Goal: Task Accomplishment & Management: Manage account settings

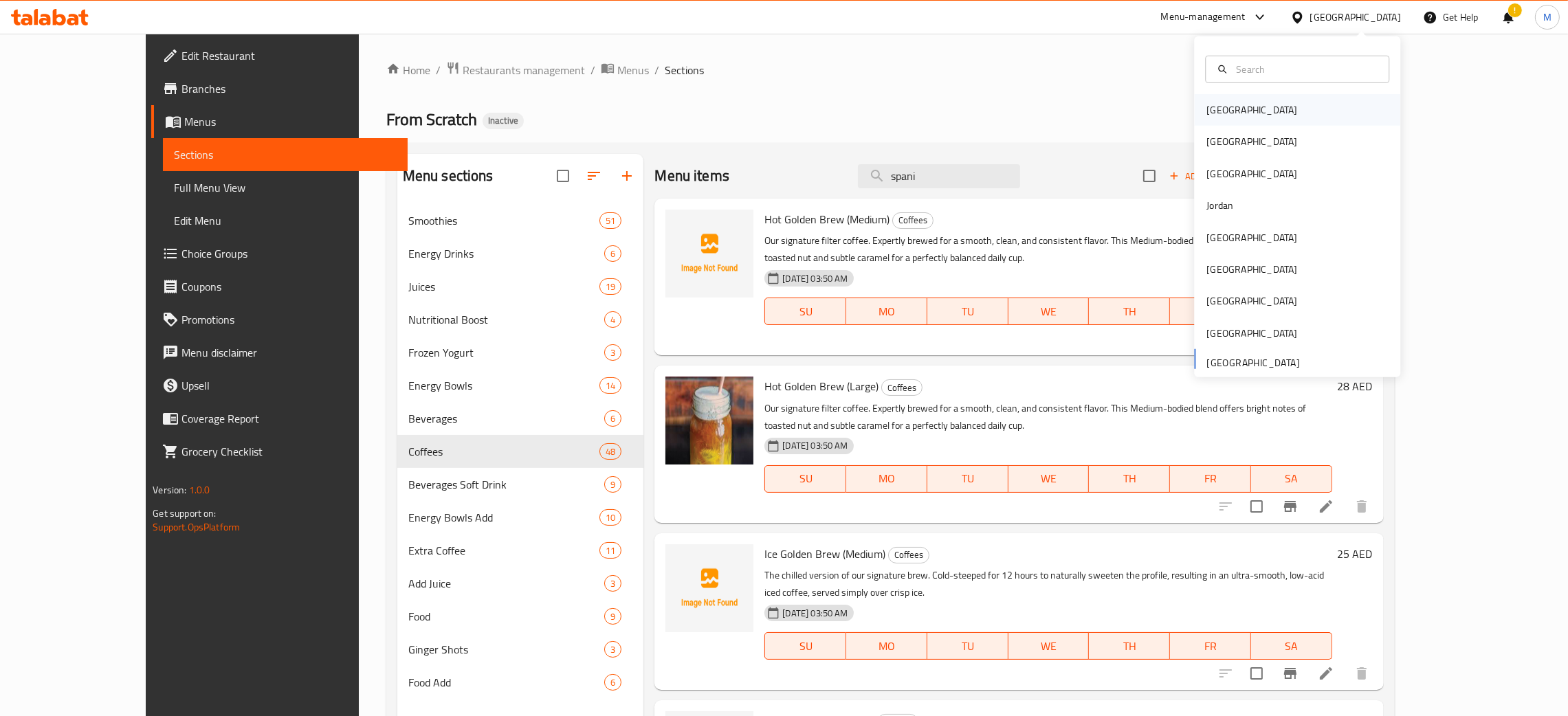
click at [1224, 106] on div "Bahrain" at bounding box center [1251, 109] width 113 height 32
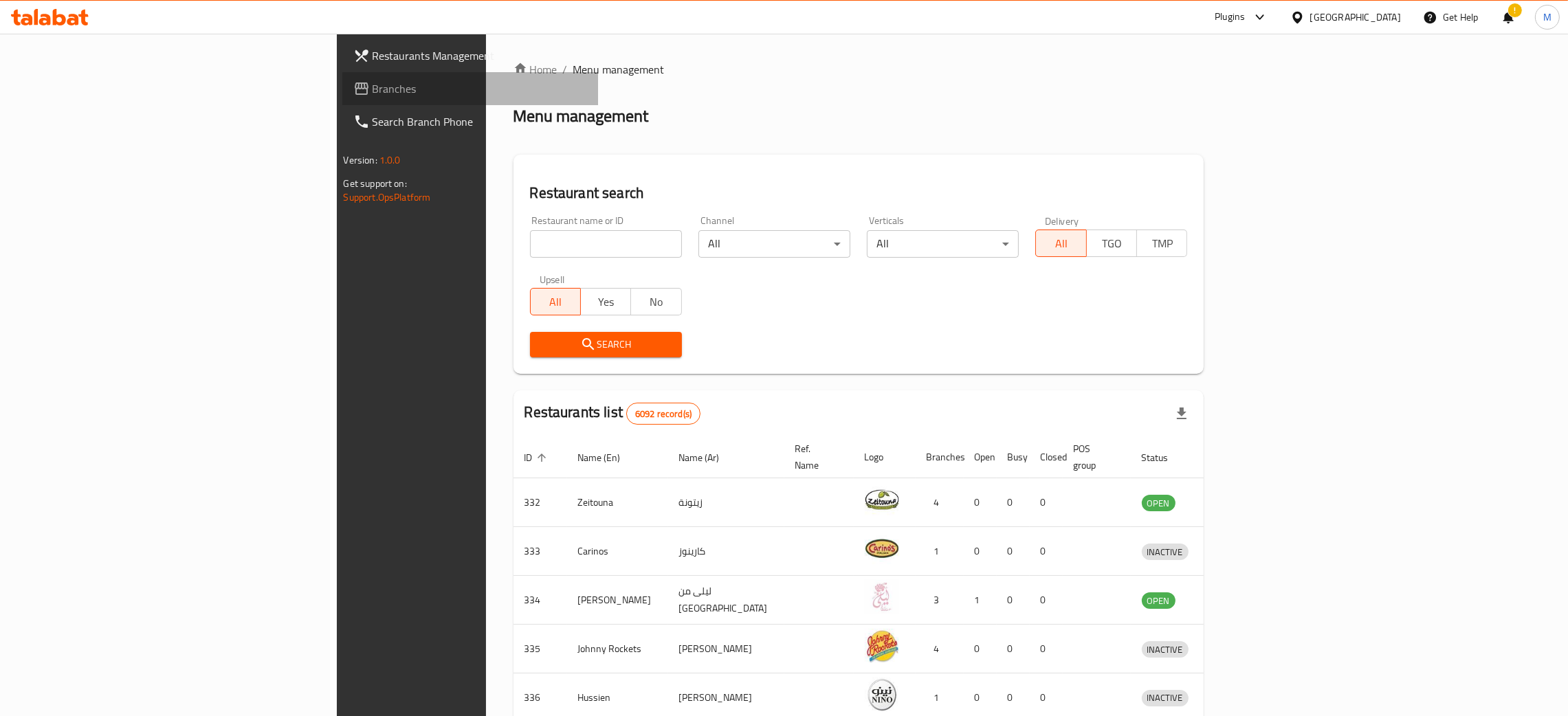
click at [372, 85] on span "Branches" at bounding box center [480, 88] width 215 height 16
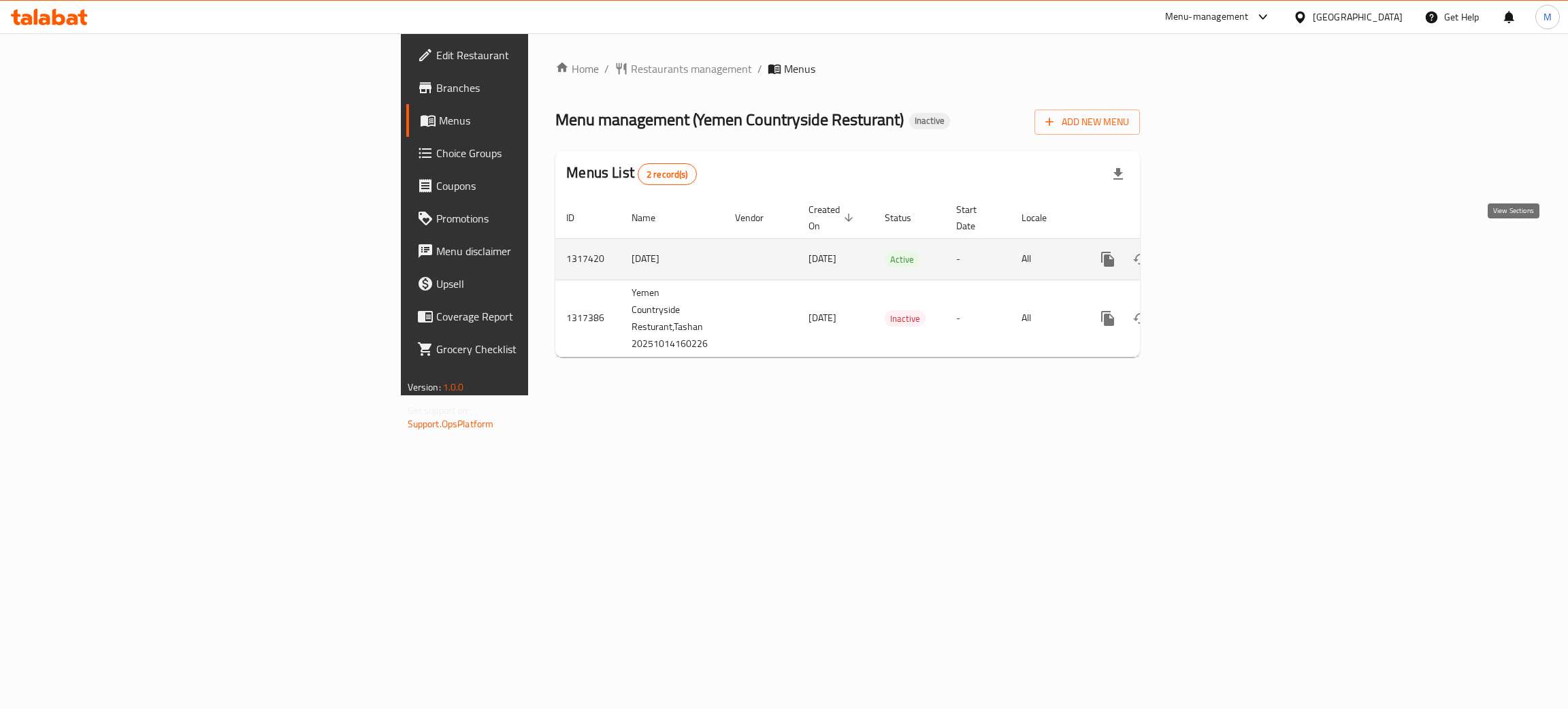
click at [1222, 243] on link "enhanced table" at bounding box center [1206, 259] width 33 height 33
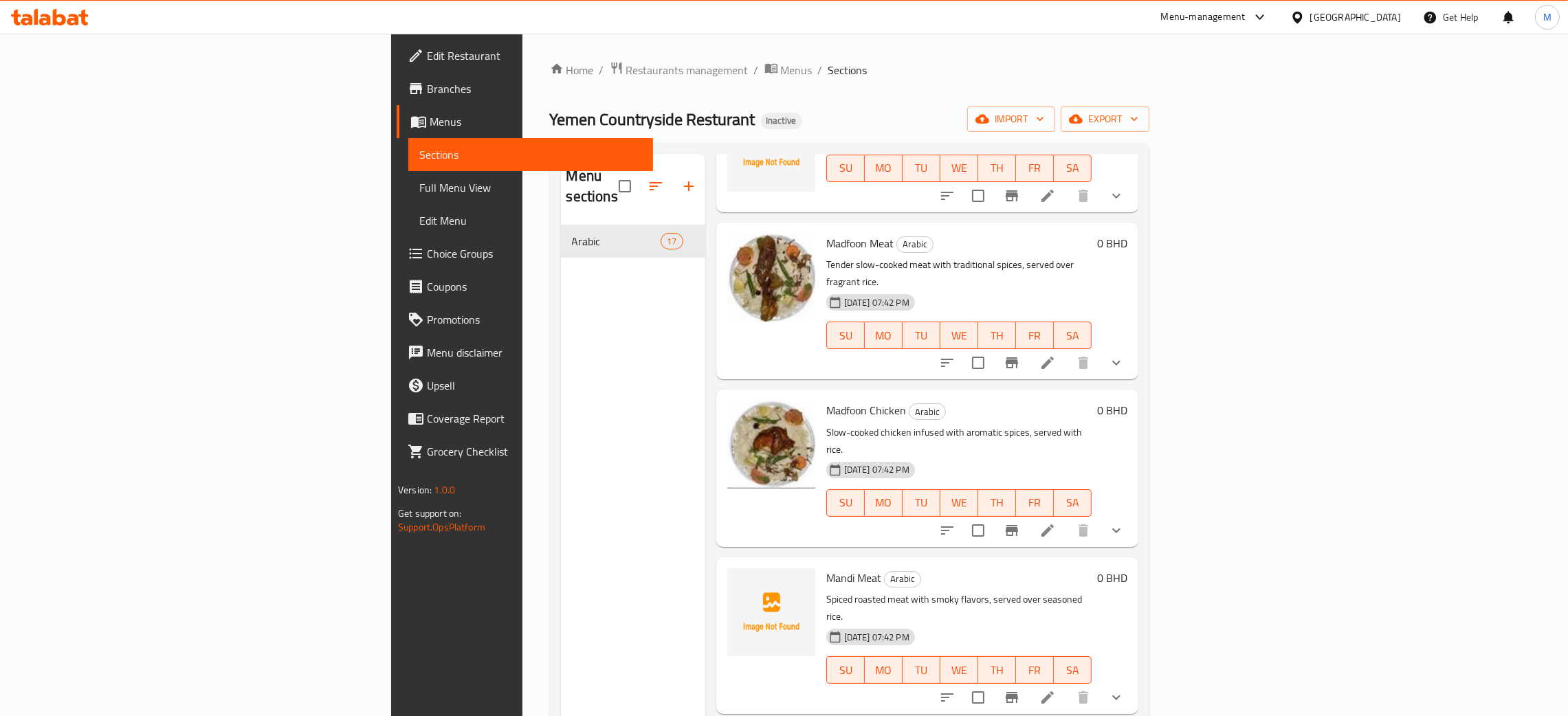
scroll to position [412, 0]
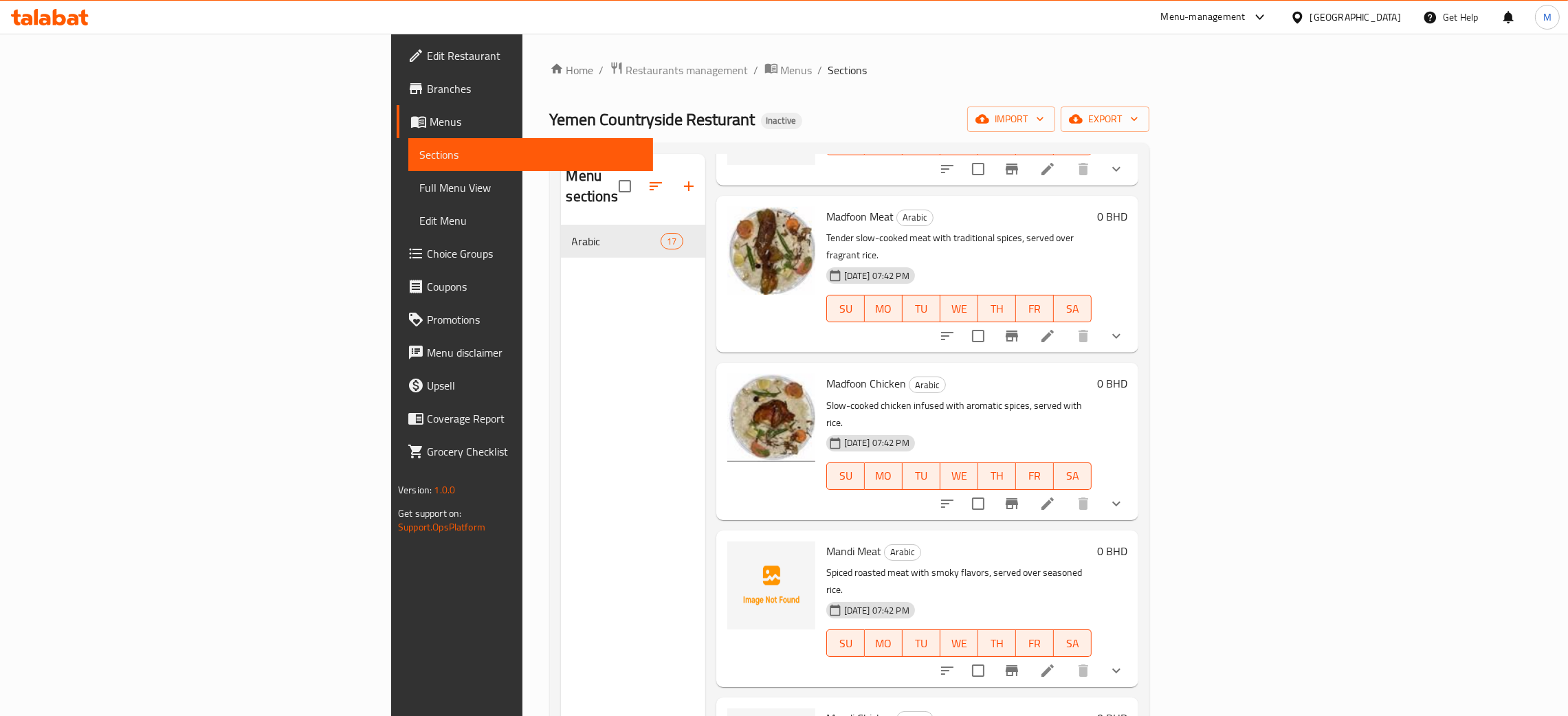
click at [561, 379] on div "Menu sections Arabic 17" at bounding box center [633, 511] width 145 height 716
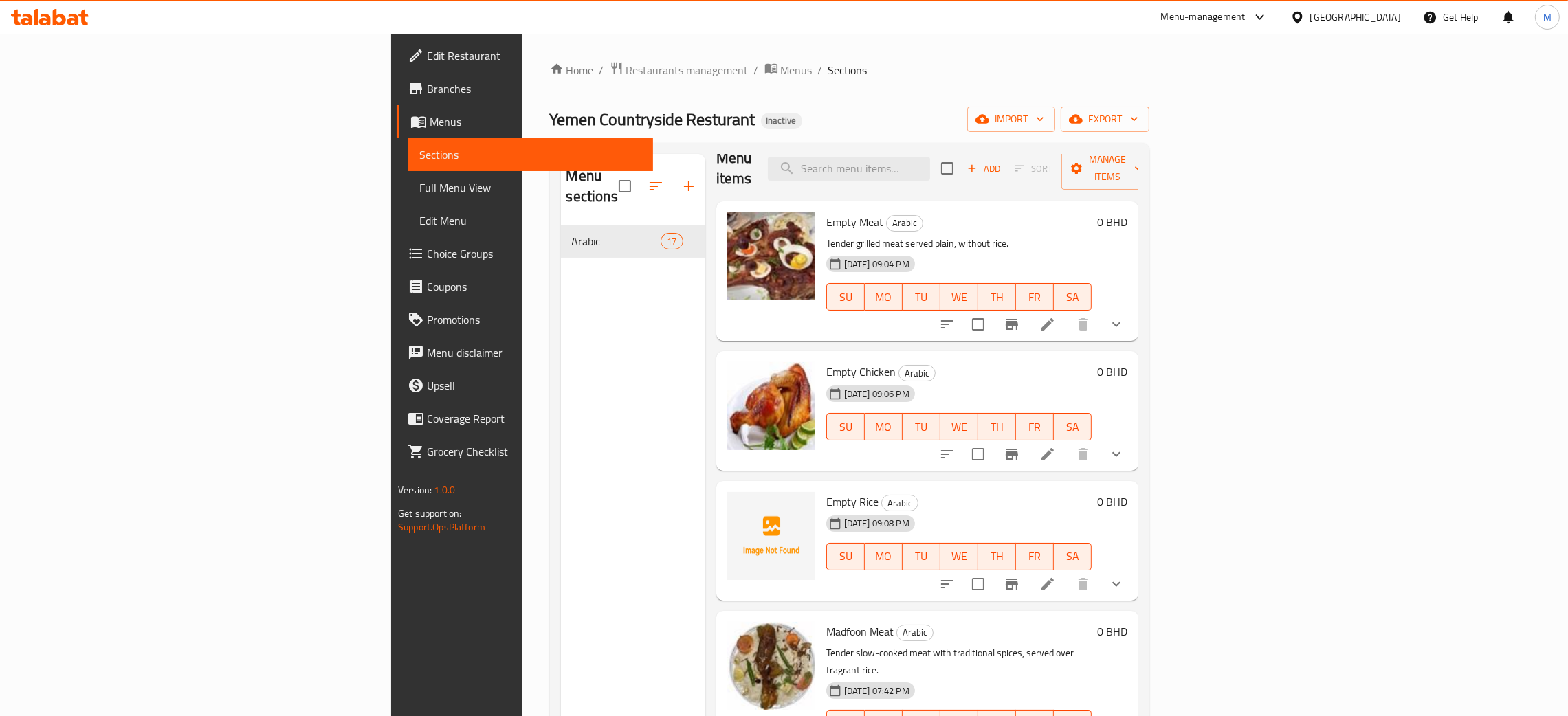
scroll to position [0, 0]
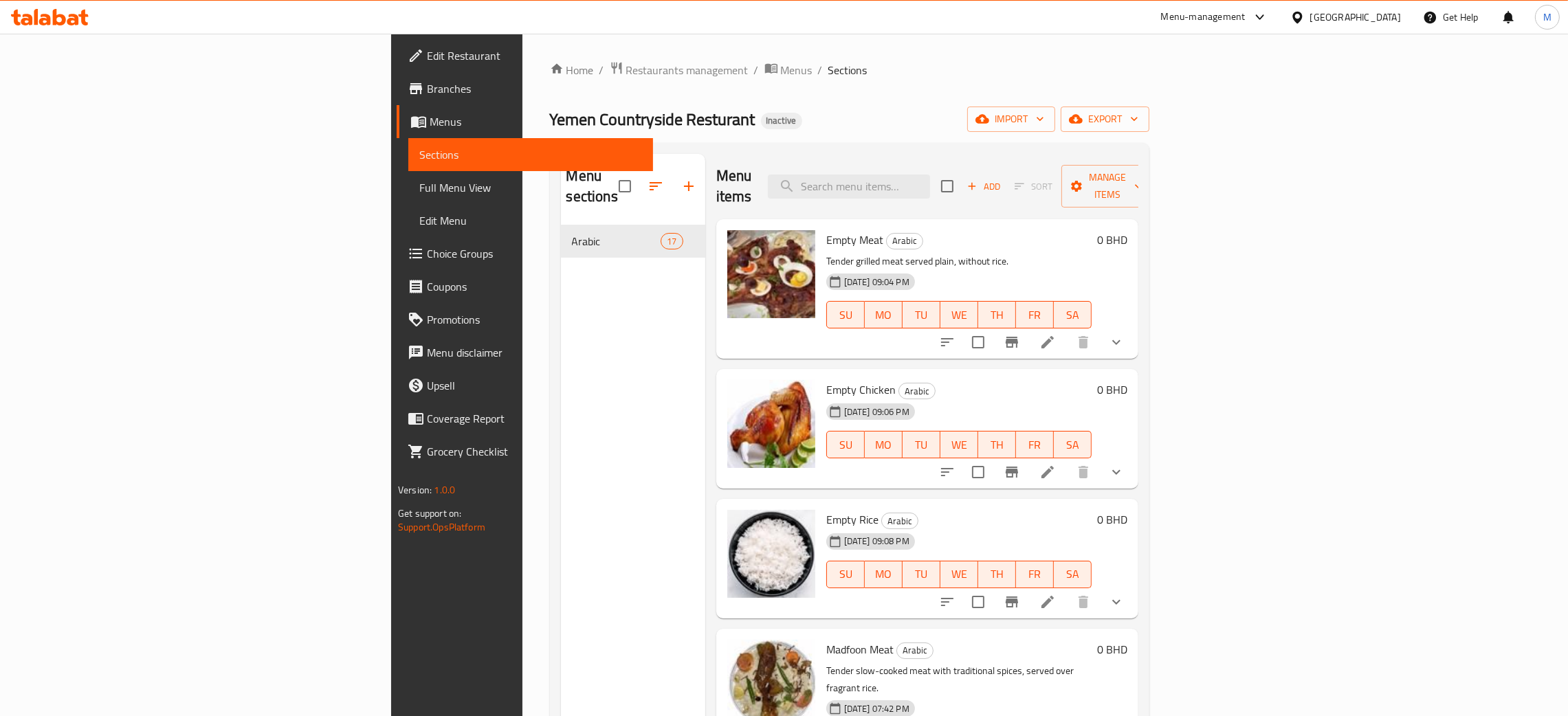
click at [1150, 85] on div "Home / Restaurants management / Menus / Sections Yemen Countryside Resturant In…" at bounding box center [849, 471] width 599 height 820
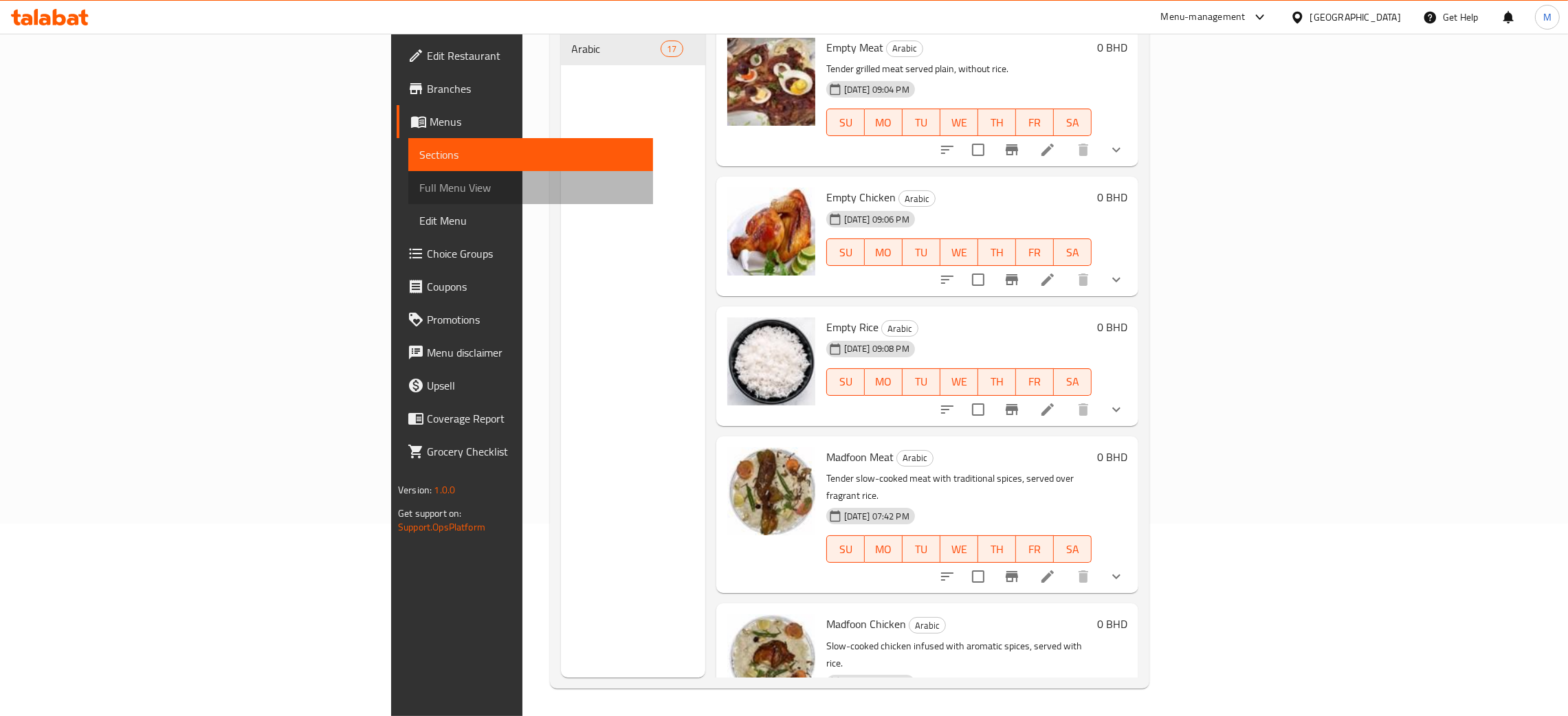
drag, startPoint x: 77, startPoint y: 172, endPoint x: 82, endPoint y: 185, distance: 13.9
click at [408, 172] on link "Full Menu View" at bounding box center [531, 188] width 245 height 33
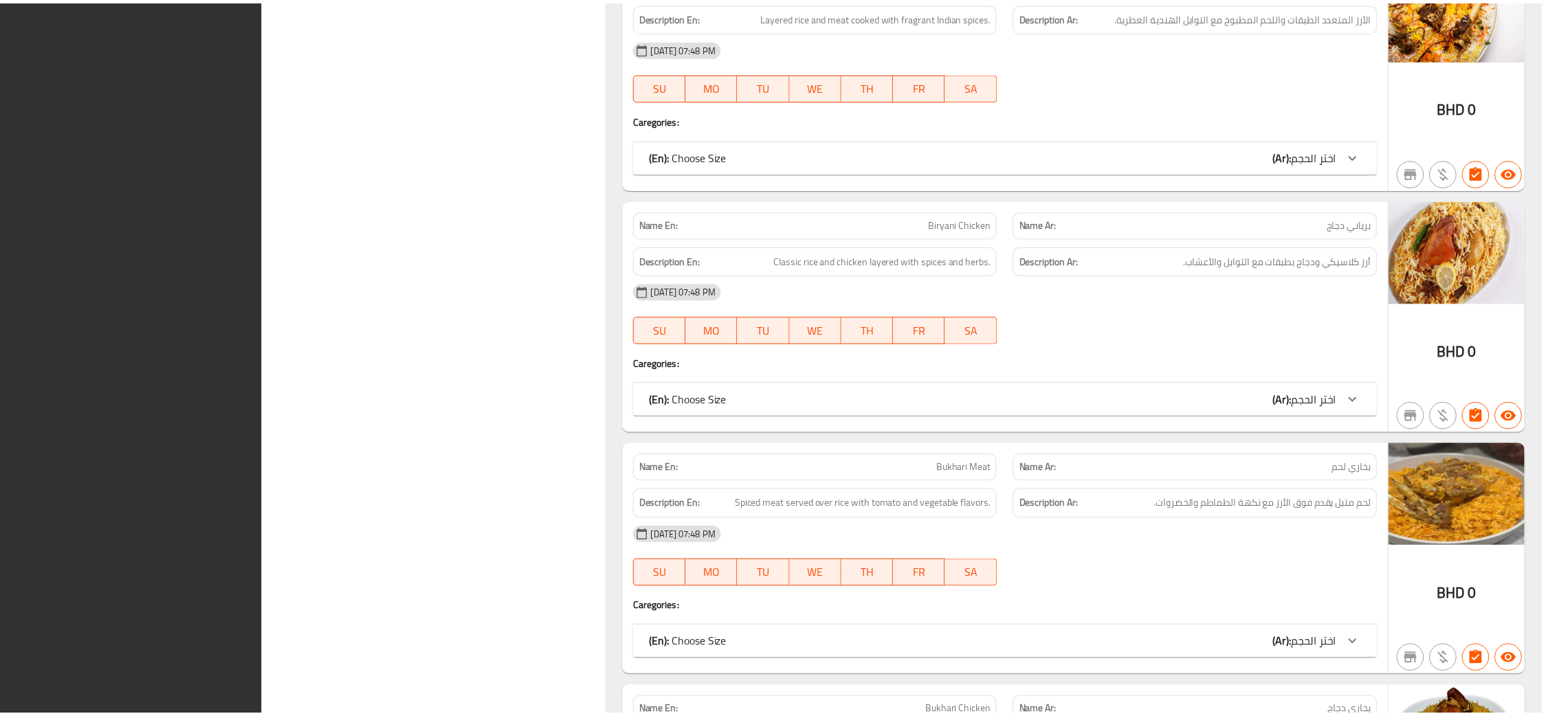
scroll to position [3734, 0]
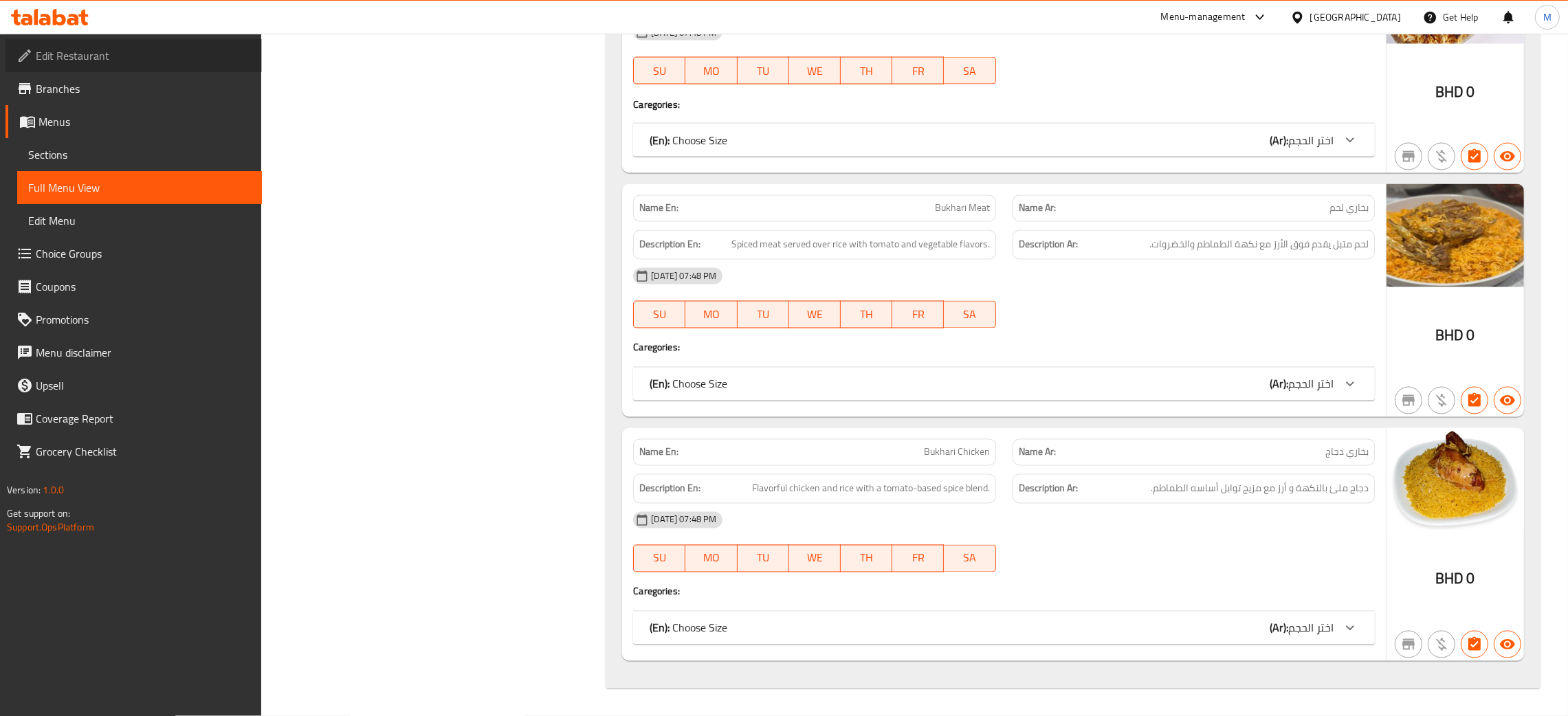
click at [48, 51] on span "Edit Restaurant" at bounding box center [143, 55] width 215 height 16
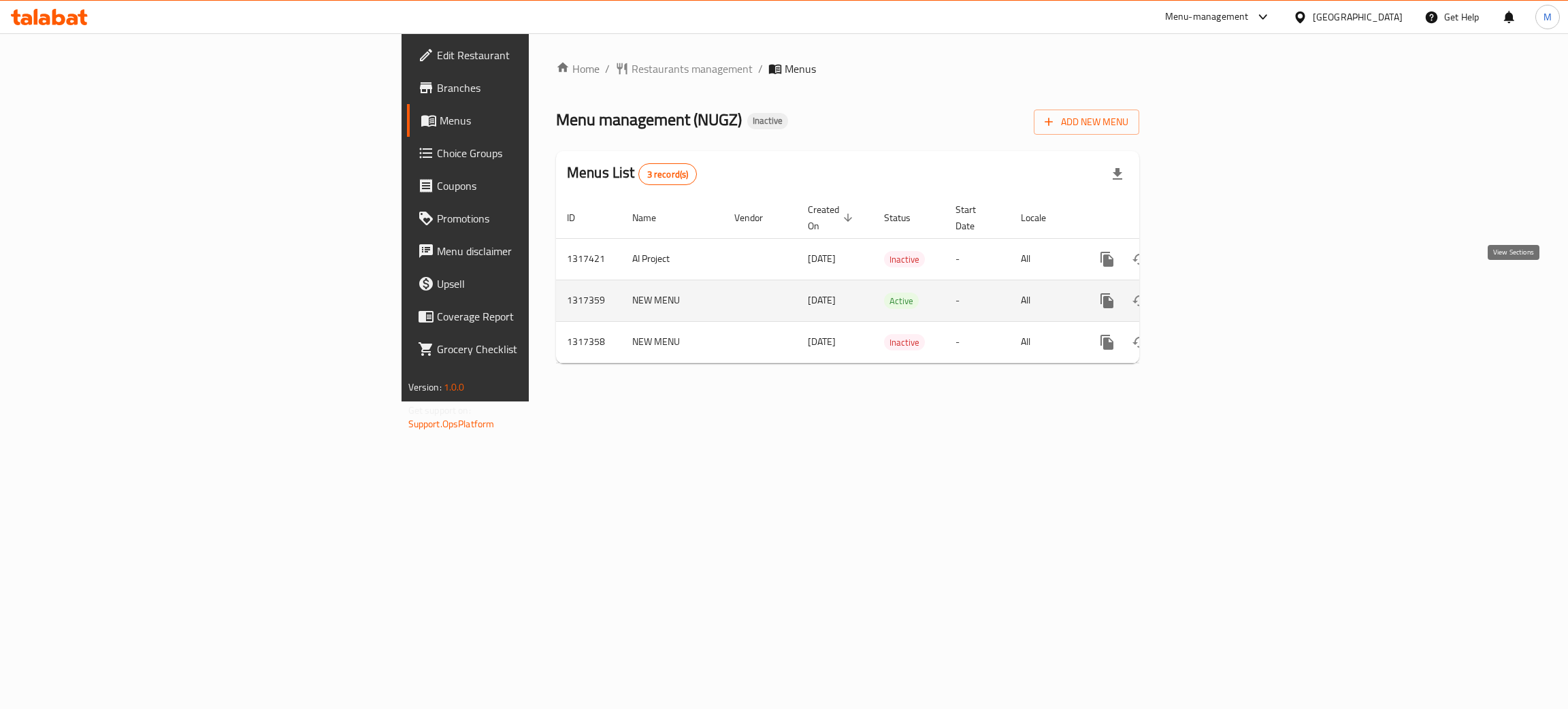
click at [1213, 292] on icon "enhanced table" at bounding box center [1204, 300] width 16 height 16
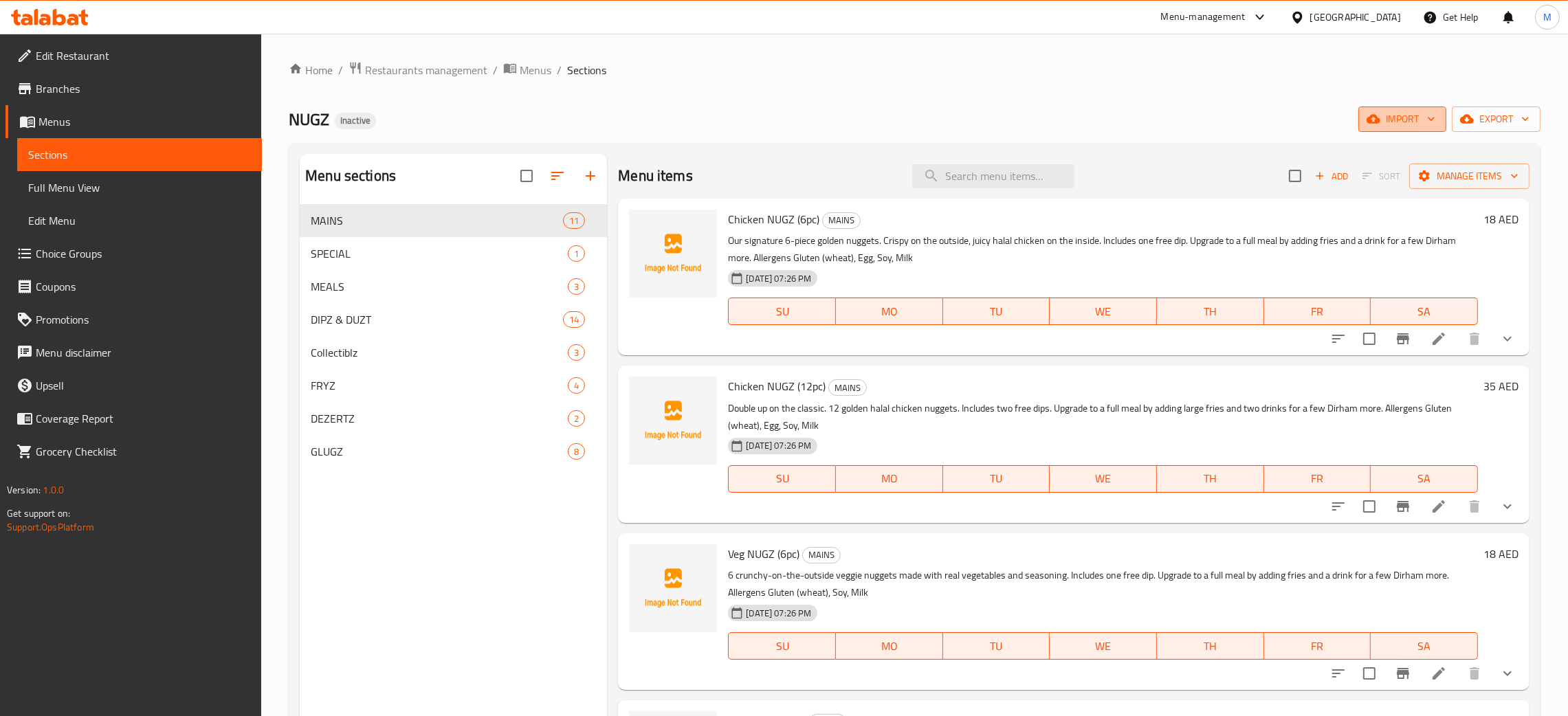
click at [1373, 121] on icon "button" at bounding box center [1373, 119] width 14 height 14
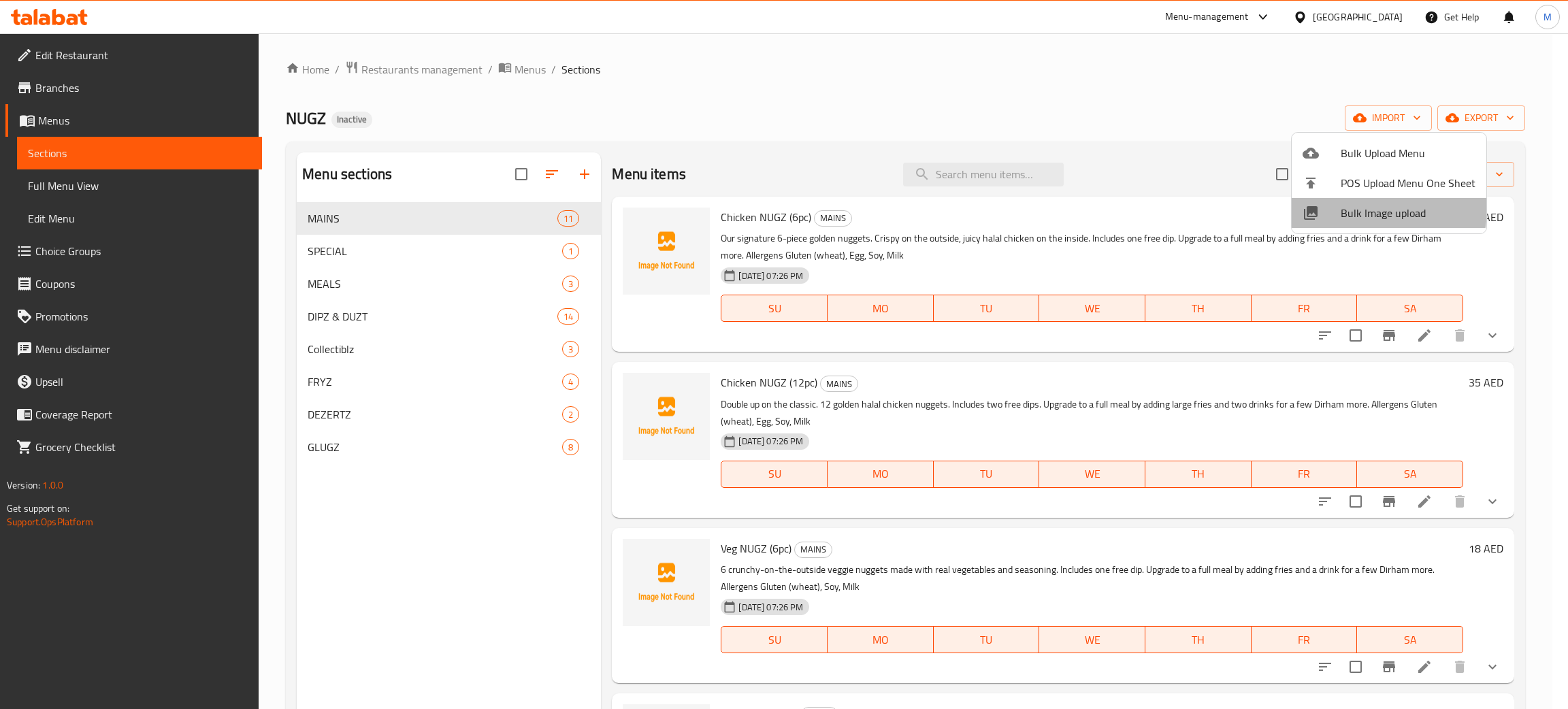
click at [1356, 208] on span "Bulk Image upload" at bounding box center [1407, 212] width 135 height 16
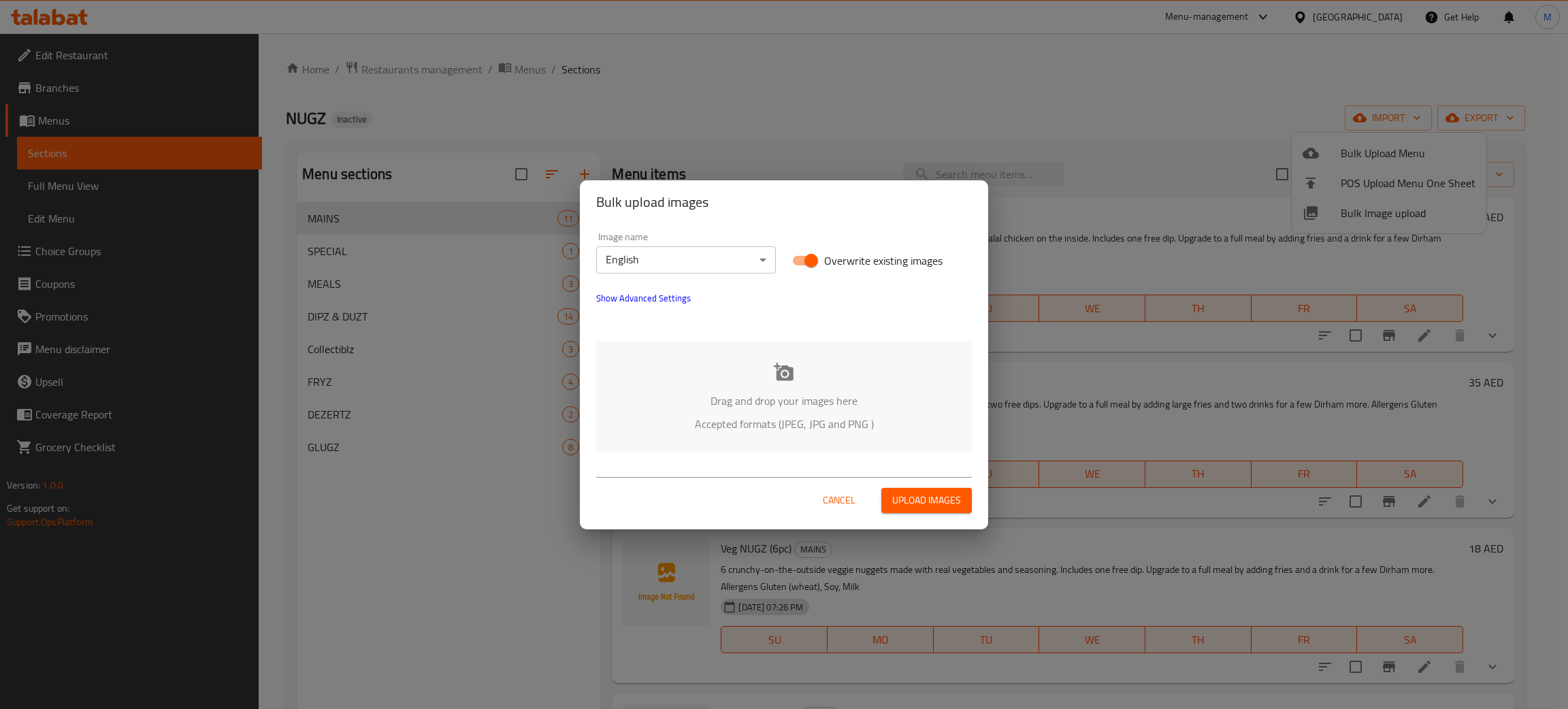
click at [809, 398] on p "Drag and drop your images here" at bounding box center [784, 401] width 335 height 16
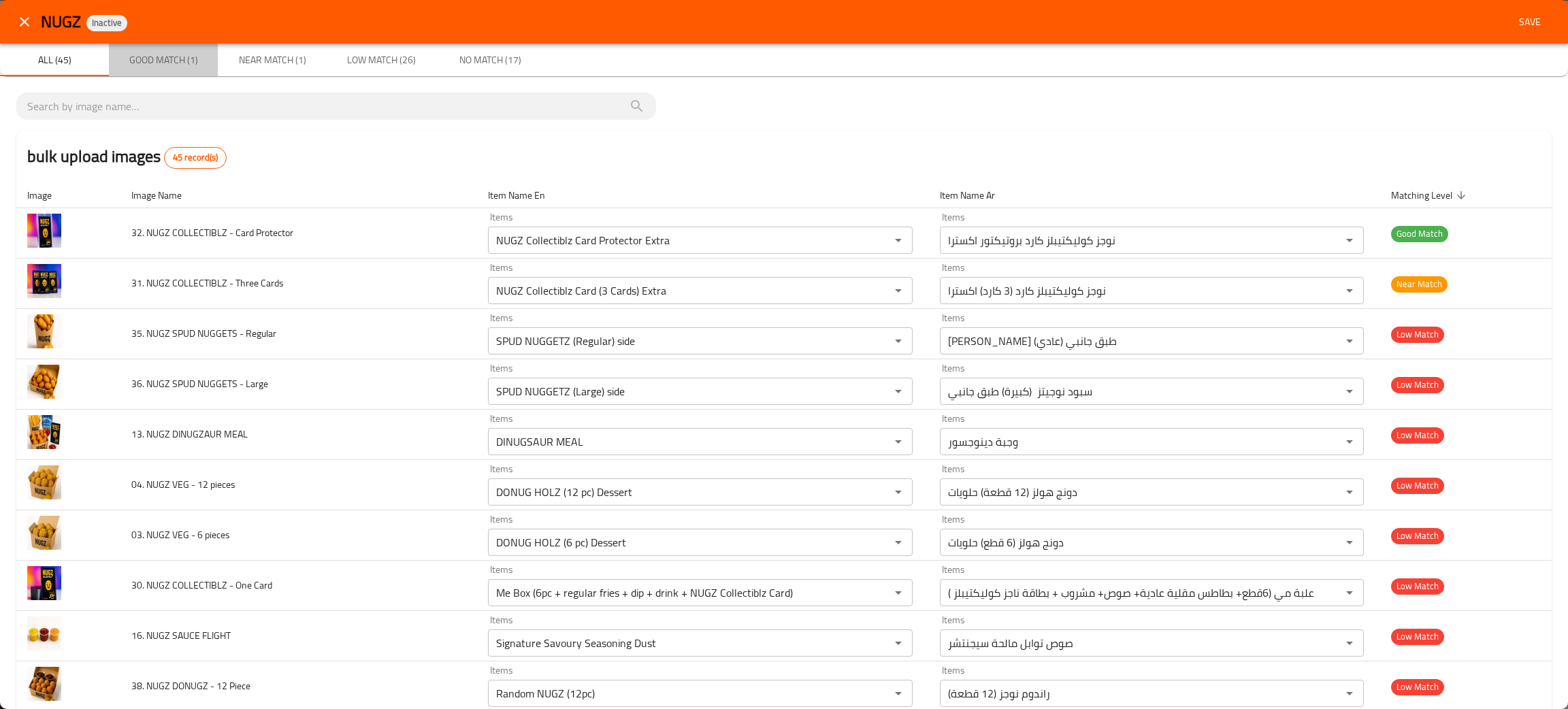
click at [140, 63] on span "Good Match (1)" at bounding box center [164, 60] width 93 height 17
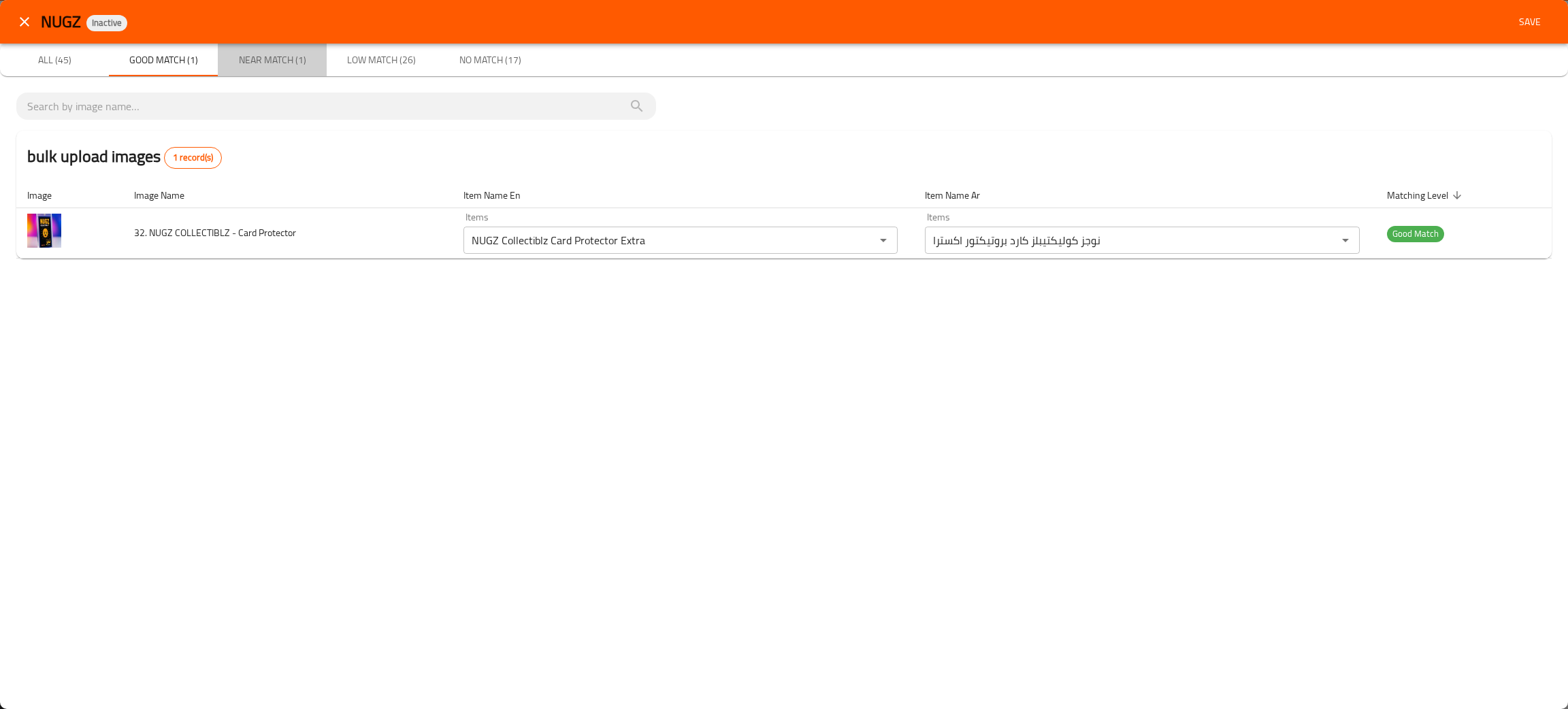
click at [260, 61] on span "Near Match (1)" at bounding box center [272, 60] width 93 height 17
click at [158, 59] on span "Good Match (1)" at bounding box center [164, 60] width 93 height 17
click at [250, 63] on span "Near Match (1)" at bounding box center [272, 60] width 93 height 17
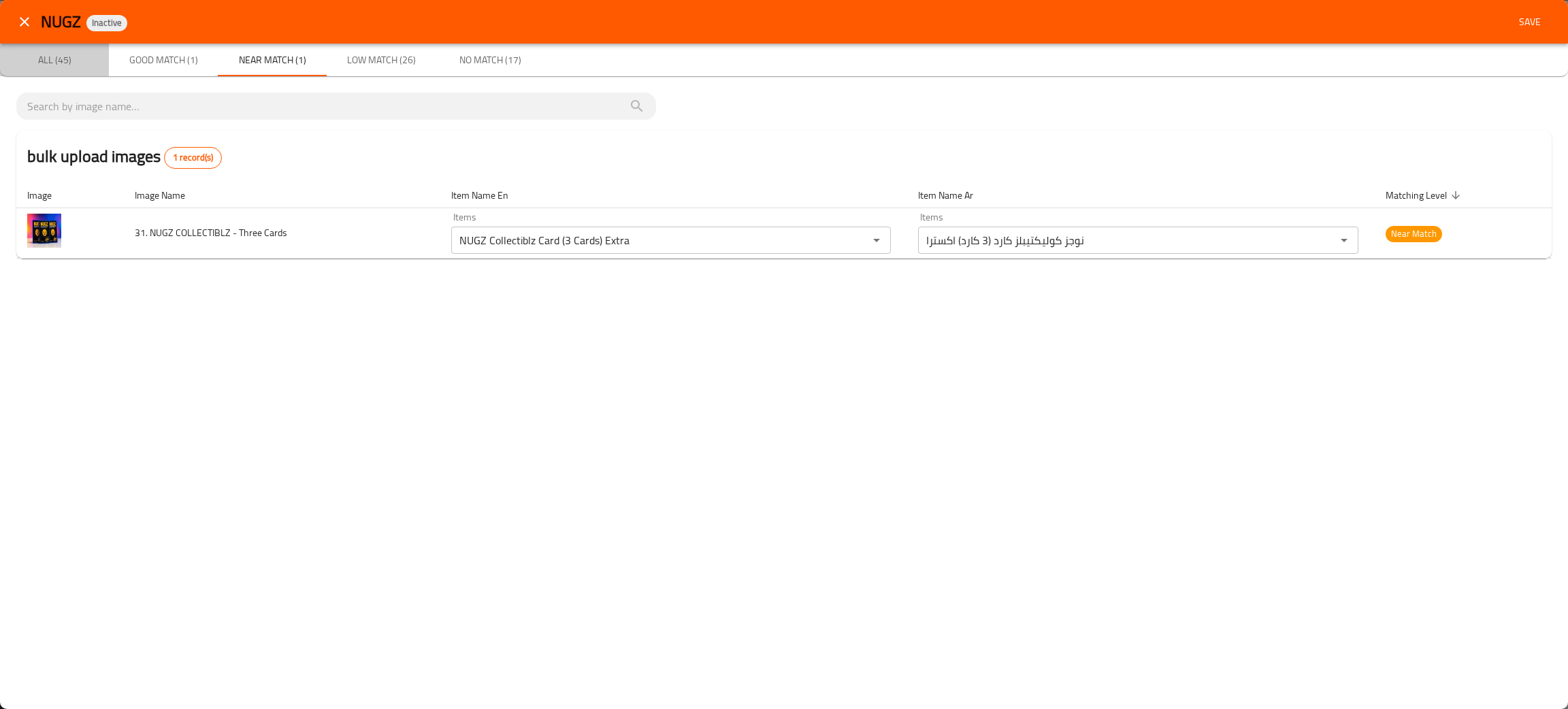
click at [55, 60] on span "All (45)" at bounding box center [55, 60] width 93 height 17
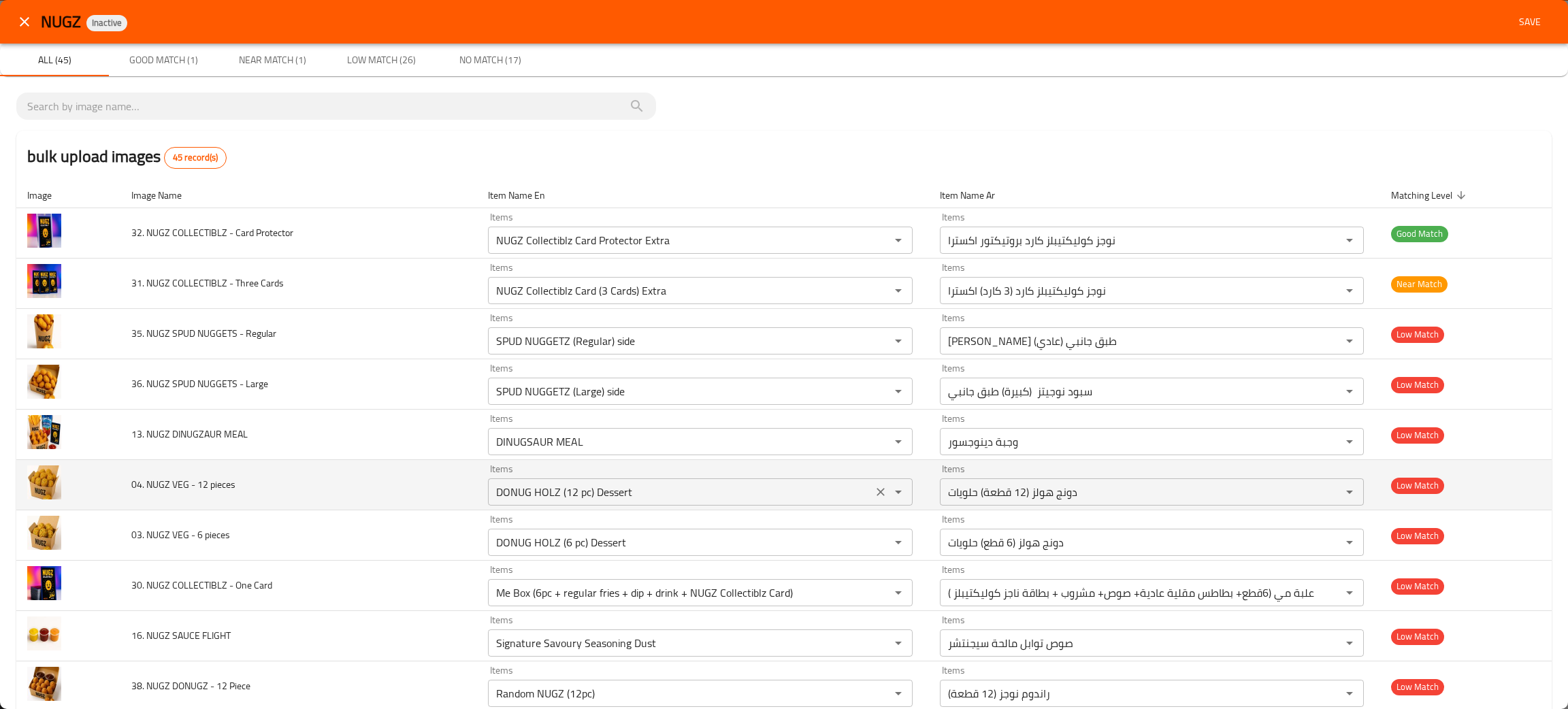
click at [874, 489] on icon "Clear" at bounding box center [881, 492] width 14 height 14
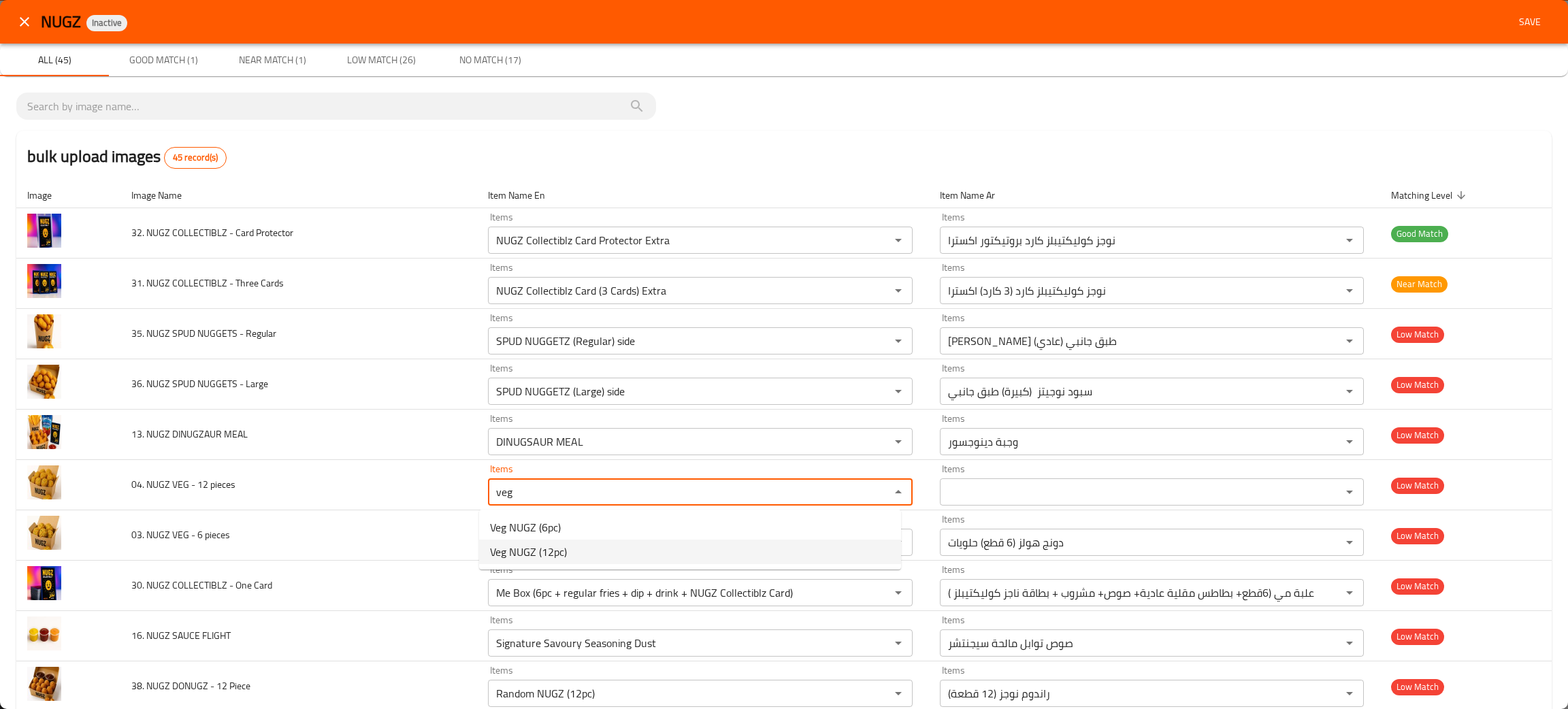
click at [510, 551] on span "Veg NUGZ (12pc)" at bounding box center [528, 551] width 77 height 16
type pieces "Veg NUGZ (12pc)"
type pieces-ar "نوجز نباتي(12 قطعة)"
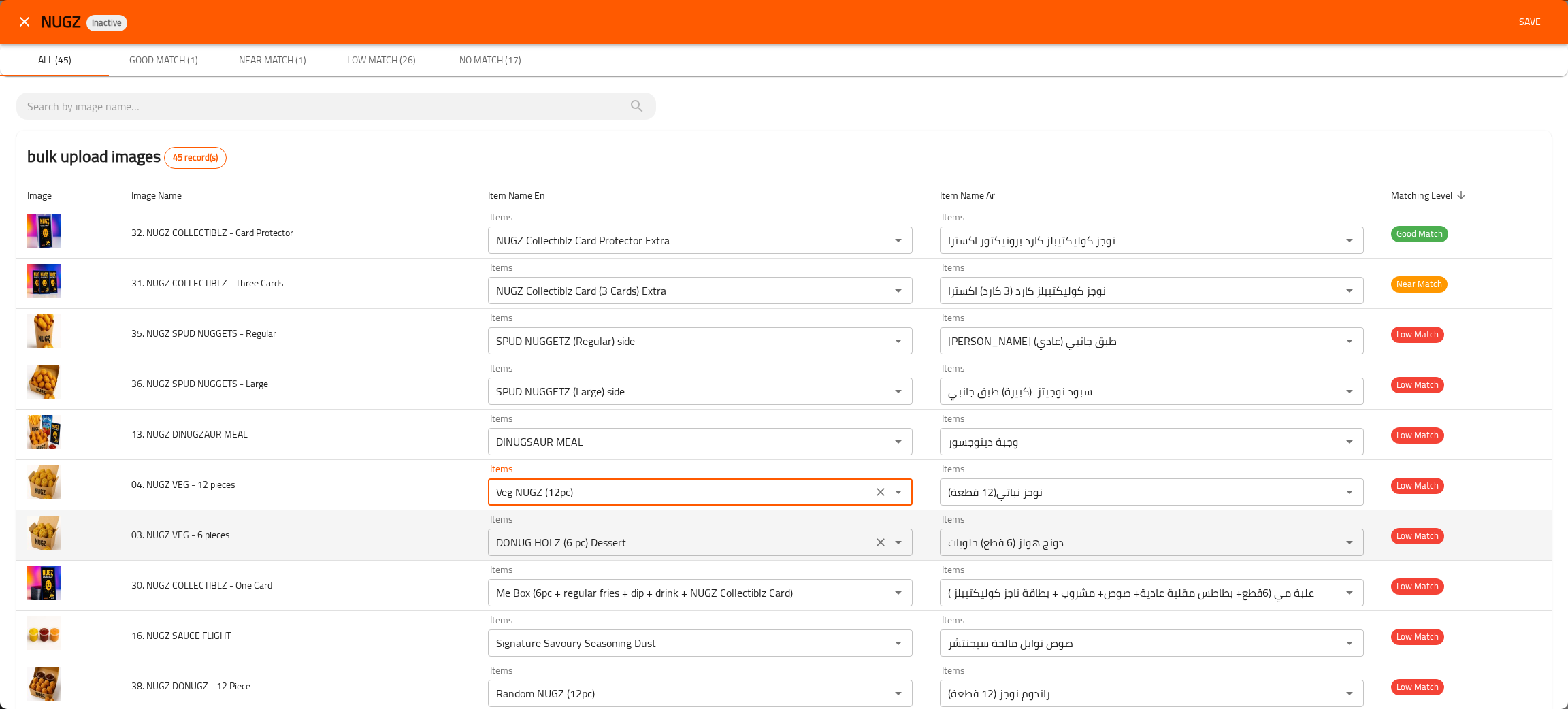
click at [874, 543] on icon "Clear" at bounding box center [881, 542] width 14 height 14
type pieces "Veg NUGZ (12pc)"
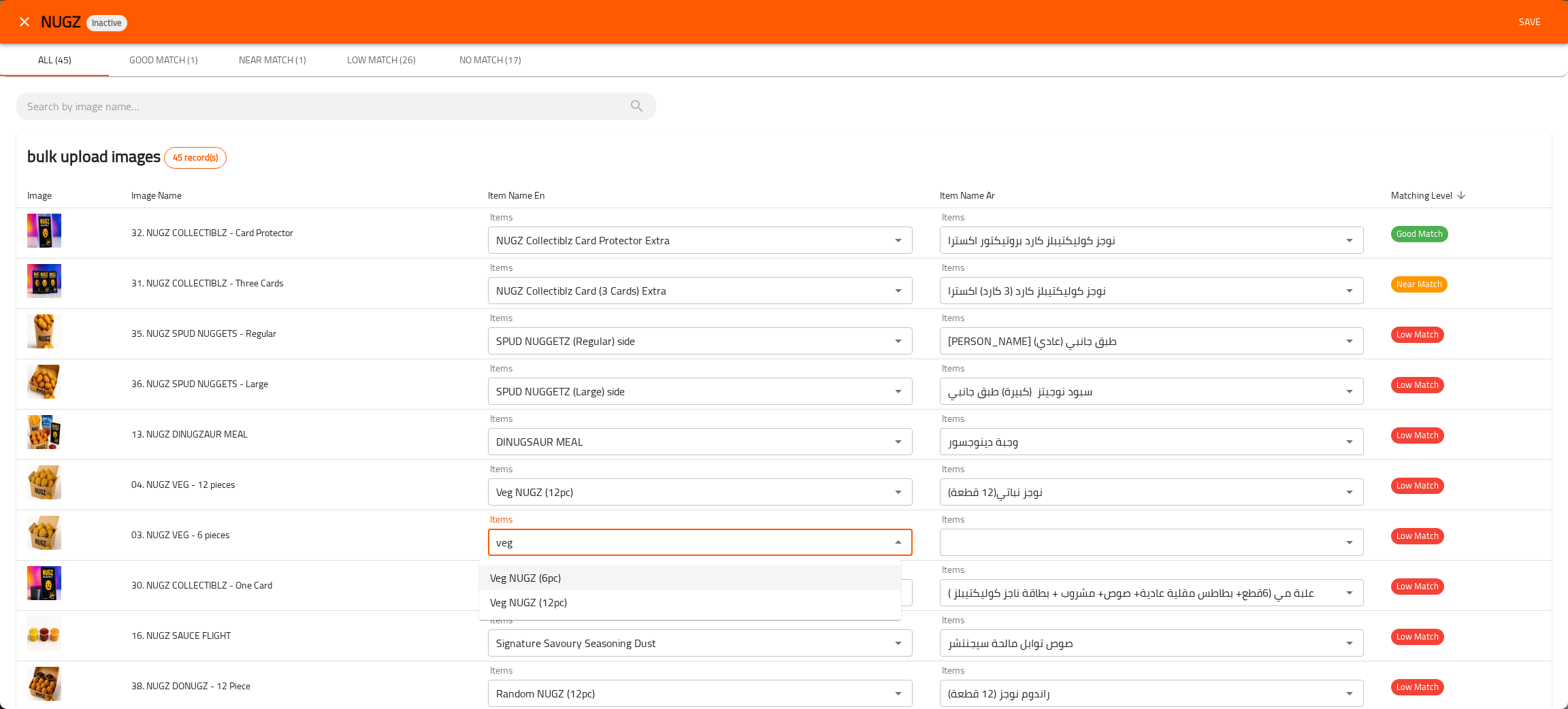
click at [528, 580] on span "Veg NUGZ (6pc)" at bounding box center [525, 577] width 71 height 16
type pieces "Veg NUGZ (6pc)"
type pieces-ar "نوجز نباتي (6 قطع)"
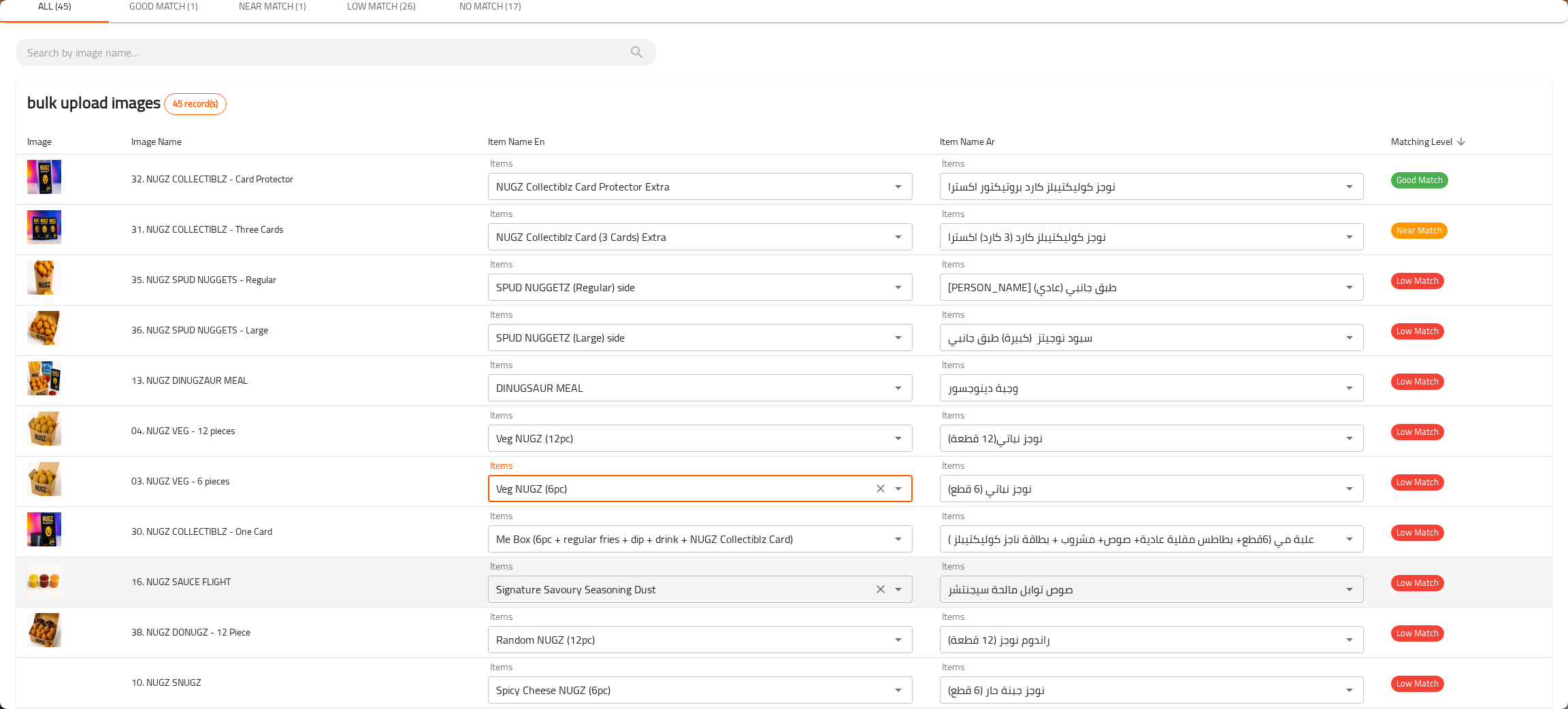
scroll to position [102, 0]
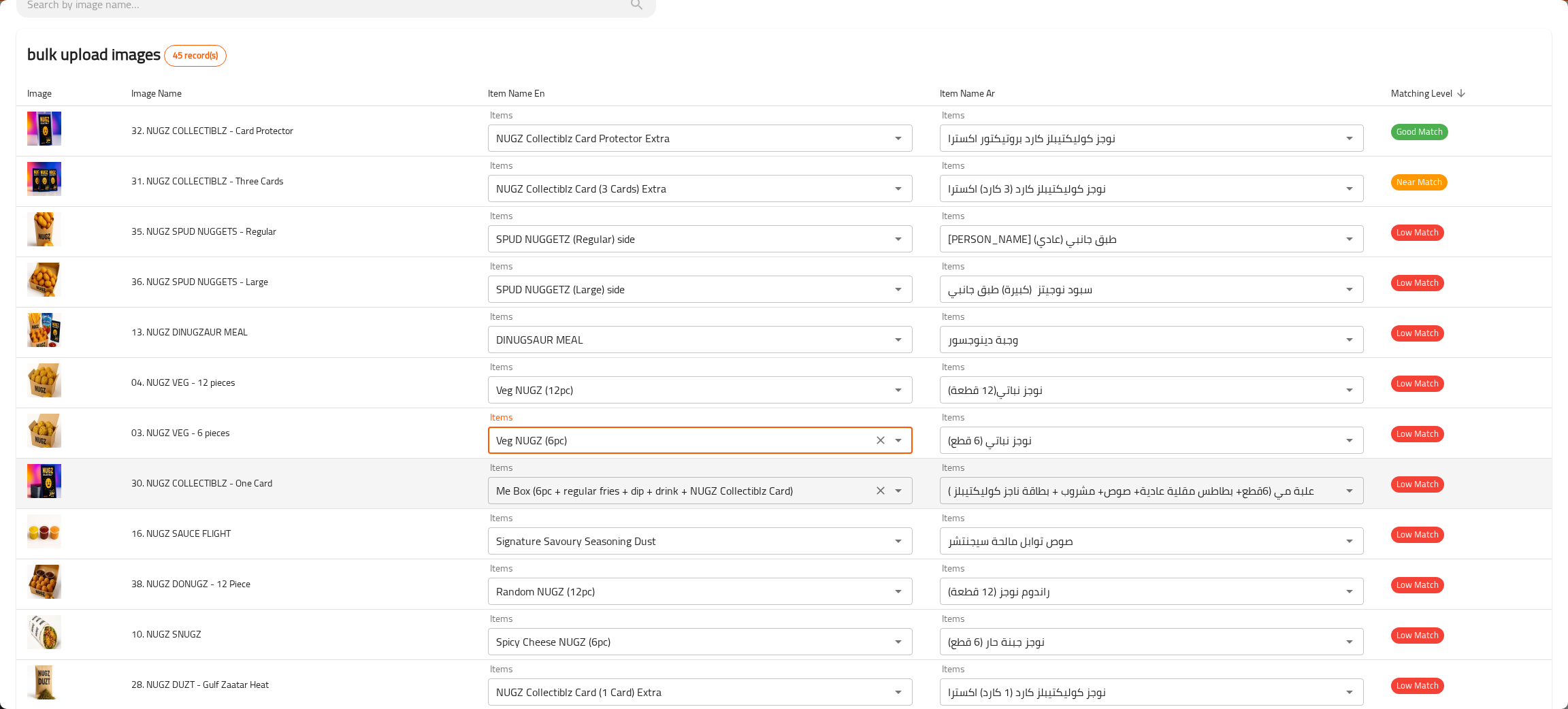
click at [874, 488] on icon "Clear" at bounding box center [881, 491] width 14 height 14
type pieces "Veg NUGZ (6pc)"
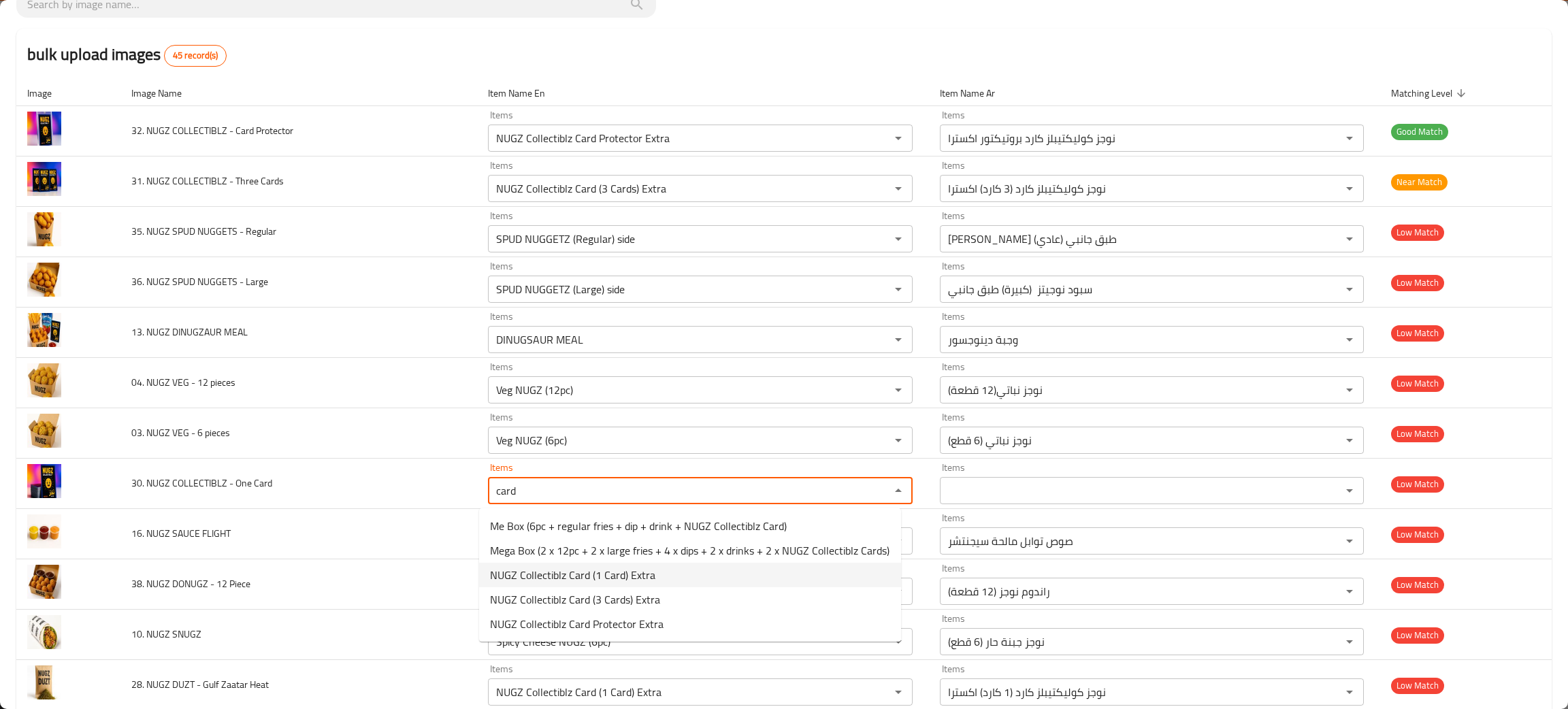
click at [542, 574] on span "NUGZ Collectiblz Card (1 Card) Extra" at bounding box center [572, 575] width 165 height 16
type Card "NUGZ Collectiblz Card (1 Card) Extra"
type Card-ar "نوجز كوليكتيبلز كارد (1 كارد) اكسترا"
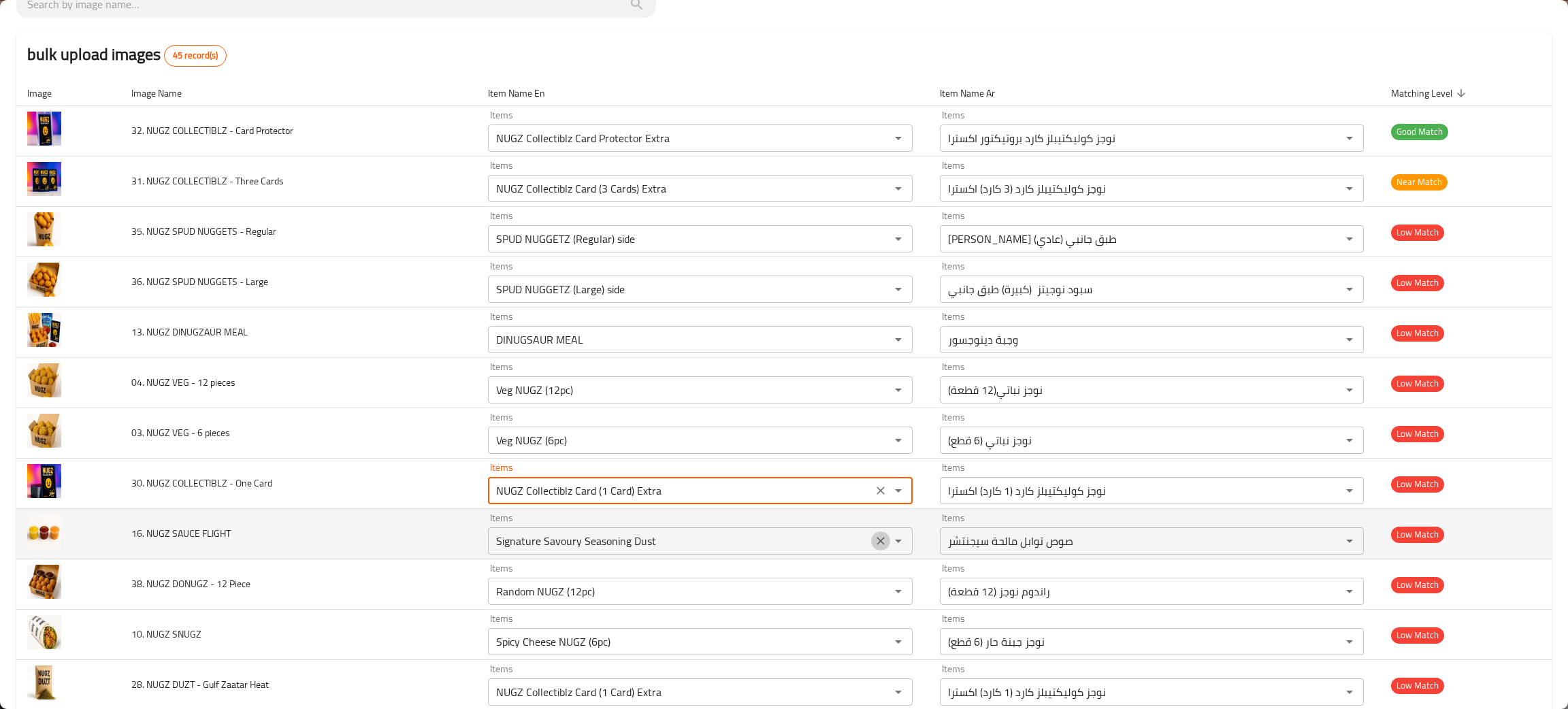
click at [874, 545] on icon "Clear" at bounding box center [881, 541] width 14 height 14
type Card "NUGZ Collectiblz Card (1 Card) Extra"
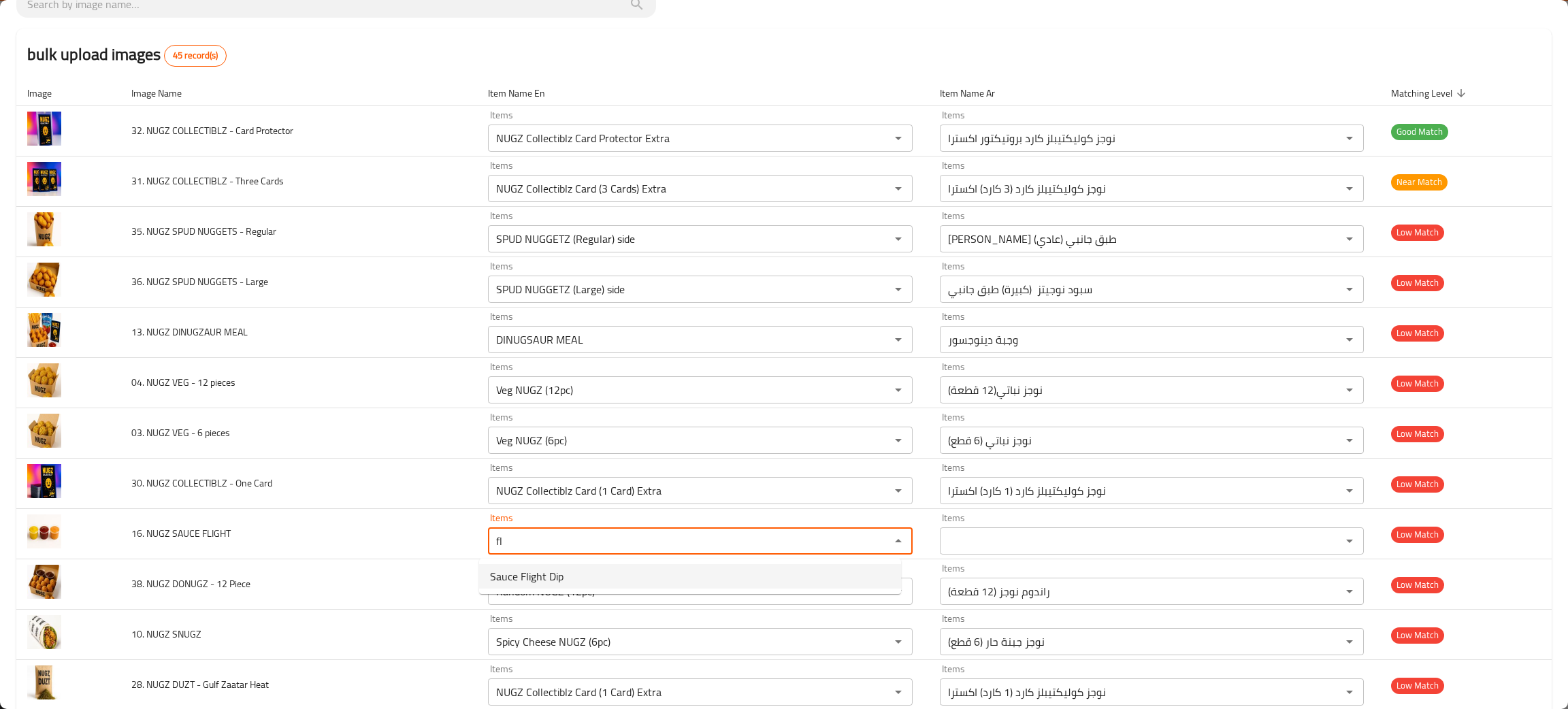
click at [521, 568] on span "Sauce Flight Dip" at bounding box center [527, 576] width 74 height 16
type FLIGHT "Sauce Flight Dip"
type FLIGHT-ar "صوص فلايت"
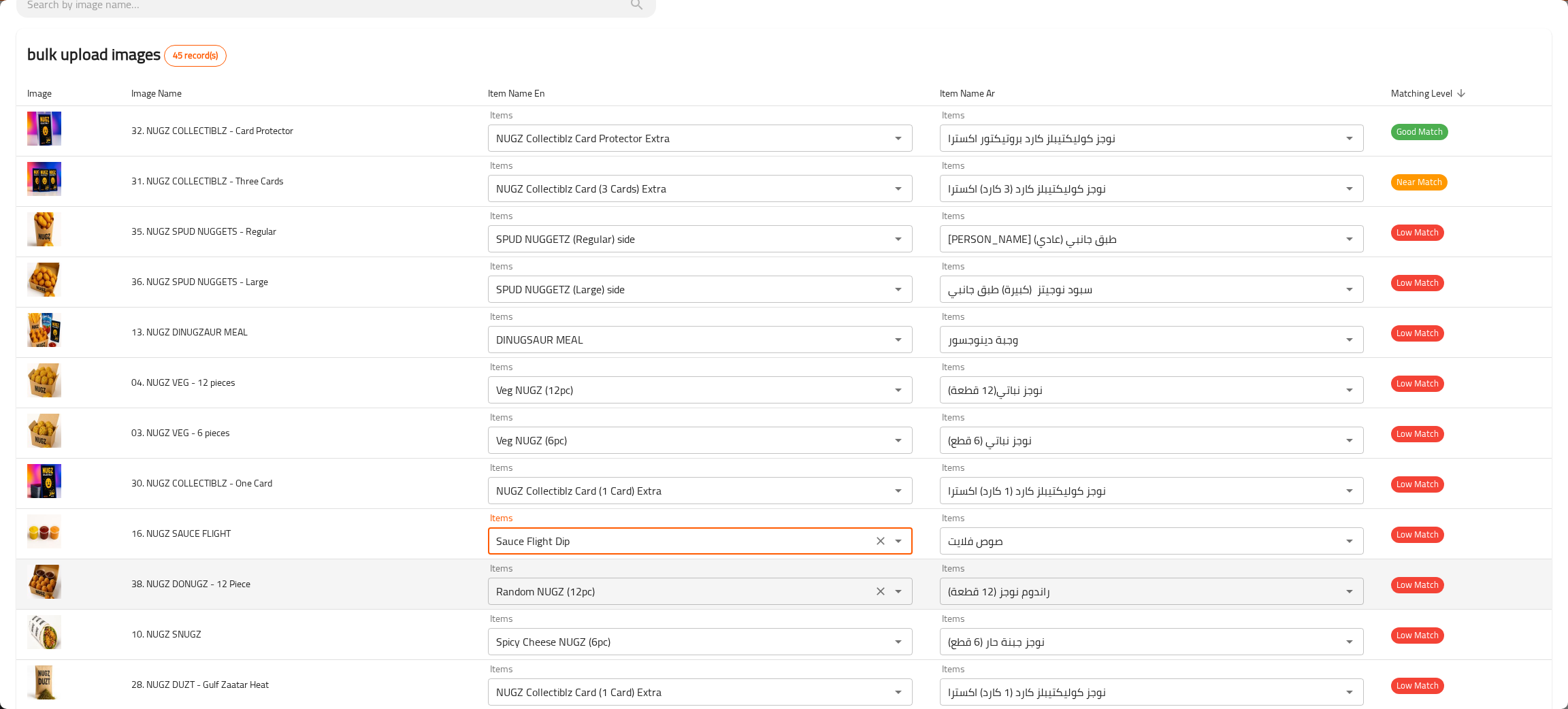
click at [876, 589] on icon "Clear" at bounding box center [880, 591] width 8 height 8
type FLIGHT "Sauce Flight Dip"
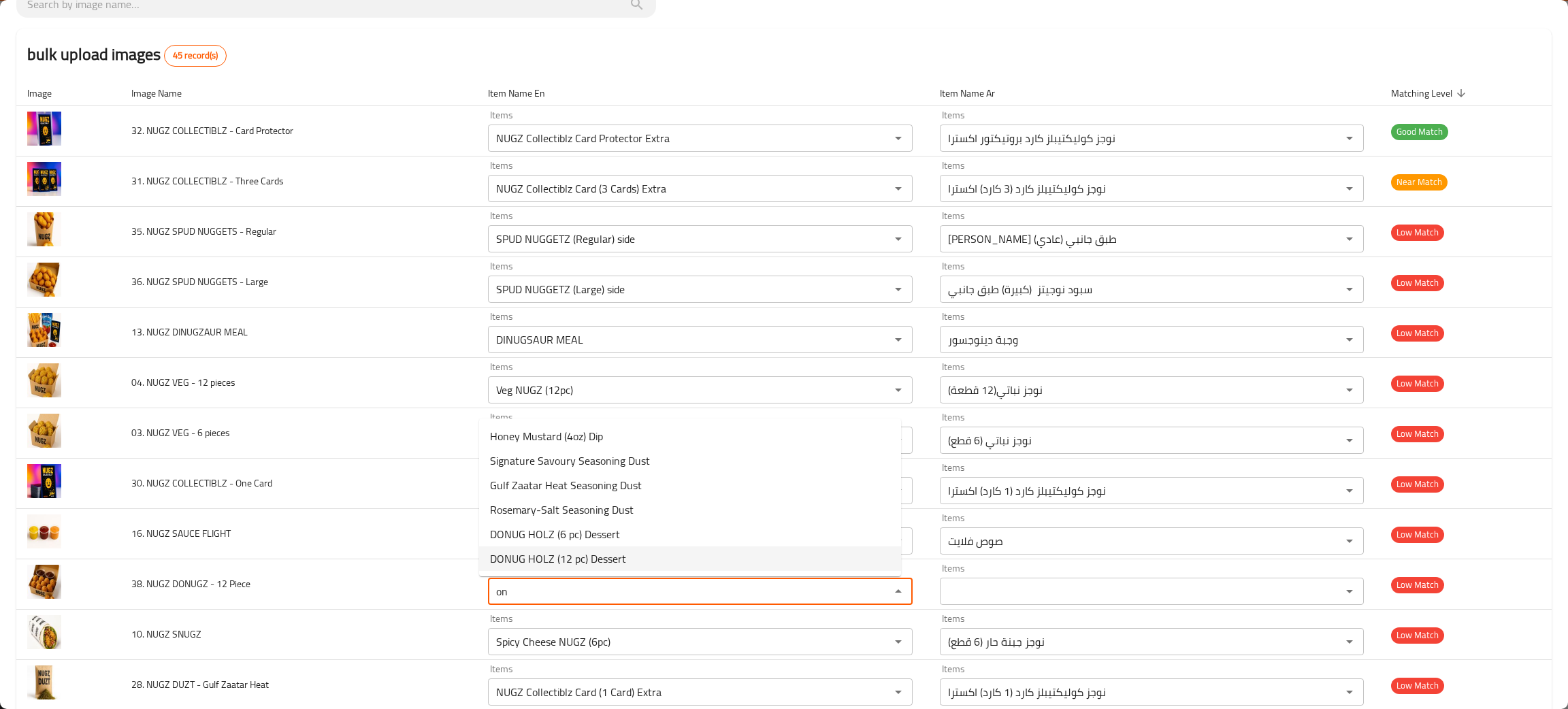
click at [575, 558] on span "DONUG HOLZ (12 pc) Dessert" at bounding box center [558, 558] width 136 height 16
type Piece "DONUG HOLZ (12 pc) Dessert"
type Piece-ar "دونج هولز (12 قطعة) حلويات"
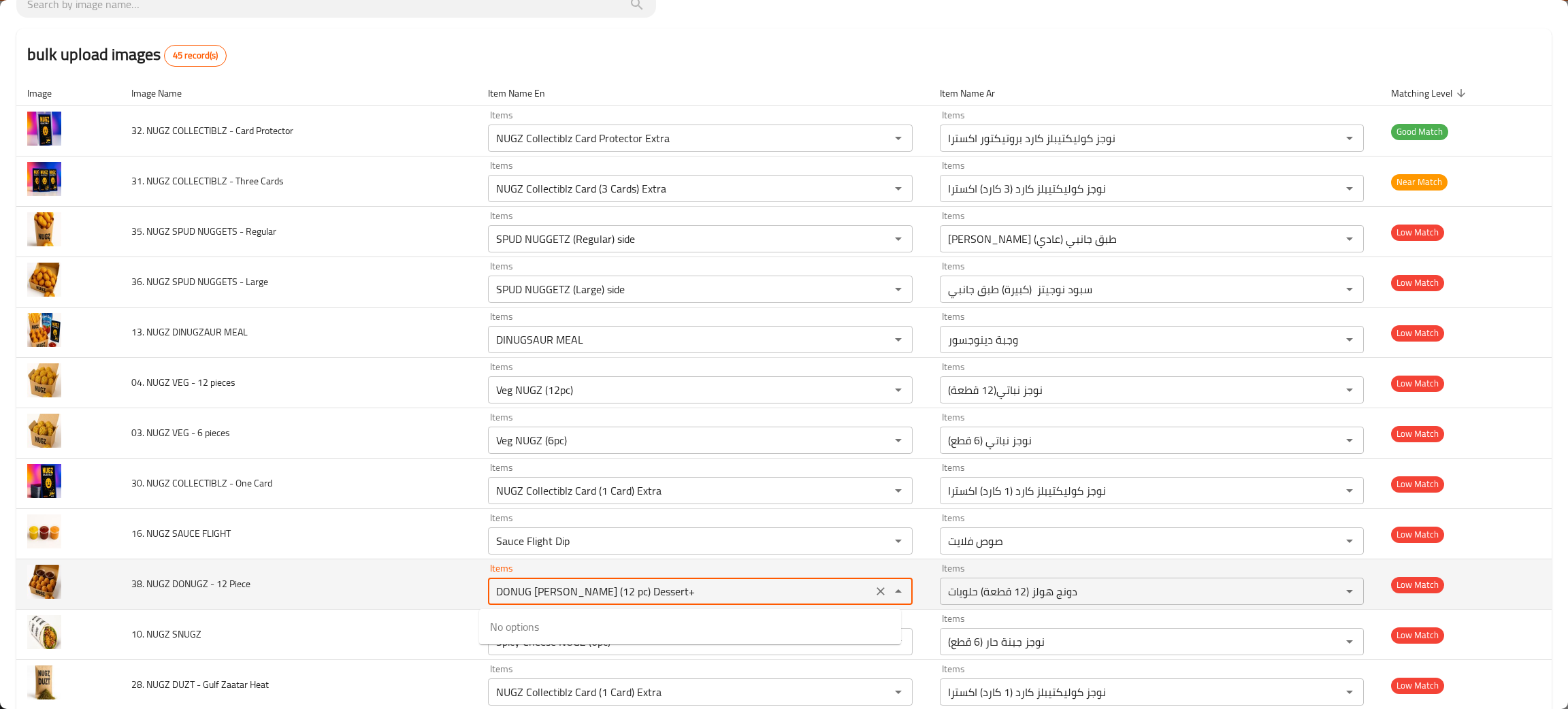
type Piece "DONUG HOLZ (12 pc) Dessert"
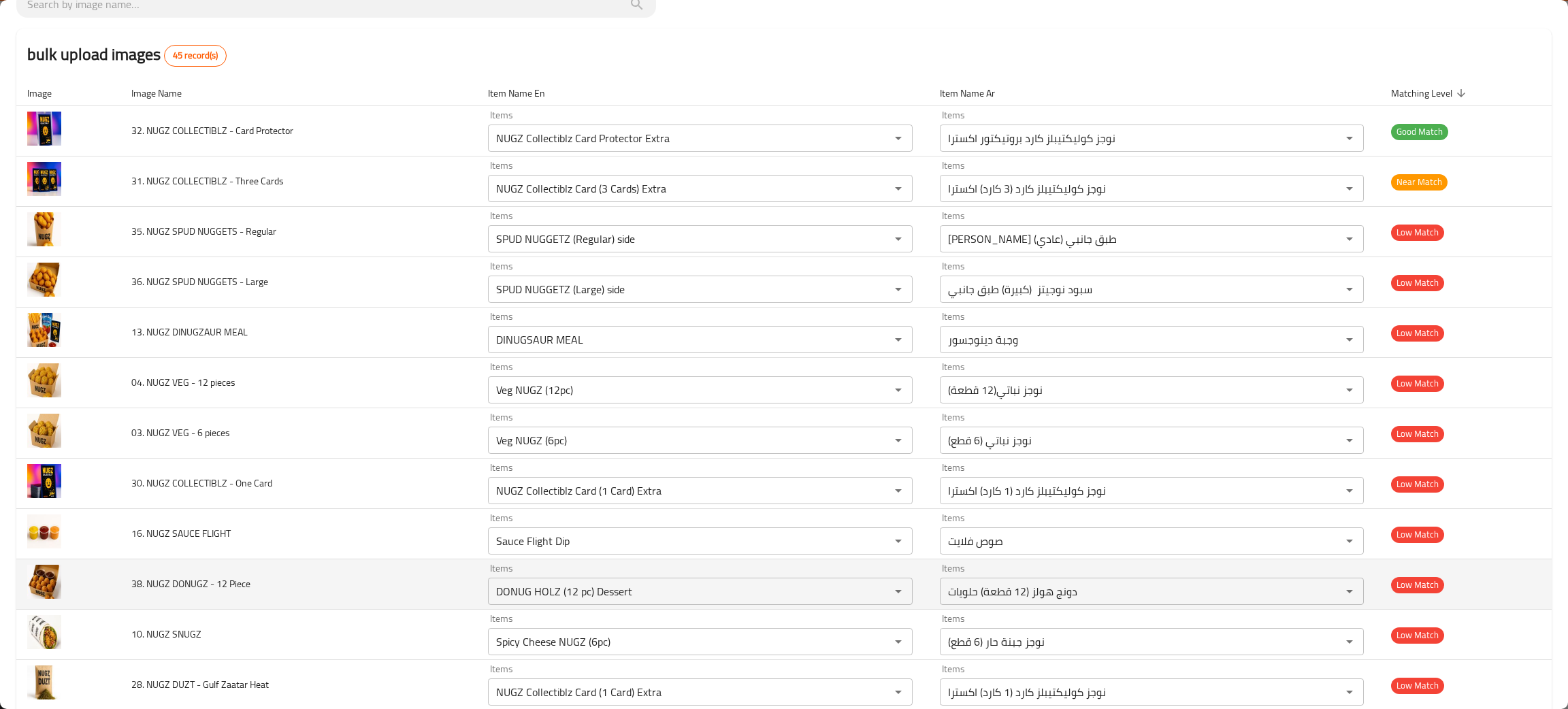
click at [410, 607] on td "38. NUGZ DONUGZ - 12 Piece" at bounding box center [298, 585] width 356 height 50
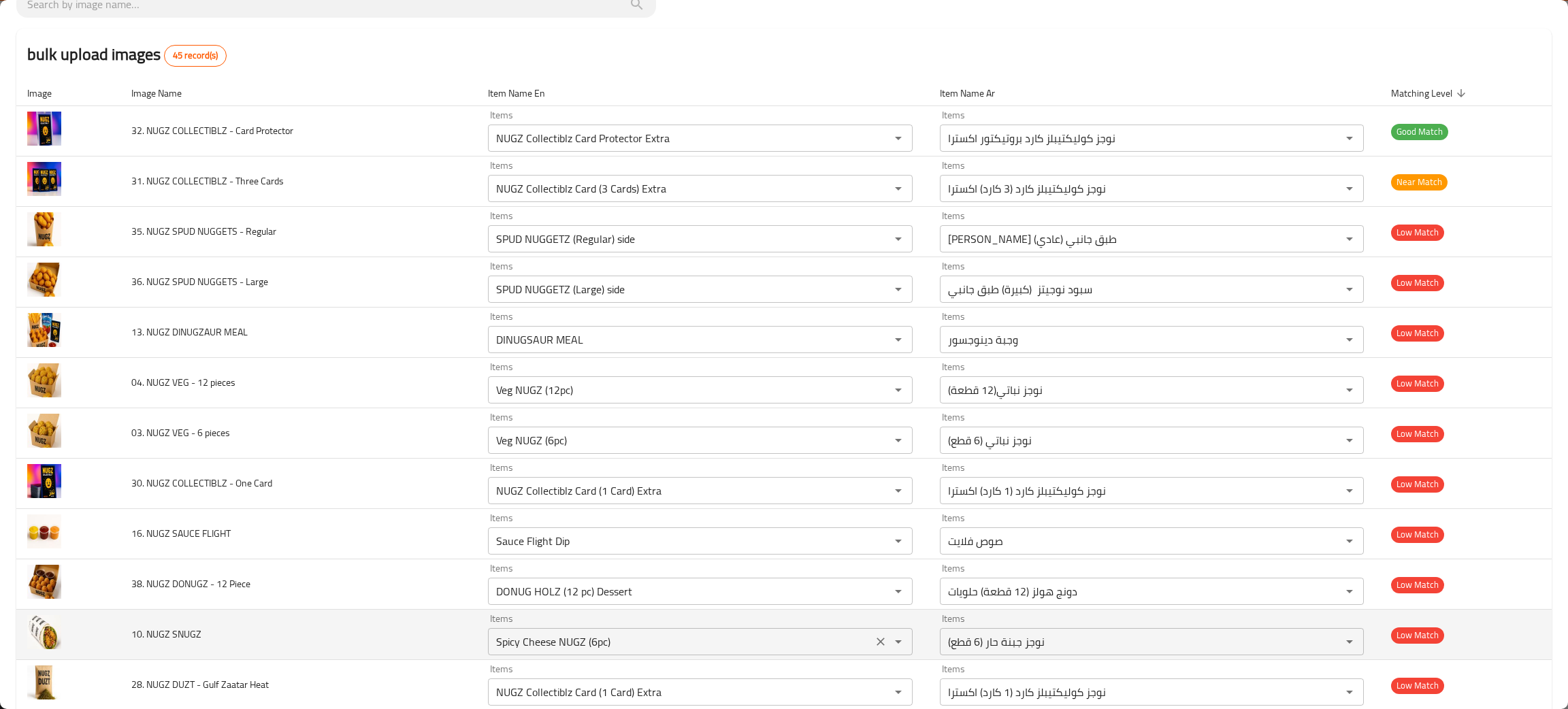
click at [874, 638] on icon "Clear" at bounding box center [881, 642] width 14 height 14
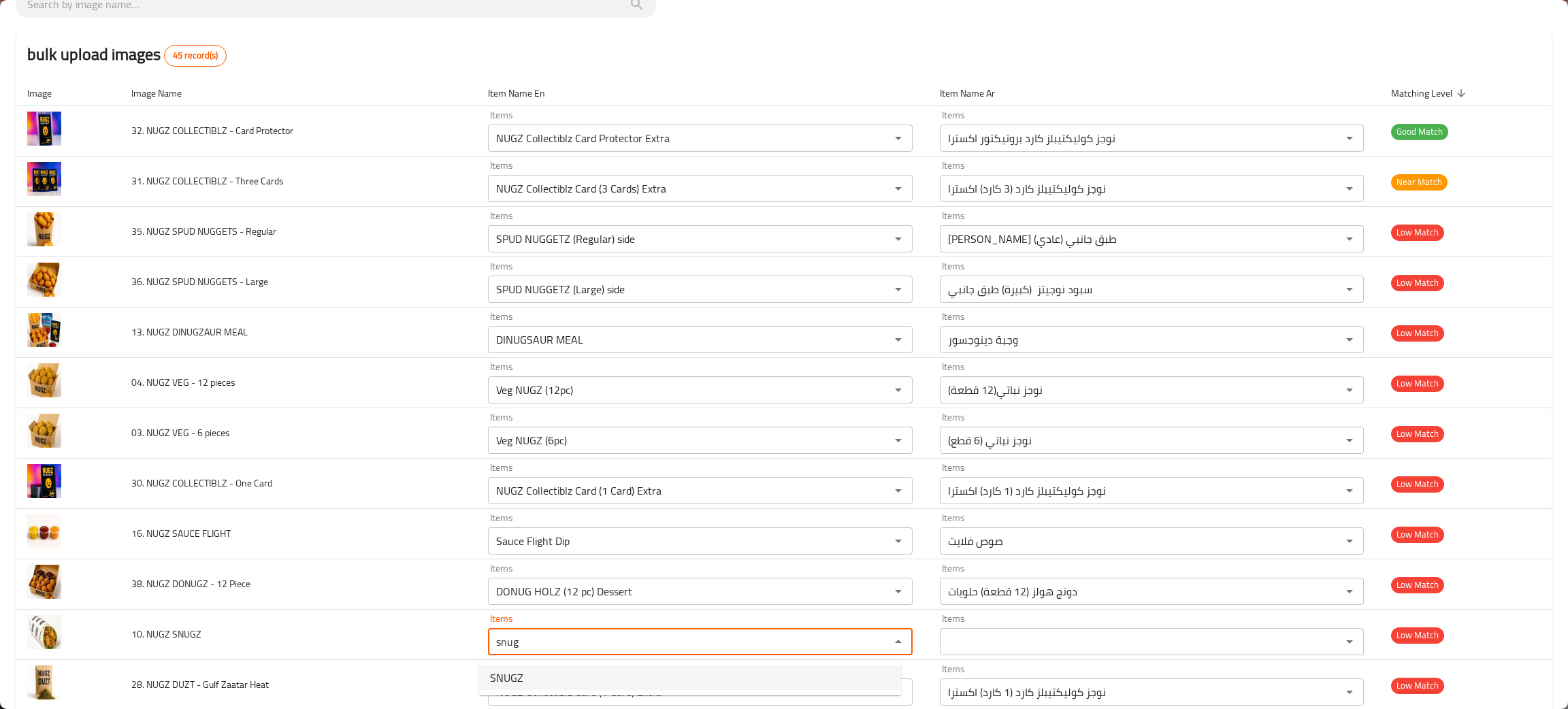
click at [505, 677] on span "SNUGZ" at bounding box center [507, 678] width 33 height 16
type SNUGZ "SNUGZ"
type SNUGZ-ar "سنوجز"
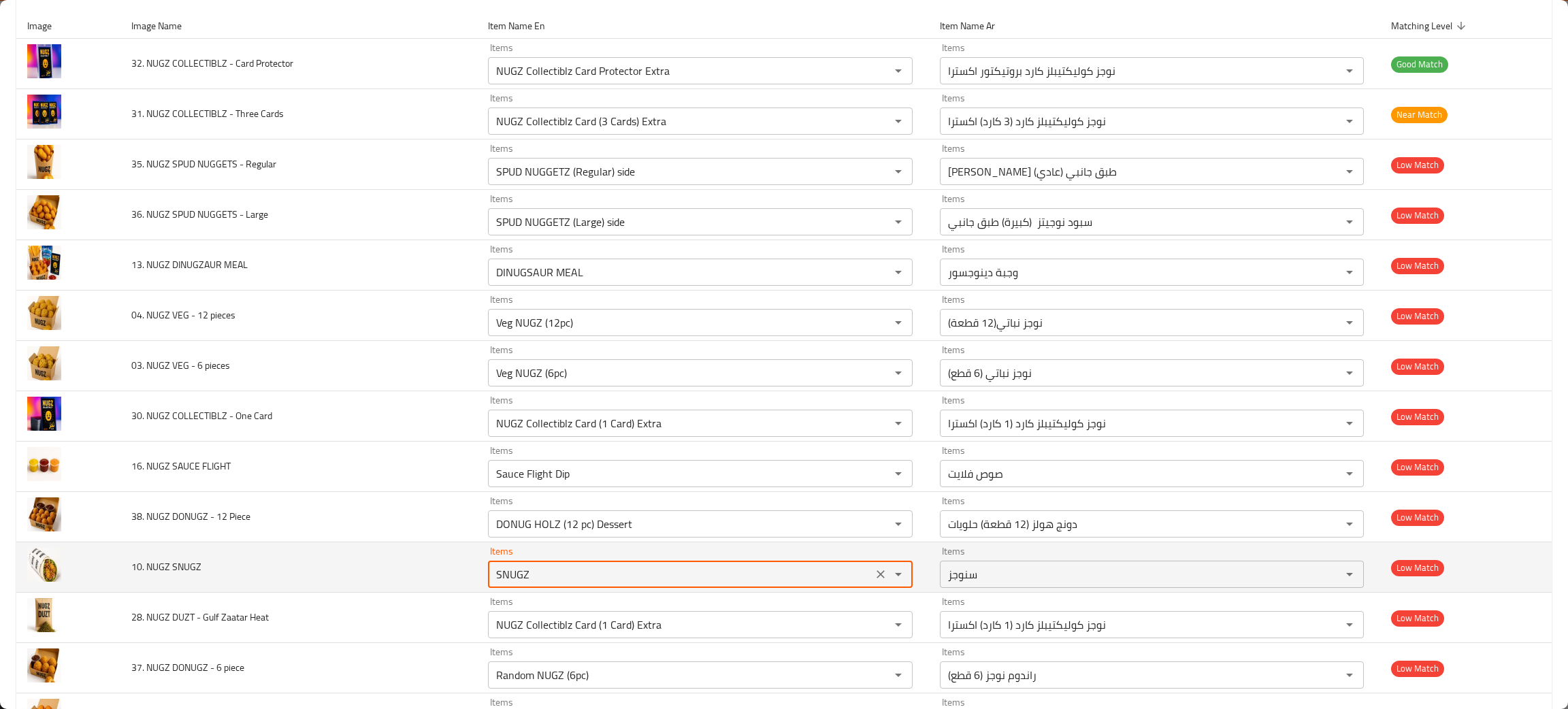
scroll to position [204, 0]
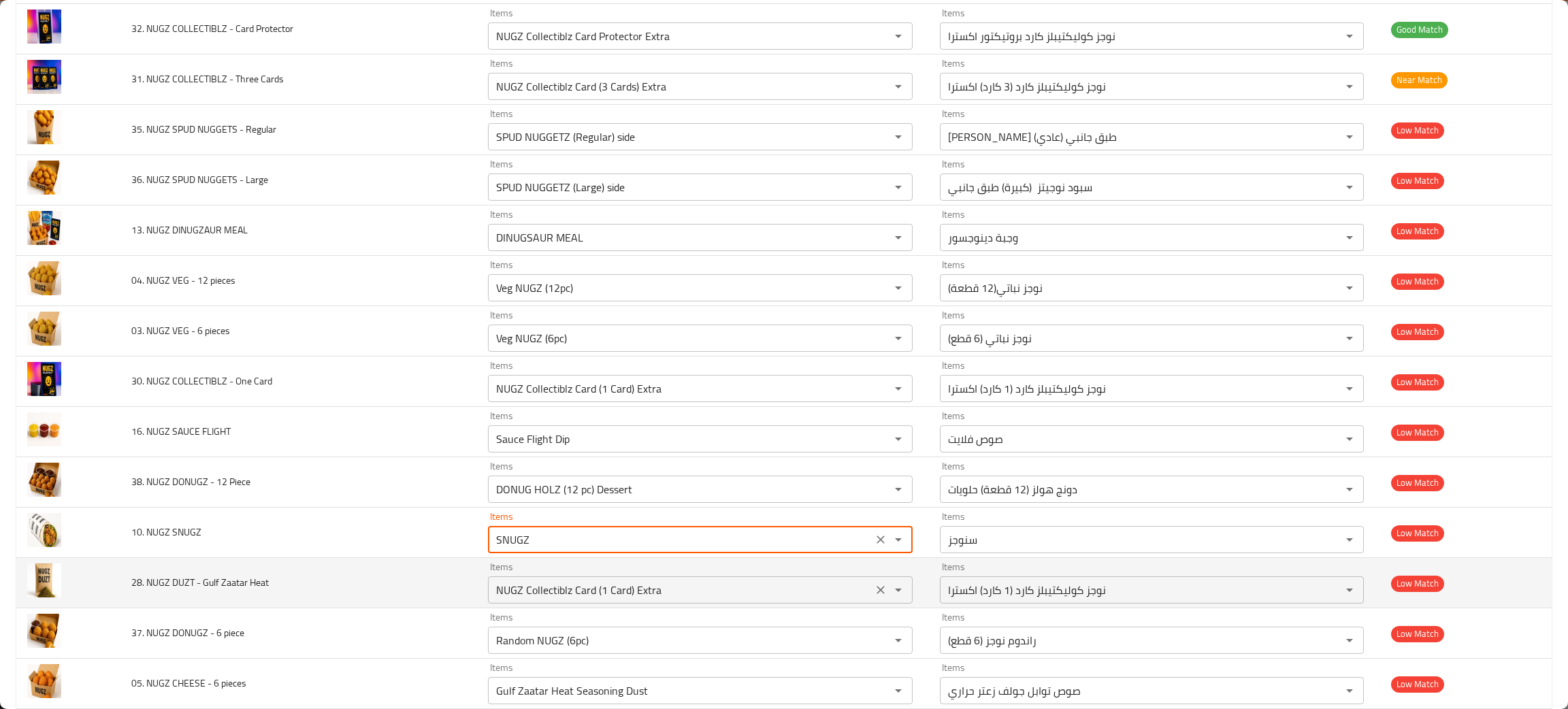
click at [874, 592] on icon "Clear" at bounding box center [881, 590] width 14 height 14
type SNUGZ "SNUGZ"
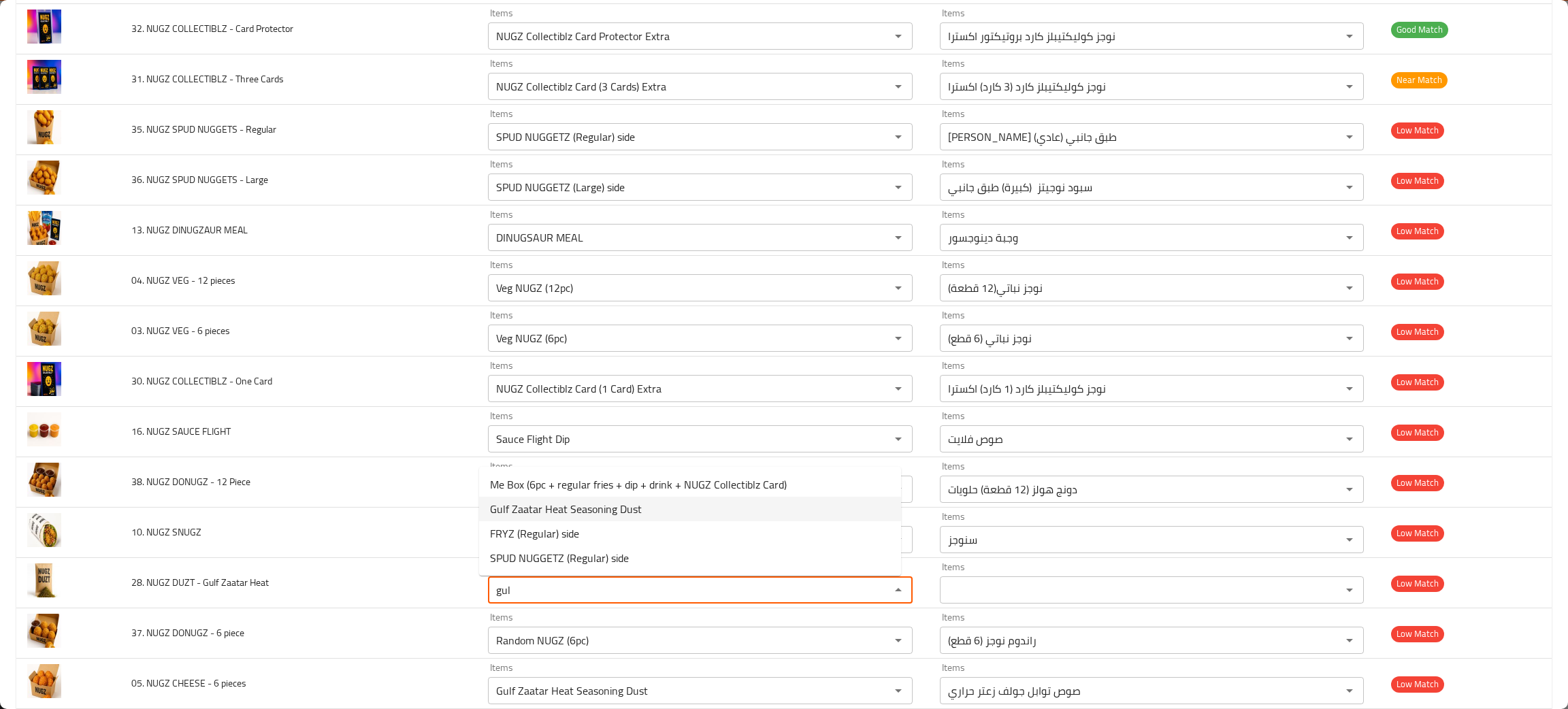
click at [616, 501] on span "Gulf Zaatar Heat Seasoning Dust" at bounding box center [566, 509] width 151 height 16
type Heat "Gulf Zaatar Heat Seasoning Dust"
type Heat-ar "صوص توابل جولف زعتر حراري"
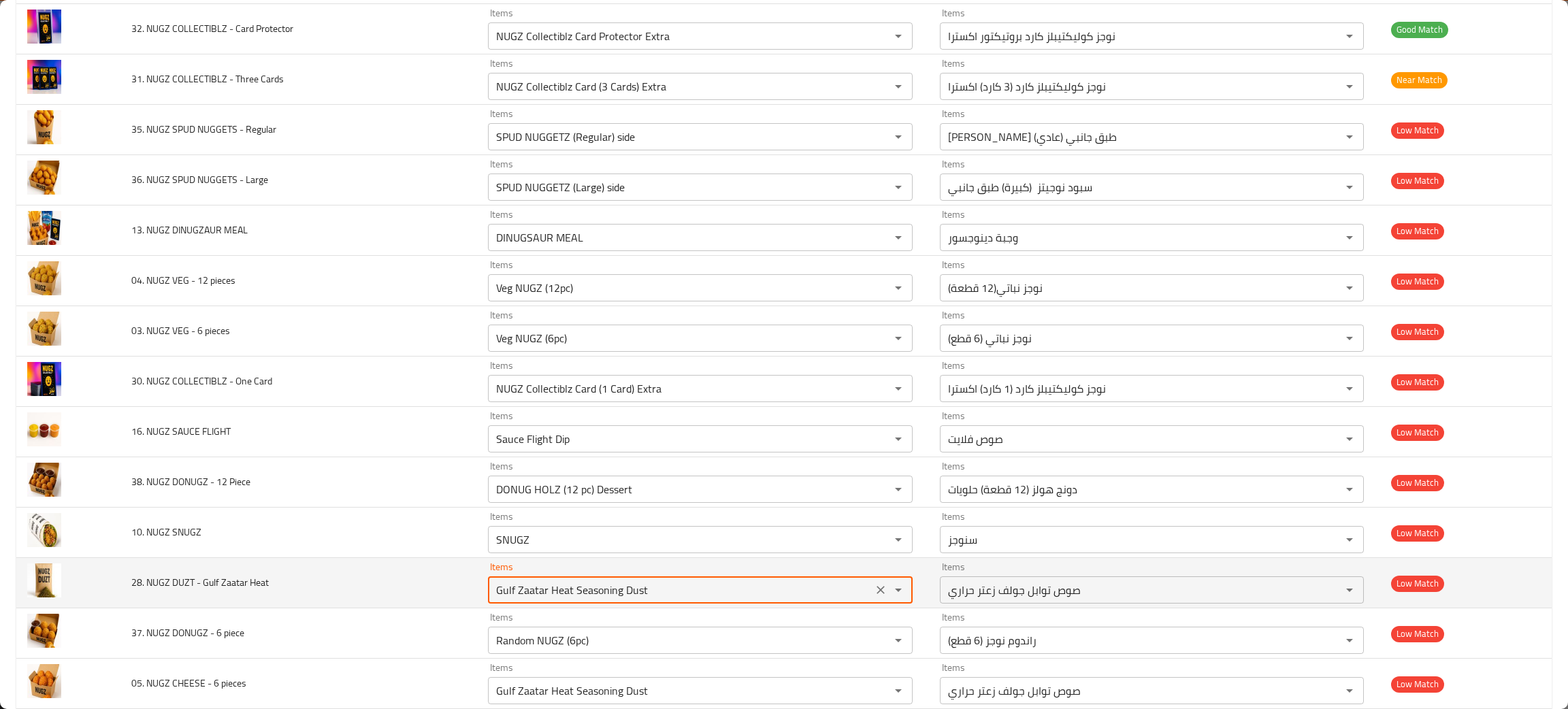
scroll to position [305, 0]
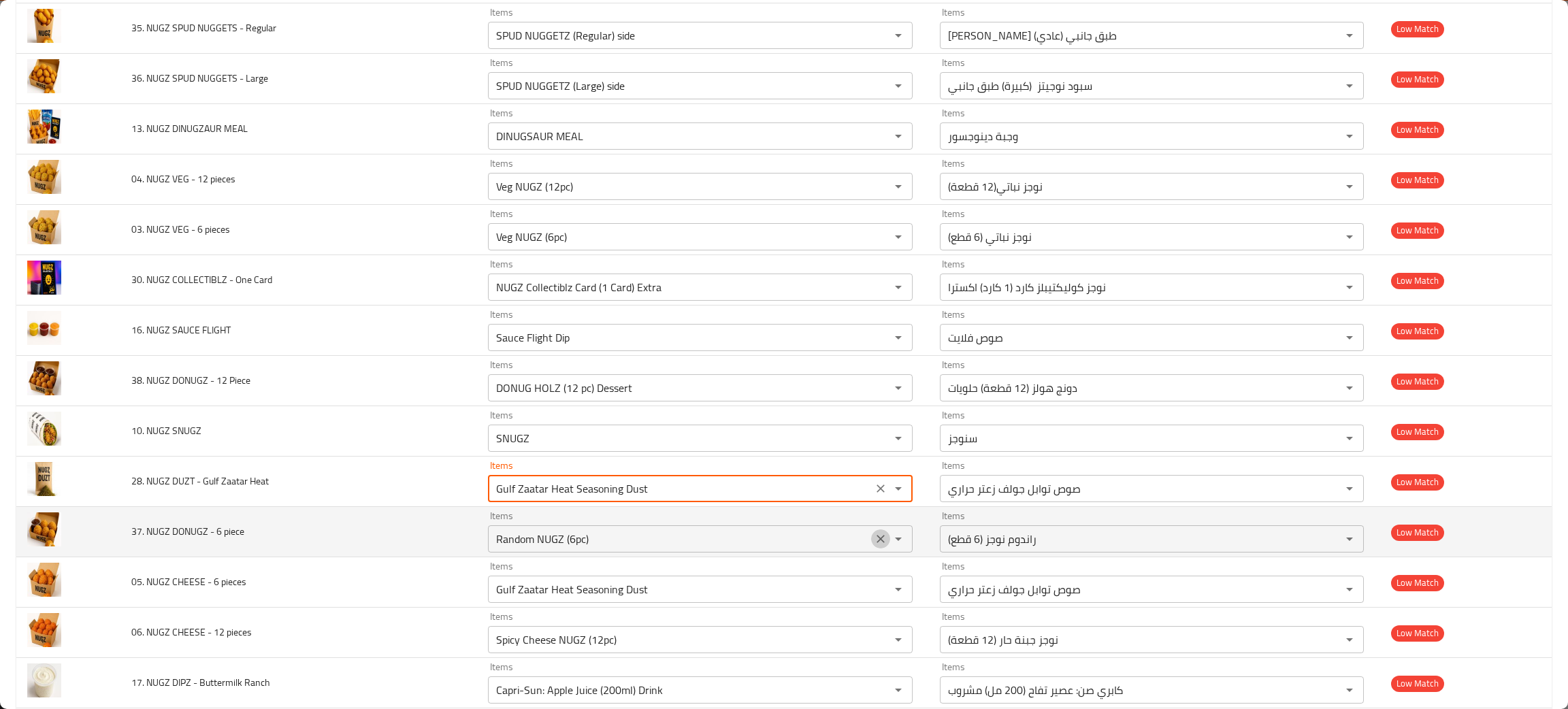
click at [874, 536] on icon "Clear" at bounding box center [881, 539] width 14 height 14
type Heat "Gulf Zaatar Heat Seasoning Dust"
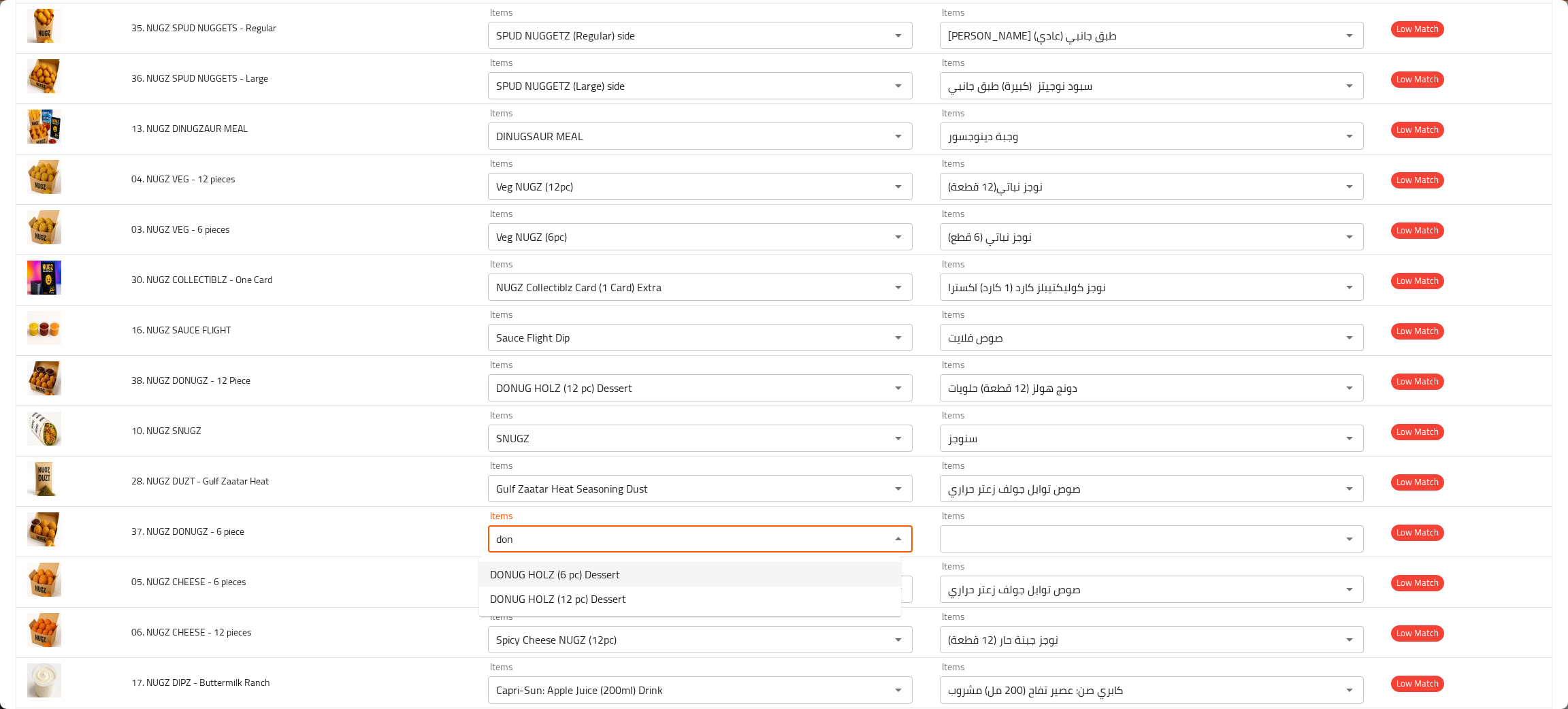
click at [517, 572] on span "DONUG HOLZ (6 pc) Dessert" at bounding box center [555, 574] width 130 height 16
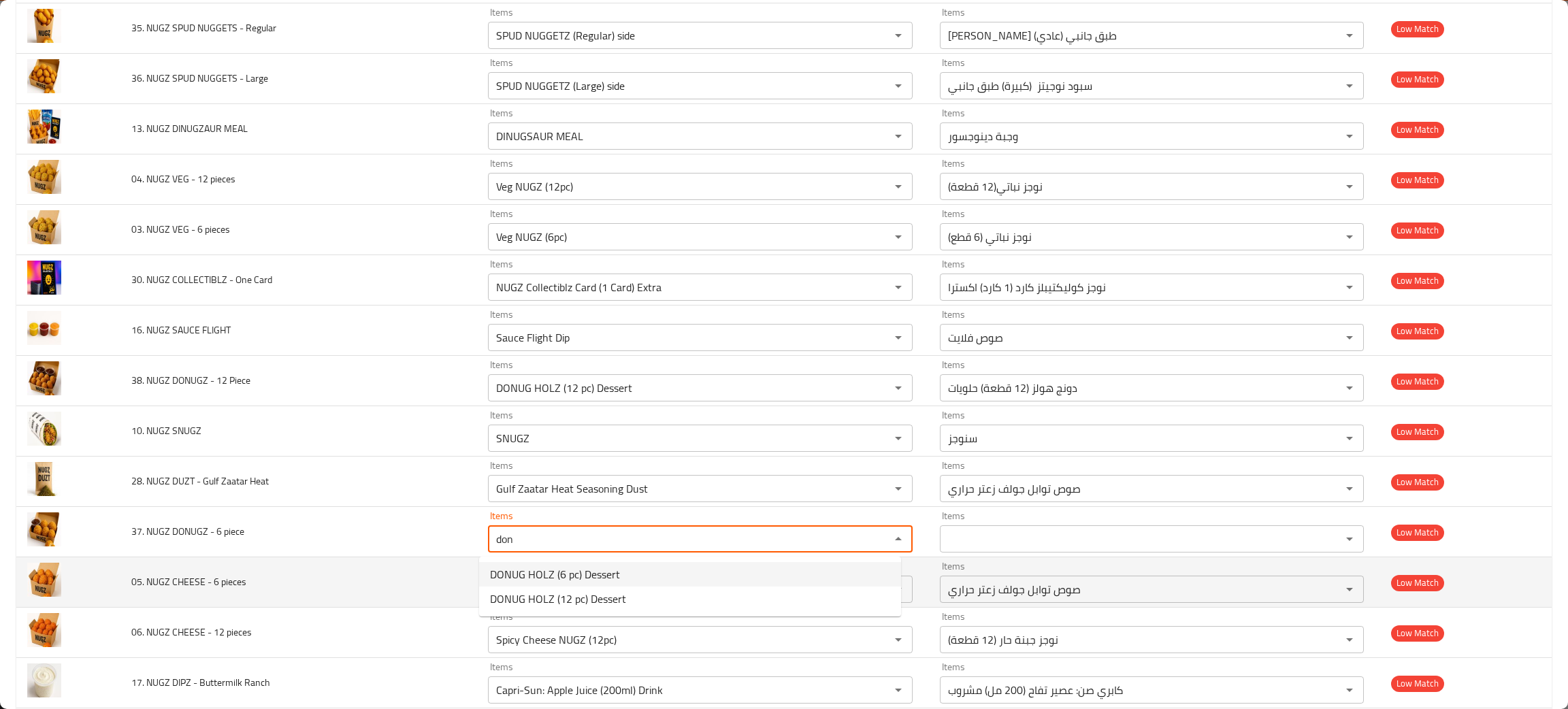
type piece "DONUG HOLZ (6 pc) Dessert"
type piece-ar "دونج هولز (6 قطع) حلويات"
click at [874, 592] on icon "Clear" at bounding box center [881, 589] width 14 height 14
type piece "DONUG HOLZ (6 pc) Dessert"
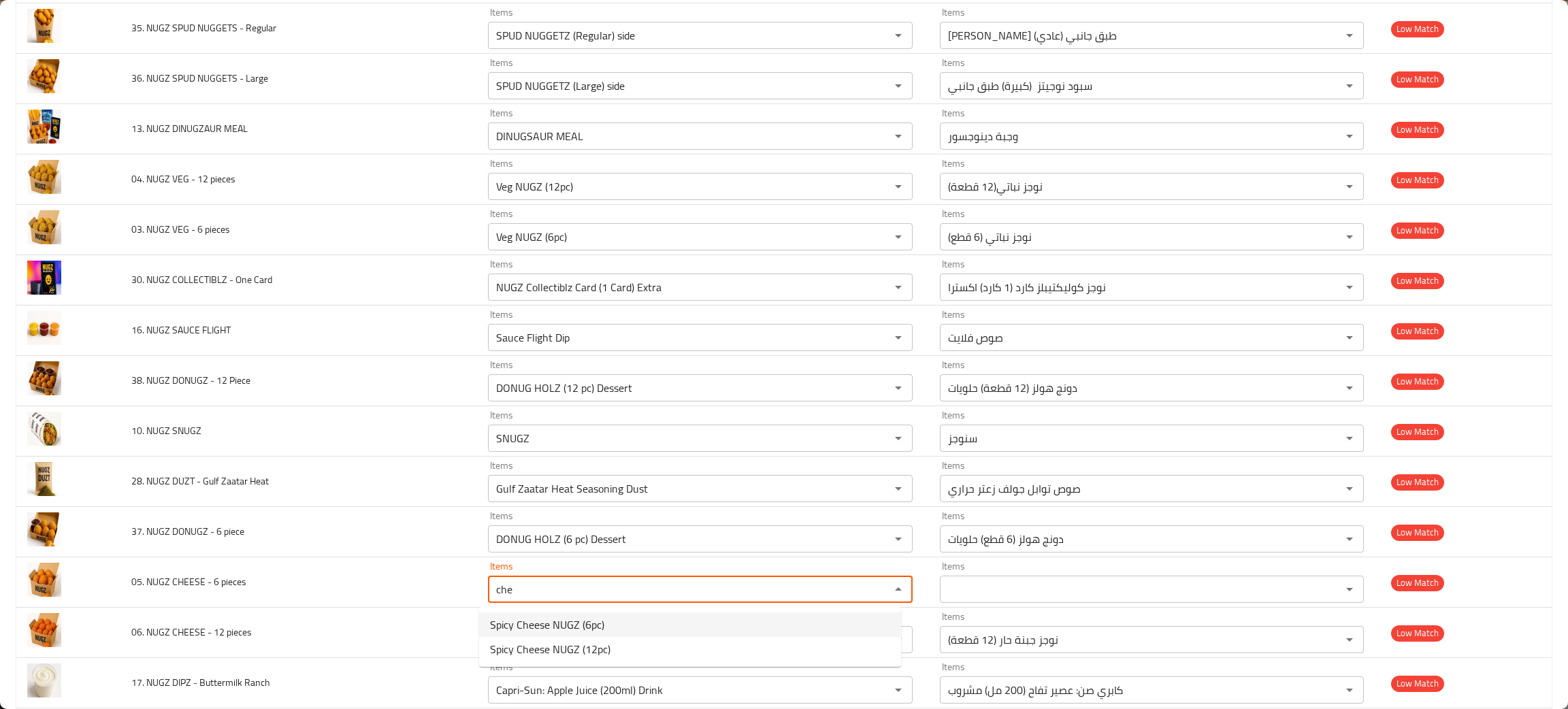
click at [557, 621] on span "Spicy Cheese NUGZ (6pc)" at bounding box center [547, 624] width 114 height 16
type pieces "Spicy Cheese NUGZ (6pc)"
type pieces-ar "نوجز جبنة حار (6 قطع)"
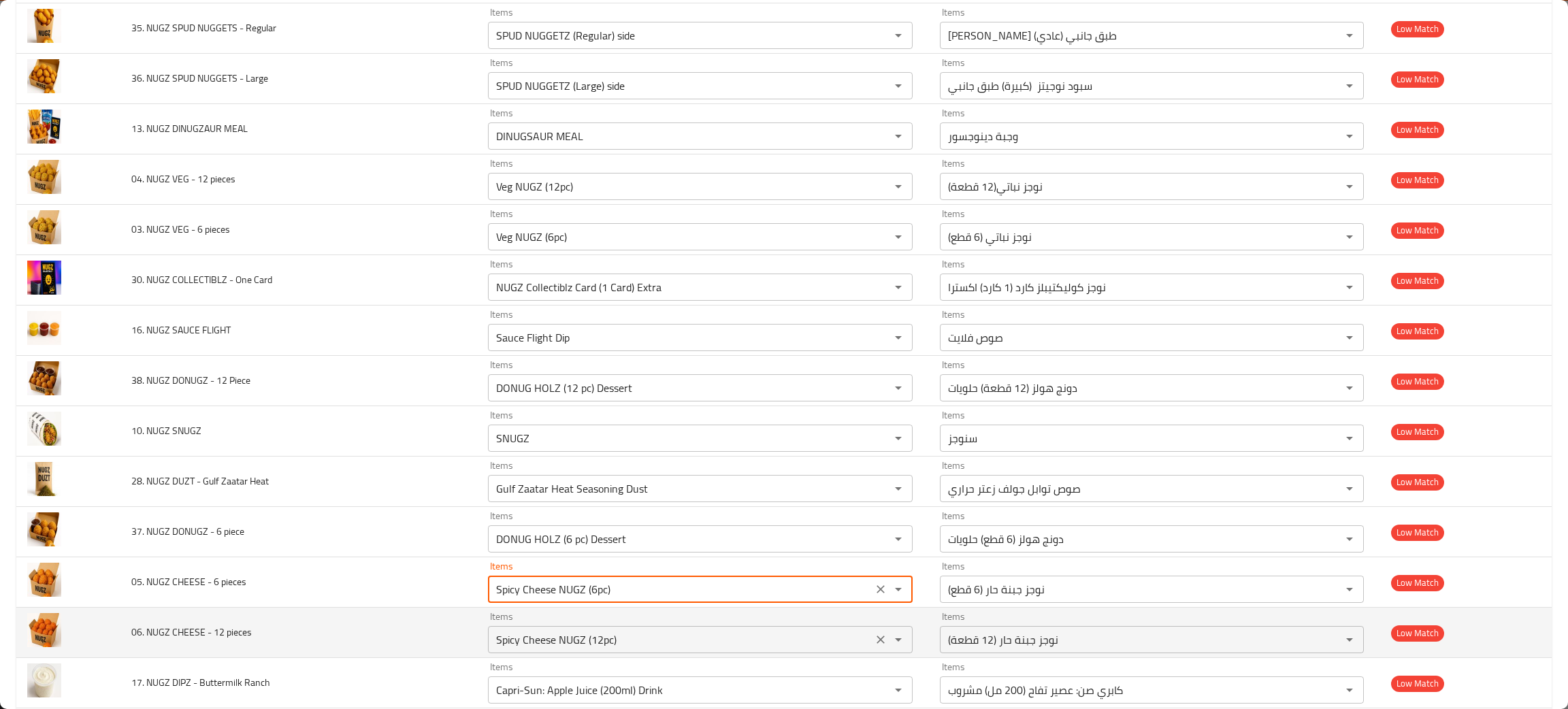
click at [871, 649] on button "Clear" at bounding box center [880, 640] width 19 height 19
type pieces "Spicy Cheese NUGZ (6pc)"
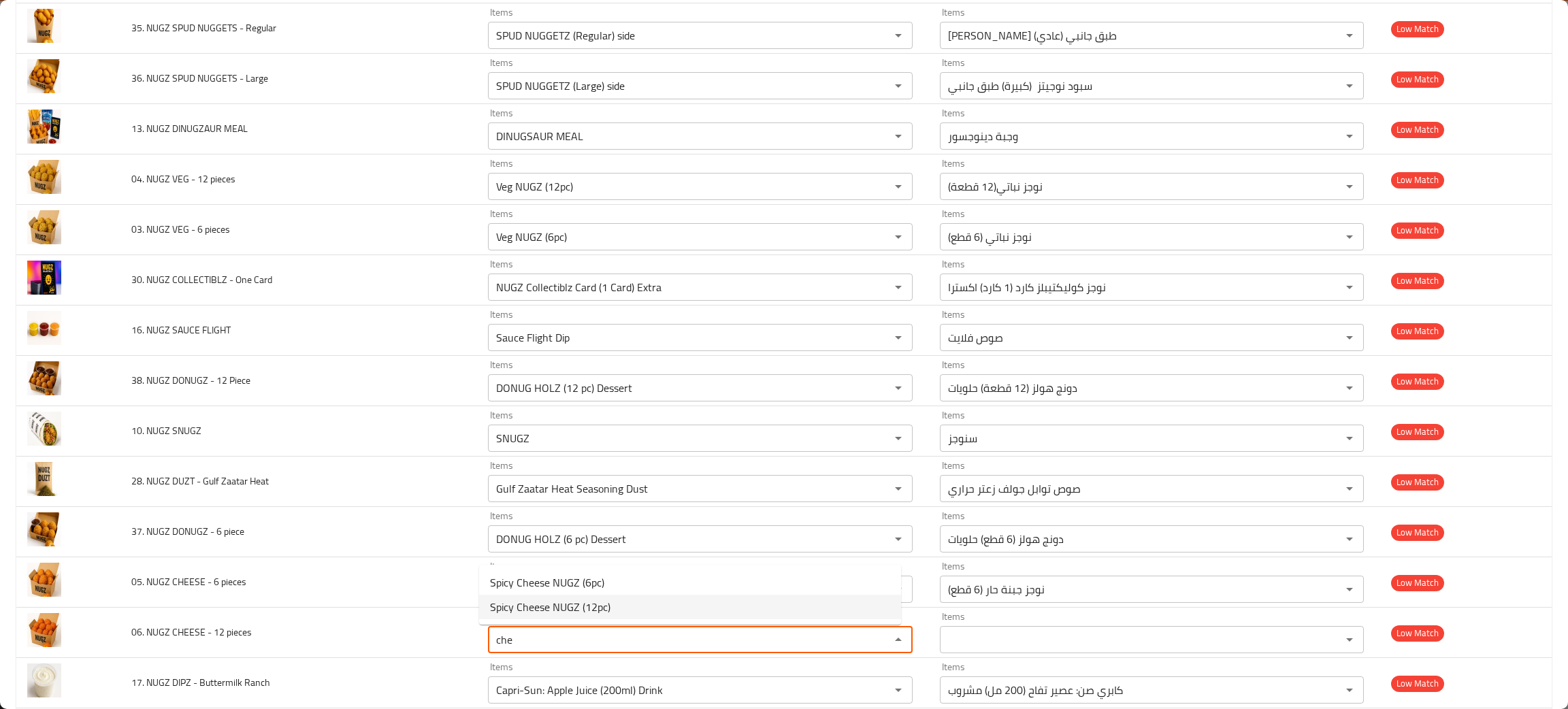
click at [545, 600] on span "Spicy Cheese NUGZ (12pc)" at bounding box center [550, 607] width 120 height 16
type pieces "Spicy Cheese NUGZ (12pc)"
type pieces-ar "نوجز جبنة حار (12 قطعة)"
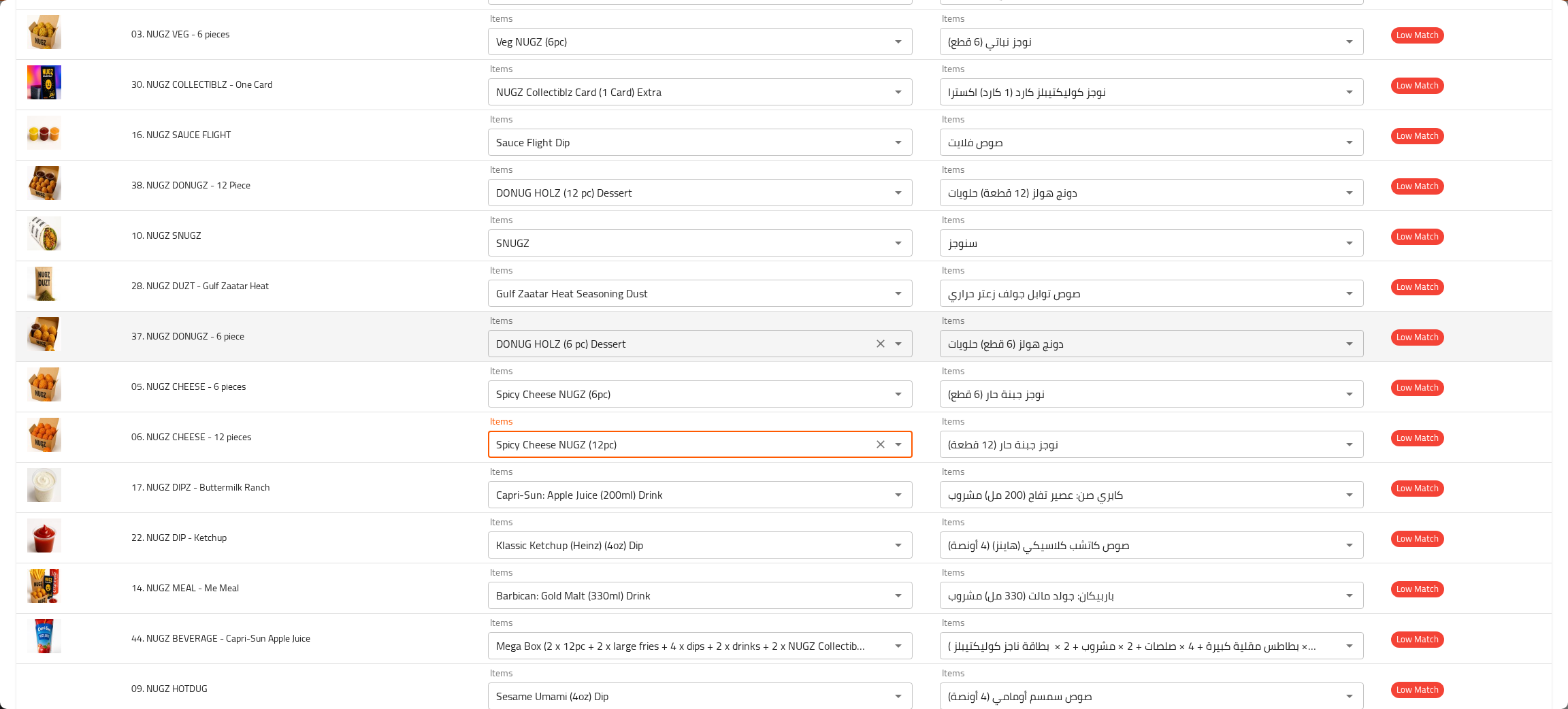
scroll to position [510, 0]
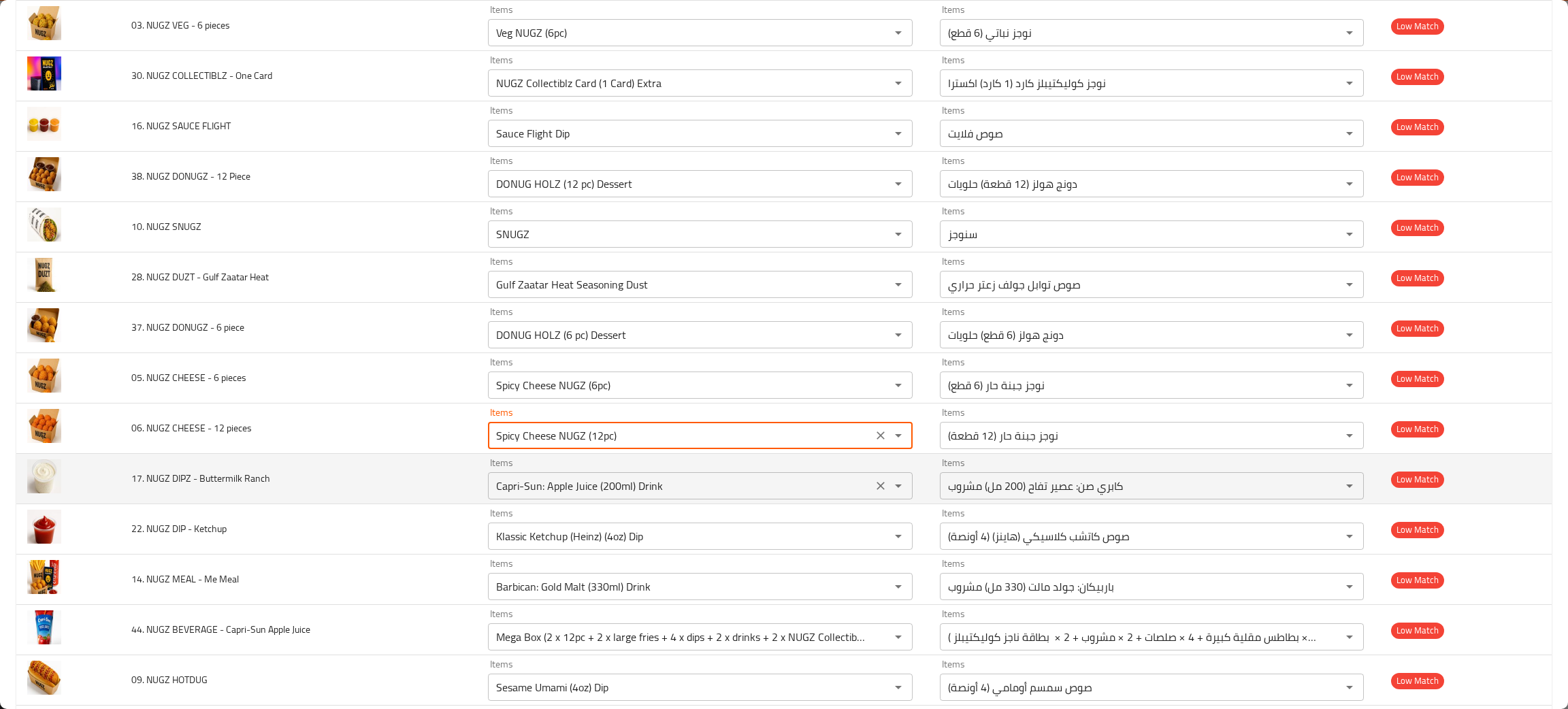
click at [875, 492] on icon "Clear" at bounding box center [881, 486] width 14 height 14
type pieces "Spicy Cheese NUGZ (12pc)"
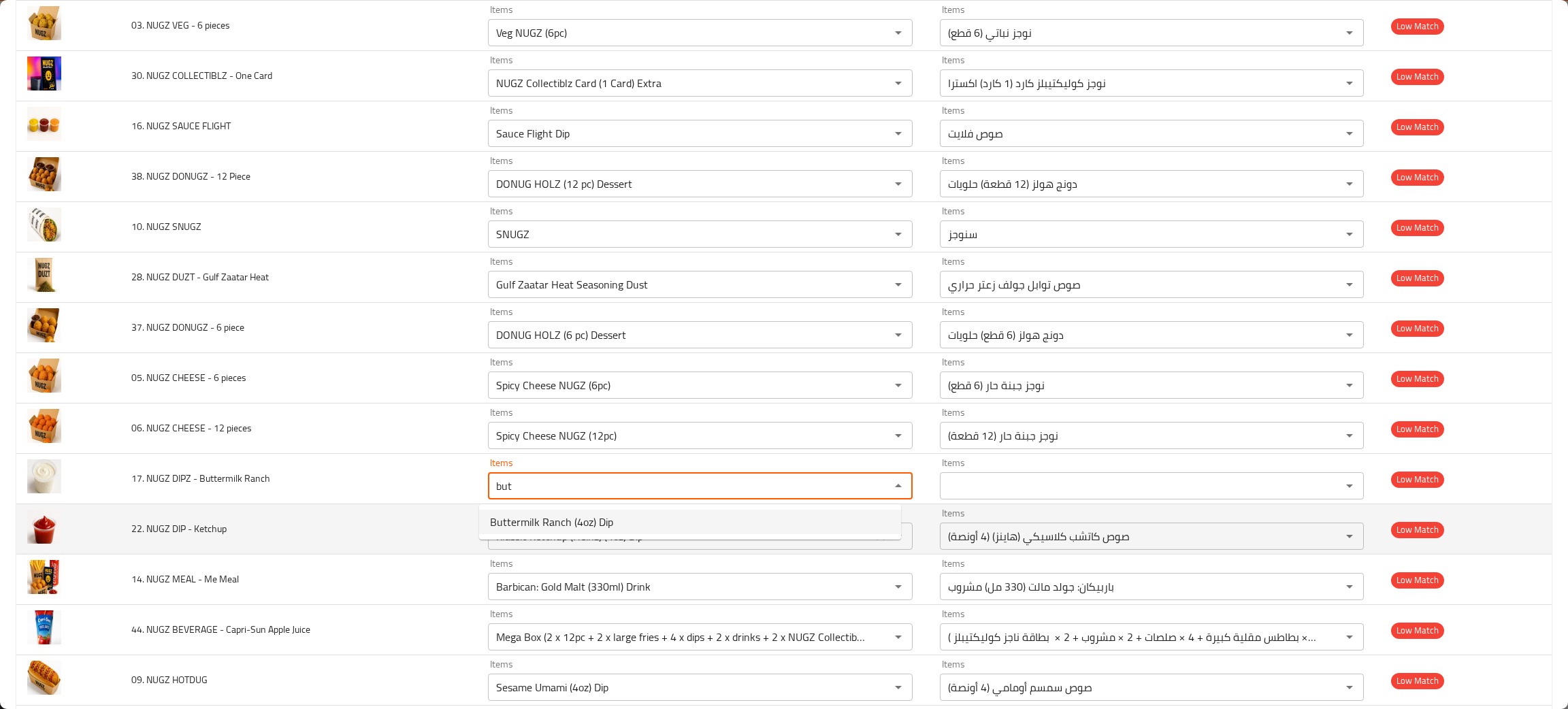
click at [566, 522] on span "Buttermilk Ranch (4oz) Dip" at bounding box center [552, 522] width 123 height 16
type Ranch "Buttermilk Ranch (4oz) Dip"
type Ranch-ar "صوص رانش مخيض اللبن (4 أونصة)"
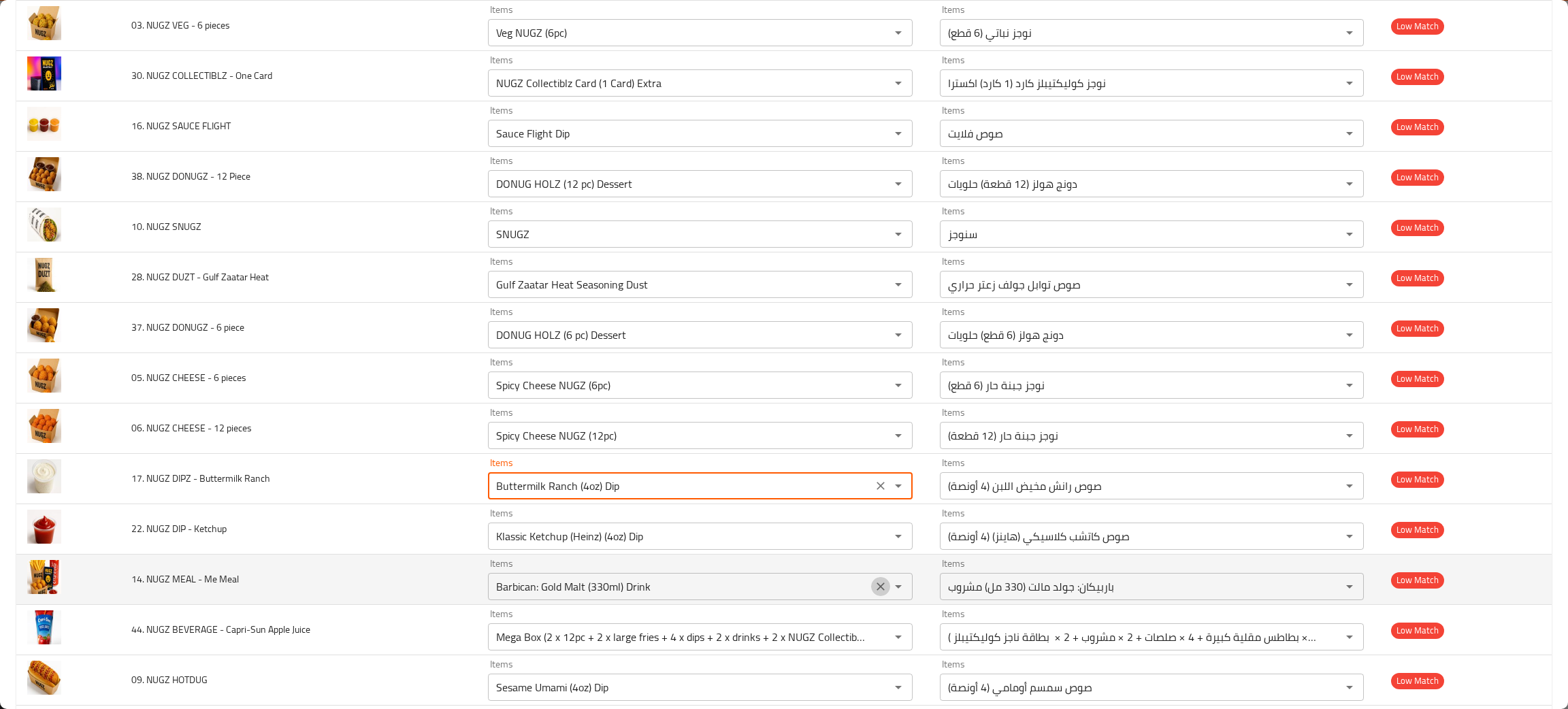
click at [876, 587] on icon "Clear" at bounding box center [880, 586] width 8 height 8
type Ranch "Buttermilk Ranch (4oz) Dip"
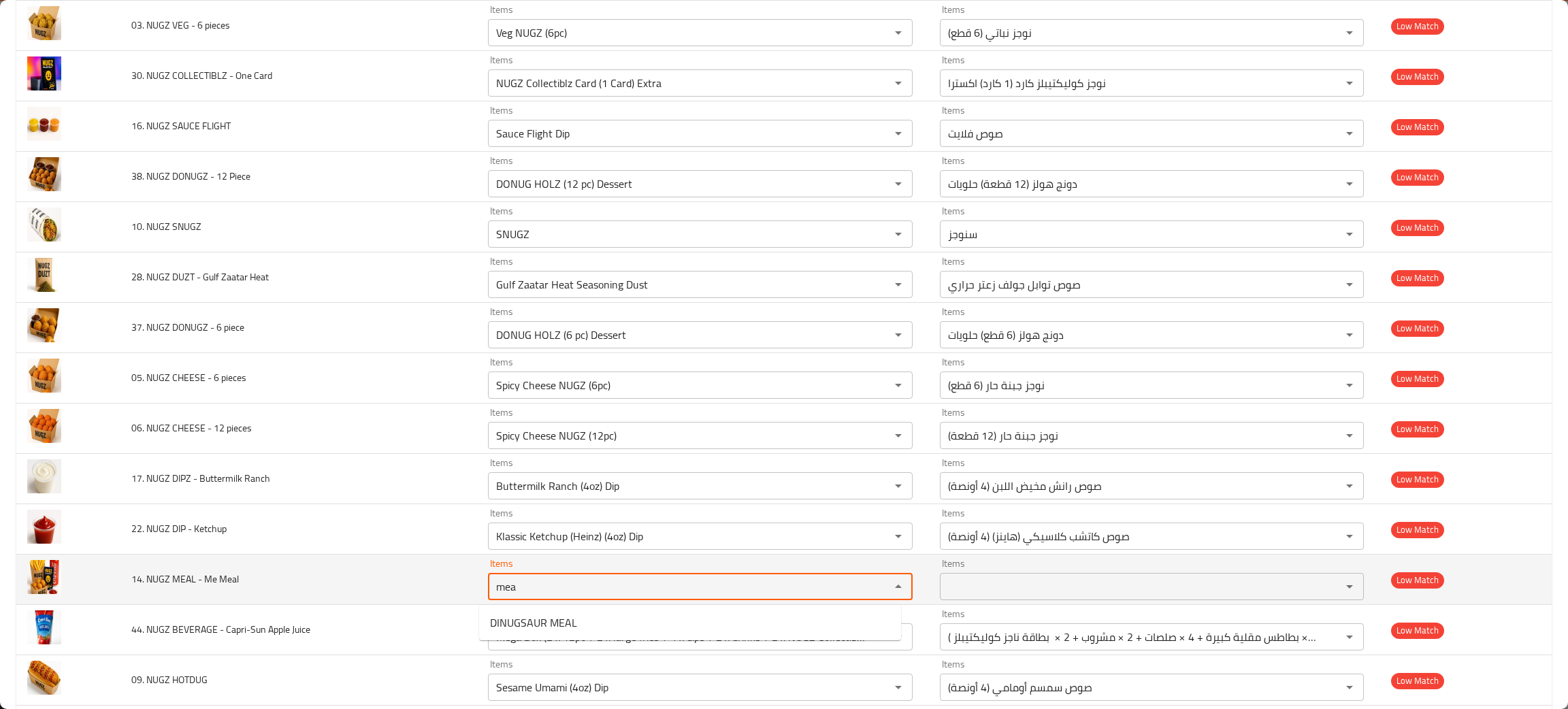
type Meal "mea"
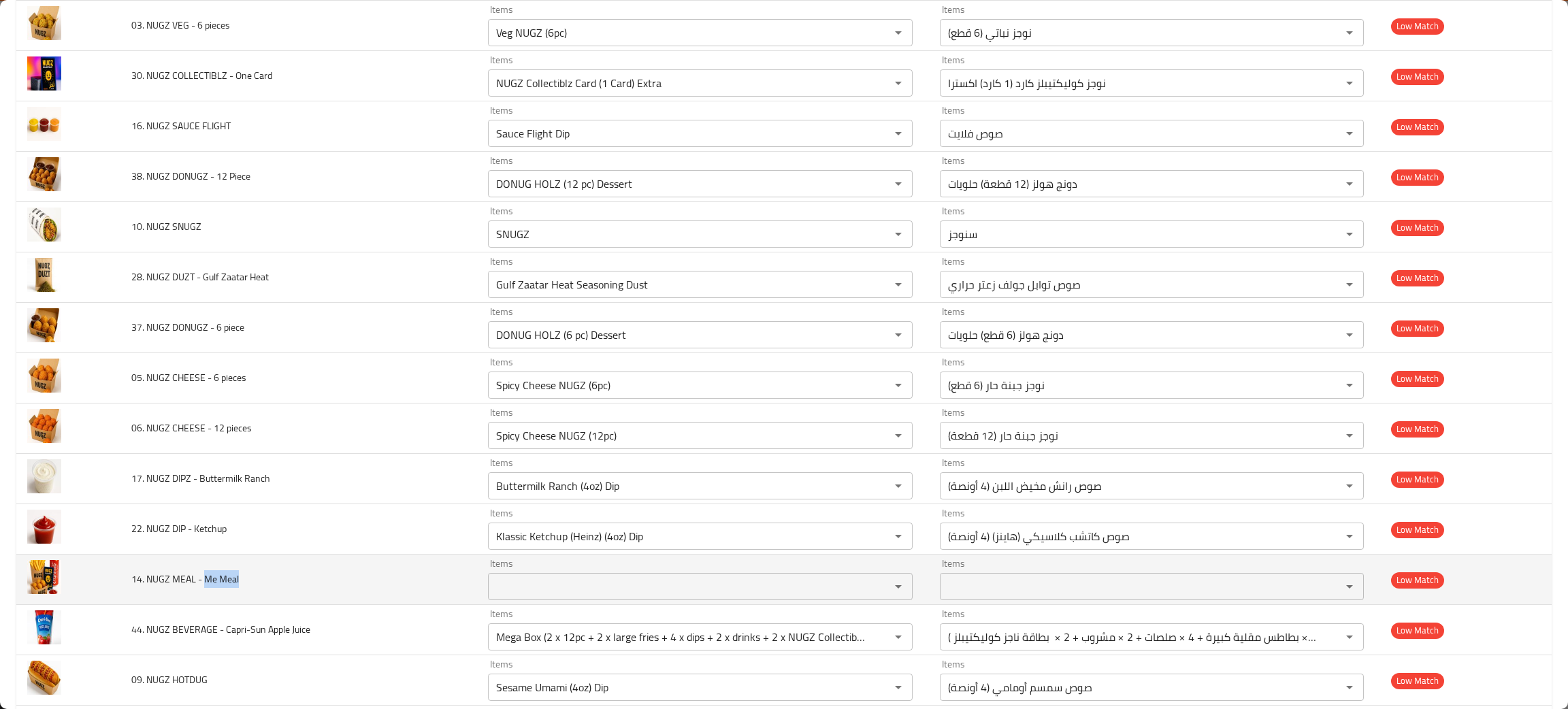
drag, startPoint x: 244, startPoint y: 580, endPoint x: 206, endPoint y: 587, distance: 38.6
click at [206, 587] on td "14. NUGZ MEAL - Me Meal" at bounding box center [298, 580] width 356 height 50
copy span "Me Meal"
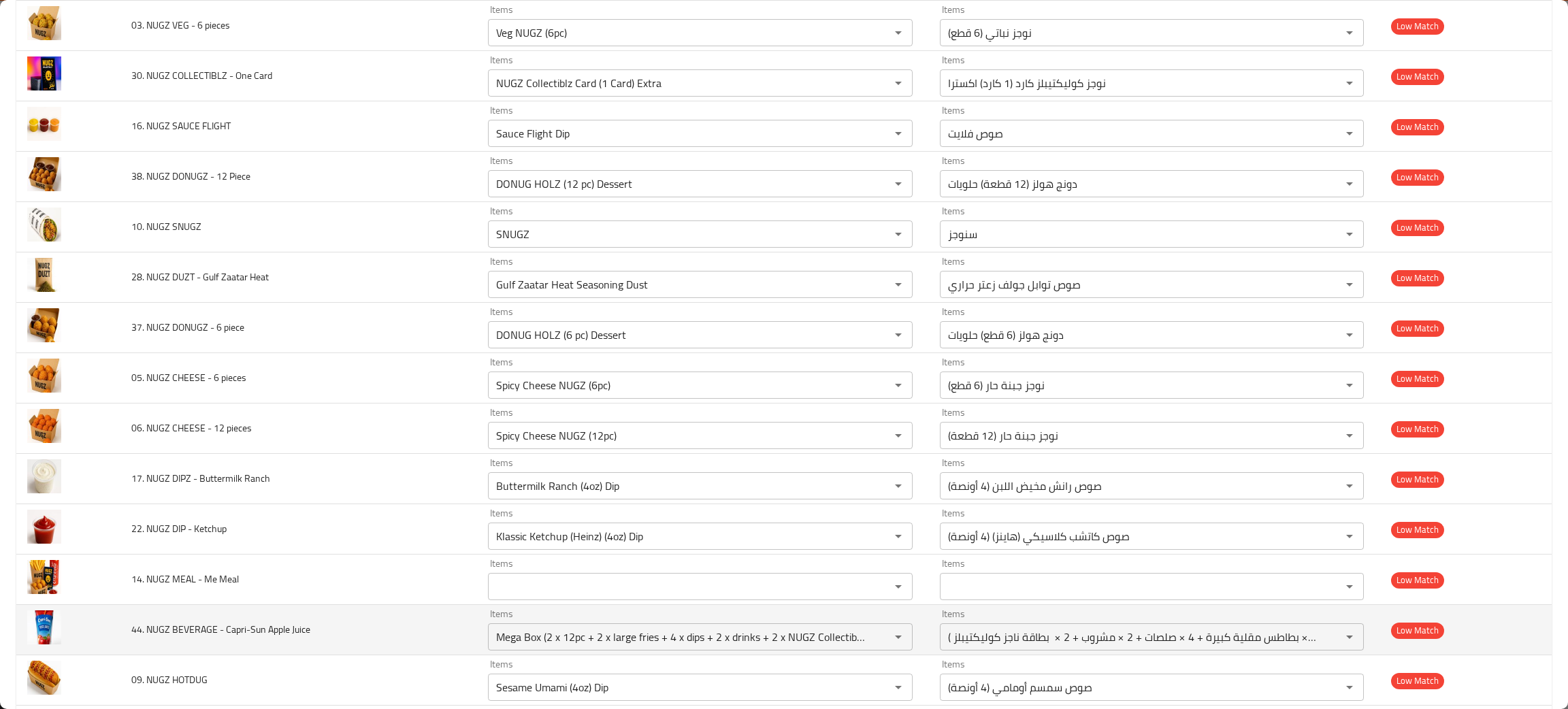
click at [370, 639] on td "44. NUGZ BEVERAGE - Capri-Sun Apple Juice" at bounding box center [298, 631] width 356 height 50
click at [876, 637] on icon "Clear" at bounding box center [880, 637] width 8 height 8
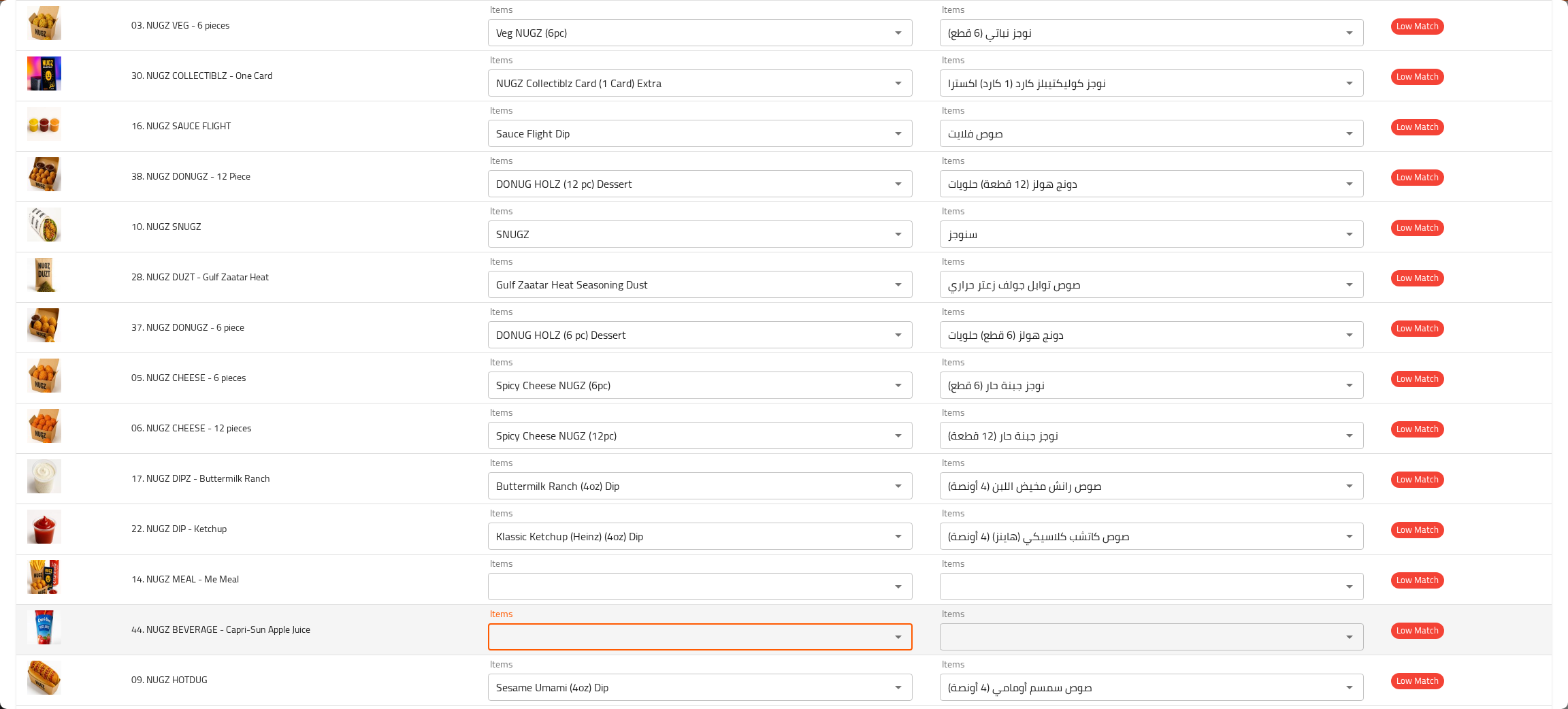
scroll to position [0, 0]
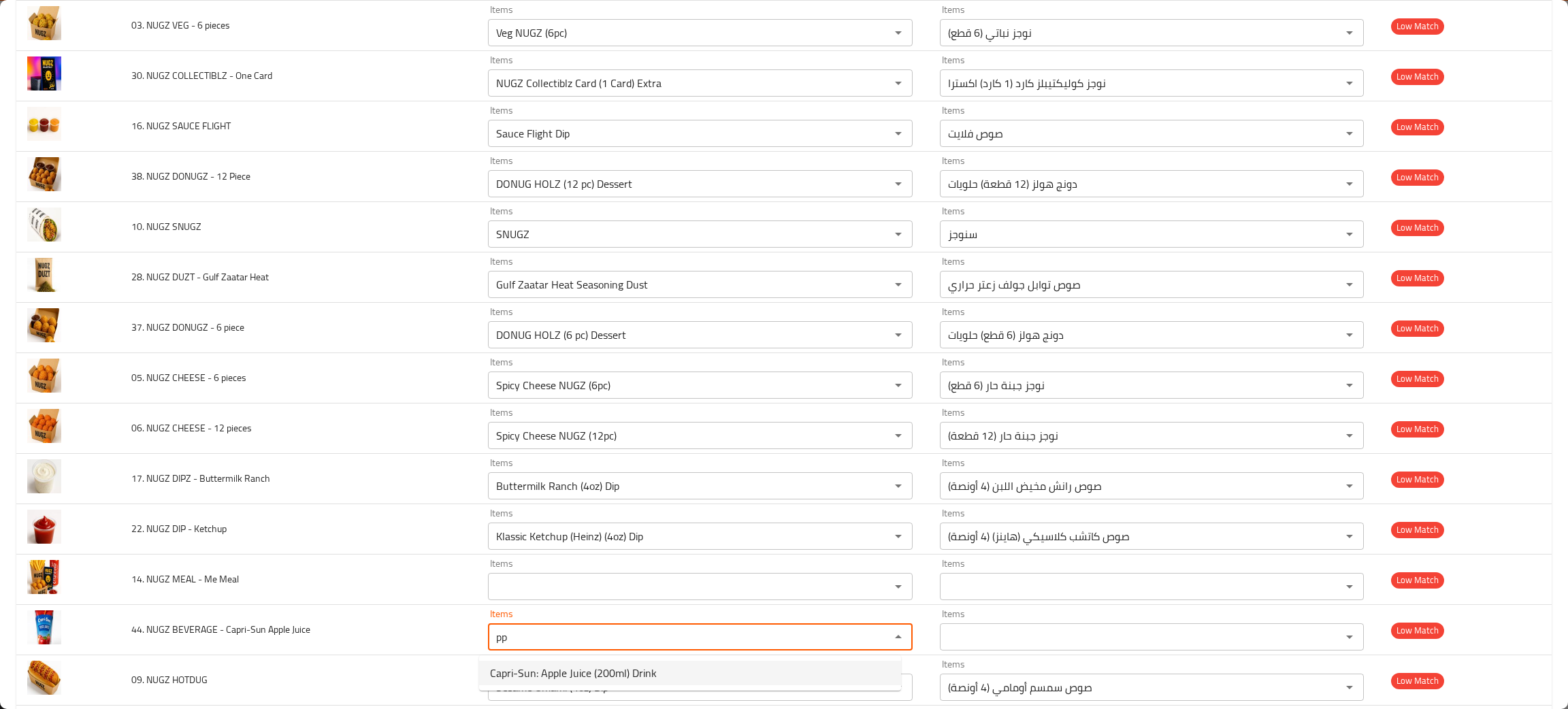
click at [544, 678] on span "Capri-Sun: Apple Juice (200ml) Drink" at bounding box center [573, 672] width 167 height 16
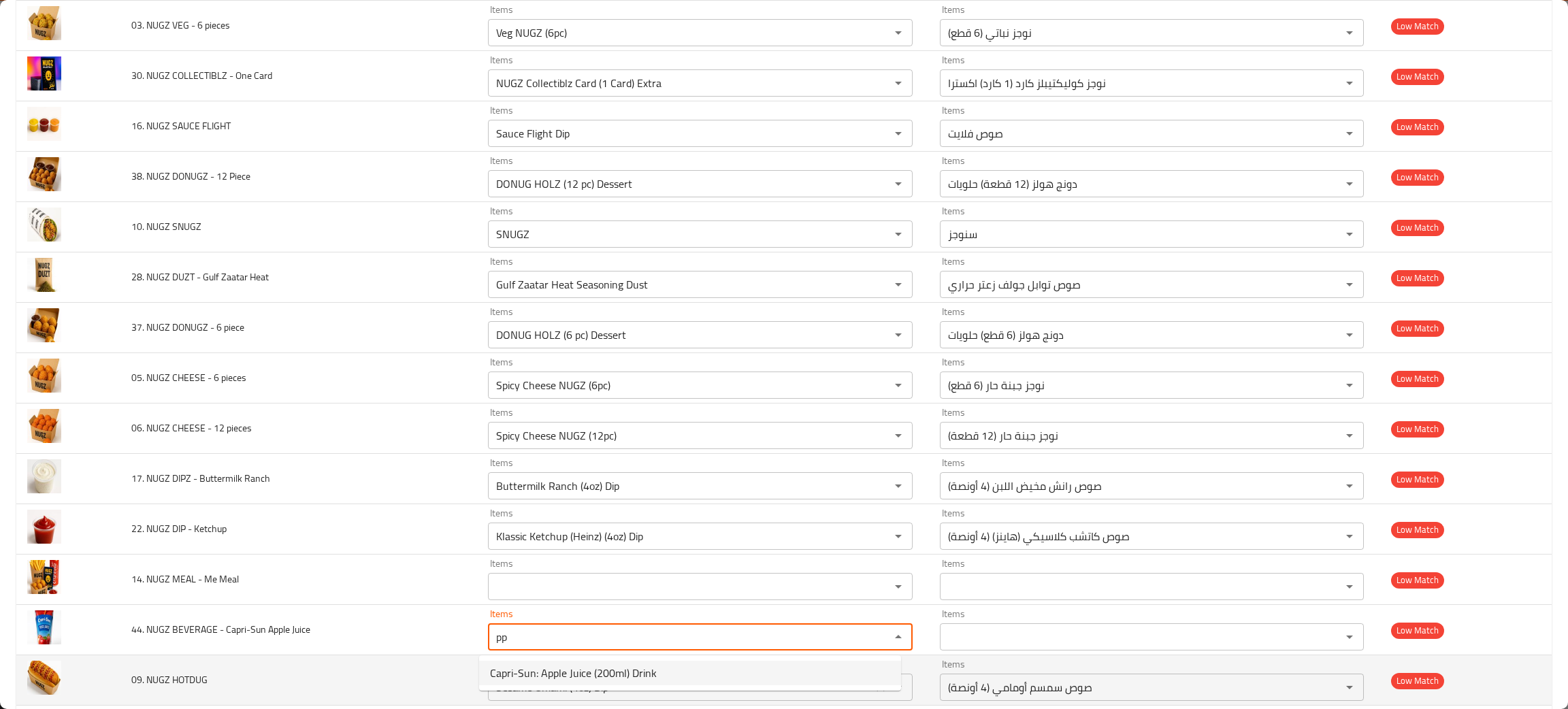
type Juice "Capri-Sun: Apple Juice (200ml) Drink"
type Juice-ar "كابري صن: عصير تفاح (200 مل) مشروب"
click at [874, 688] on icon "Clear" at bounding box center [881, 688] width 14 height 14
type Juice "Capri-Sun: Apple Juice (200ml) Drink"
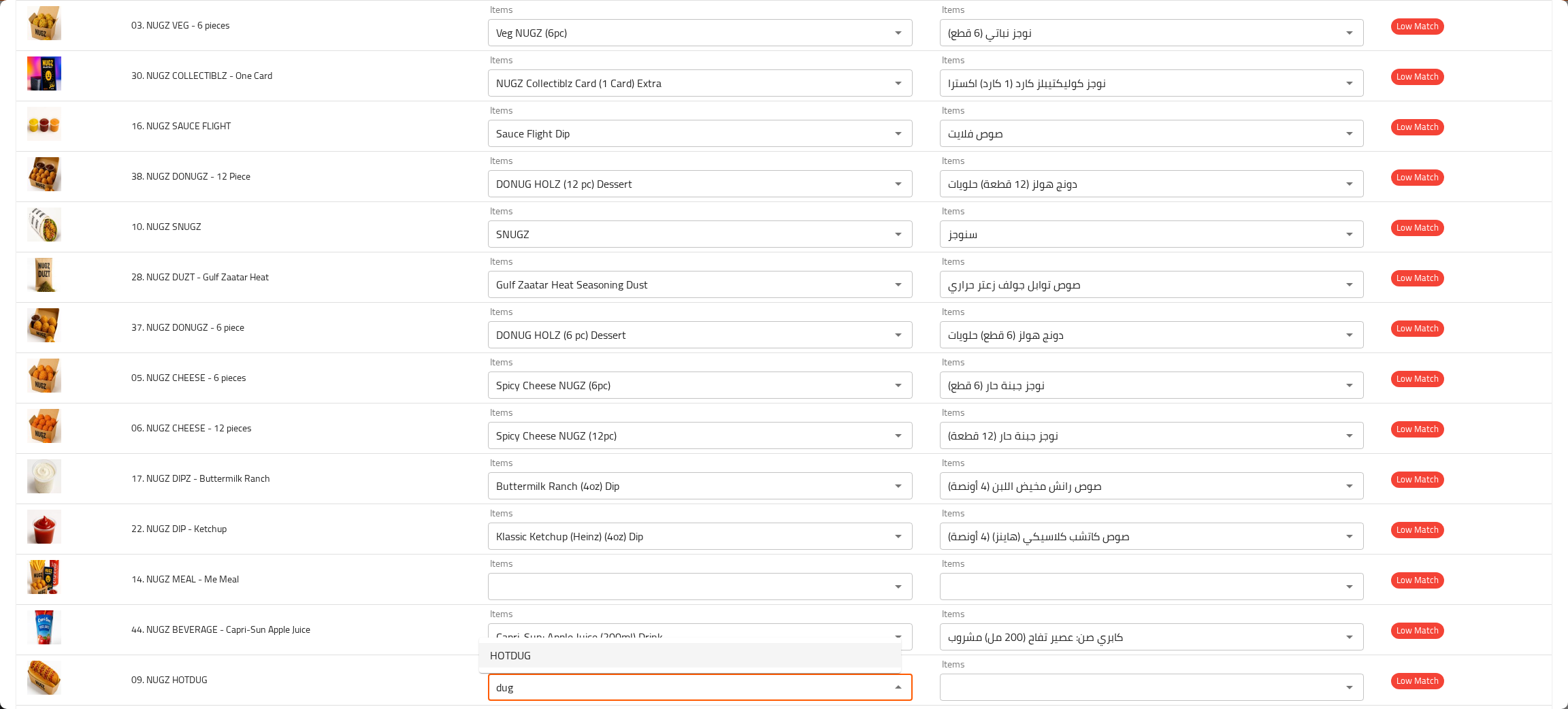
click at [520, 653] on span "HOTDUG" at bounding box center [511, 655] width 41 height 16
type HOTDUG "HOTDUG"
type HOTDUG-ar "هوت دوج"
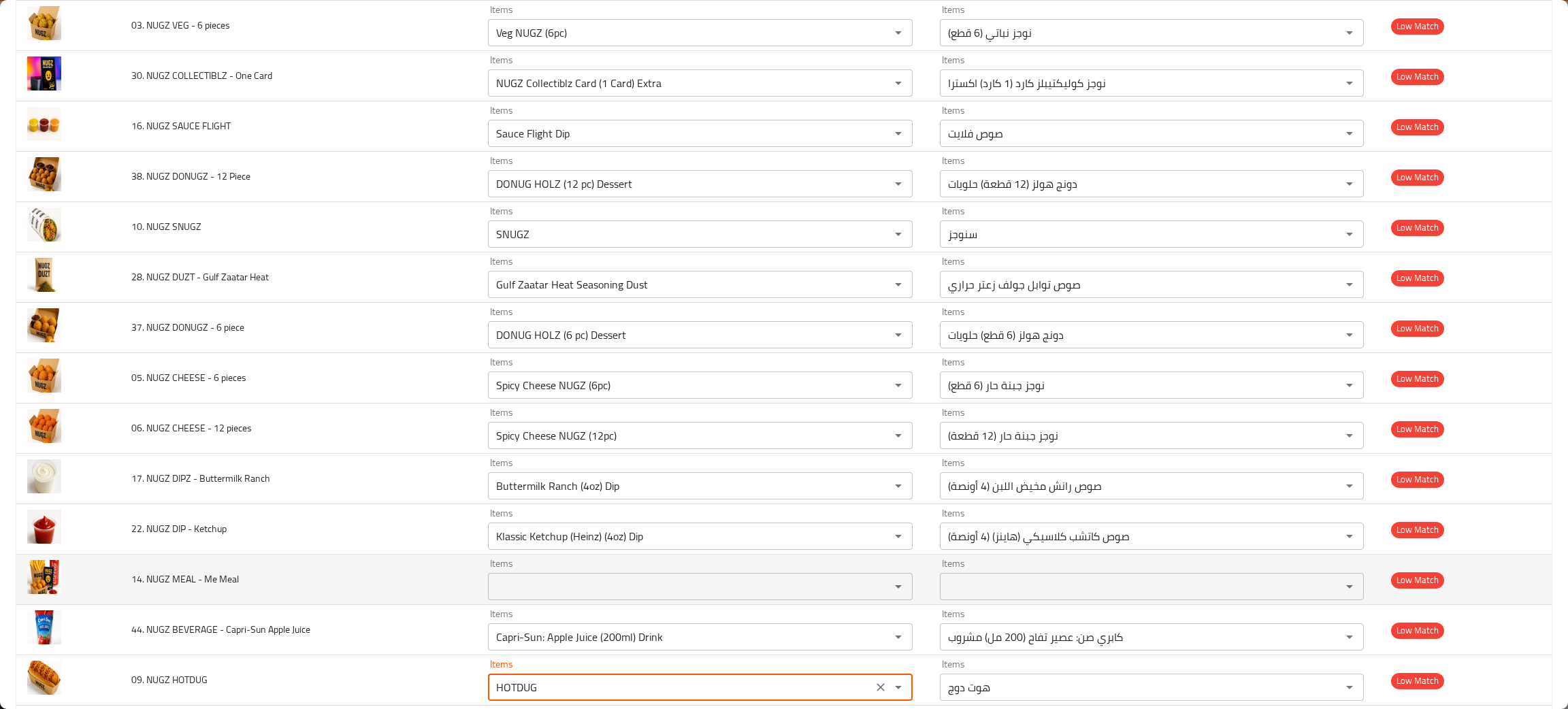
scroll to position [715, 0]
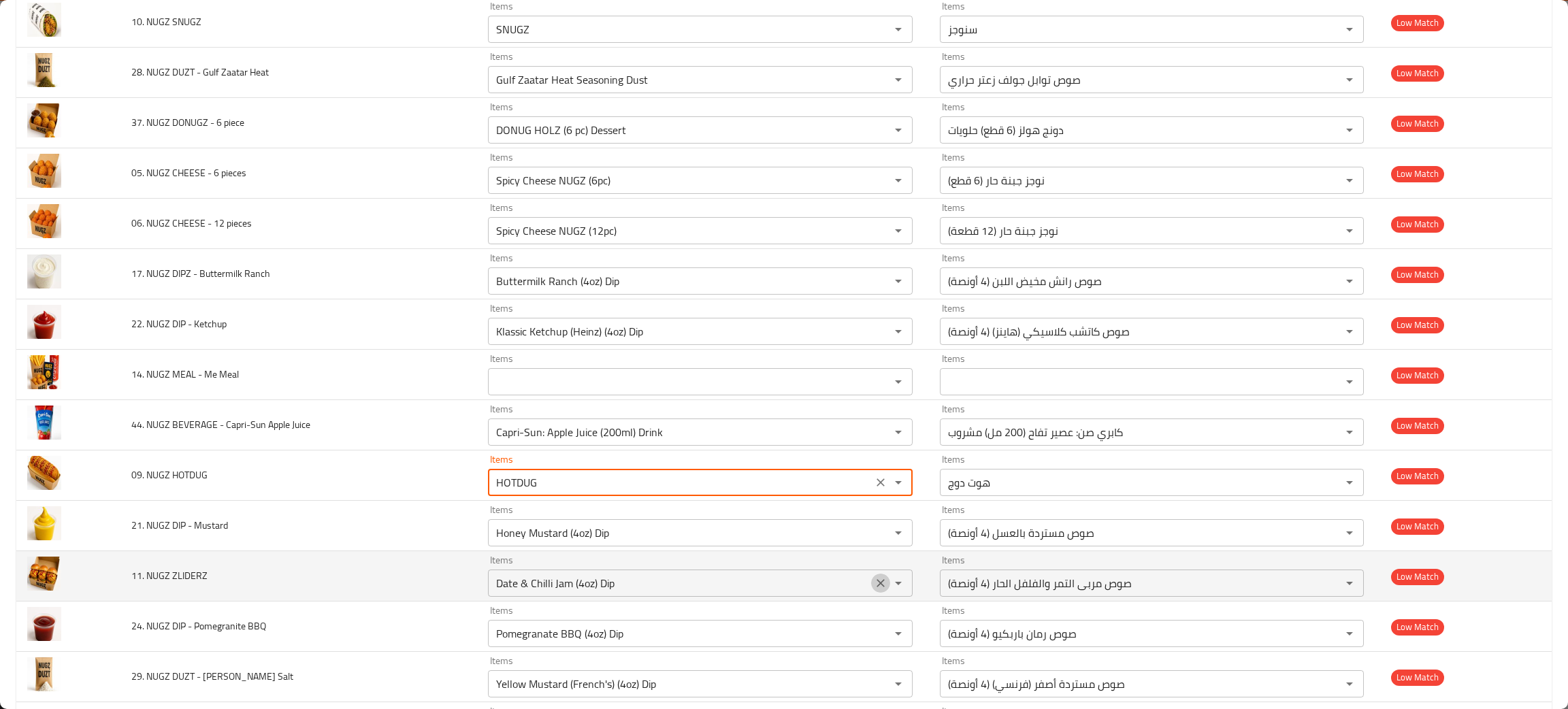
drag, startPoint x: 868, startPoint y: 586, endPoint x: 859, endPoint y: 590, distance: 9.8
click at [874, 586] on icon "Clear" at bounding box center [881, 583] width 14 height 14
type HOTDUG "HOTDUG"
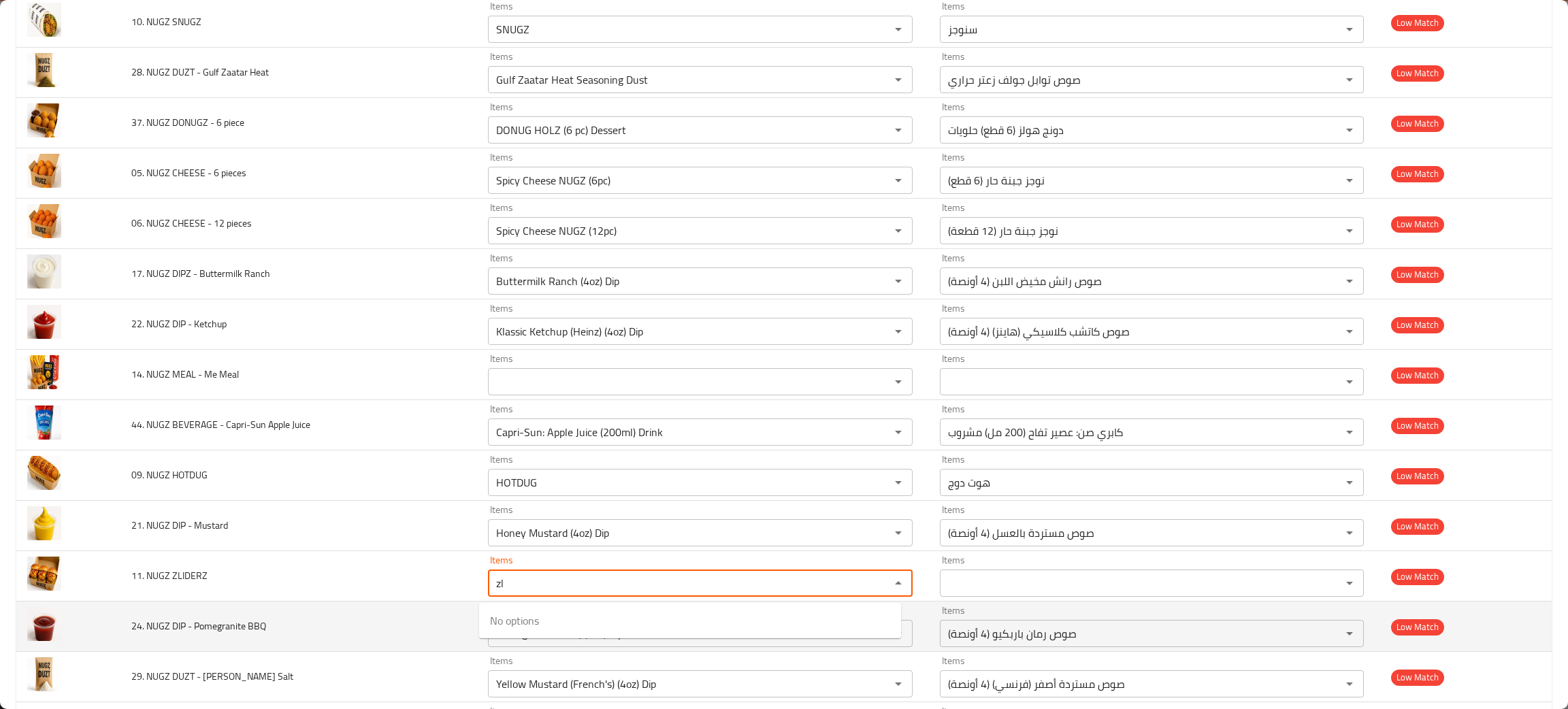
type ZLIDERZ "z"
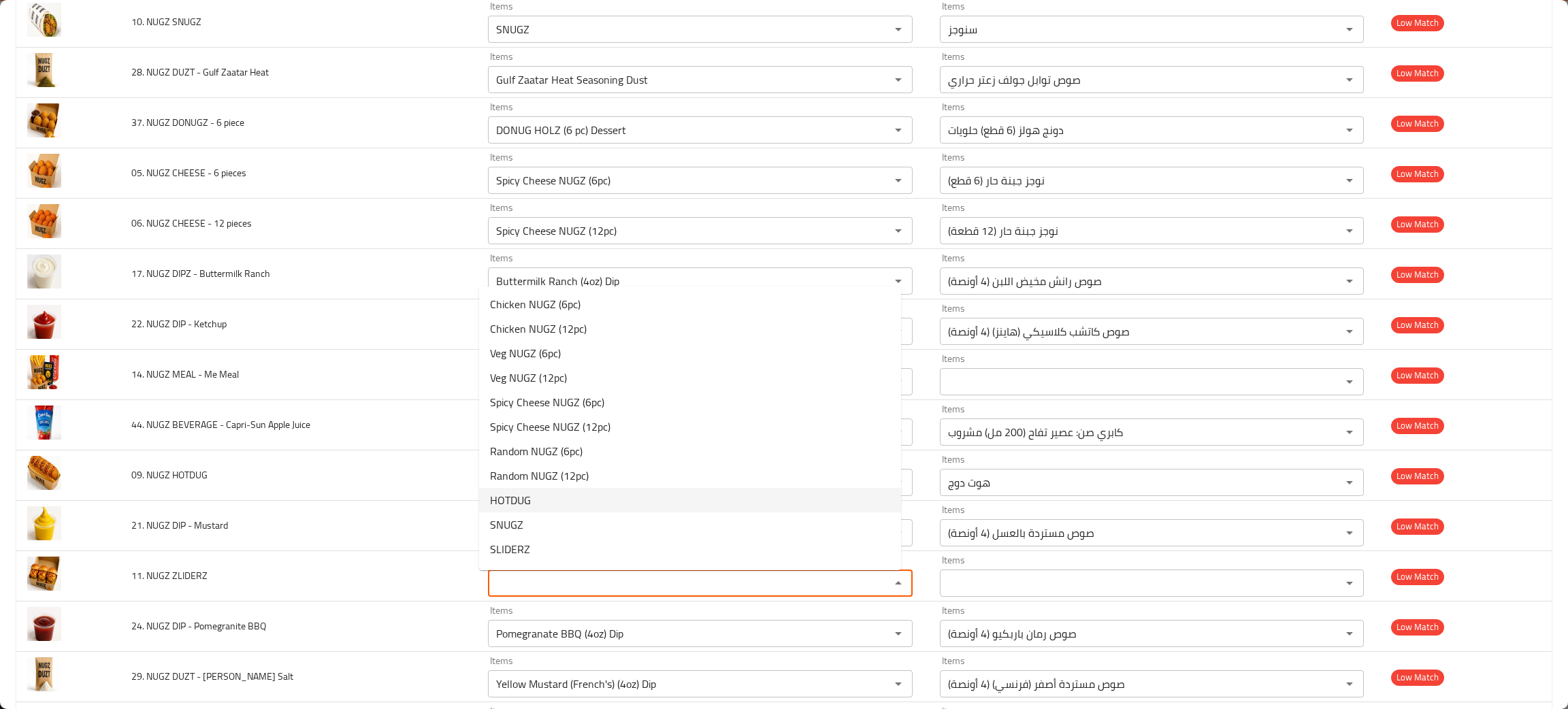
scroll to position [102, 0]
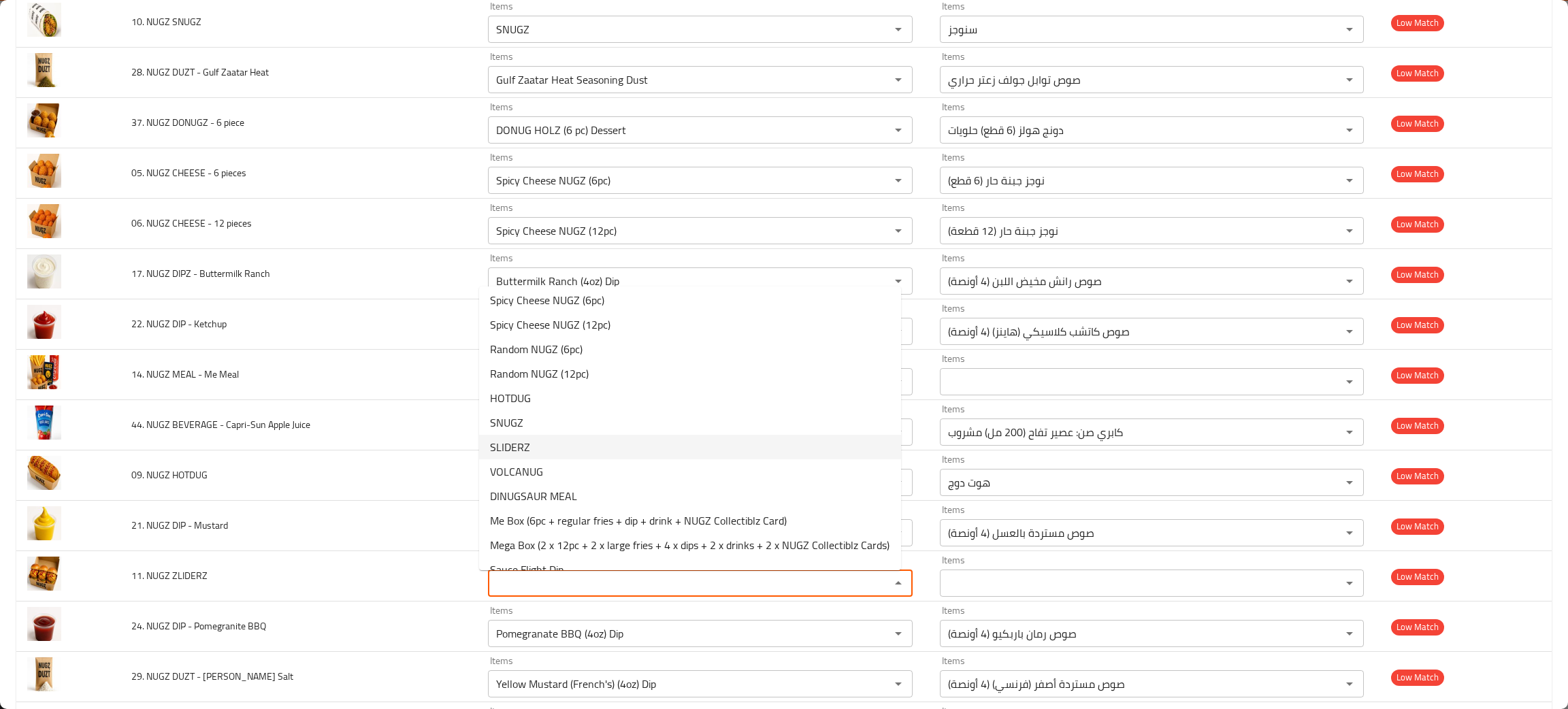
click at [508, 446] on span "SLIDERZ" at bounding box center [510, 447] width 40 height 16
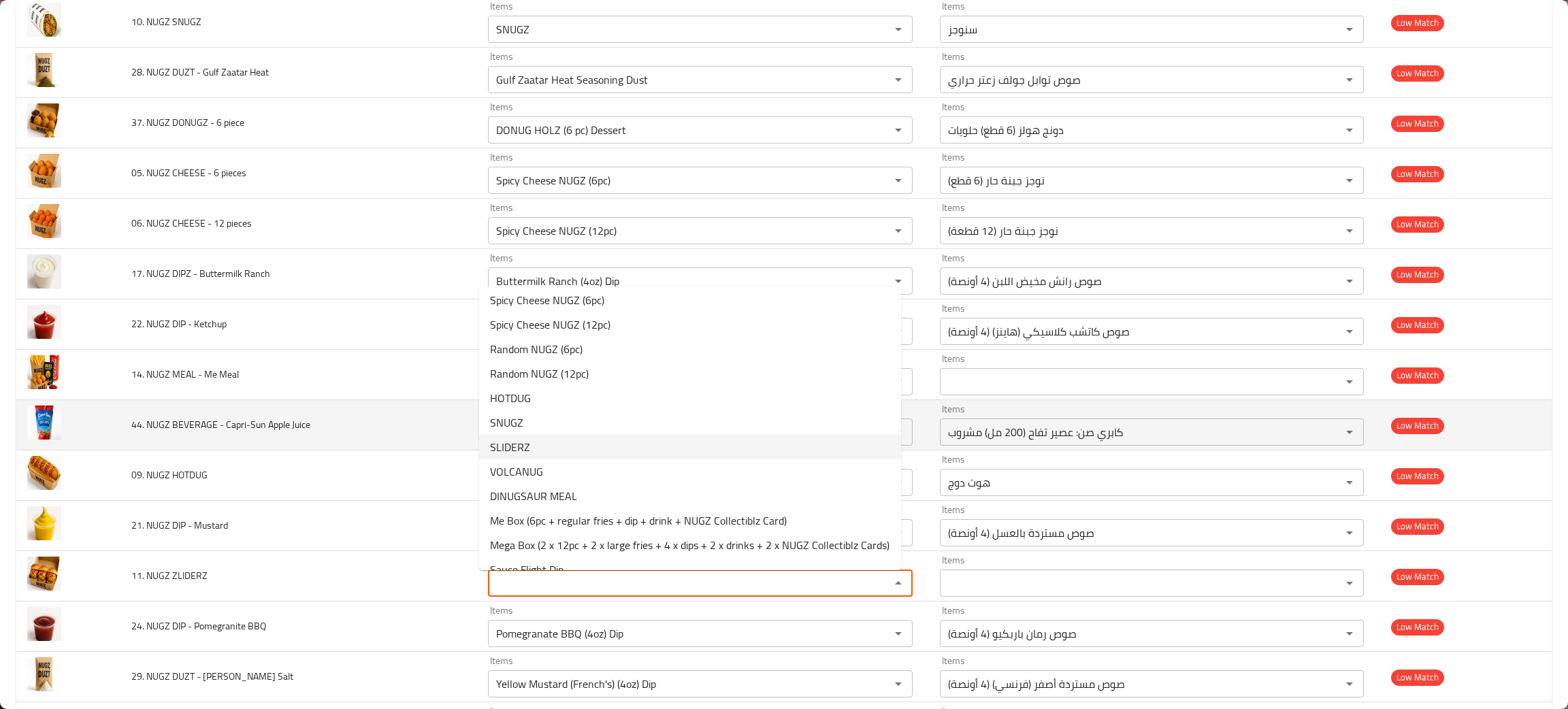
type ZLIDERZ "SLIDERZ"
type ZLIDERZ-ar "سلايدرز"
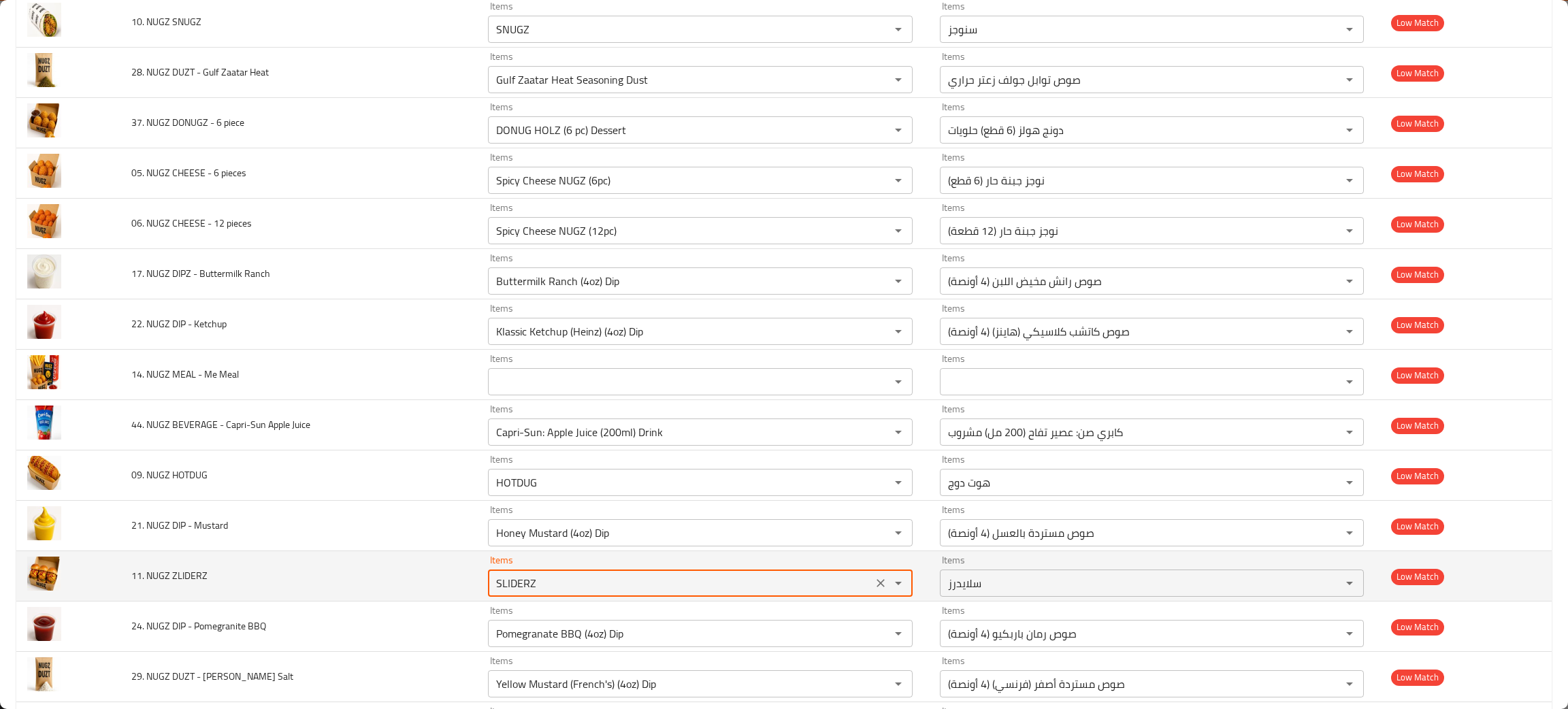
scroll to position [1020, 0]
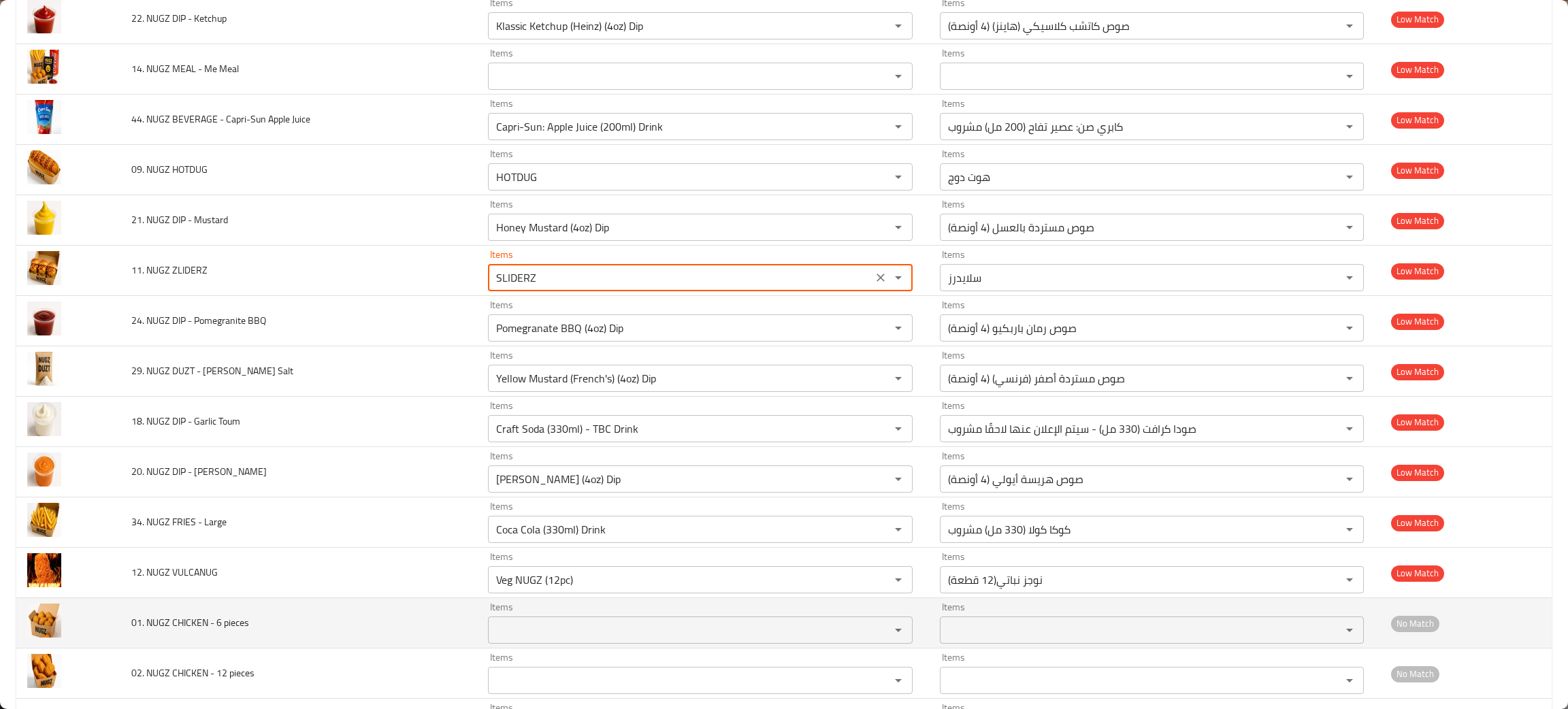
click at [516, 640] on pieces "Items" at bounding box center [680, 630] width 376 height 19
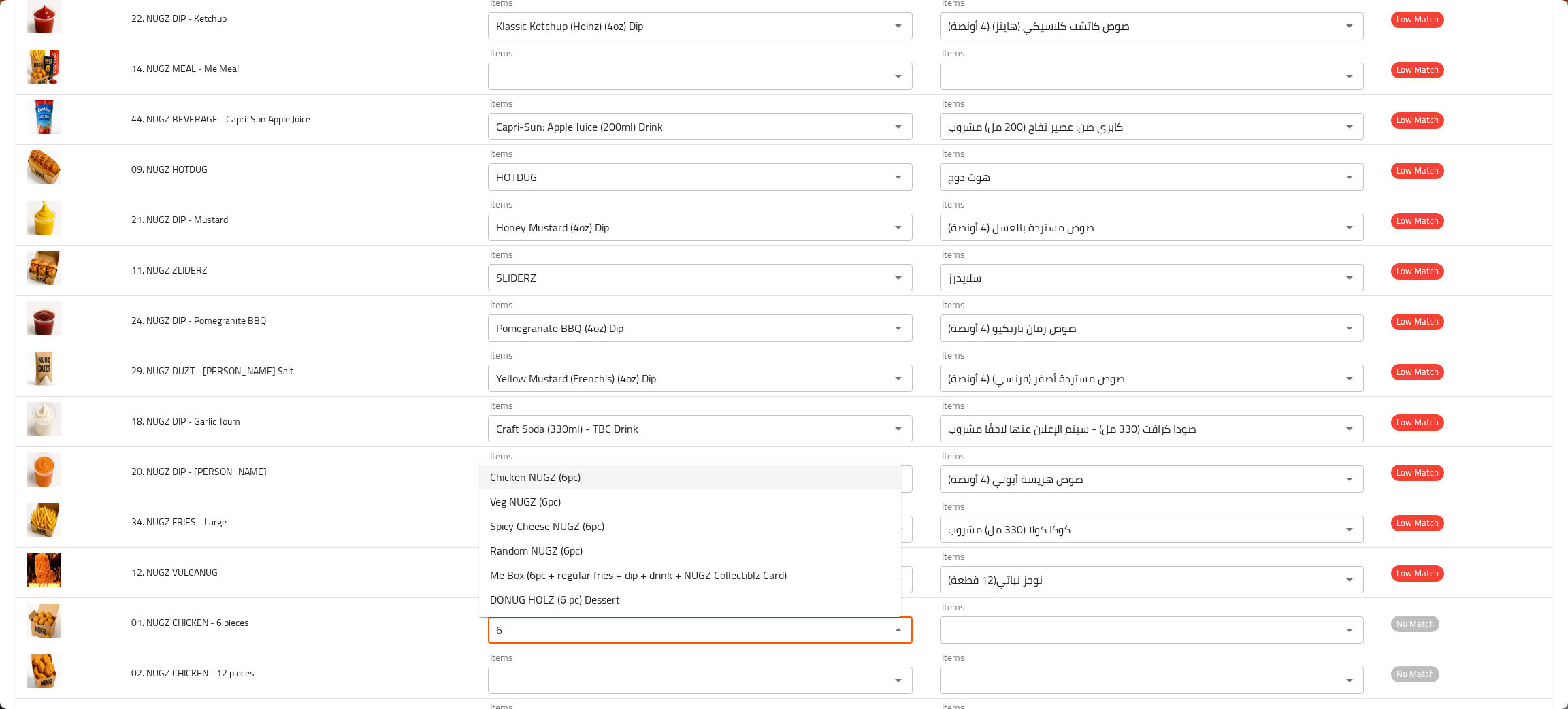
click at [556, 480] on span "Chicken NUGZ (6pc)" at bounding box center [535, 477] width 91 height 16
type pieces "Chicken NUGZ (6pc)"
type pieces-ar "نوجز دجاج (6 قطع)"
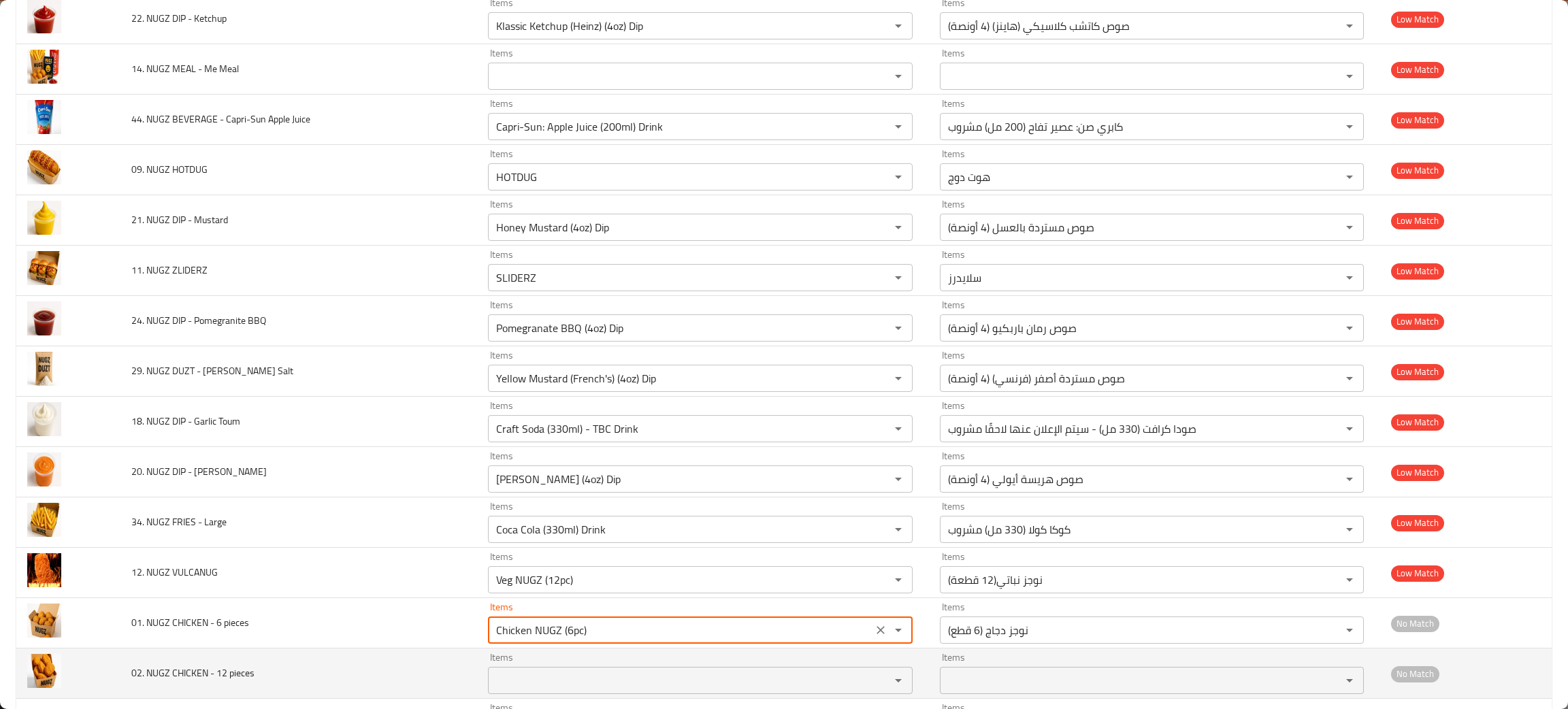
click at [518, 695] on div "Items" at bounding box center [700, 681] width 425 height 27
type pieces "Chicken NUGZ (6pc)"
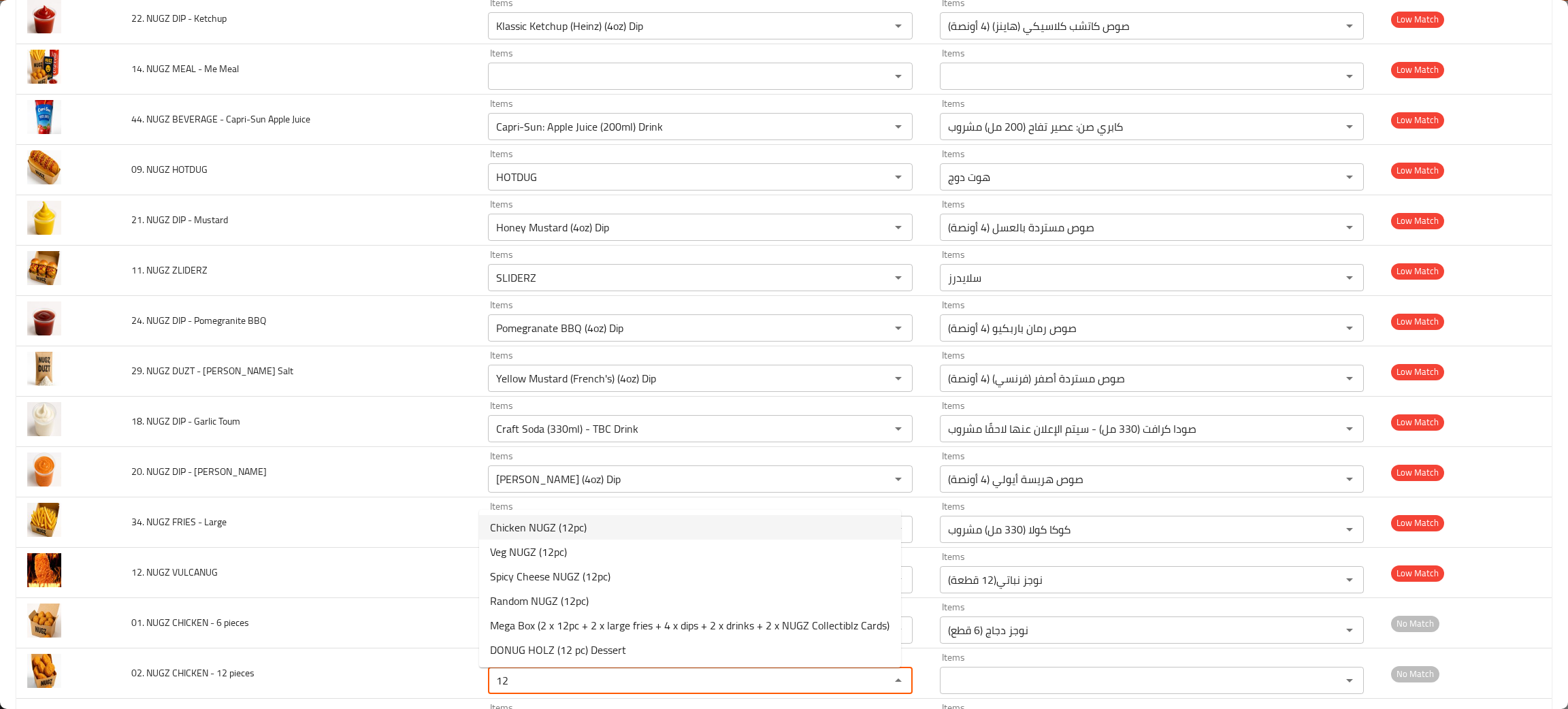
click at [556, 527] on span "Chicken NUGZ (12pc)" at bounding box center [538, 527] width 97 height 16
type pieces "Chicken NUGZ (12pc)"
type pieces-ar "نوجز دجاج (12 قطعة)"
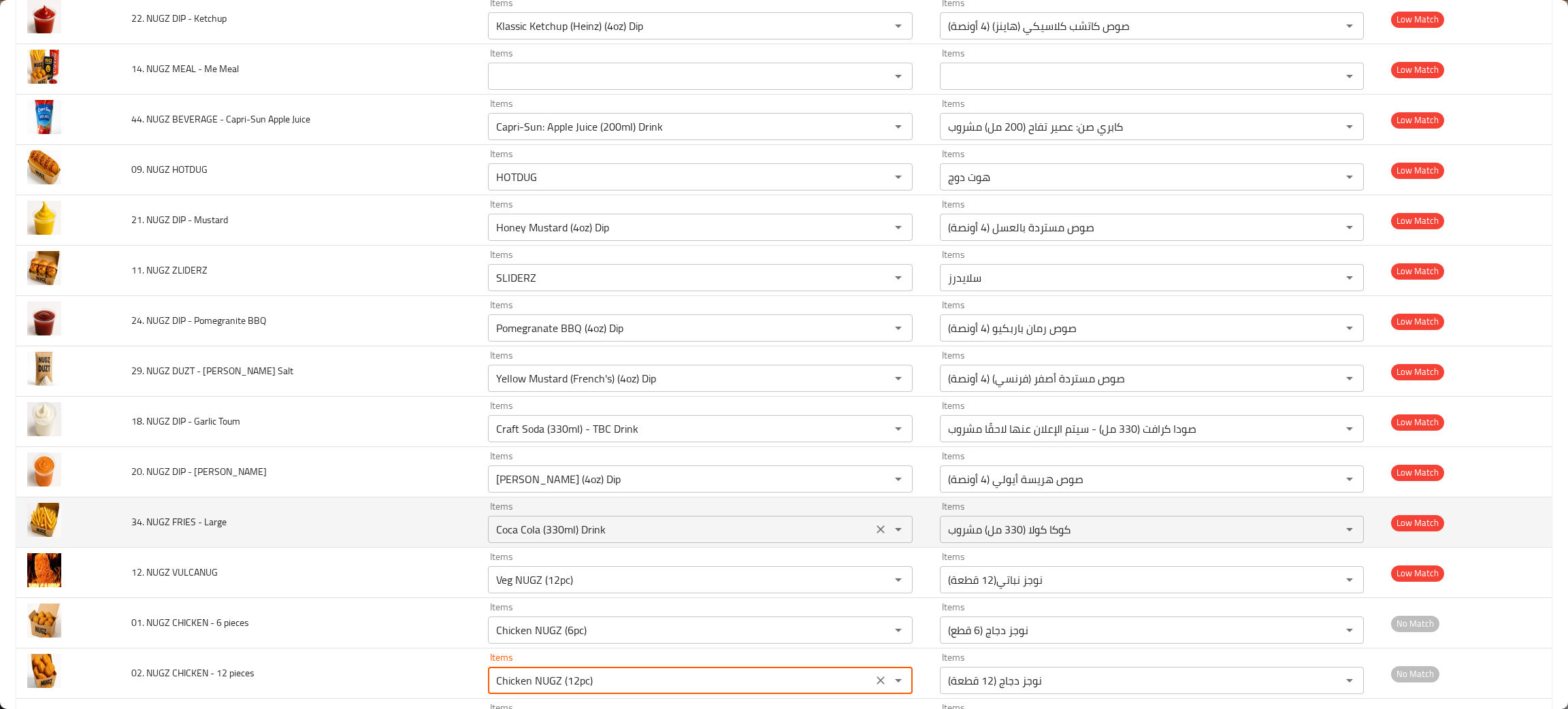
scroll to position [918, 0]
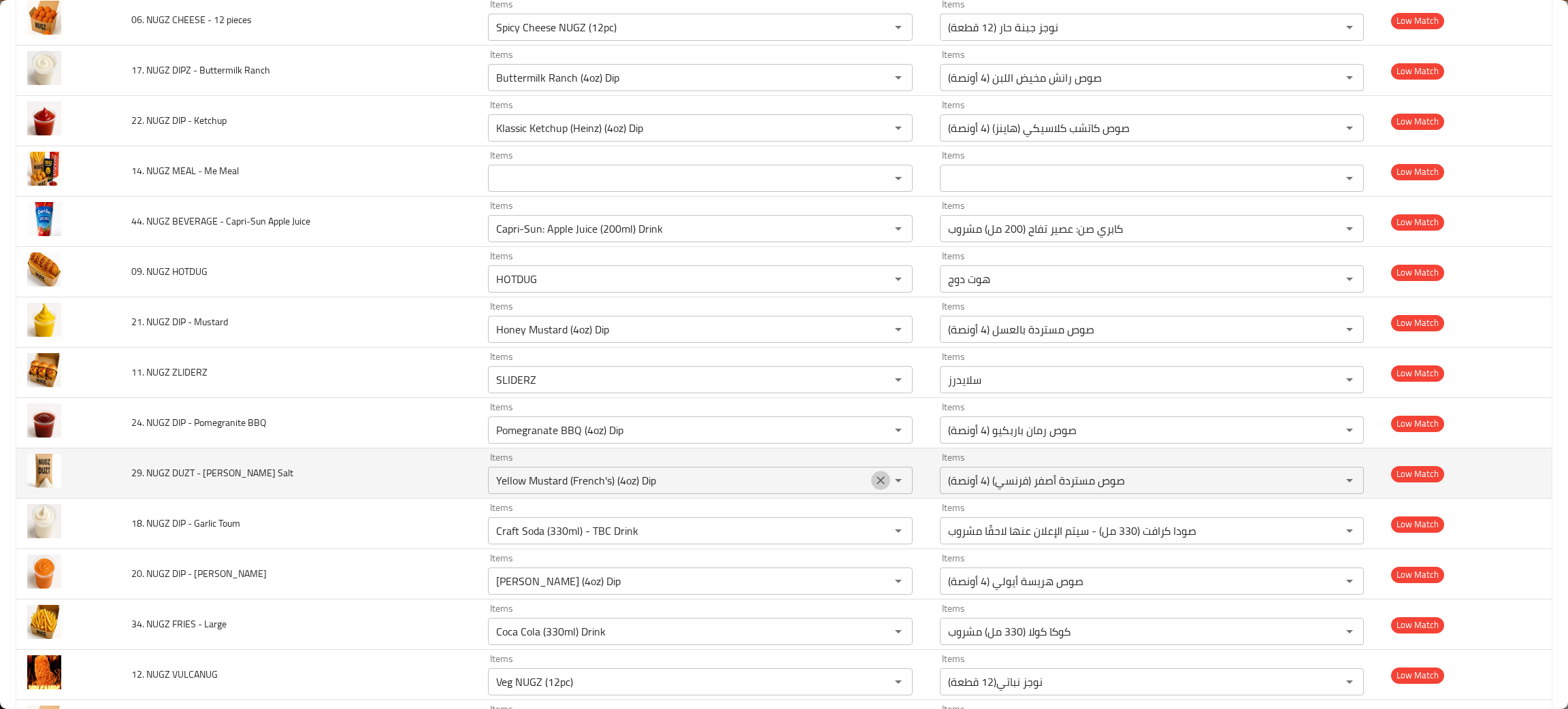
click at [874, 486] on icon "Clear" at bounding box center [881, 481] width 14 height 14
type pieces "Chicken NUGZ (12pc)"
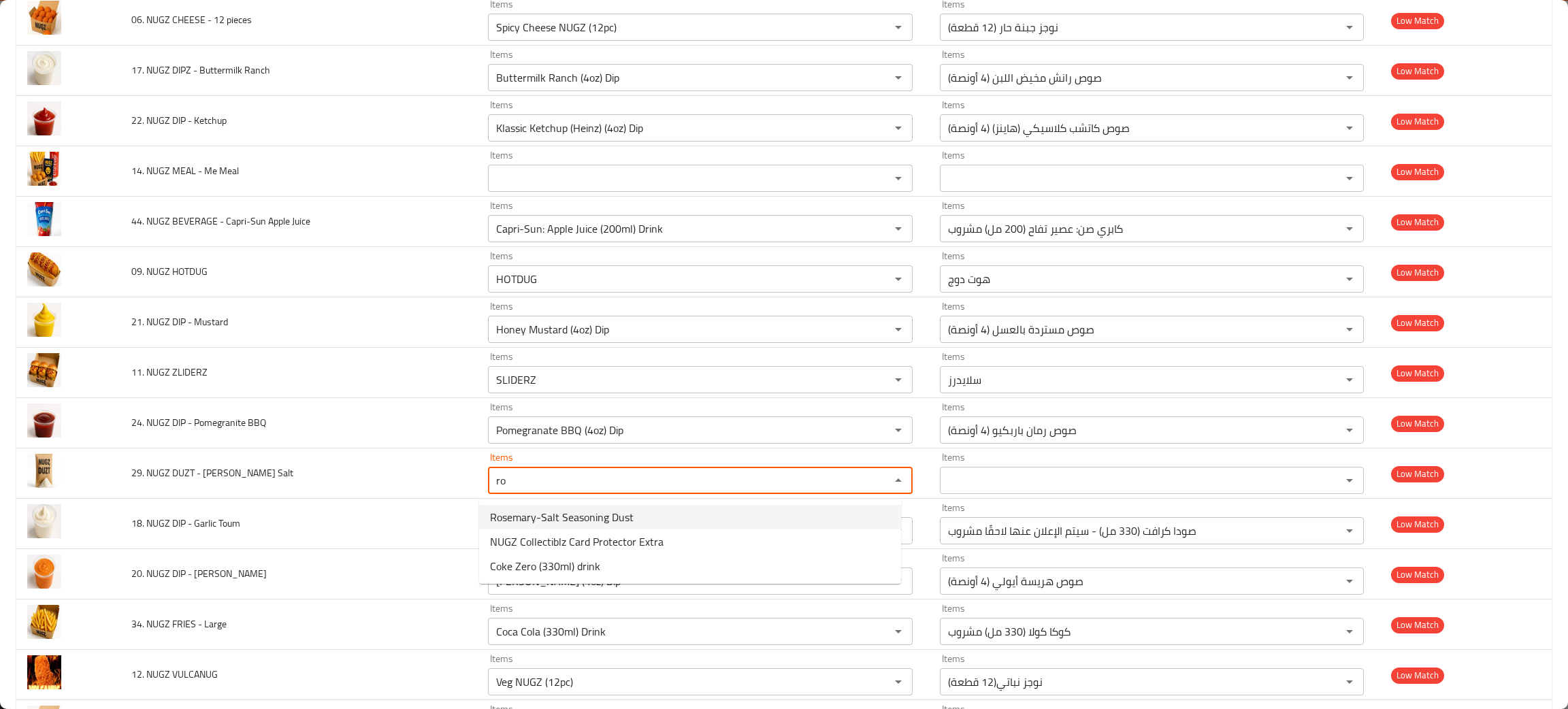
click at [537, 510] on span "Rosemary-Salt Seasoning Dust" at bounding box center [562, 517] width 144 height 16
type Salt "Rosemary-Salt Seasoning Dust"
type Salt-ar "صوص توابل روزماري الملح"
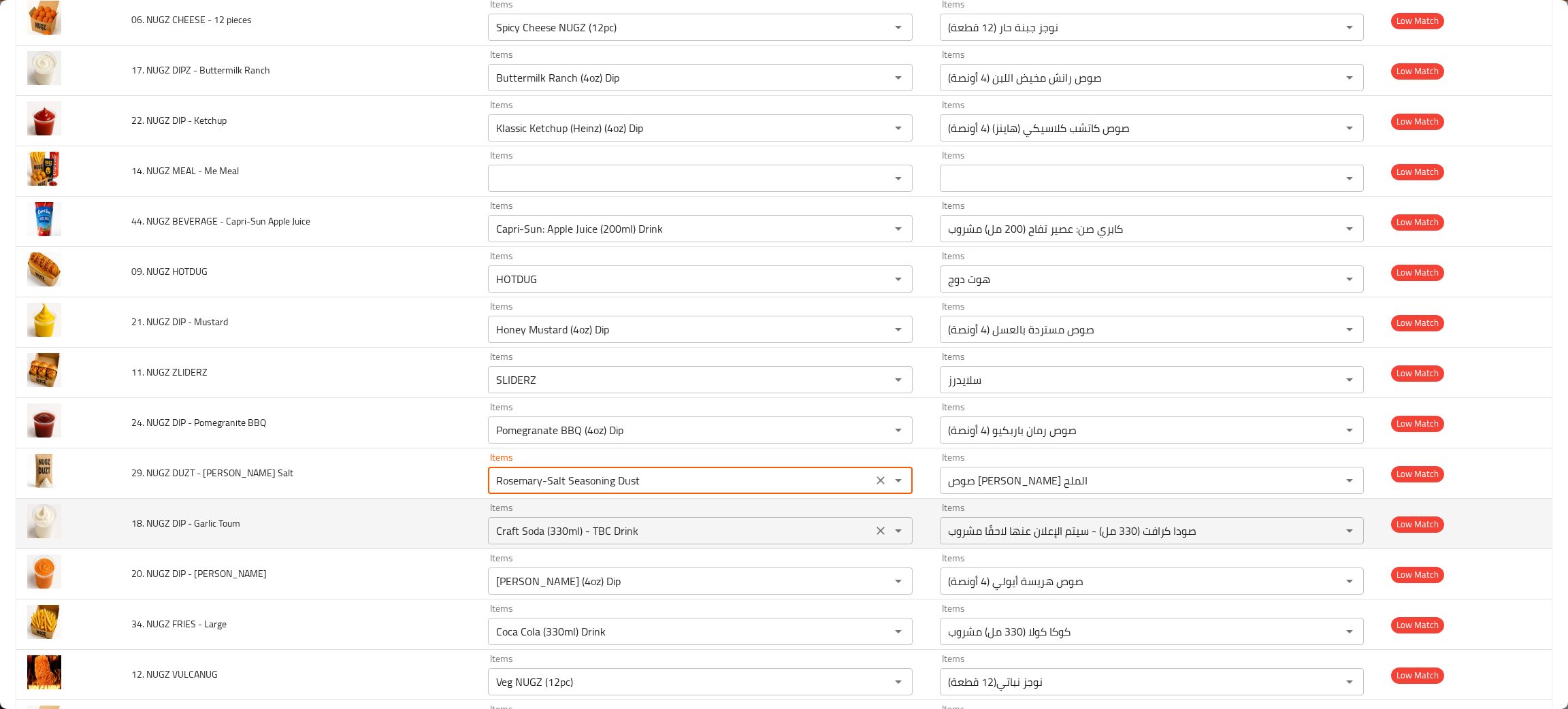
click at [875, 531] on icon "Clear" at bounding box center [881, 531] width 14 height 14
type Salt "Rosemary-Salt Seasoning Dust"
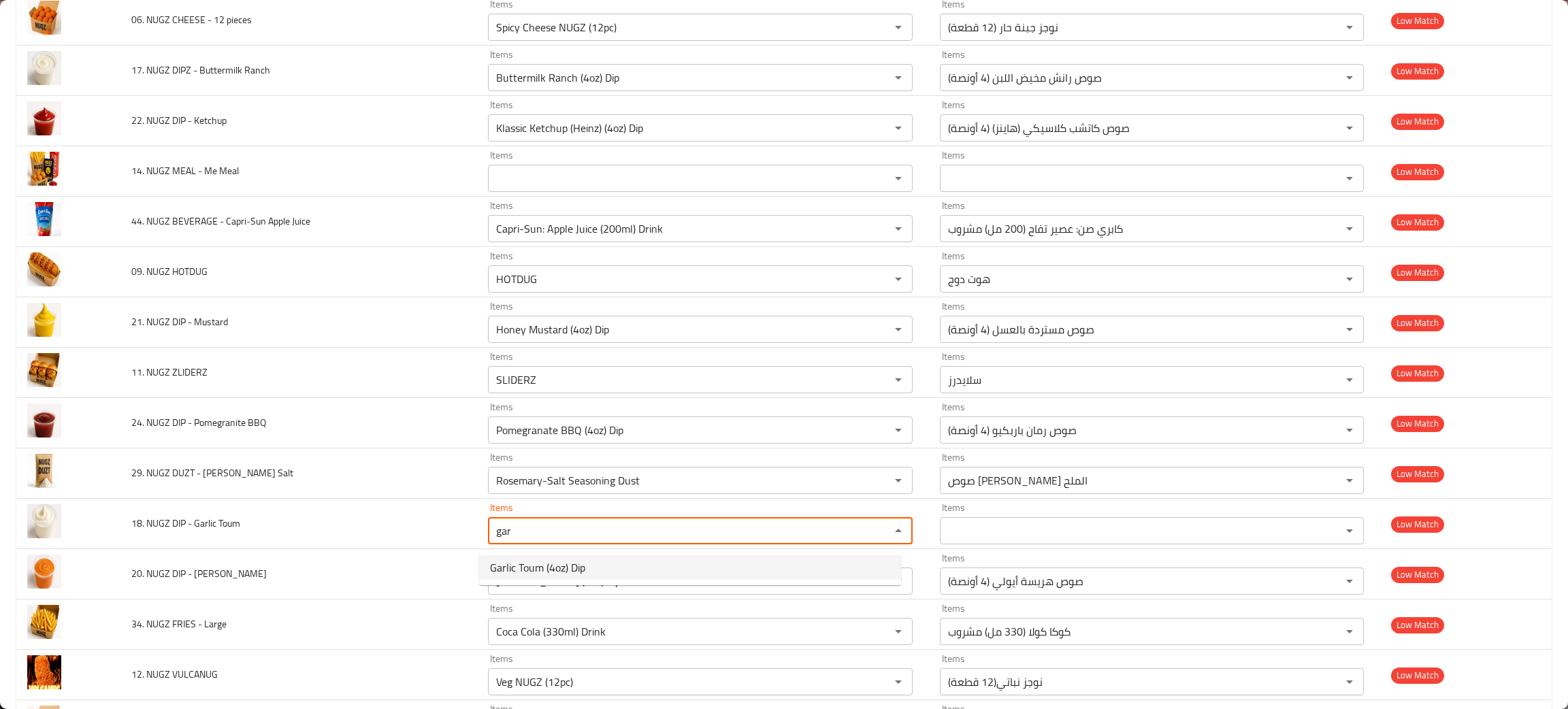
click at [527, 567] on span "Garlic Toum (4oz) Dip" at bounding box center [537, 567] width 95 height 16
type Toum "Garlic Toum (4oz) Dip"
type Toum-ar "صوص توم بالثوم (4 أونصة)"
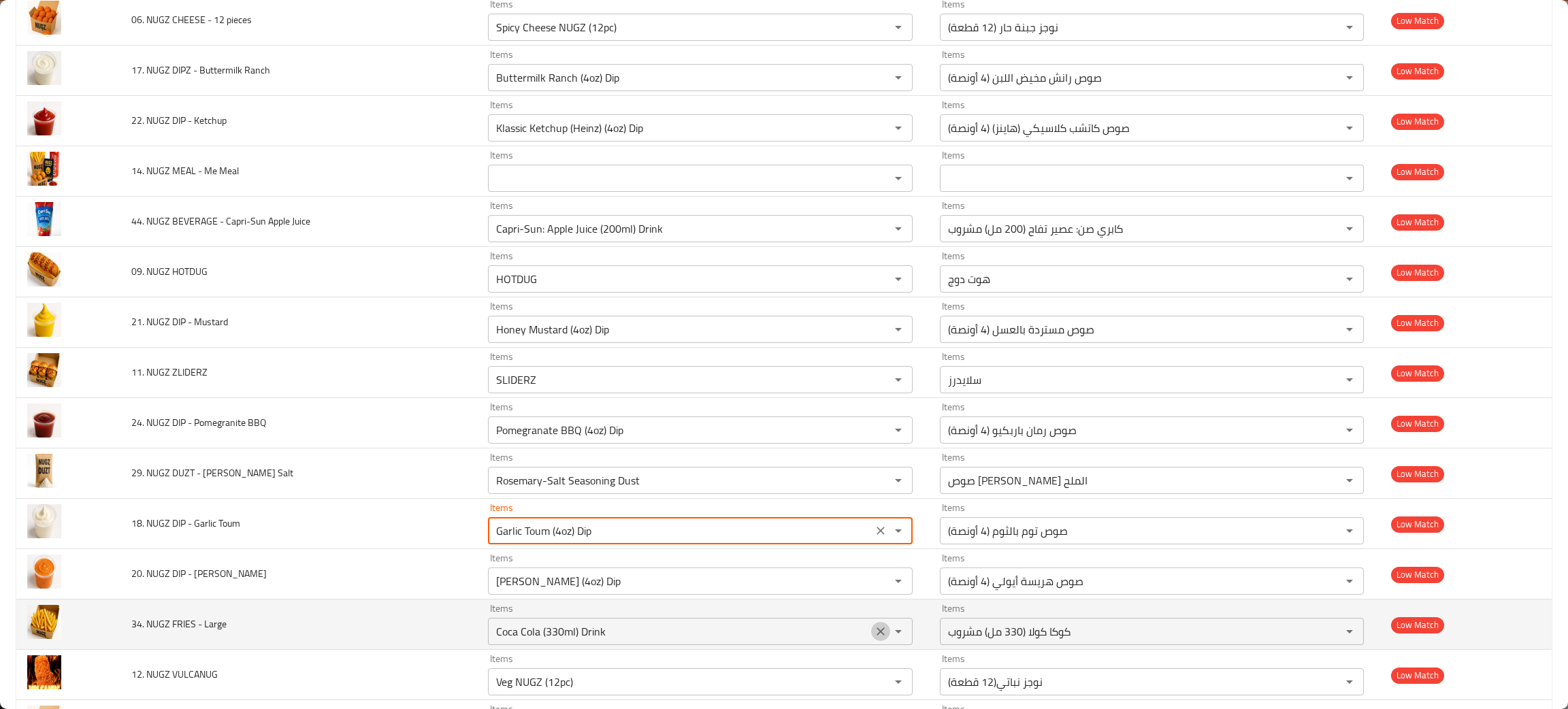
click at [874, 634] on icon "Clear" at bounding box center [881, 632] width 14 height 14
type Toum "Garlic Toum (4oz) Dip"
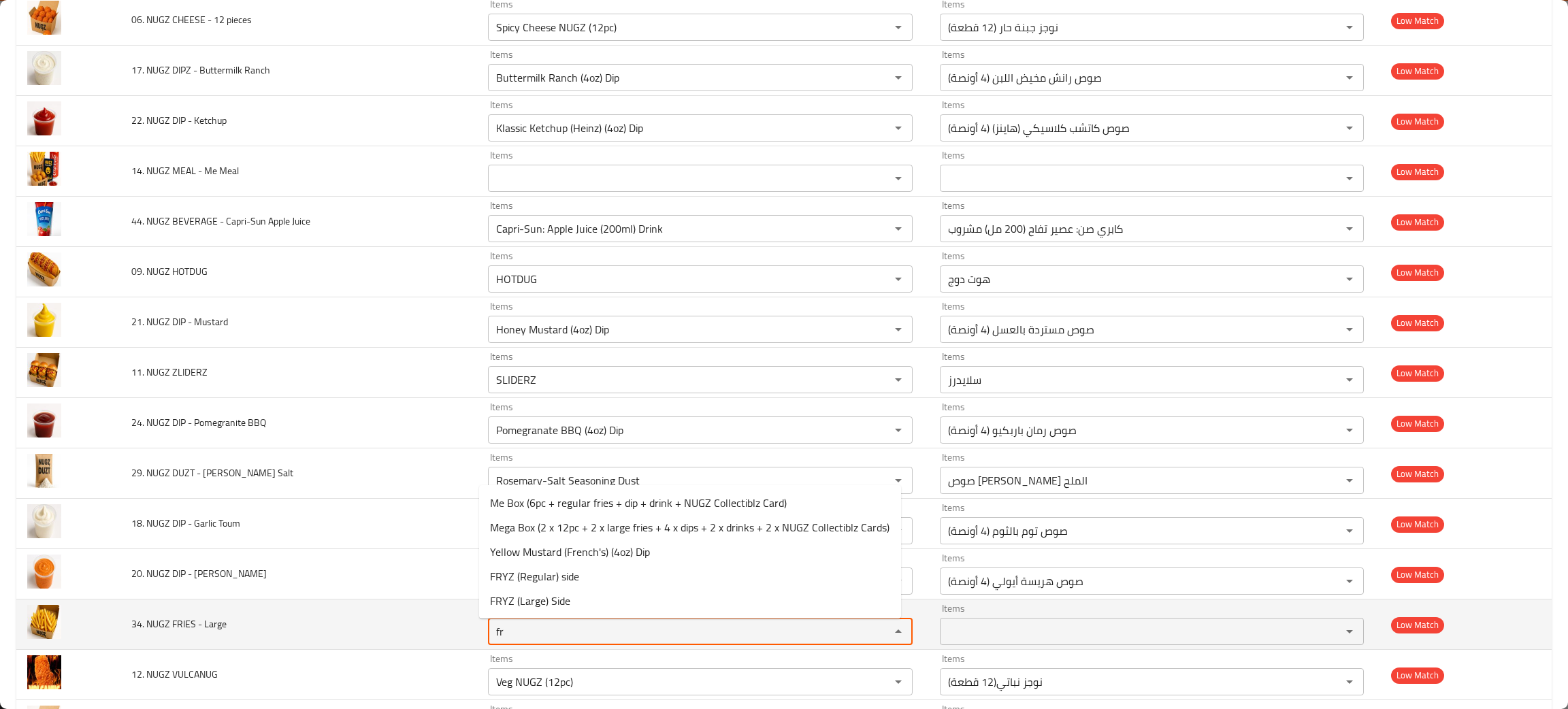
type Large "fri"
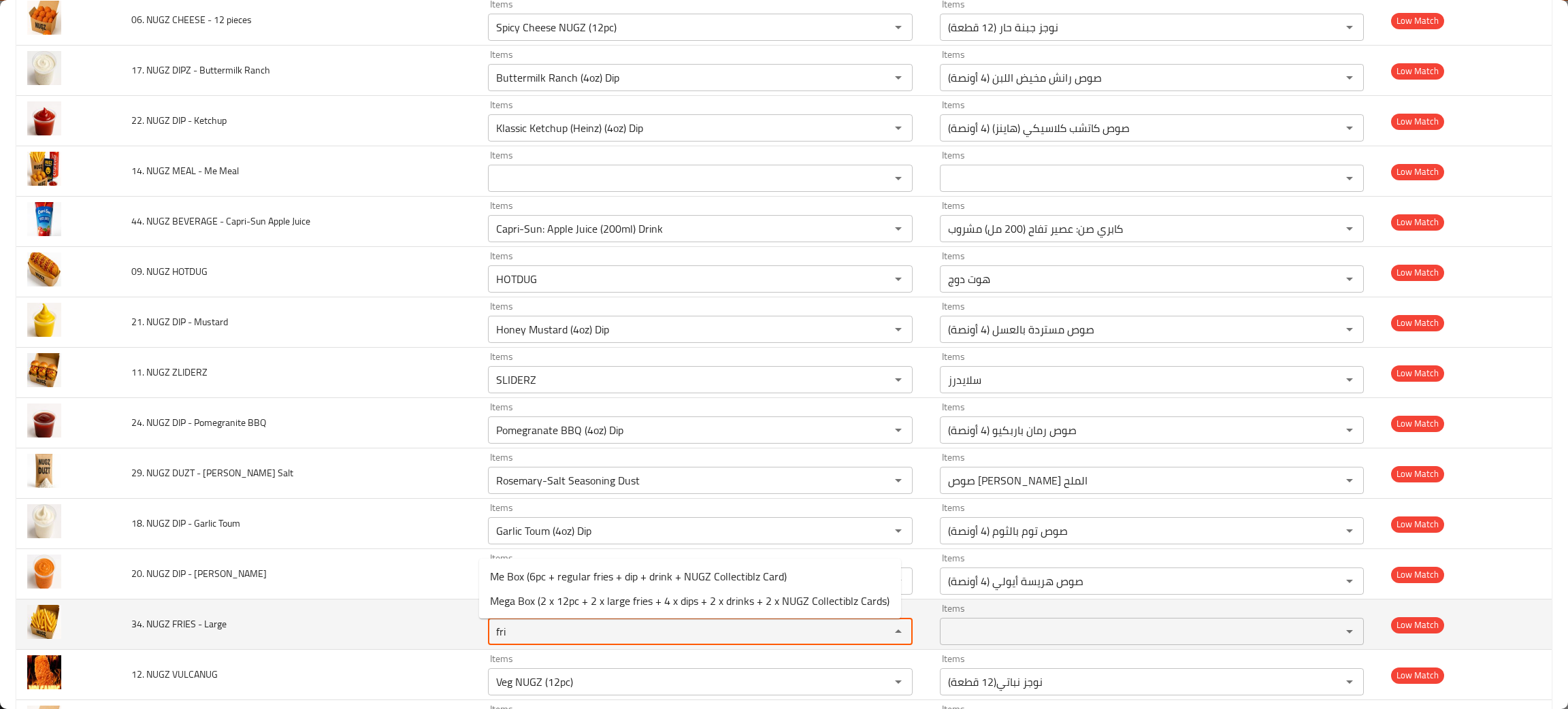
drag, startPoint x: 519, startPoint y: 631, endPoint x: 410, endPoint y: 612, distance: 110.6
click at [410, 612] on tr "34. NUGZ FRIES - Large Items fri Items Items Items Low Match" at bounding box center [783, 625] width 1535 height 50
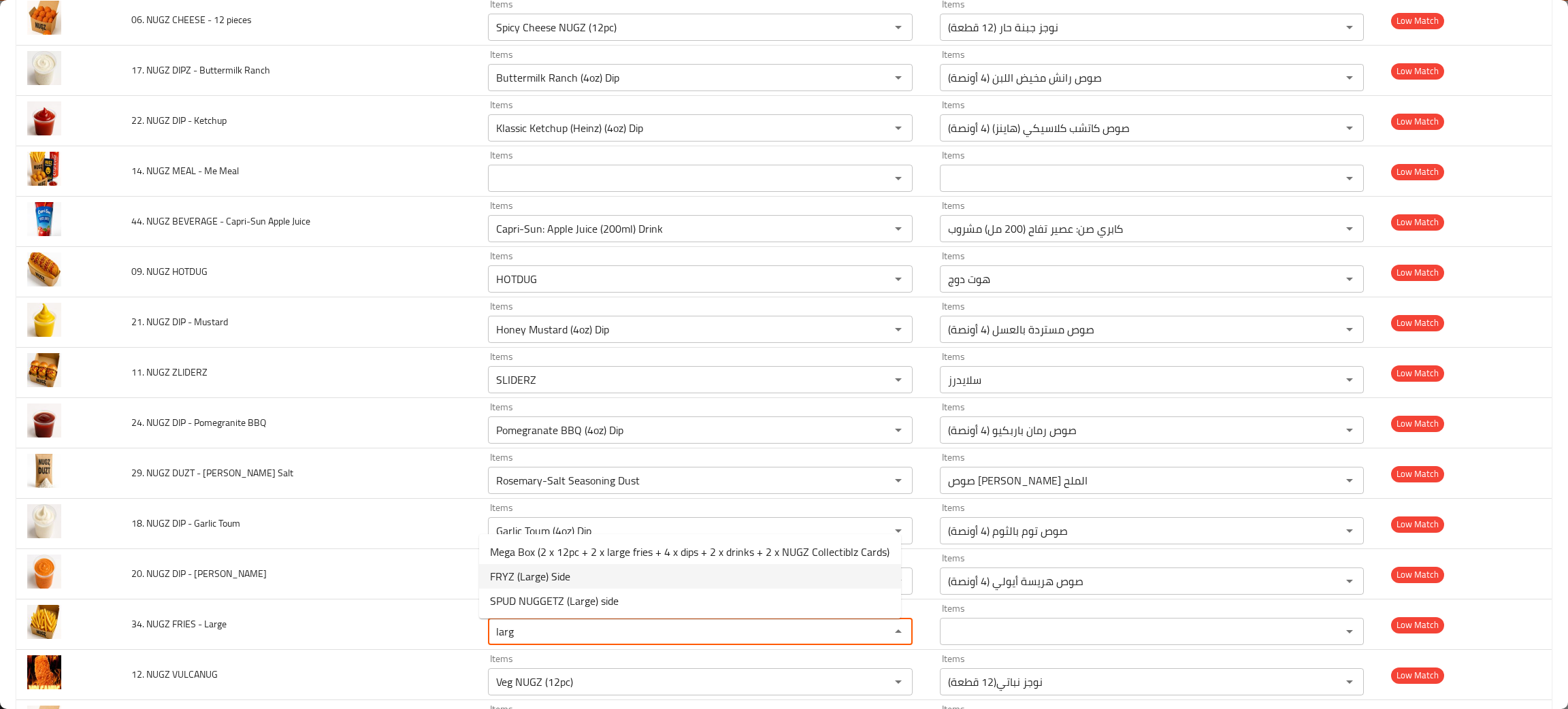
click at [534, 574] on span "FRYZ (Large) Side" at bounding box center [530, 576] width 80 height 16
type Large "FRYZ (Large) Side"
type Large-ar "فرايز (كبير) طبق جانبي"
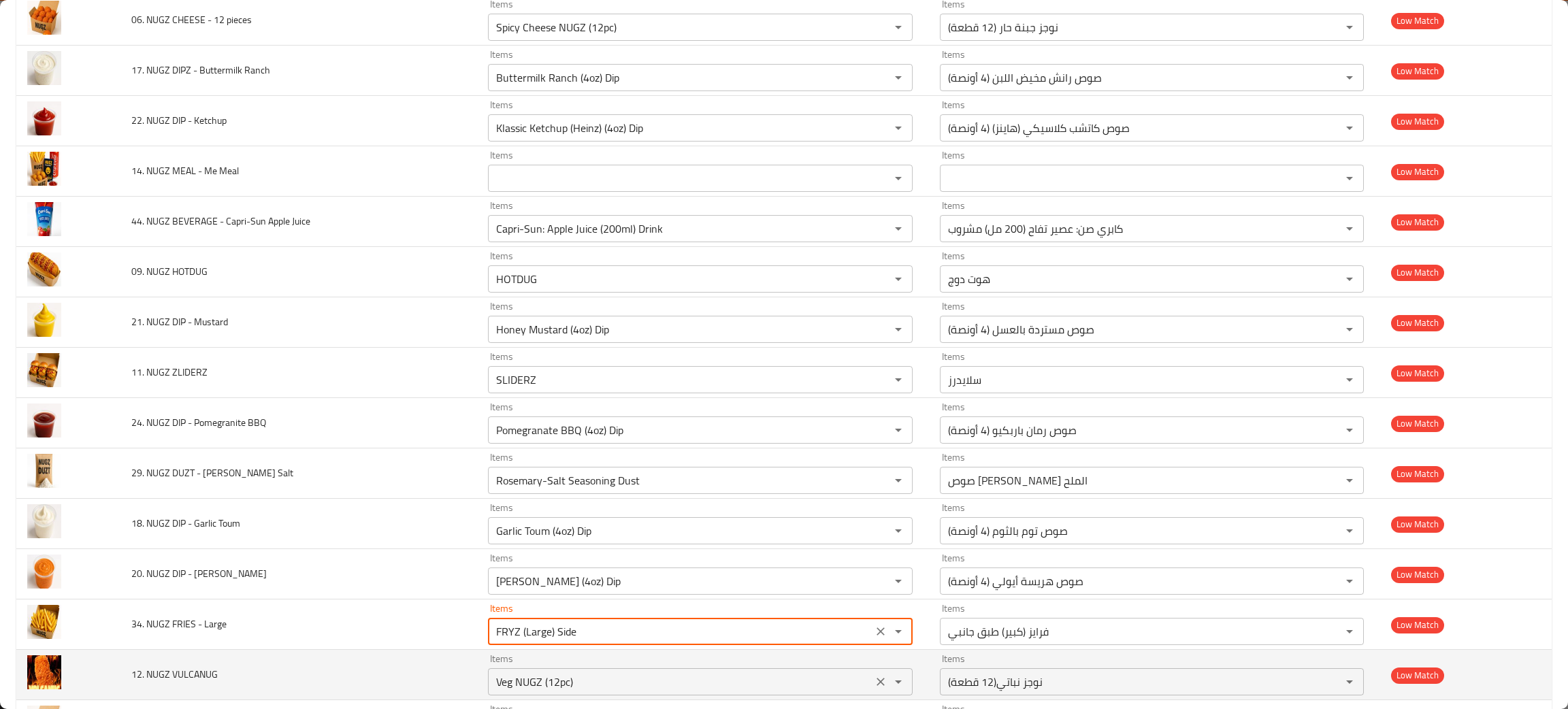
click at [874, 683] on icon "Clear" at bounding box center [881, 682] width 14 height 14
type Large "FRYZ (Large) Side"
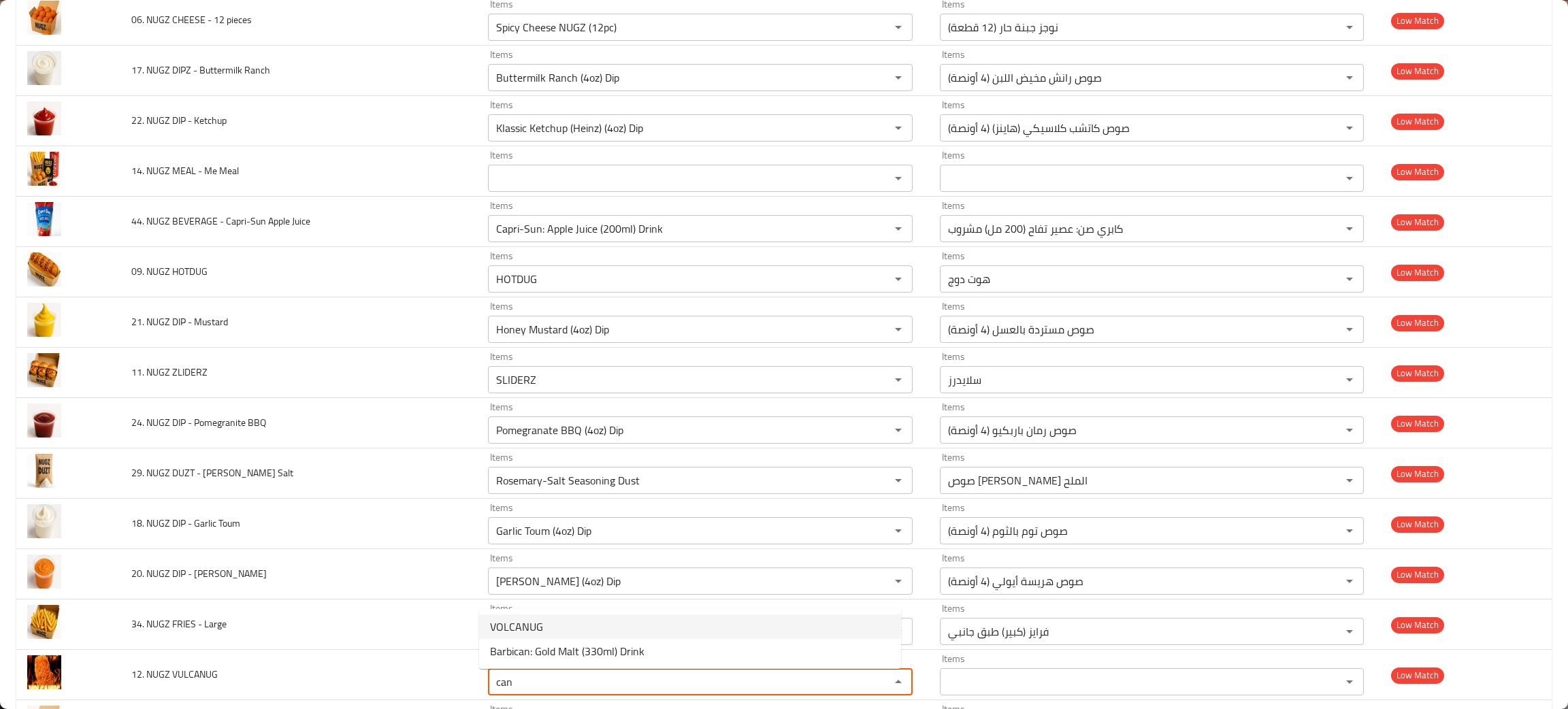
click at [524, 625] on span "VOLCANUG" at bounding box center [517, 627] width 53 height 16
type VULCANUG "VOLCANUG"
type VULCANUG-ar "فولكانوج"
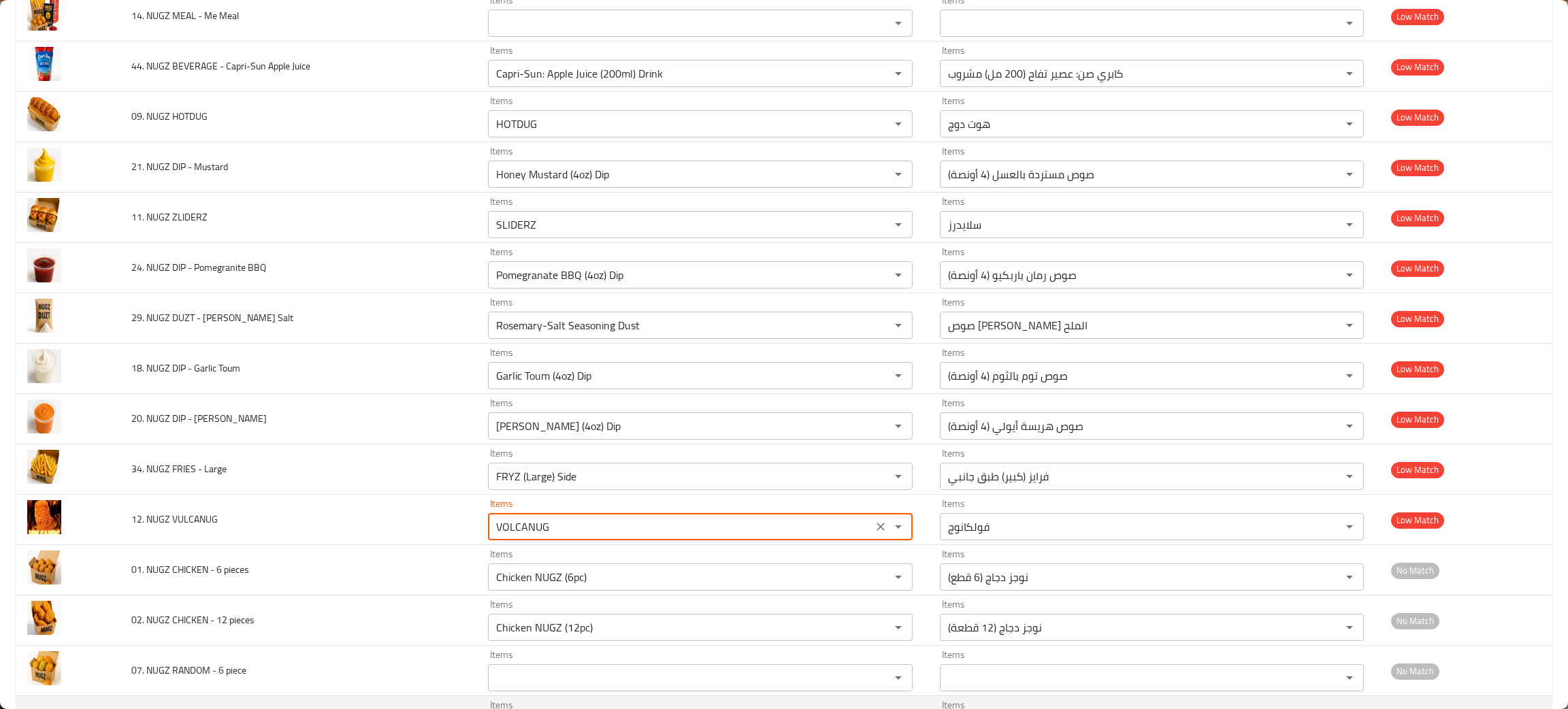
scroll to position [1123, 0]
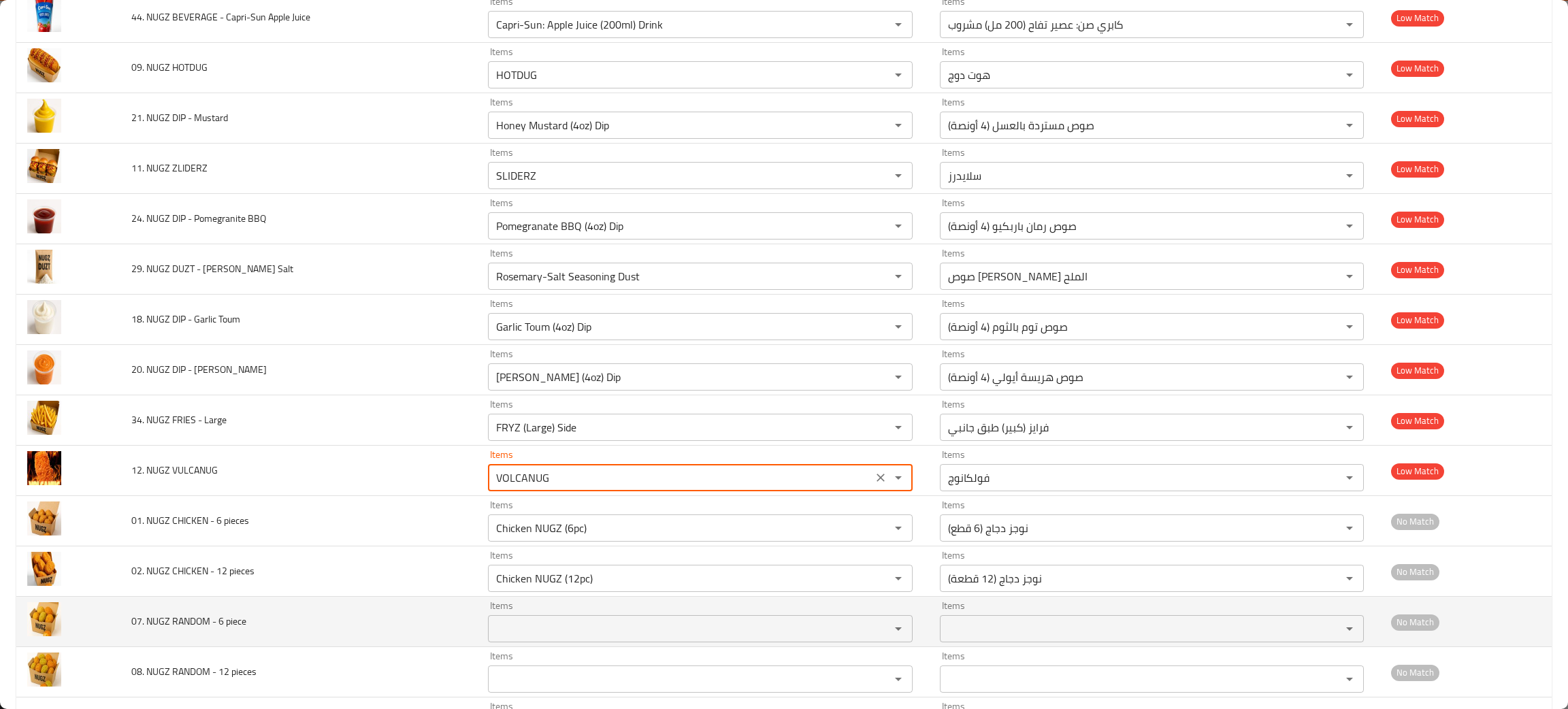
type VULCANUG "VOLCANUG"
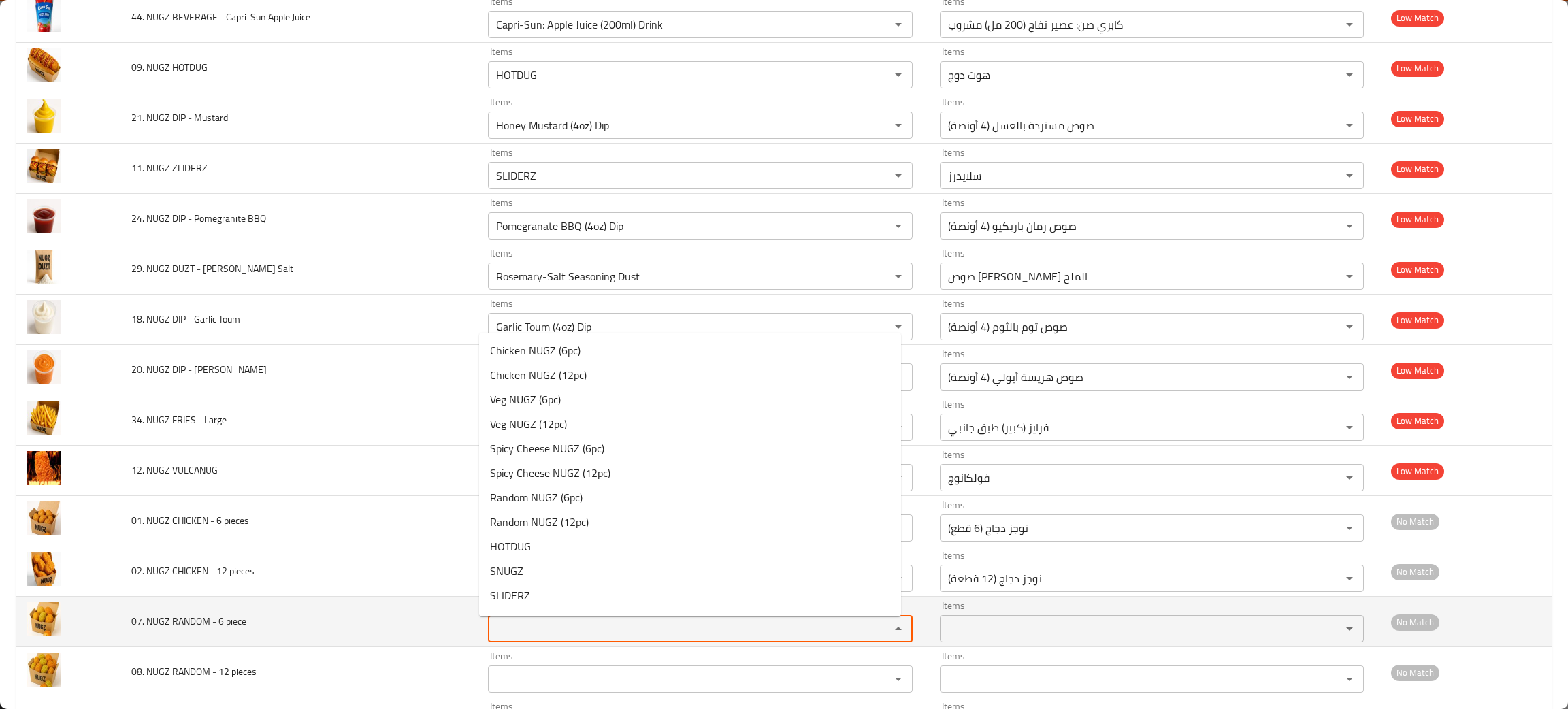
click at [583, 625] on piece "Items" at bounding box center [680, 628] width 376 height 19
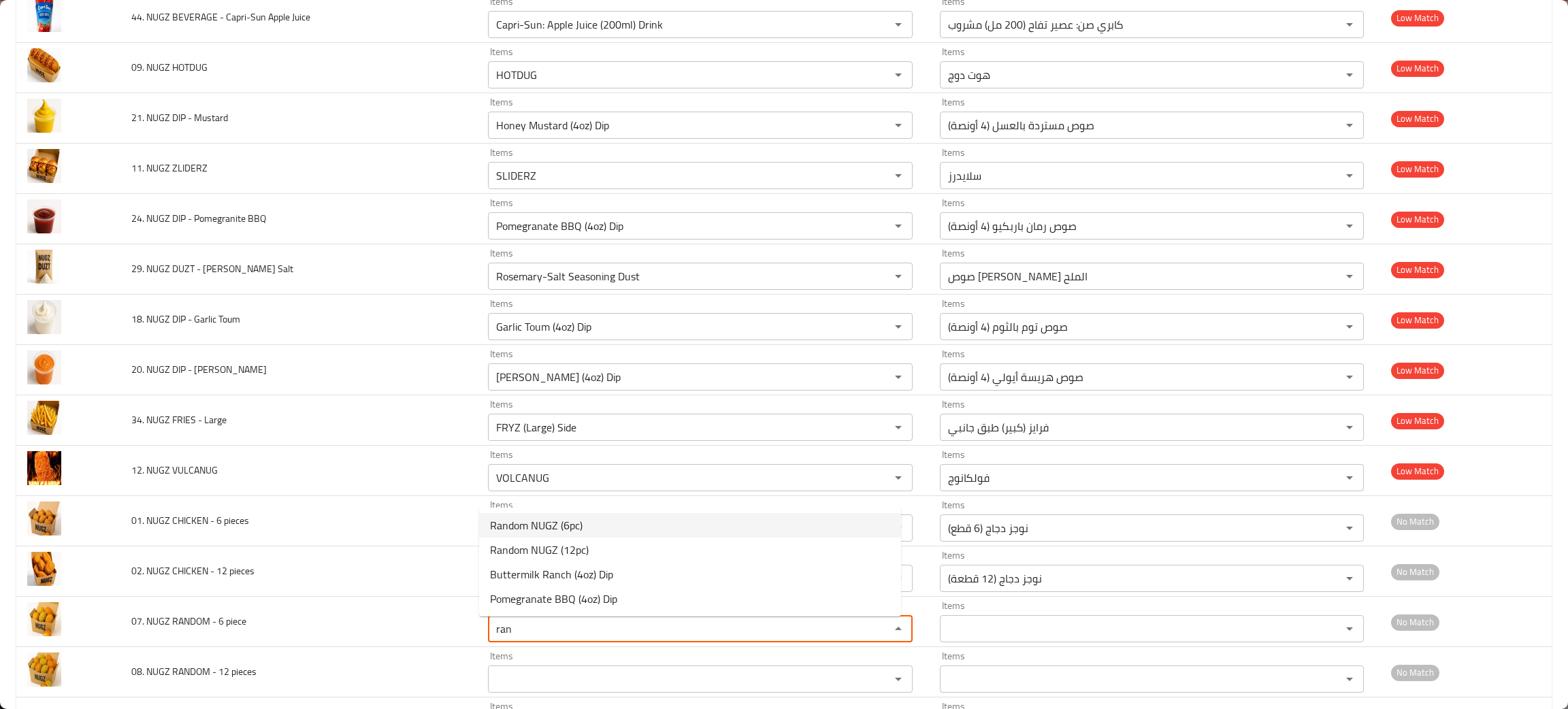
click at [547, 519] on span "Random NUGZ (6pc)" at bounding box center [537, 525] width 93 height 16
type piece "Random NUGZ (6pc)"
type piece-ar "راندوم نوجز (6 قطع)"
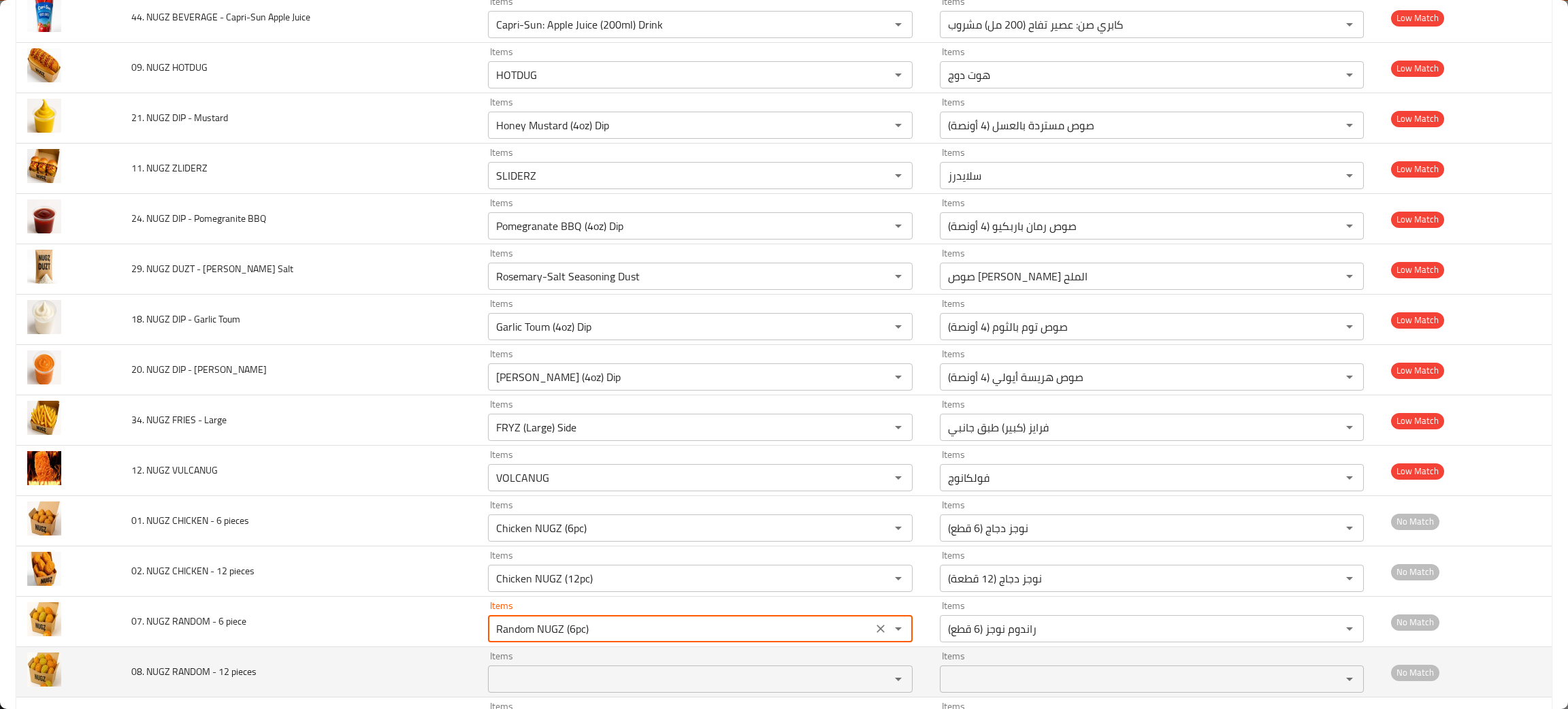
click at [537, 693] on div "Items" at bounding box center [700, 679] width 425 height 27
type piece "Random NUGZ (6pc)"
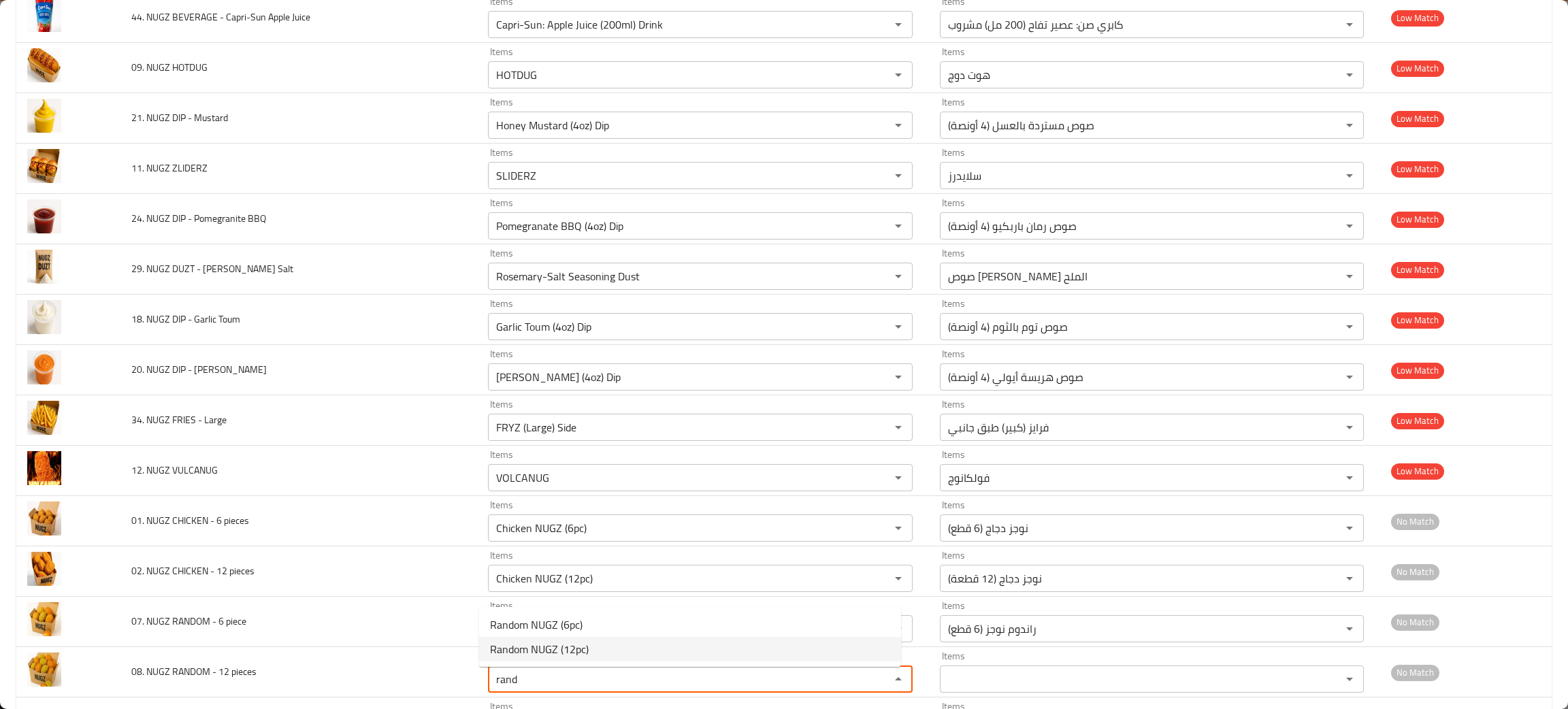
click at [545, 650] on span "Random NUGZ (12pc)" at bounding box center [540, 649] width 99 height 16
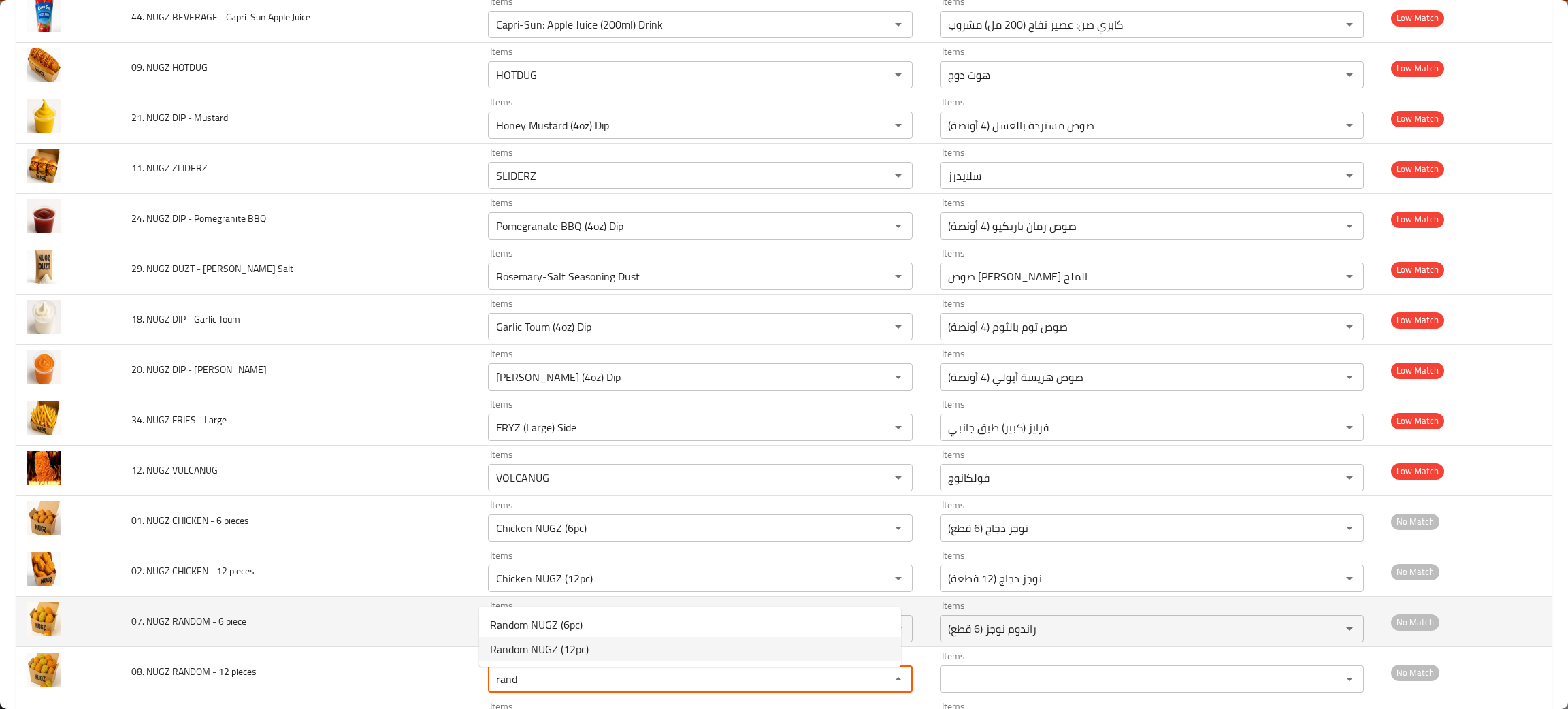
type pieces "Random NUGZ (12pc)"
type pieces-ar "راندوم نوجز (12 قطعة)"
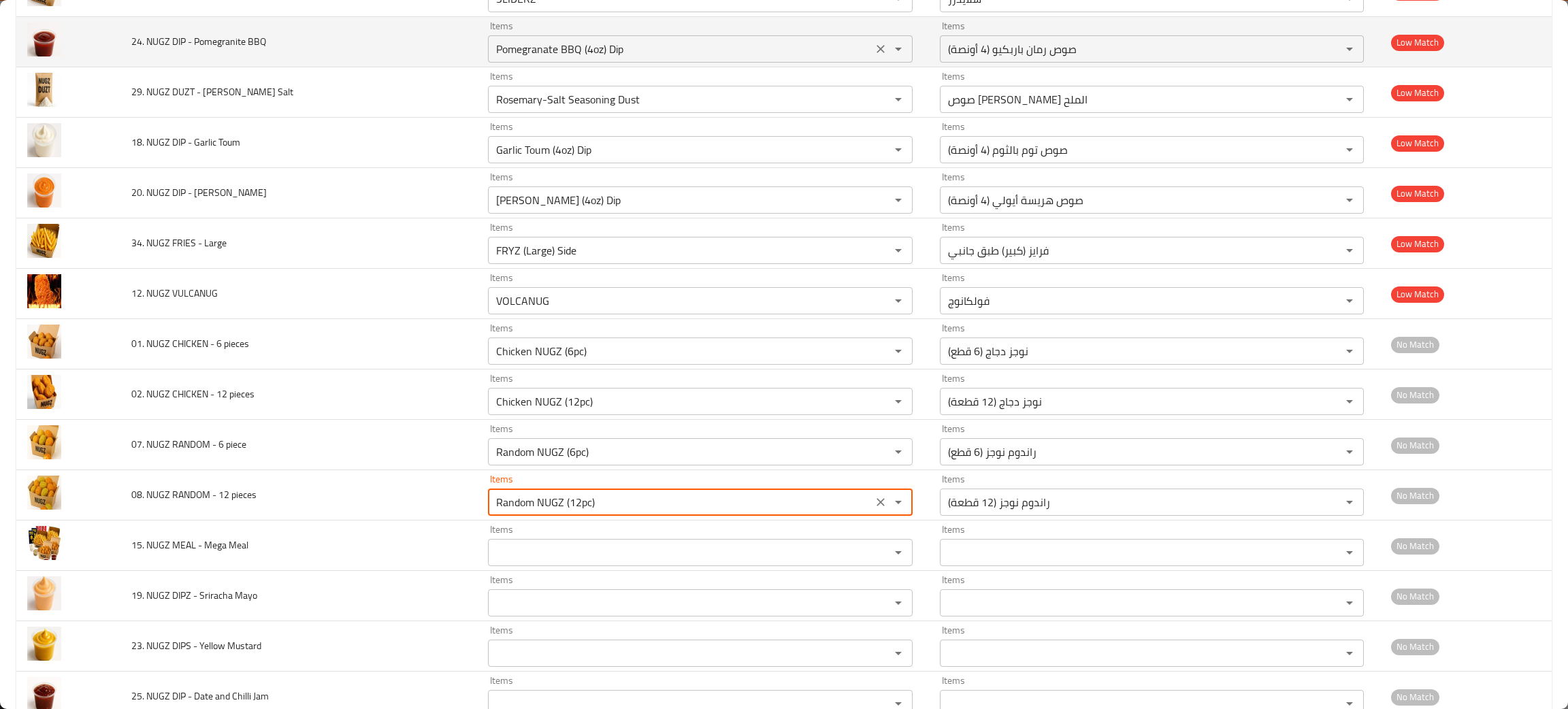
scroll to position [1327, 0]
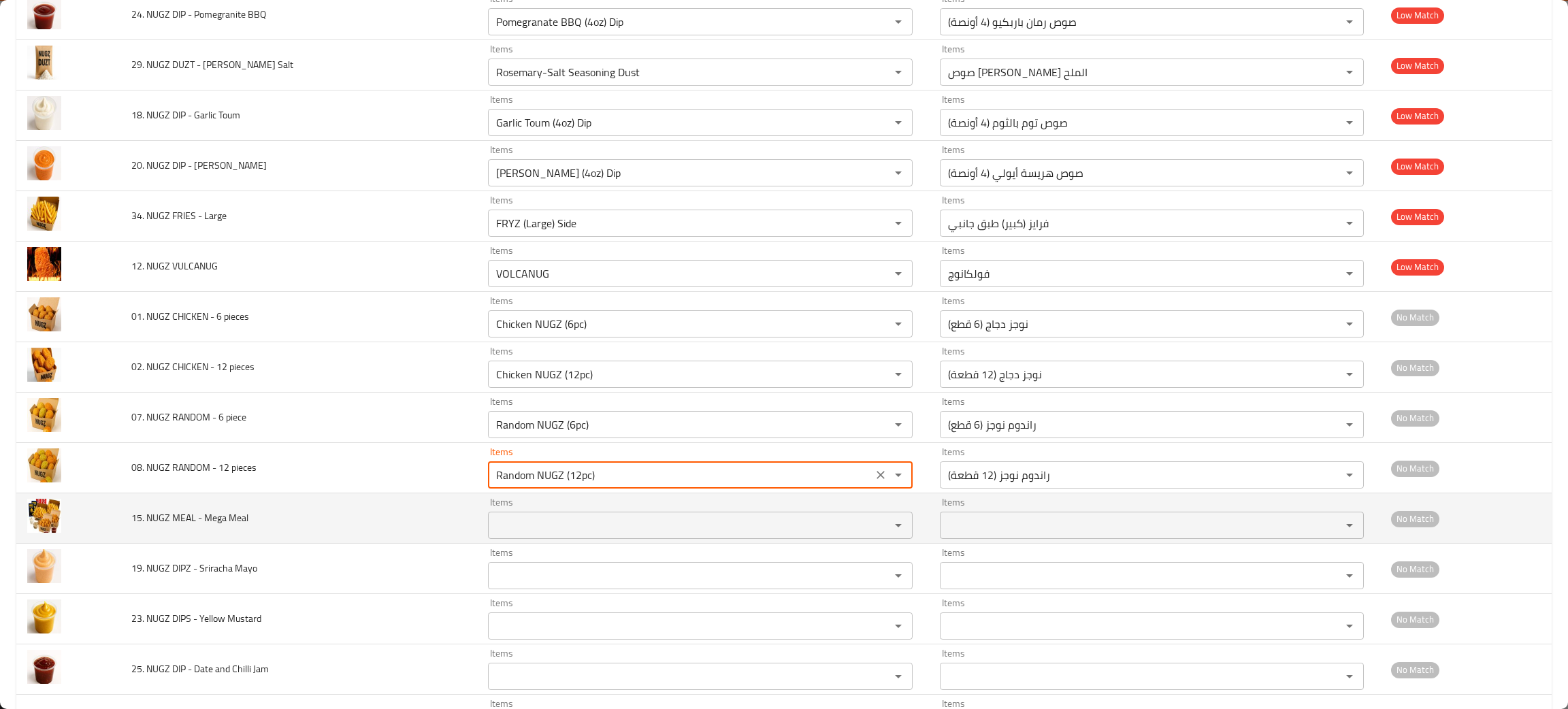
type pieces "Random NUGZ (12pc)"
click at [519, 535] on Meal "Items" at bounding box center [680, 525] width 376 height 19
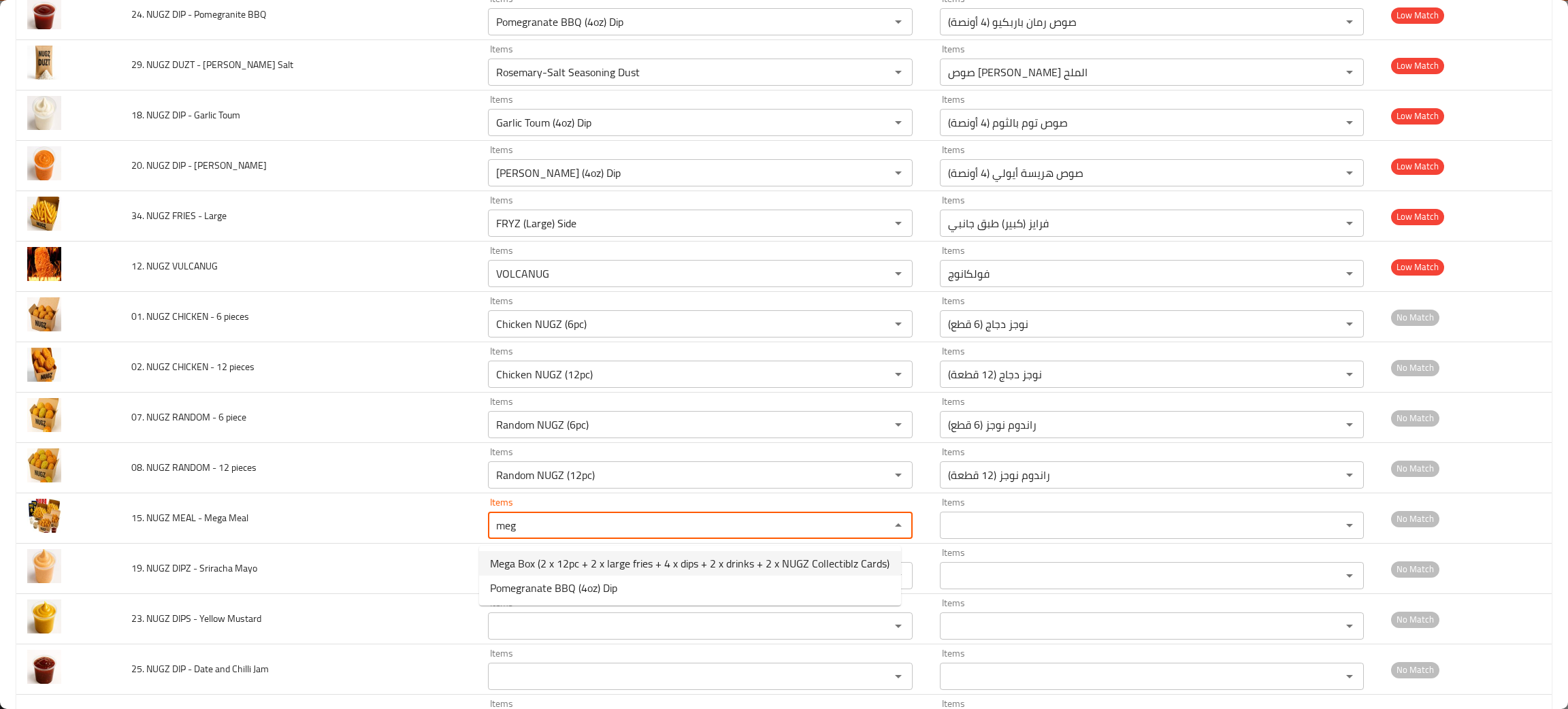
click at [531, 557] on span "Mega Box (2 x 12pc + 2 x large fries + 4 x dips + 2 x drinks + 2 x NUGZ Collect…" at bounding box center [690, 563] width 400 height 16
type Meal "Mega Box (2 x 12pc + 2 x large fries + 4 x dips + 2 x drinks + 2 x NUGZ Collect…"
type Meal-ar "علبة ميجا (2 × 12 قطعة + 2 × بطاطس مقلية كبيرة + 4 × صلصات + 2 × مشروب + 2 × بط…"
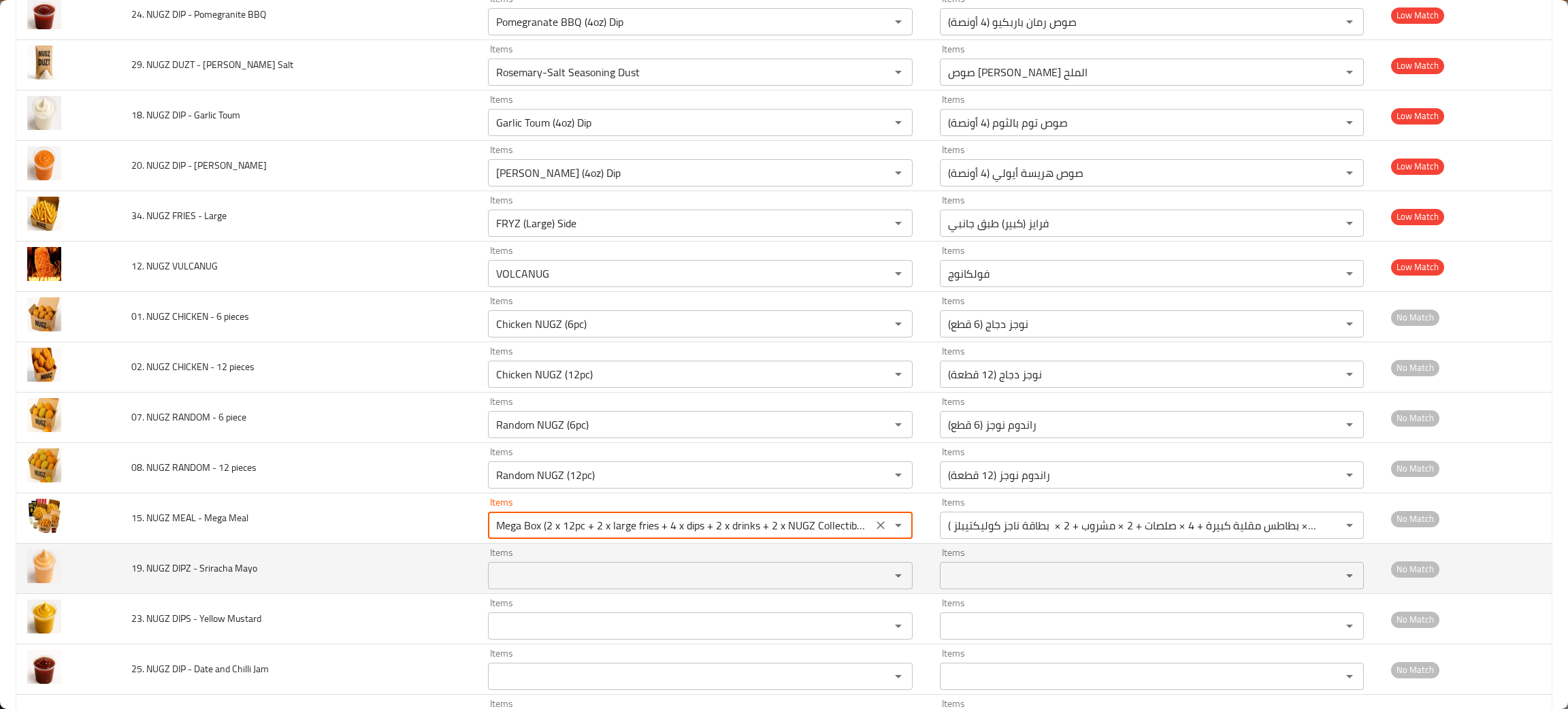
type Meal "Mega Box (2 x 12pc + 2 x large fries + 4 x dips + 2 x drinks + 2 x NUGZ Collect…"
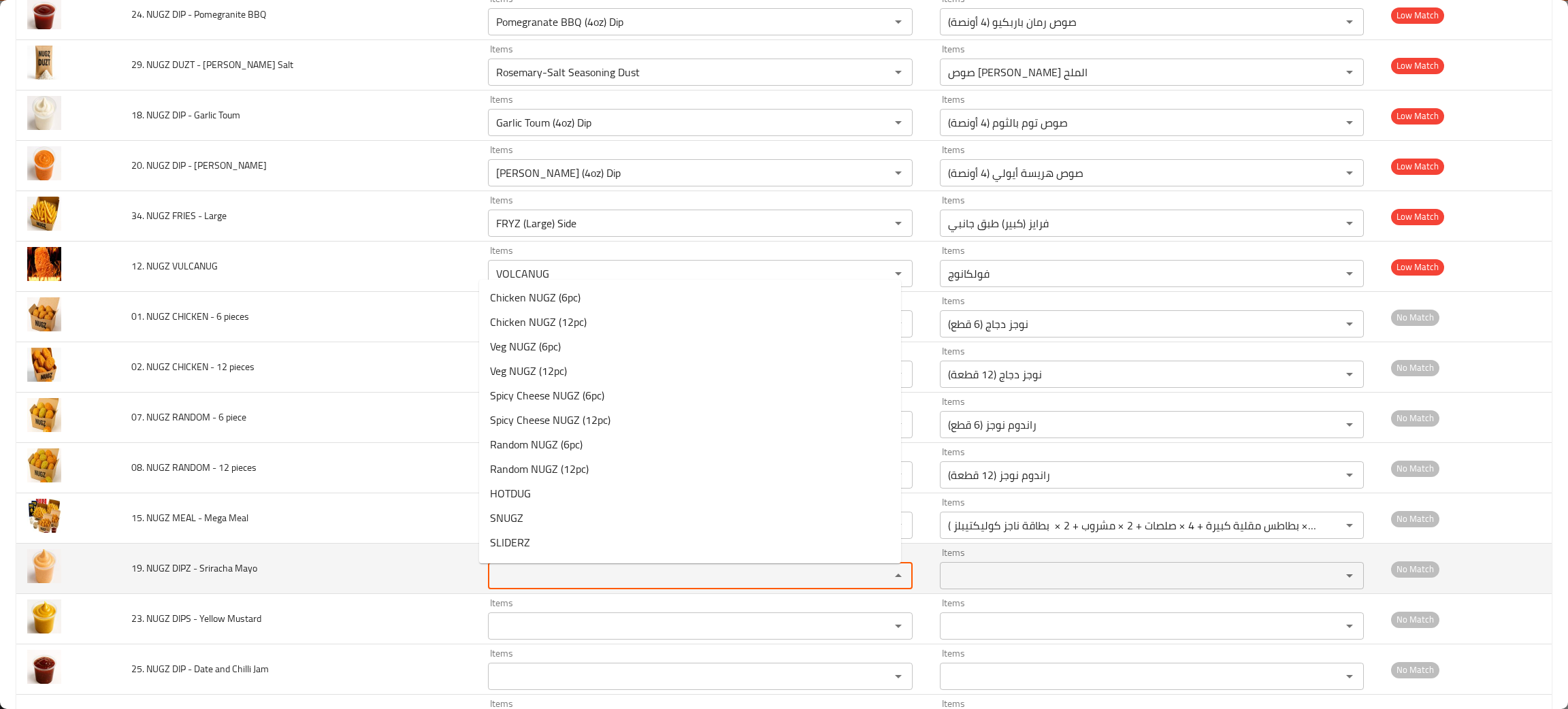
click at [512, 581] on Mayo "Items" at bounding box center [680, 576] width 376 height 19
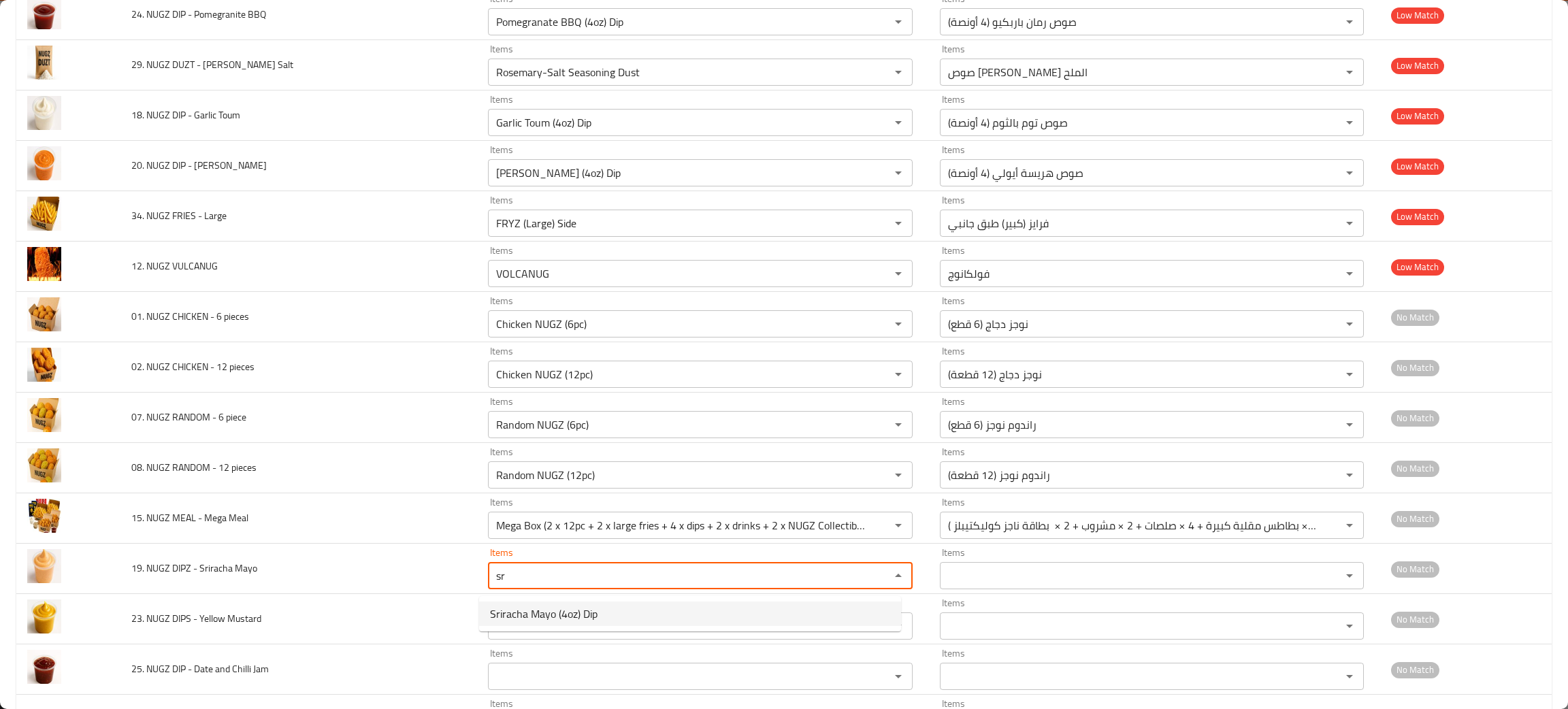
click at [542, 621] on span "Sriracha Mayo (4oz) Dip" at bounding box center [543, 614] width 107 height 16
type Mayo "Sriracha Mayo (4oz) Dip"
type Mayo-ar "صوص سريراتشا مايونيز (4 أونصة)"
type Mayo "Sriracha Mayo (4oz) Dip"
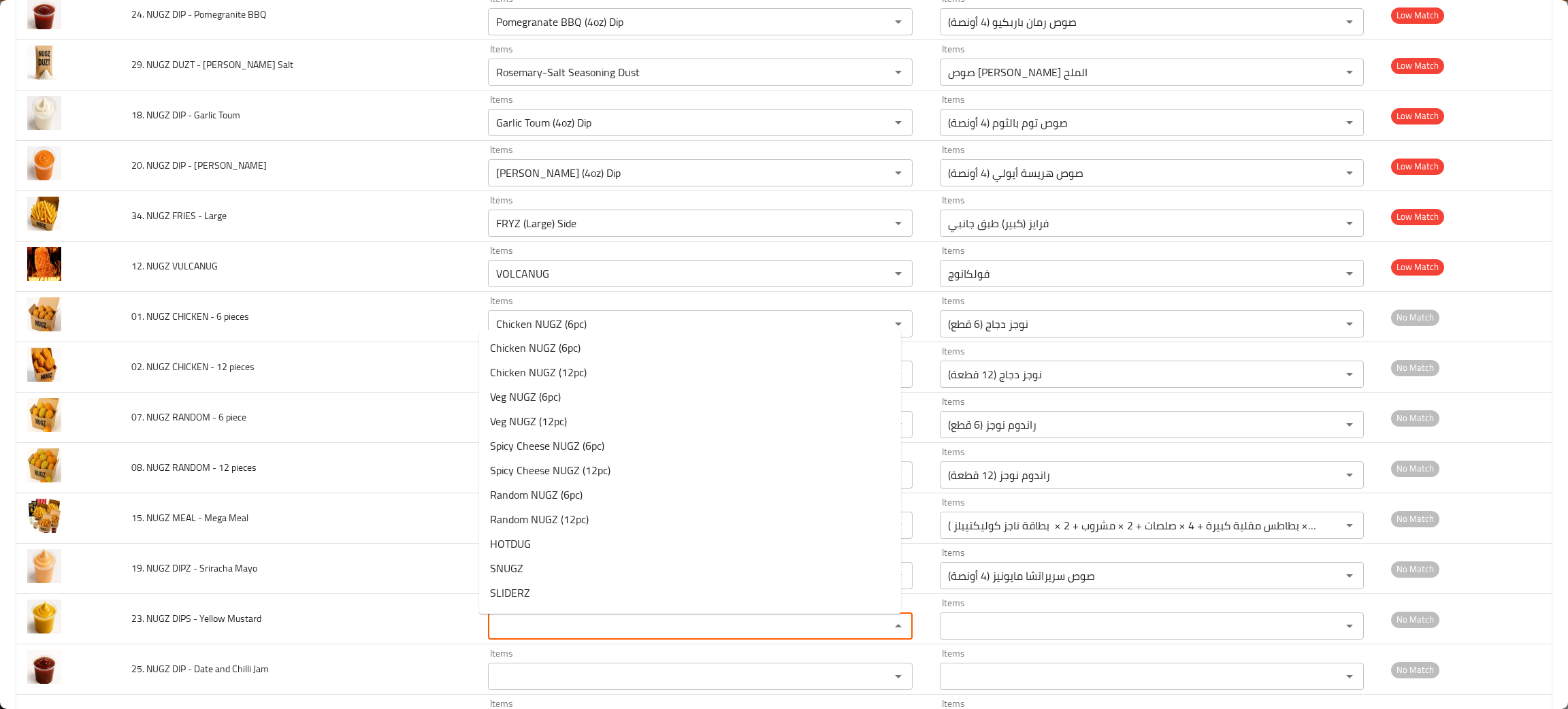
click at [543, 621] on Mustard "Items" at bounding box center [680, 626] width 376 height 19
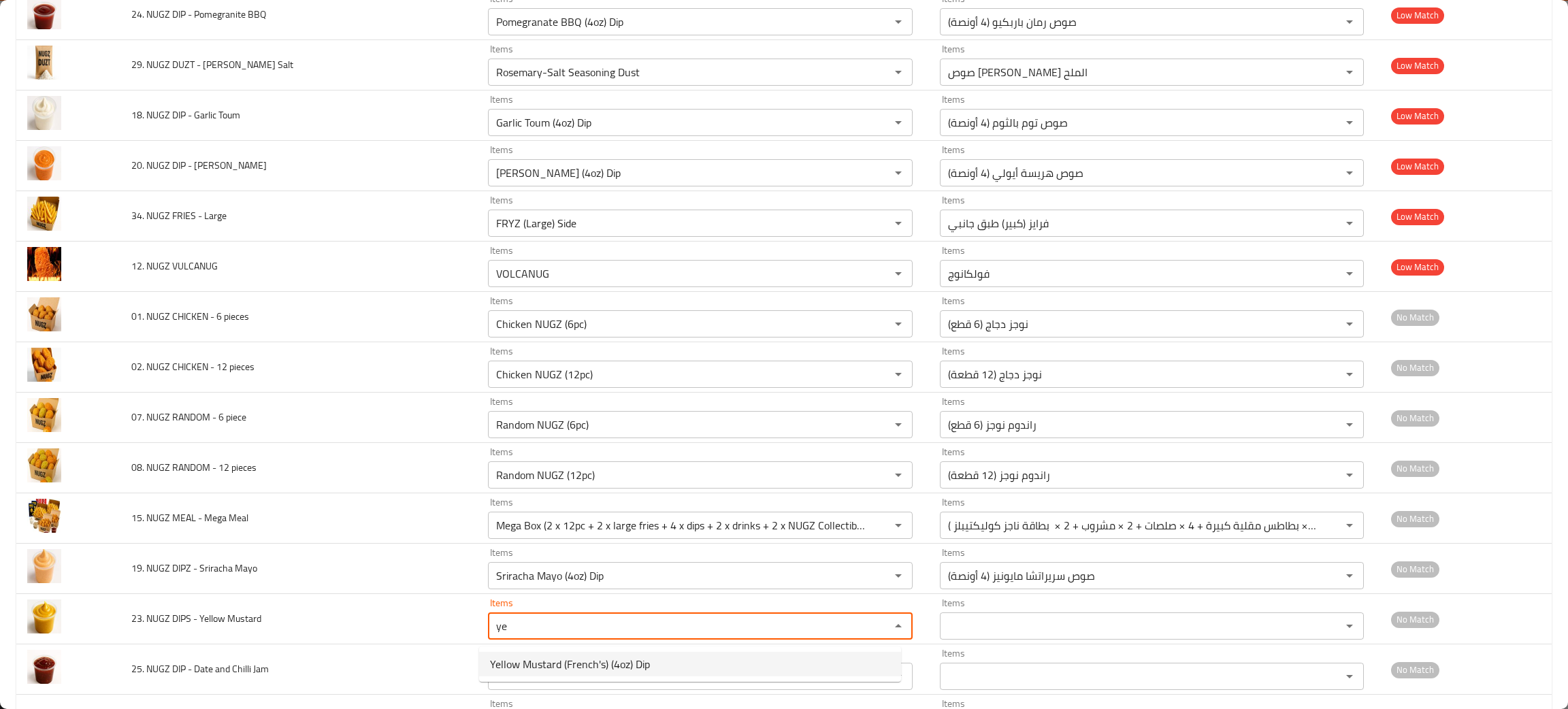
click at [523, 660] on span "Yellow Mustard (French's) (4oz) Dip" at bounding box center [570, 664] width 160 height 16
type Mustard "Yellow Mustard (French's) (4oz) Dip"
type Mustard-ar "صوص مستردة أصفر (فرنسي) (4 أونصة)"
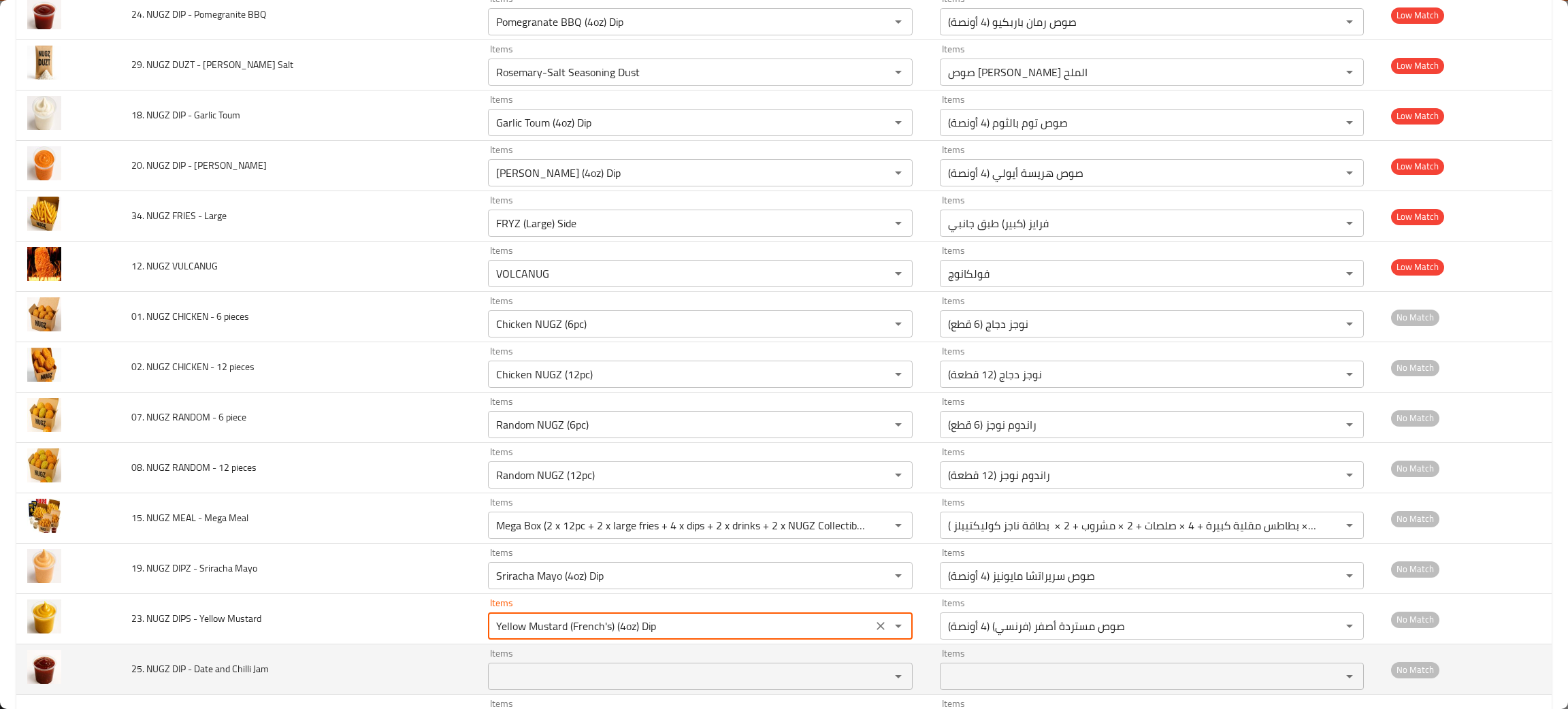
scroll to position [1429, 0]
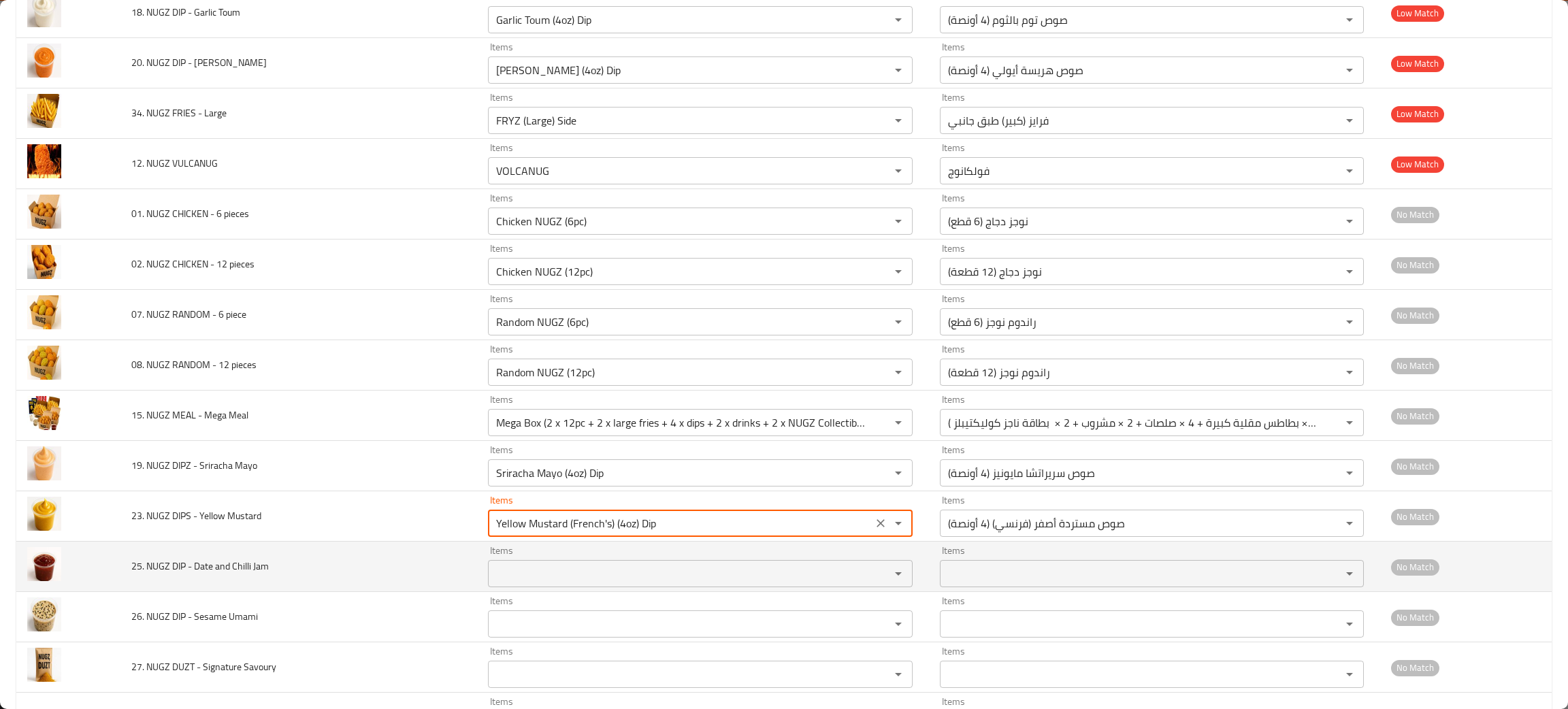
type Mustard "Yellow Mustard (French's) (4oz) Dip"
click at [525, 583] on Jam "Items" at bounding box center [680, 573] width 376 height 19
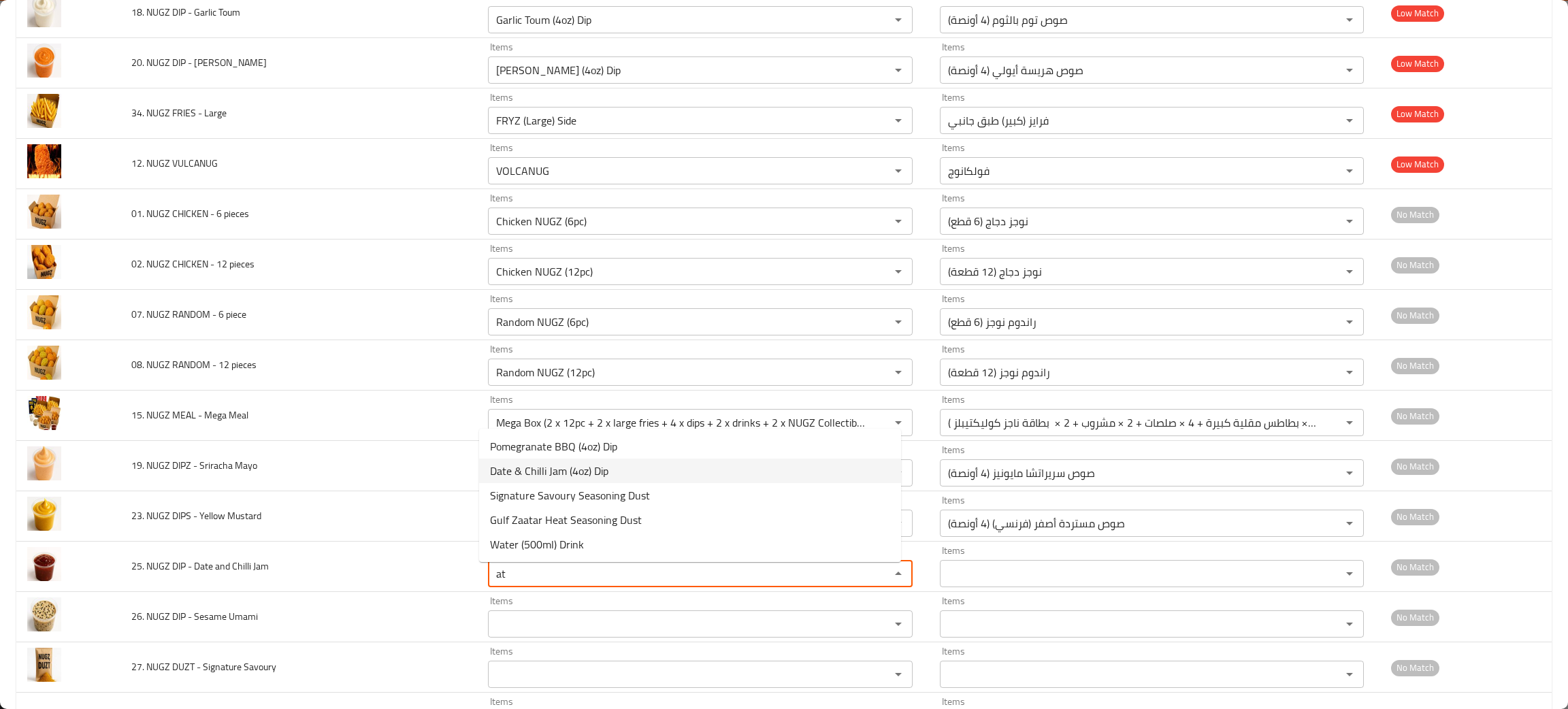
click at [541, 465] on span "Date & Chilli Jam (4oz) Dip" at bounding box center [550, 471] width 119 height 16
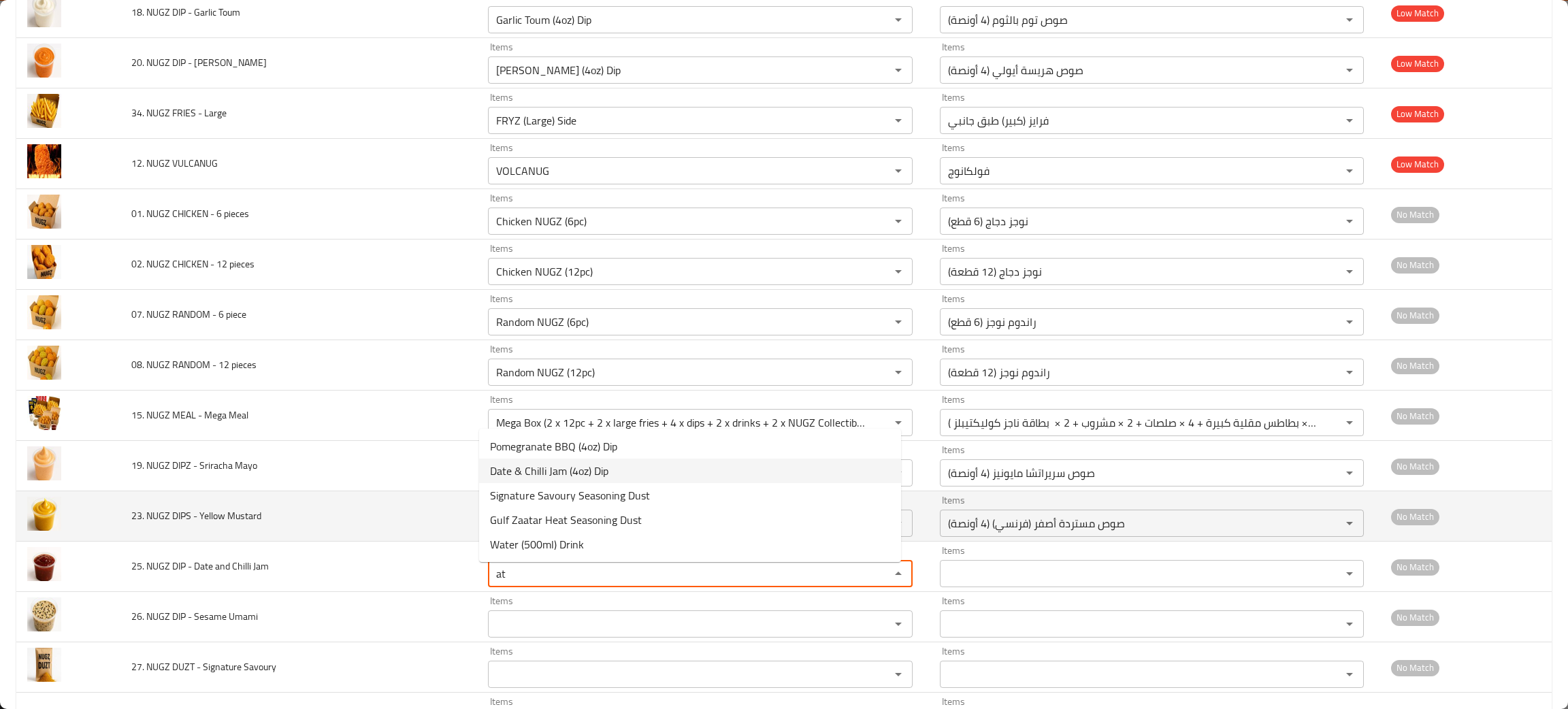
type Jam "Date & Chilli Jam (4oz) Dip"
type Jam-ar "صوص مربى التمر والفلفل الحار (4 أونصة)"
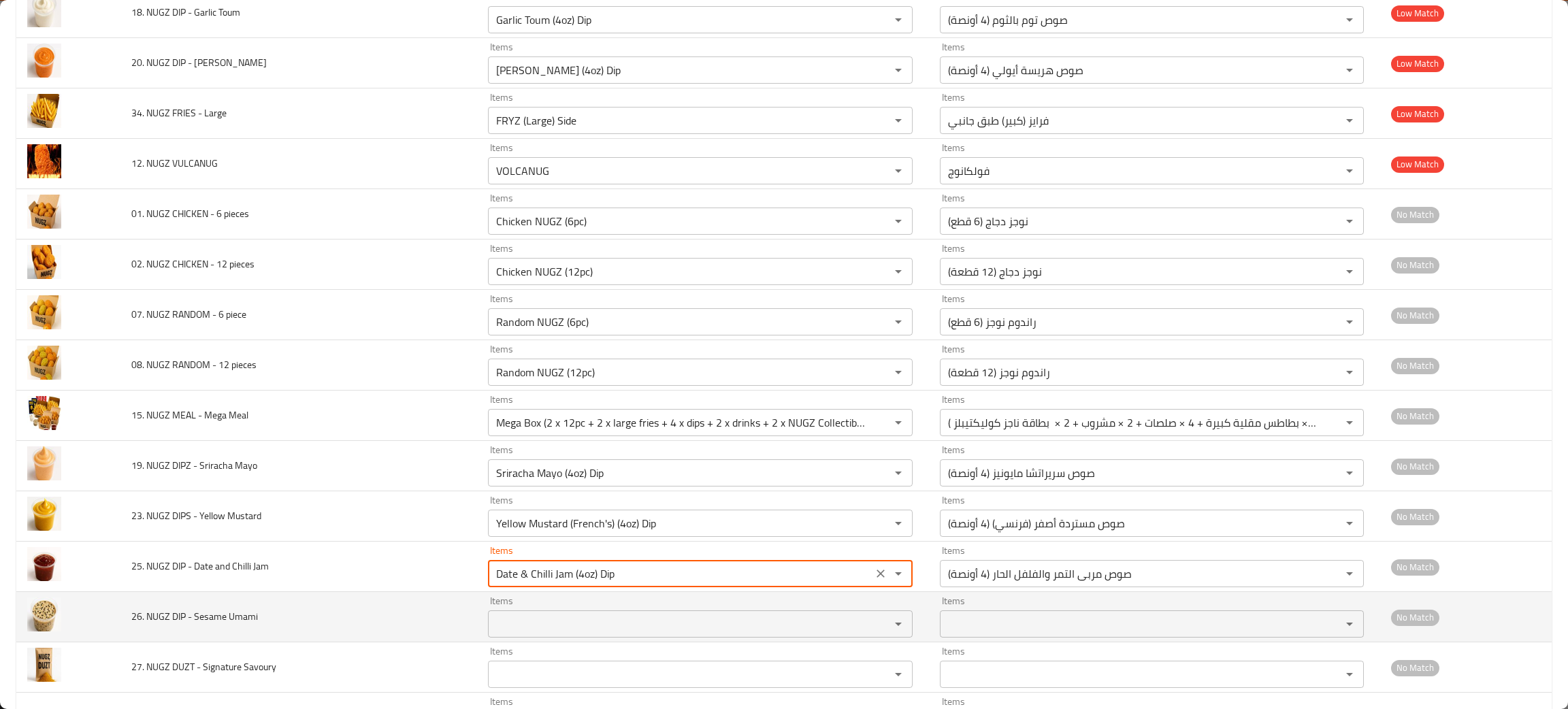
type Jam "Date & Chilli Jam (4oz) Dip"
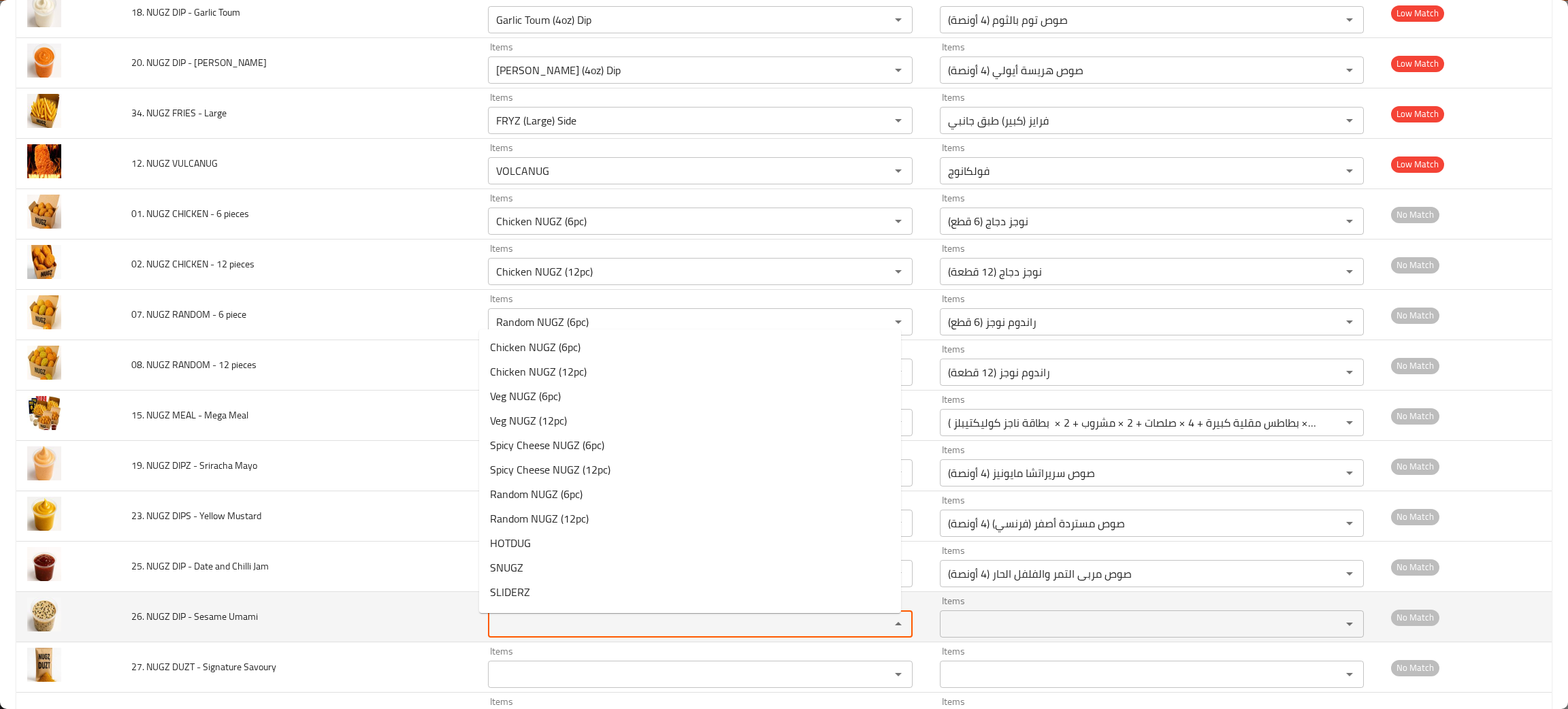
click at [569, 634] on Umami "Items" at bounding box center [680, 624] width 376 height 19
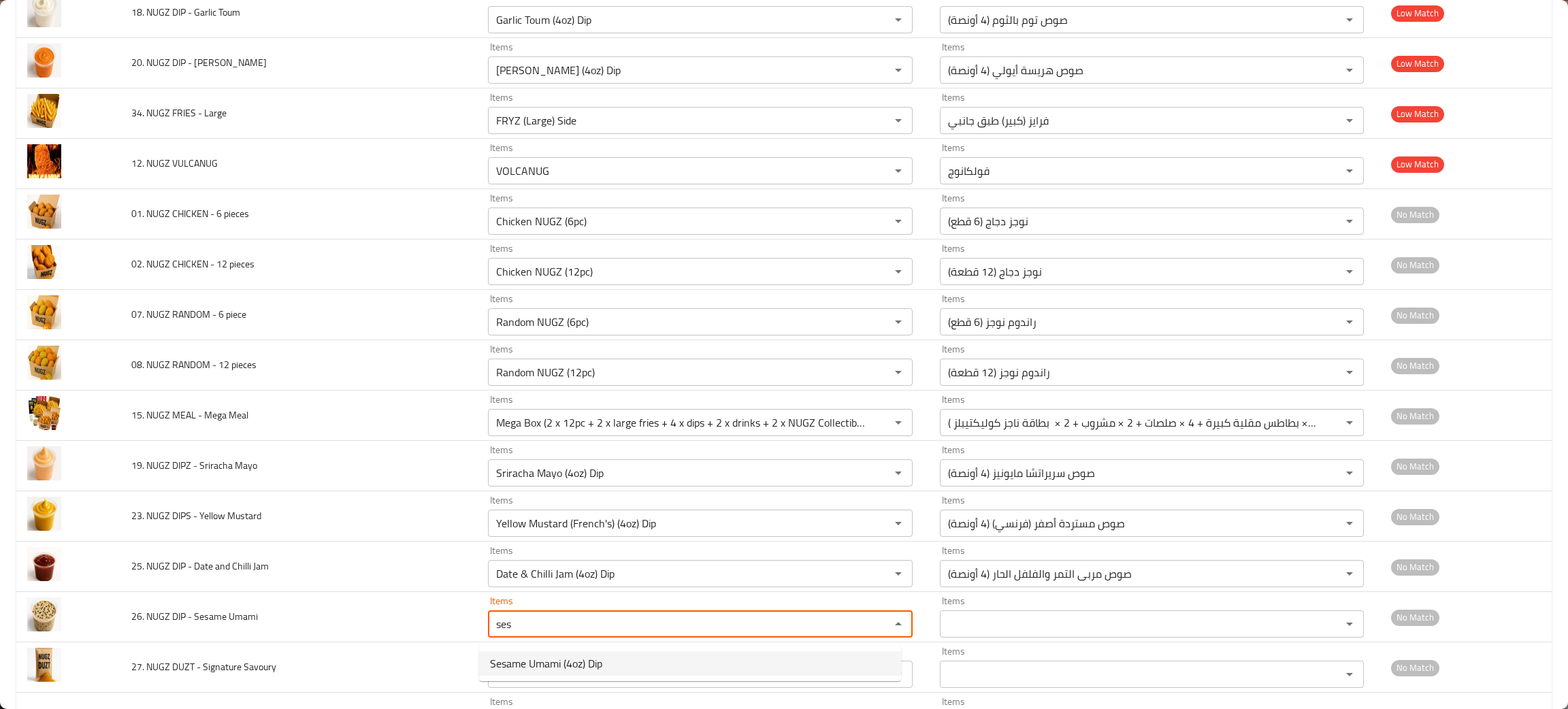
click at [550, 659] on span "Sesame Umami (4oz) Dip" at bounding box center [546, 663] width 112 height 16
type Umami "Sesame Umami (4oz) Dip"
type Umami-ar "صوص سمسم أومامي (4 أونصة)"
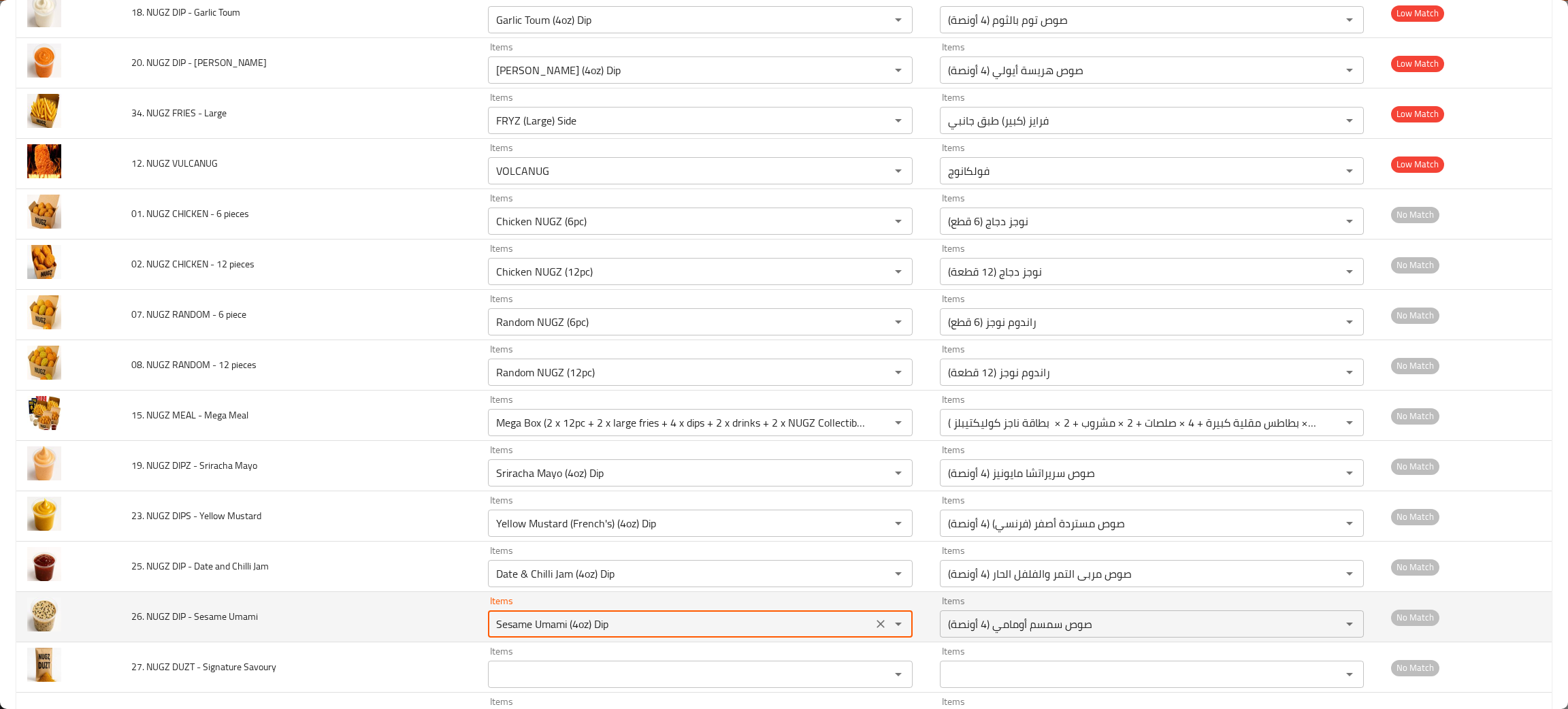
scroll to position [1531, 0]
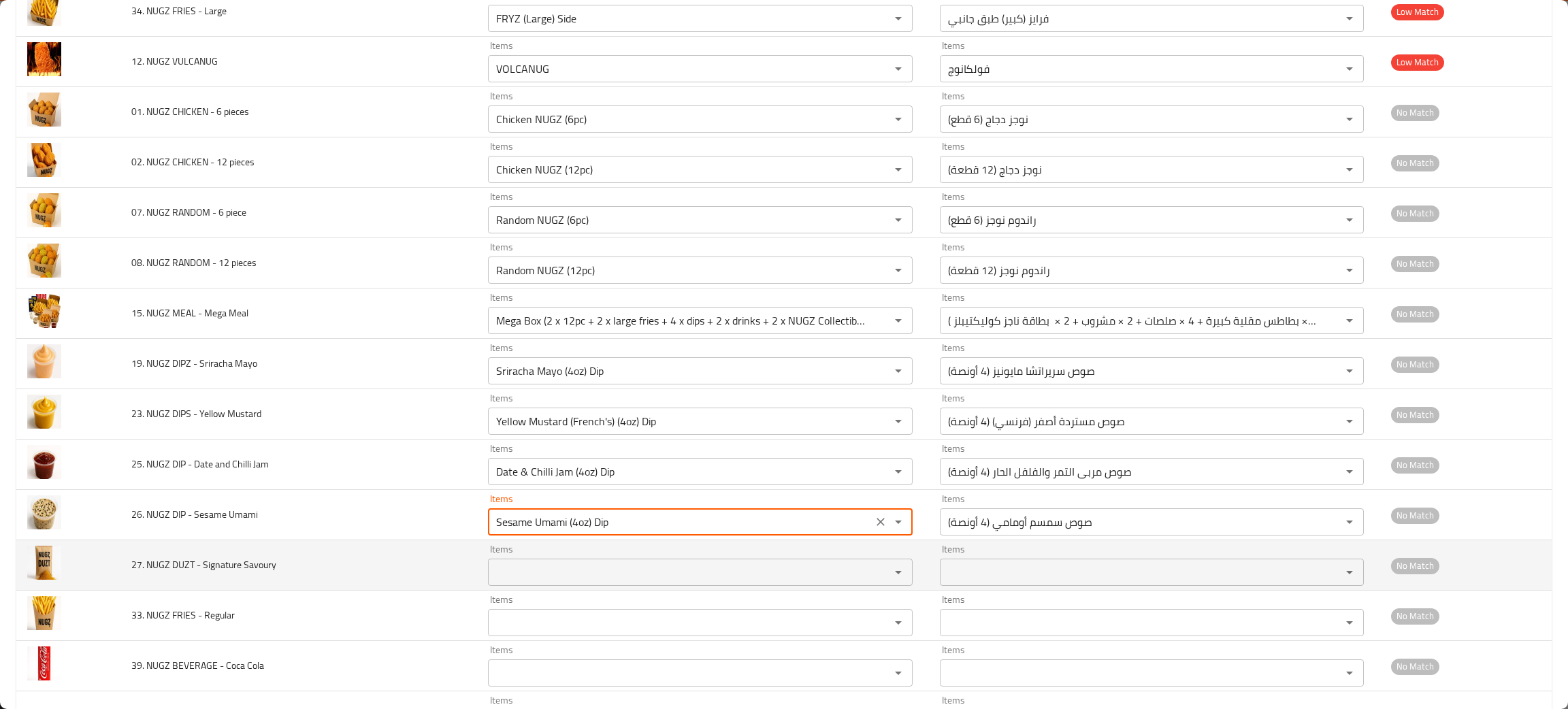
type Umami "Sesame Umami (4oz) Dip"
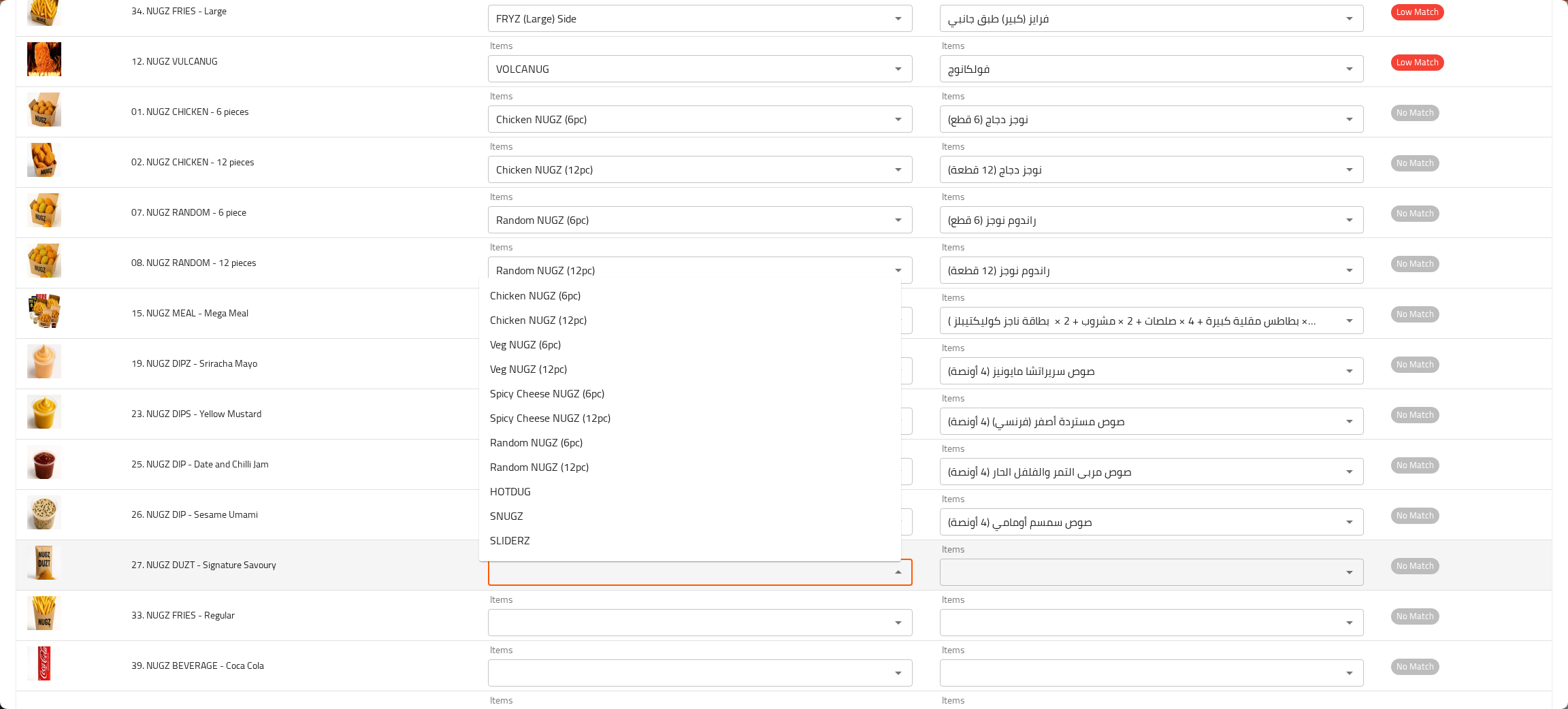
click at [533, 576] on Savoury "Items" at bounding box center [680, 572] width 376 height 19
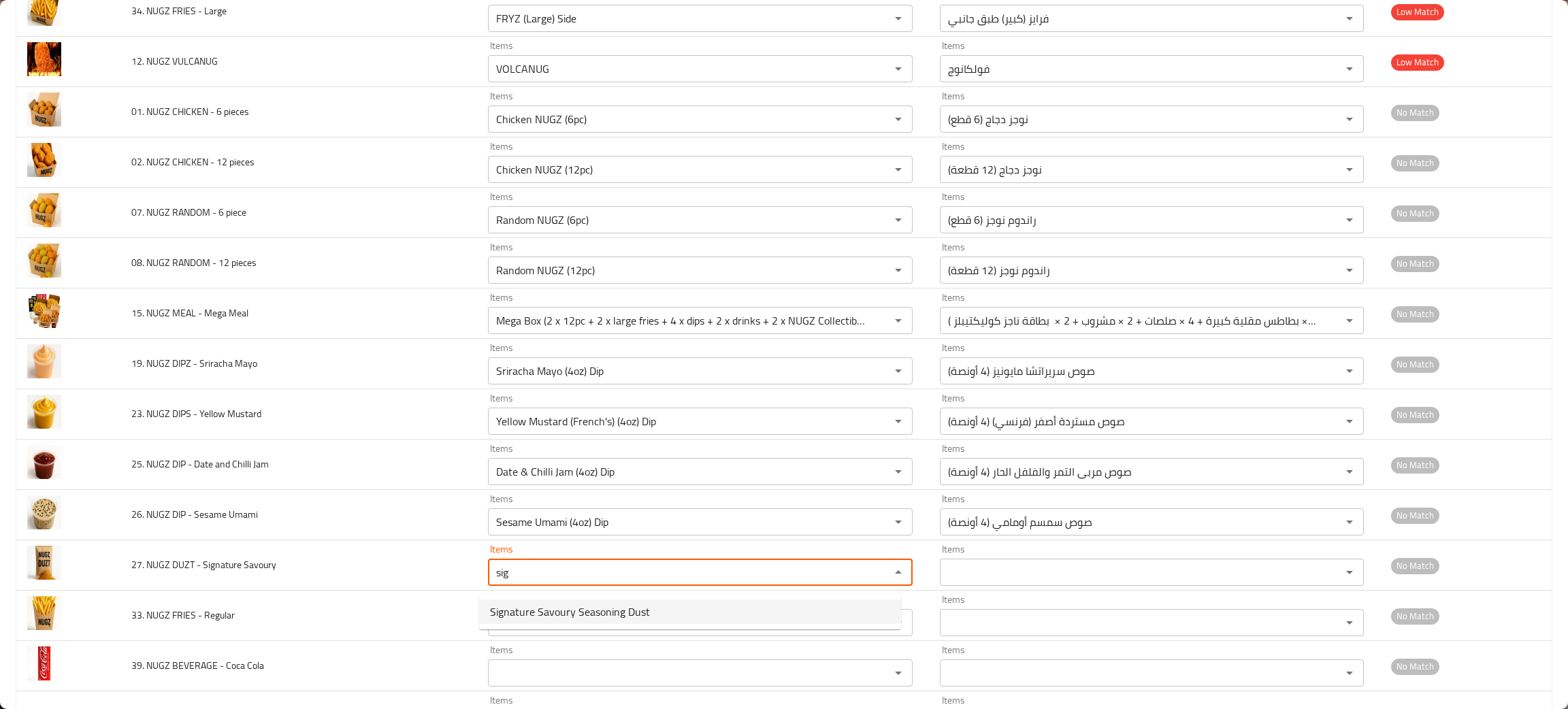
click at [540, 614] on span "Signature Savoury Seasoning Dust" at bounding box center [570, 612] width 160 height 16
type Savoury "Signature Savoury Seasoning Dust"
type Savoury-ar "صوص توابل مالحة سيجنتشر"
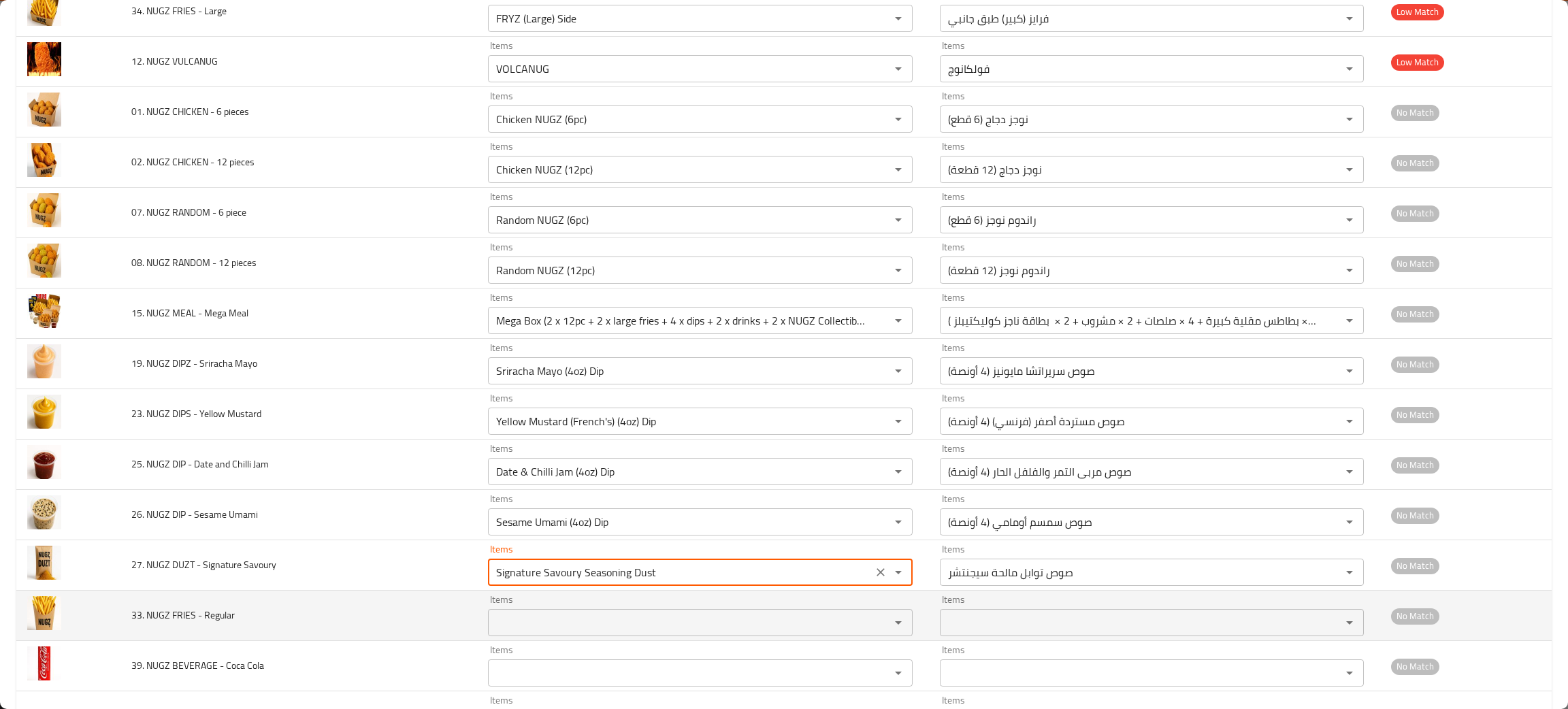
type Savoury "Signature Savoury Seasoning Dust"
click at [583, 632] on Regular "Items" at bounding box center [680, 622] width 376 height 19
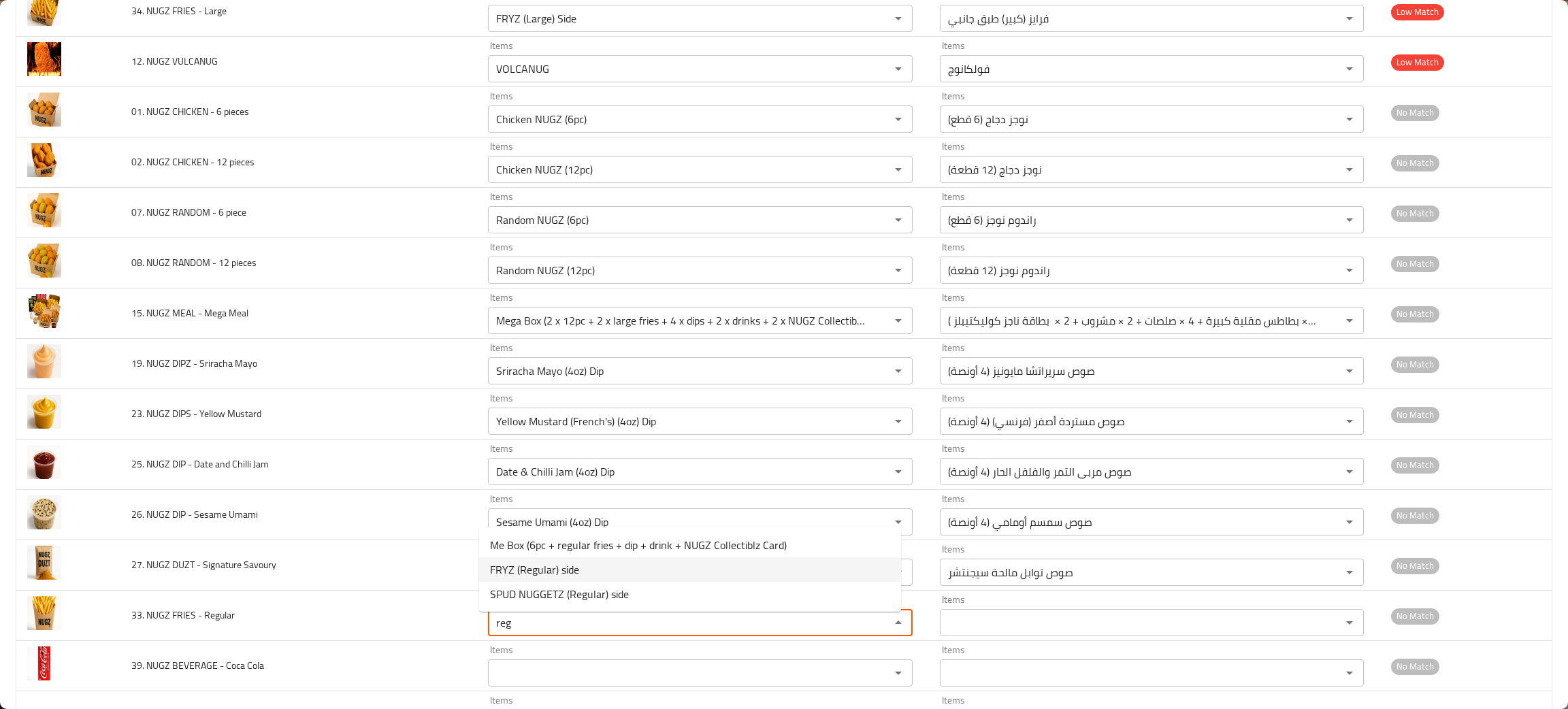
click at [532, 557] on Regular-option-1 "FRYZ (Regular) side" at bounding box center [690, 570] width 422 height 24
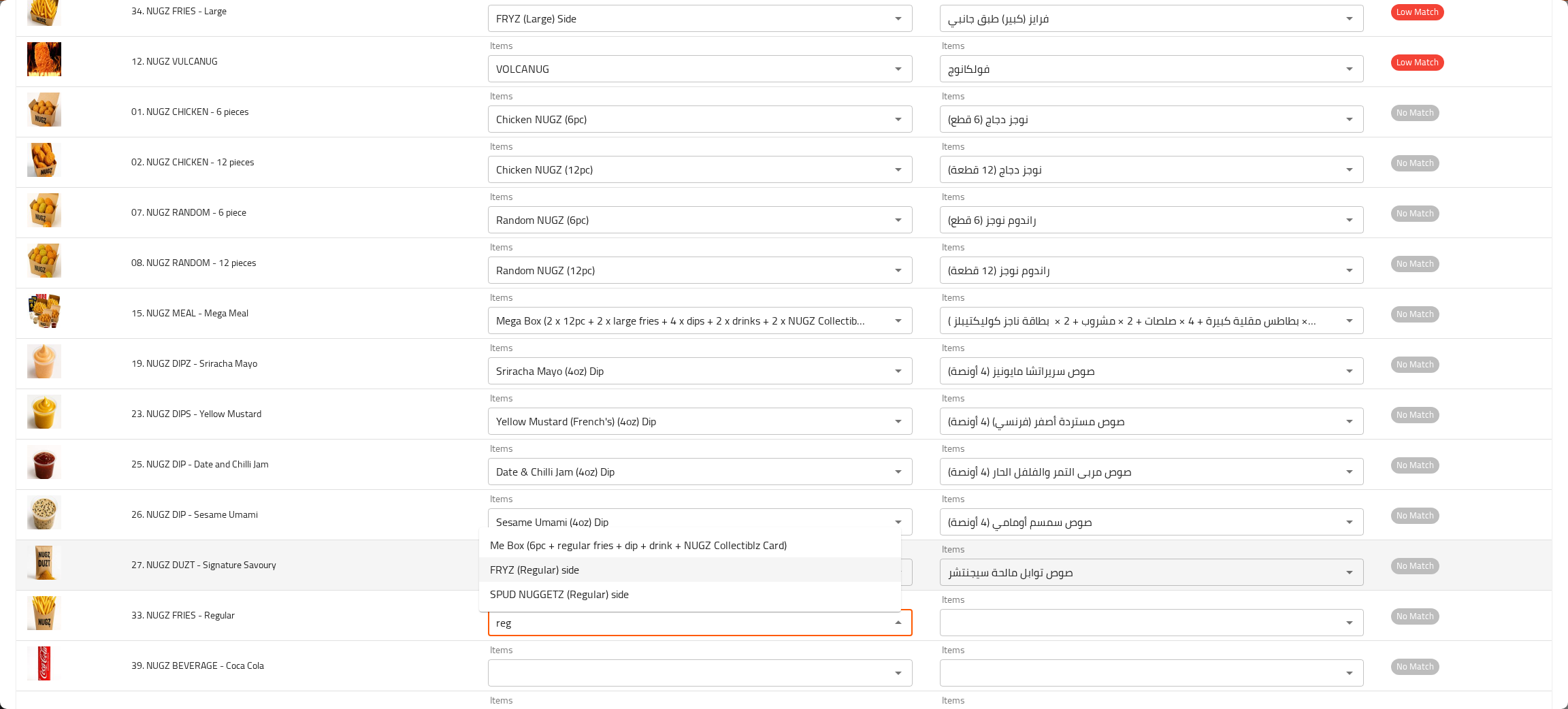
type Regular "FRYZ (Regular) side"
type Regular-ar "فرايز (عادي) طبق جانبي"
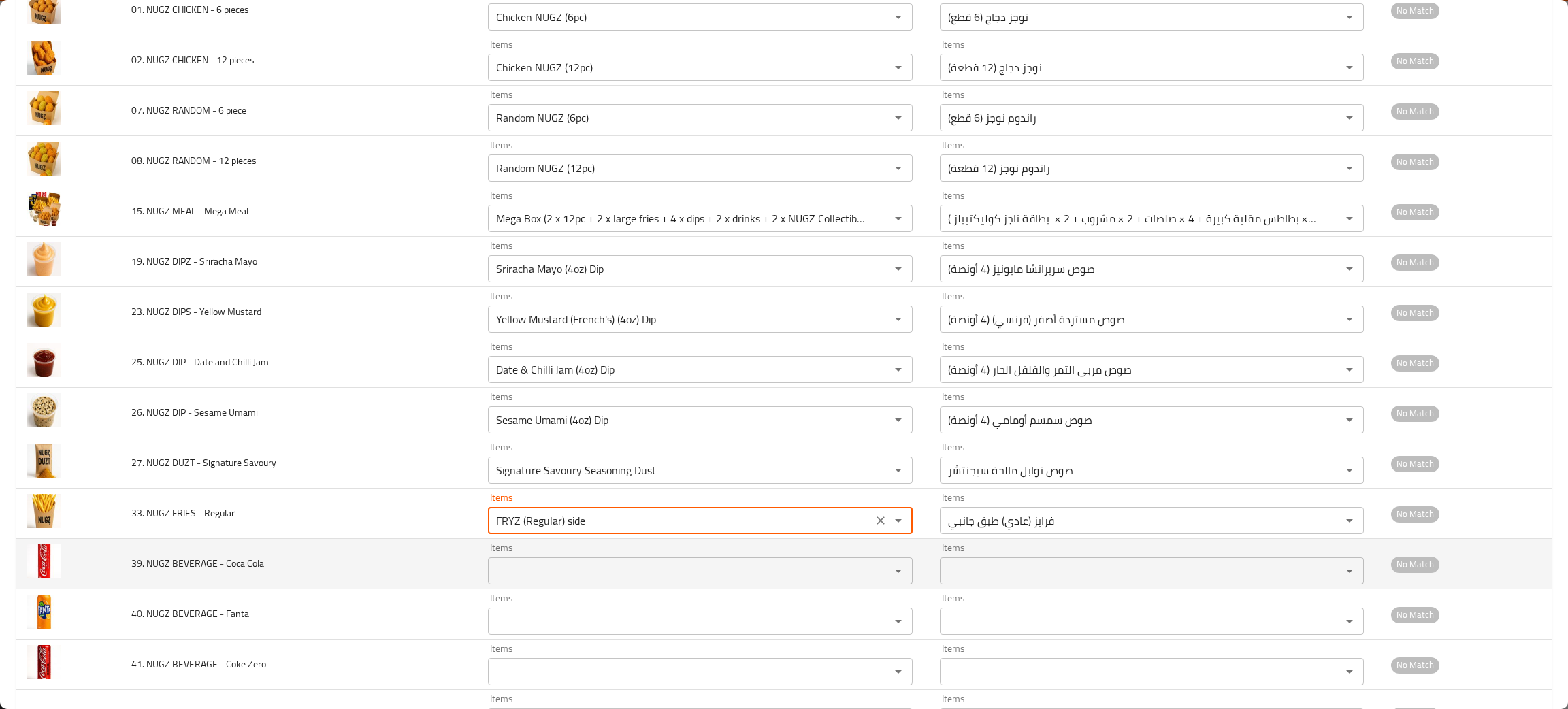
type Regular "FRYZ (Regular) side"
click at [528, 580] on Cola "Items" at bounding box center [680, 570] width 376 height 19
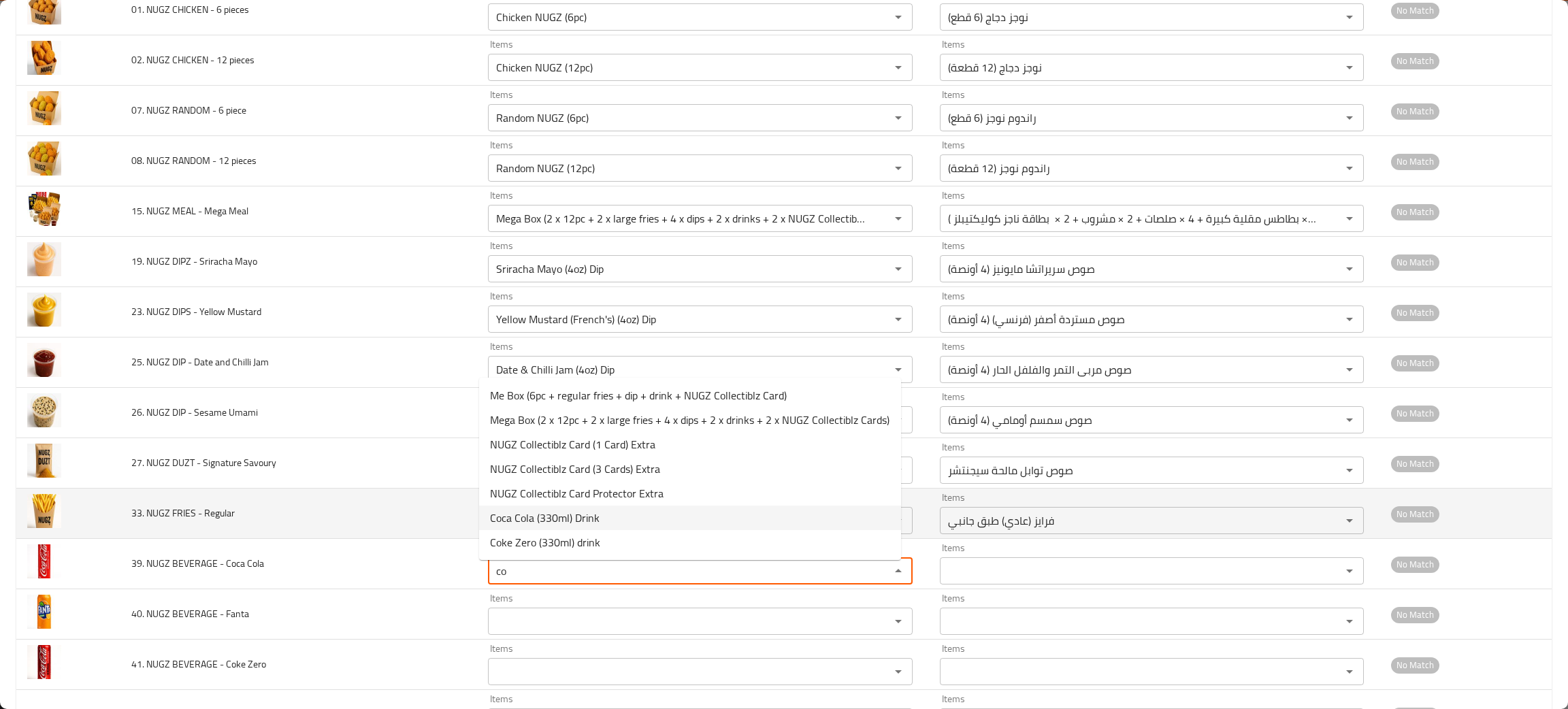
click at [529, 515] on span "Coca Cola (330ml) Drink" at bounding box center [545, 518] width 110 height 16
type Cola "Coca Cola (330ml) Drink"
type Cola-ar "كوكا كولا (330 مل) مشروب"
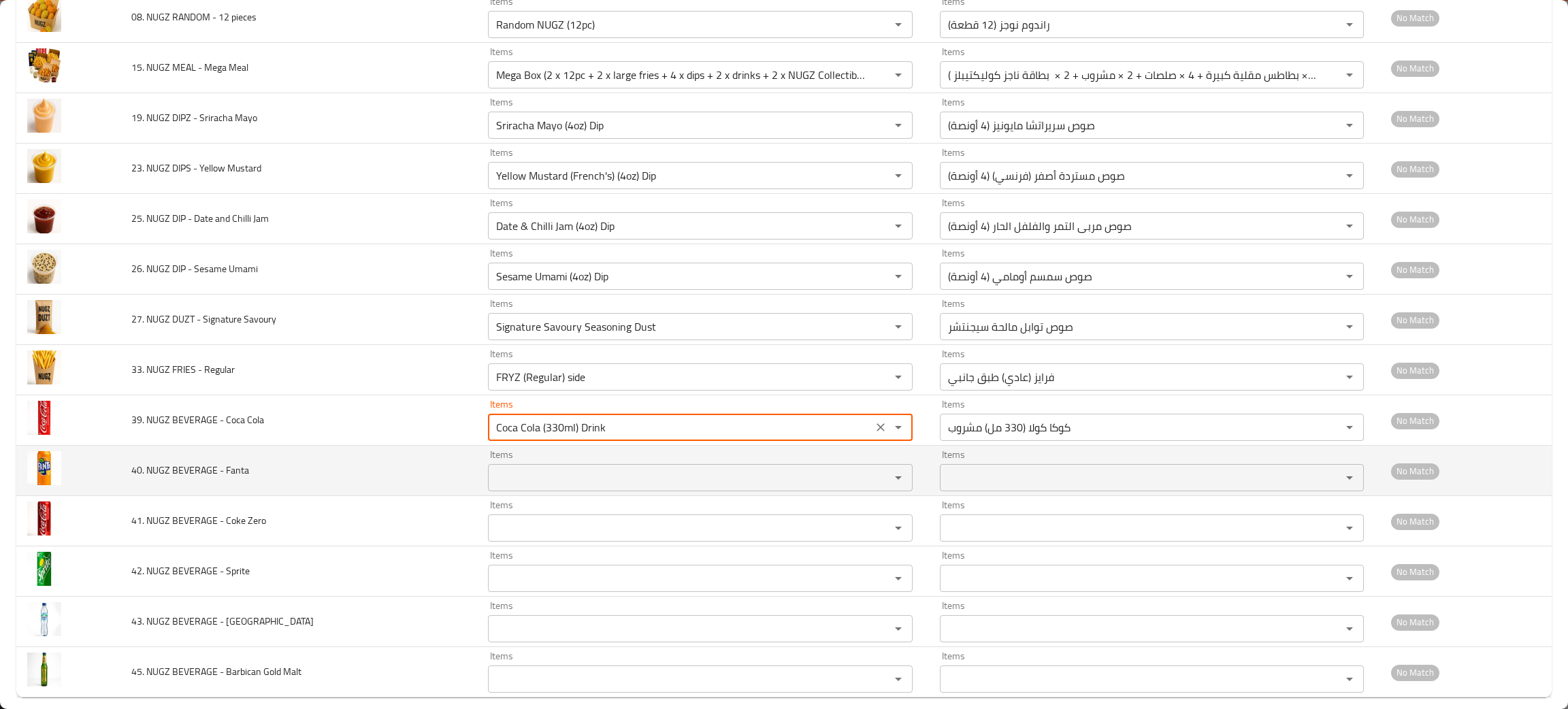
scroll to position [1799, 0]
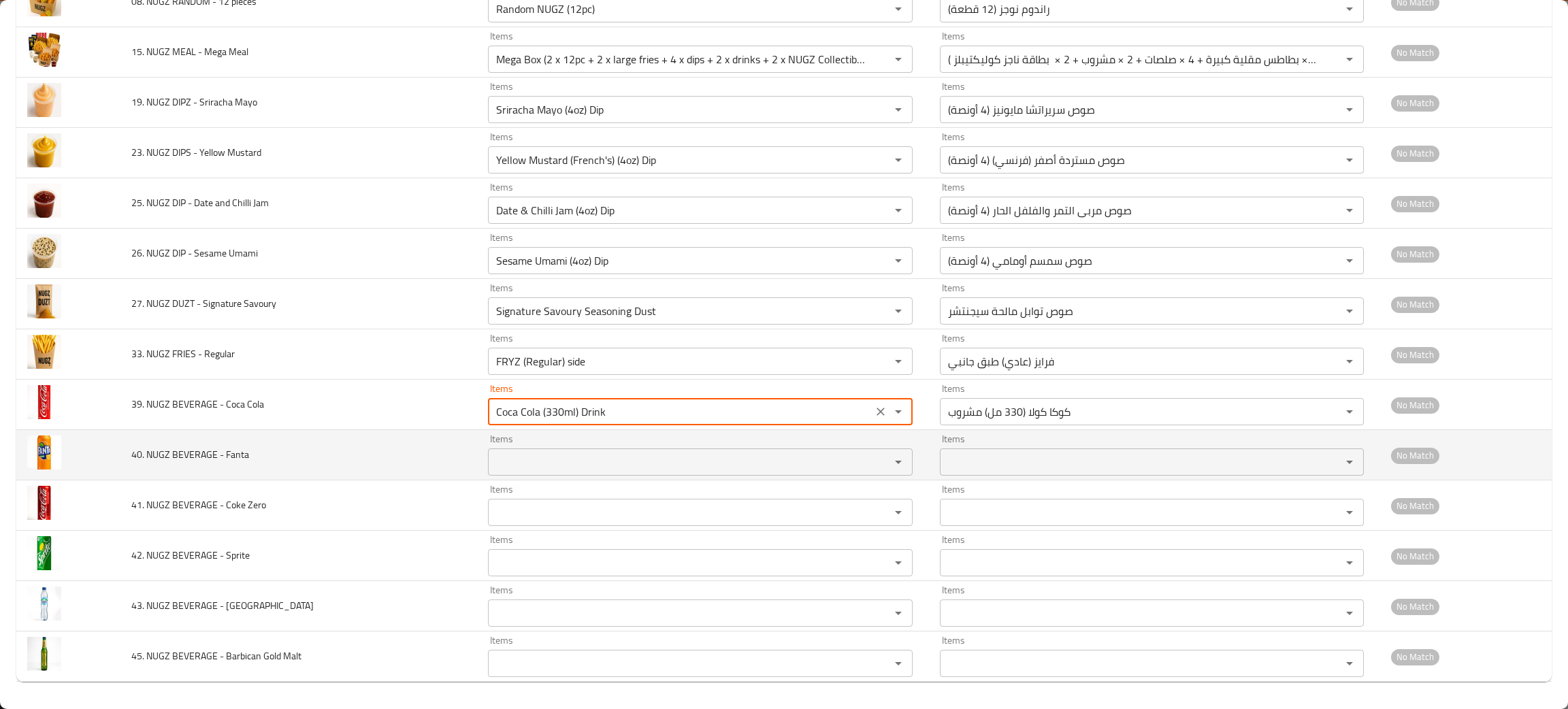
type Cola "Coca Cola (330ml) Drink"
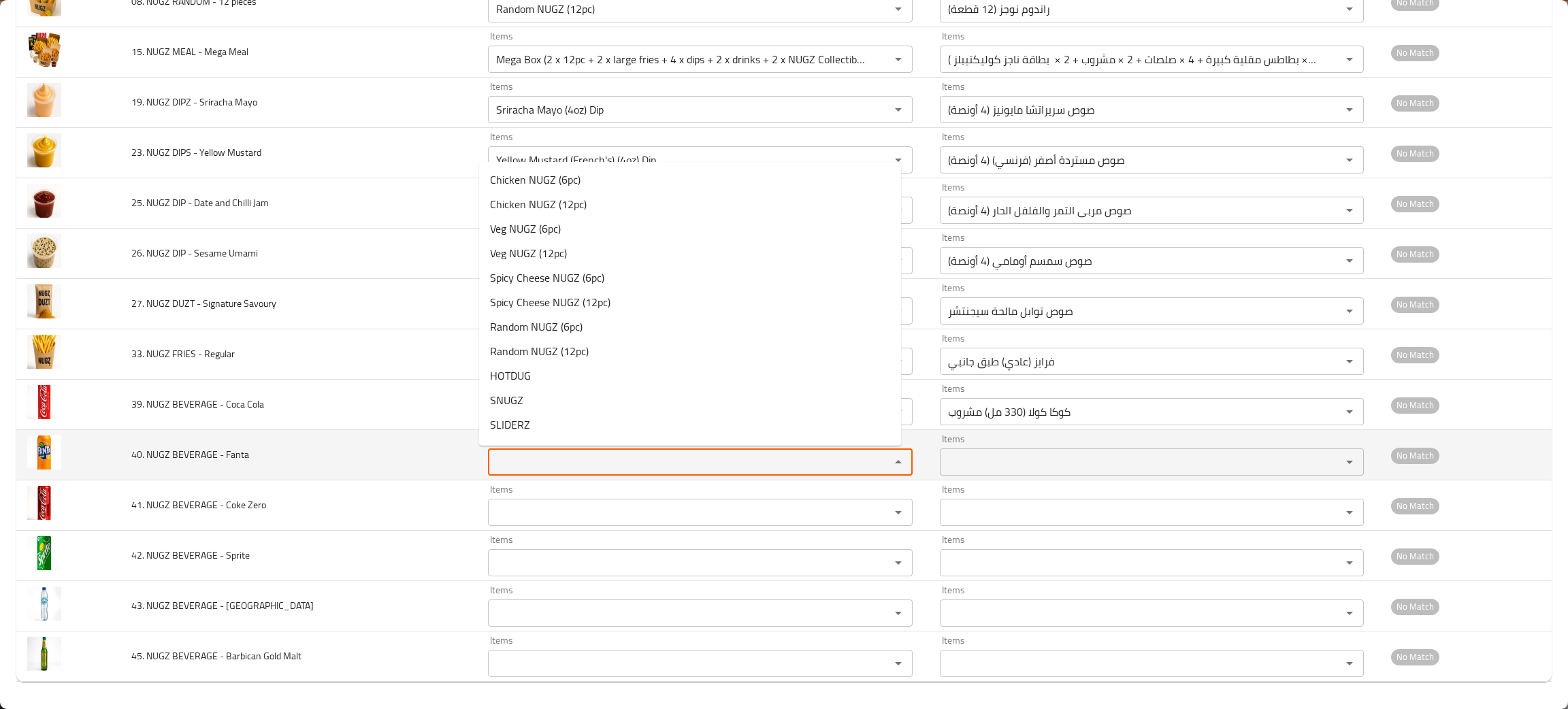
click at [542, 460] on Fanta "Items" at bounding box center [680, 461] width 376 height 19
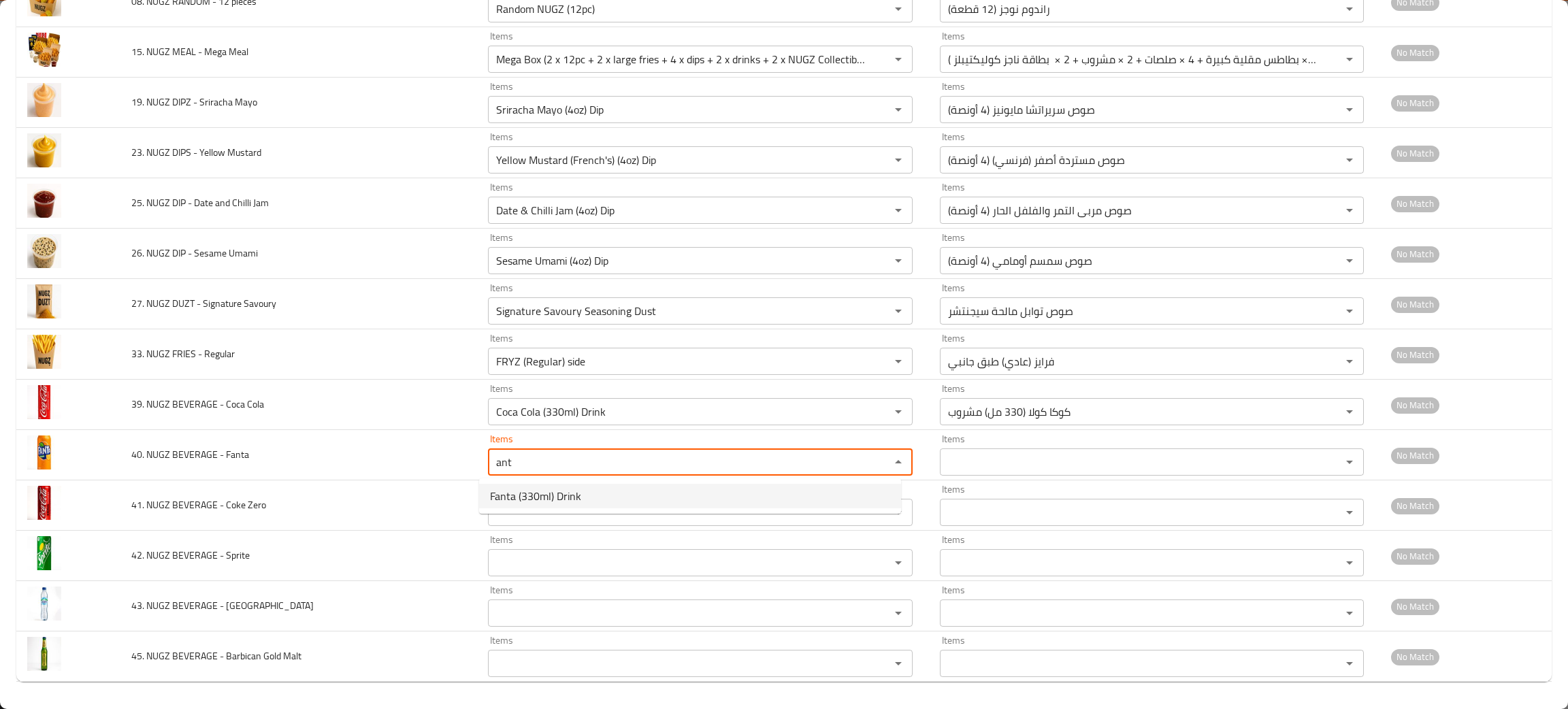
click at [548, 488] on span "Fanta (330ml) Drink" at bounding box center [536, 496] width 91 height 16
type Fanta "Fanta (330ml) Drink"
type Fanta-ar "فانتا (330 مل) مشروب"
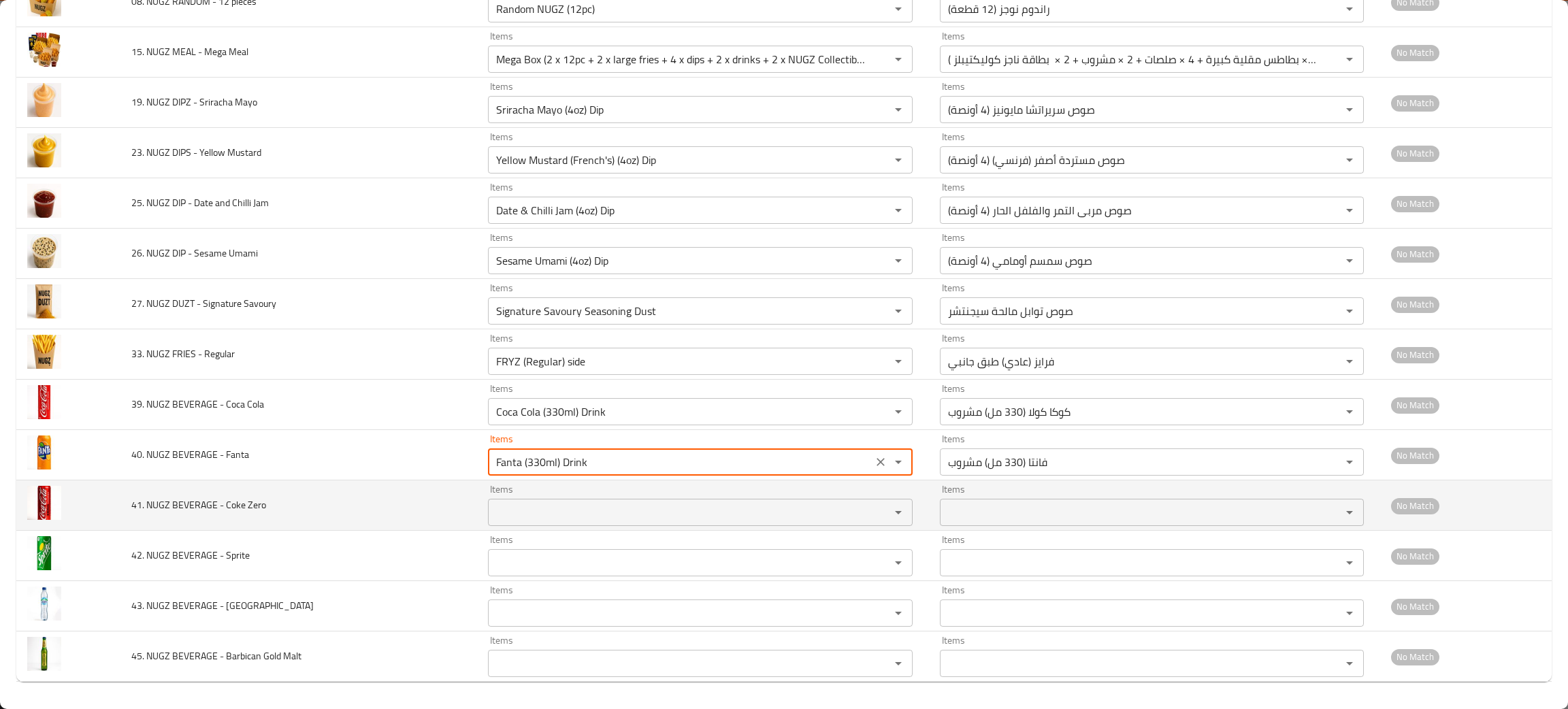
type Fanta "Fanta (330ml) Drink"
click at [521, 513] on Zero "Items" at bounding box center [680, 513] width 376 height 19
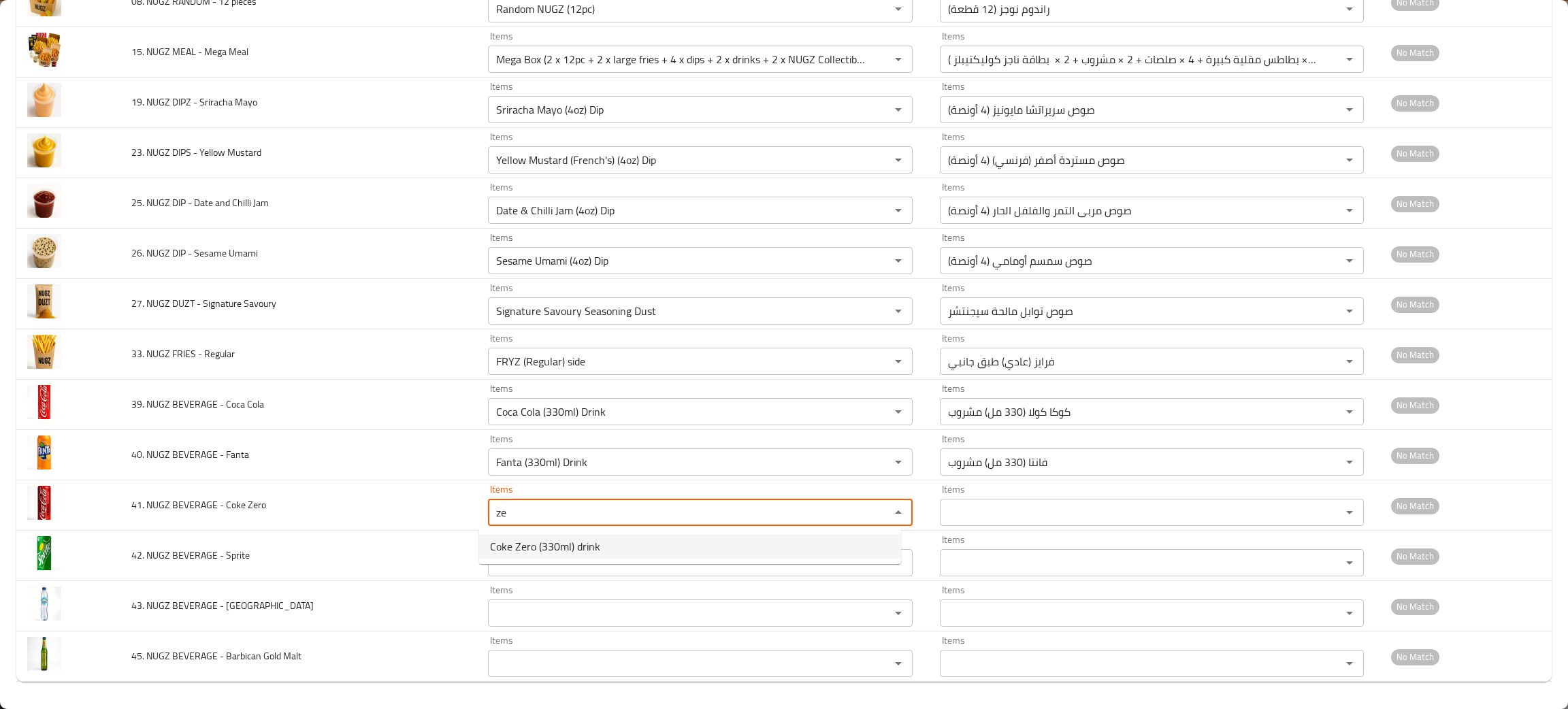
click at [521, 538] on span "Coke Zero (330ml) drink" at bounding box center [545, 546] width 110 height 16
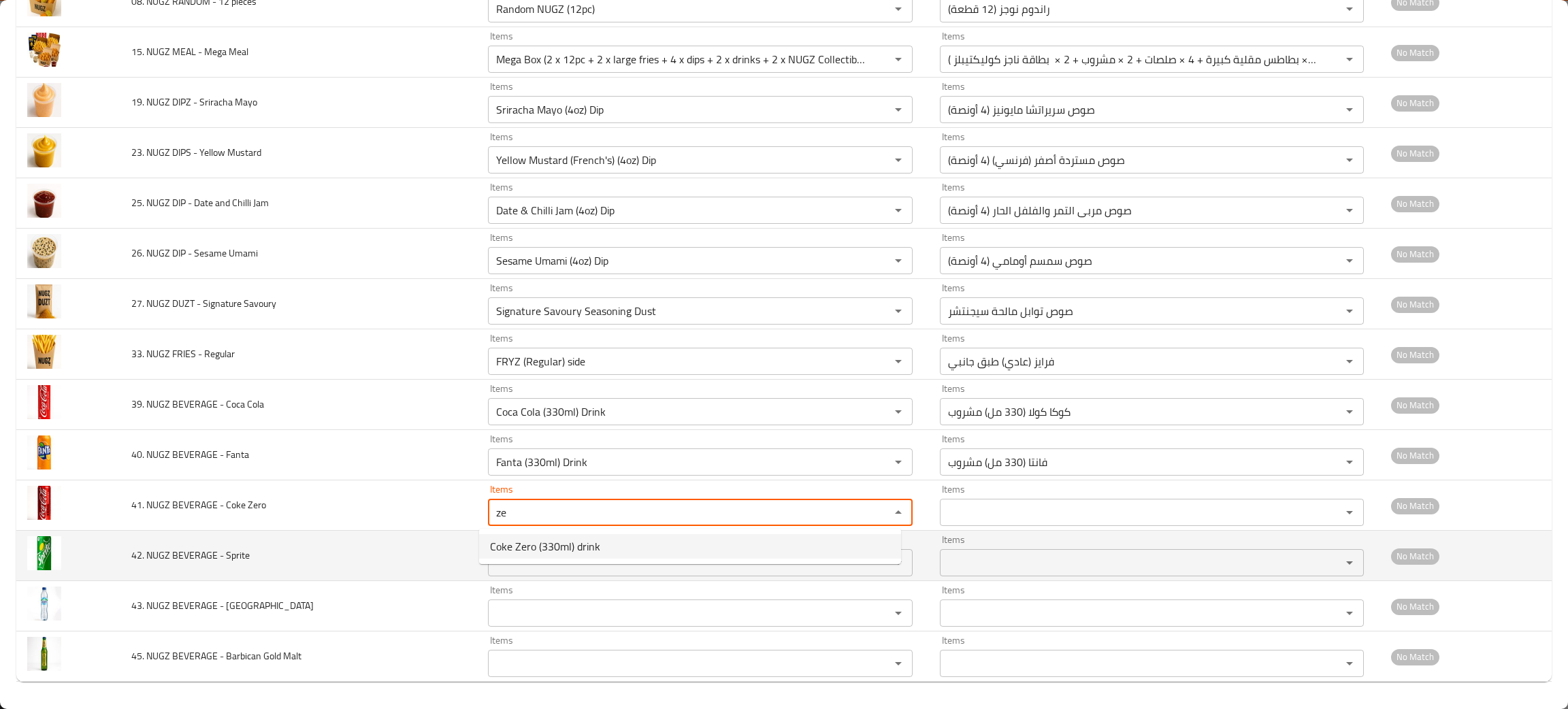
type Zero "Coke Zero (330ml) drink"
type Zero-ar "كوكا زيرو (330 مل) مشروب"
type Zero "Coke Zero (330ml) drink"
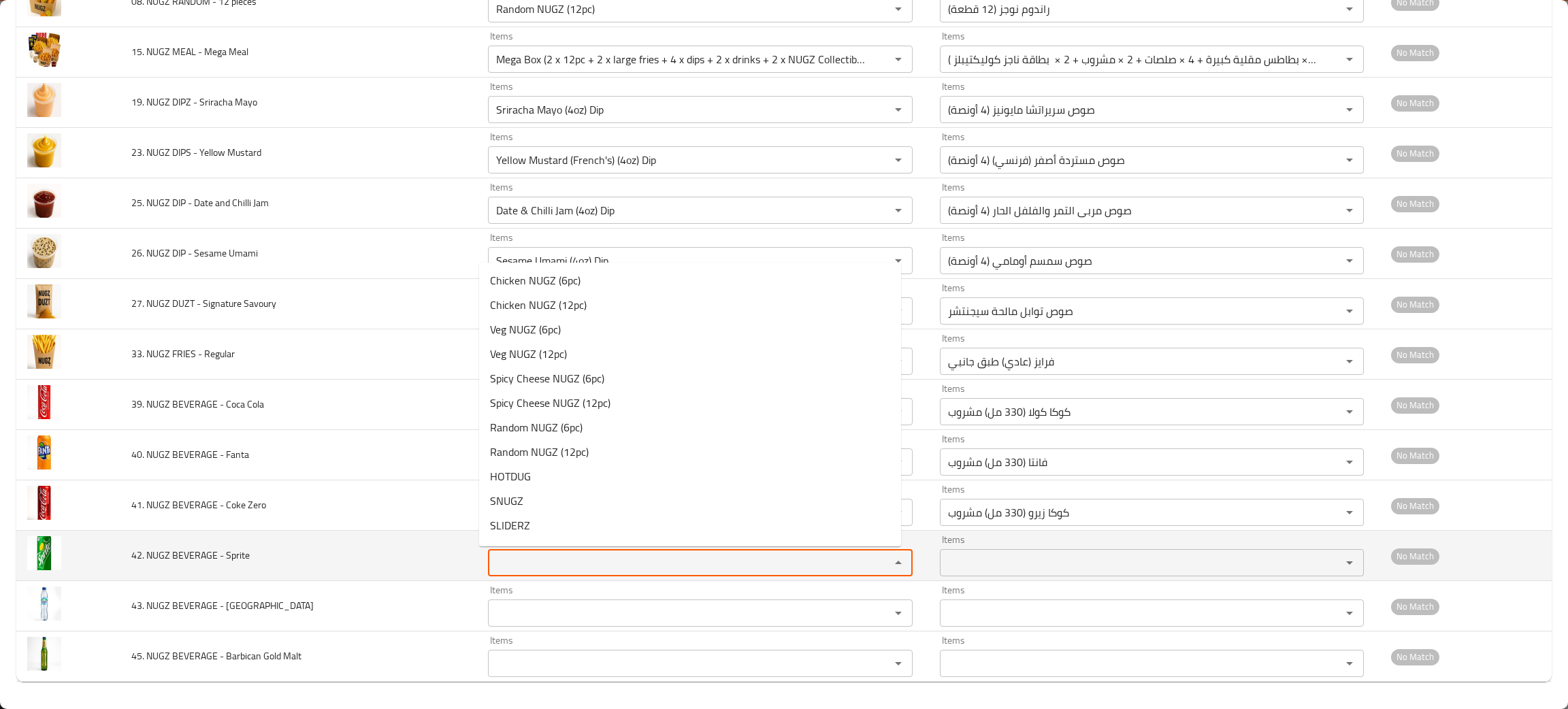
click at [524, 555] on Sprite "Items" at bounding box center [680, 563] width 376 height 19
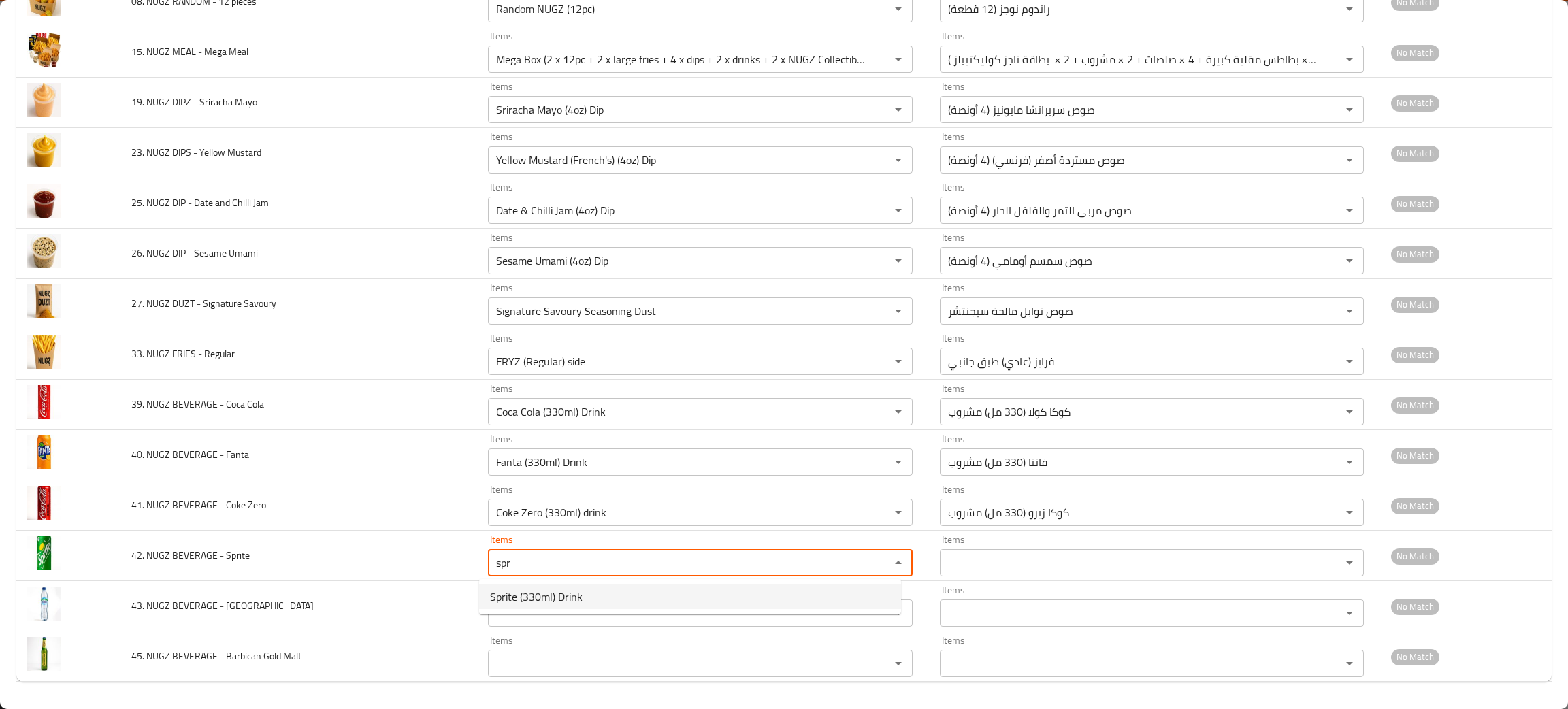
click at [509, 593] on span "Sprite (330ml) Drink" at bounding box center [537, 596] width 93 height 16
type Sprite "Sprite (330ml) Drink"
type Sprite-ar "سبرايت (330 مل) مشروب"
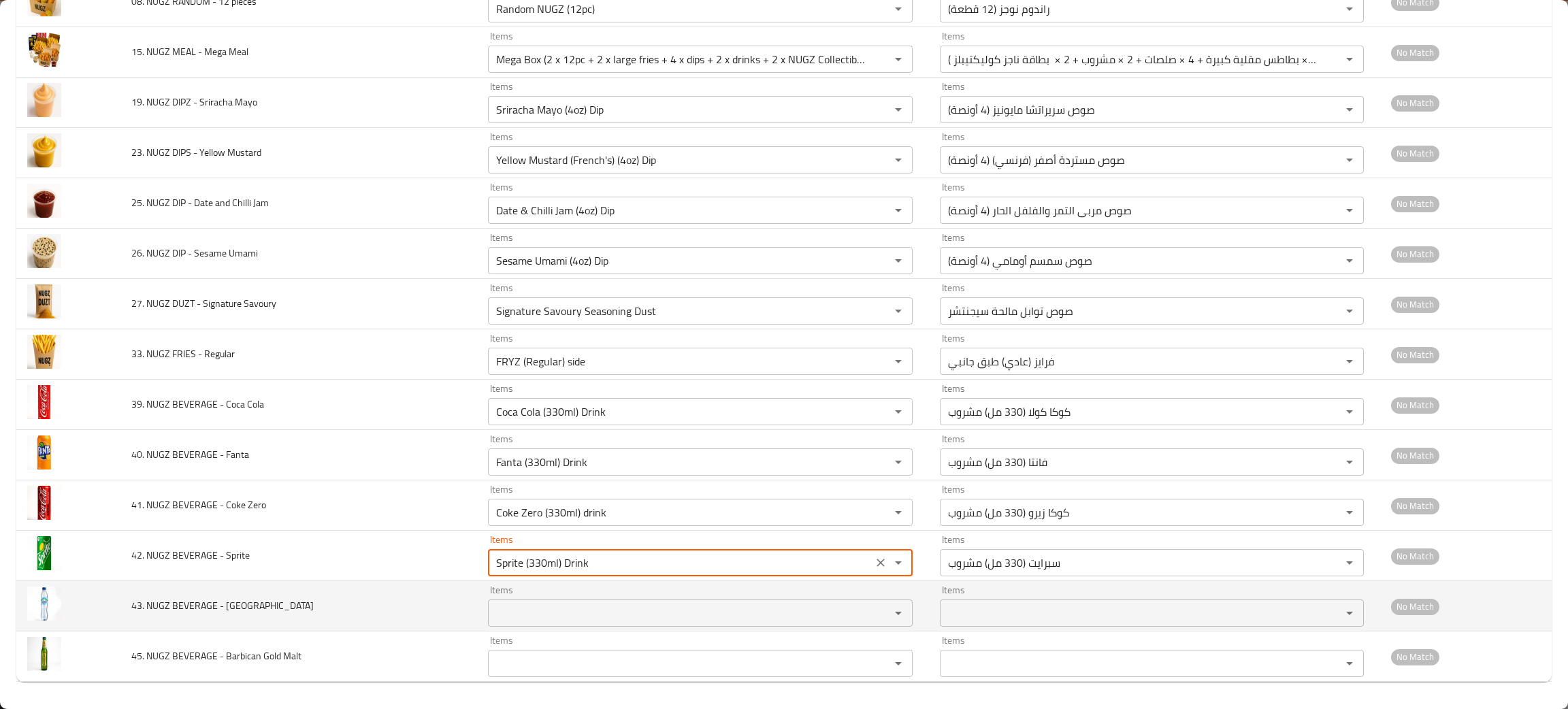
type Sprite "Sprite (330ml) Drink"
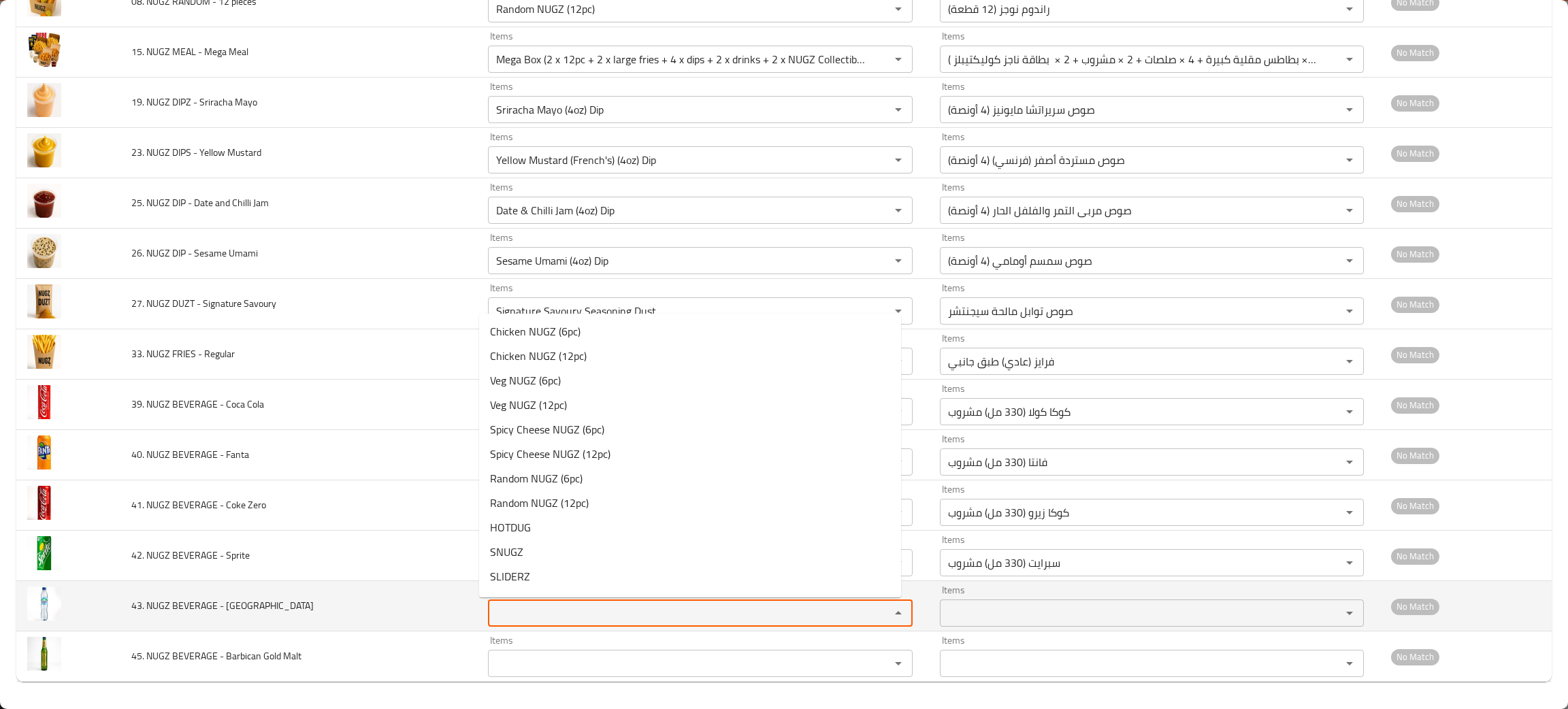
click at [529, 615] on Water "Items" at bounding box center [680, 613] width 376 height 19
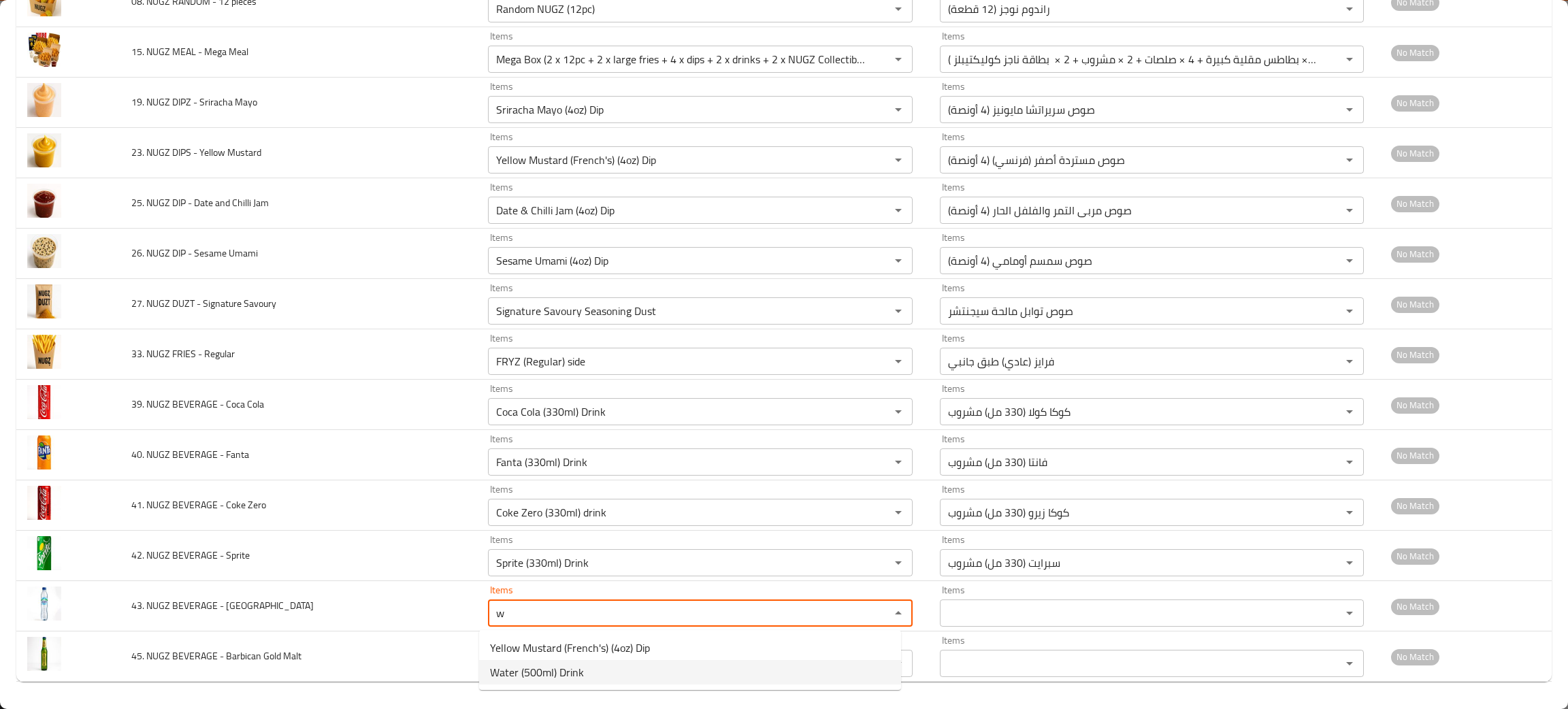
click at [540, 673] on span "Water (500ml) Drink" at bounding box center [537, 672] width 94 height 16
type Water "Water (500ml) Drink"
type Water-ar "ماء (500 مل) مشروب"
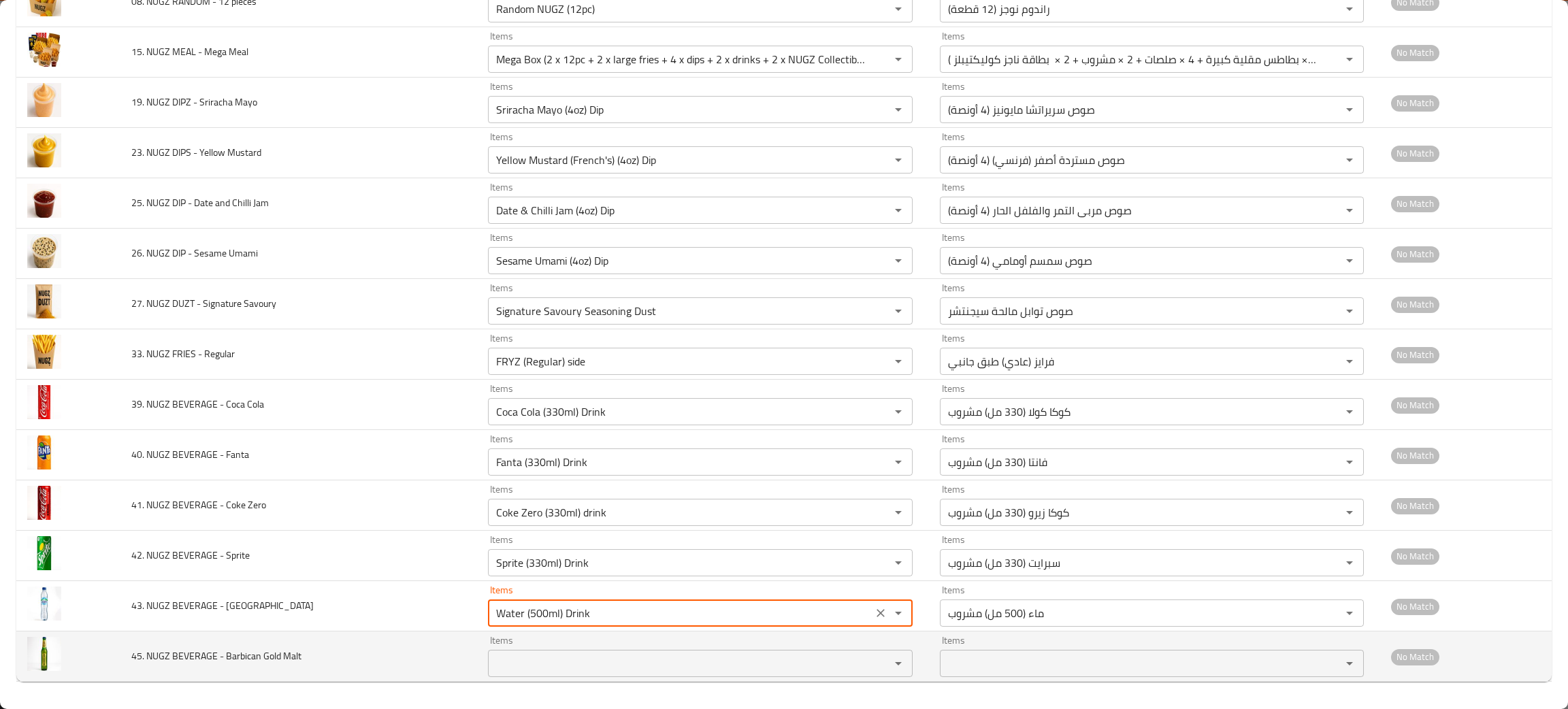
type Water "Water (500ml) Drink"
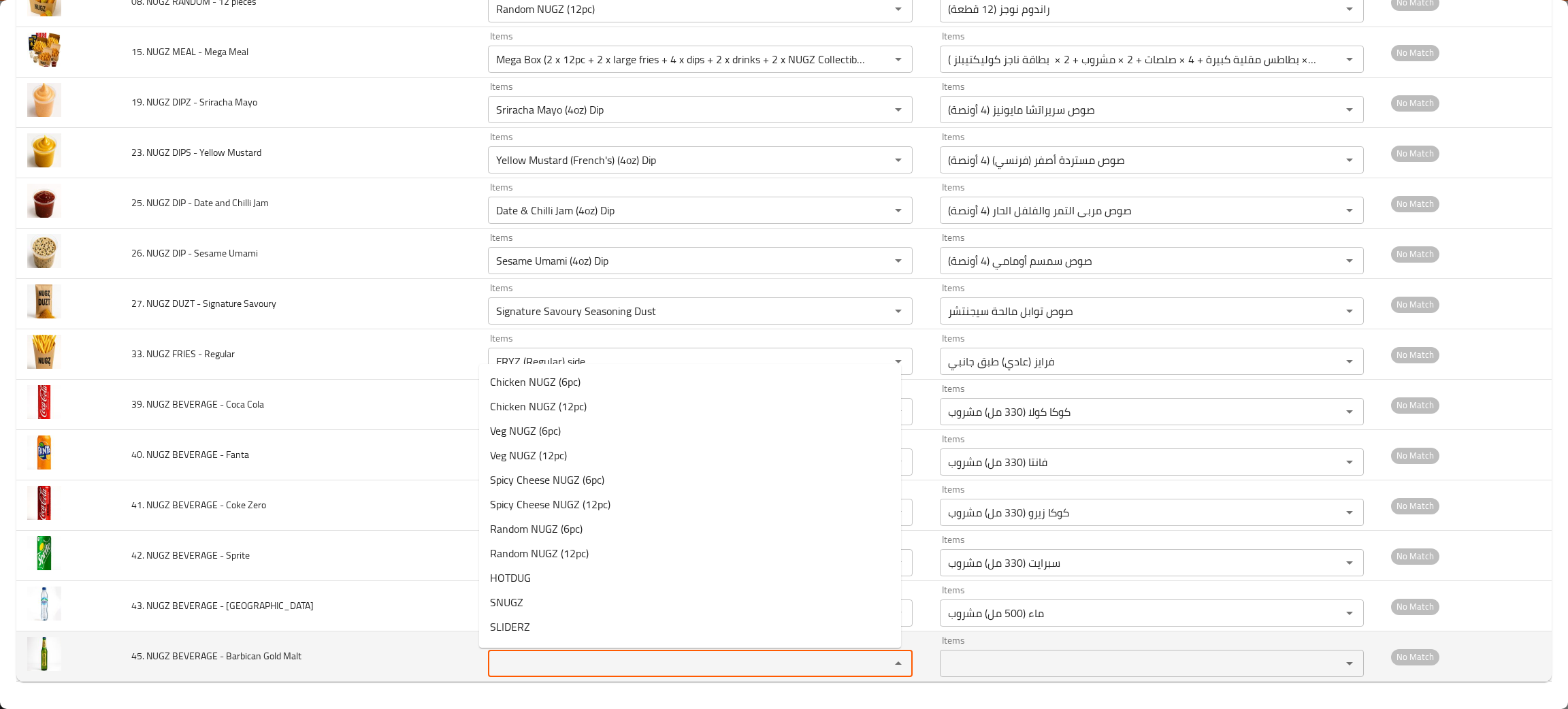
click at [556, 668] on Malt "Items" at bounding box center [680, 663] width 376 height 19
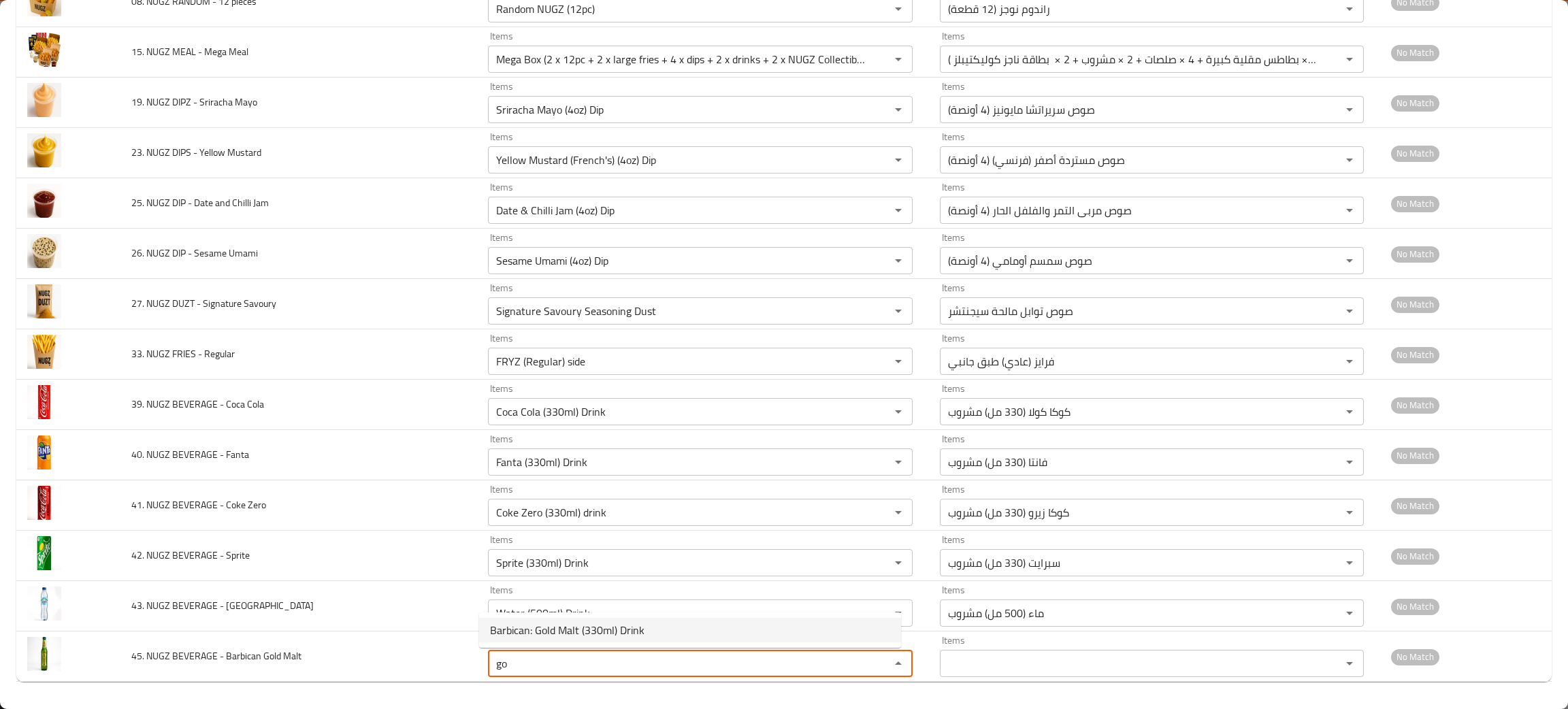
click at [567, 631] on span "Barbican: Gold Malt (330ml) Drink" at bounding box center [567, 630] width 155 height 16
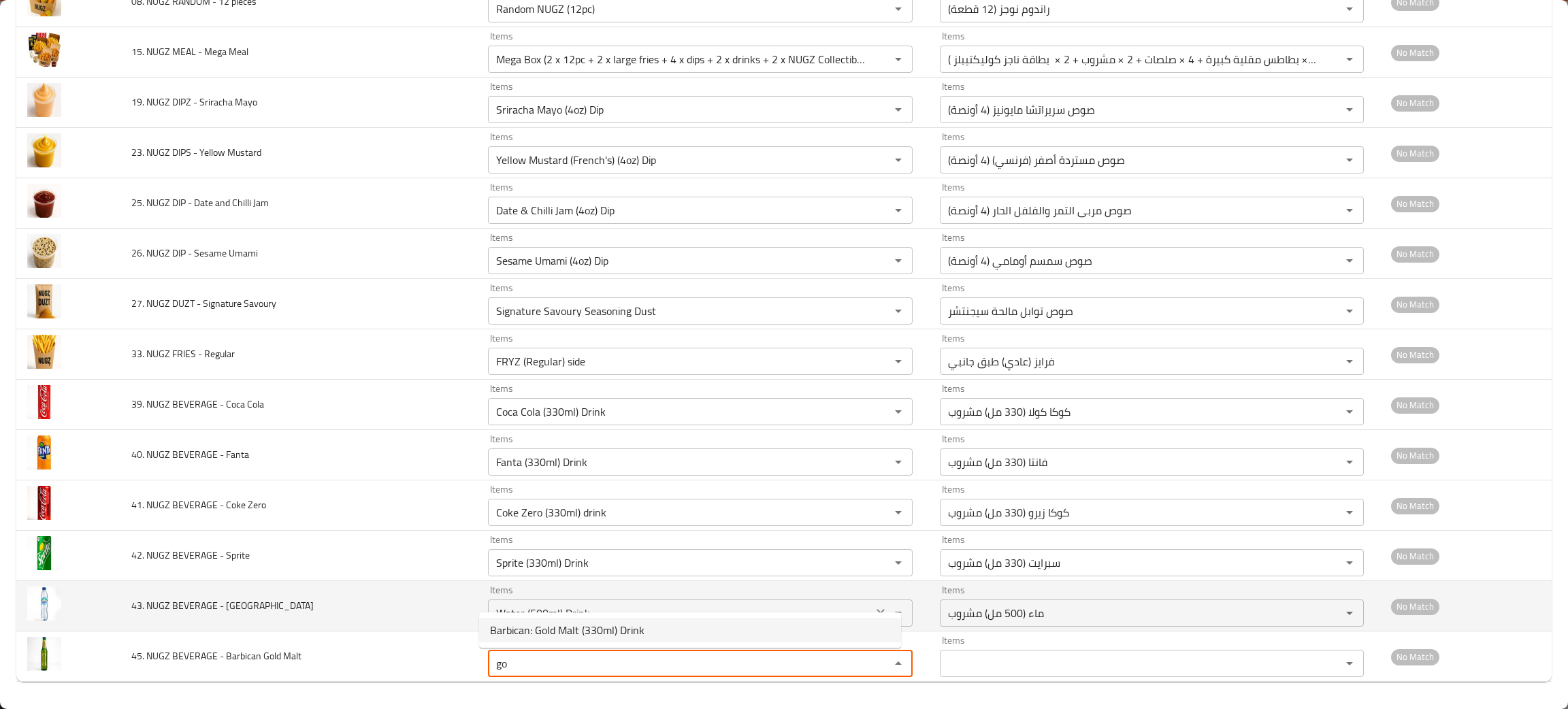
type Malt "Barbican: Gold Malt (330ml) Drink"
type Malt-ar "باربيكان: جولد مالت (330 مل) مشروب"
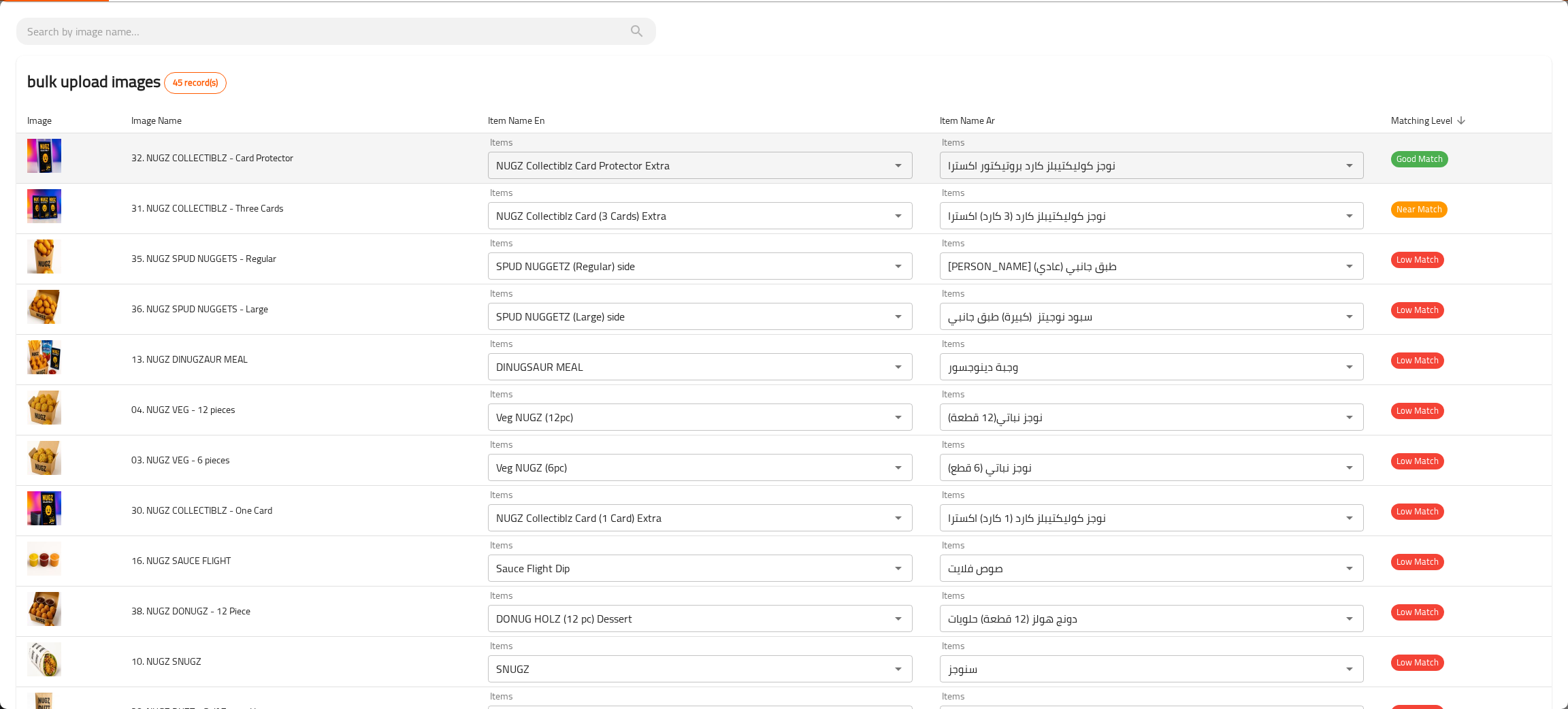
scroll to position [0, 0]
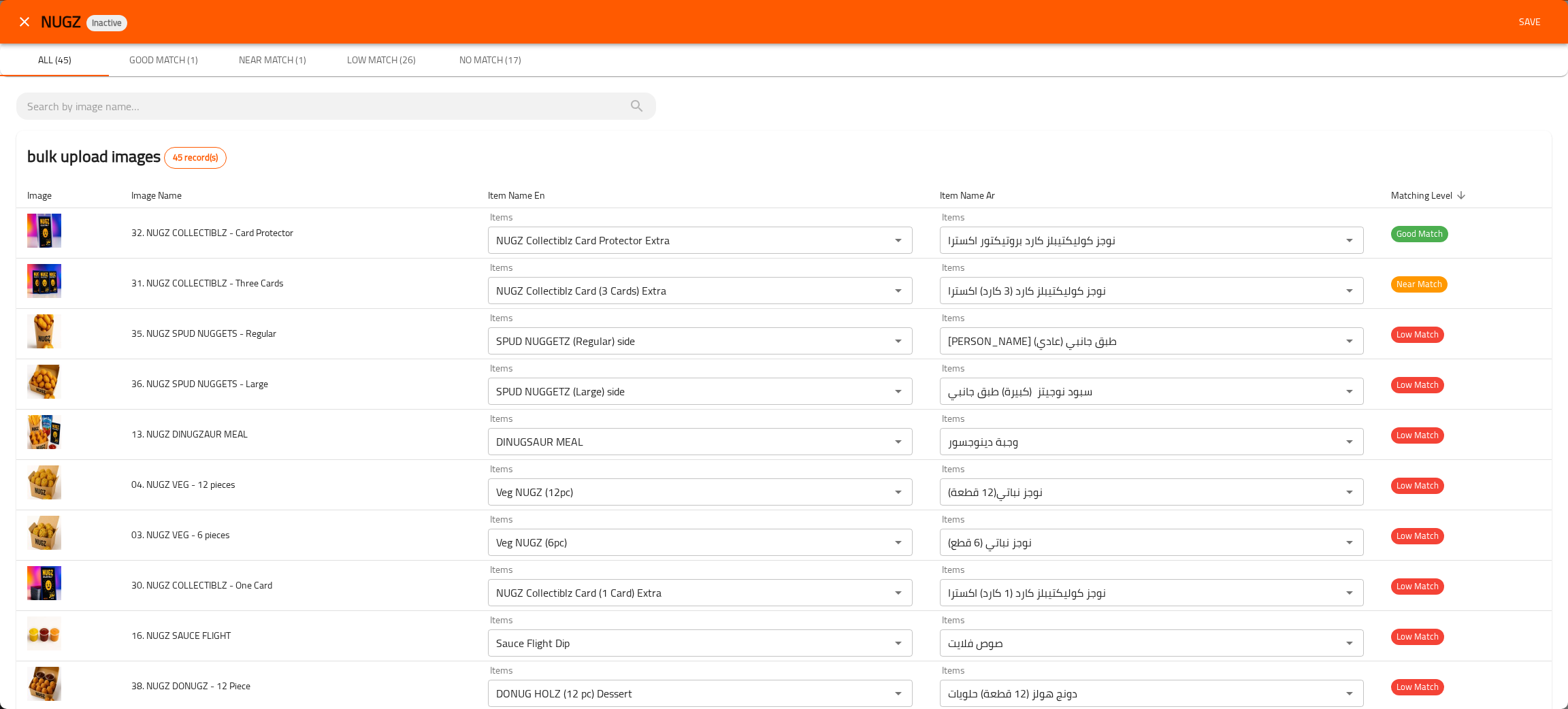
type Malt "Barbican: Gold Malt (330ml) Drink"
click at [1517, 19] on span "Save" at bounding box center [1529, 22] width 33 height 17
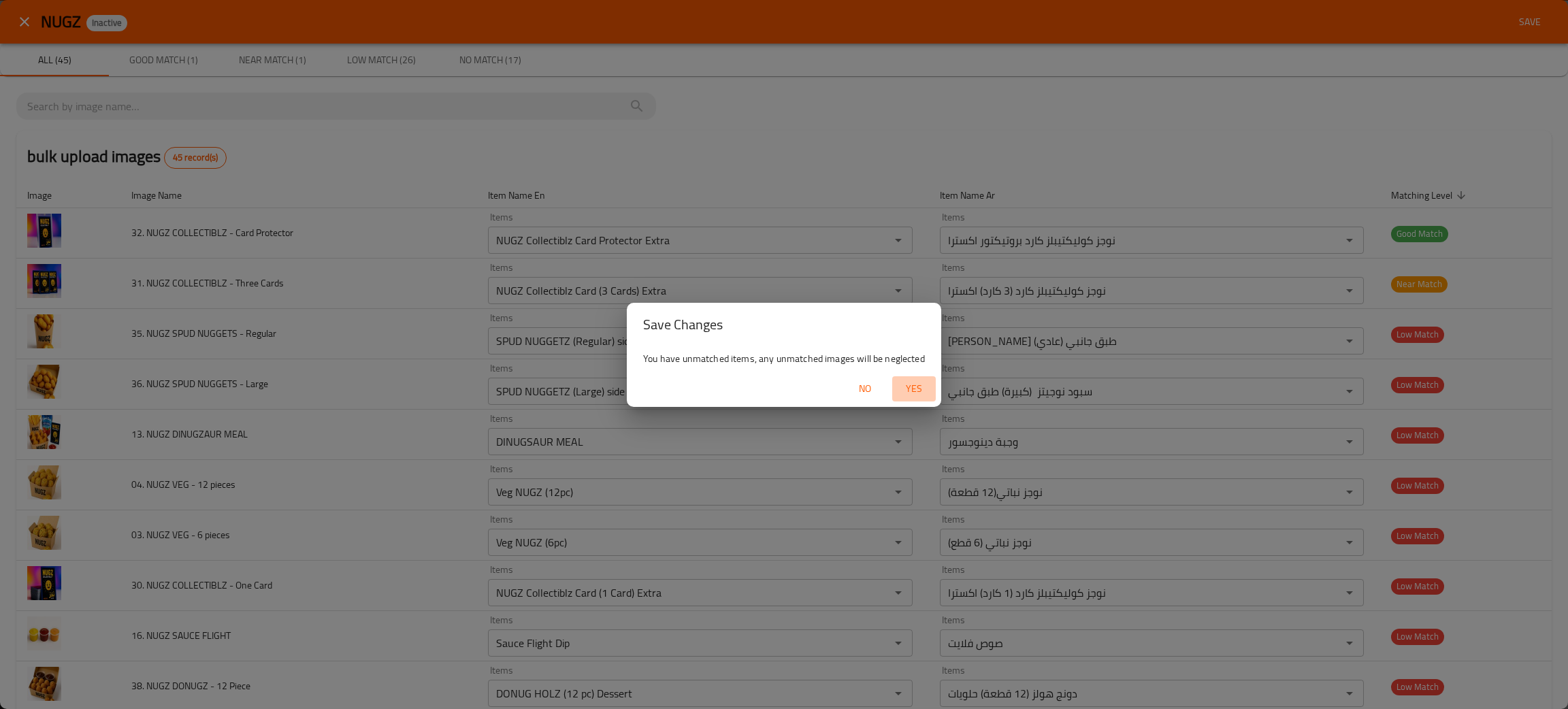
click at [911, 385] on span "Yes" at bounding box center [913, 389] width 33 height 17
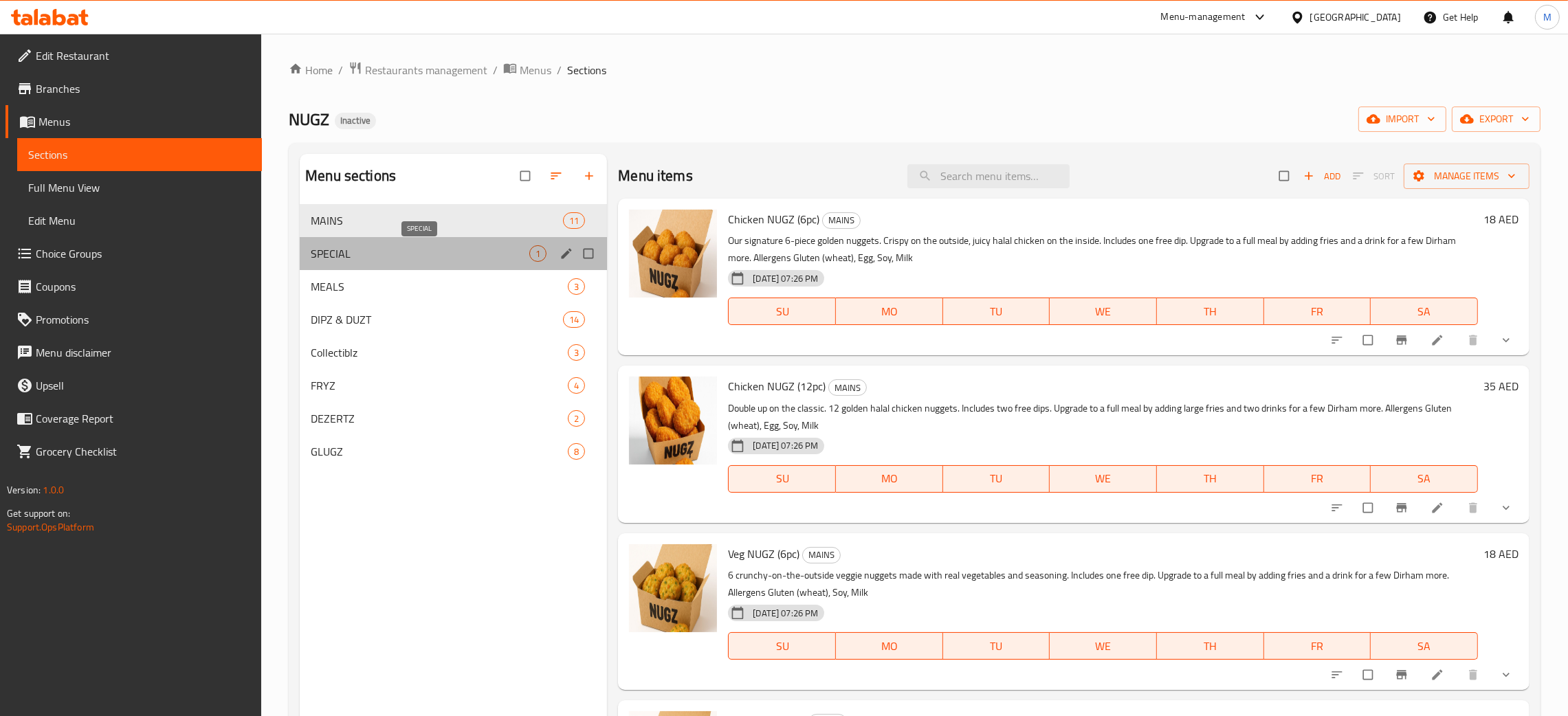
click at [340, 251] on span "SPECIAL" at bounding box center [420, 253] width 218 height 16
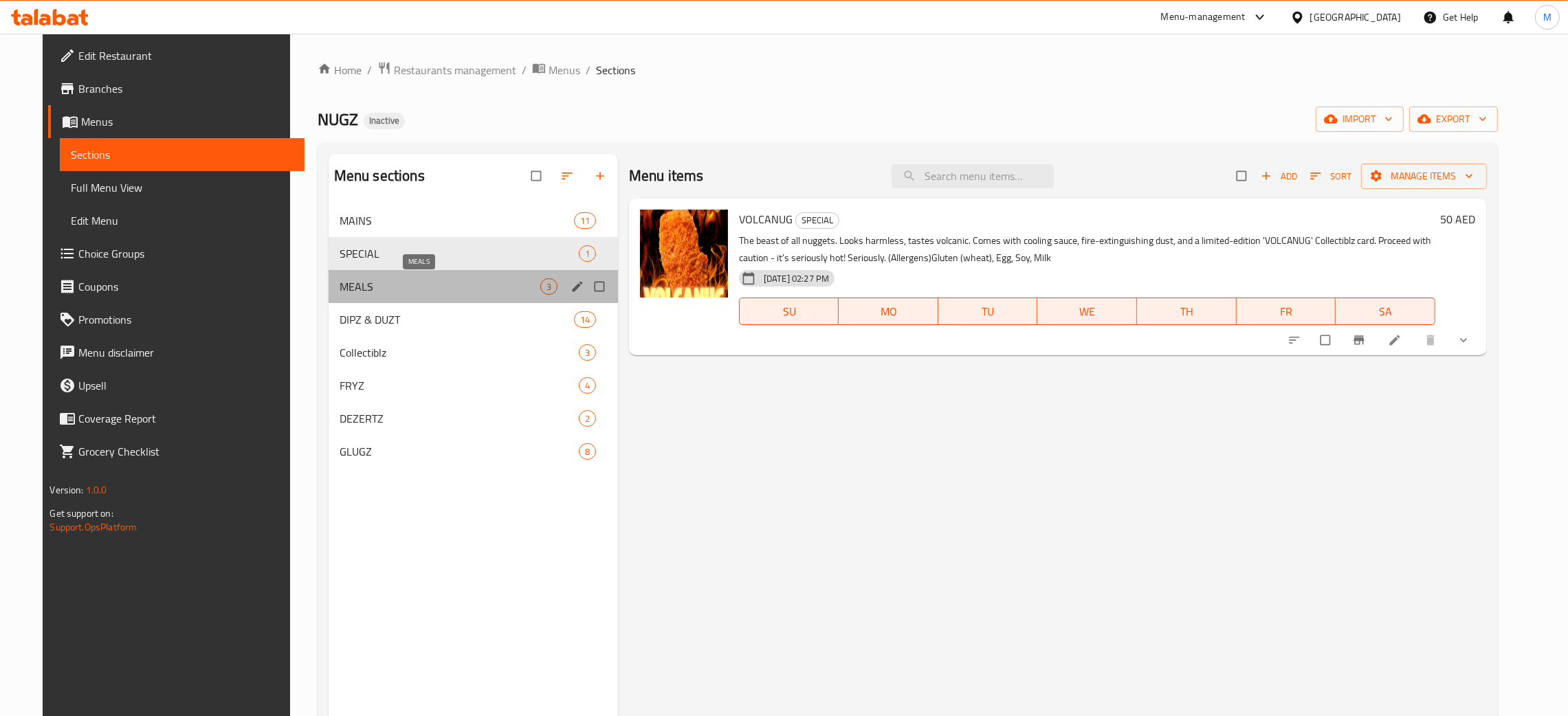
click at [340, 288] on span "MEALS" at bounding box center [440, 286] width 201 height 16
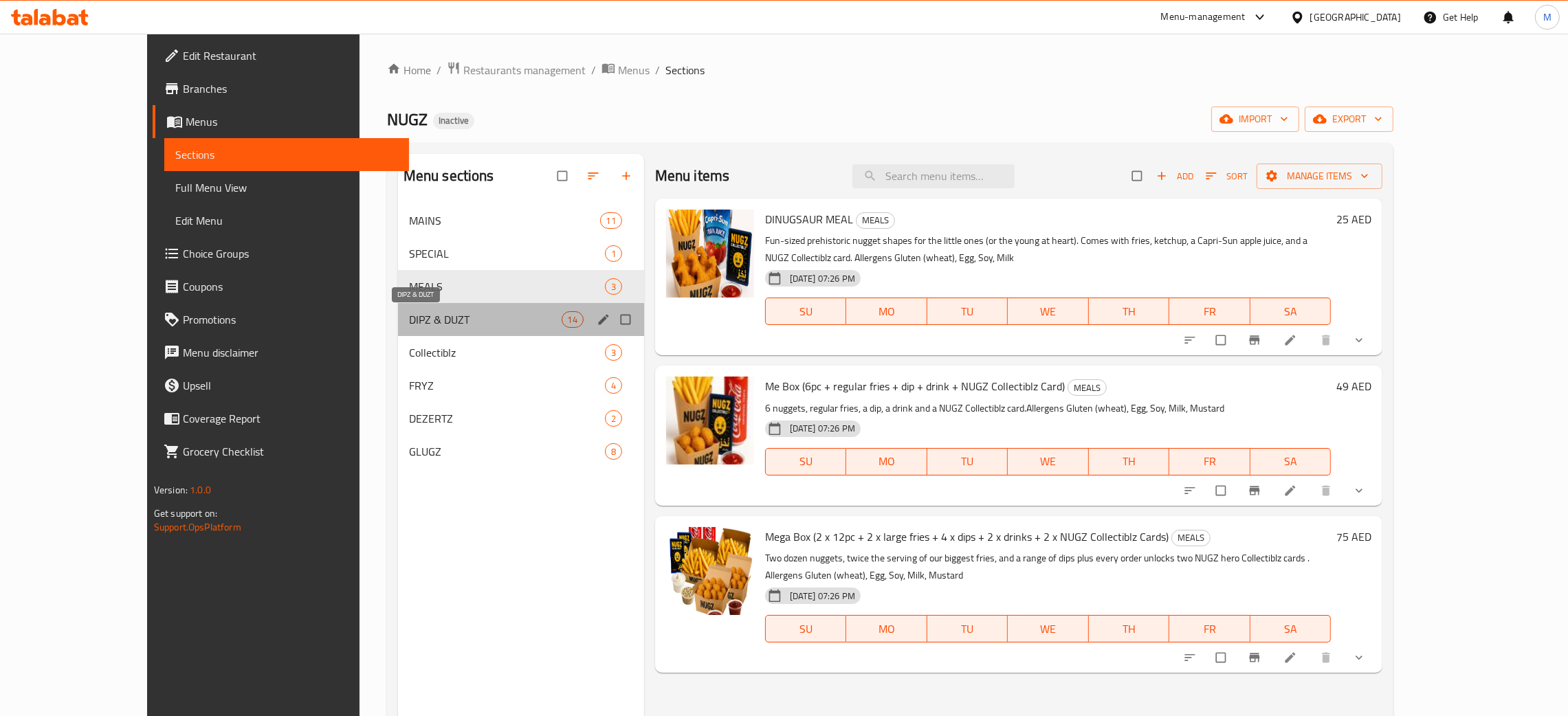
click at [409, 315] on span "DIPZ & DUZT" at bounding box center [485, 319] width 152 height 16
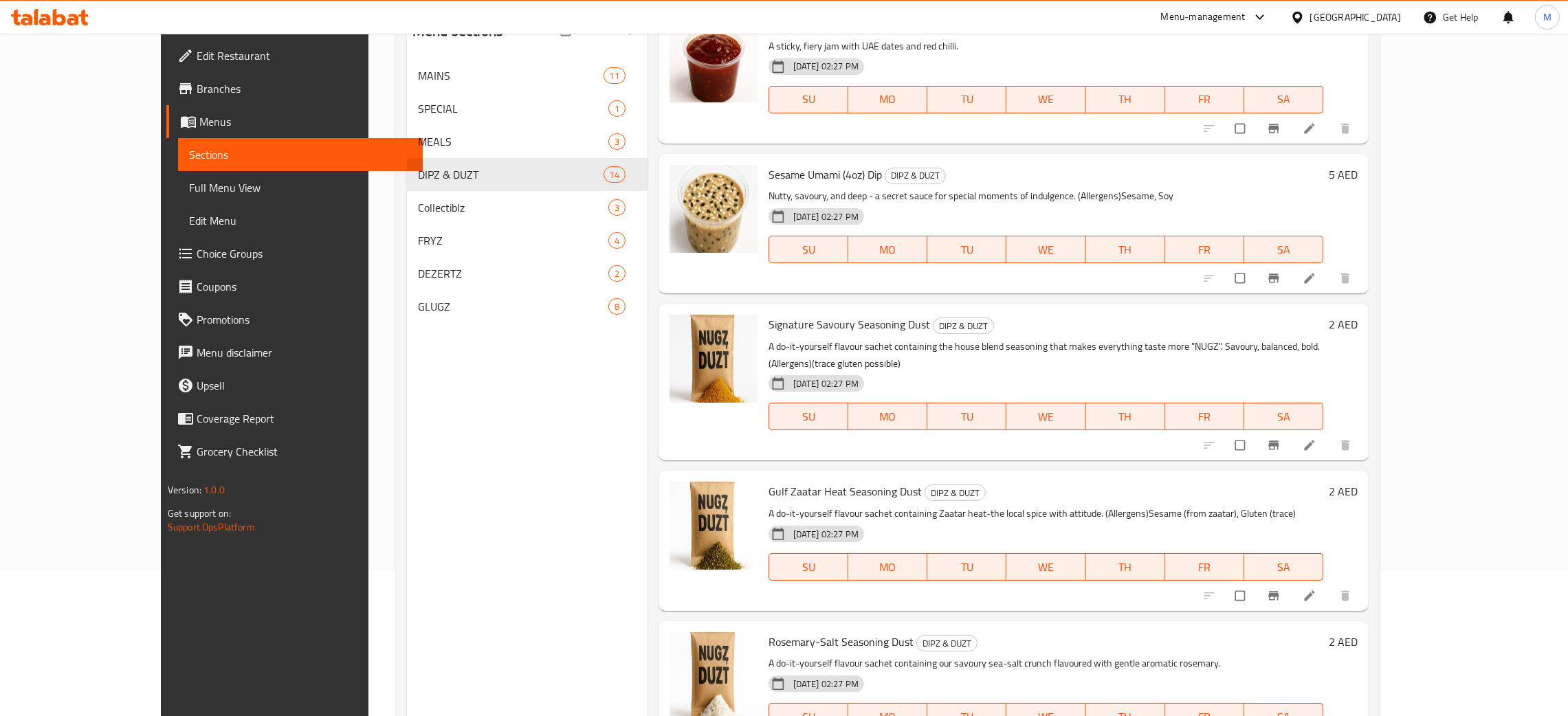
scroll to position [194, 0]
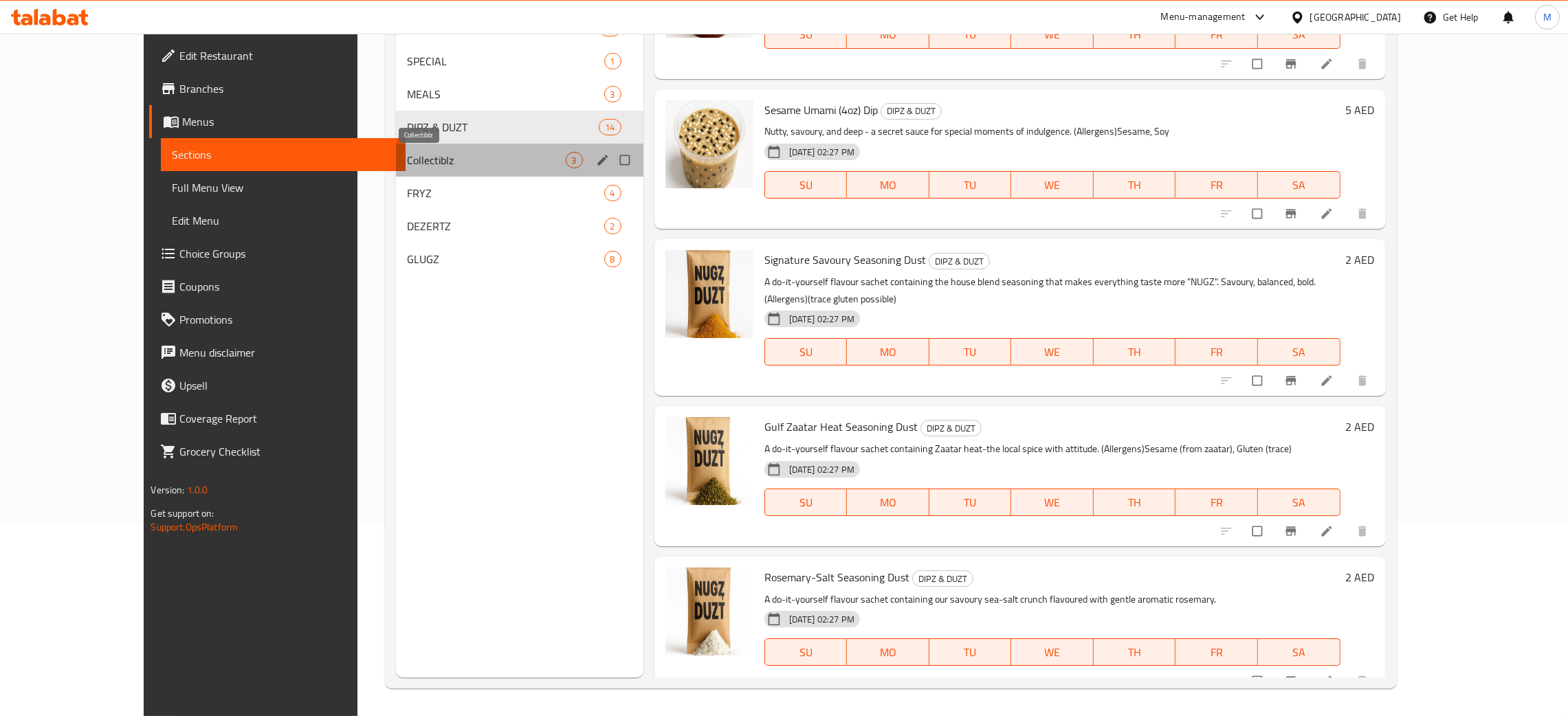
click at [407, 155] on span "Collectiblz" at bounding box center [486, 160] width 158 height 16
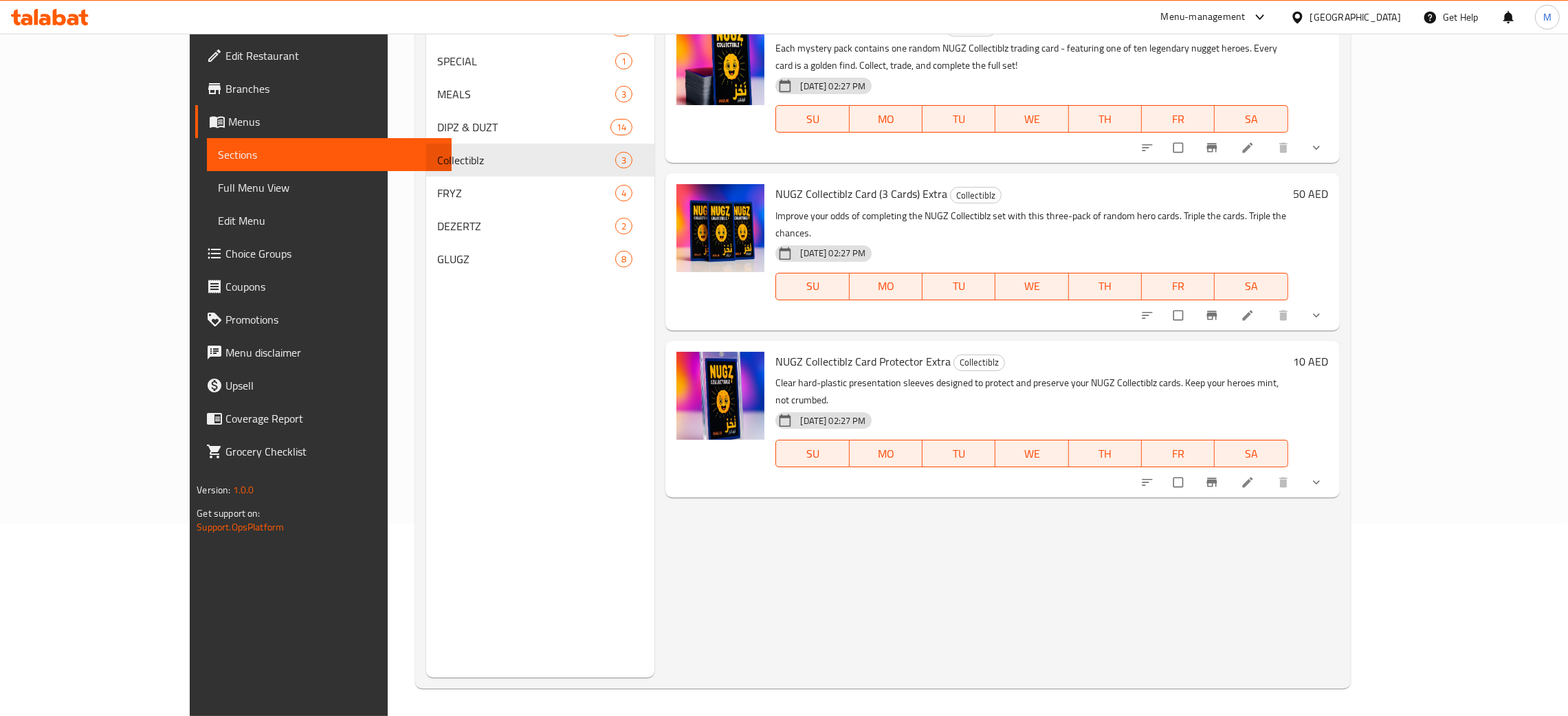
scroll to position [91, 0]
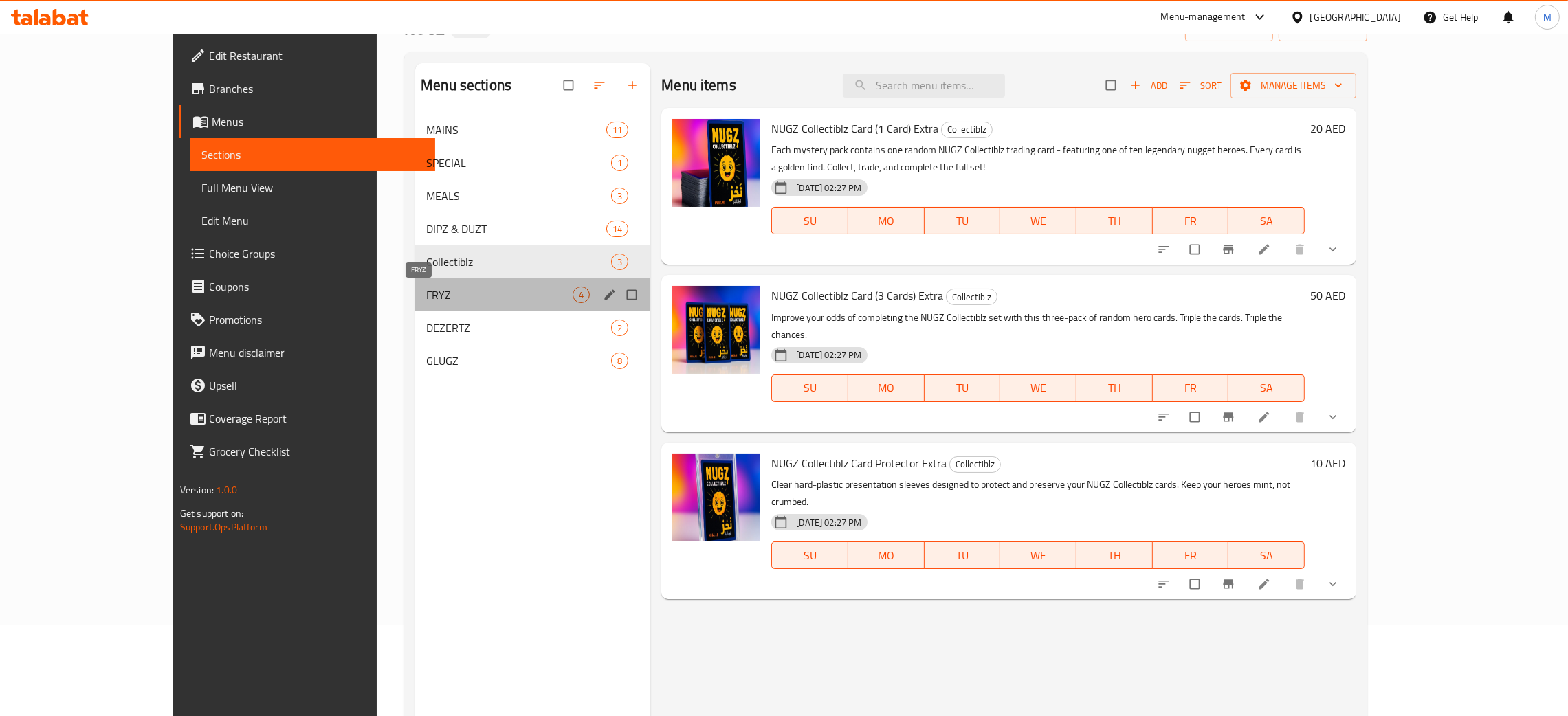
click at [426, 288] on span "FRYZ" at bounding box center [499, 295] width 146 height 16
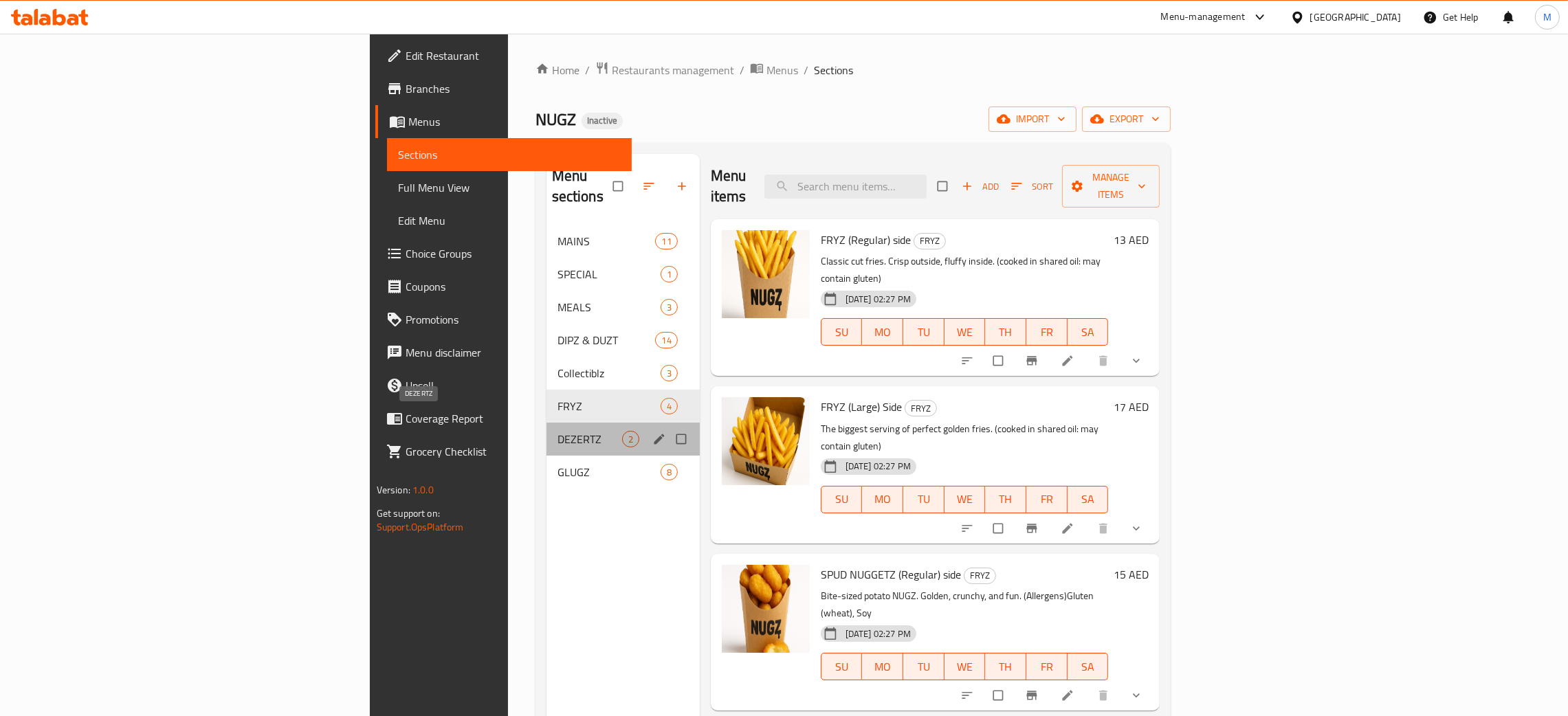
click at [558, 431] on span "DEZERTZ" at bounding box center [590, 438] width 65 height 16
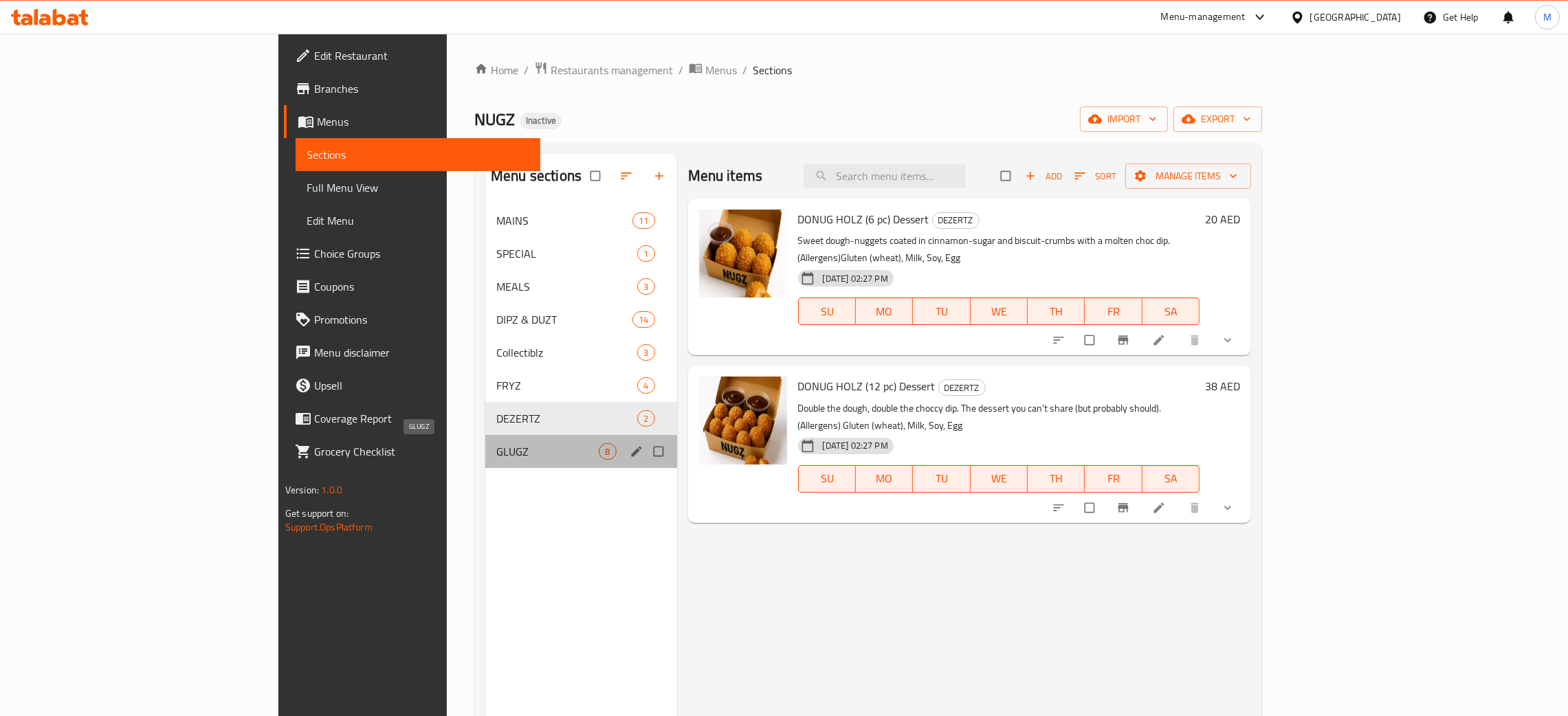
click at [496, 447] on span "GLUGZ" at bounding box center [547, 451] width 102 height 16
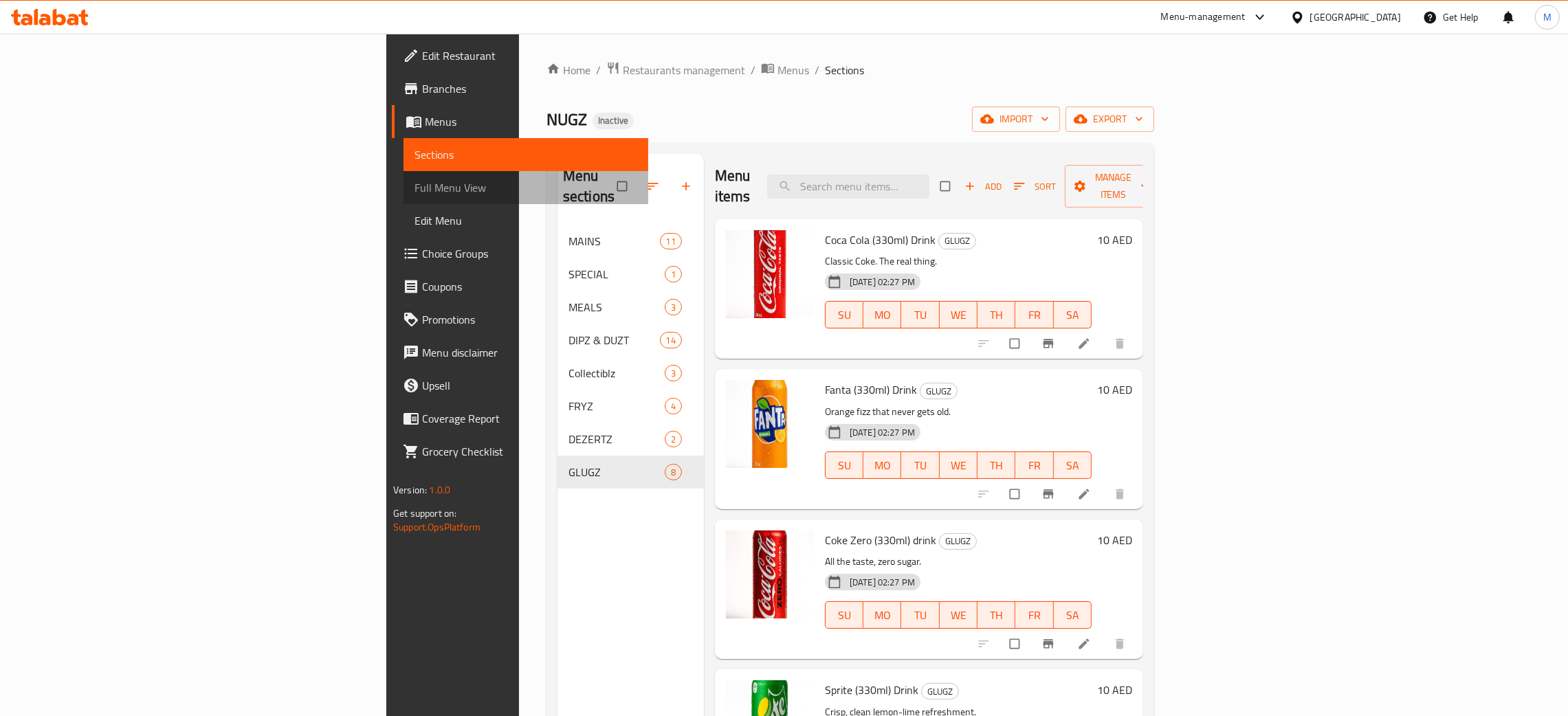
click at [414, 179] on span "Full Menu View" at bounding box center [526, 187] width 223 height 16
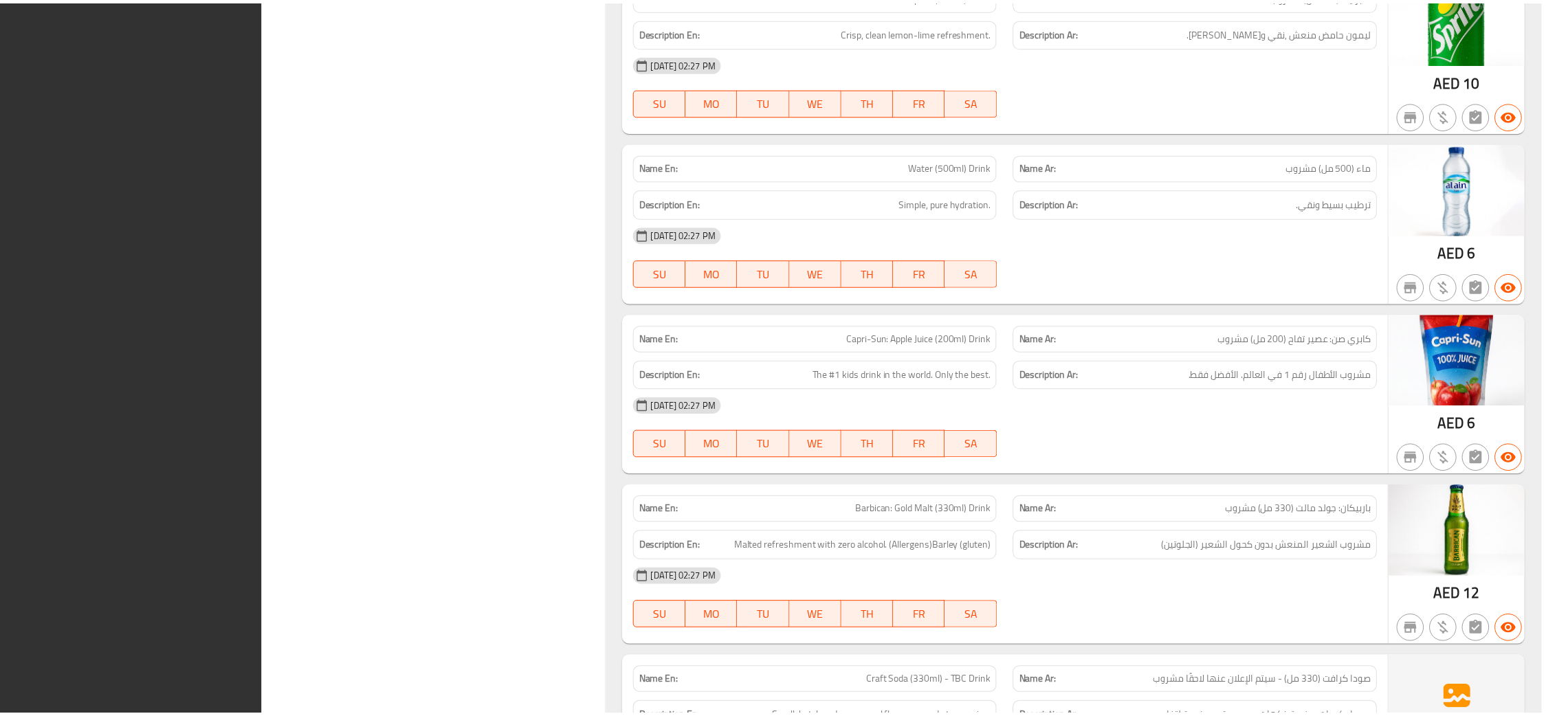
scroll to position [12274, 0]
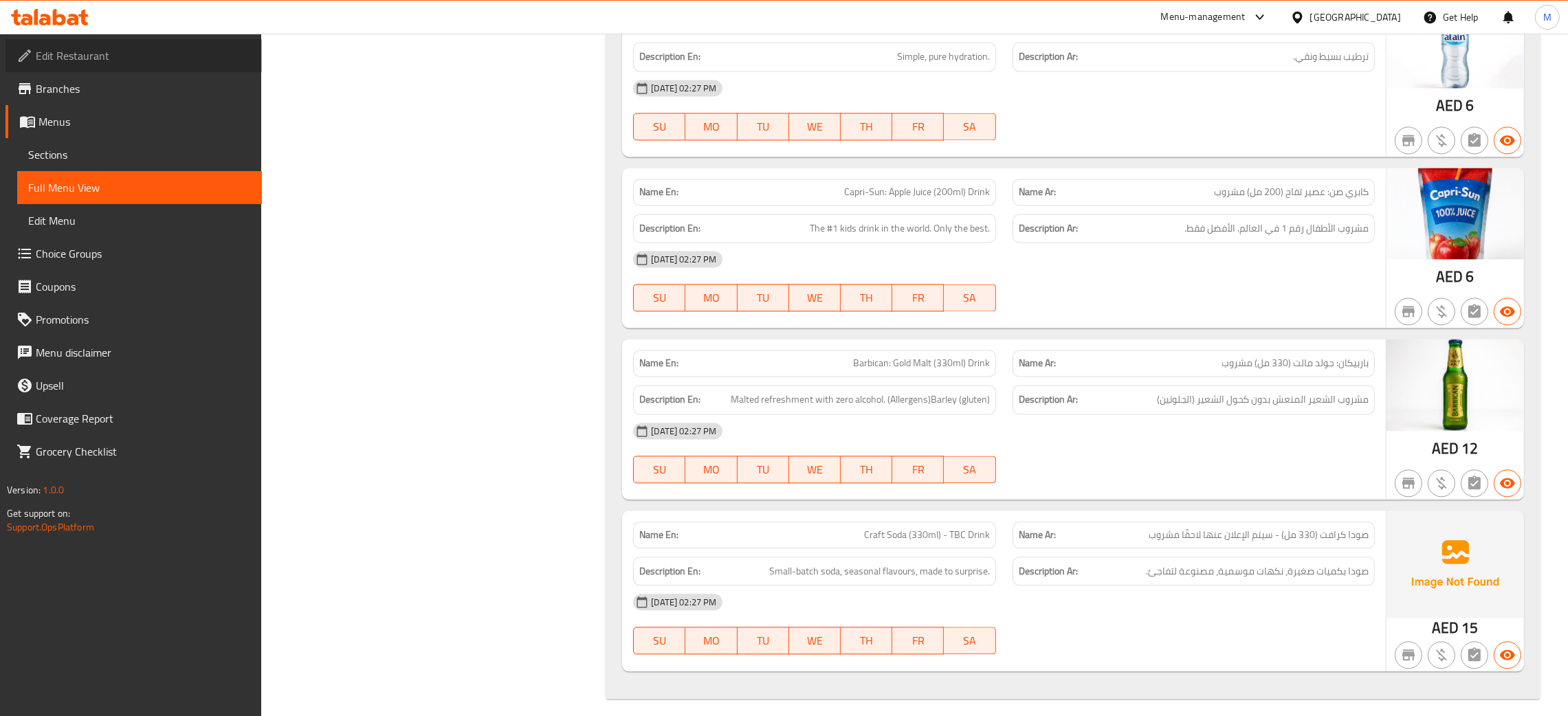
click at [100, 42] on link "Edit Restaurant" at bounding box center [133, 55] width 256 height 33
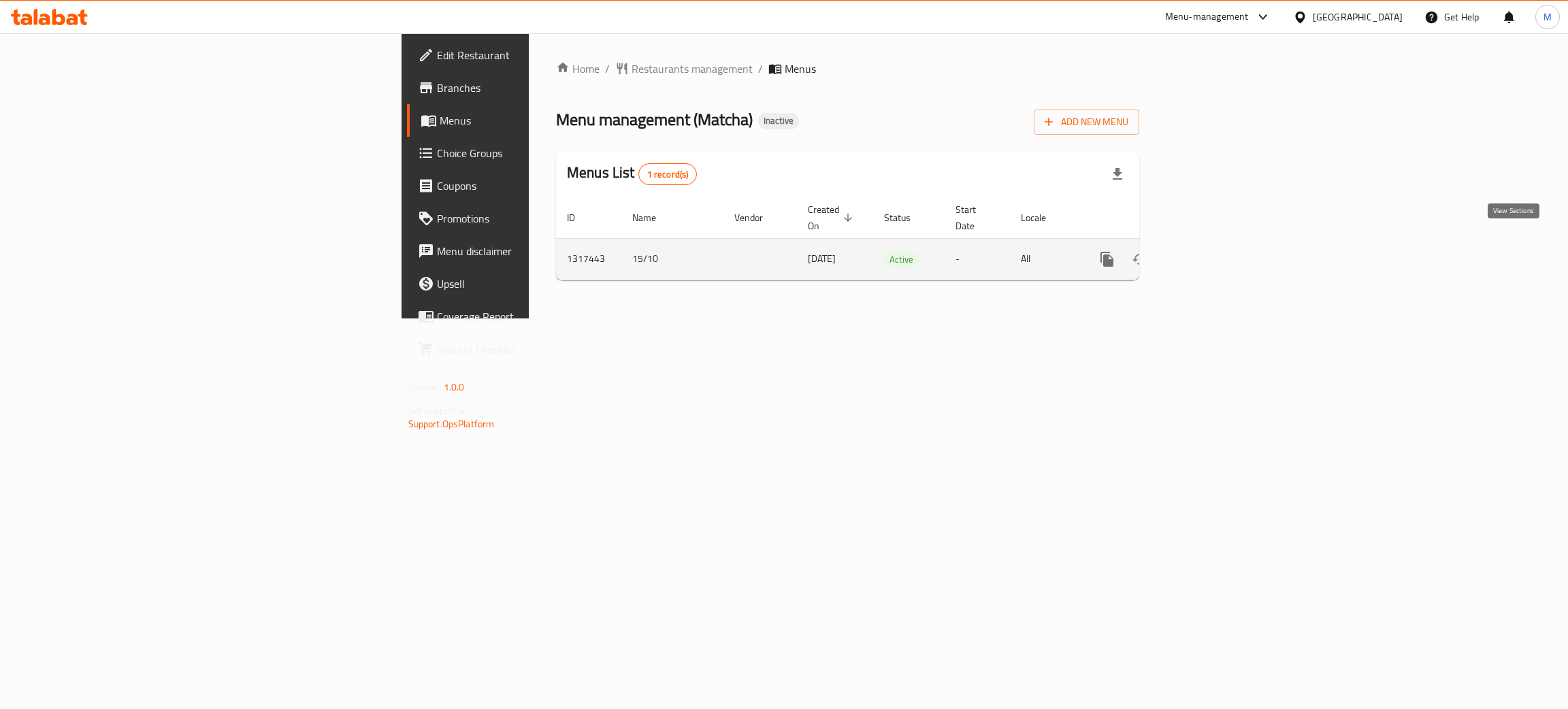
click at [1213, 251] on icon "enhanced table" at bounding box center [1204, 259] width 16 height 16
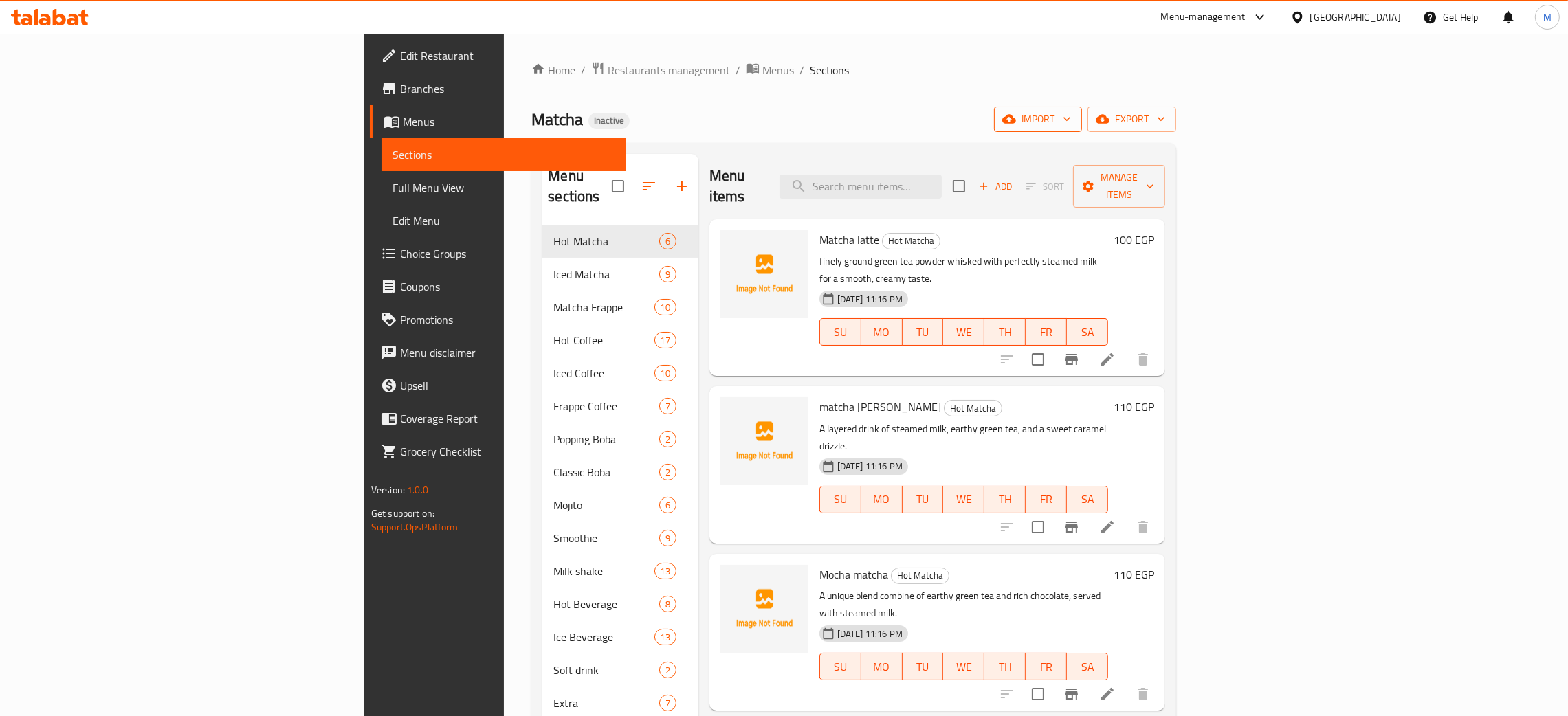
click at [1071, 119] on span "import" at bounding box center [1038, 119] width 66 height 17
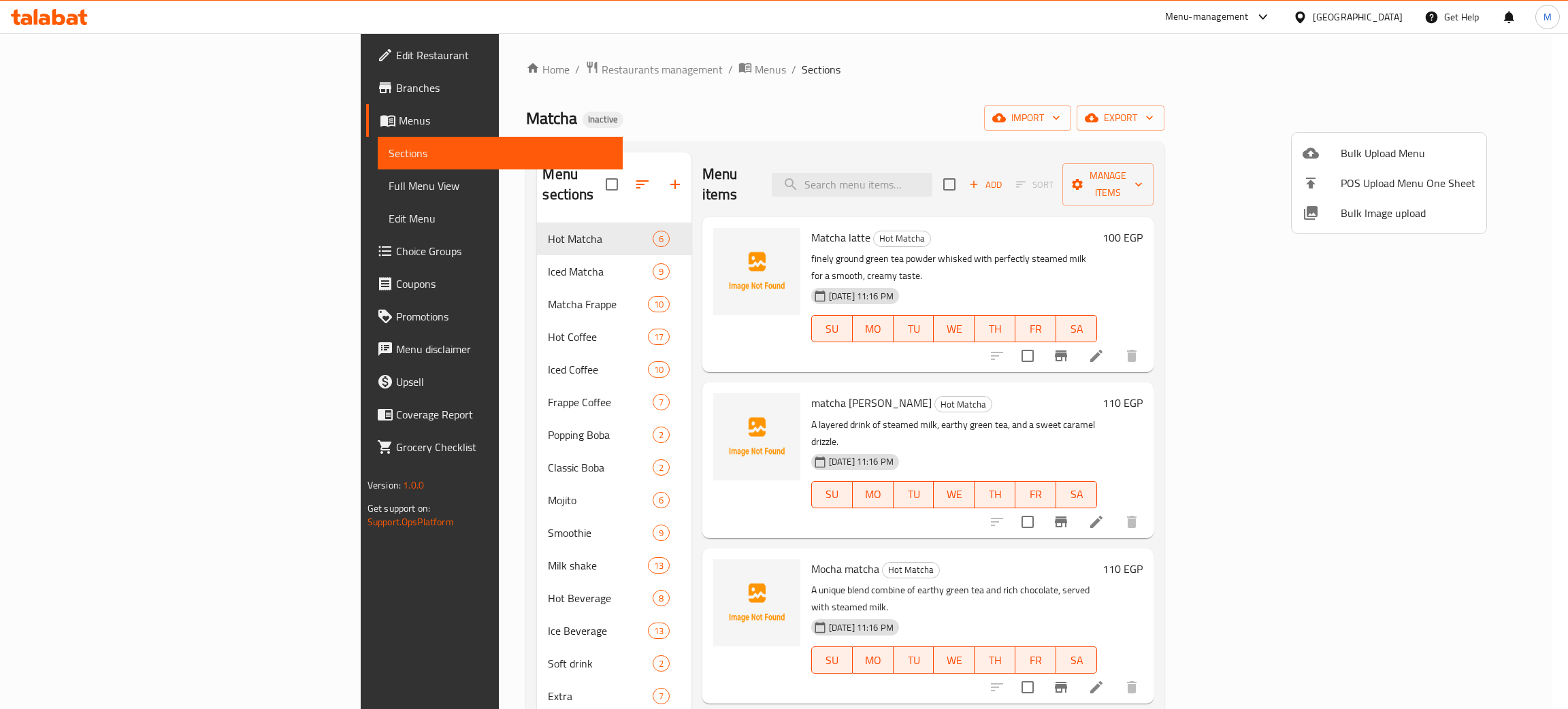
drag, startPoint x: 1353, startPoint y: 207, endPoint x: 1353, endPoint y: 216, distance: 9.0
click at [1353, 216] on span "Bulk Image upload" at bounding box center [1407, 212] width 135 height 16
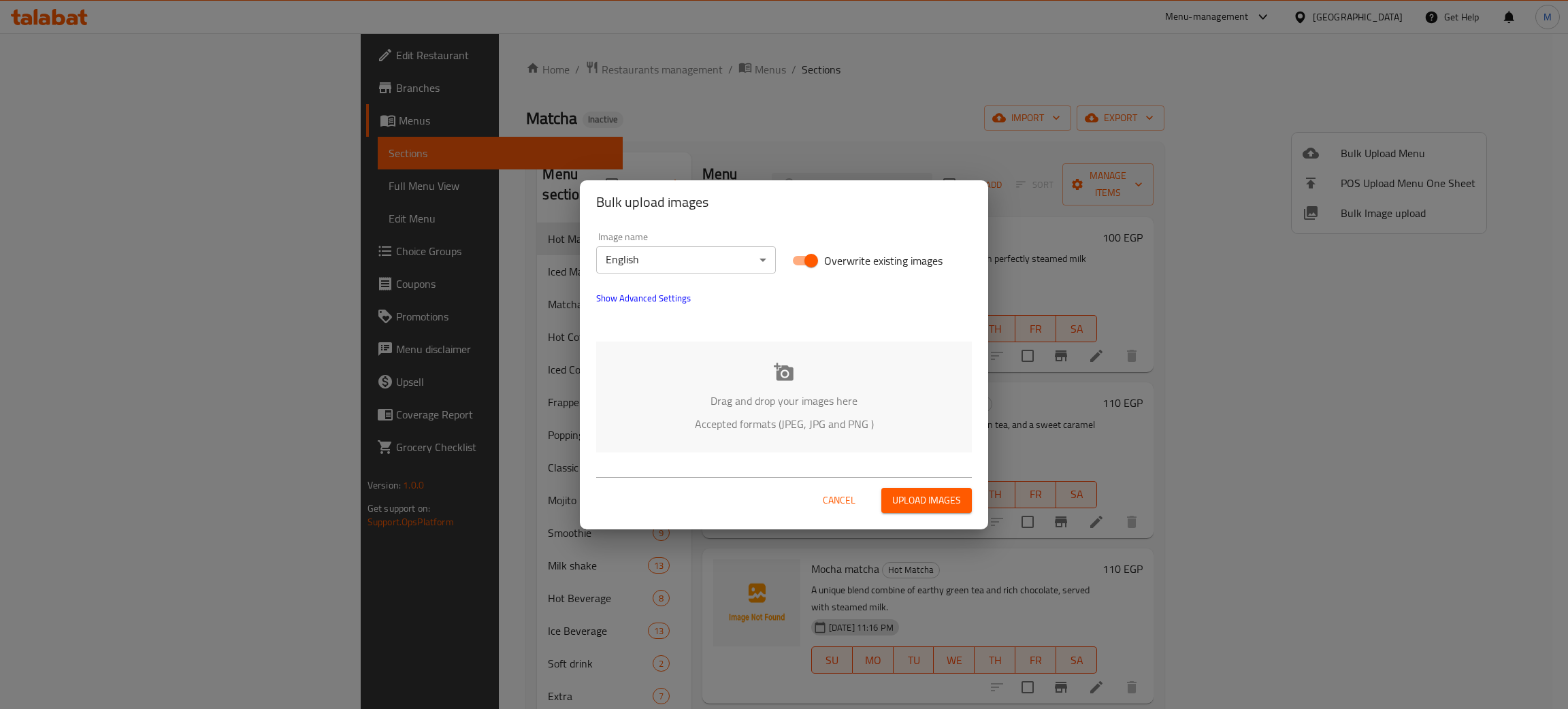
click at [689, 387] on div "Drag and drop your images here Accepted formats (JPEG, JPG and PNG )" at bounding box center [783, 398] width 375 height 111
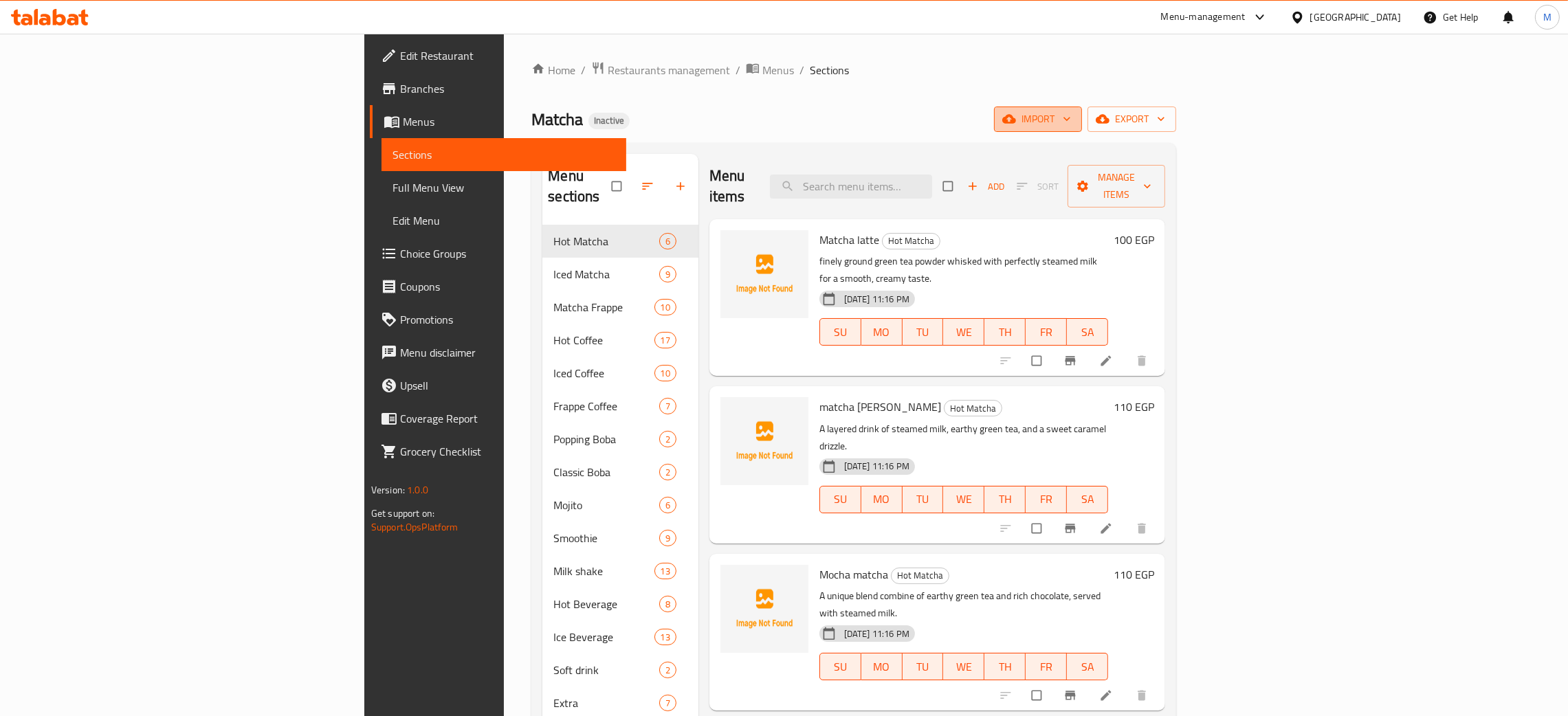
click at [1071, 115] on span "import" at bounding box center [1038, 119] width 66 height 17
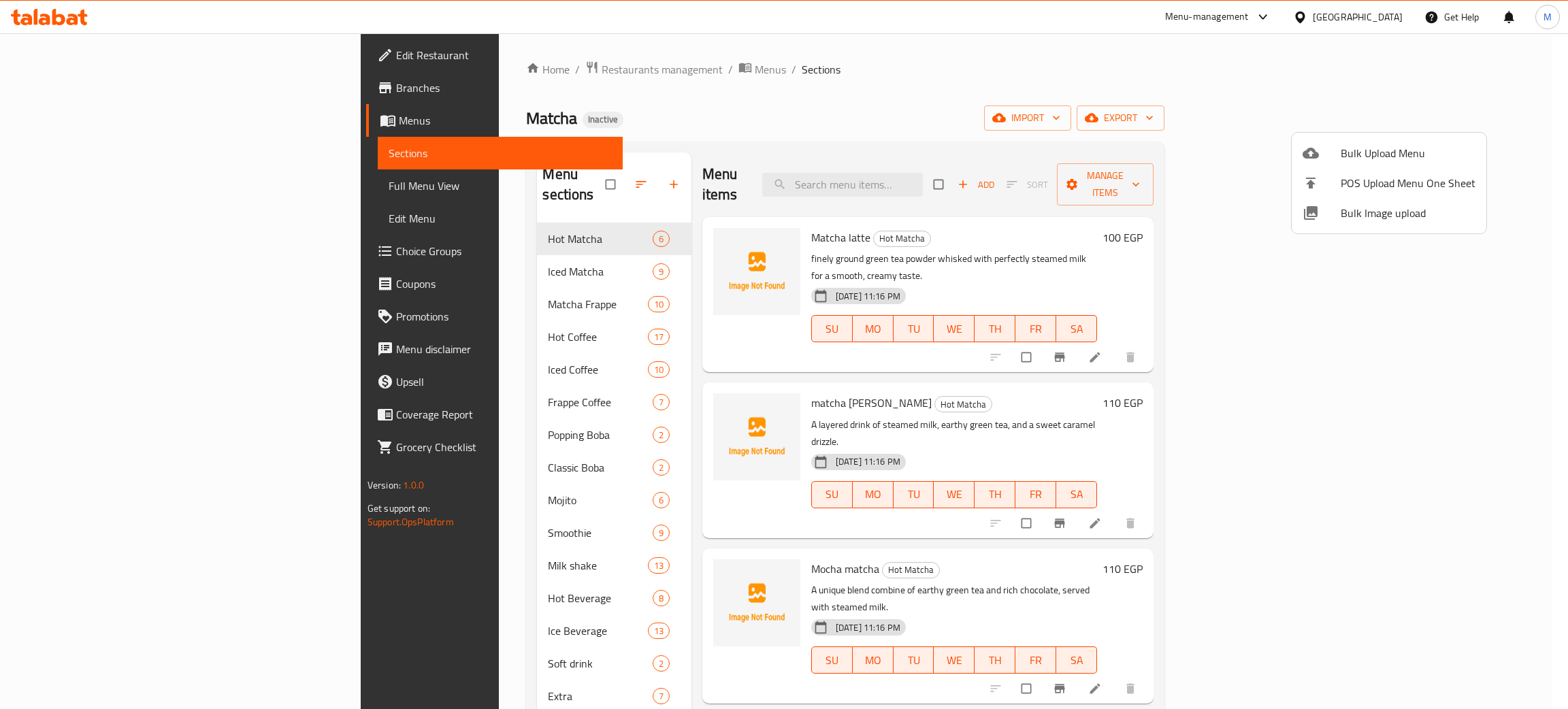
click at [1354, 209] on span "Bulk Image upload" at bounding box center [1407, 212] width 135 height 16
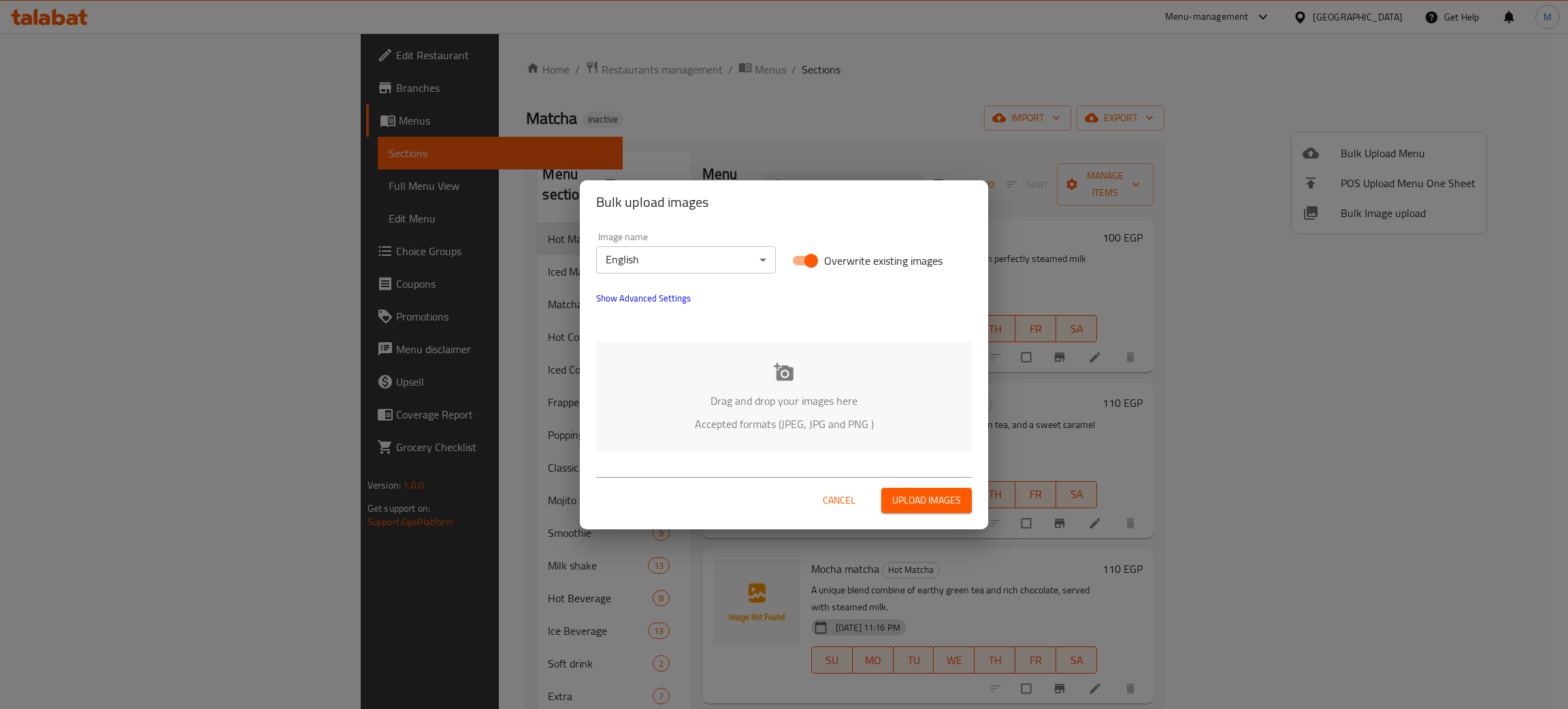
click at [765, 416] on p "Accepted formats (JPEG, JPG and PNG )" at bounding box center [784, 423] width 335 height 16
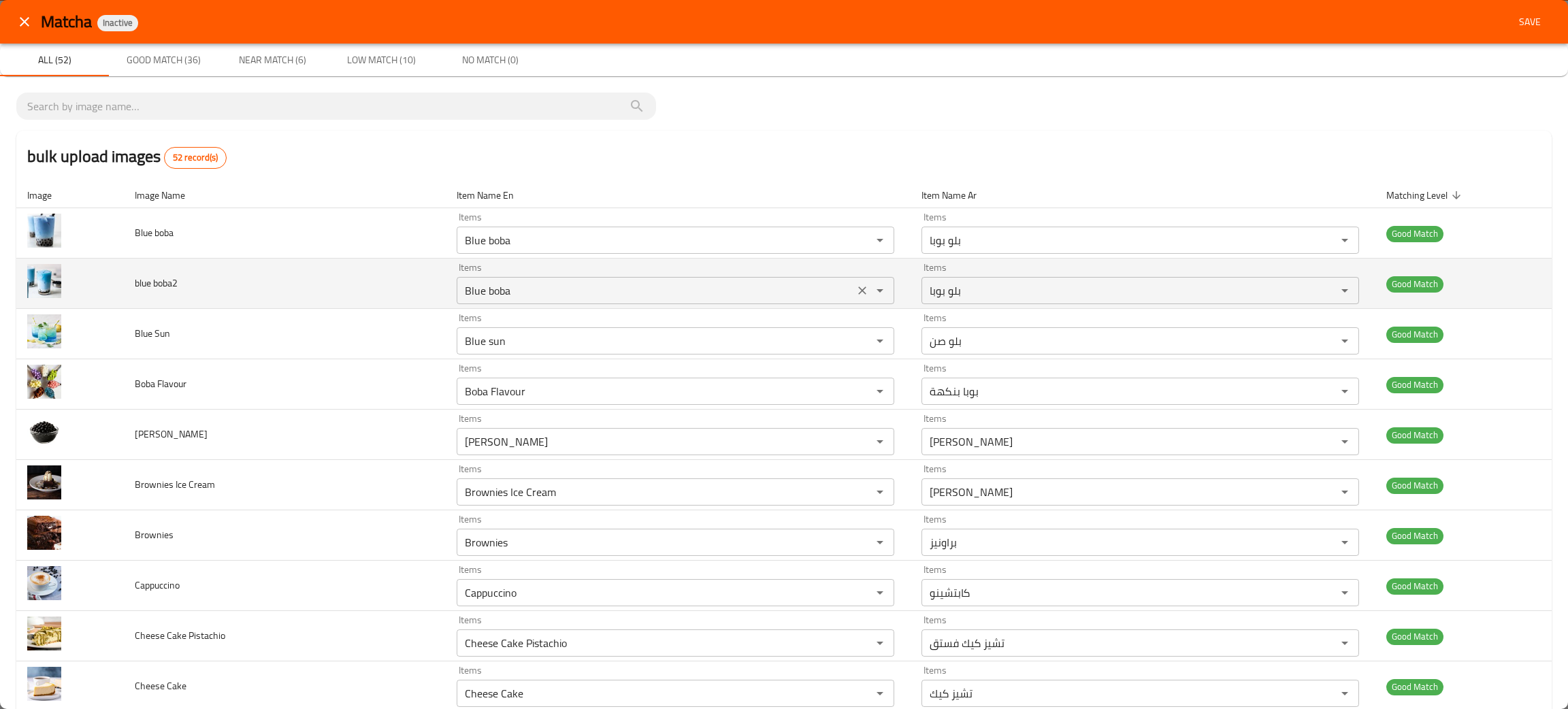
click at [858, 292] on icon "Clear" at bounding box center [862, 290] width 8 height 8
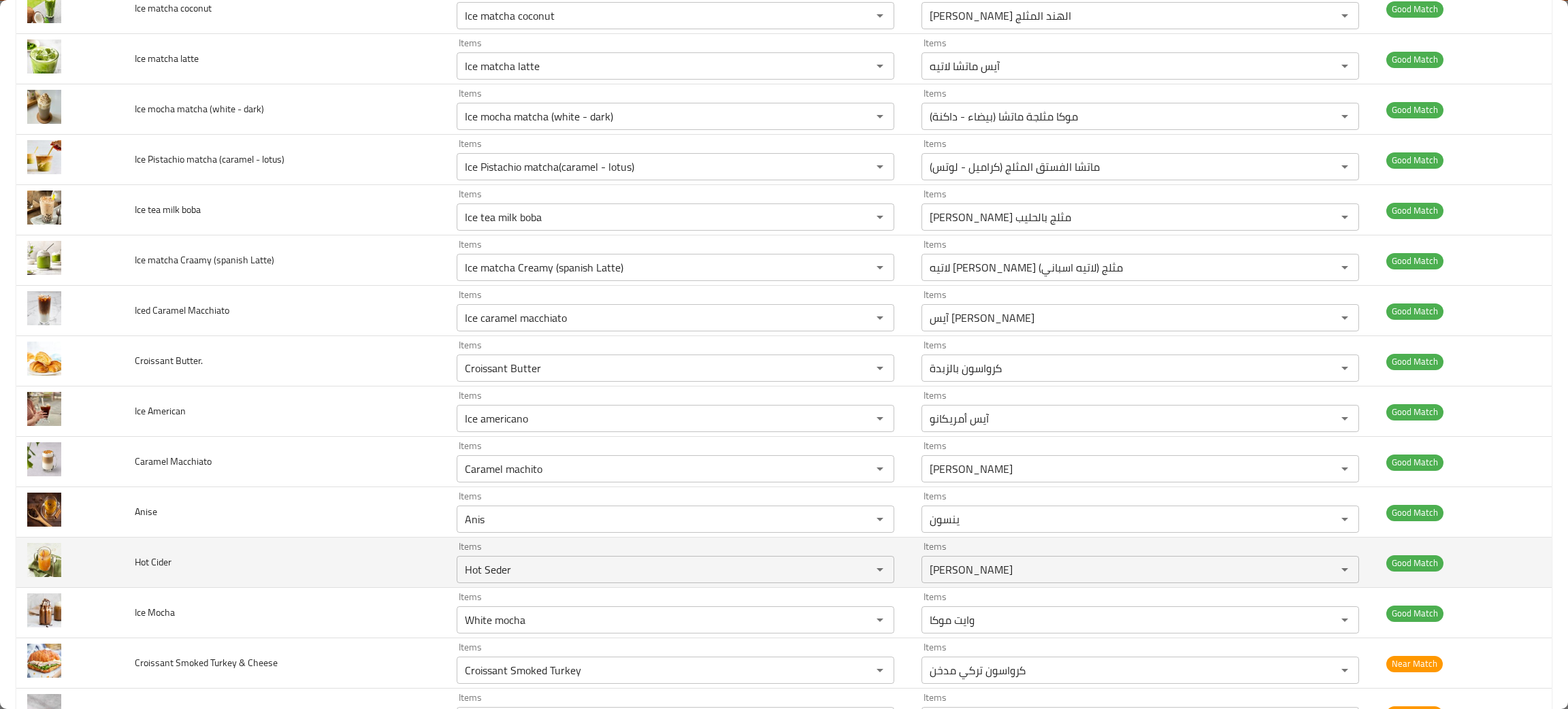
scroll to position [1429, 0]
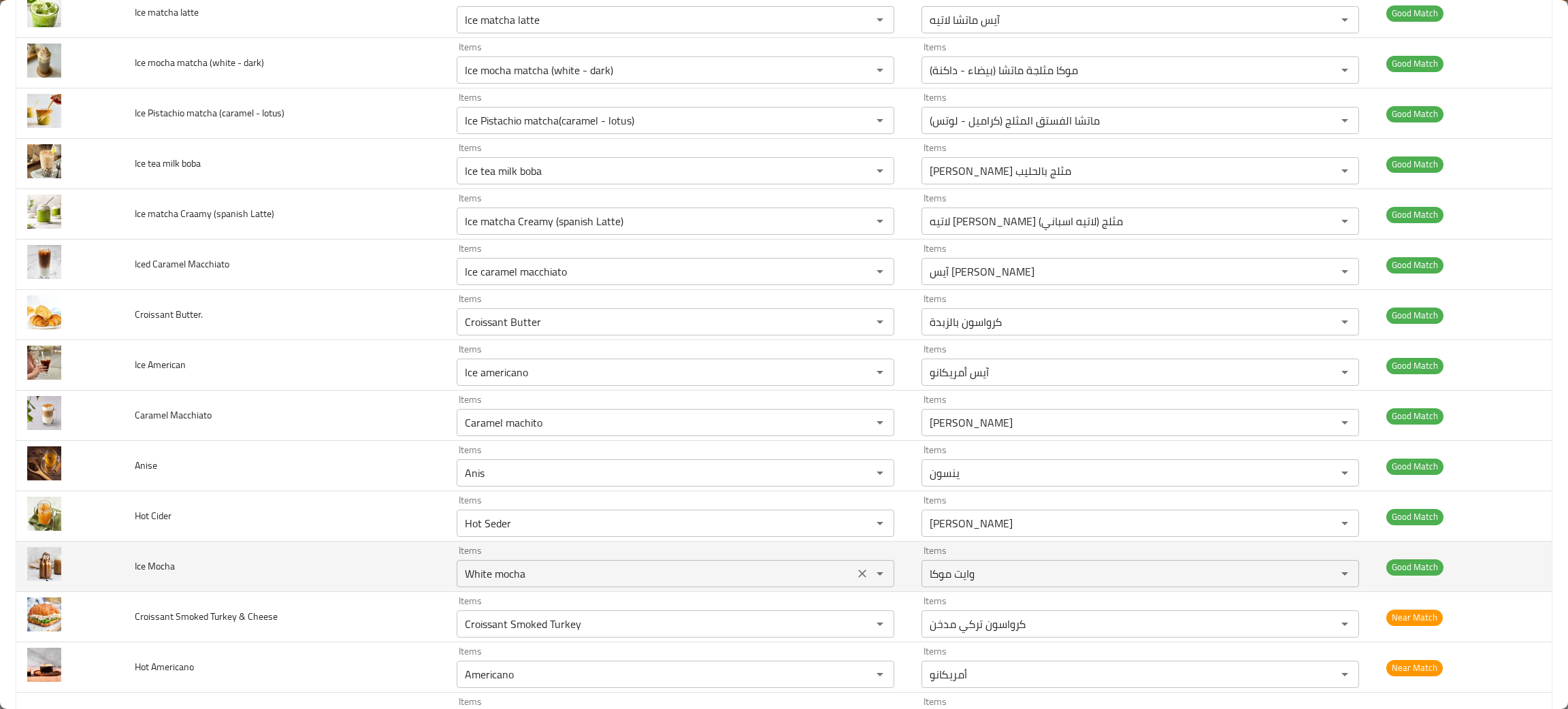
click at [856, 574] on icon "Clear" at bounding box center [862, 574] width 14 height 14
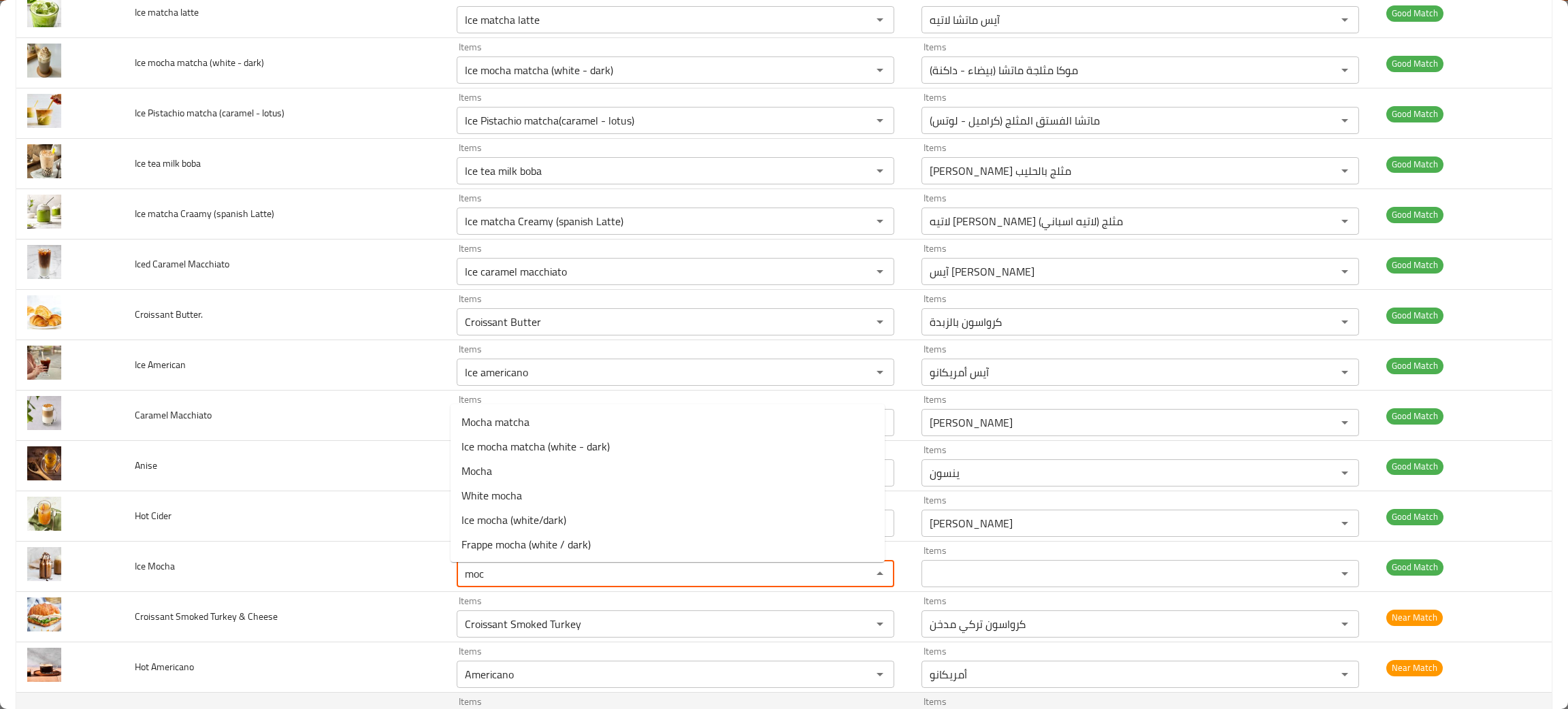
type Mocha "moc"
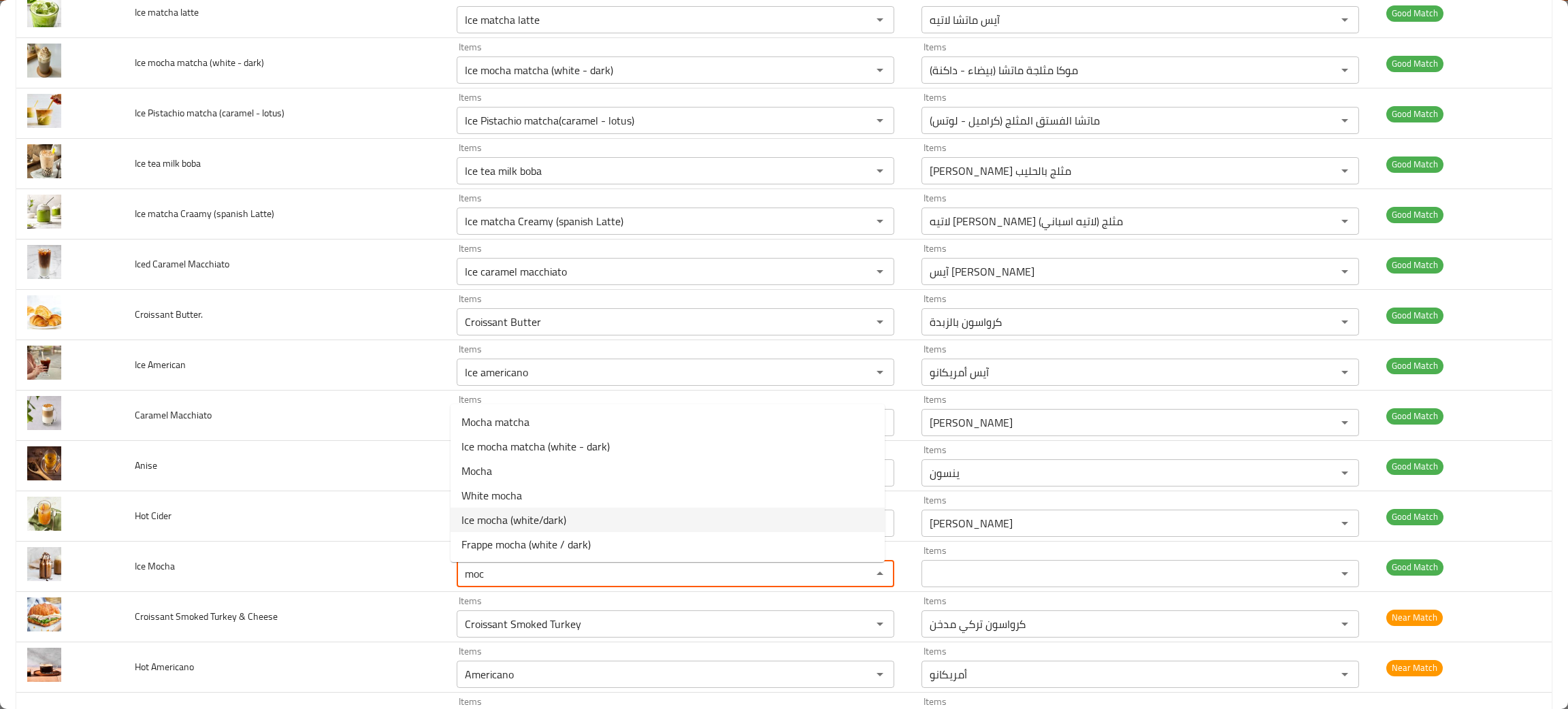
click at [493, 526] on span "Ice mocha (white/dark)" at bounding box center [514, 519] width 105 height 16
type Mocha "Ice mocha (white/dark)"
type Mocha-ar "موكا مثلجة (بيضاء/داكنة)"
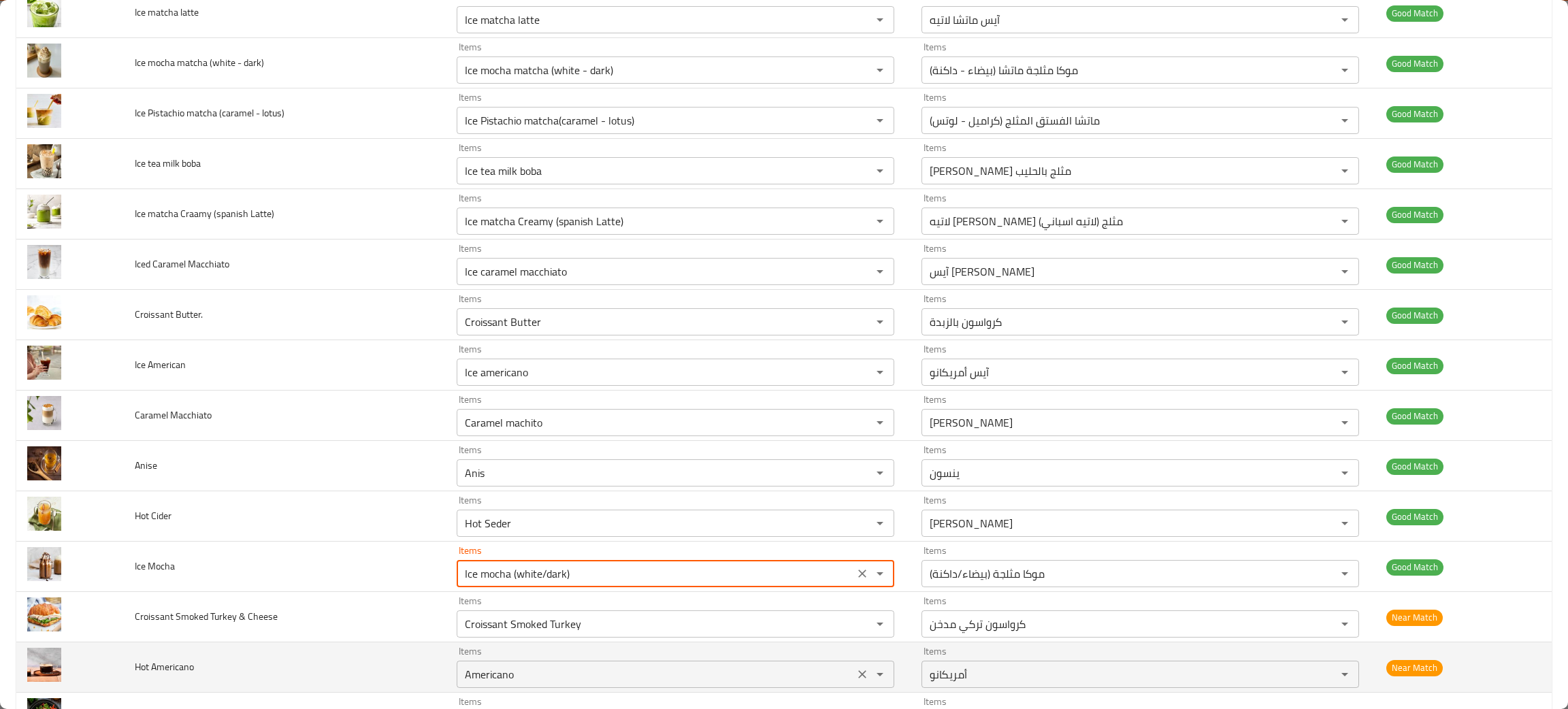
scroll to position [1531, 0]
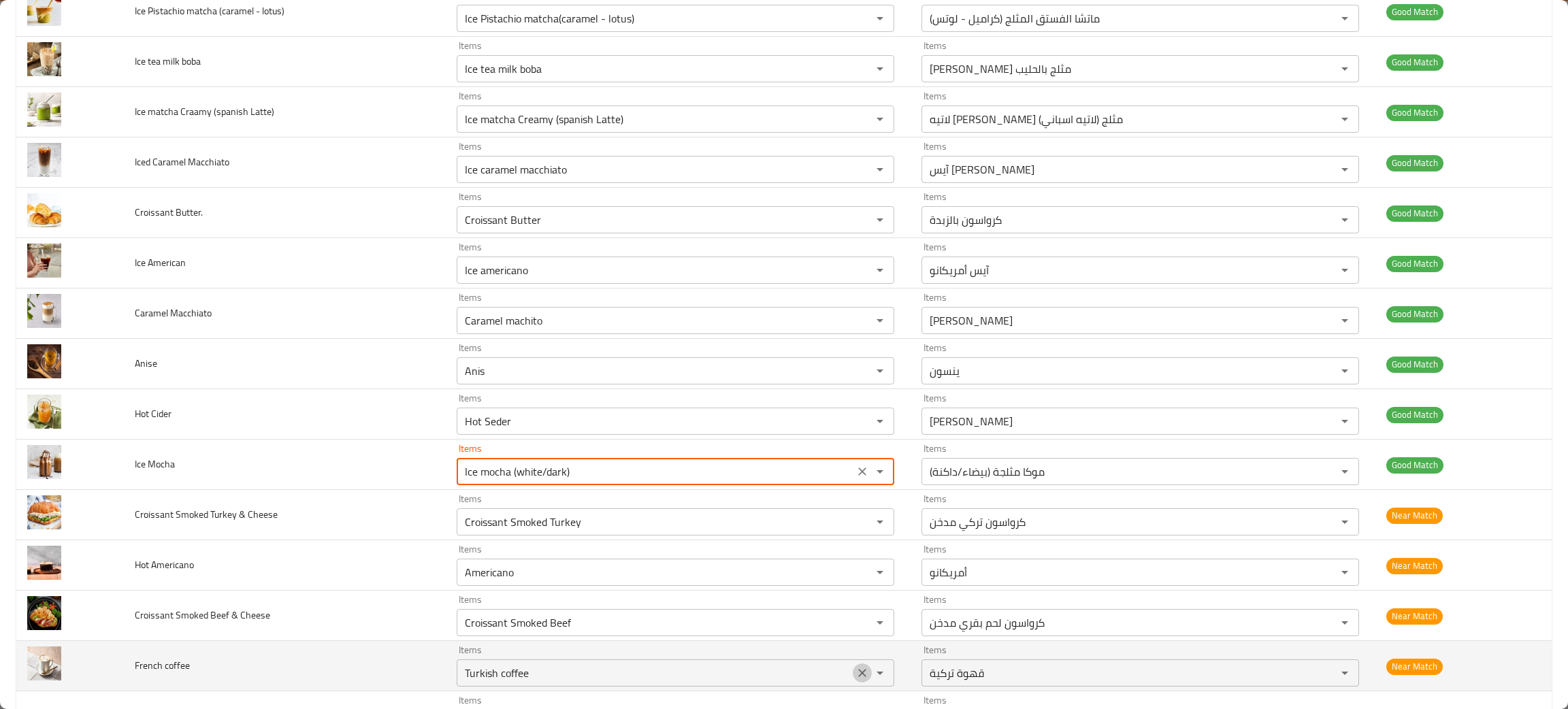
click at [856, 680] on icon "Clear" at bounding box center [862, 673] width 14 height 14
type Mocha "Ice mocha (white/dark)"
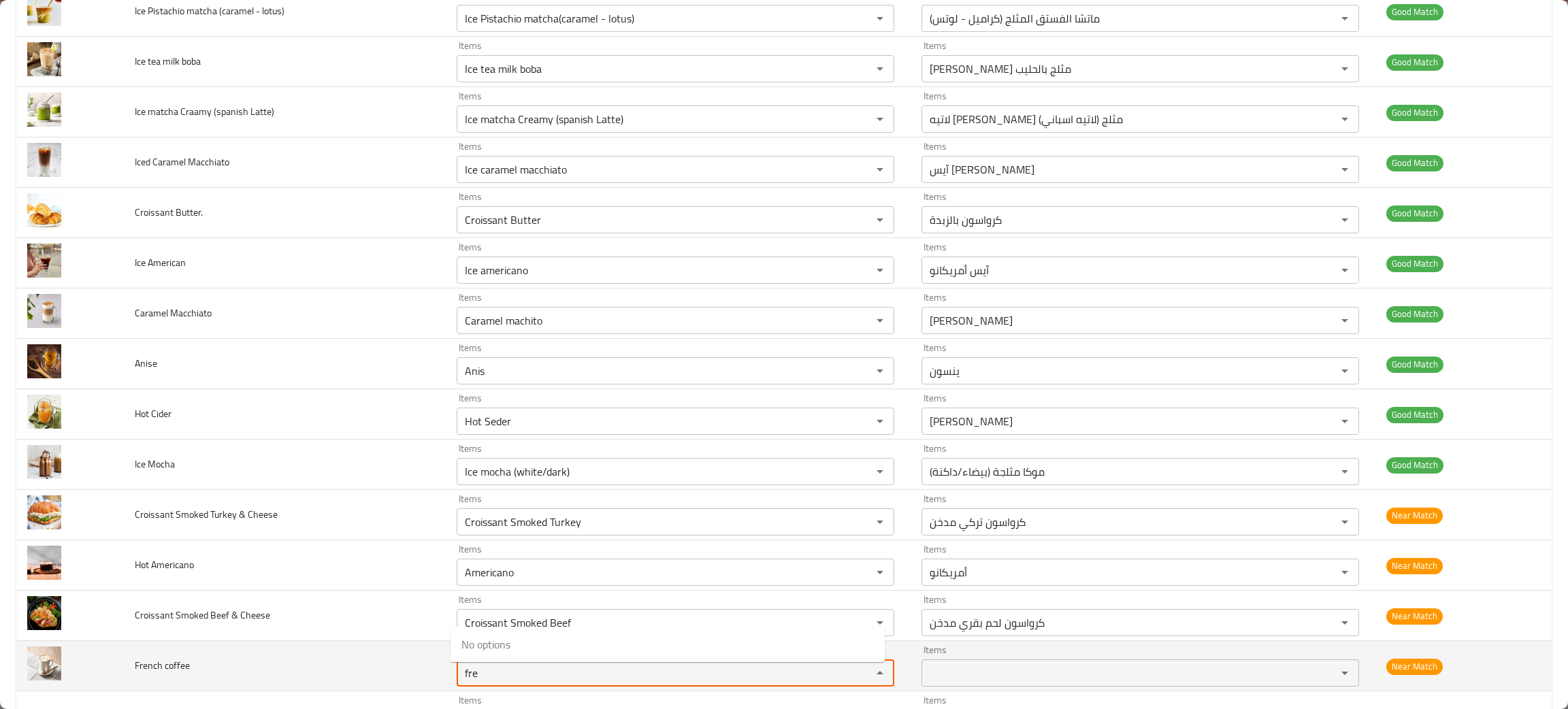
type coffee "fre"
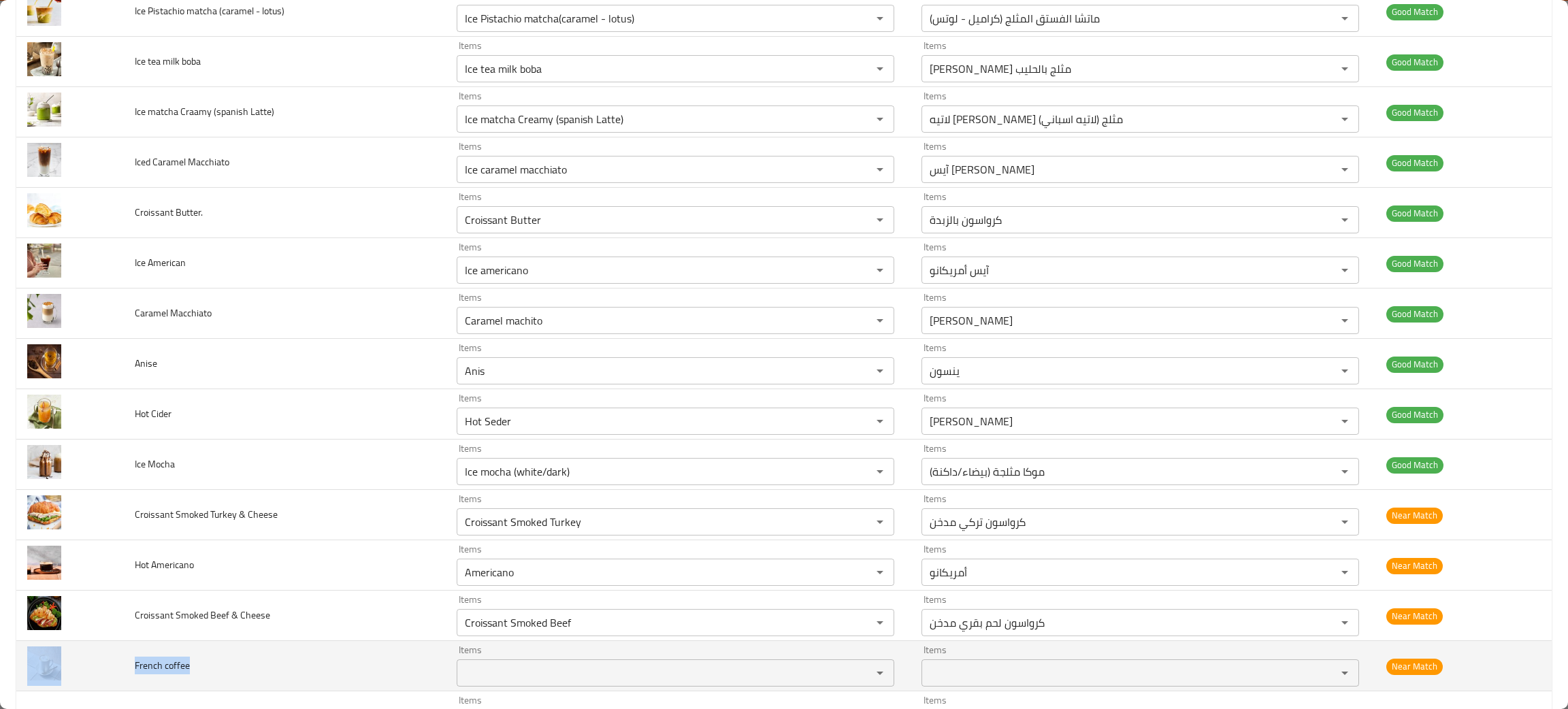
drag, startPoint x: 168, startPoint y: 663, endPoint x: 116, endPoint y: 670, distance: 52.5
click at [116, 670] on tr "French coffee Items Items Items Items Near Match" at bounding box center [783, 666] width 1535 height 50
copy tr "French coffee"
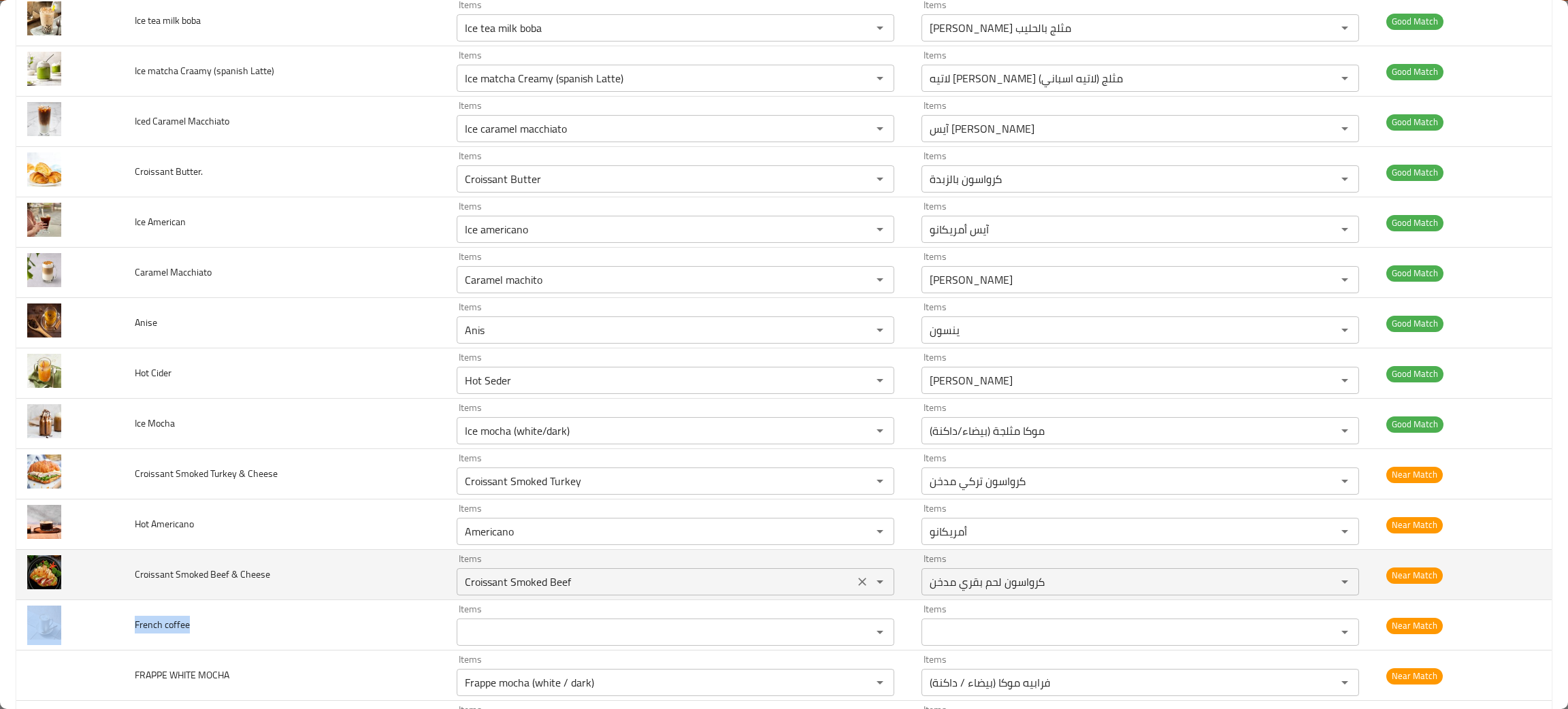
scroll to position [1634, 0]
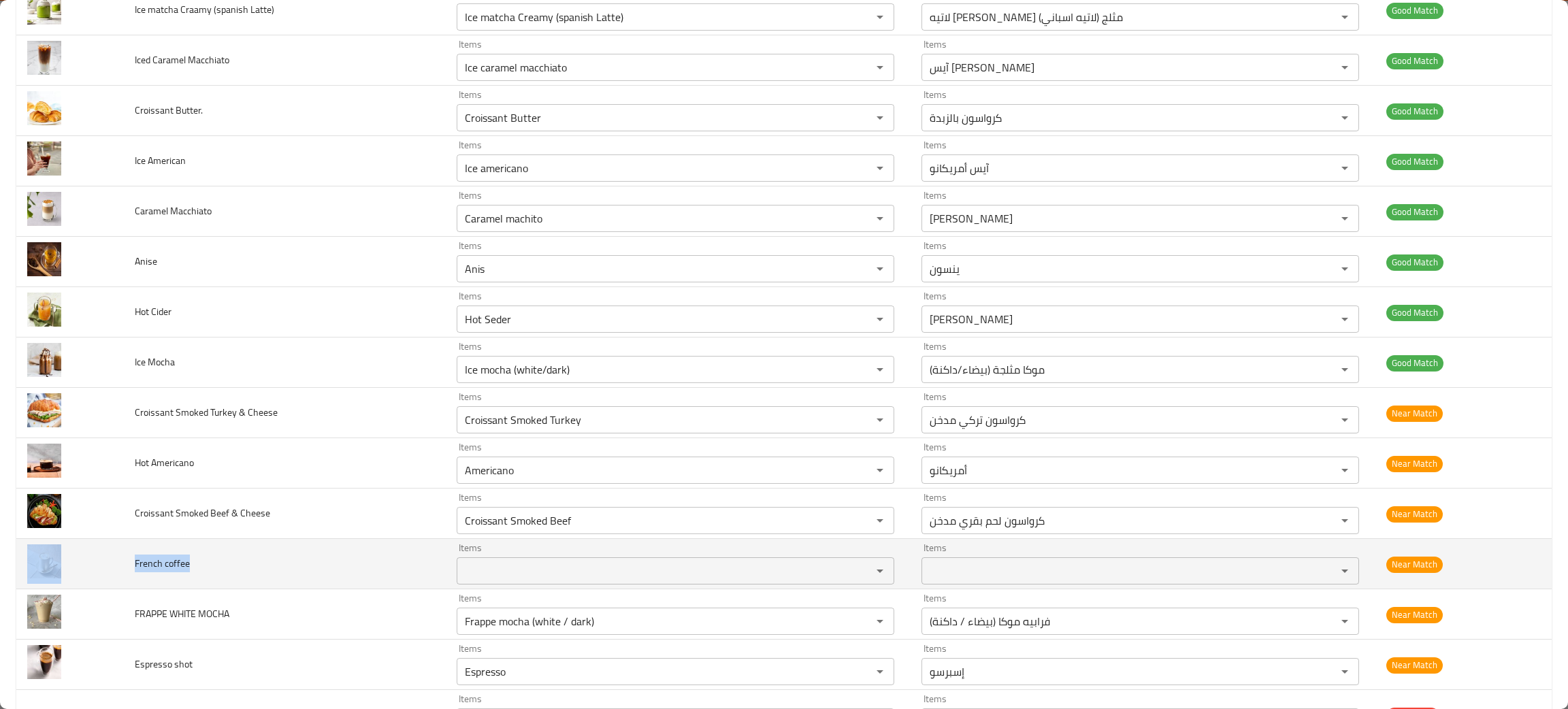
copy tr "French coffee"
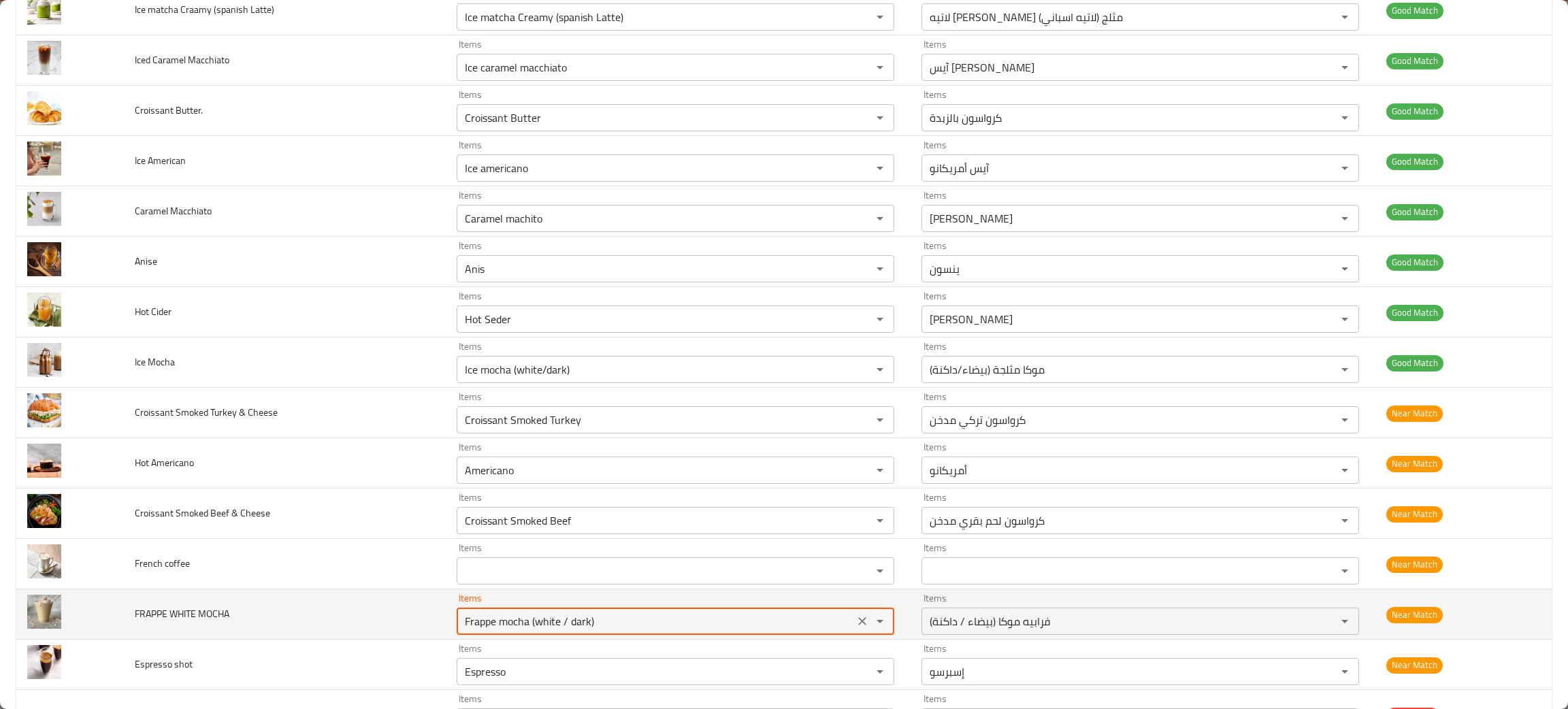
click at [548, 627] on MOCHA "Frappe mocha (white / dark)" at bounding box center [655, 621] width 389 height 19
click at [856, 621] on icon "Clear" at bounding box center [862, 621] width 14 height 14
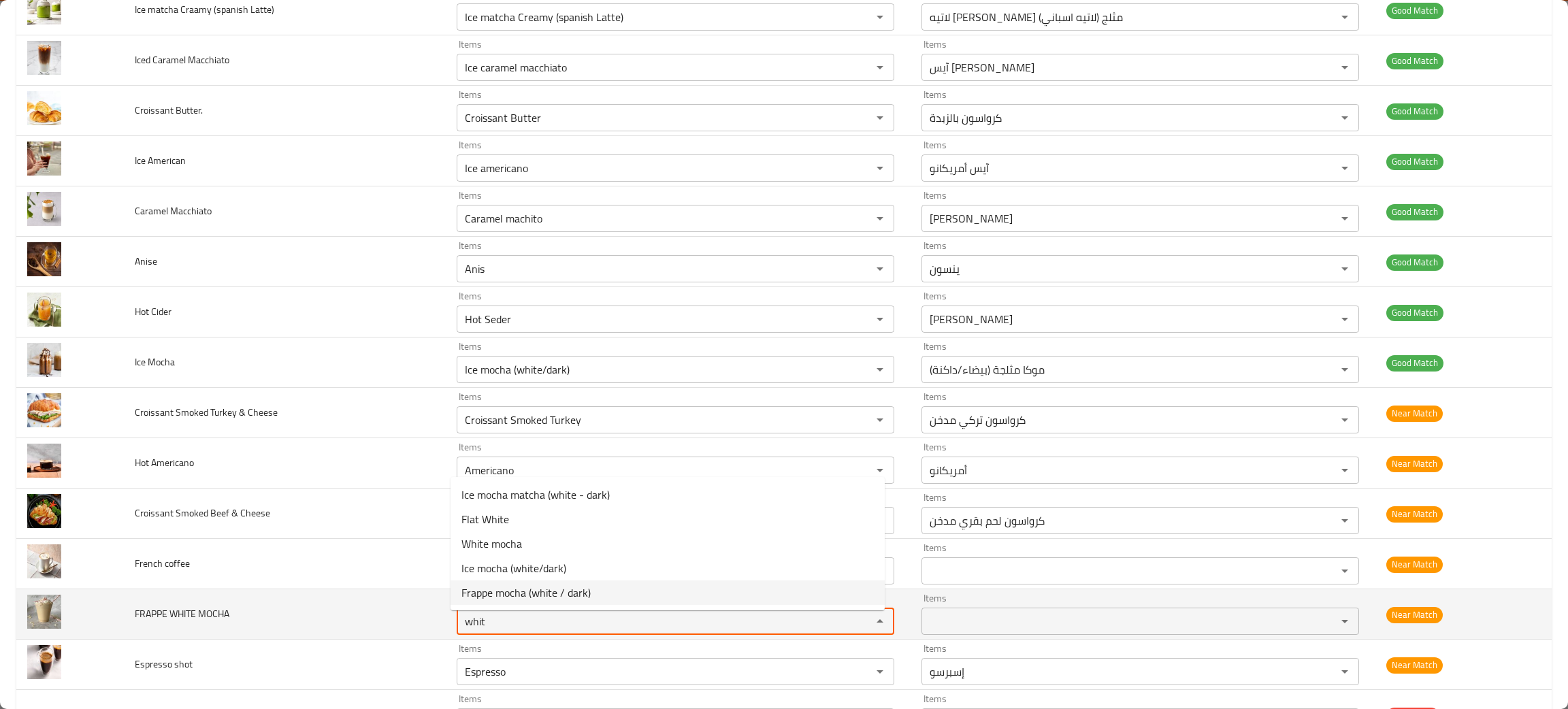
type MOCHA "whit"
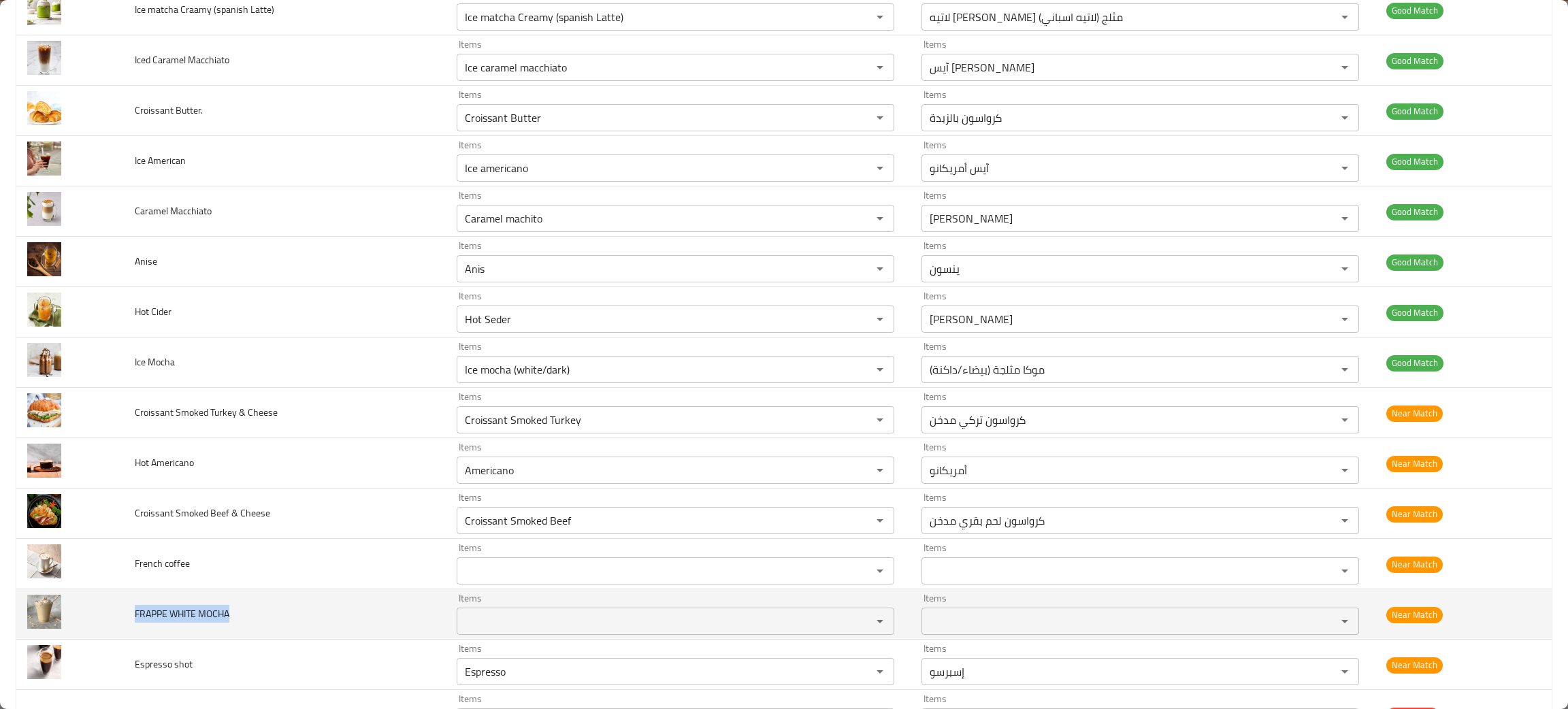
drag, startPoint x: 243, startPoint y: 628, endPoint x: 123, endPoint y: 622, distance: 120.1
click at [124, 622] on td "FRAPPE WHITE MOCHA" at bounding box center [285, 615] width 322 height 50
copy span "FRAPPE WHITE MOCHA"
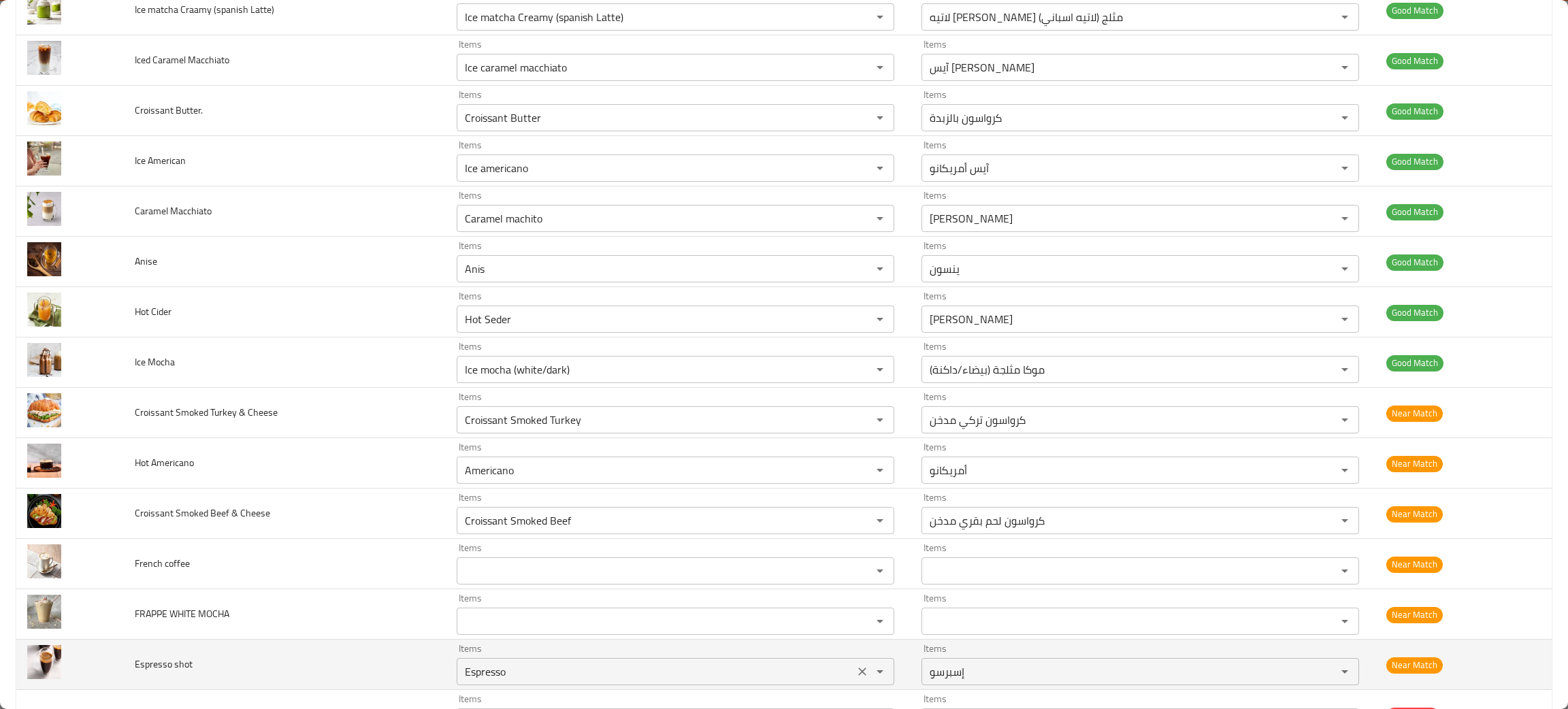
click at [601, 672] on shot "Espresso" at bounding box center [655, 672] width 389 height 19
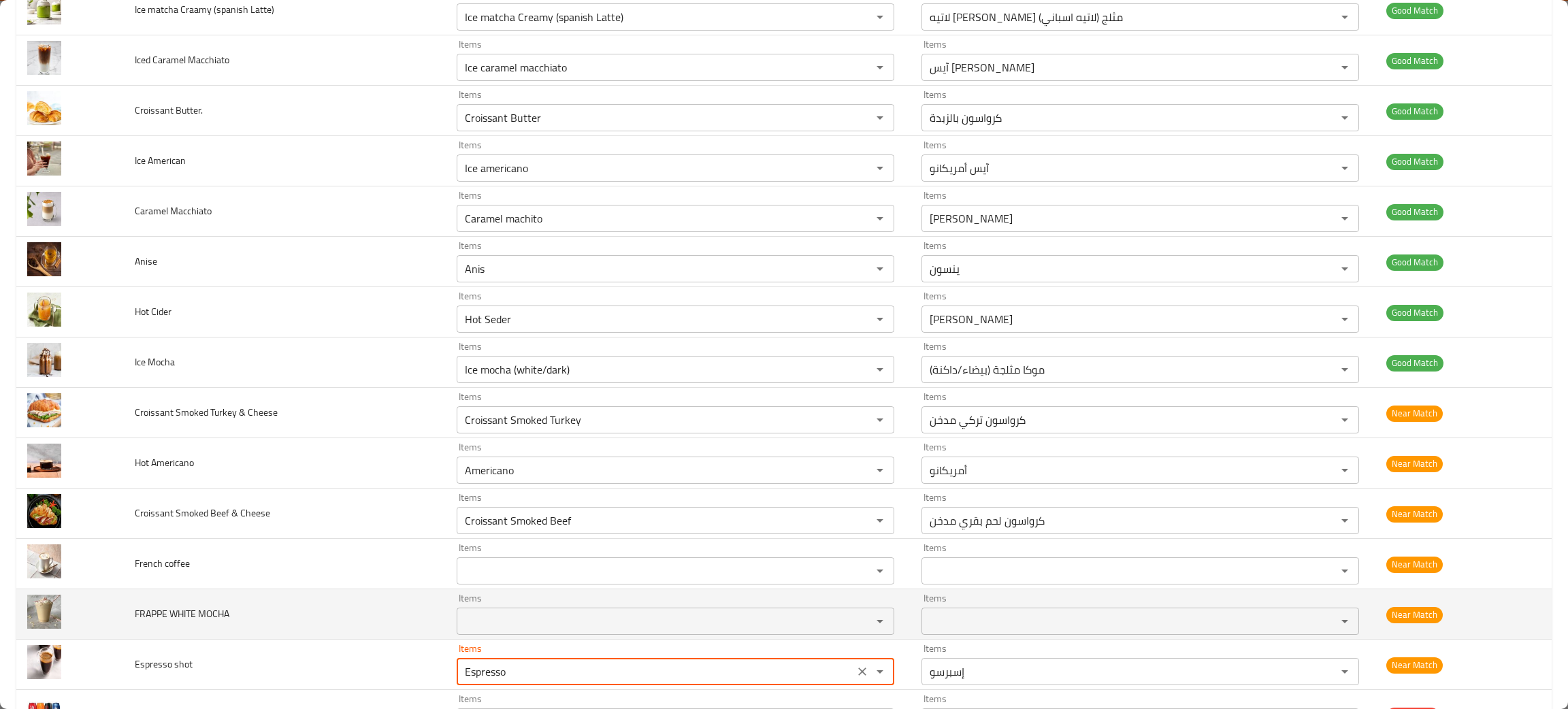
scroll to position [1838, 0]
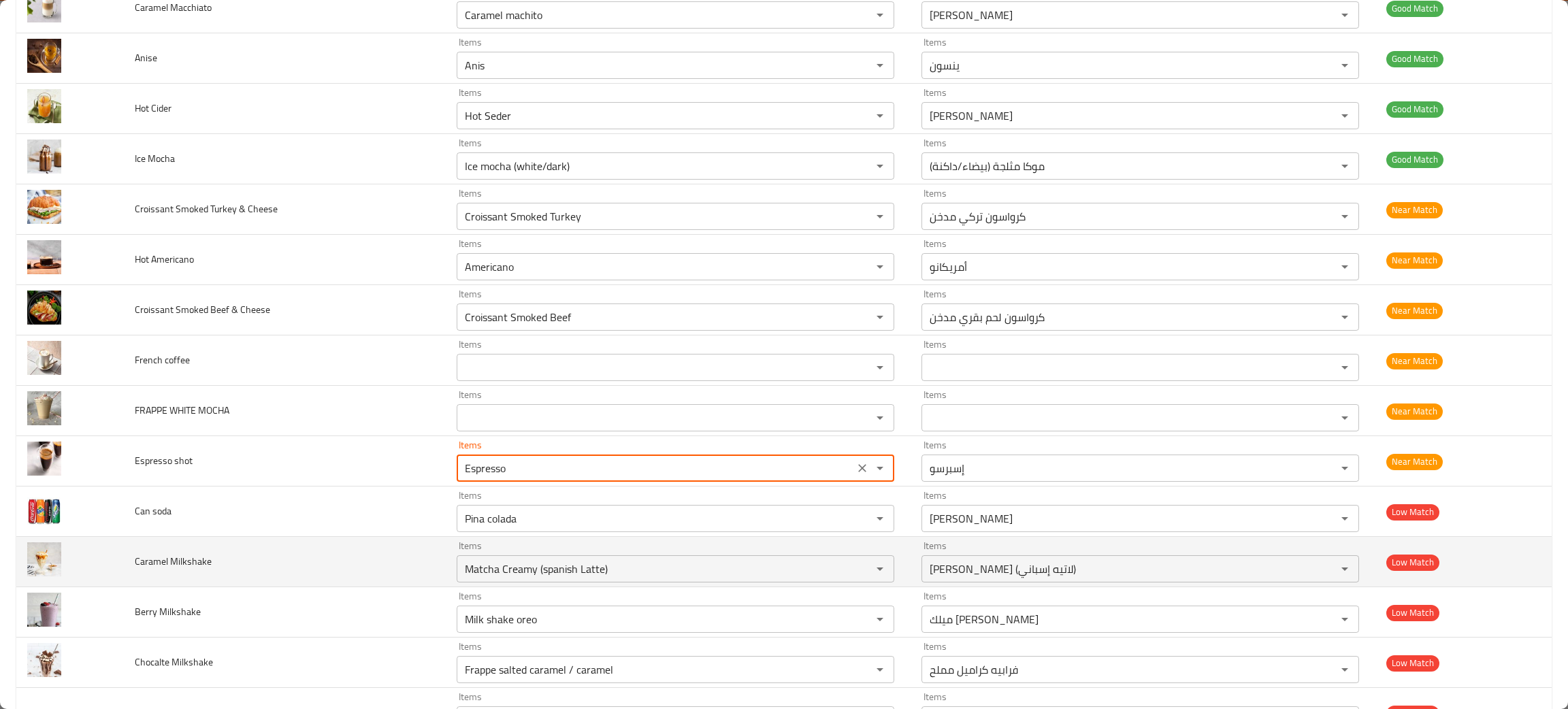
click at [334, 549] on td "Caramel Milkshake" at bounding box center [285, 562] width 322 height 50
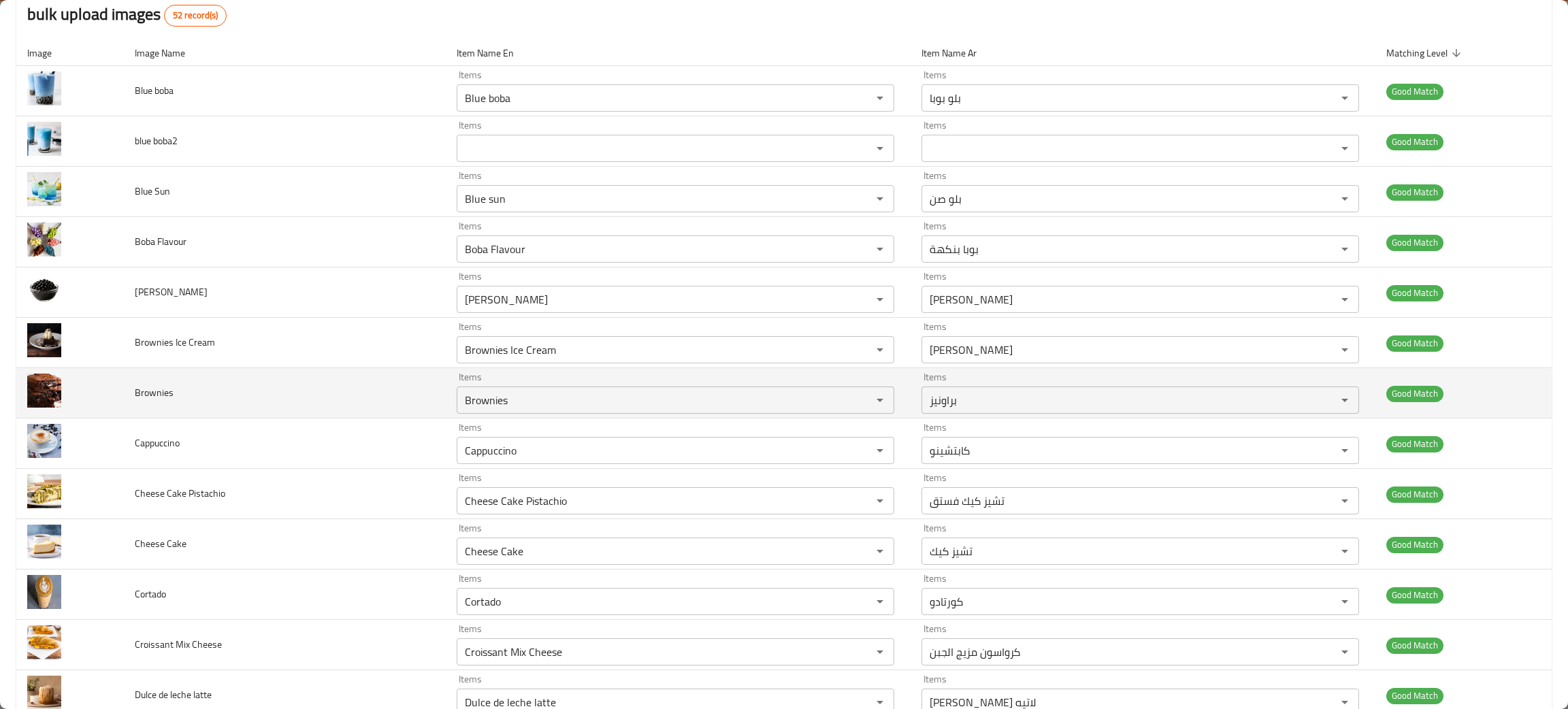
scroll to position [0, 0]
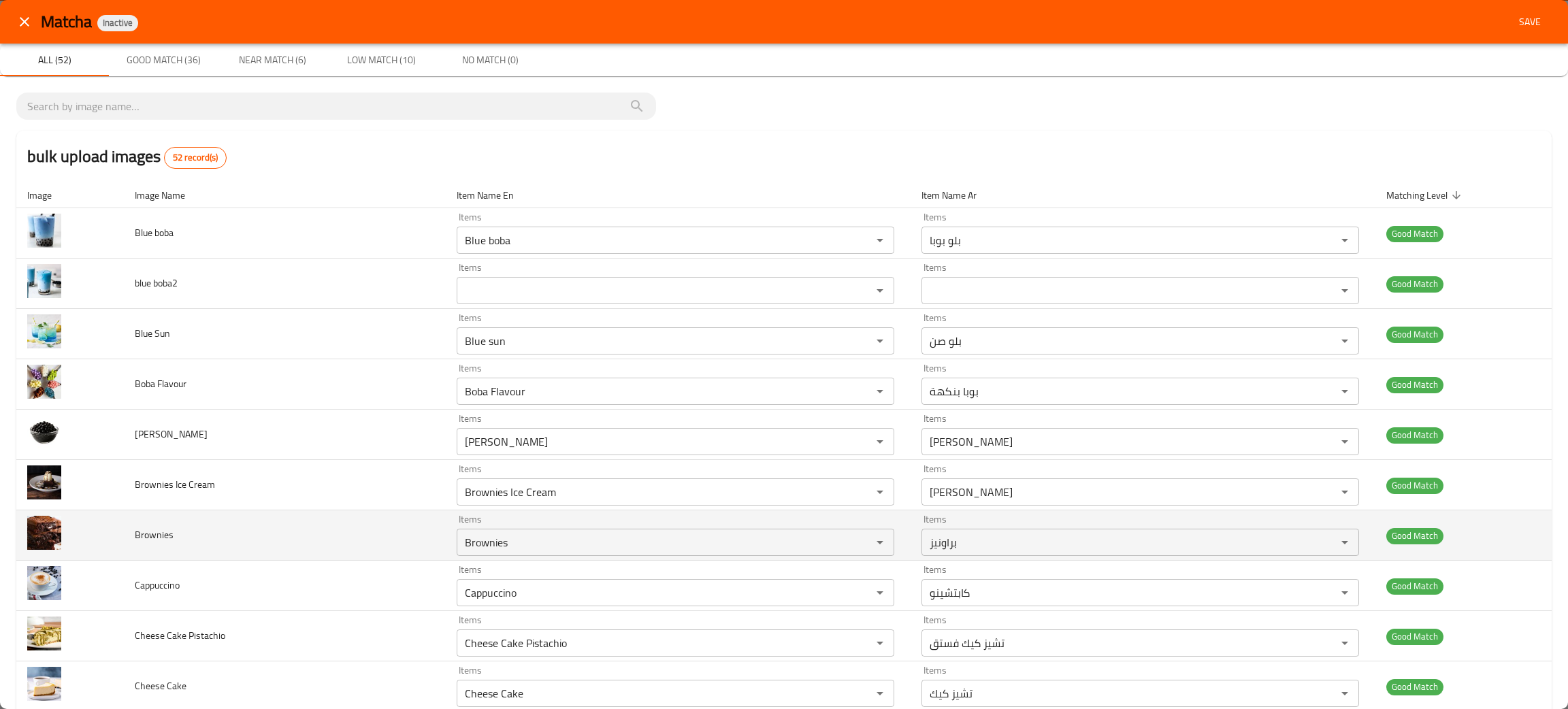
click at [330, 532] on td "Brownies" at bounding box center [285, 535] width 322 height 50
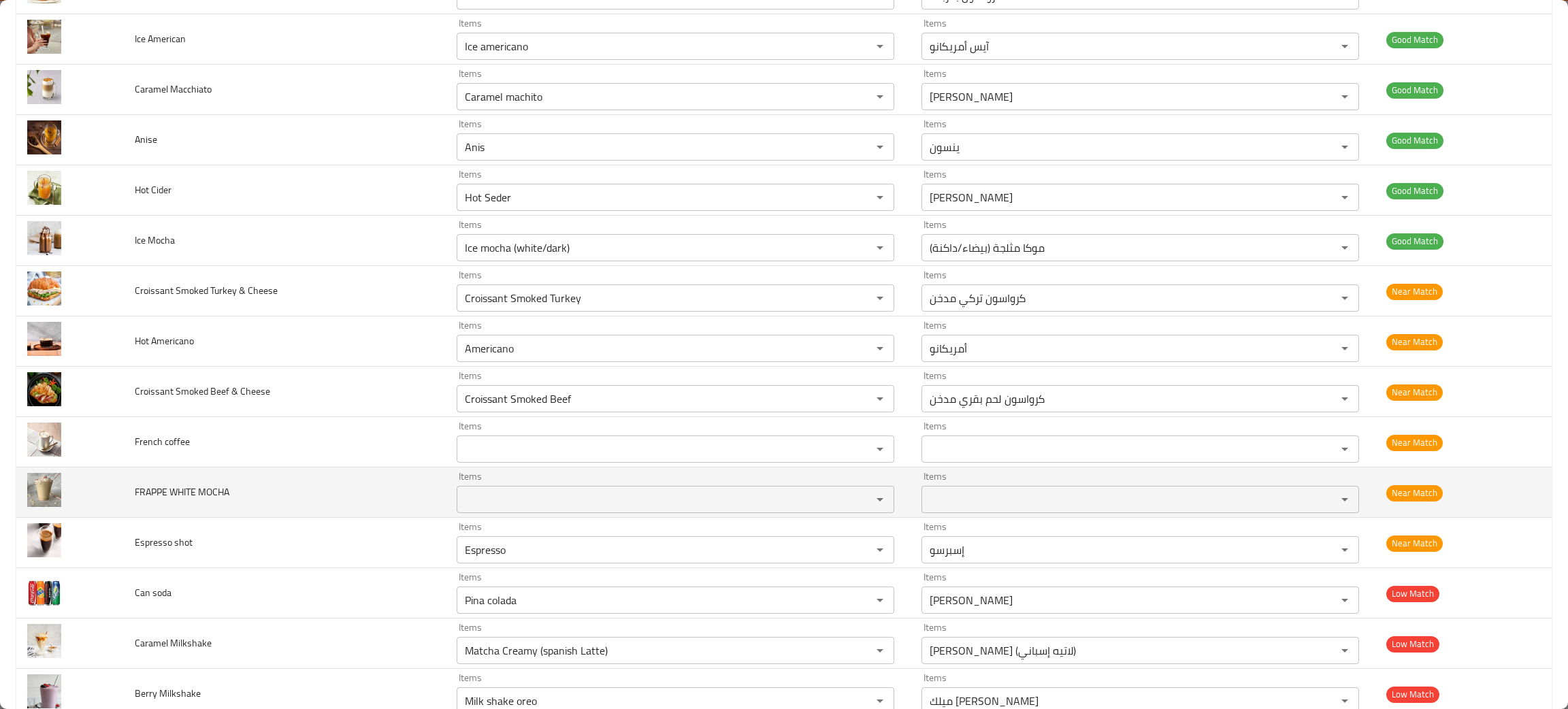
scroll to position [2042, 0]
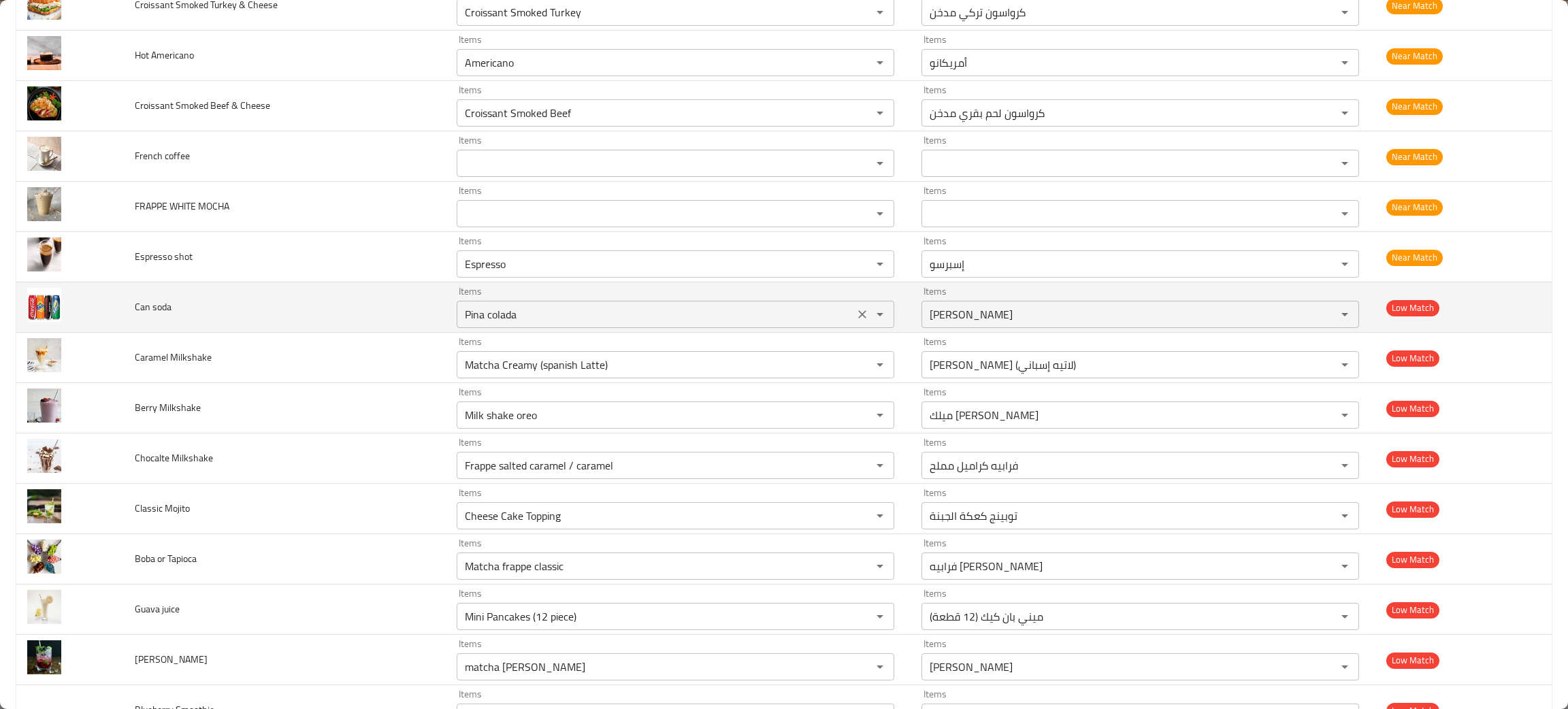
click at [858, 318] on icon "Clear" at bounding box center [862, 315] width 8 height 8
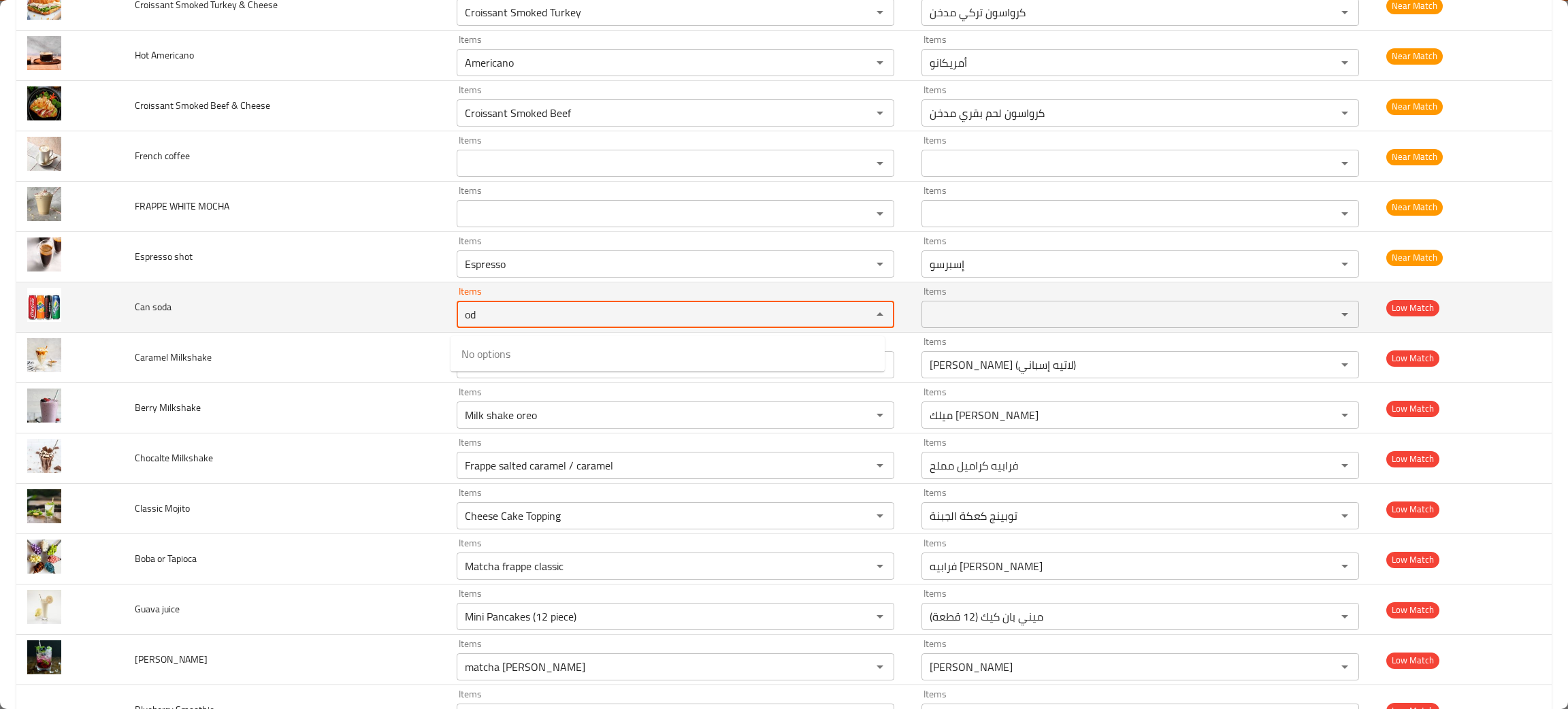
type soda "od"
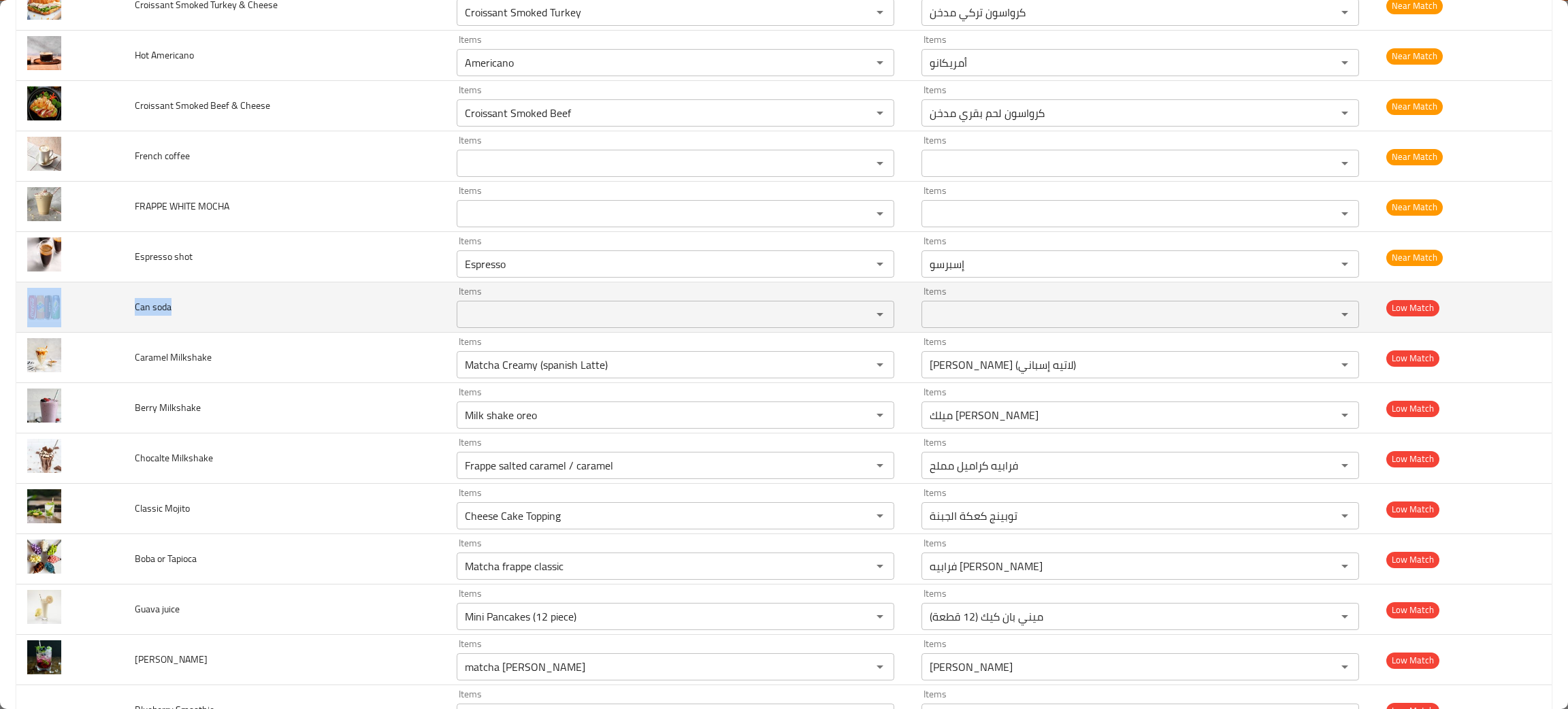
drag, startPoint x: 186, startPoint y: 300, endPoint x: 106, endPoint y: 322, distance: 83.0
click at [106, 322] on tr "Can soda Items Items Items Items Low Match" at bounding box center [783, 308] width 1535 height 50
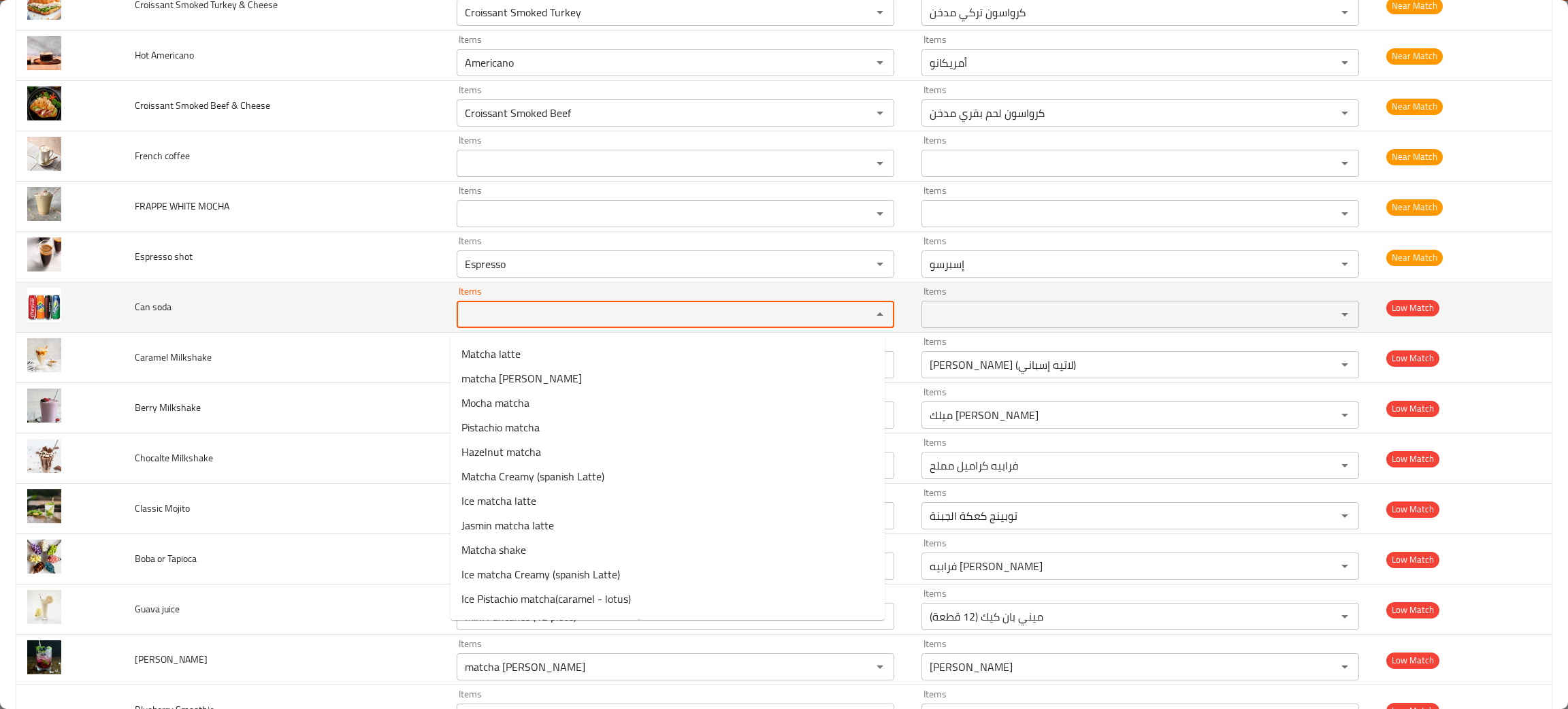
drag, startPoint x: 150, startPoint y: 305, endPoint x: 478, endPoint y: 318, distance: 328.3
click at [478, 318] on soda "Items" at bounding box center [655, 314] width 389 height 19
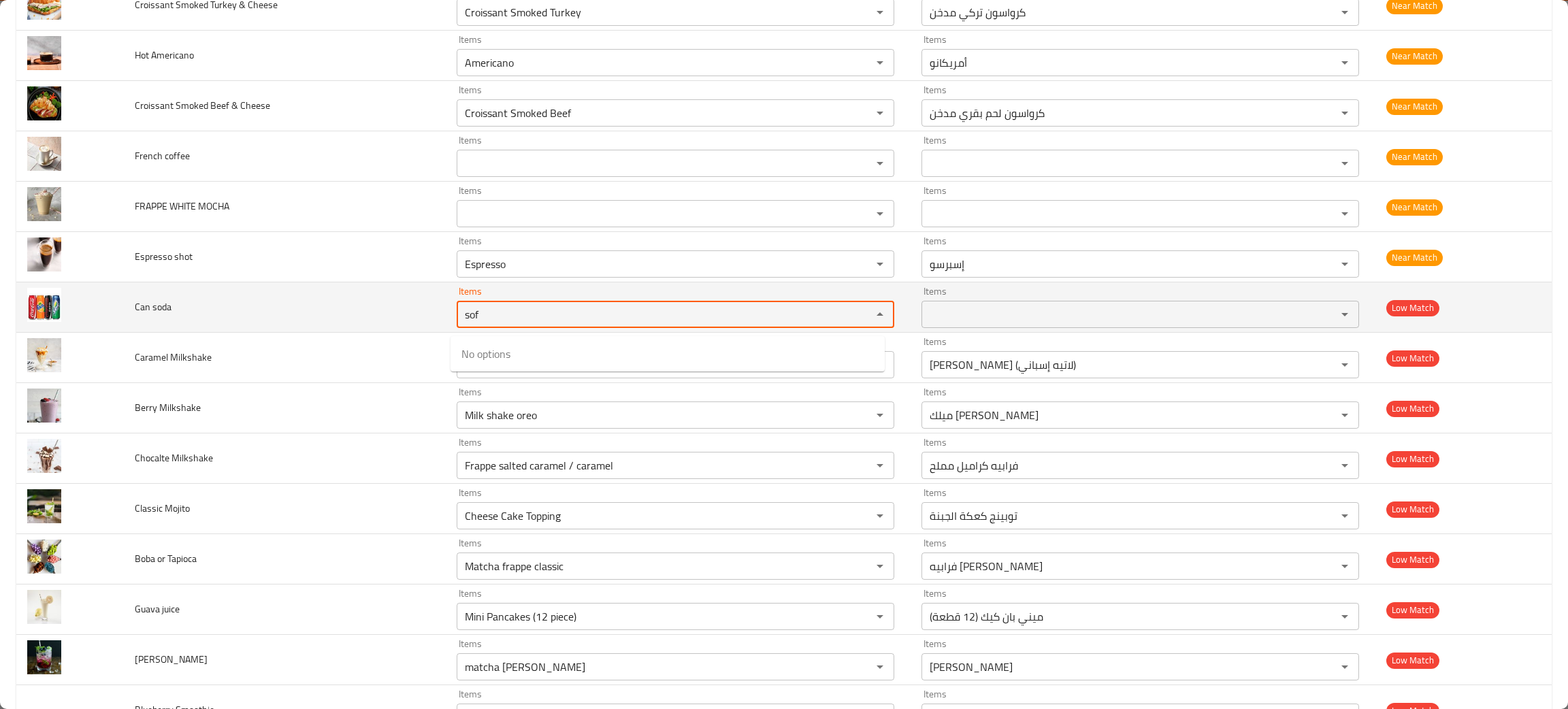
type soda "sof"
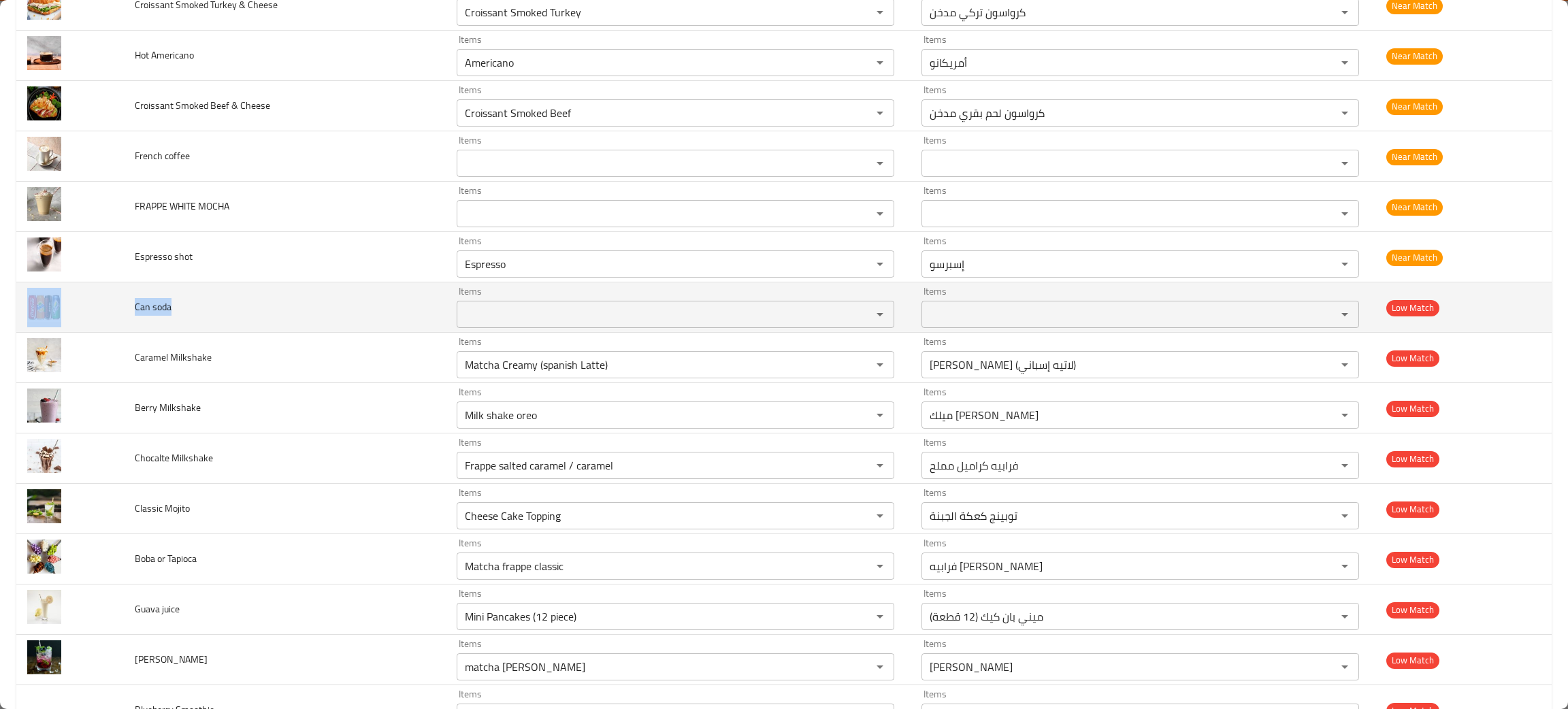
drag, startPoint x: 181, startPoint y: 311, endPoint x: 107, endPoint y: 318, distance: 74.3
click at [111, 318] on tr "Can soda Items Items Items Items Low Match" at bounding box center [783, 308] width 1535 height 50
copy tr "Can soda"
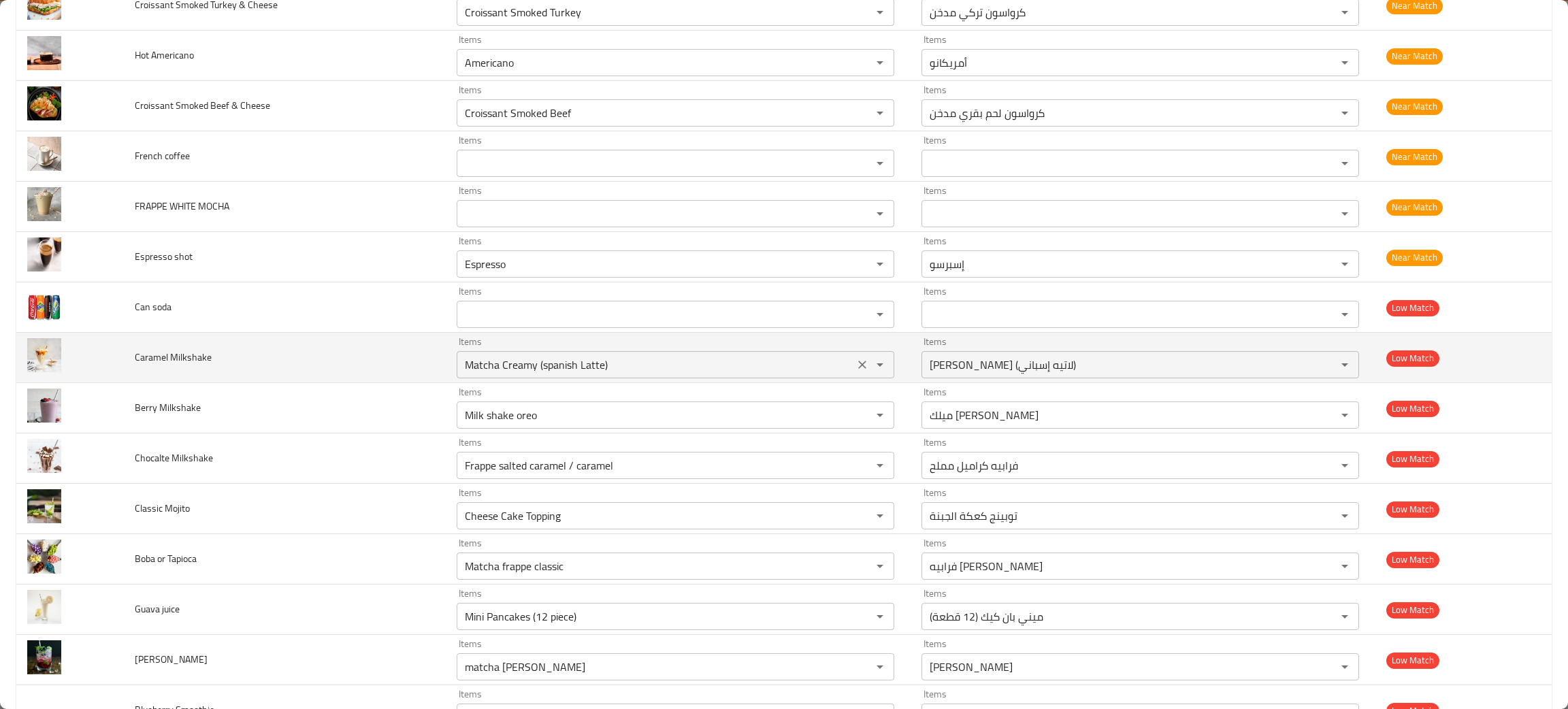
click at [664, 375] on Milkshake "Matcha Creamy (spanish Latte)" at bounding box center [655, 365] width 389 height 19
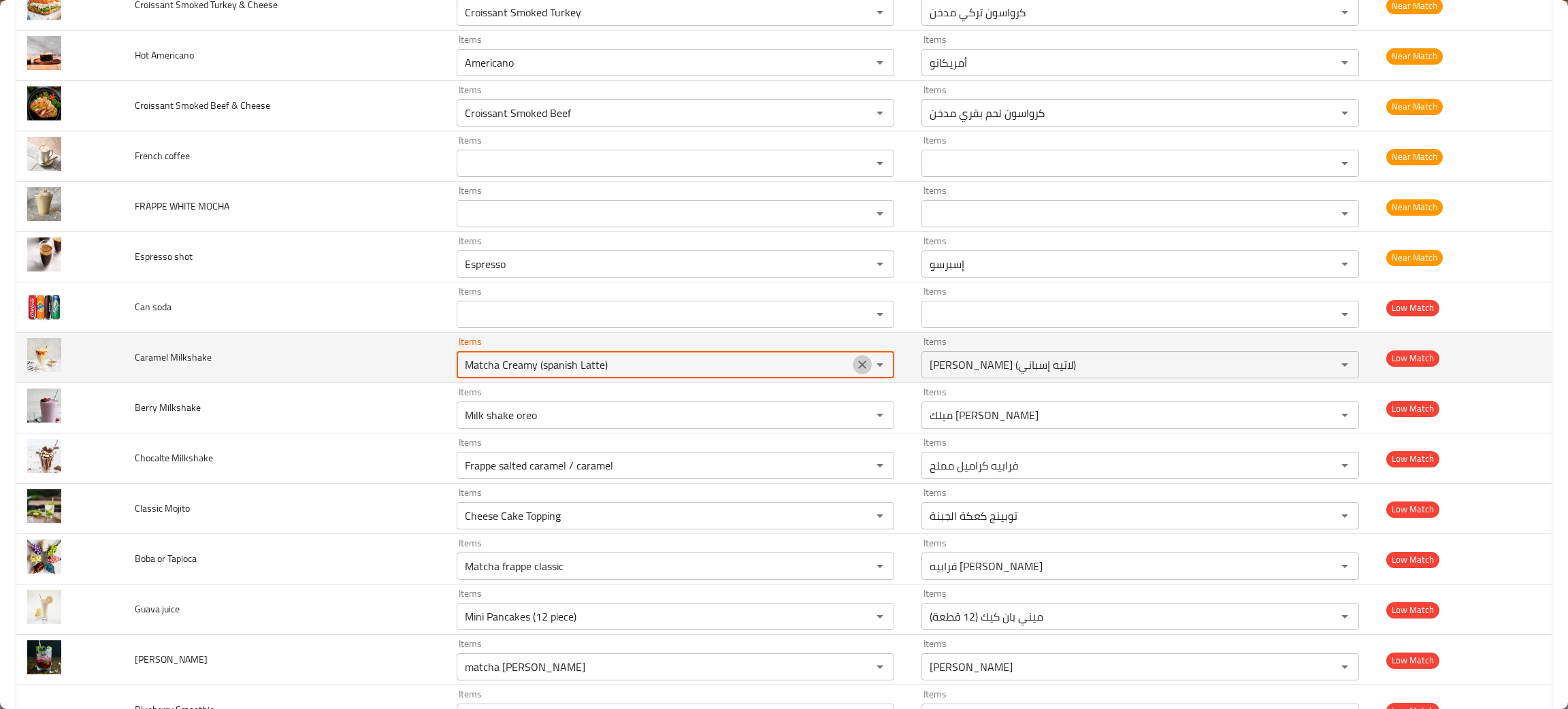
click at [856, 369] on icon "Clear" at bounding box center [862, 365] width 14 height 14
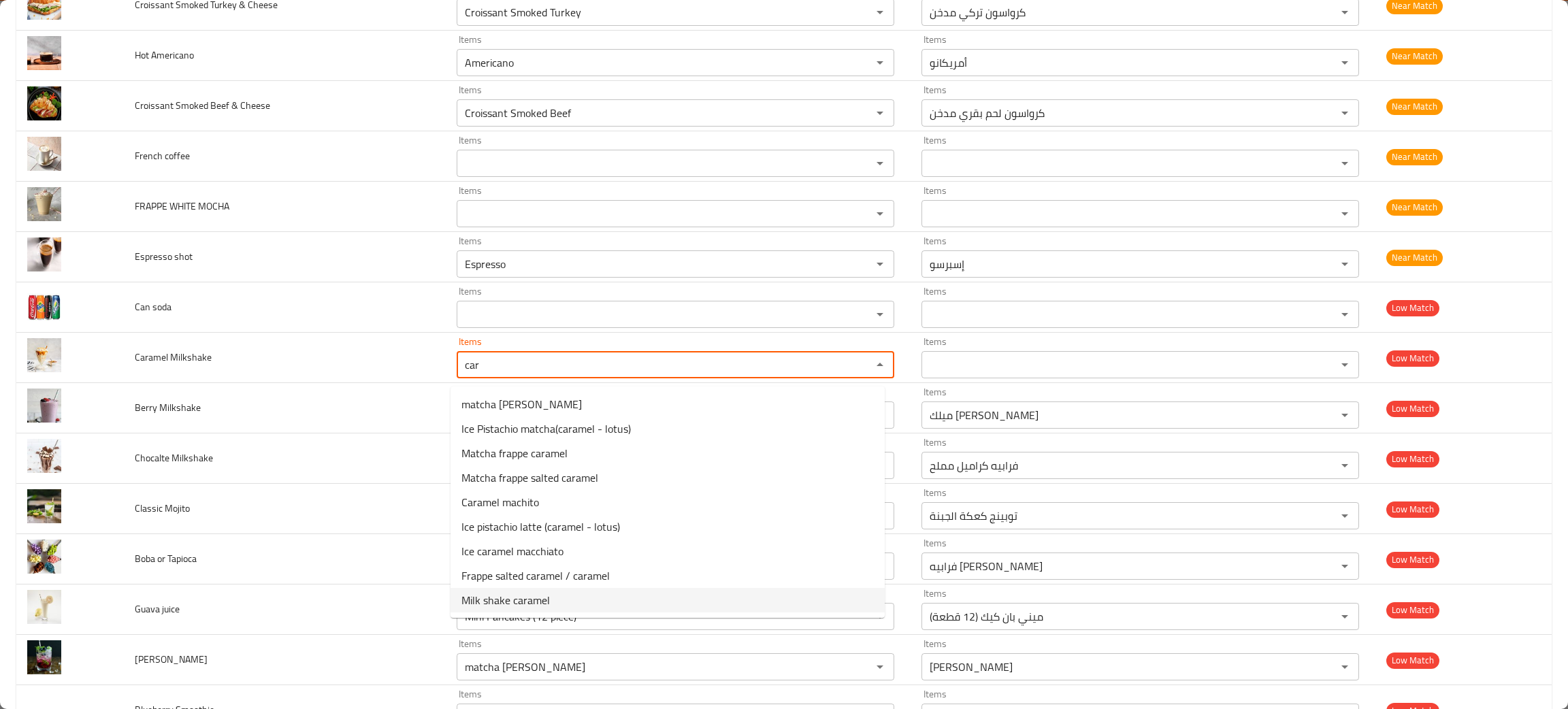
click at [568, 599] on Milkshake-option-8 "Milk shake caramel" at bounding box center [668, 600] width 434 height 24
type Milkshake "Milk shake caramel"
type Milkshake-ar "ميلك [PERSON_NAME]"
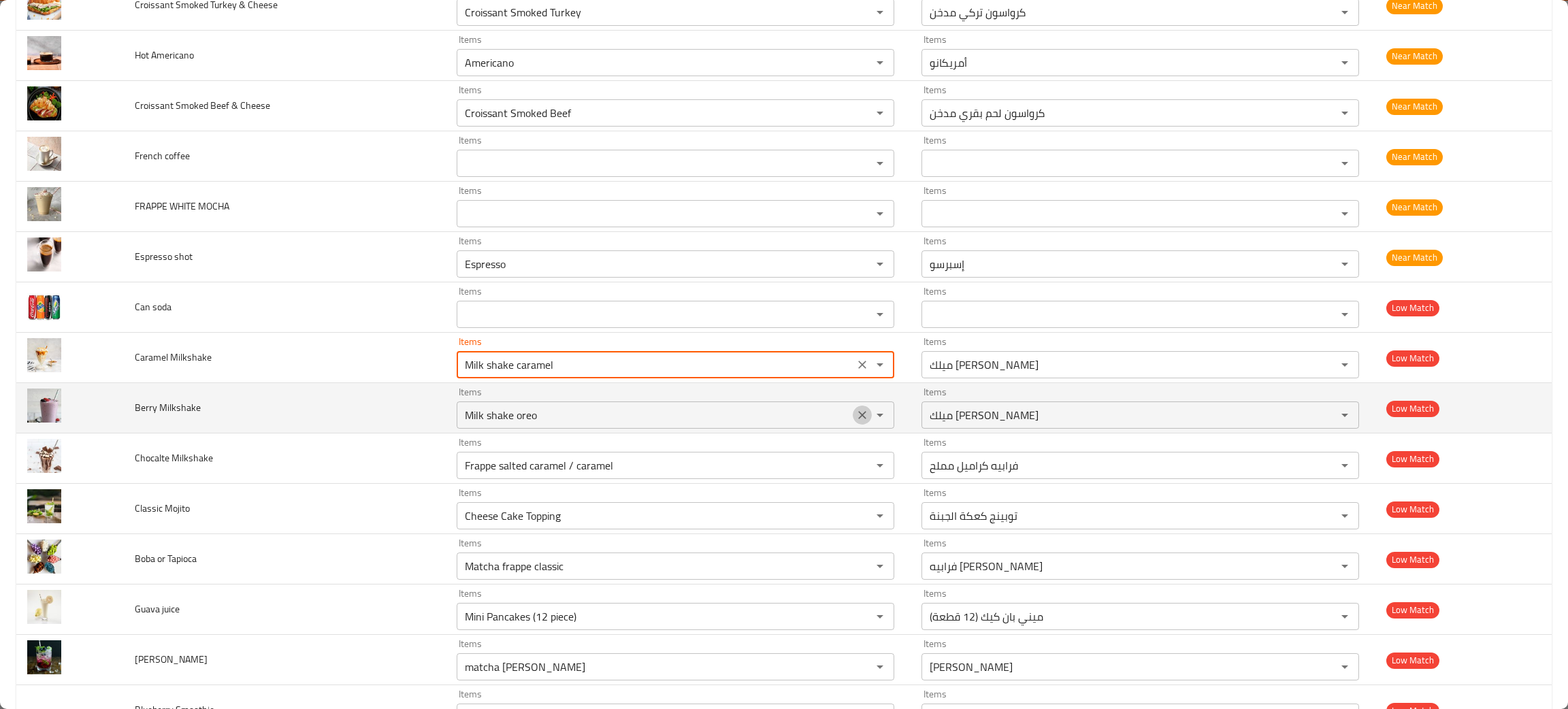
click at [856, 420] on icon "Clear" at bounding box center [862, 415] width 14 height 14
type Milkshake "Milk shake caramel"
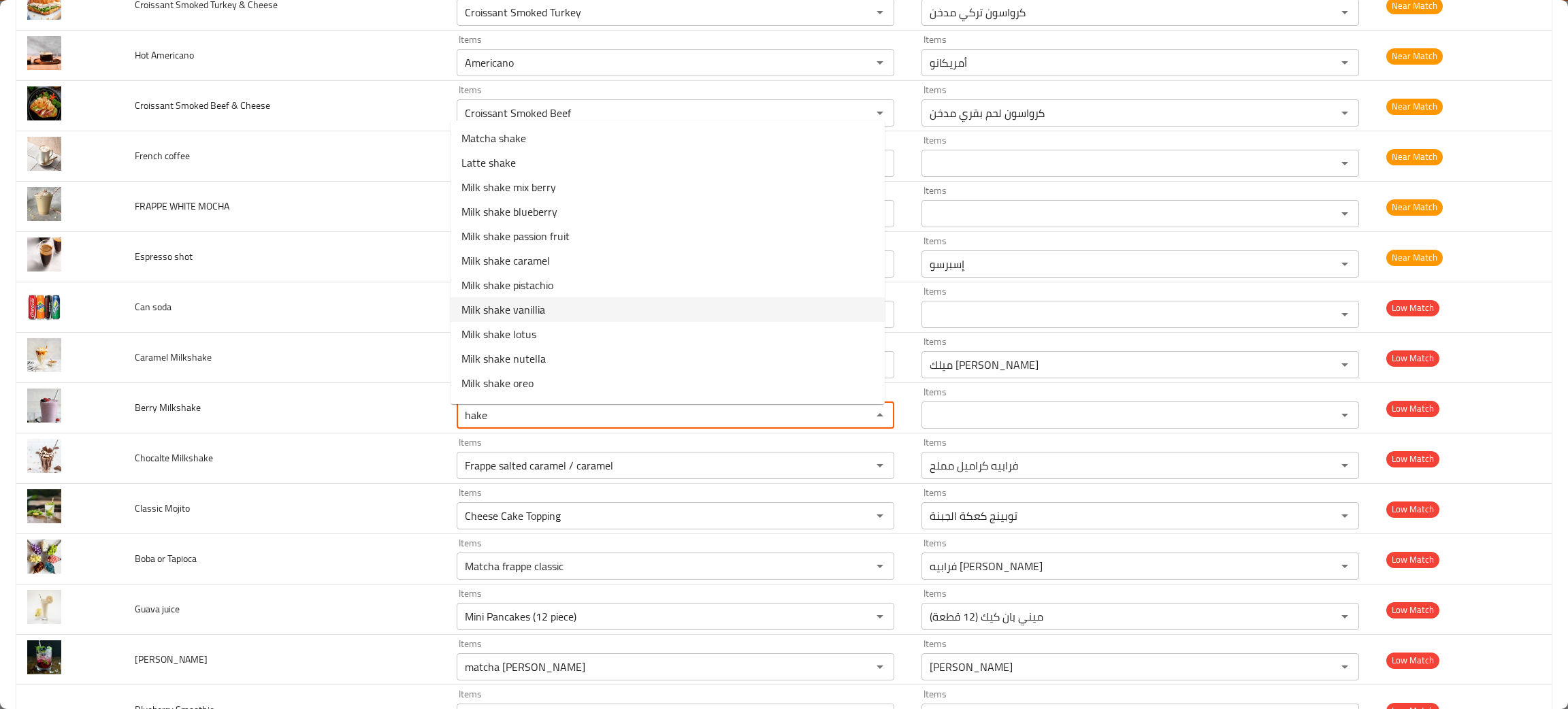
drag, startPoint x: 867, startPoint y: 273, endPoint x: 876, endPoint y: 240, distance: 34.2
click at [876, 240] on Milkshake-popup "Matcha shake Latte shake Milk shake mix berry Milk shake blueberry Milk shake p…" at bounding box center [668, 262] width 434 height 284
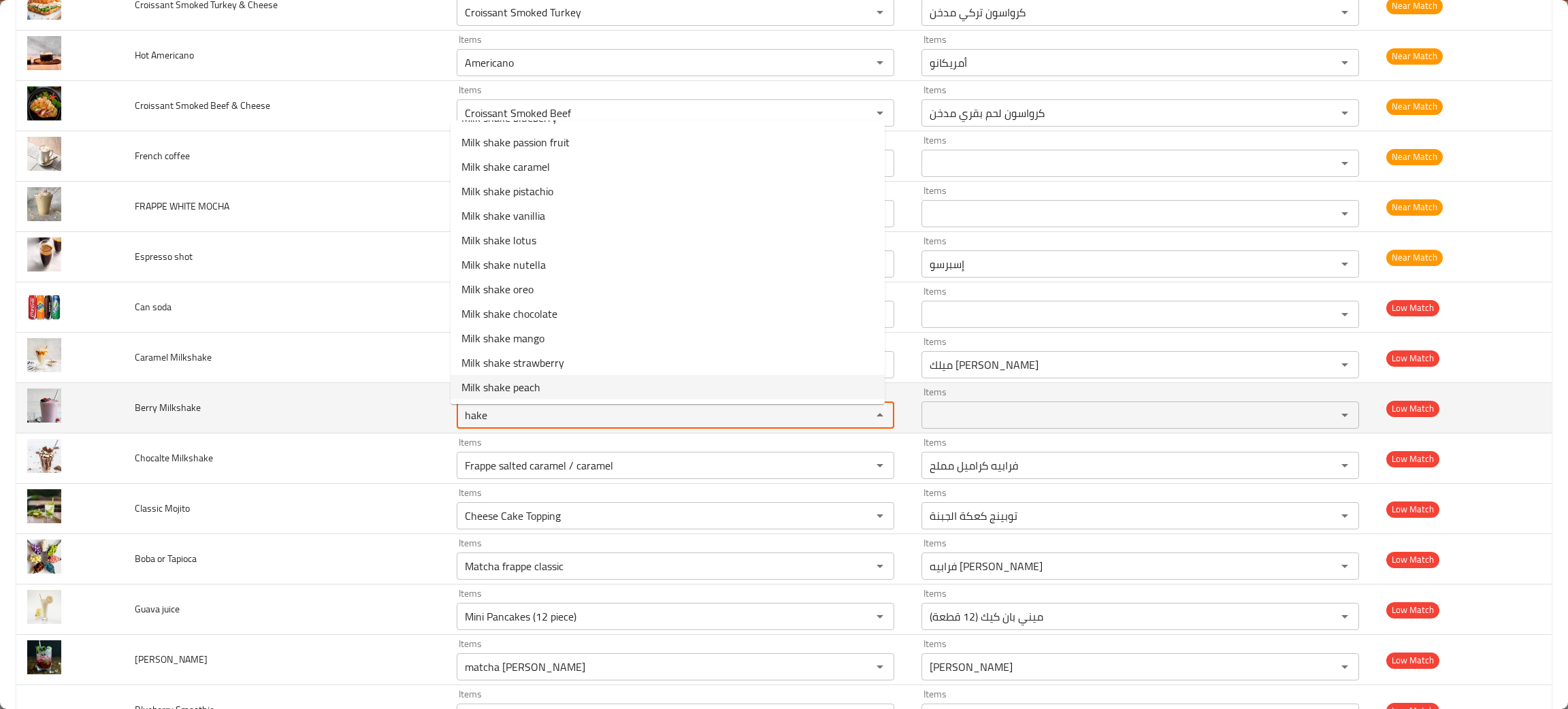
type Milkshake "hake"
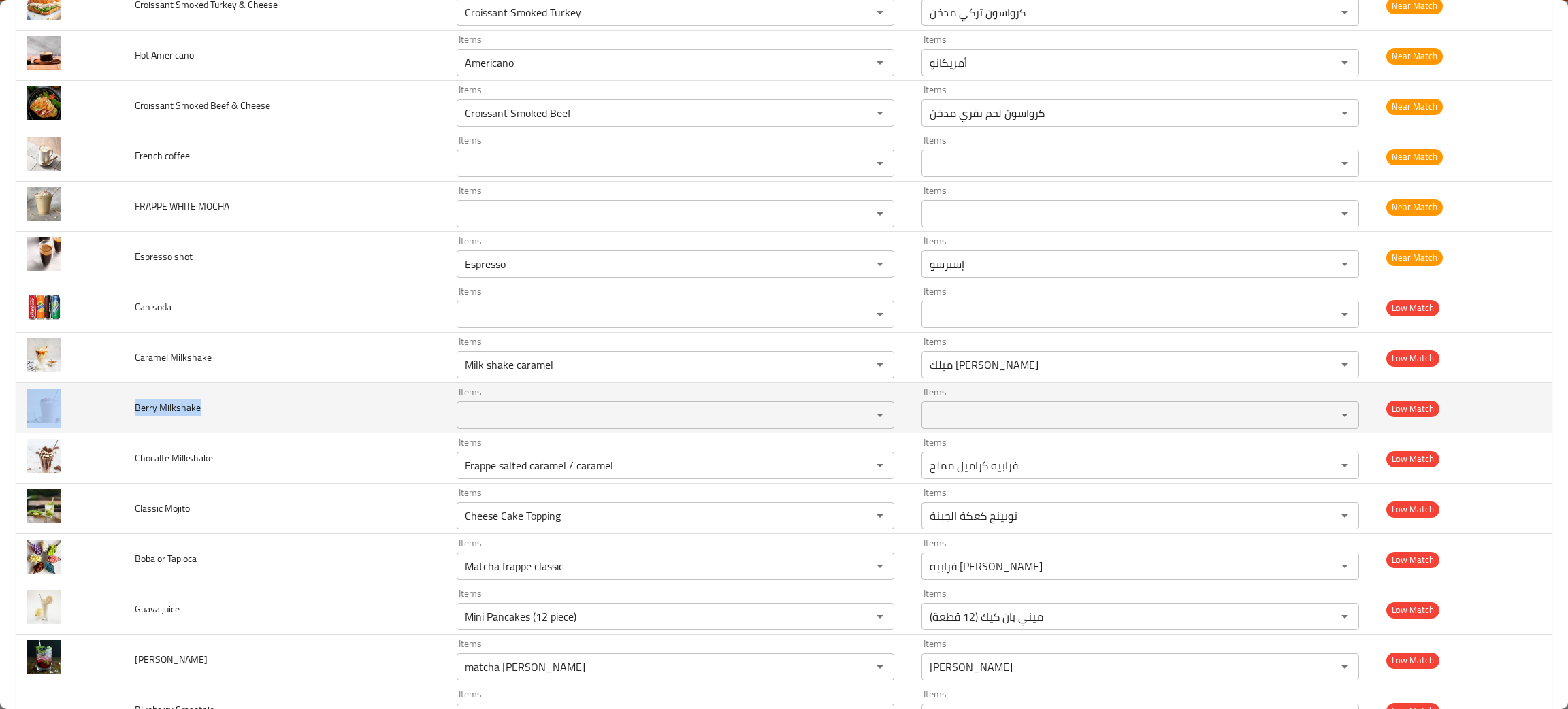
drag, startPoint x: 223, startPoint y: 416, endPoint x: 107, endPoint y: 412, distance: 116.1
click at [107, 412] on tr "Berry Milkshake Items Items Items Items Low Match" at bounding box center [783, 408] width 1535 height 50
copy tr "Berry Milkshake"
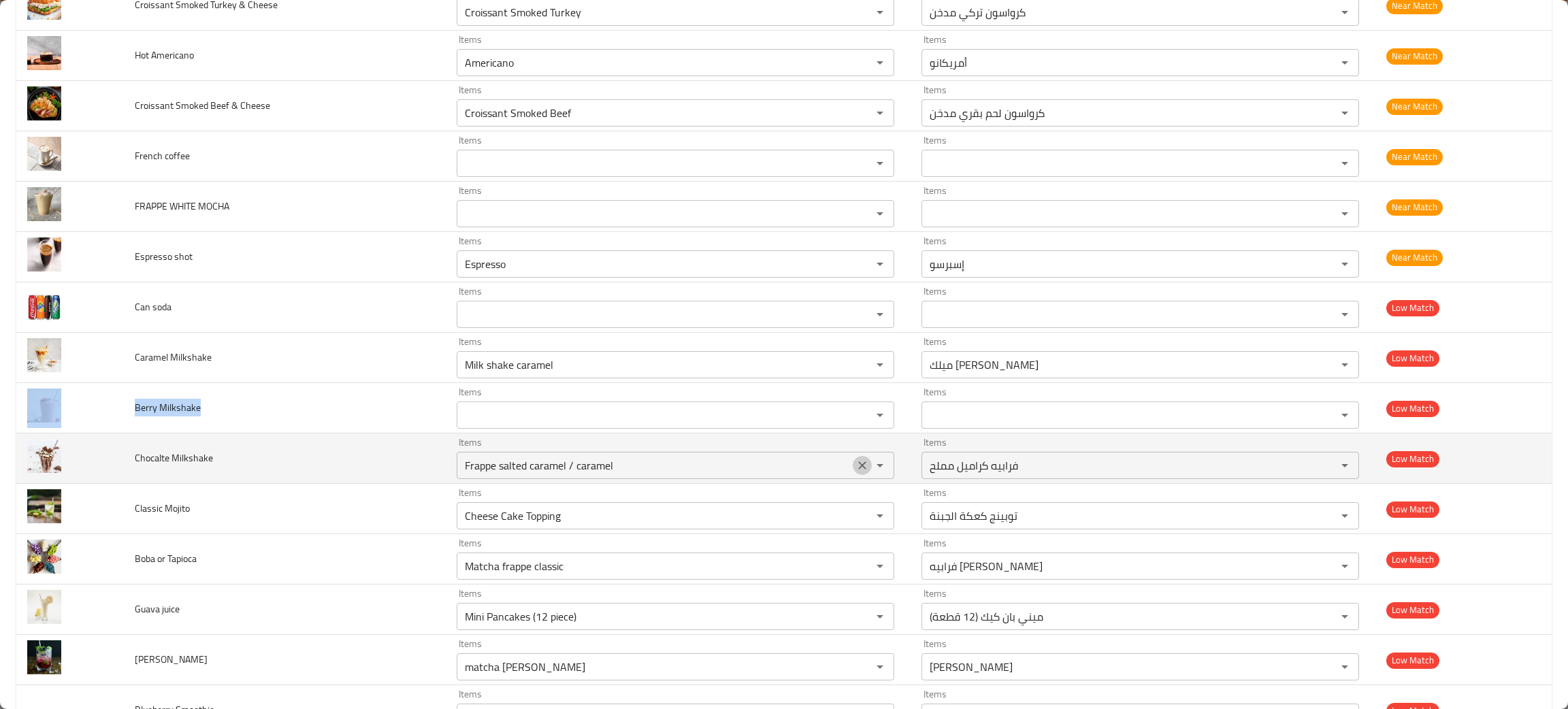
click at [856, 465] on icon "Clear" at bounding box center [862, 465] width 14 height 14
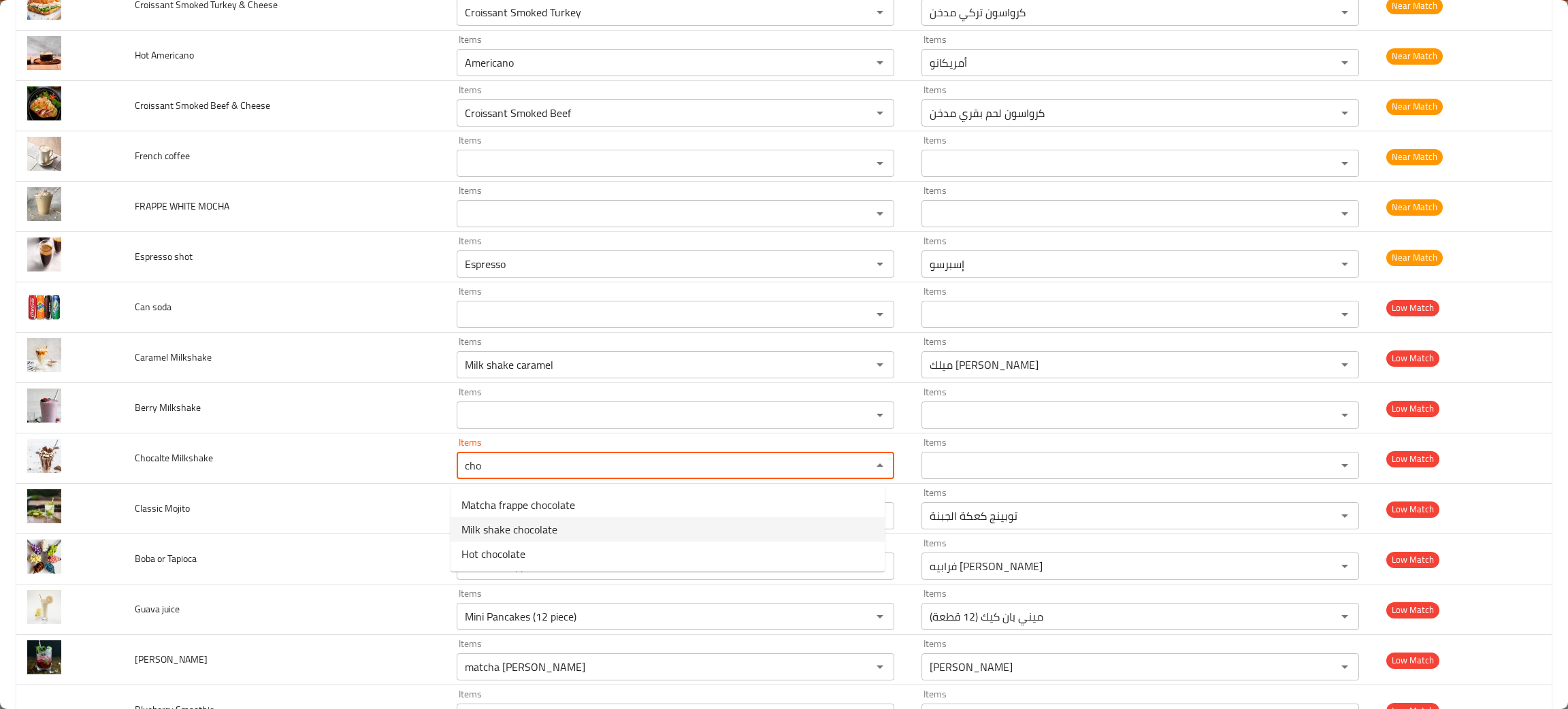
click at [511, 522] on span "Milk shake chocolate" at bounding box center [509, 529] width 96 height 16
type Milkshake "Milk shake chocolate"
type Milkshake-ar "ميلك شيك شوكولاتة"
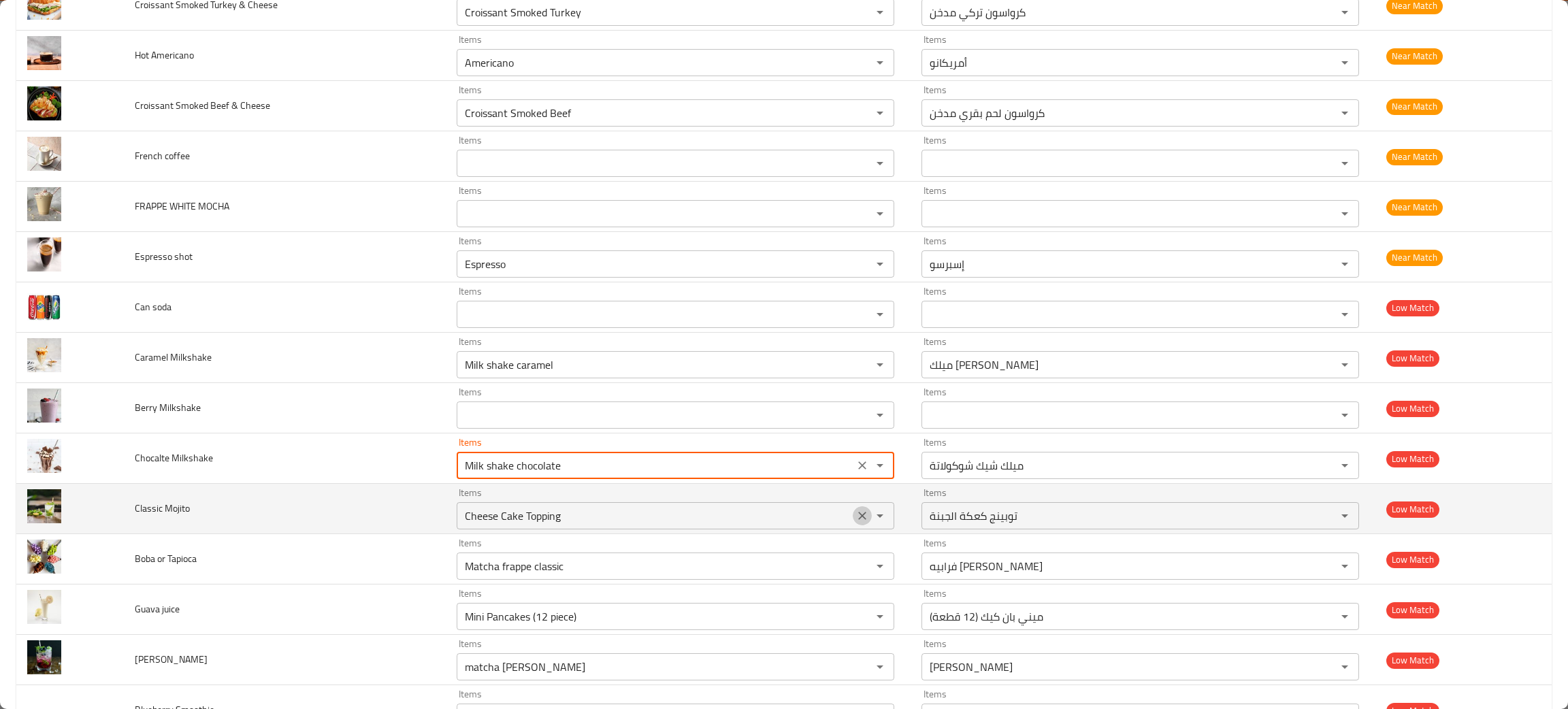
click at [856, 516] on icon "Clear" at bounding box center [862, 516] width 14 height 14
type Milkshake "Milk shake chocolate"
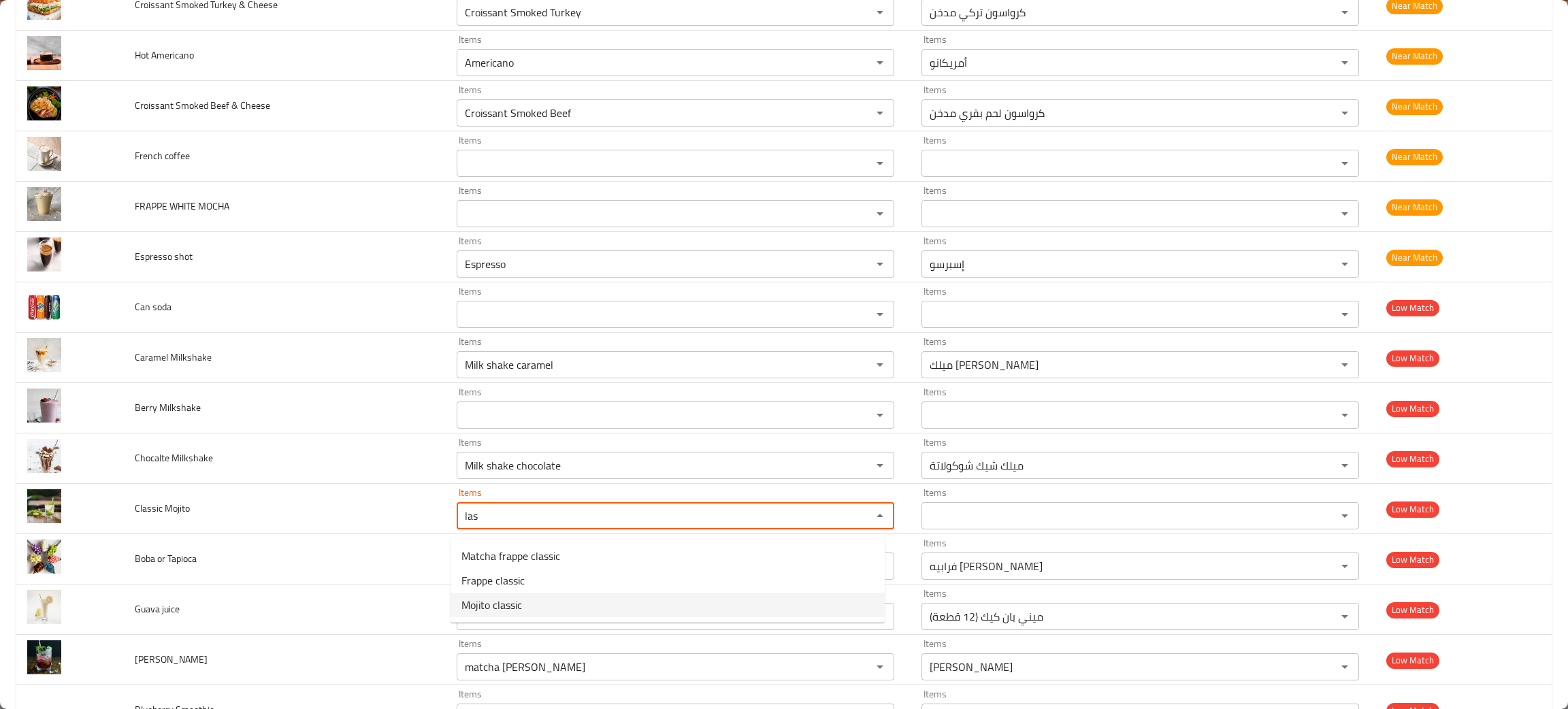
click at [504, 597] on span "Mojito classic" at bounding box center [492, 605] width 61 height 16
type Mojito "Mojito classic"
type Mojito-ar "[PERSON_NAME]"
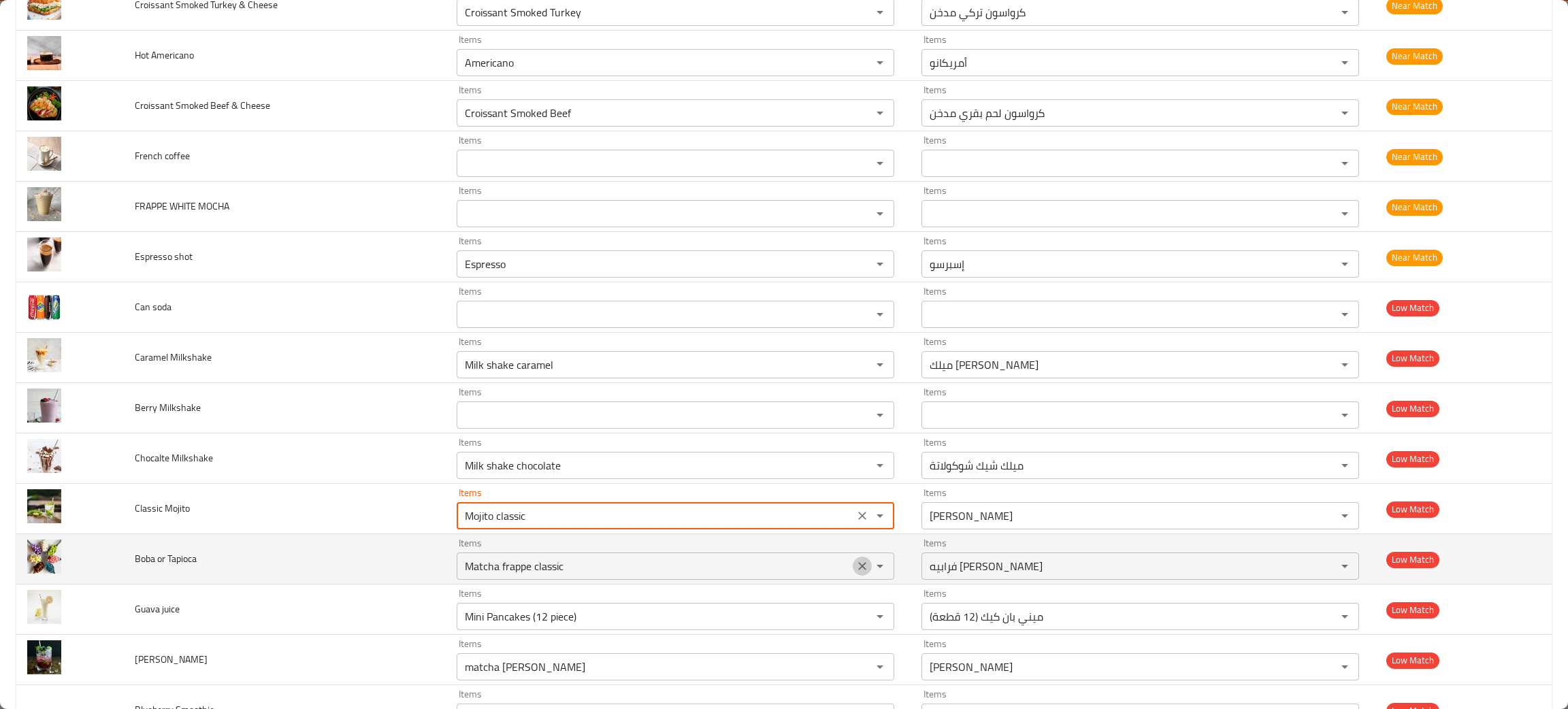
click at [856, 566] on icon "Clear" at bounding box center [862, 567] width 14 height 14
type Mojito "Mojito classic"
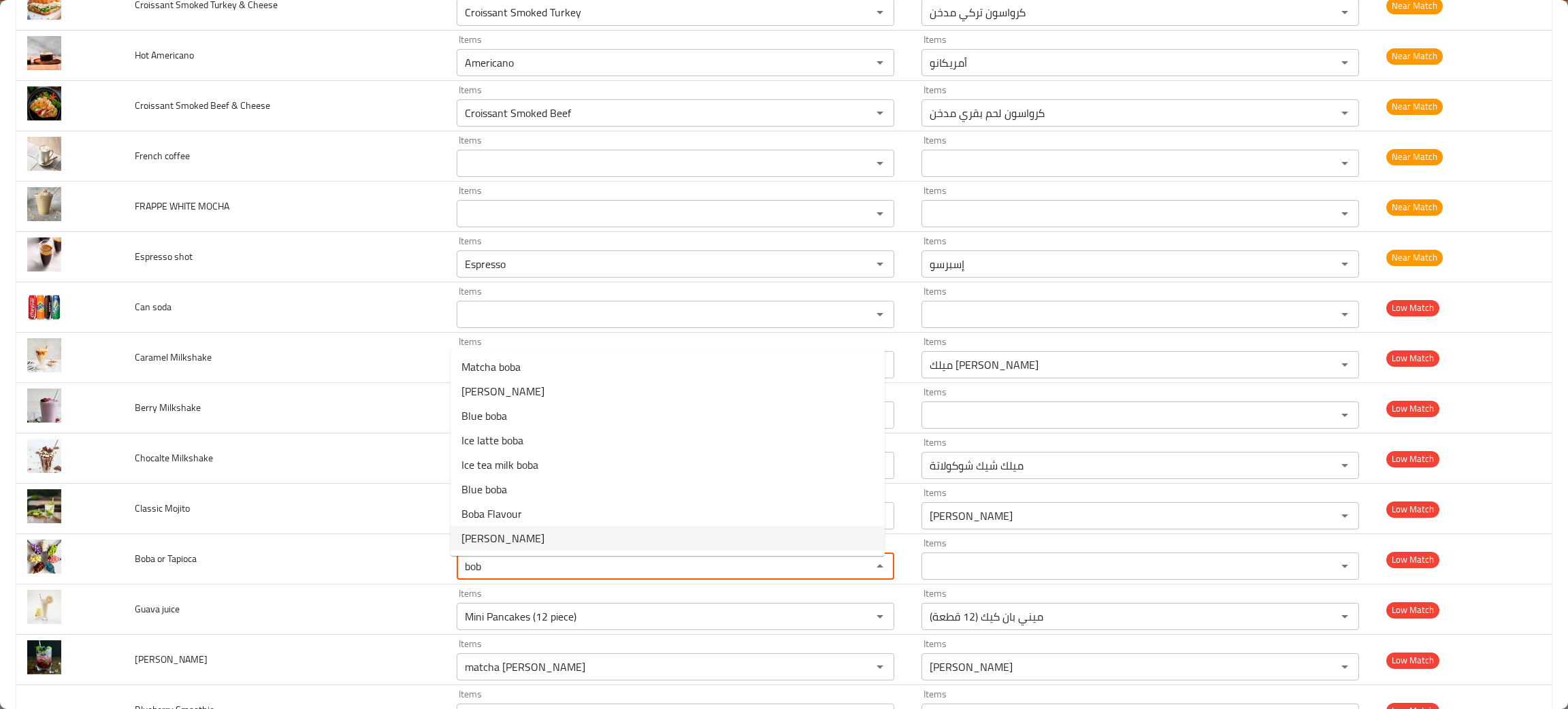
click at [487, 533] on span "[PERSON_NAME]" at bounding box center [502, 538] width 83 height 16
type Tapioca "[PERSON_NAME]"
type Tapioca-ar "[PERSON_NAME]"
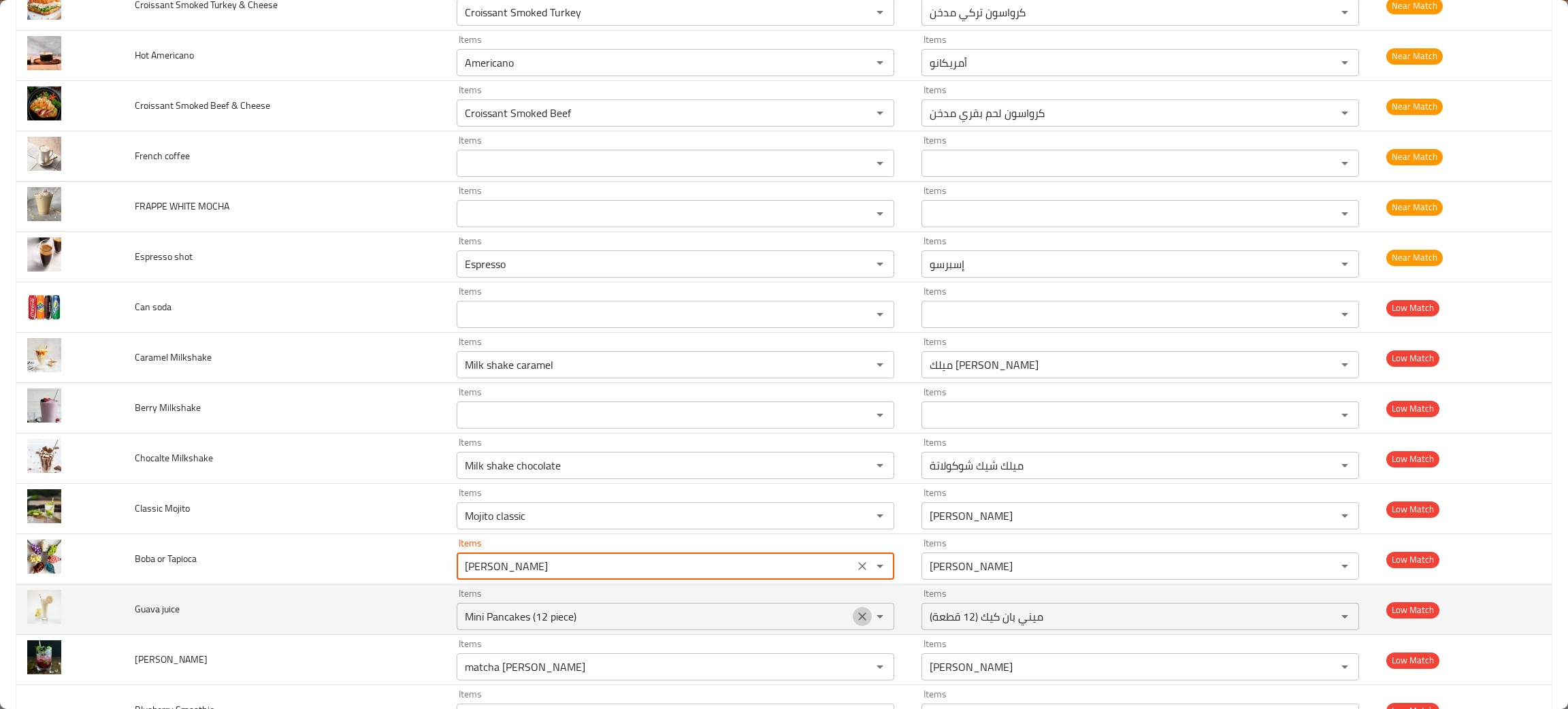
click at [858, 620] on icon "Clear" at bounding box center [862, 617] width 14 height 14
type Tapioca "[PERSON_NAME]"
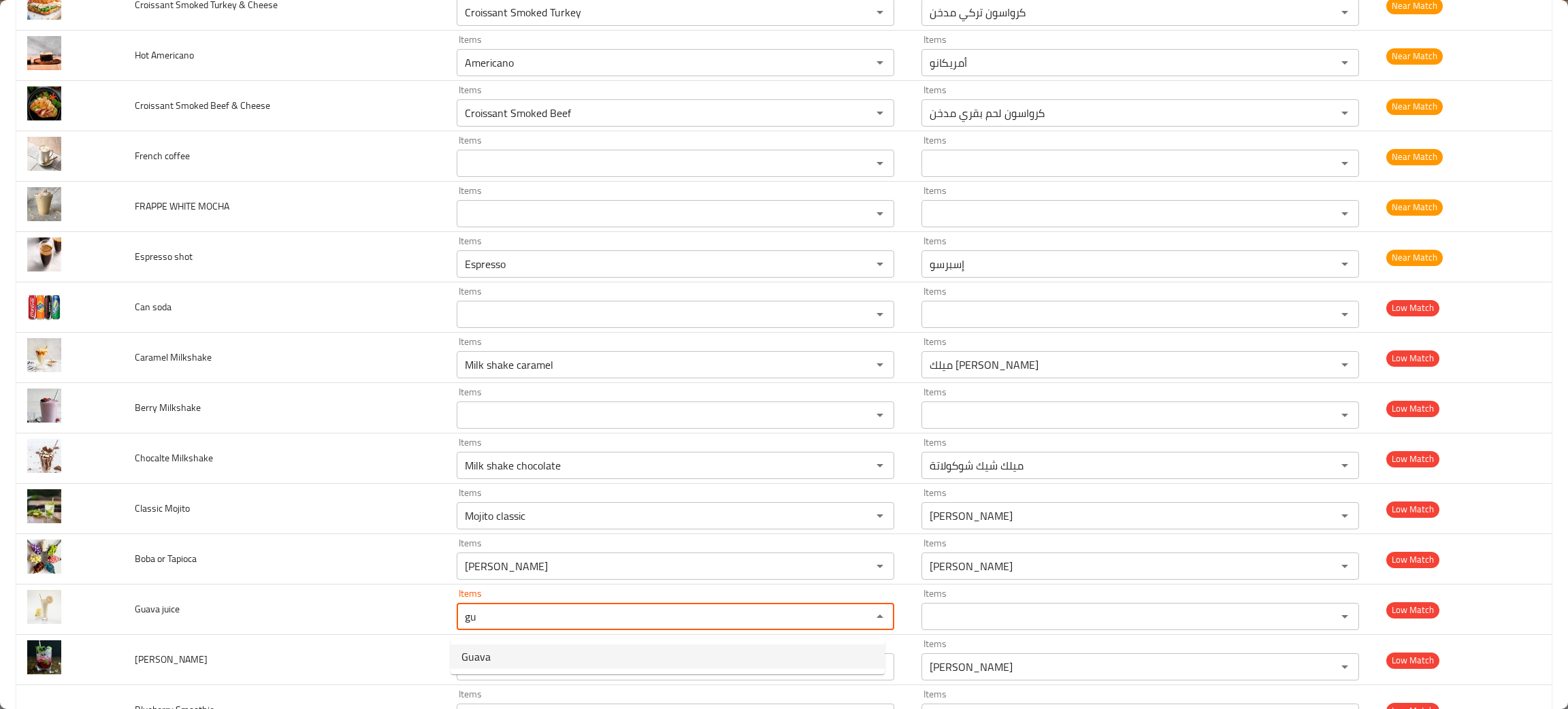
click at [583, 657] on juice-option-0 "Guava" at bounding box center [668, 657] width 434 height 24
type juice "Guava"
type juice-ar "جوافة"
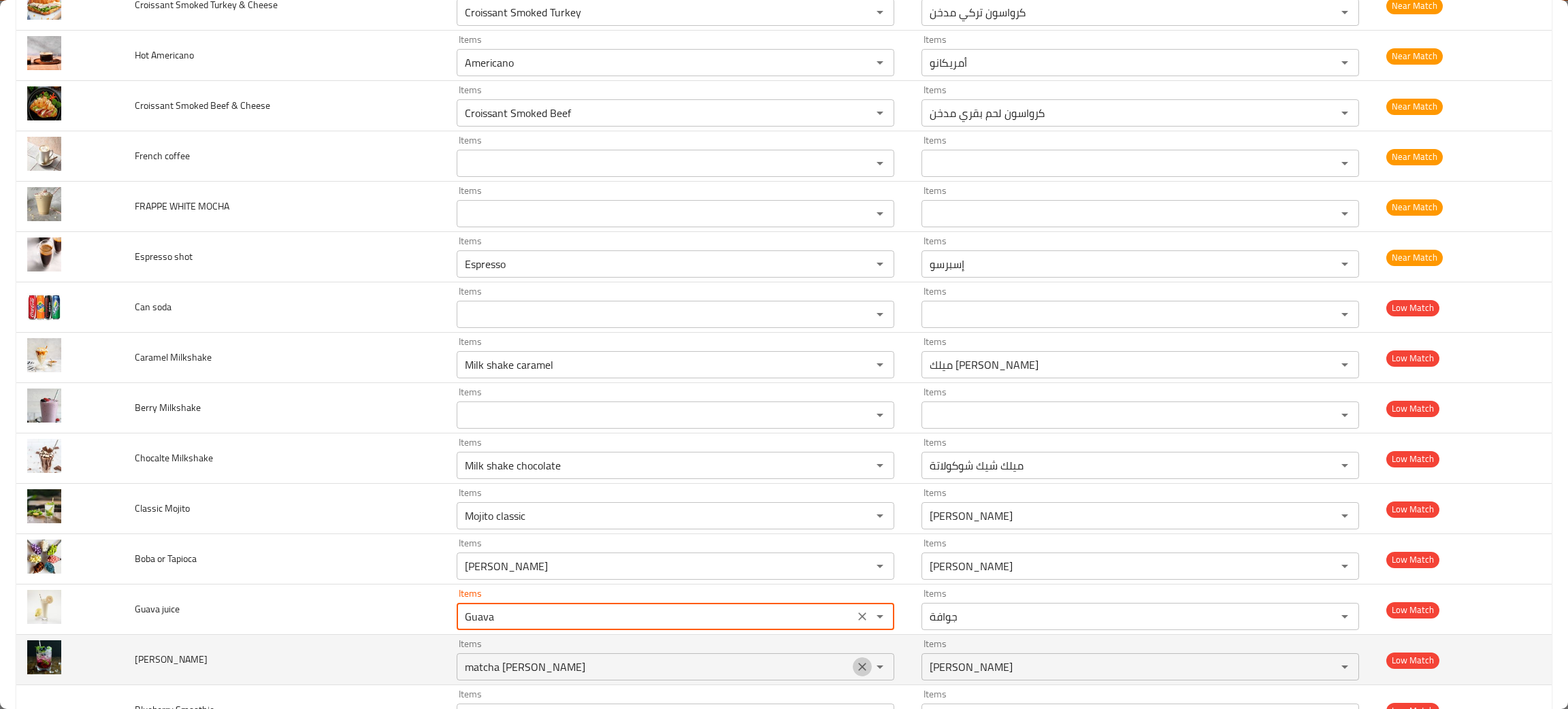
click at [858, 671] on icon "Clear" at bounding box center [862, 667] width 8 height 8
type juice "Guava"
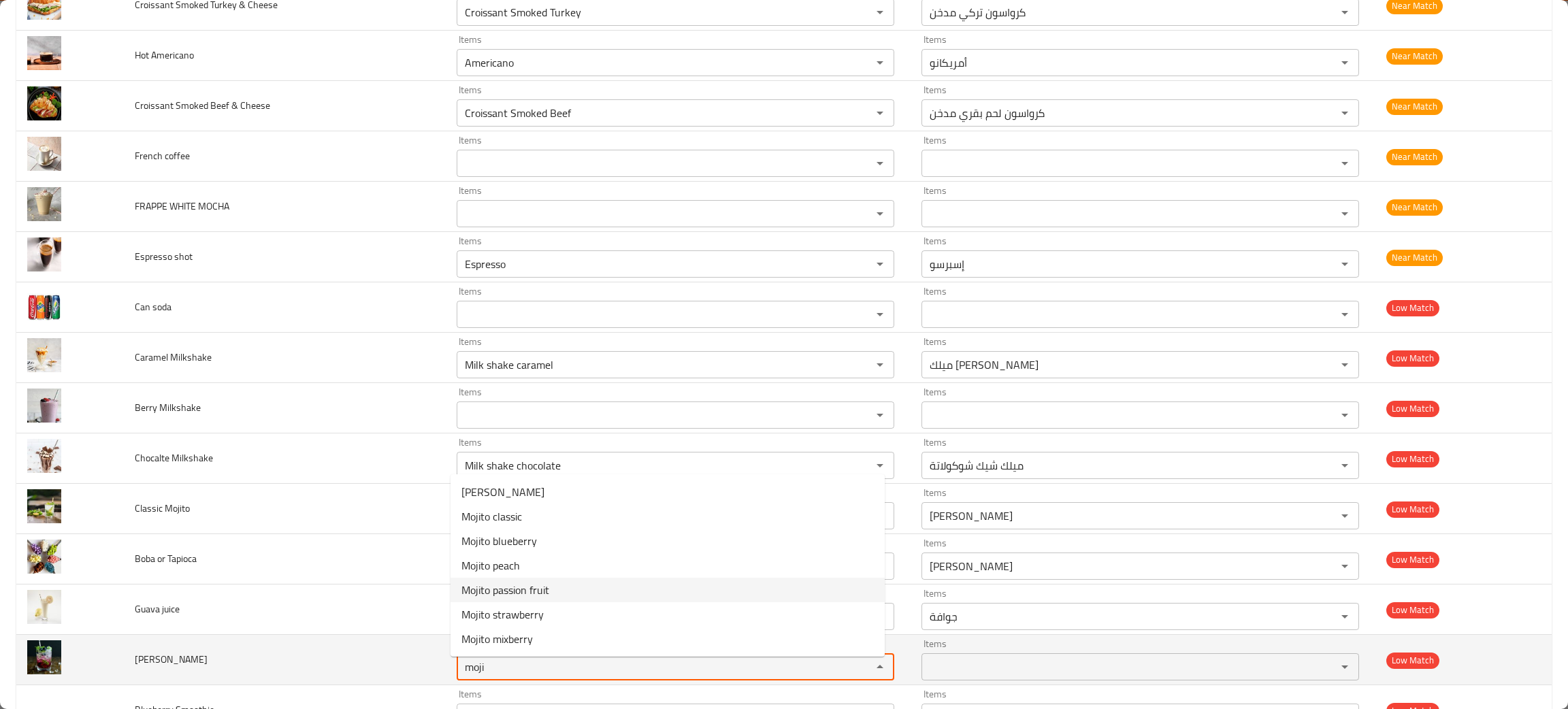
type Mojito "moji"
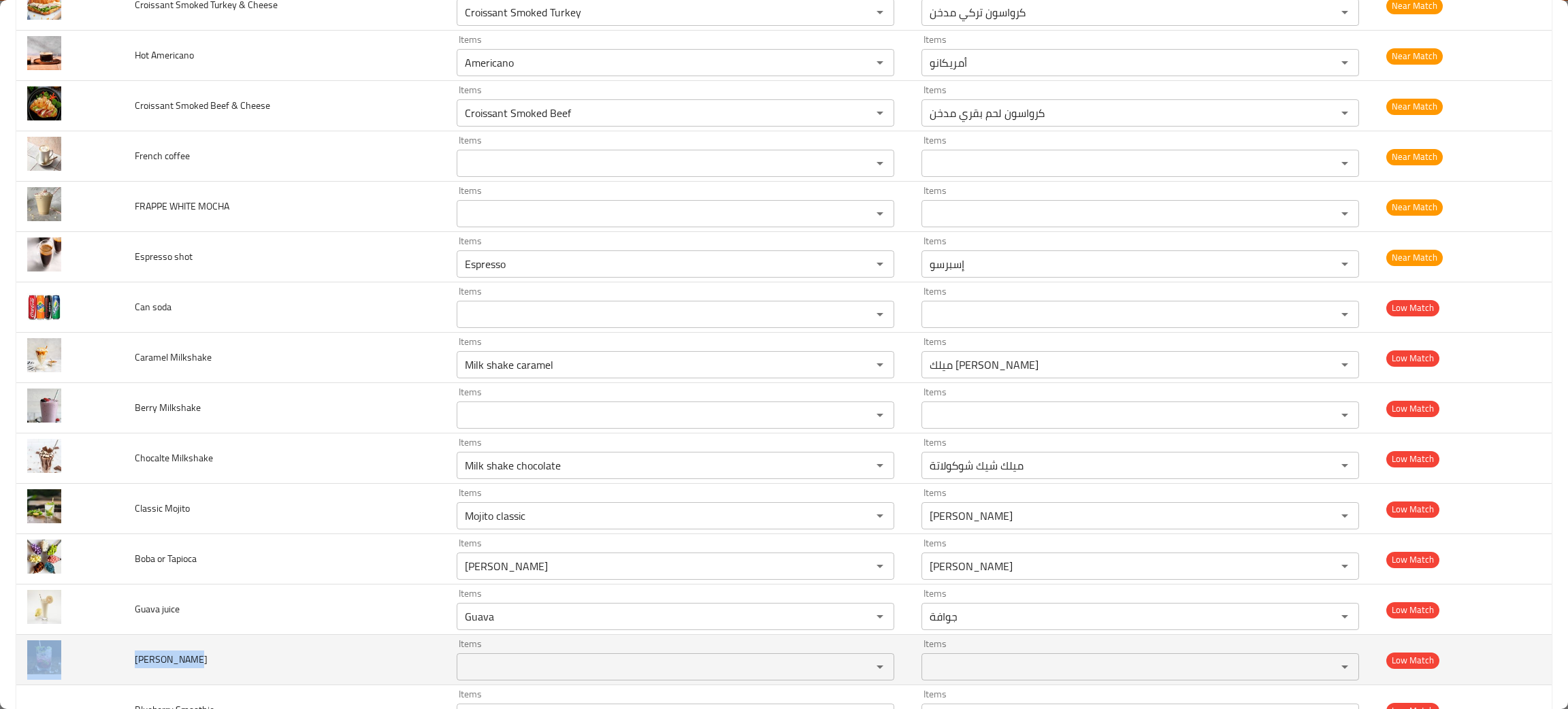
drag, startPoint x: 193, startPoint y: 658, endPoint x: 111, endPoint y: 666, distance: 82.4
click at [111, 666] on tr "berry Mojito Items Items Items Items Low Match" at bounding box center [783, 660] width 1535 height 50
copy tr "berry Mojito"
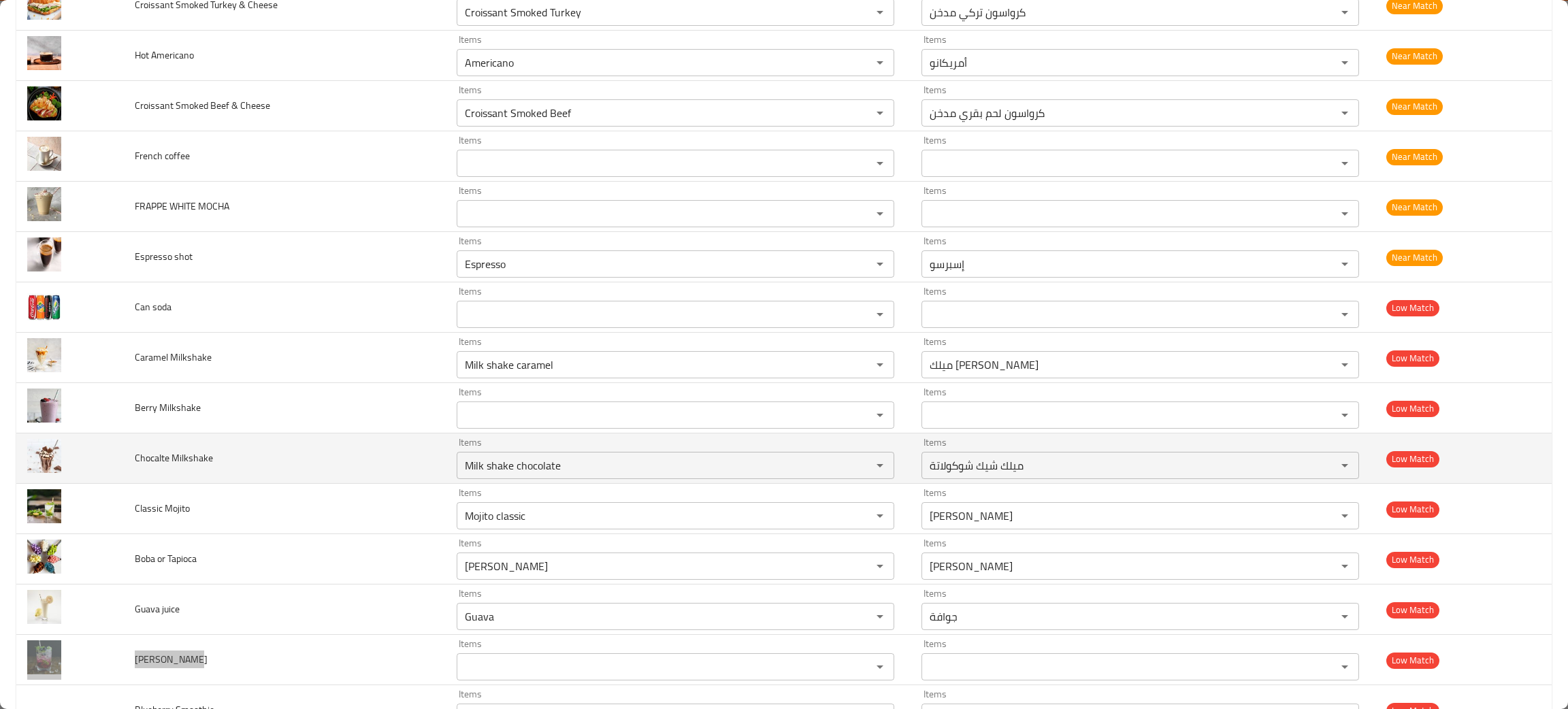
scroll to position [2152, 0]
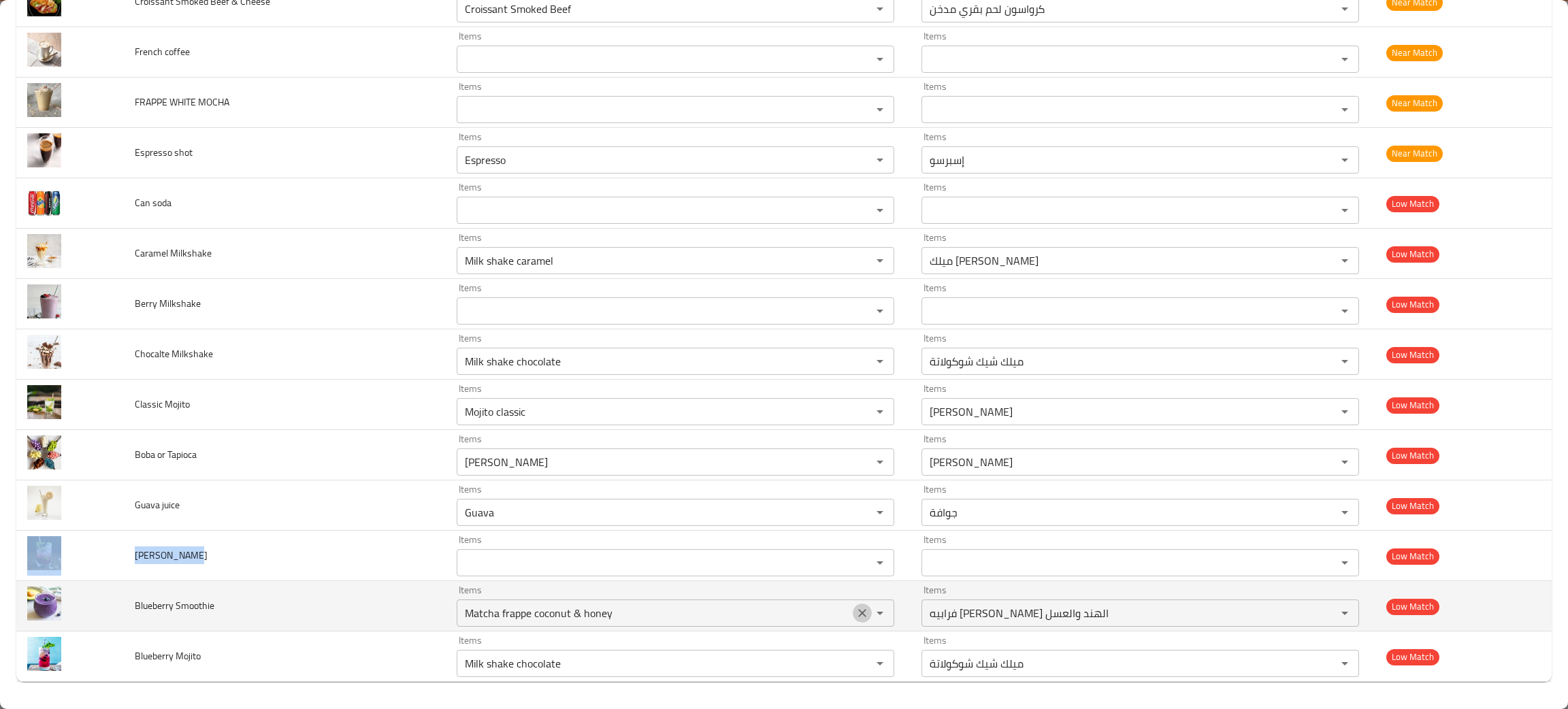
click at [856, 608] on icon "Clear" at bounding box center [862, 613] width 14 height 14
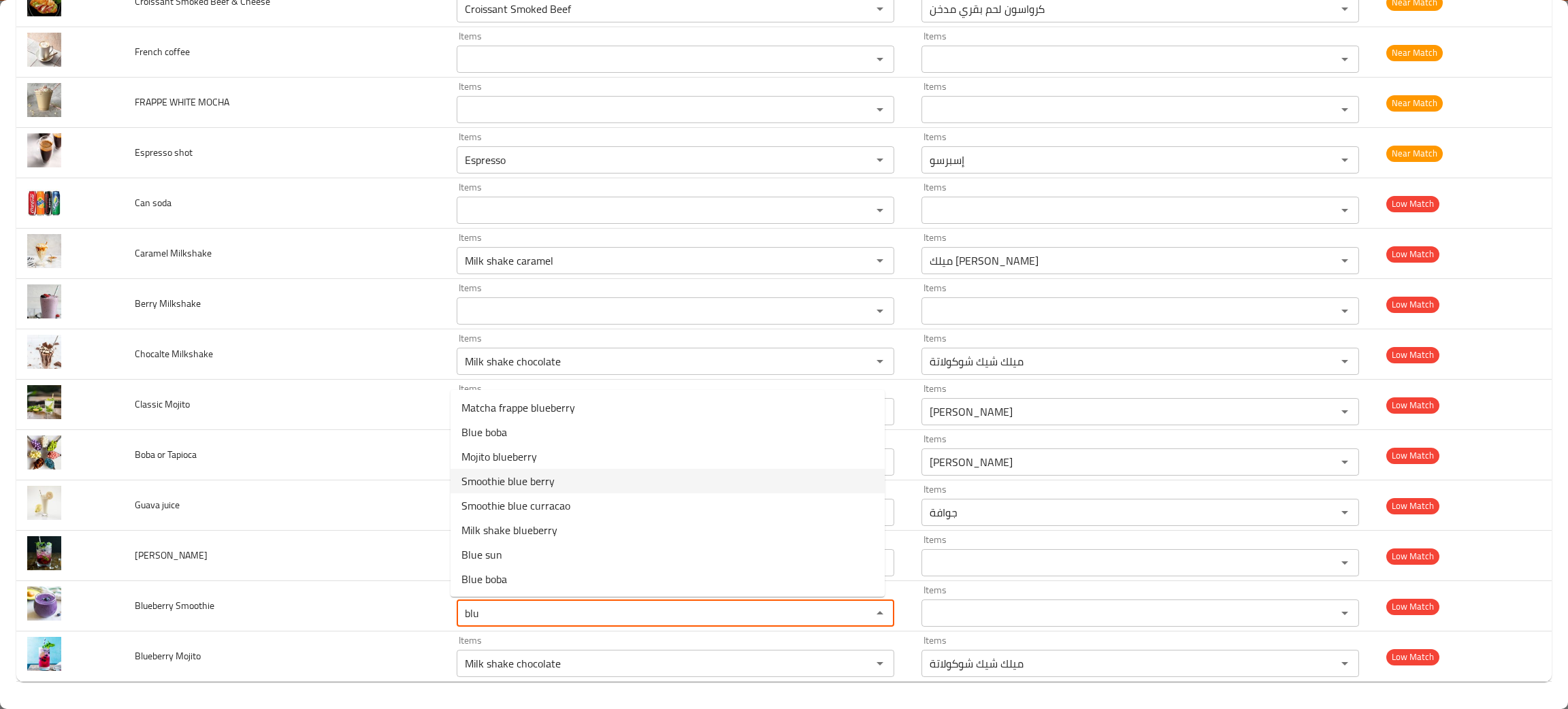
click at [534, 473] on span "Smoothie blue berry" at bounding box center [508, 481] width 93 height 16
type Smoothie "Smoothie blue berry"
type Smoothie-ar "سموذي توت أزرق"
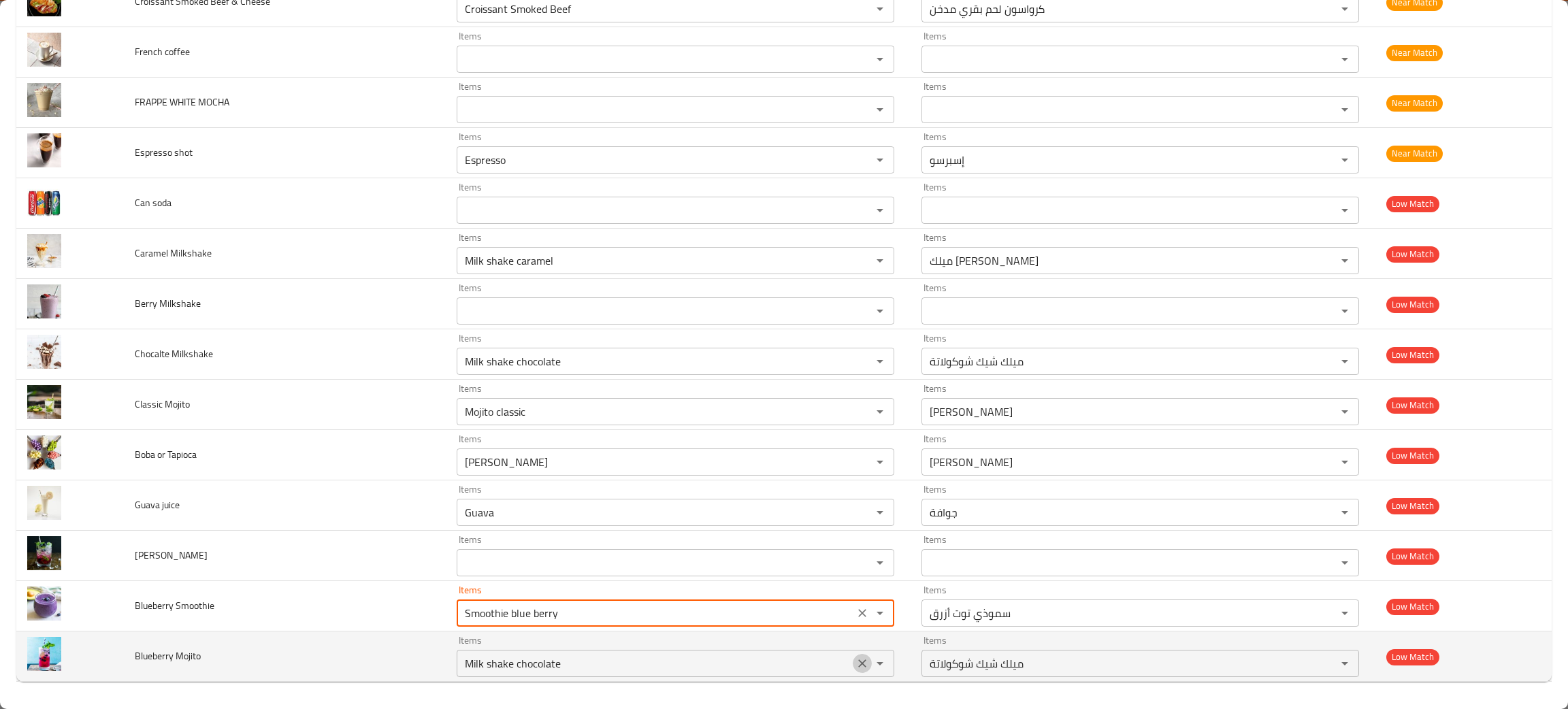
click at [856, 664] on icon "Clear" at bounding box center [862, 664] width 14 height 14
type Smoothie "Smoothie blue berry"
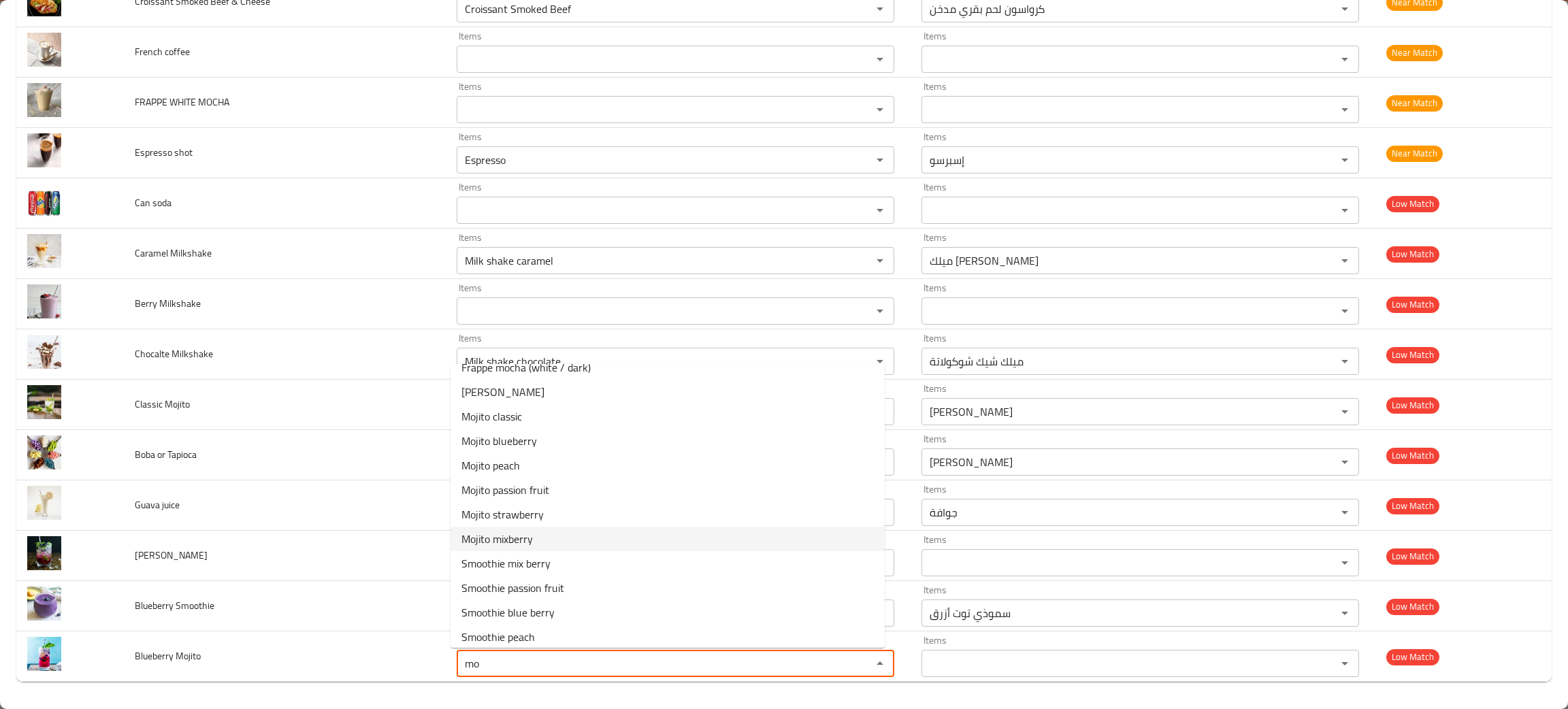
scroll to position [102, 0]
click at [511, 473] on span "Mojito blueberry" at bounding box center [499, 475] width 75 height 16
type Mojito "Mojito blueberry"
type Mojito-ar "[PERSON_NAME]"
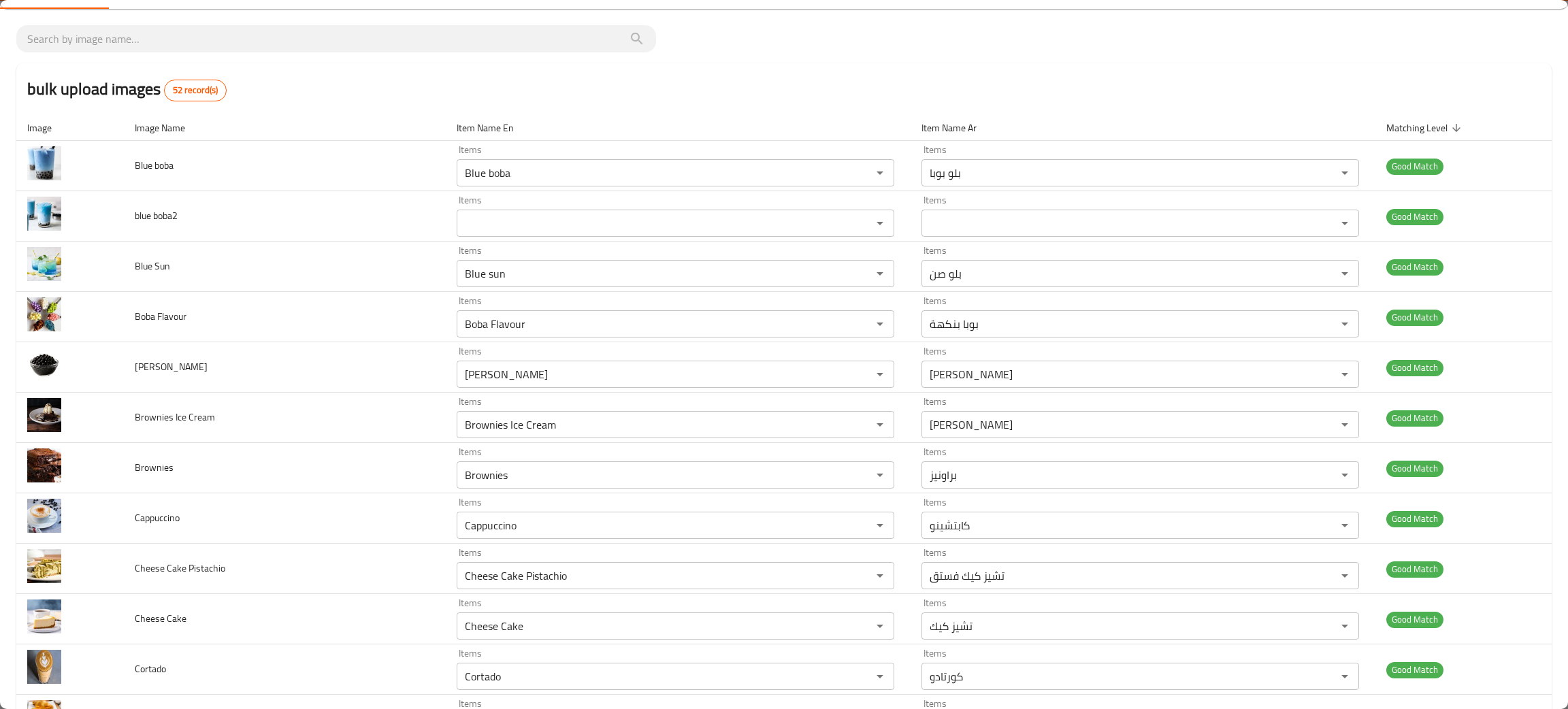
scroll to position [0, 0]
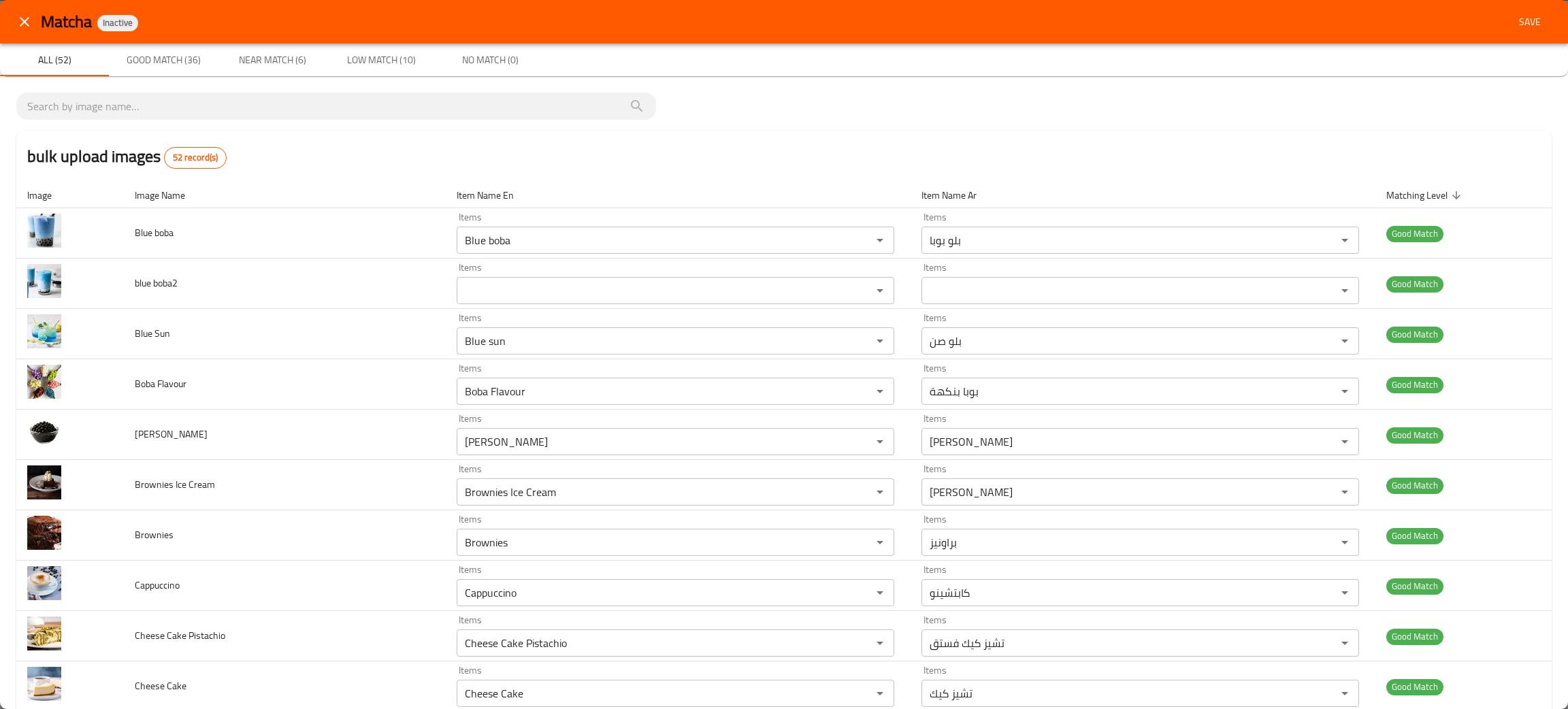
type Mojito "Mojito blueberry"
click at [1513, 19] on span "Save" at bounding box center [1529, 22] width 33 height 17
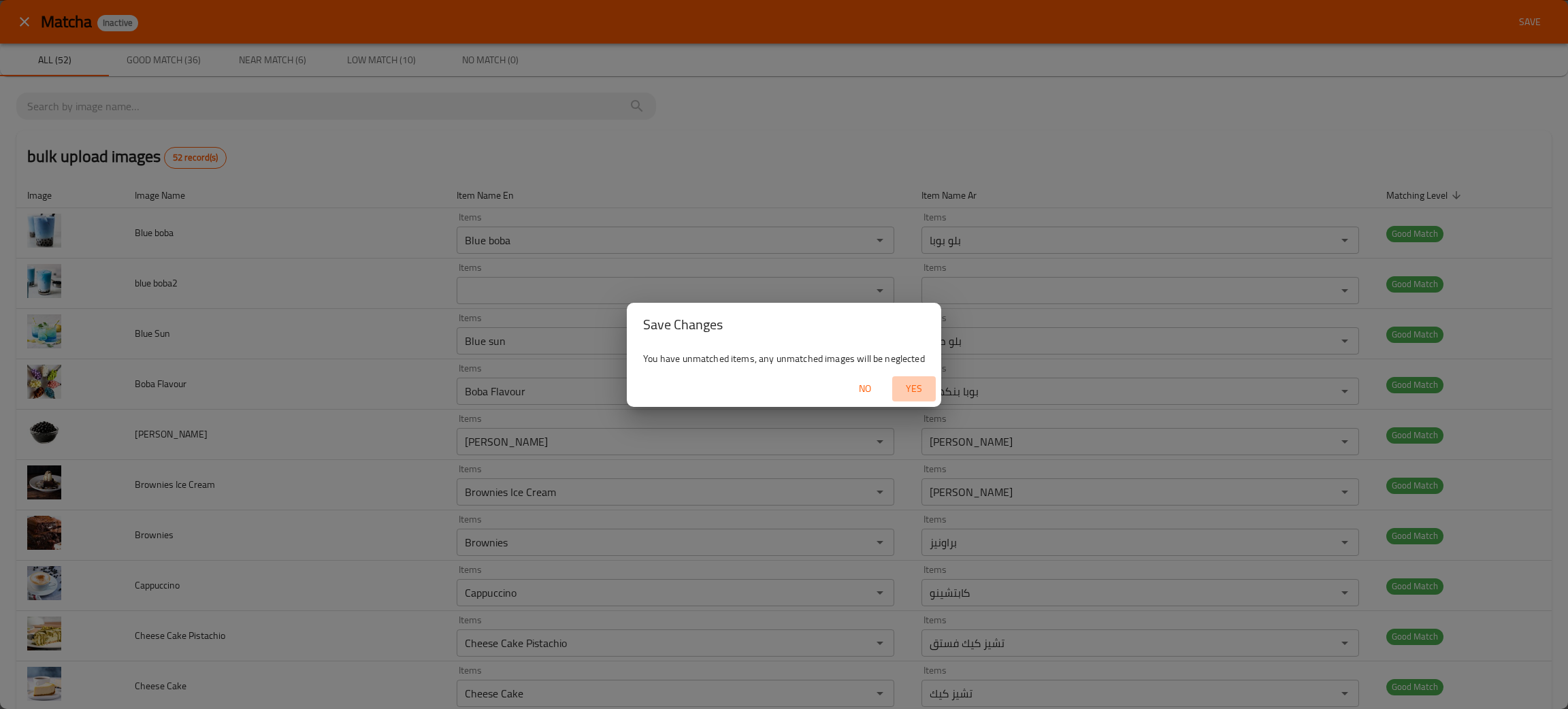
click at [906, 388] on span "Yes" at bounding box center [913, 389] width 33 height 17
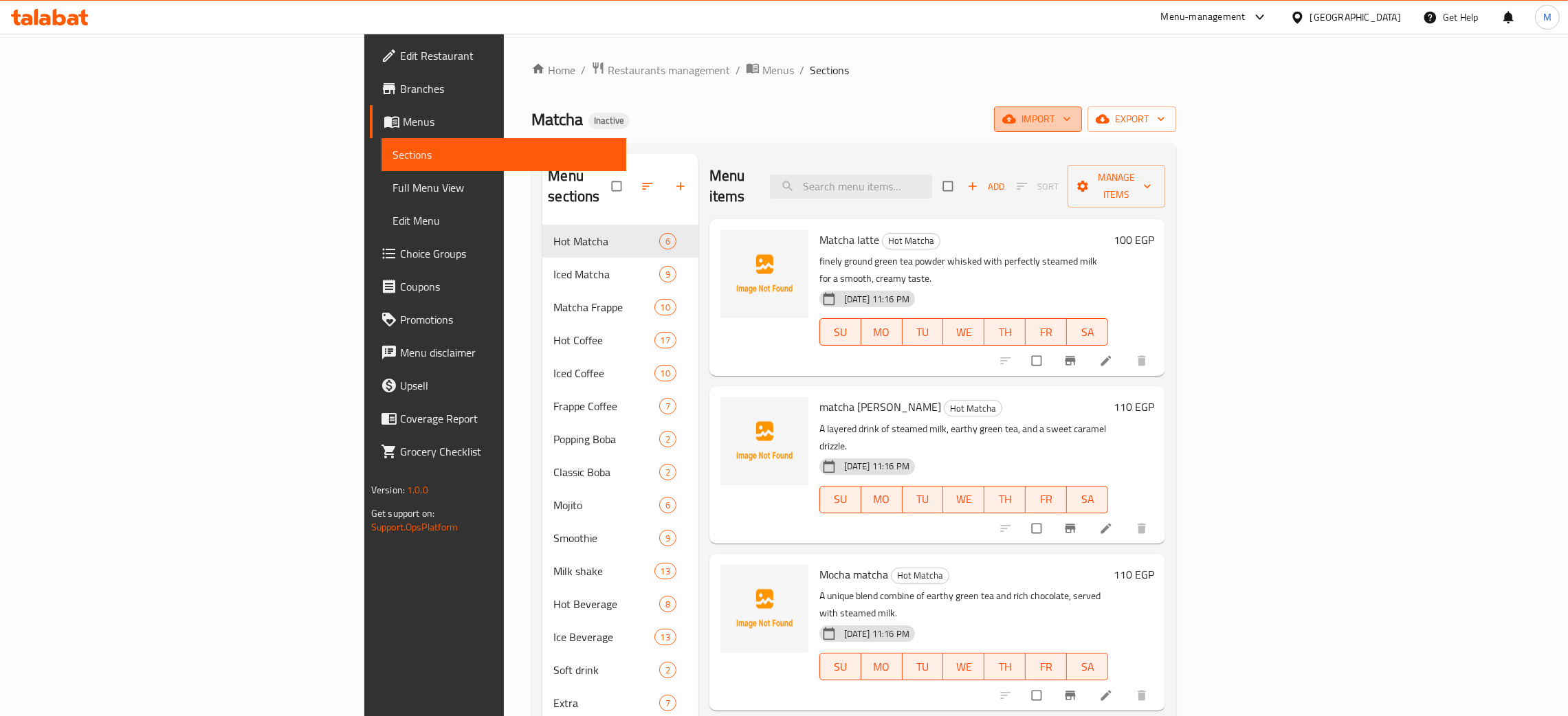
click at [1071, 122] on span "import" at bounding box center [1038, 119] width 66 height 17
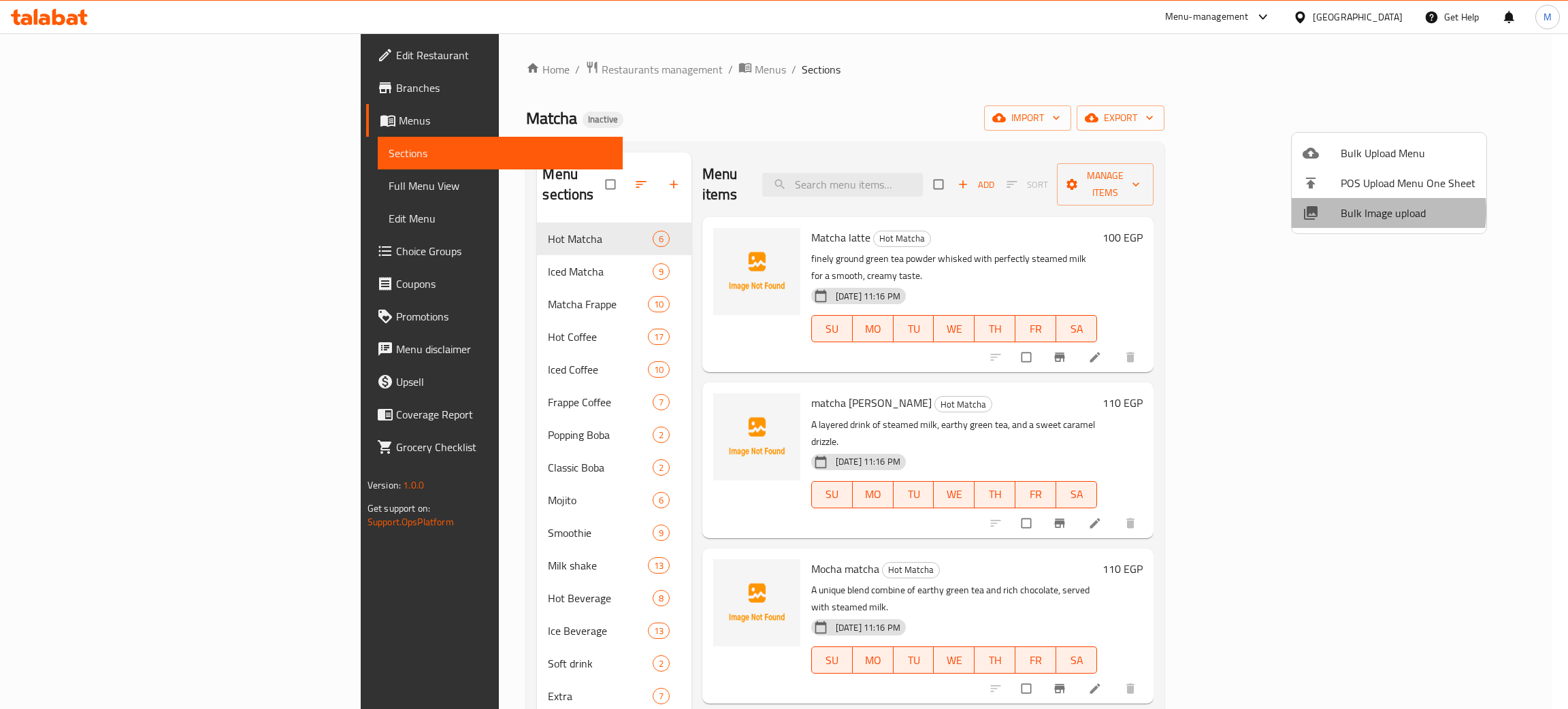
click at [1356, 211] on span "Bulk Image upload" at bounding box center [1407, 212] width 135 height 16
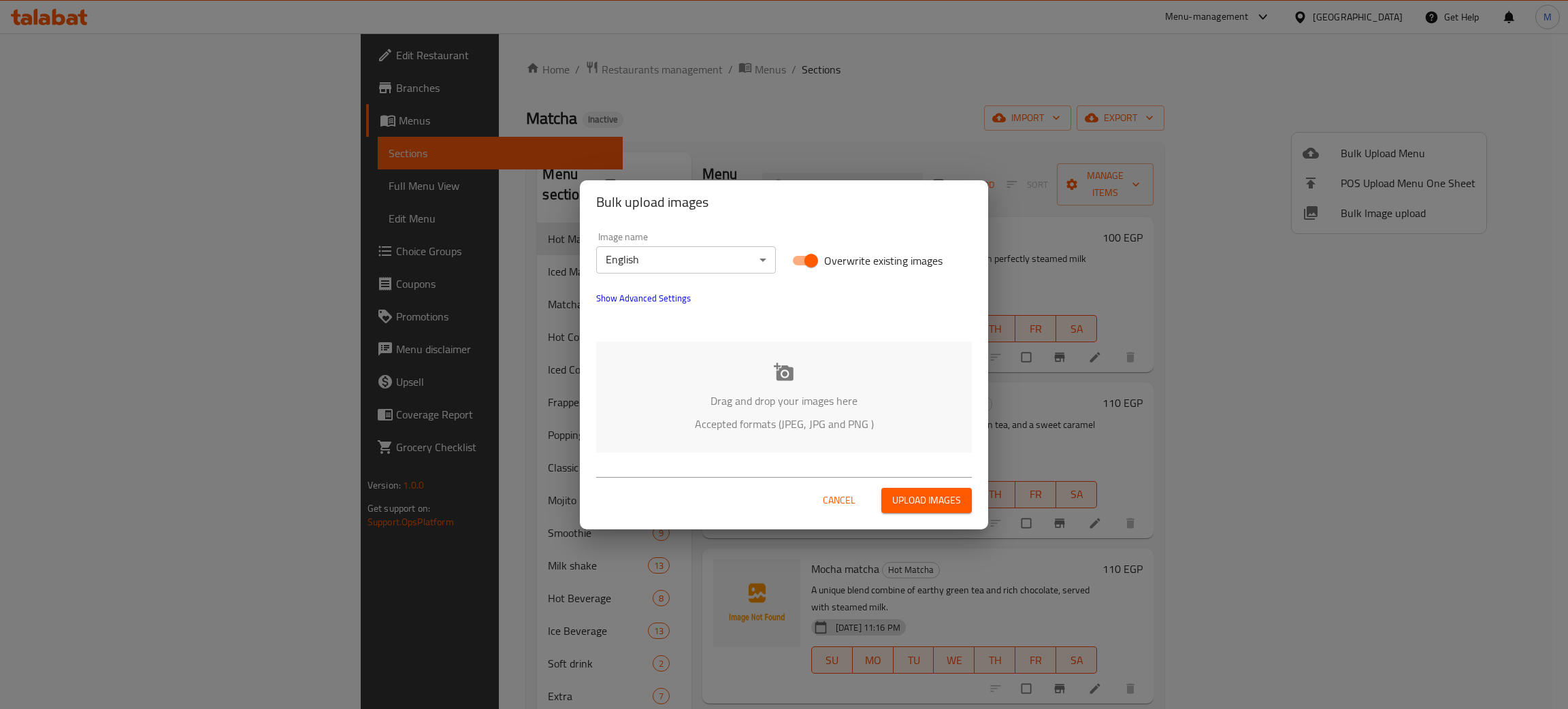
click at [846, 401] on p "Drag and drop your images here" at bounding box center [784, 401] width 335 height 16
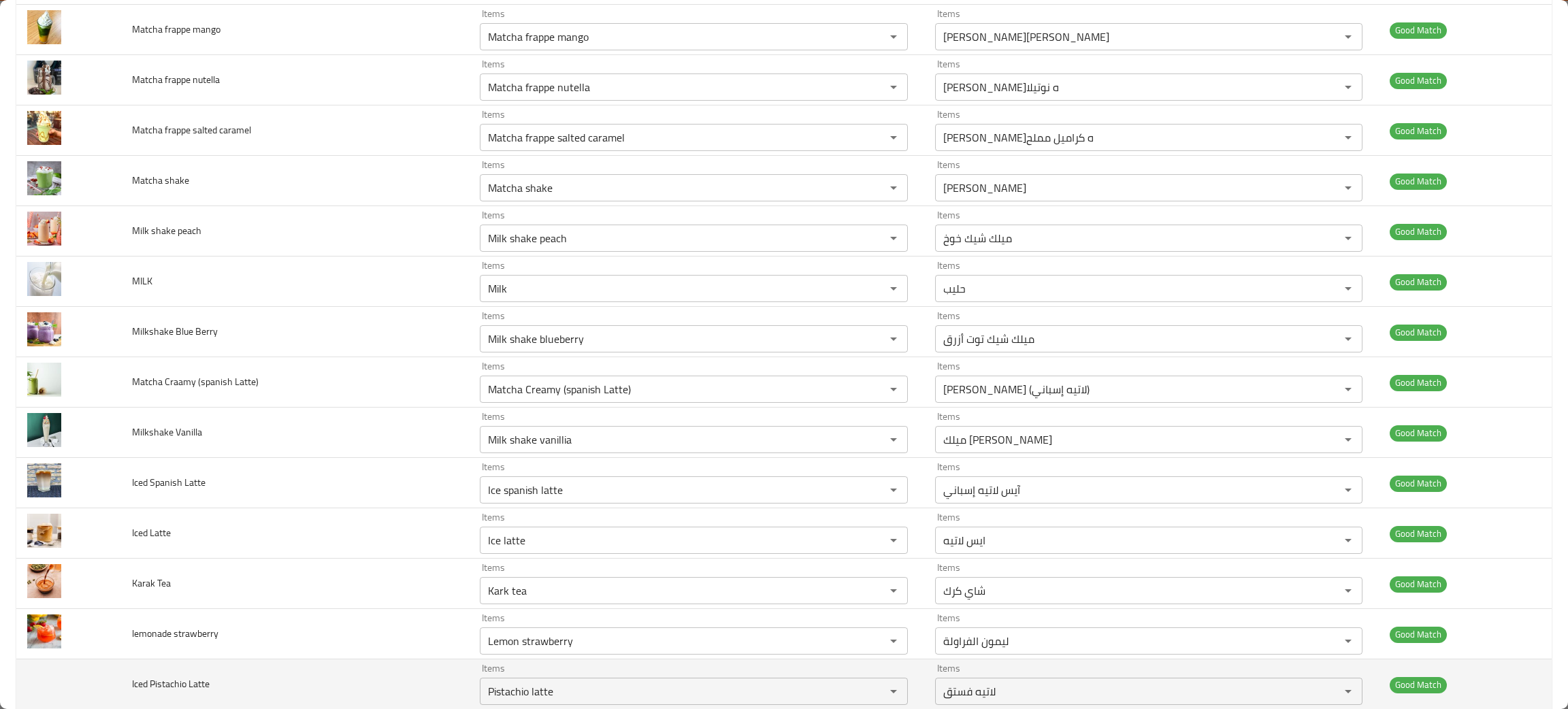
scroll to position [918, 0]
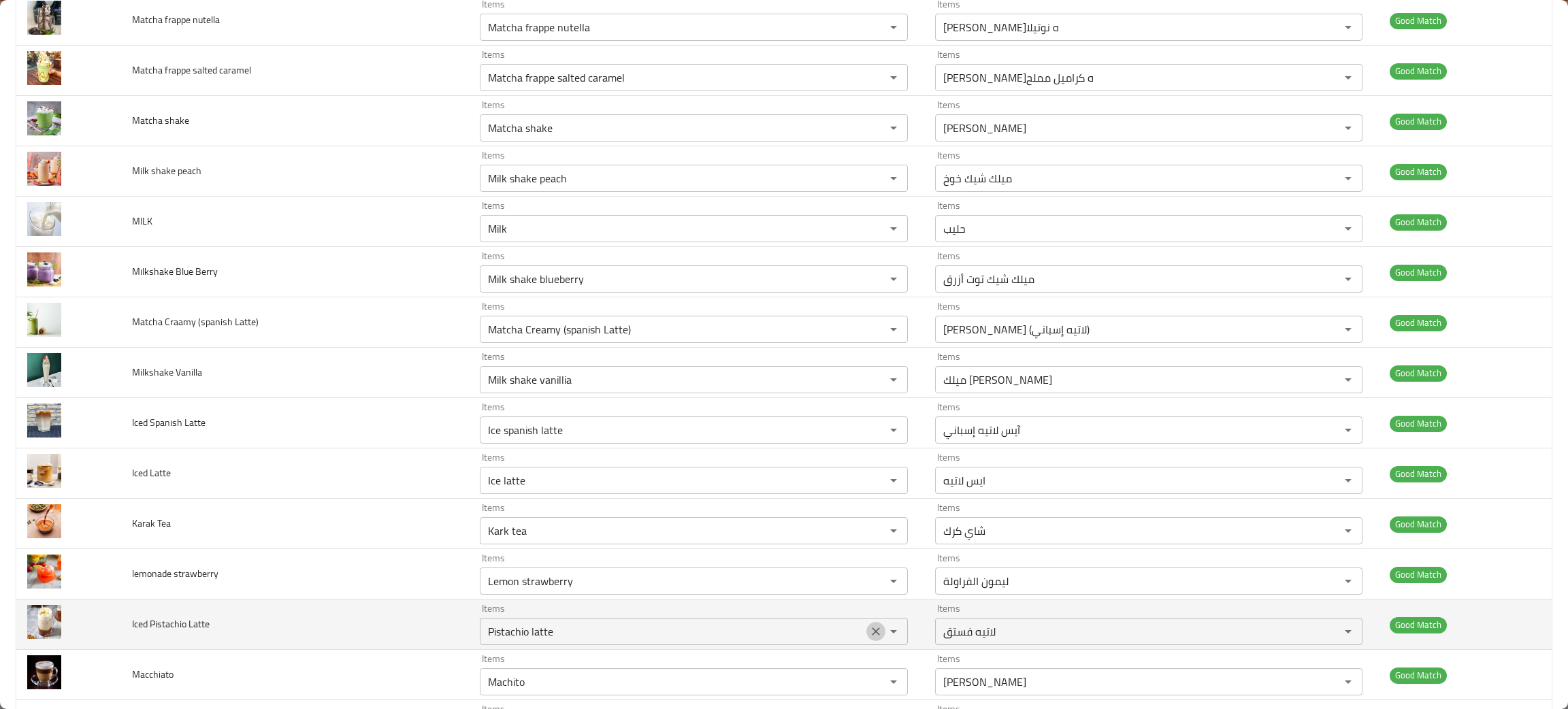
click at [866, 626] on button "Clear" at bounding box center [875, 631] width 19 height 19
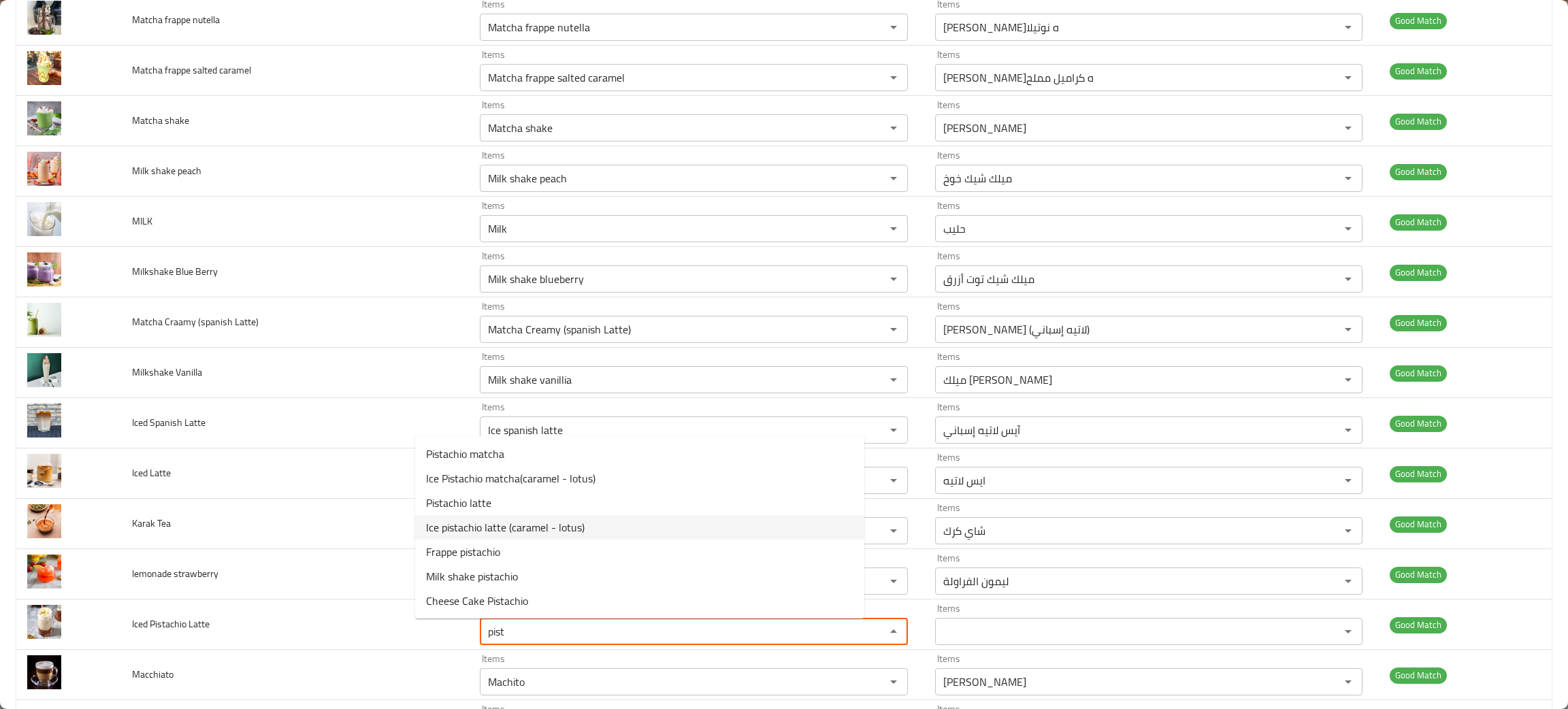
click at [458, 519] on span "Ice pistachio latte (caramel - lotus)" at bounding box center [505, 527] width 158 height 16
type Latte "Ice pistachio latte (caramel - lotus)"
type Latte-ar "لاتيه فستق مثلج (كراميل - لوتس)"
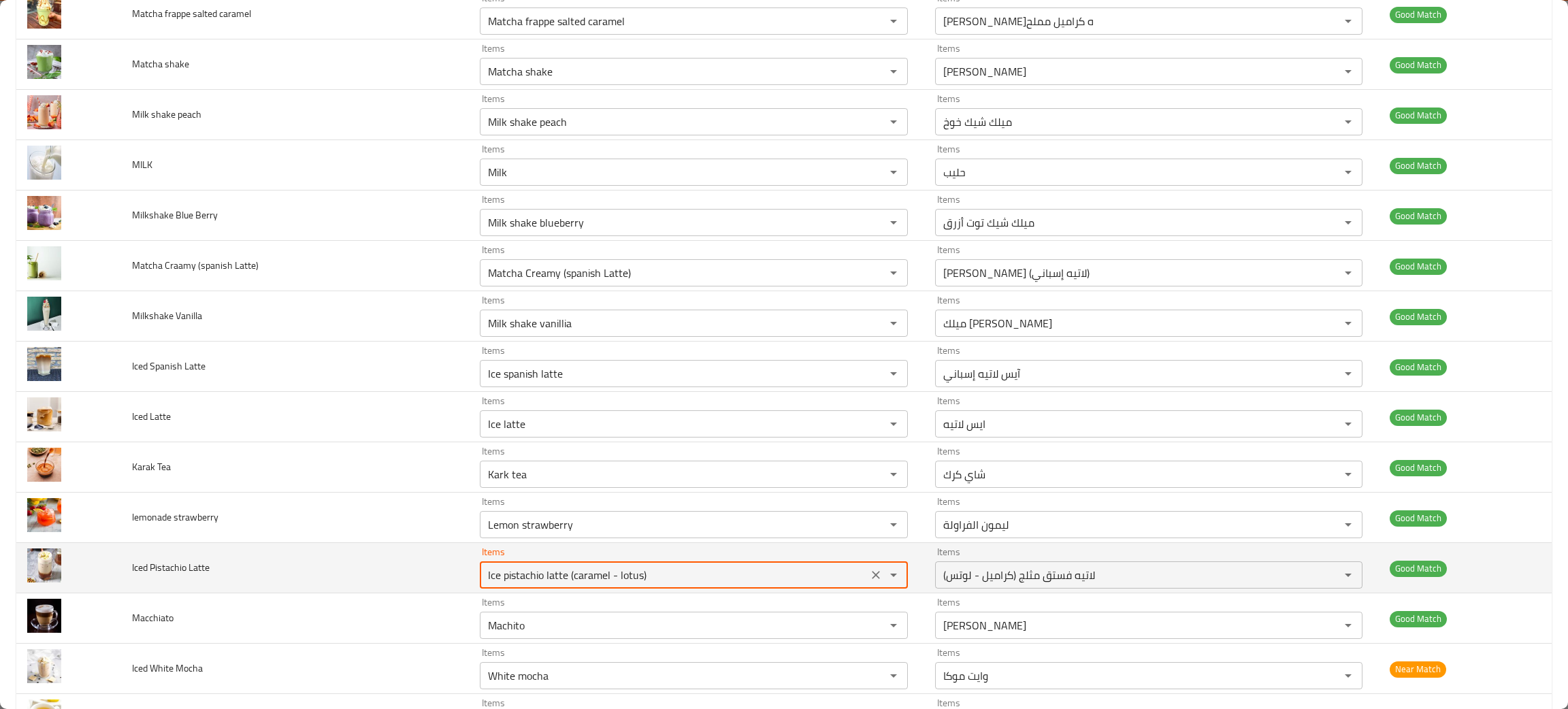
scroll to position [1020, 0]
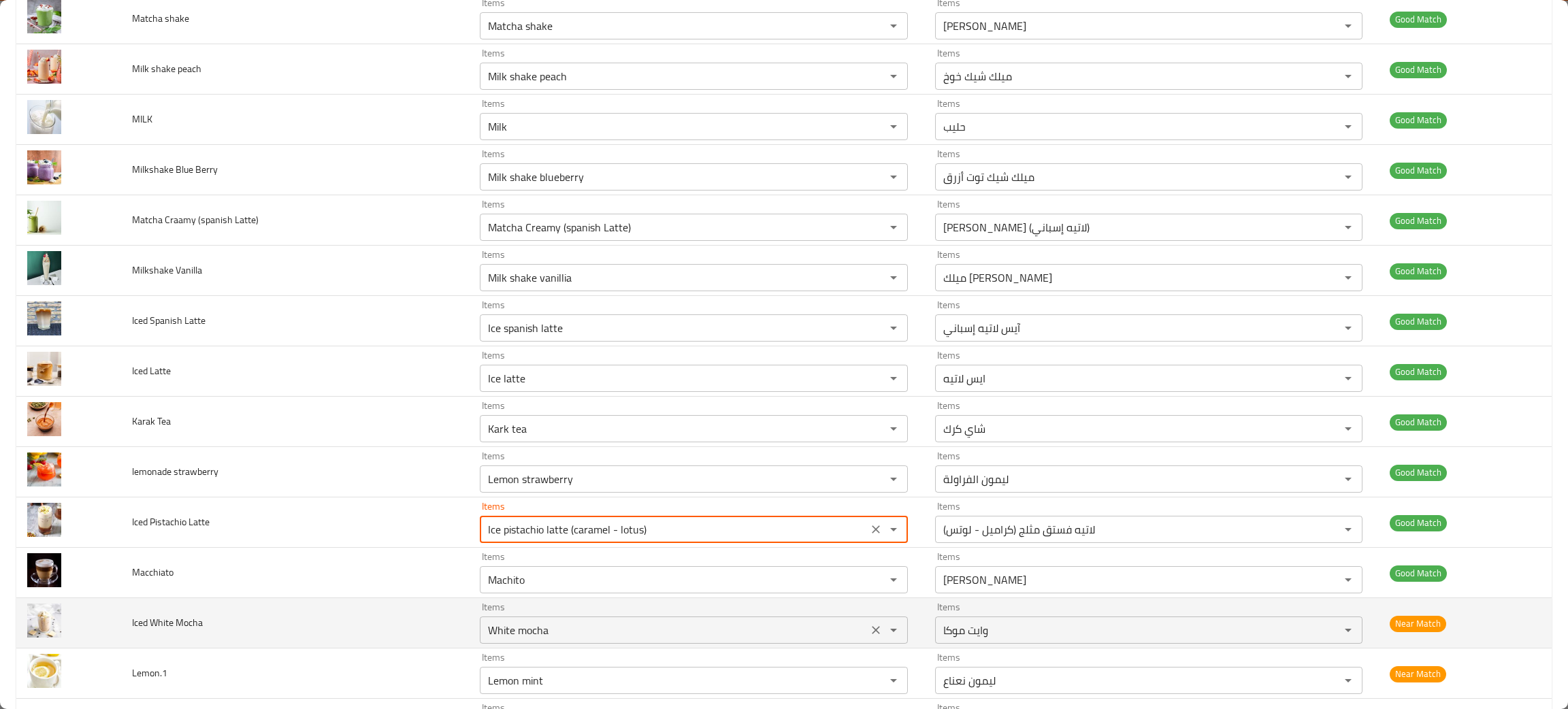
click at [869, 631] on icon "Clear" at bounding box center [876, 631] width 14 height 14
type Latte "Ice pistachio latte (caramel - lotus)"
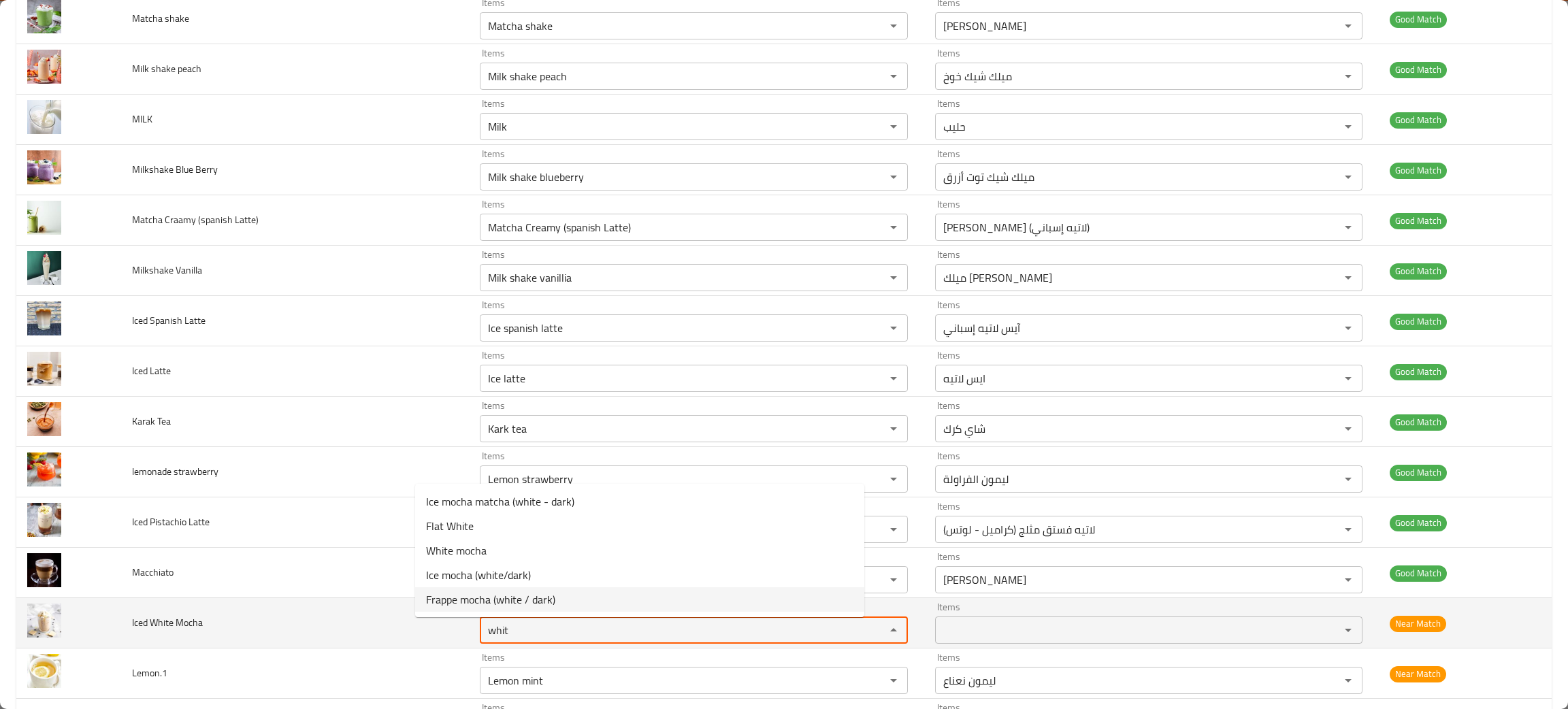
type Mocha "whit"
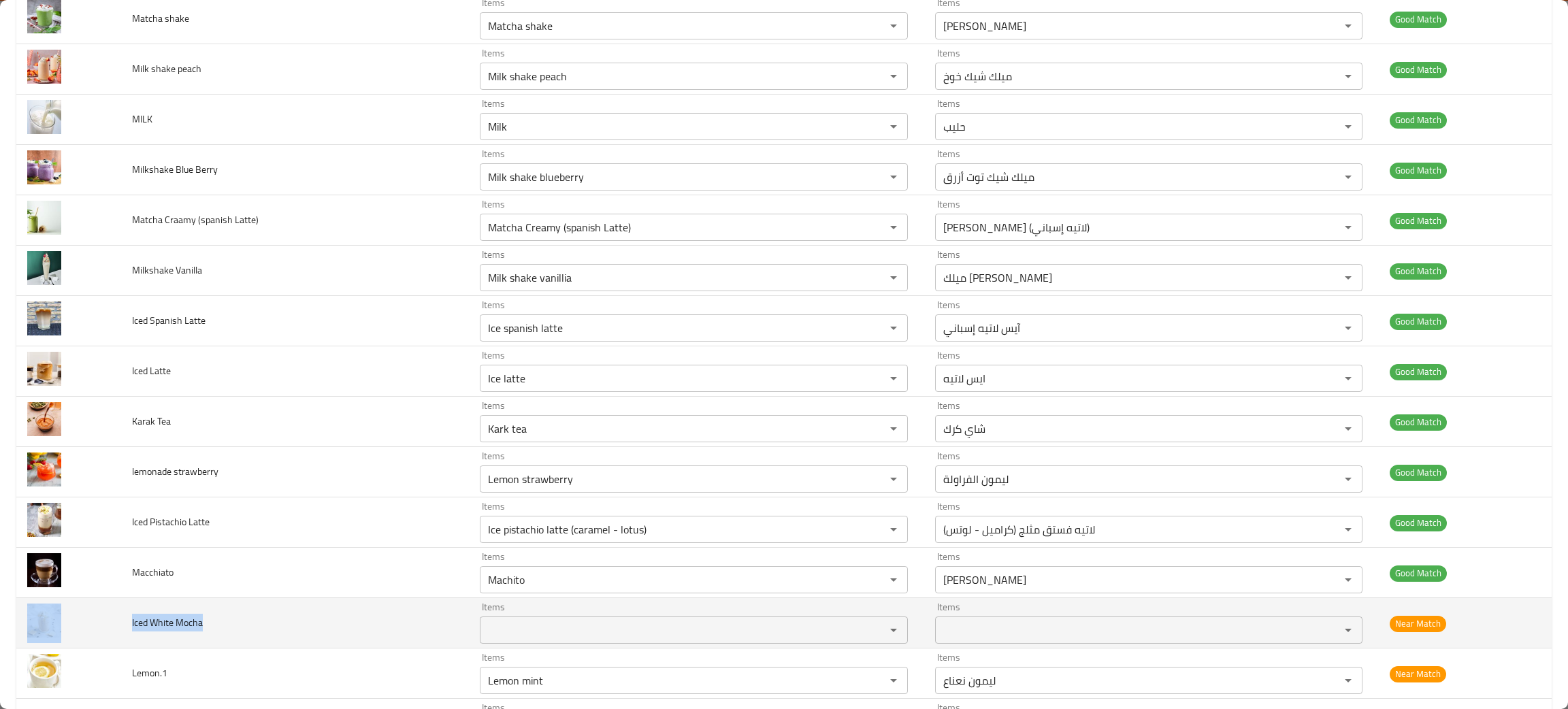
drag, startPoint x: 224, startPoint y: 631, endPoint x: 112, endPoint y: 628, distance: 112.0
click at [112, 628] on tr "Iced White Mocha Items Items Items Items Near Match" at bounding box center [783, 624] width 1535 height 50
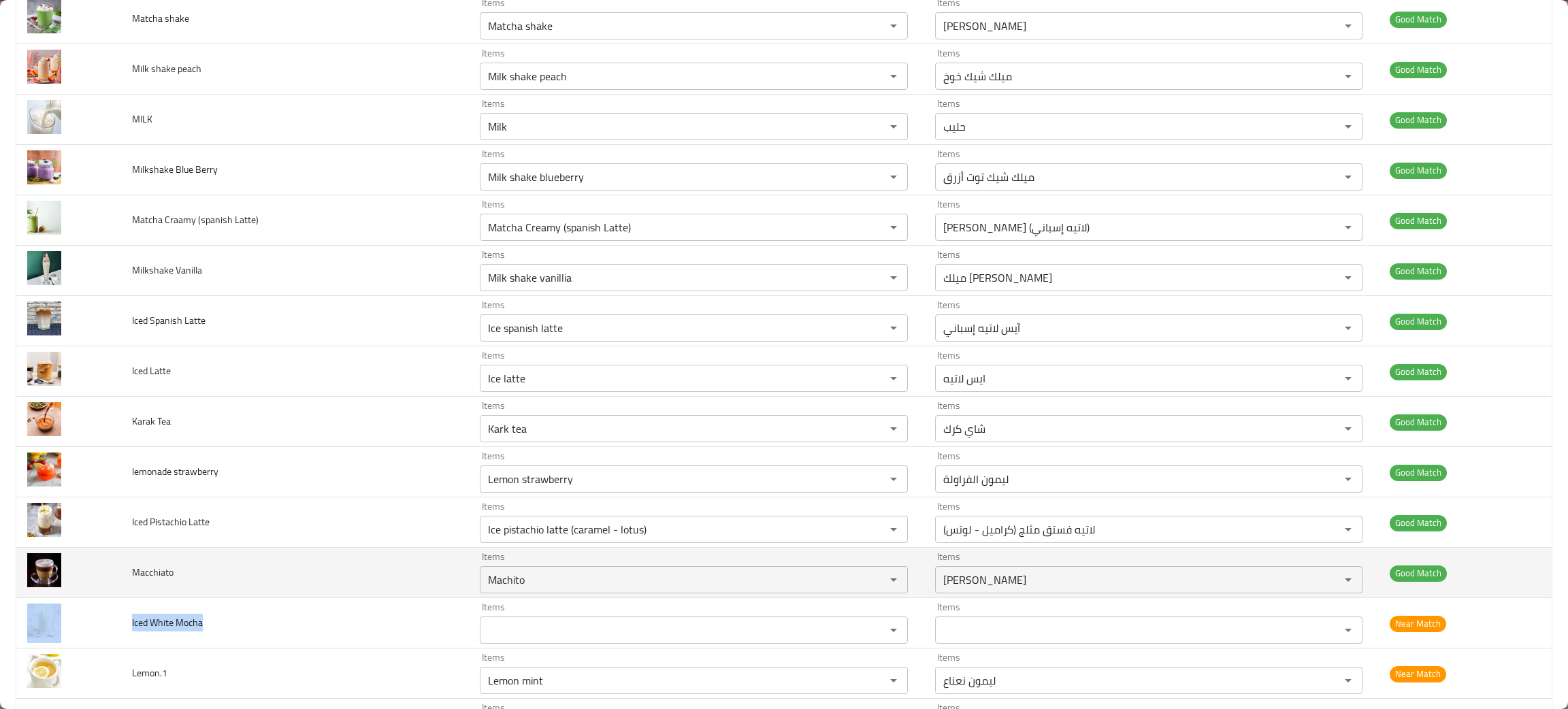
copy tr "Iced White Mocha"
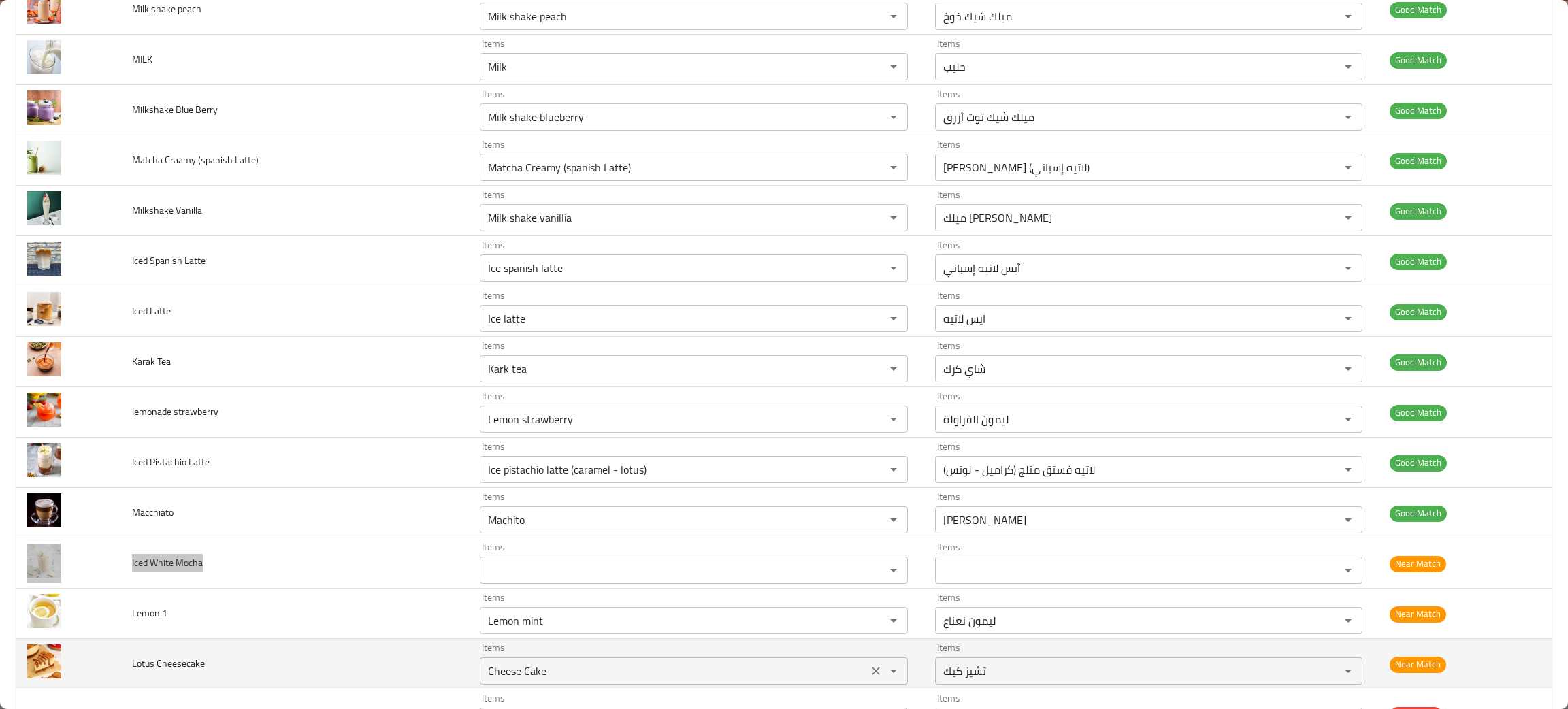
scroll to position [1123, 0]
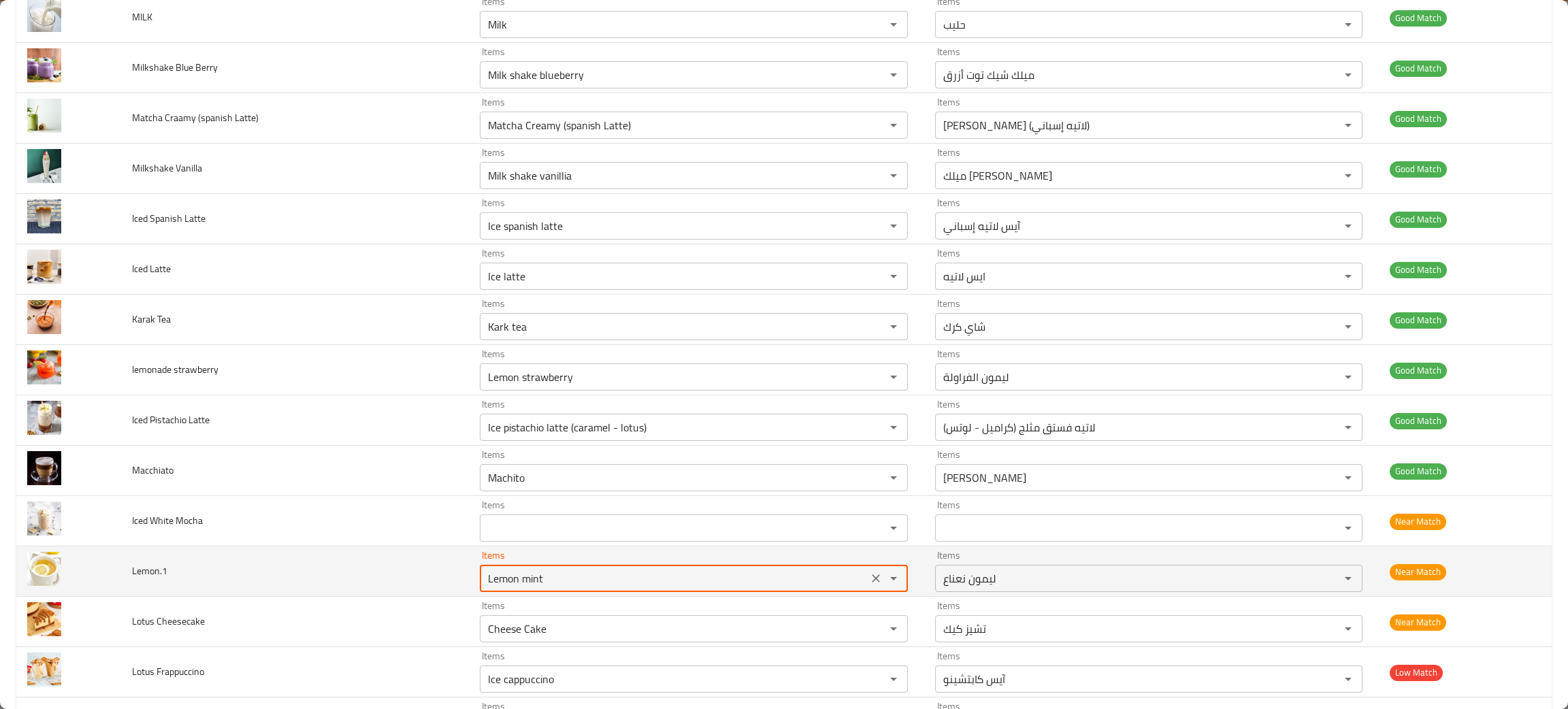
click at [487, 582] on input "Lemon mint" at bounding box center [674, 578] width 380 height 19
click at [869, 581] on icon "Clear" at bounding box center [876, 579] width 14 height 14
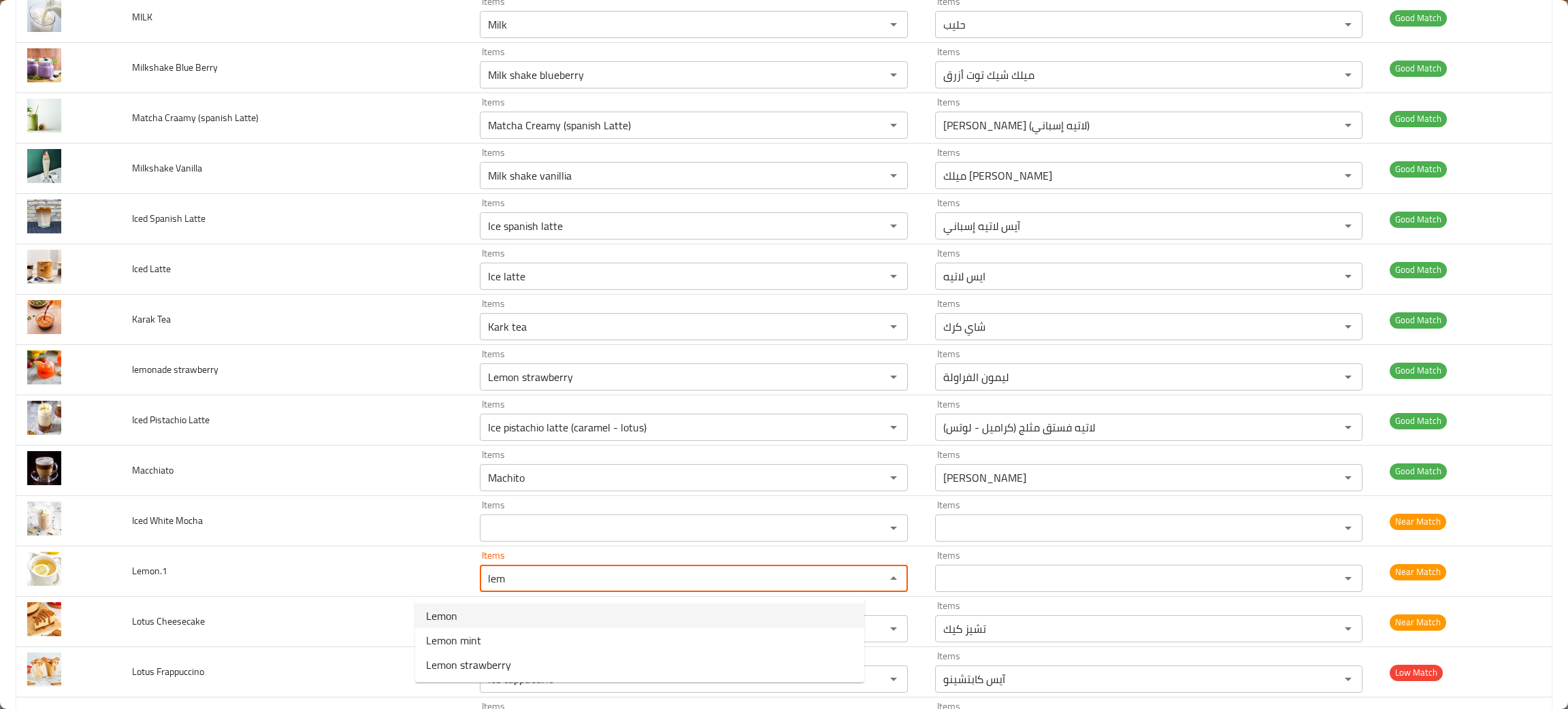
click at [451, 616] on span "Lemon" at bounding box center [441, 615] width 31 height 16
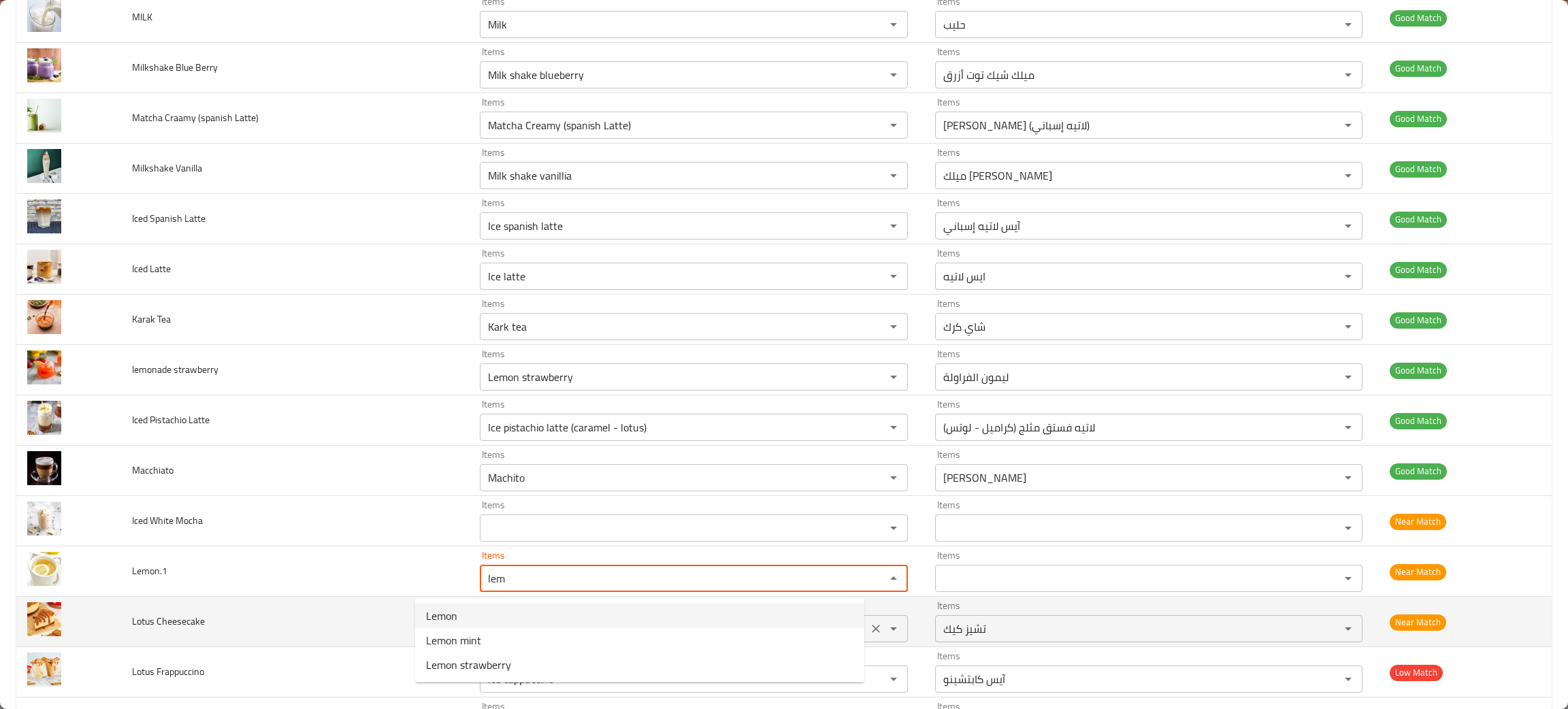
type input "Lemon"
type input "ليمون"
click at [869, 627] on icon "Clear" at bounding box center [876, 629] width 14 height 14
type input "Lemon"
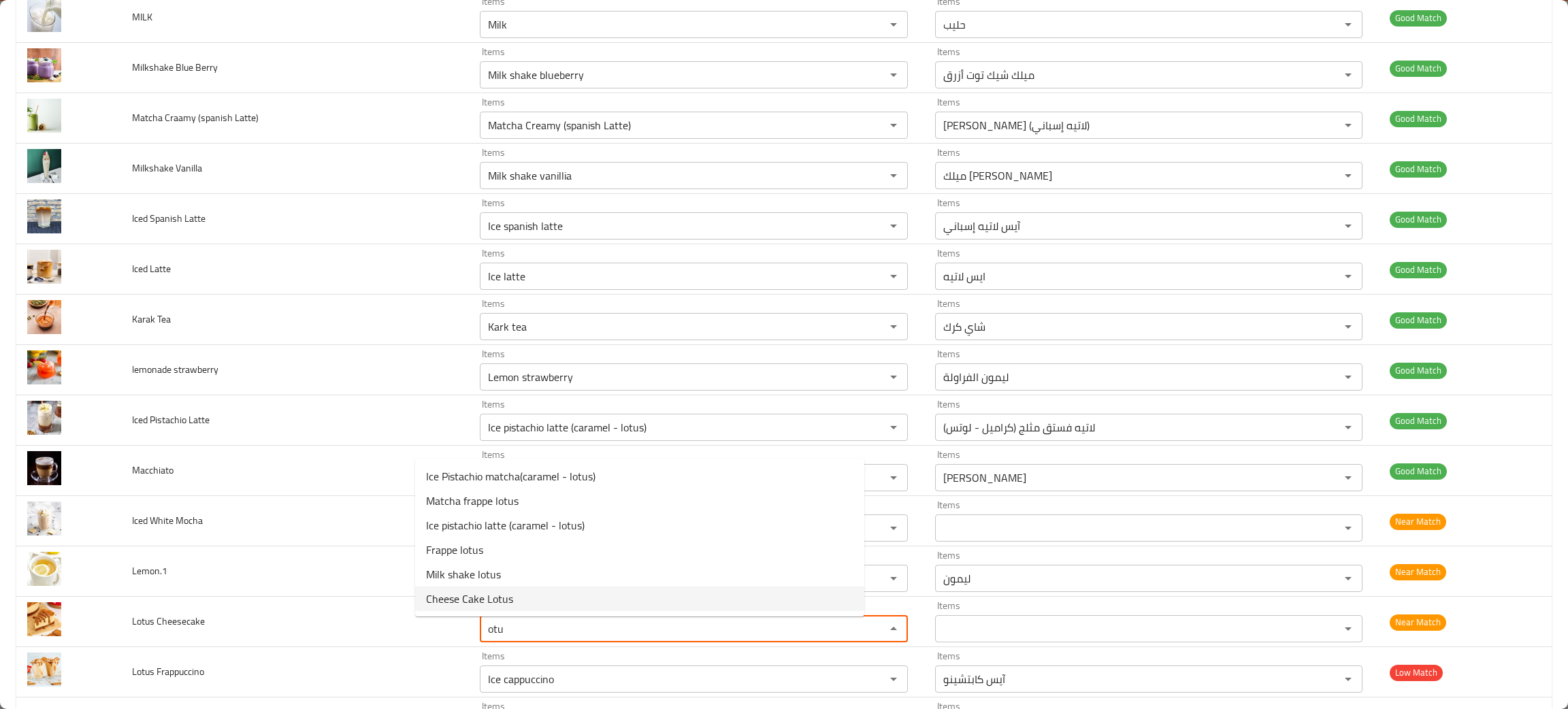
click at [463, 596] on span "Cheese Cake Lotus" at bounding box center [470, 599] width 87 height 16
type Cheesecake "Cheese Cake Lotus"
type Cheesecake-ar "تشيز كيك لوتس"
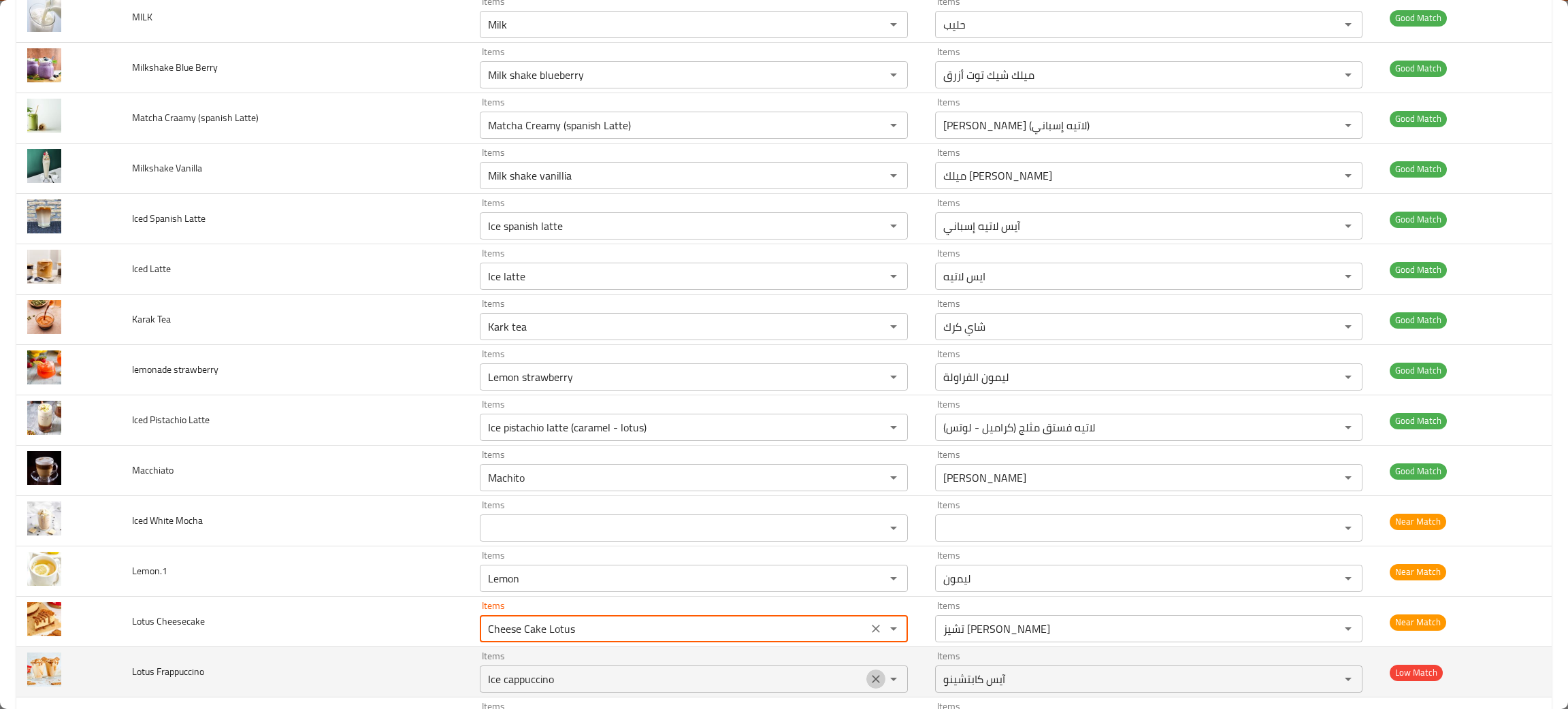
click at [869, 685] on icon "Clear" at bounding box center [876, 679] width 14 height 14
type Cheesecake "Cheese Cake Lotus"
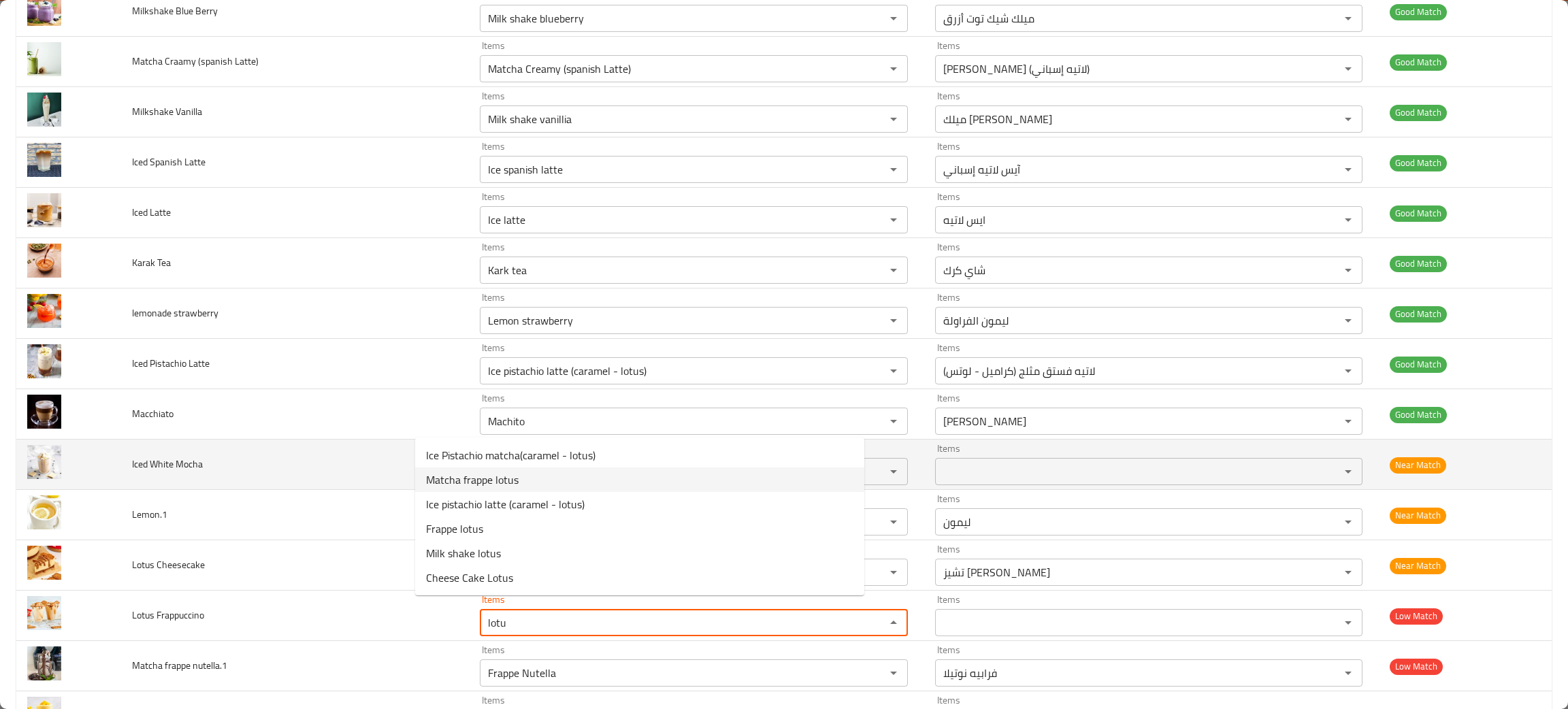
scroll to position [1225, 0]
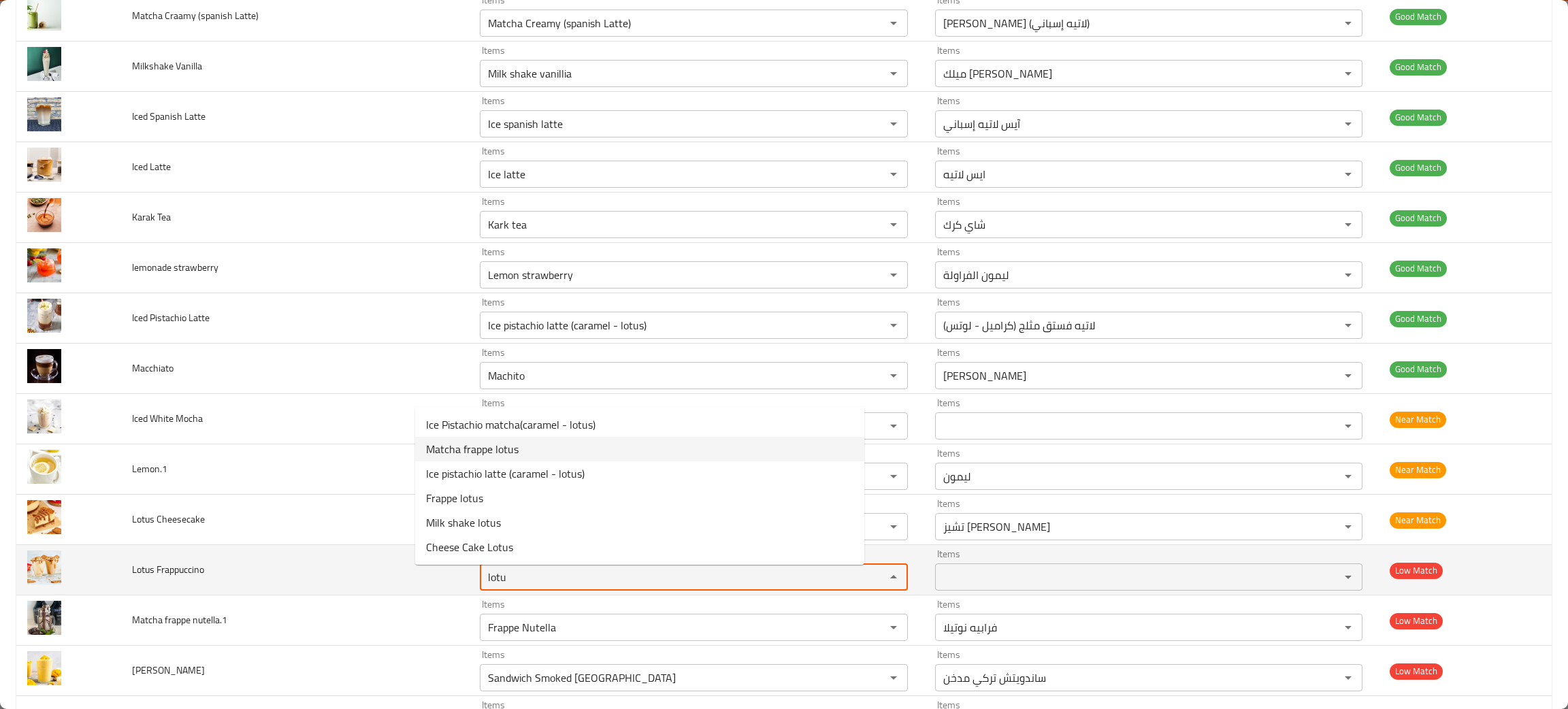
type Frappuccino "lotu"
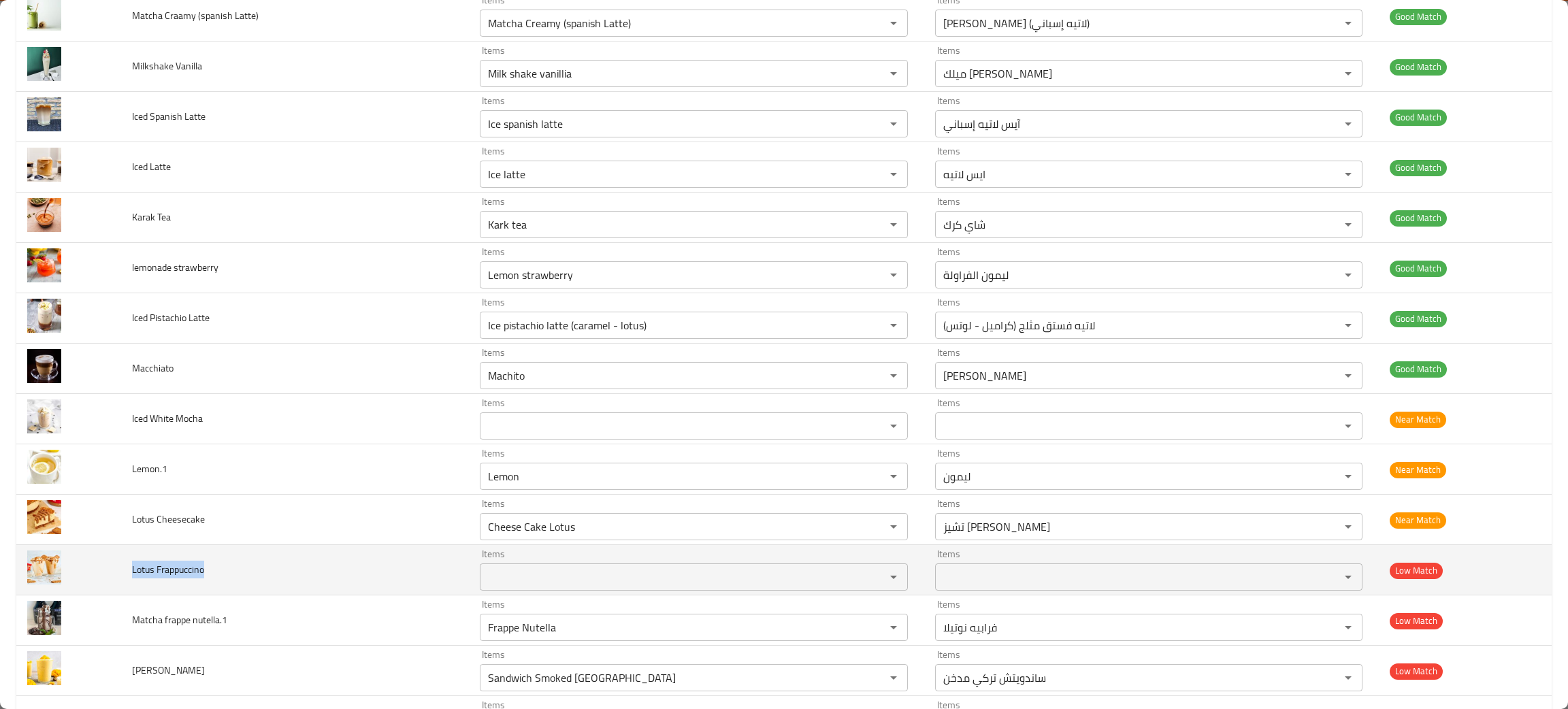
drag, startPoint x: 239, startPoint y: 580, endPoint x: 133, endPoint y: 577, distance: 106.0
click at [133, 577] on td "Lotus Frappuccino" at bounding box center [295, 570] width 348 height 50
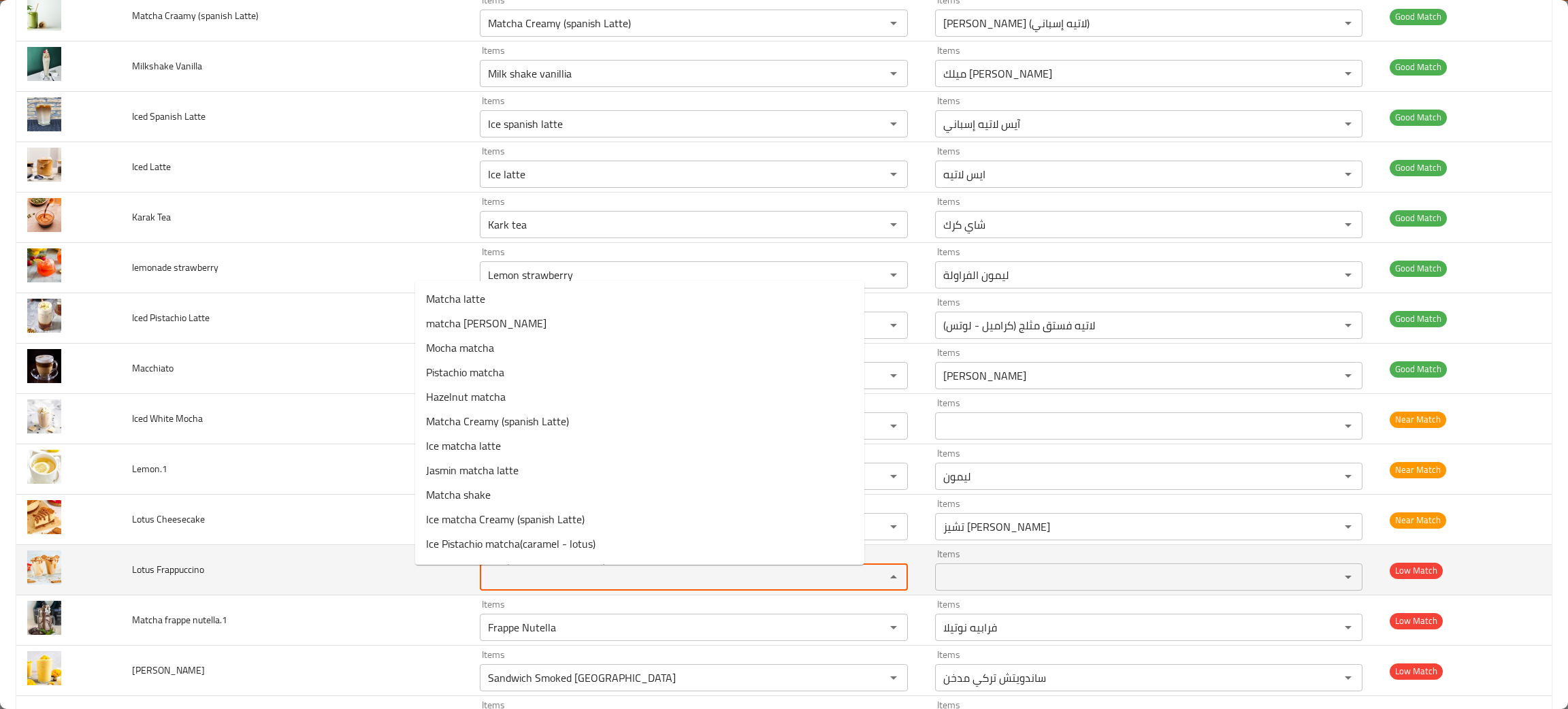
click at [484, 579] on Frappuccino "Items" at bounding box center [674, 577] width 380 height 19
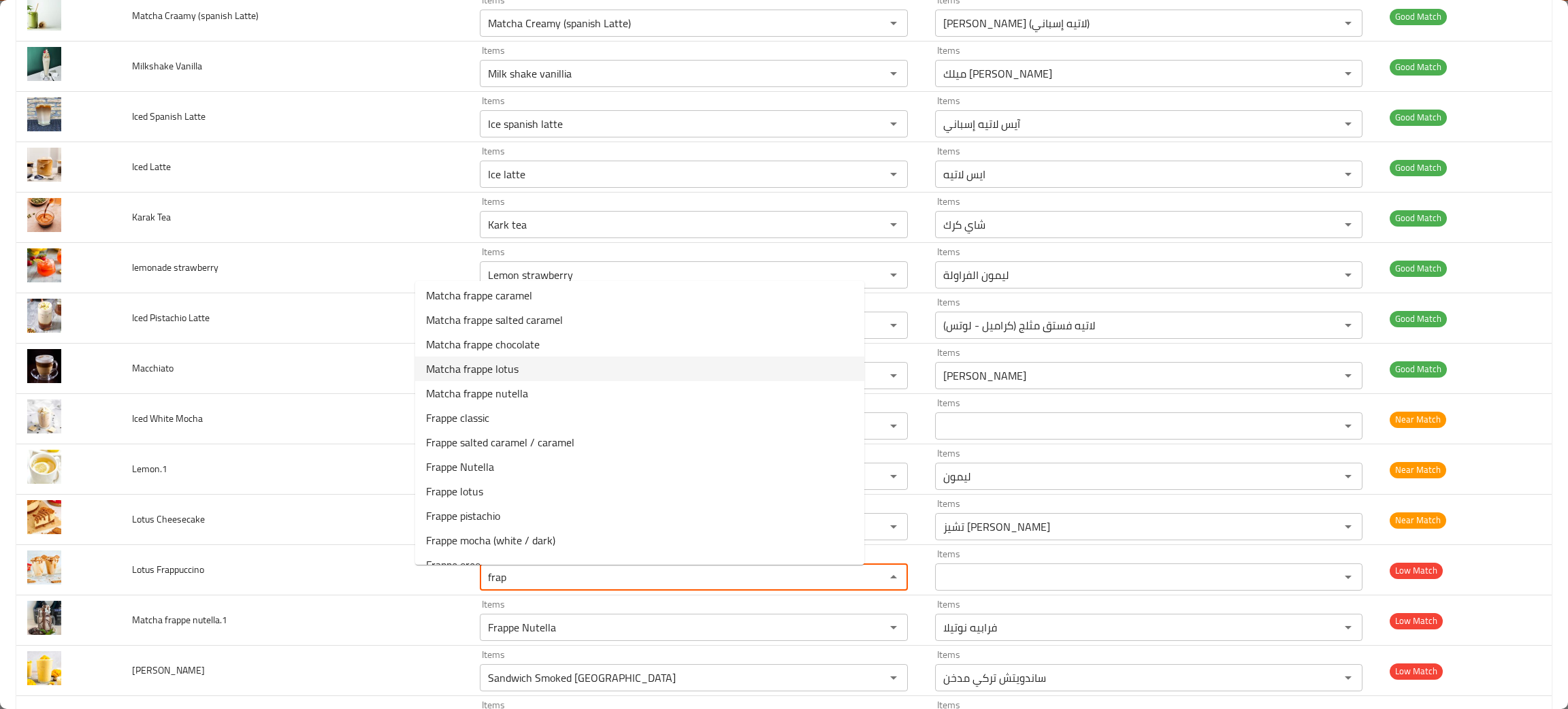
scroll to position [142, 0]
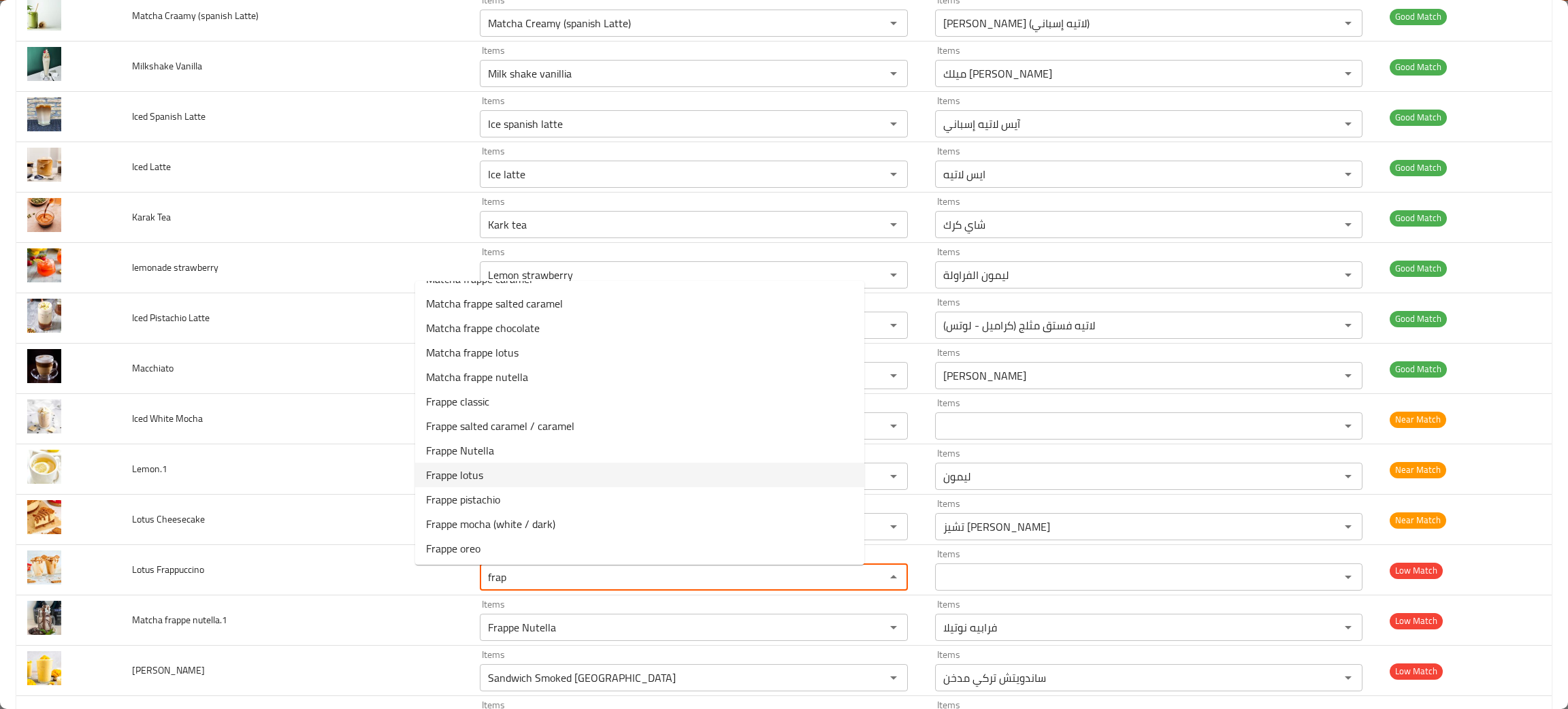
click at [496, 470] on Frappuccino-option-13 "Frappe lotus" at bounding box center [639, 475] width 449 height 24
type Frappuccino "Frappe lotus"
type Frappuccino-ar "فرابيه لوتس"
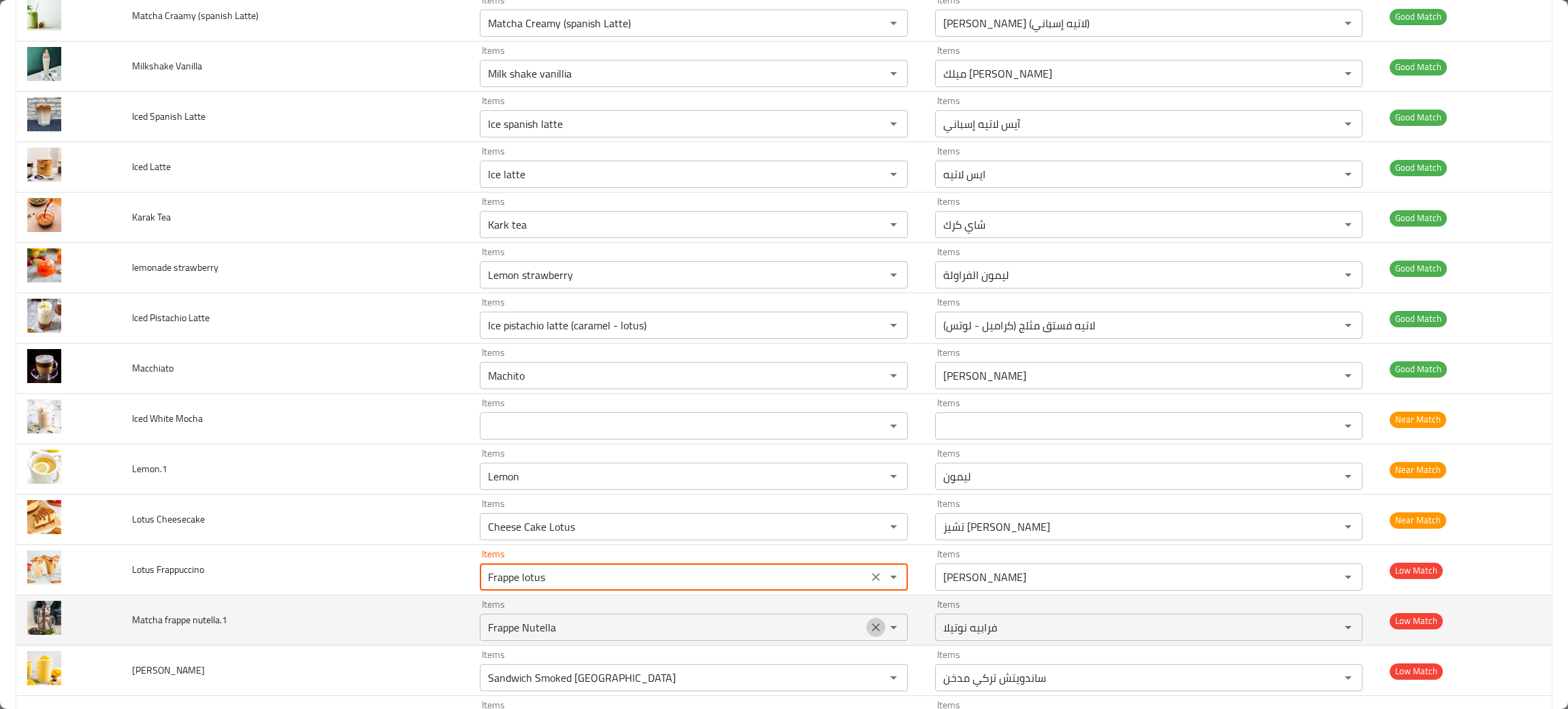
click at [869, 626] on icon "Clear" at bounding box center [876, 628] width 14 height 14
type Frappuccino "Frappe lotus"
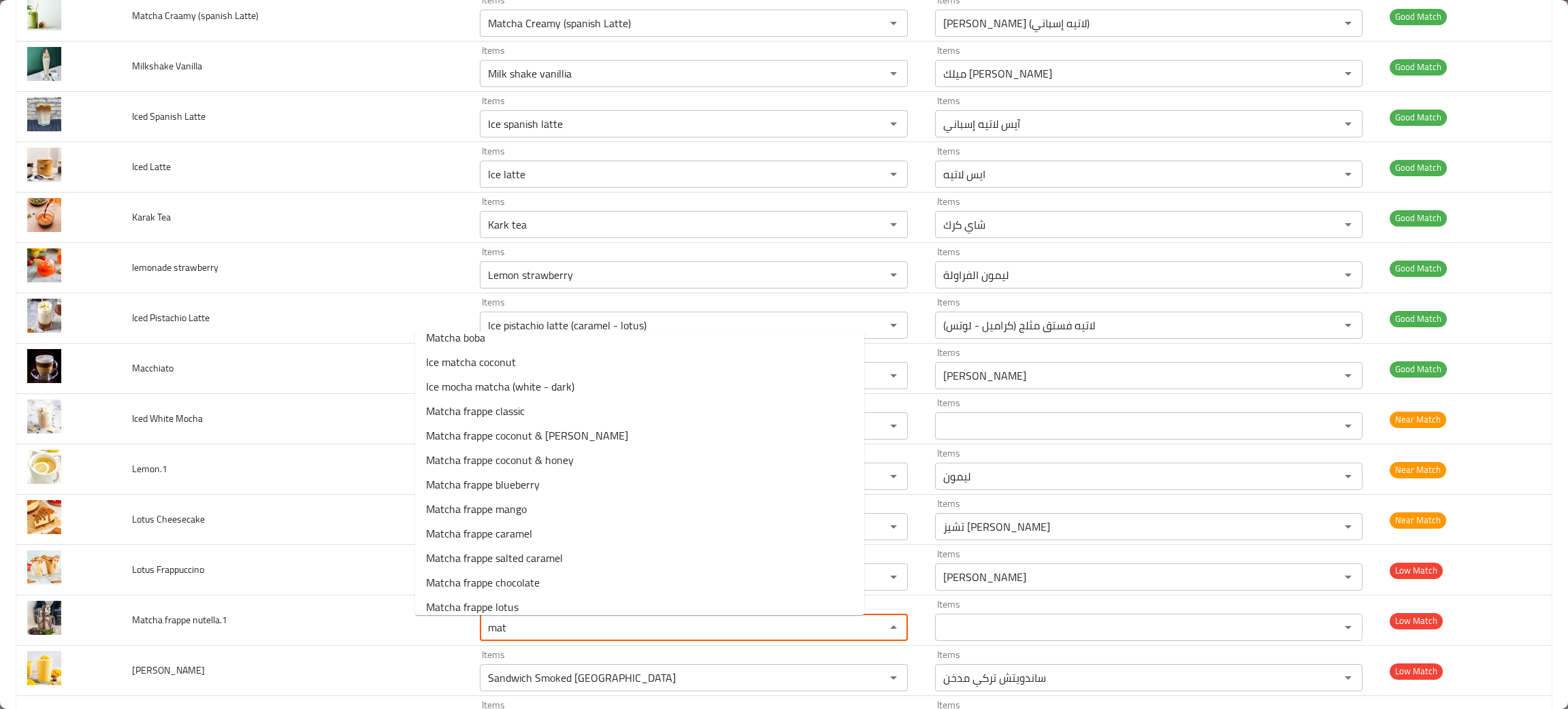
scroll to position [0, 0]
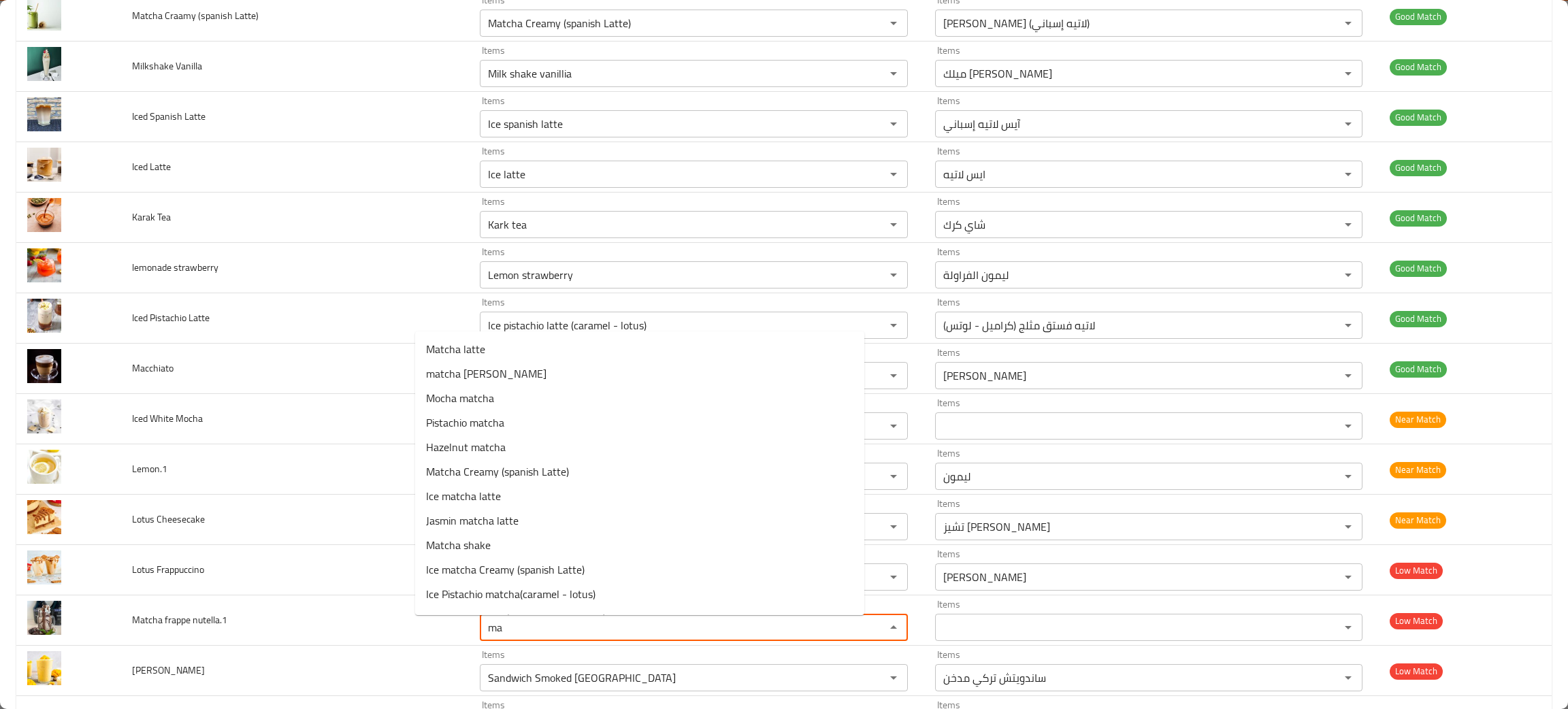
type nutella__1 "m"
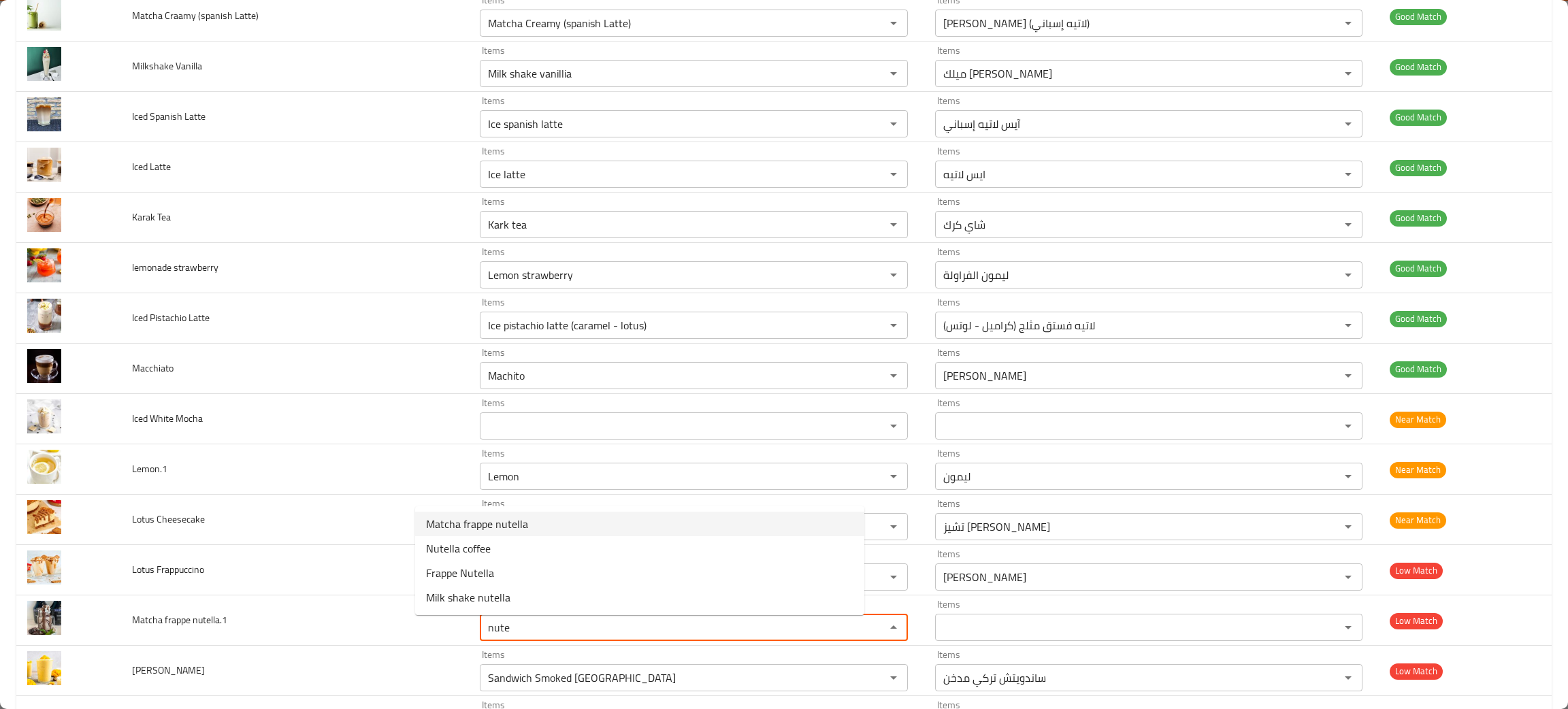
click at [484, 520] on span "Matcha frappe nutella" at bounding box center [477, 524] width 102 height 16
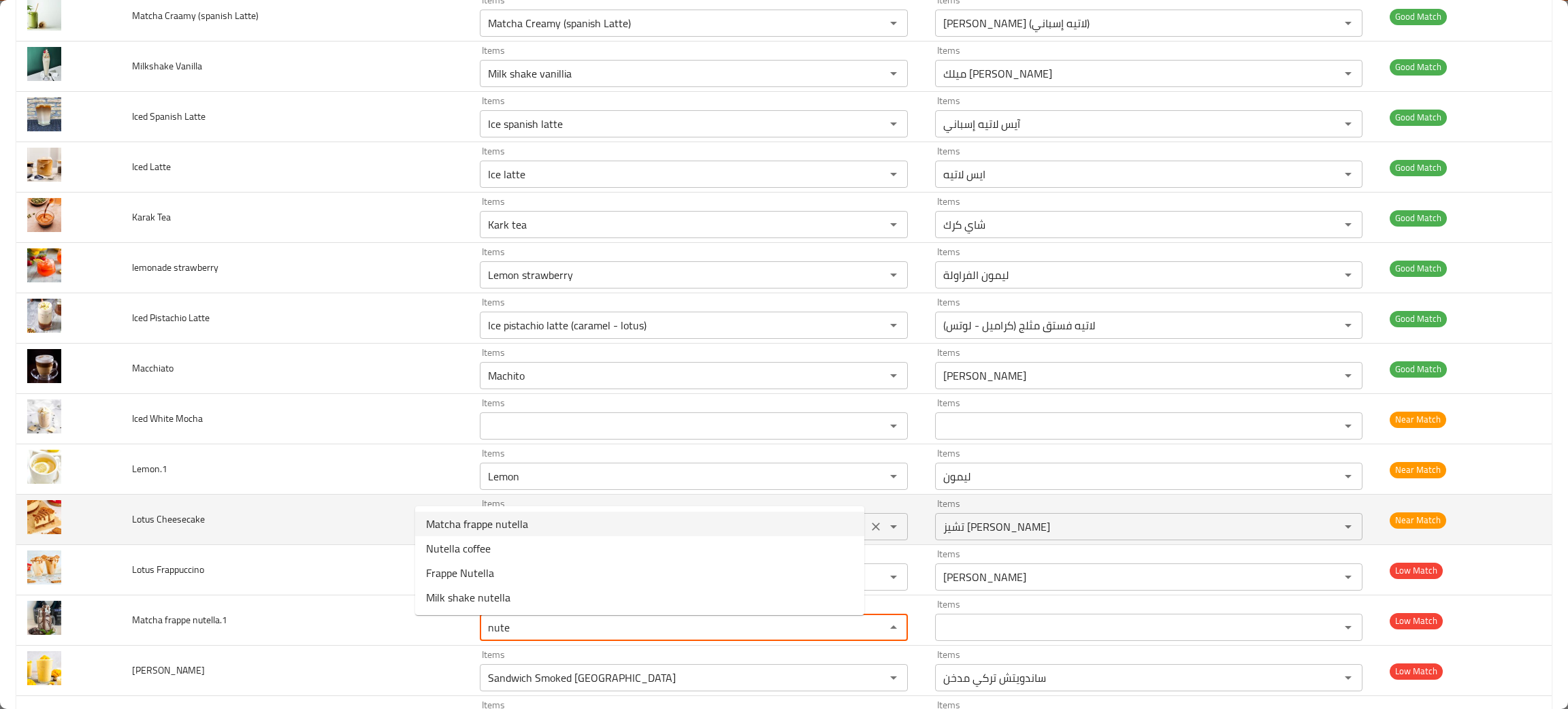
type nutella__1 "Matcha frappe nutella"
type nutella__1-ar "ماتشا فرابيه نوتيلا"
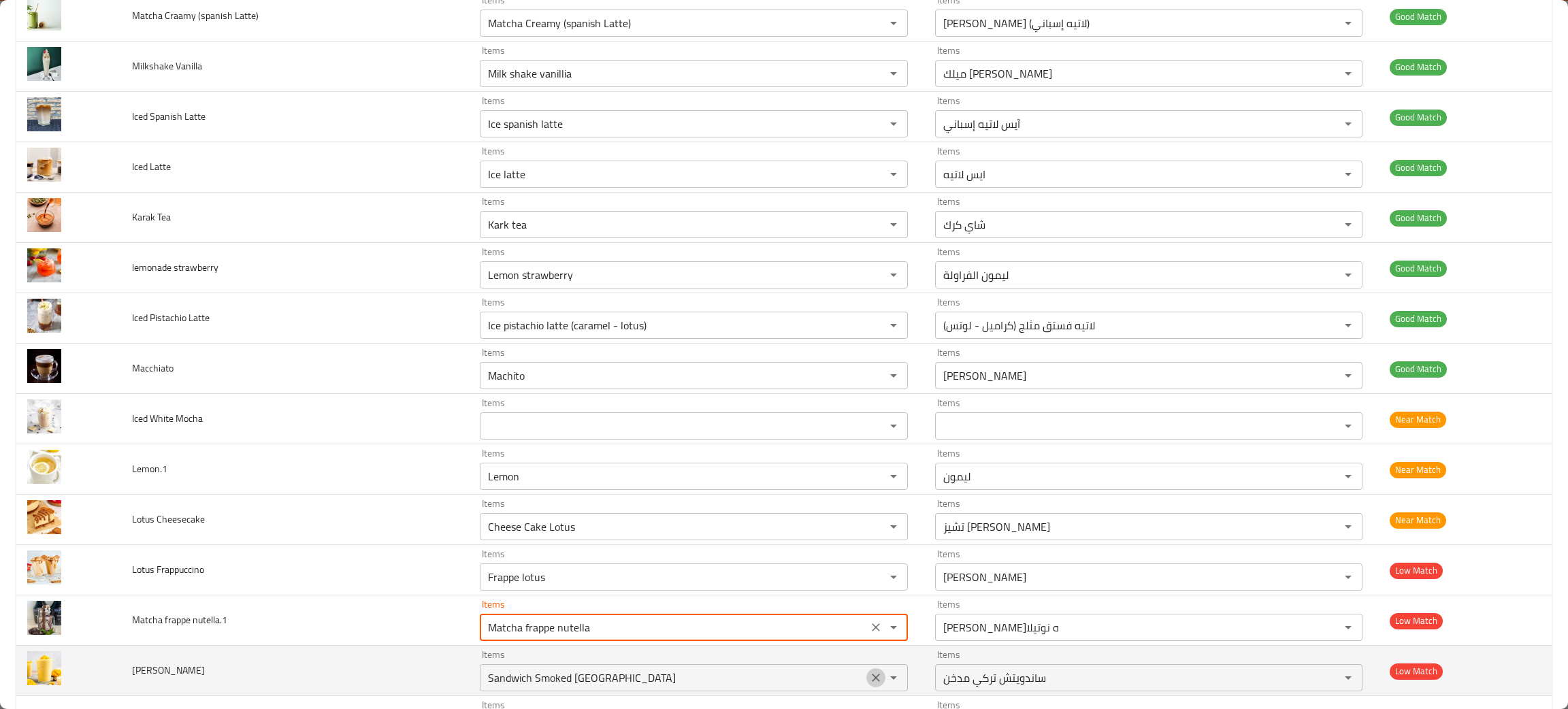
click at [866, 672] on button "Clear" at bounding box center [875, 678] width 19 height 19
type nutella__1 "Matcha frappe nutella"
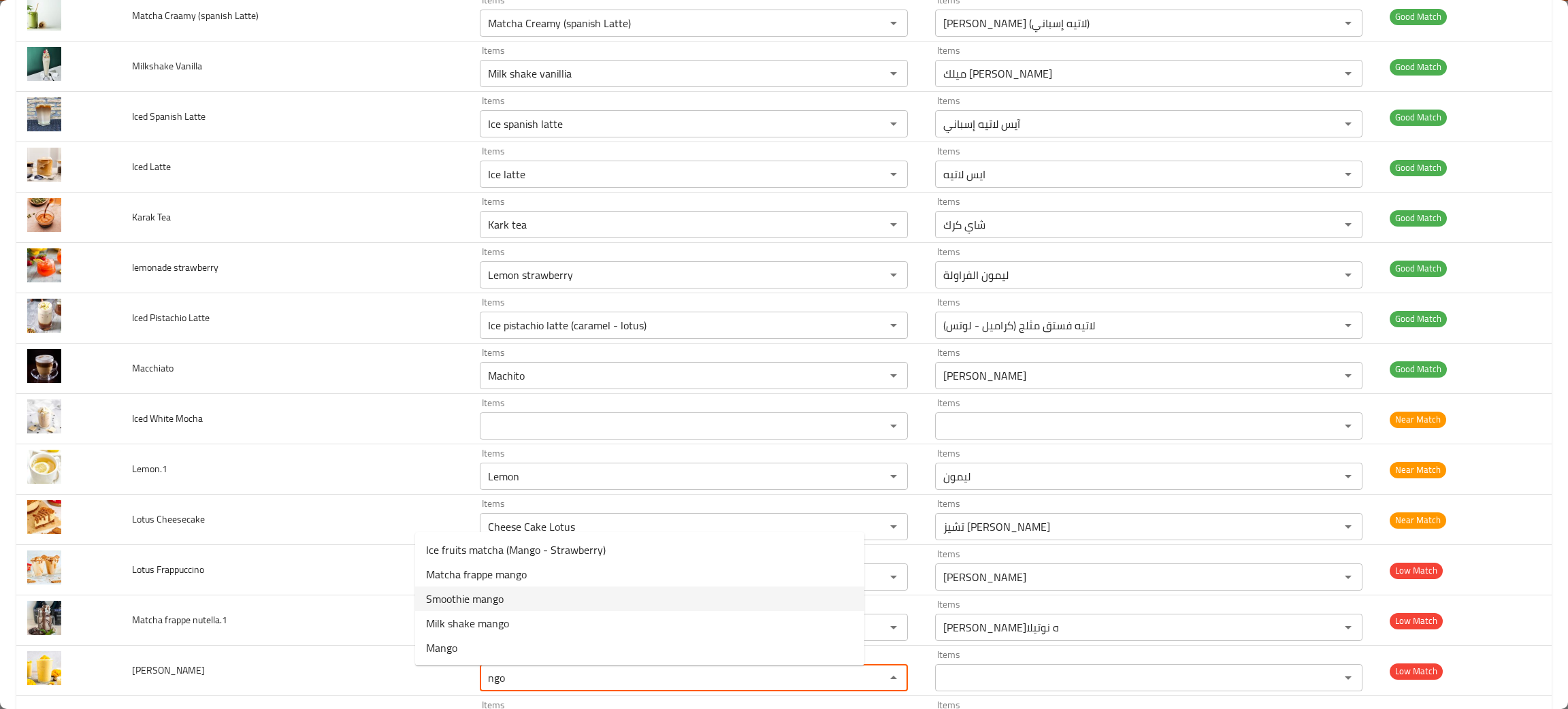
click at [462, 591] on span "Smoothie mango" at bounding box center [465, 599] width 78 height 16
type Smoothie "Smoothie mango"
type Smoothie-ar "سموثي مانجو"
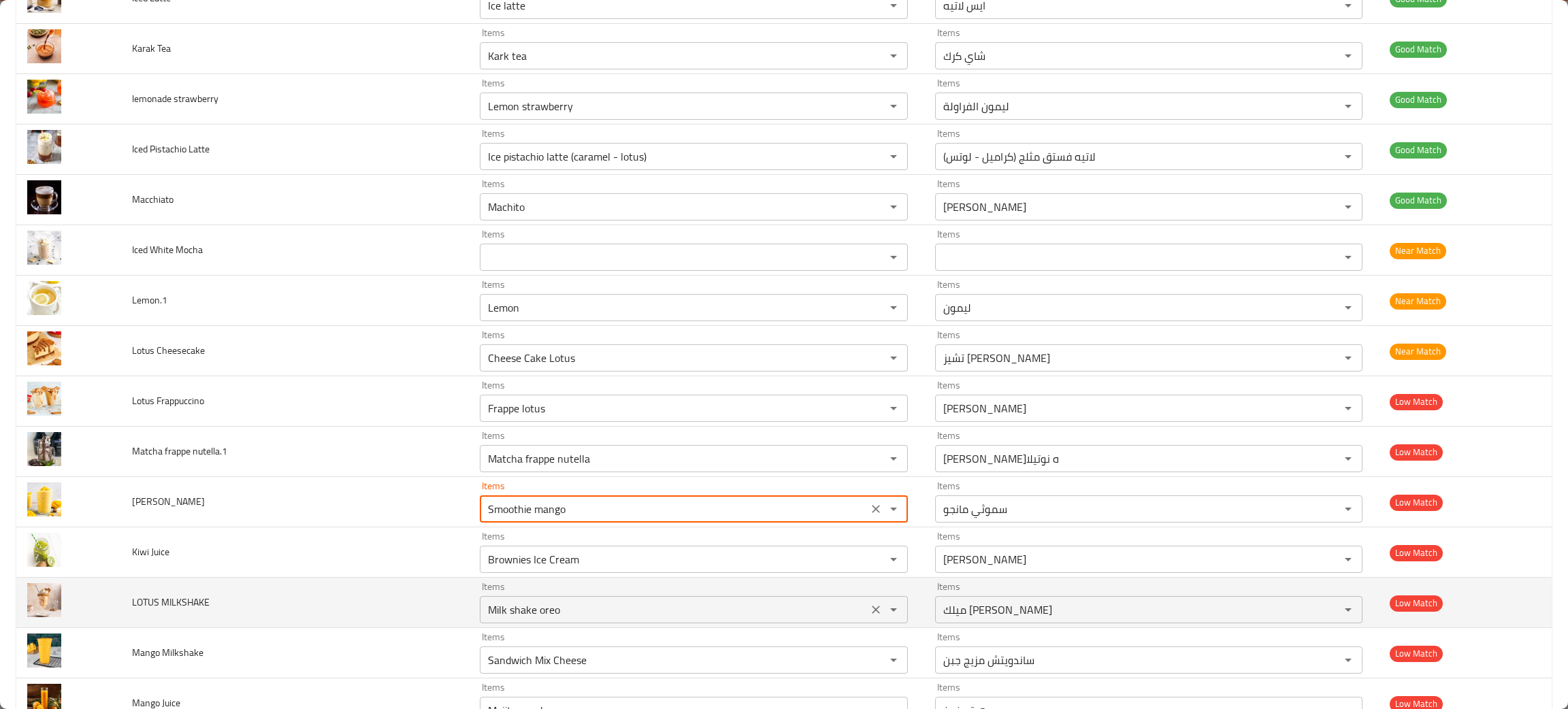
scroll to position [1429, 0]
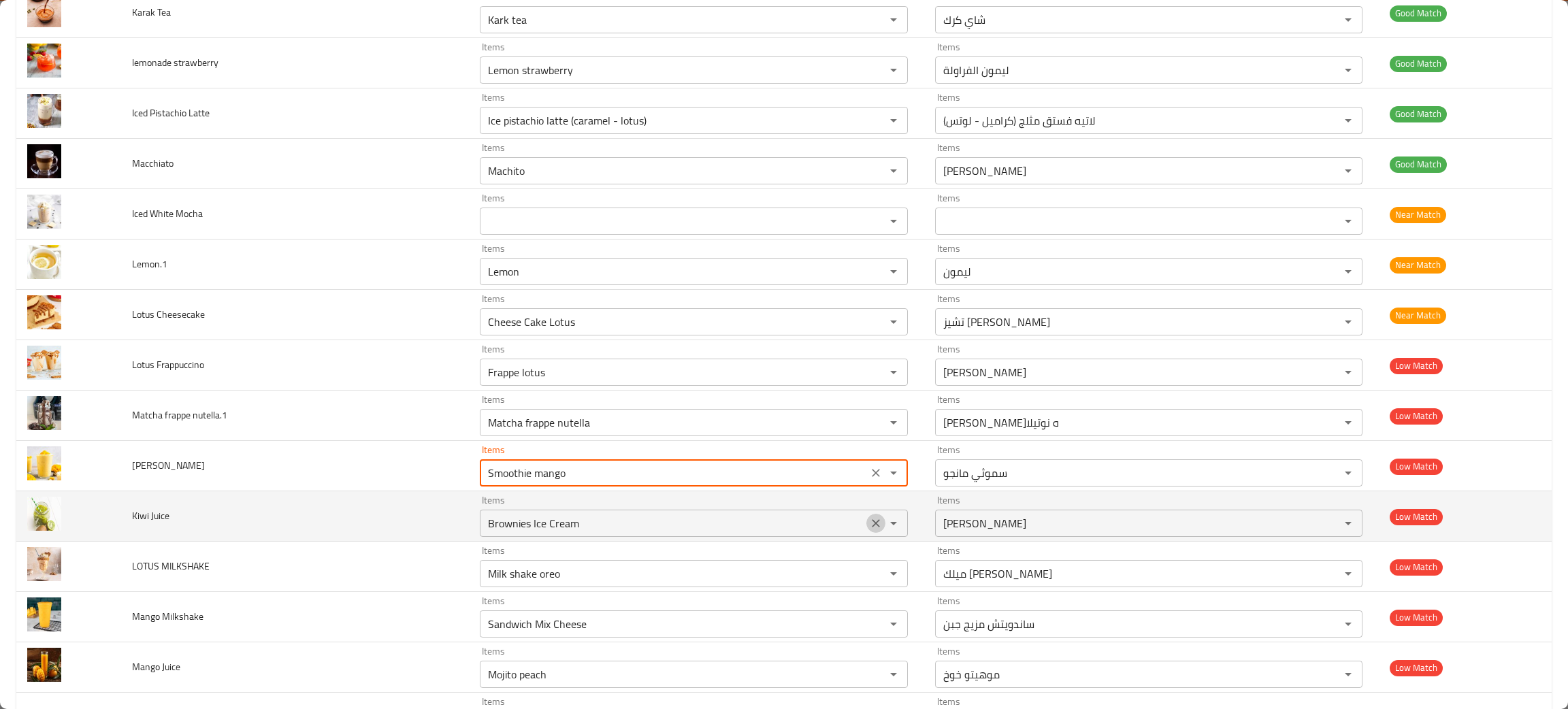
click at [866, 522] on button "Clear" at bounding box center [875, 523] width 19 height 19
type Smoothie "Smoothie mango"
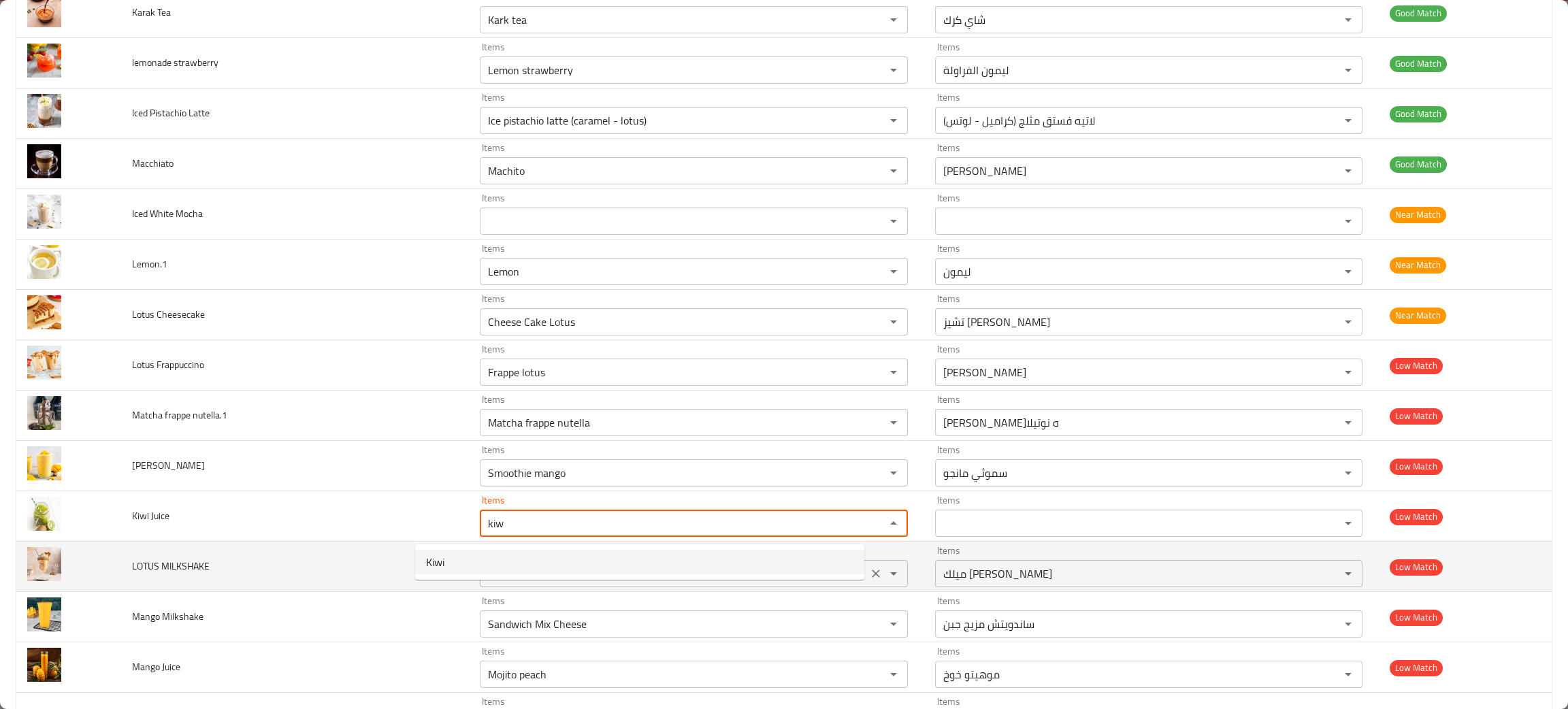
click at [430, 561] on span "Kiwi" at bounding box center [435, 562] width 18 height 16
type Juice "Kiwi"
type Juice-ar "كيوي"
click at [872, 578] on icon "Clear" at bounding box center [875, 573] width 8 height 8
type Juice "Kiwi"
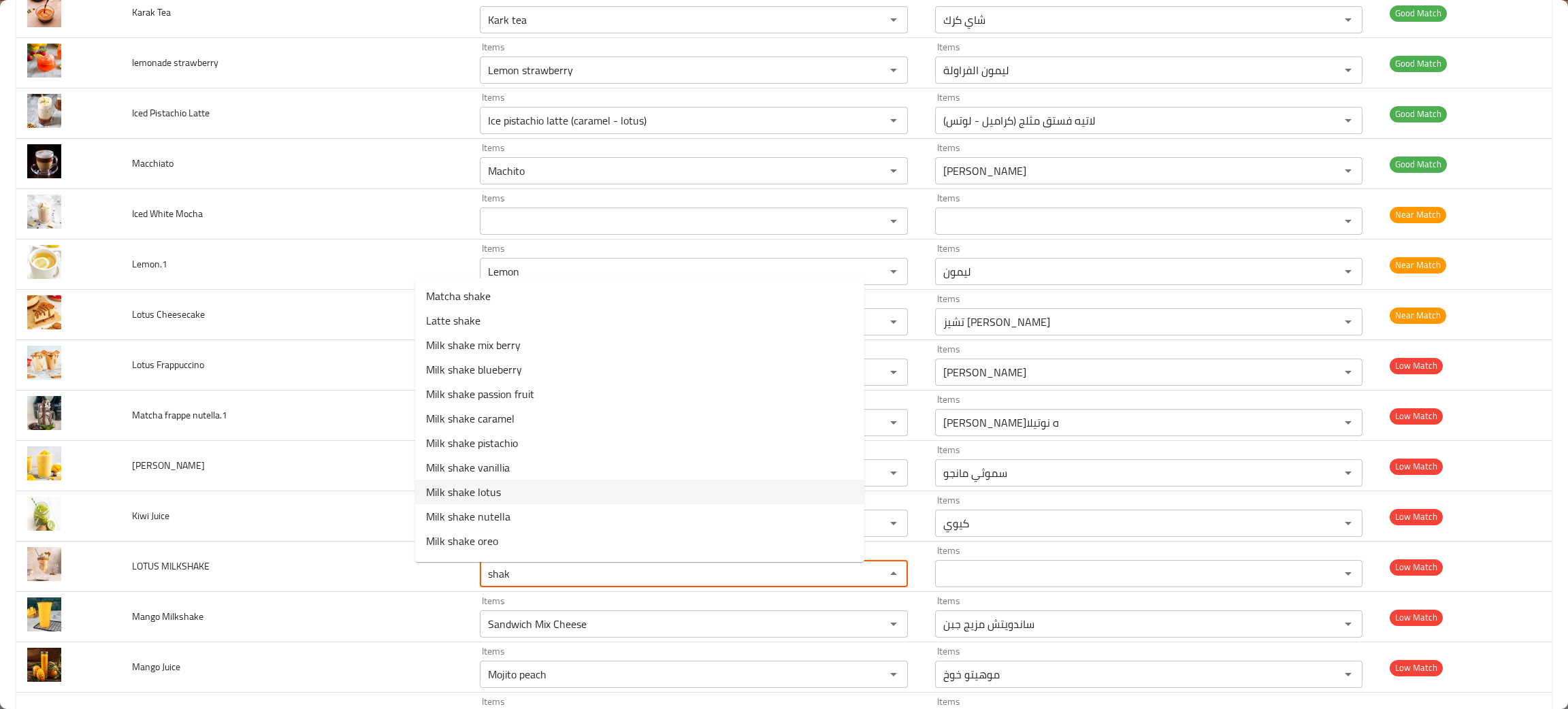
click at [445, 493] on span "Milk shake lotus" at bounding box center [464, 492] width 75 height 16
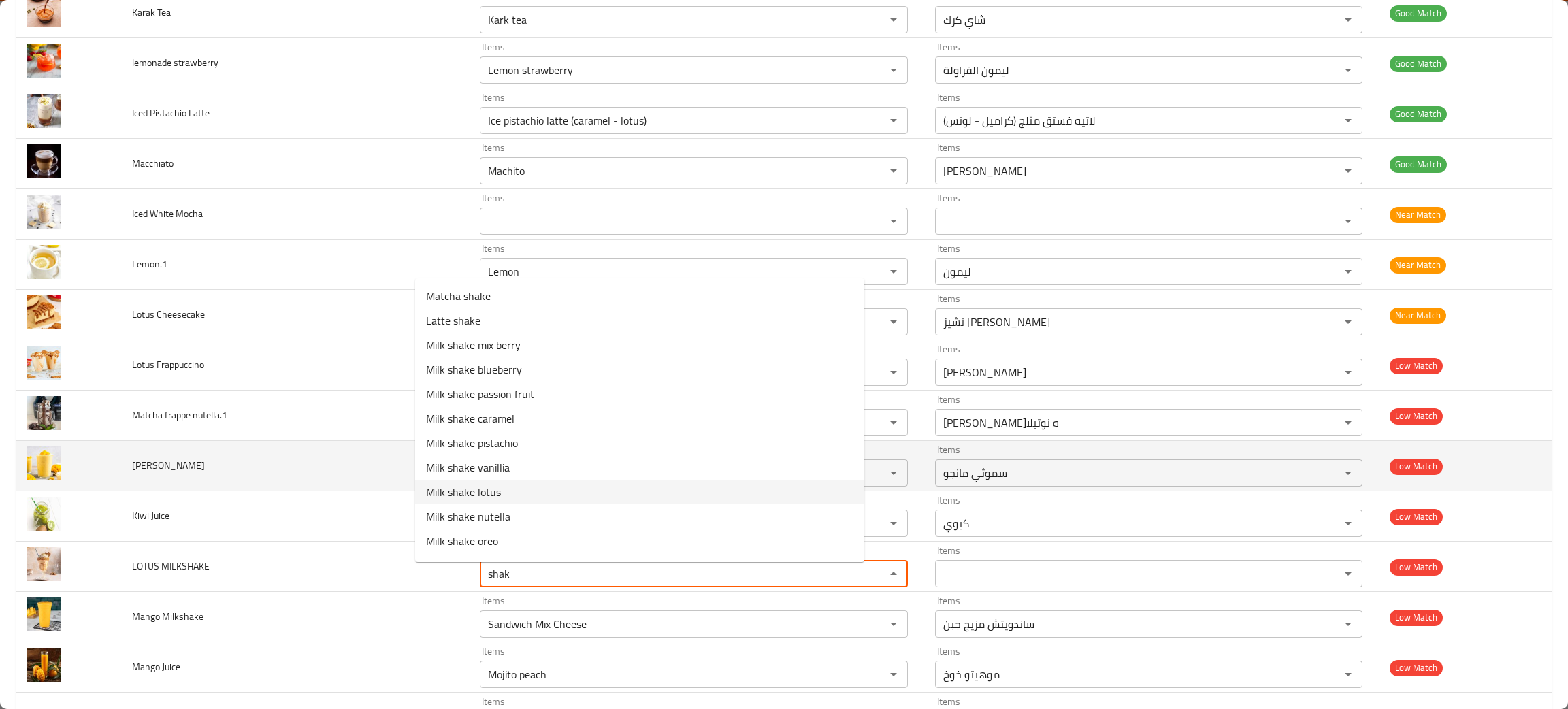
type MILKSHAKE "Milk shake lotus"
type MILKSHAKE-ar "ميلك شيك لوتس"
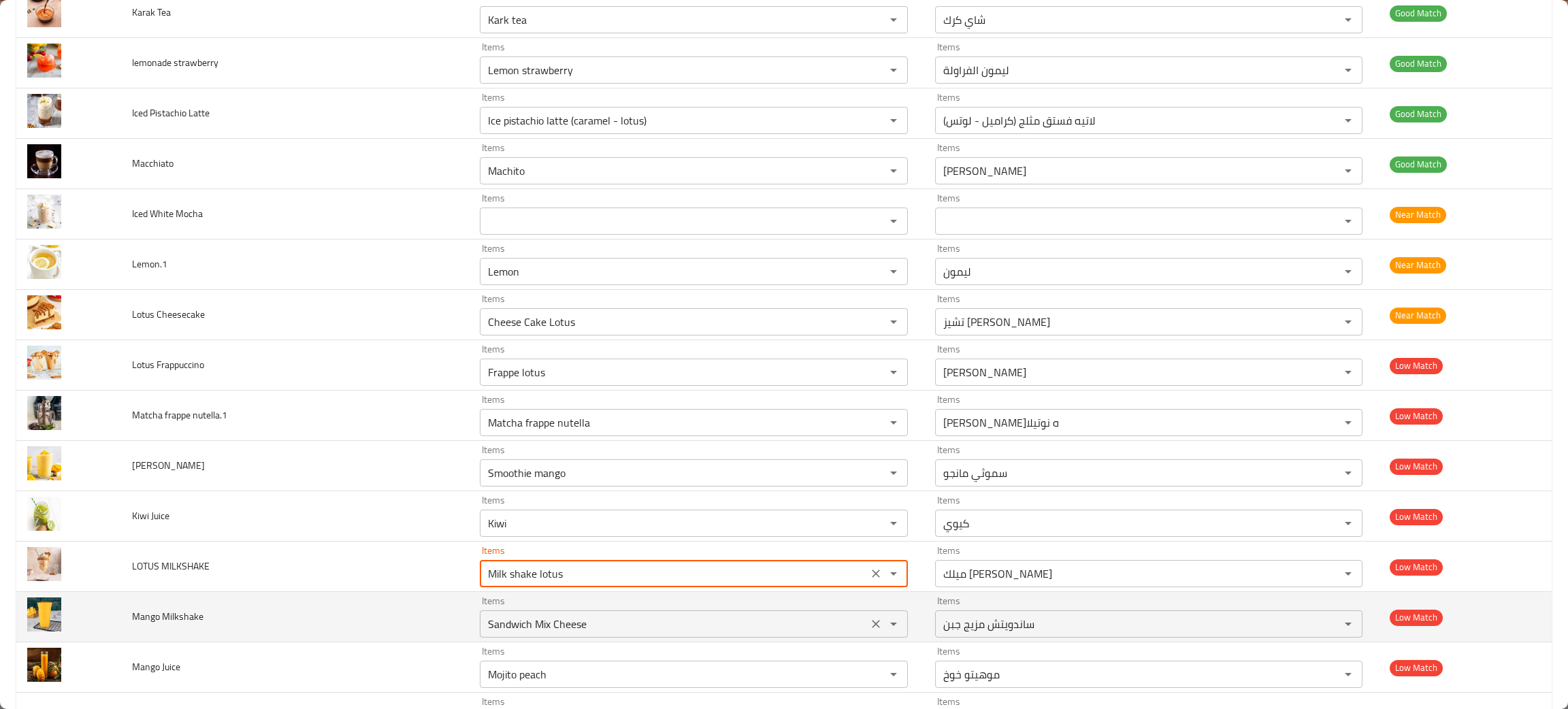
click at [869, 631] on icon "Clear" at bounding box center [876, 624] width 14 height 14
type MILKSHAKE "Milk shake lotus"
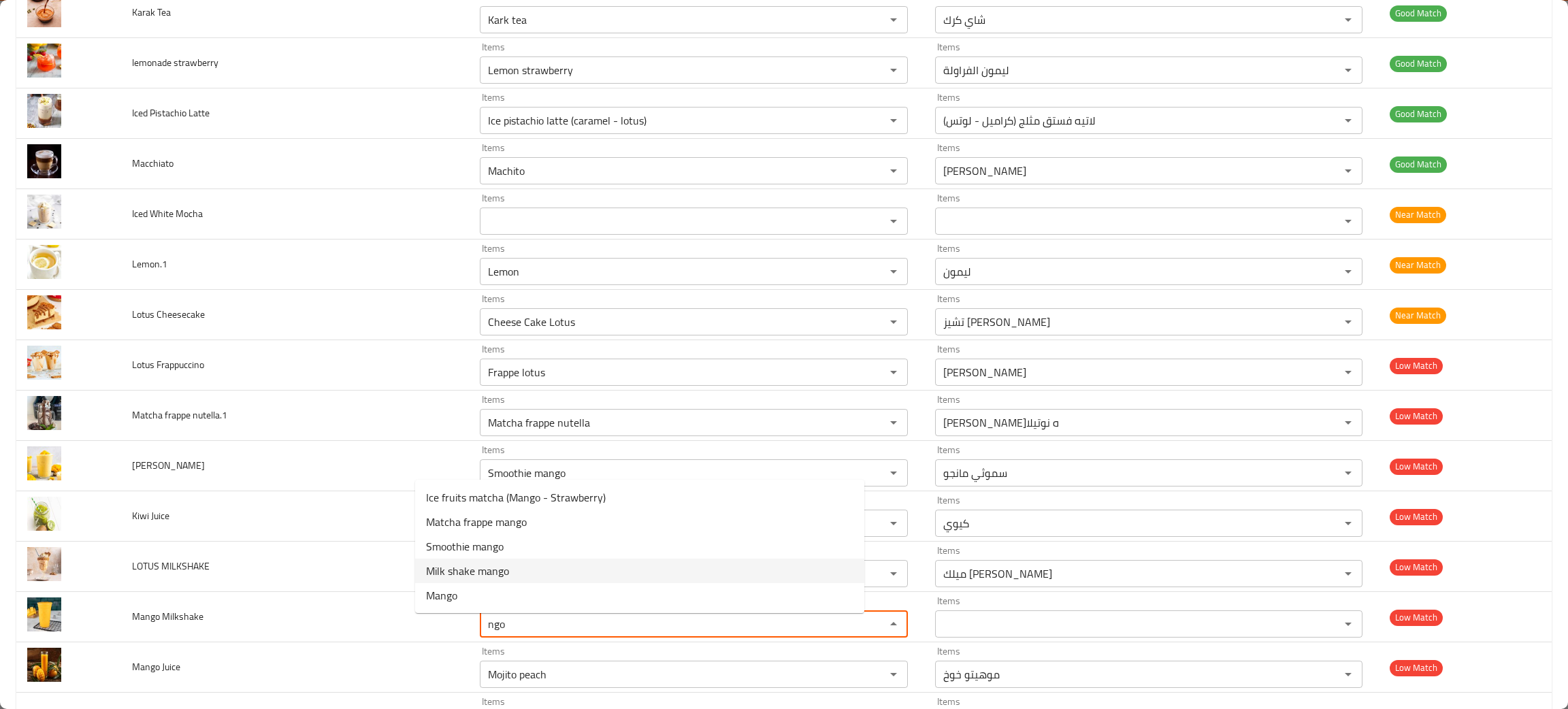
click at [458, 575] on span "Milk shake mango" at bounding box center [467, 570] width 83 height 16
type Milkshake "Milk shake mango"
type Milkshake-ar "ميلك شيك مانجو"
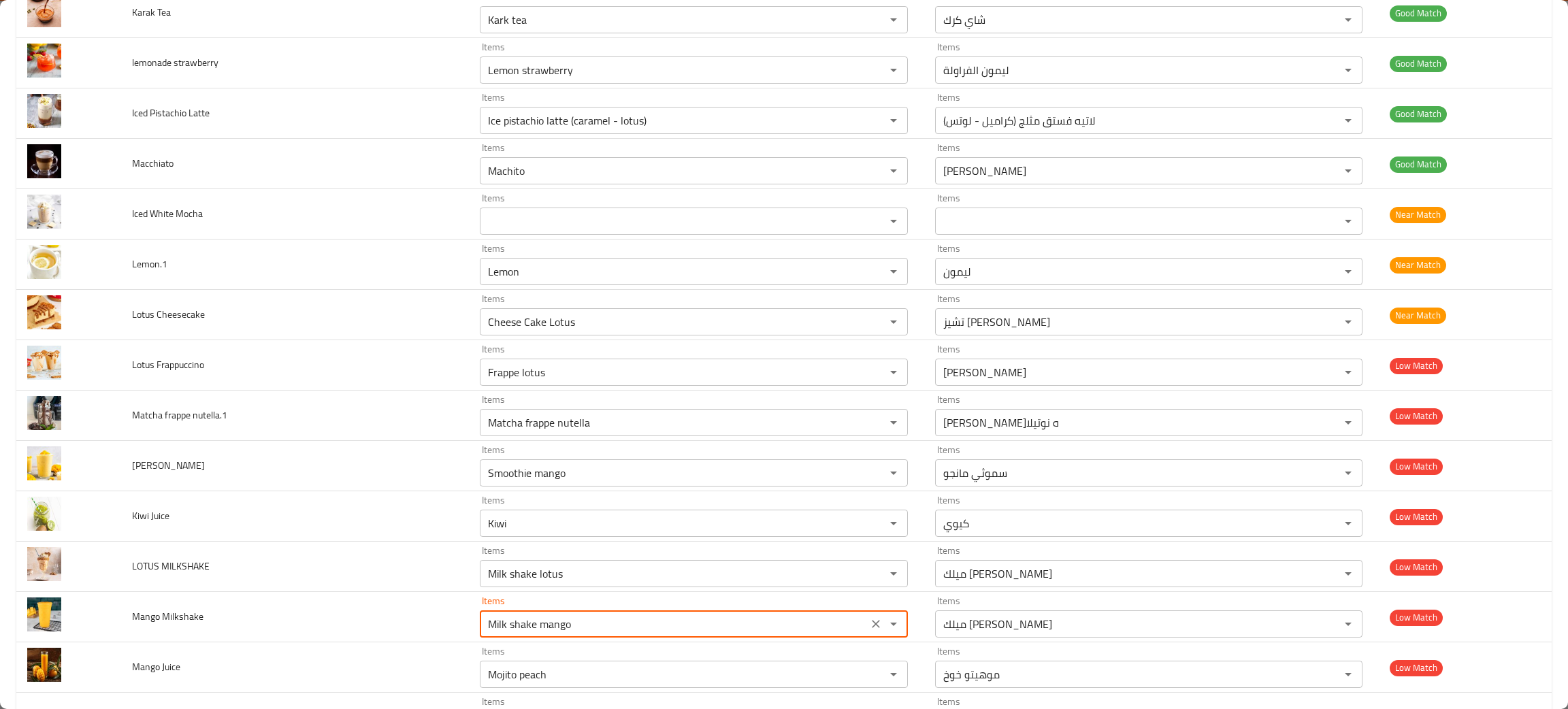
scroll to position [1496, 0]
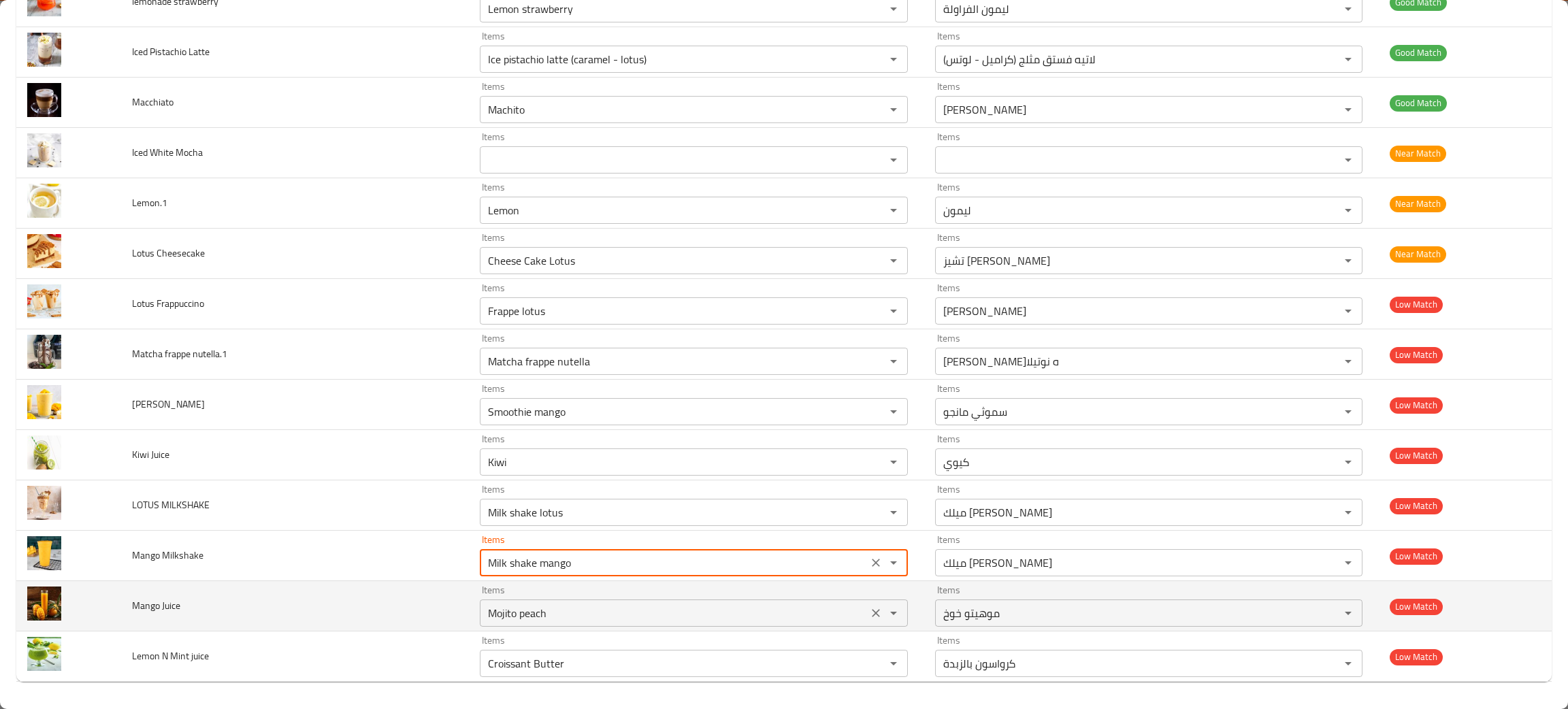
click at [869, 613] on icon "Clear" at bounding box center [876, 613] width 14 height 14
type Milkshake "Milk shake mango"
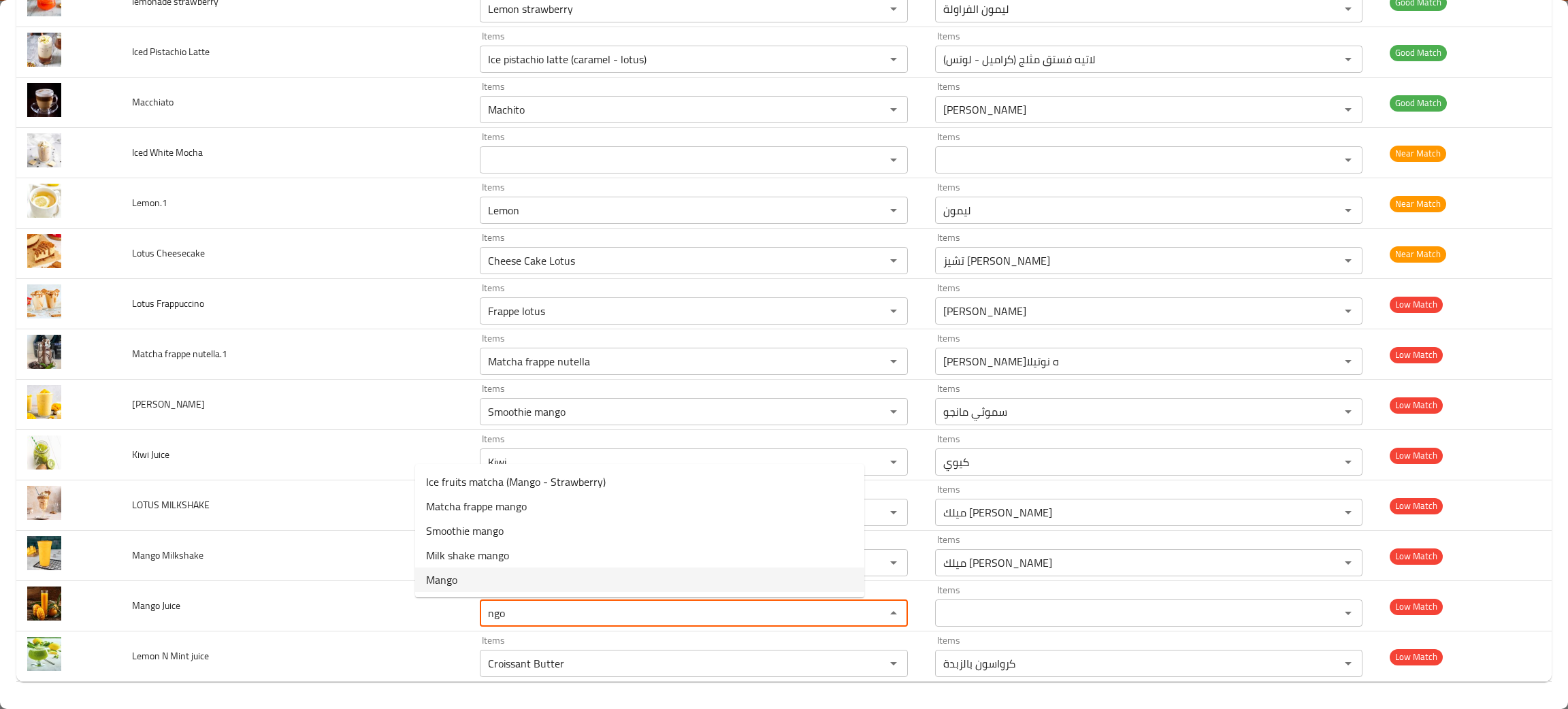
click at [432, 580] on span "Mango" at bounding box center [441, 580] width 31 height 16
type Juice "Mango"
type Juice-ar "مانجو"
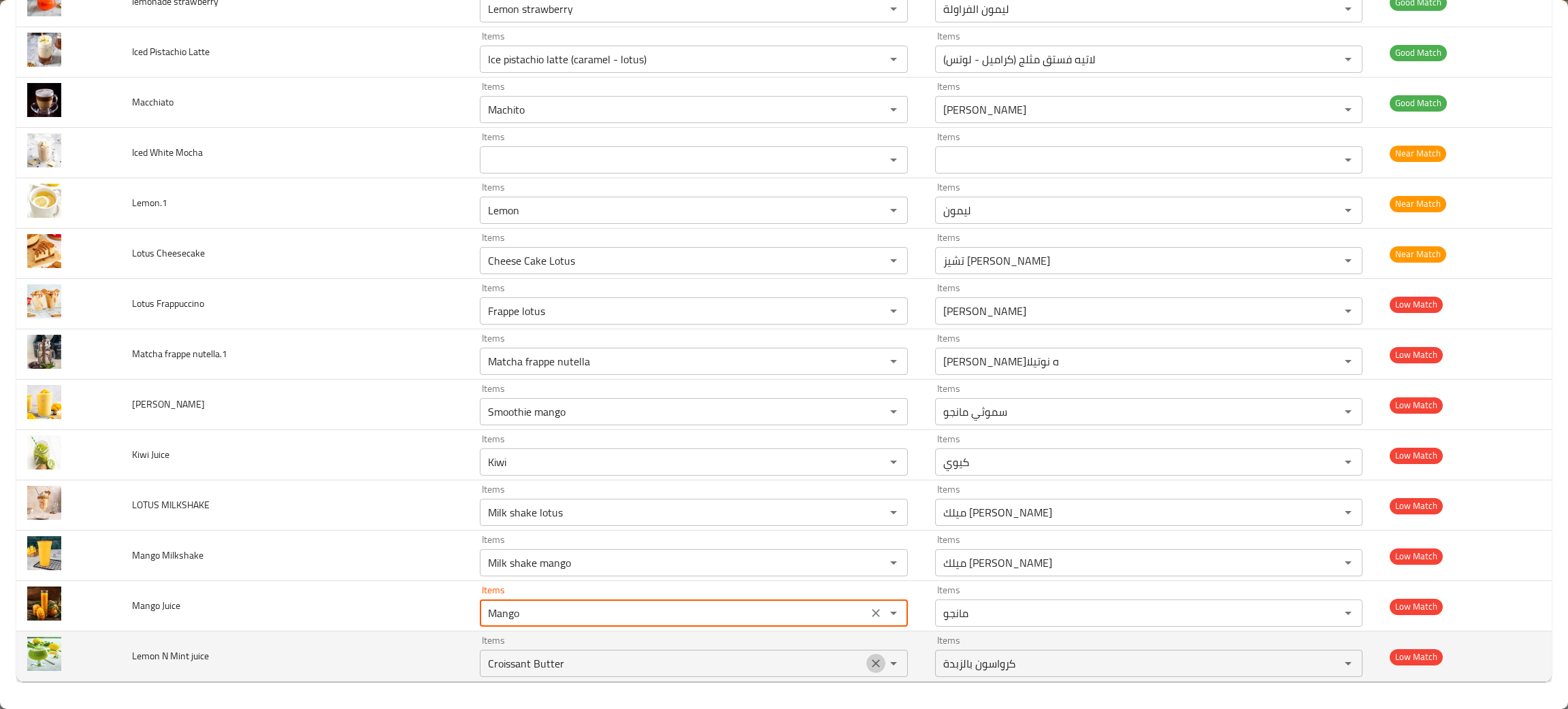
click at [866, 669] on button "Clear" at bounding box center [875, 663] width 19 height 19
type Juice "Mango"
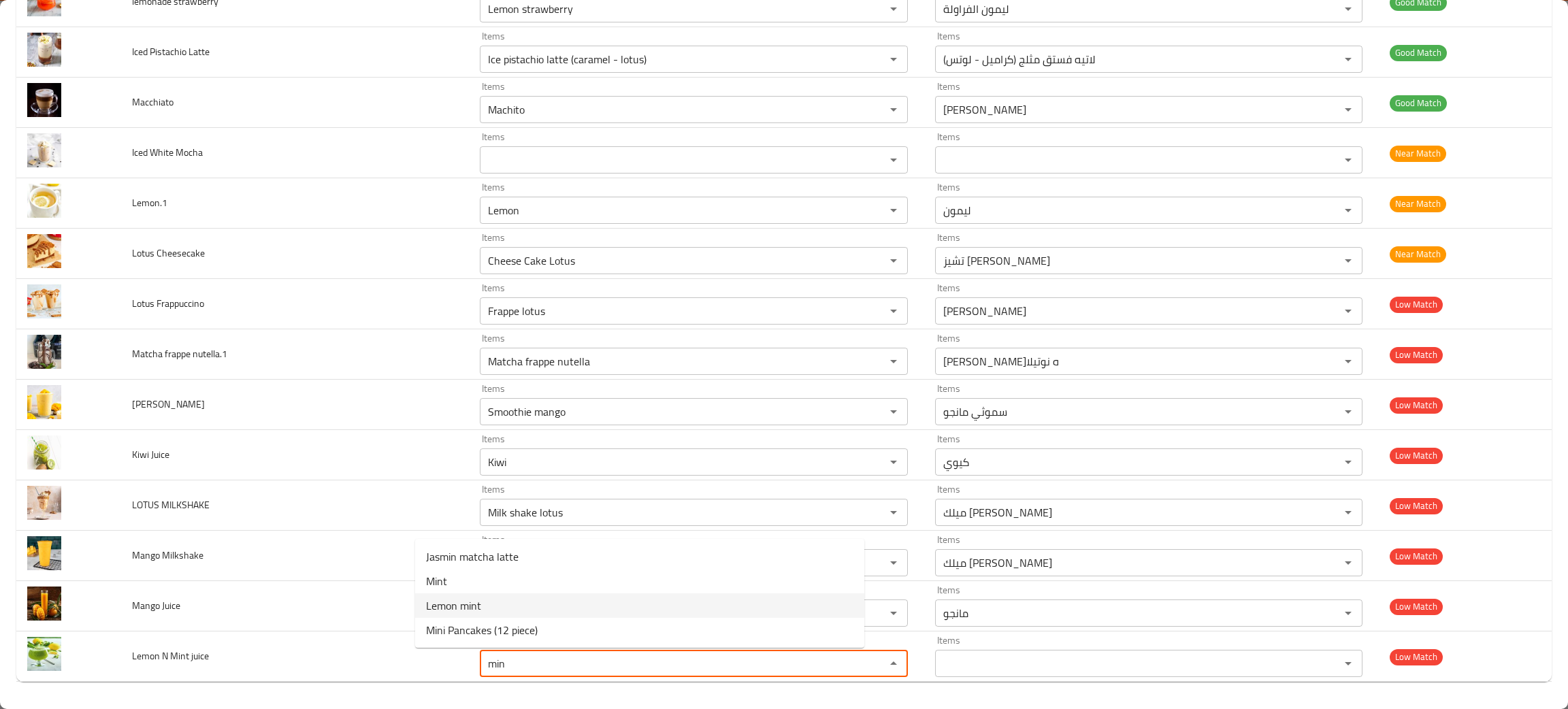
click at [444, 608] on span "Lemon mint" at bounding box center [454, 605] width 55 height 16
type juice "Lemon mint"
type juice-ar "ليمون نعناع"
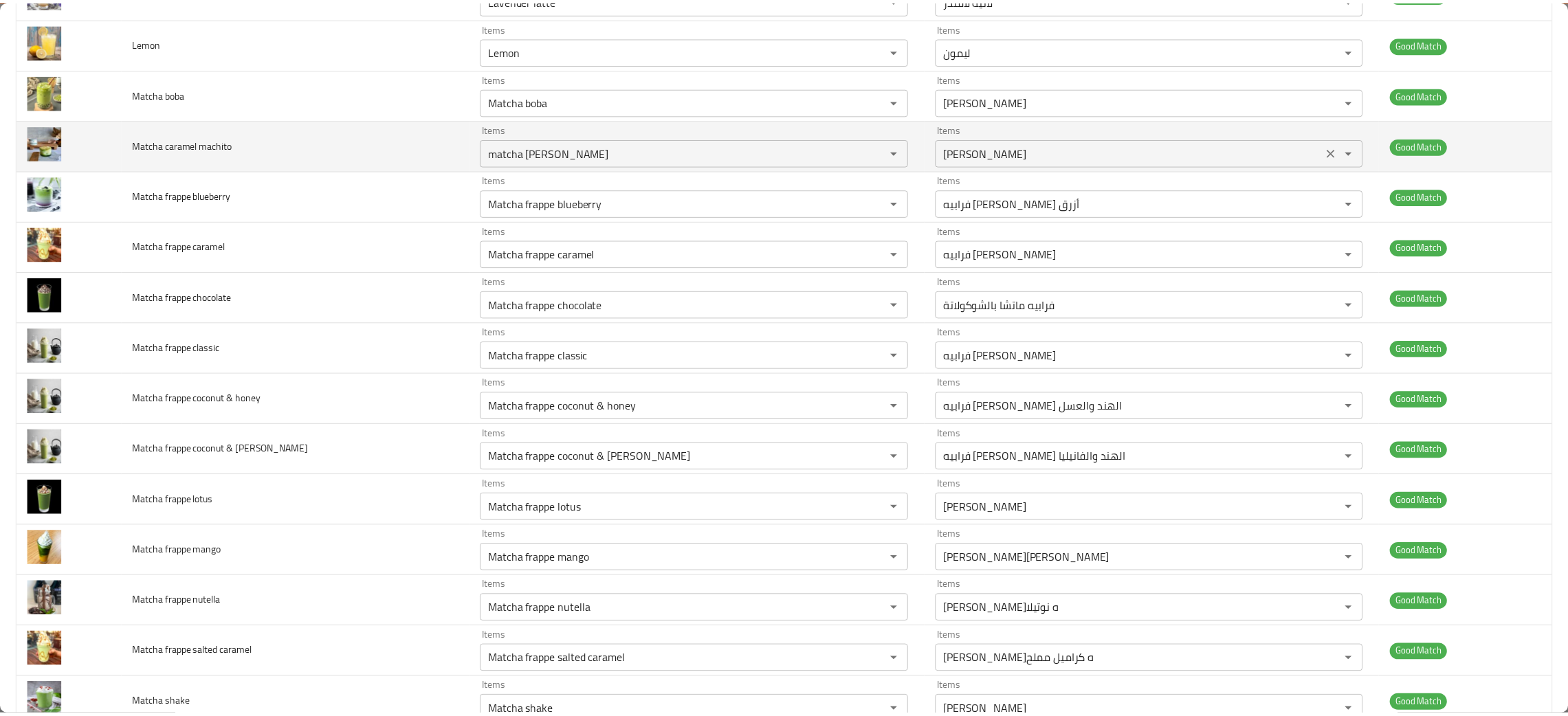
scroll to position [0, 0]
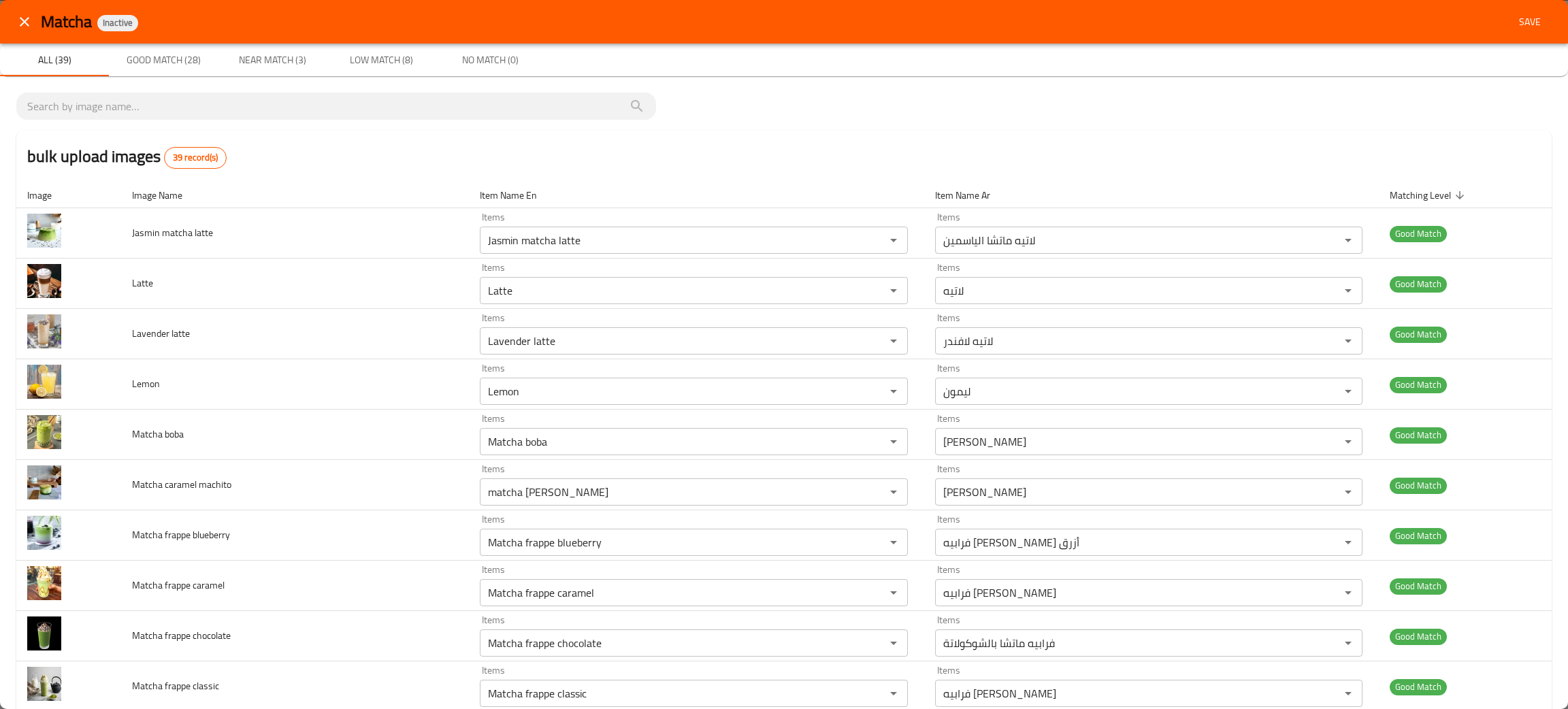
type juice "Lemon mint"
click at [1513, 18] on span "Save" at bounding box center [1529, 22] width 33 height 17
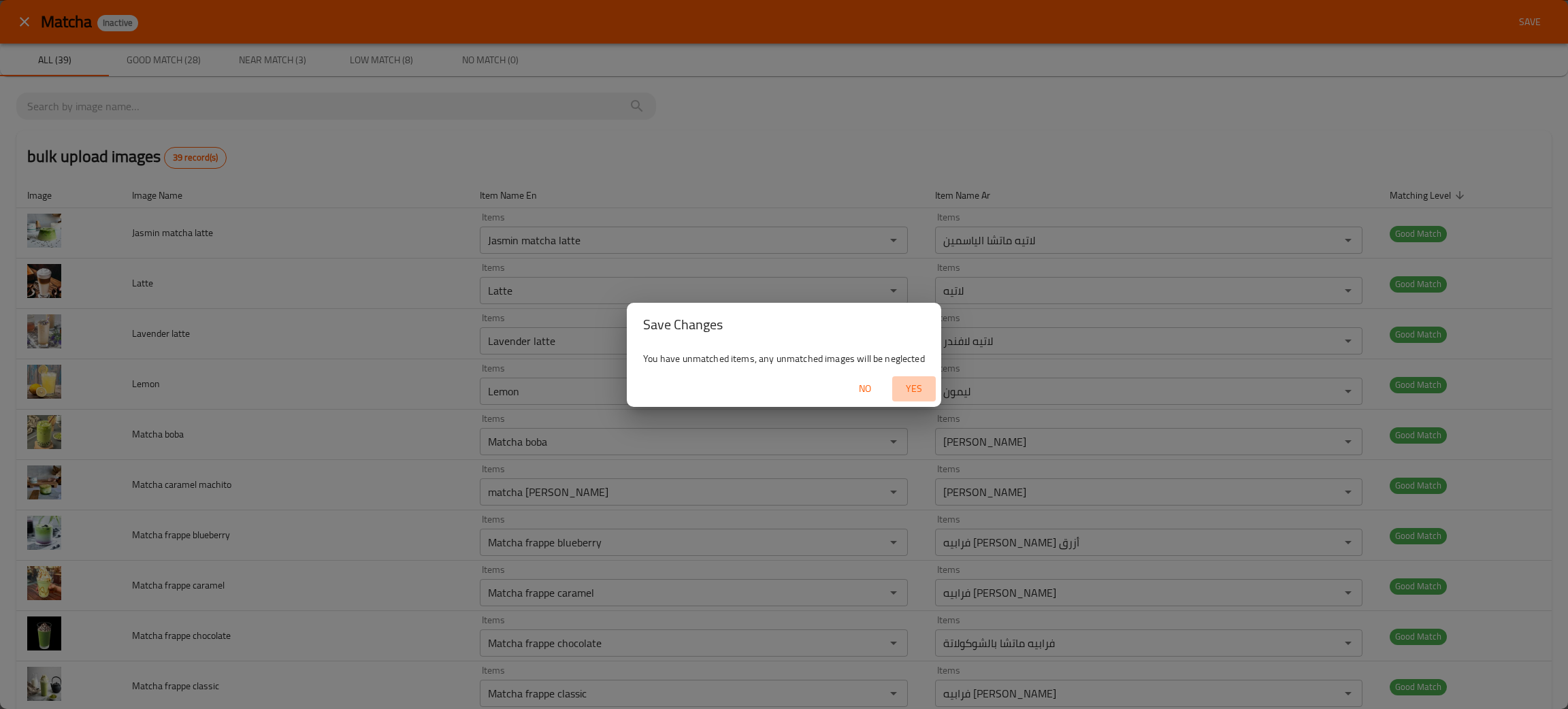
click at [913, 385] on span "Yes" at bounding box center [913, 389] width 33 height 17
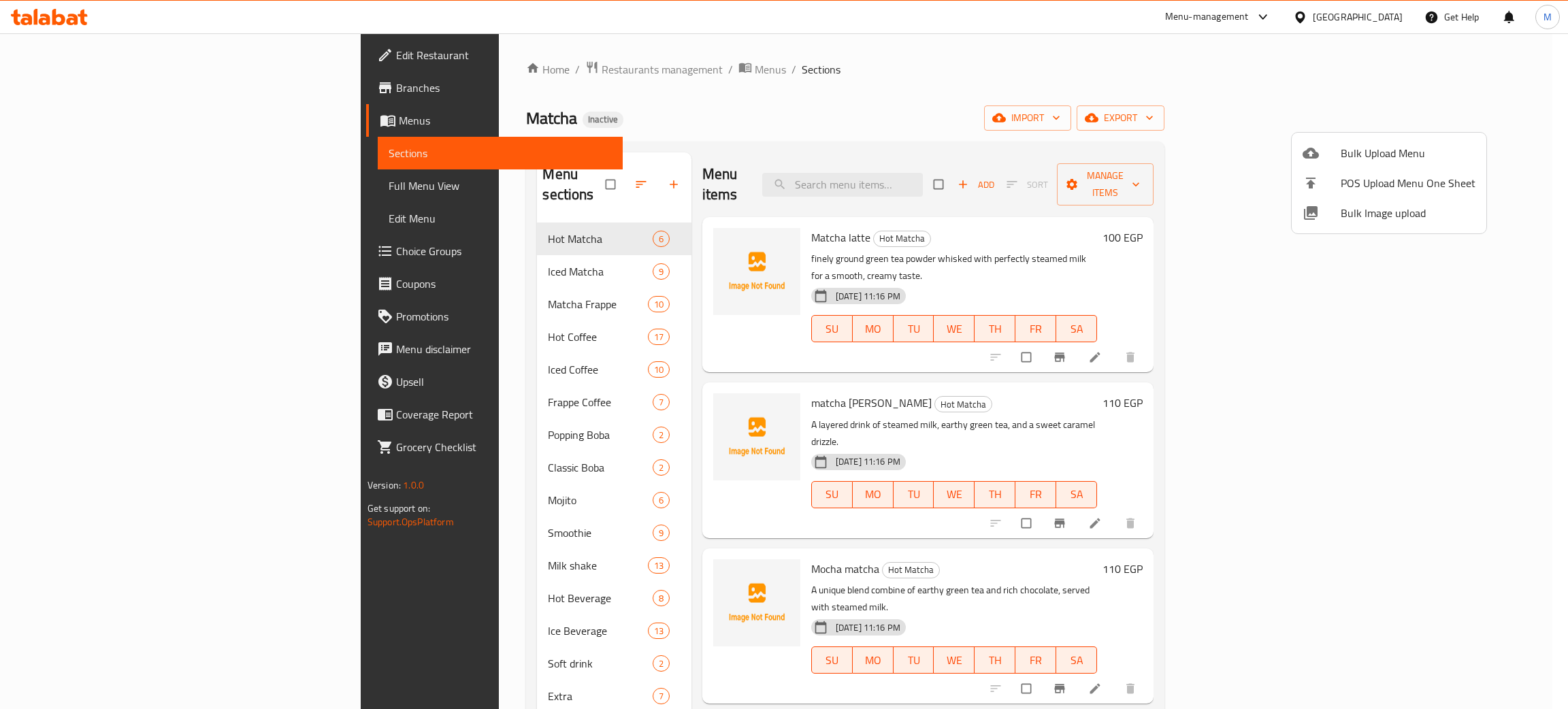
click at [747, 91] on div at bounding box center [784, 354] width 1568 height 709
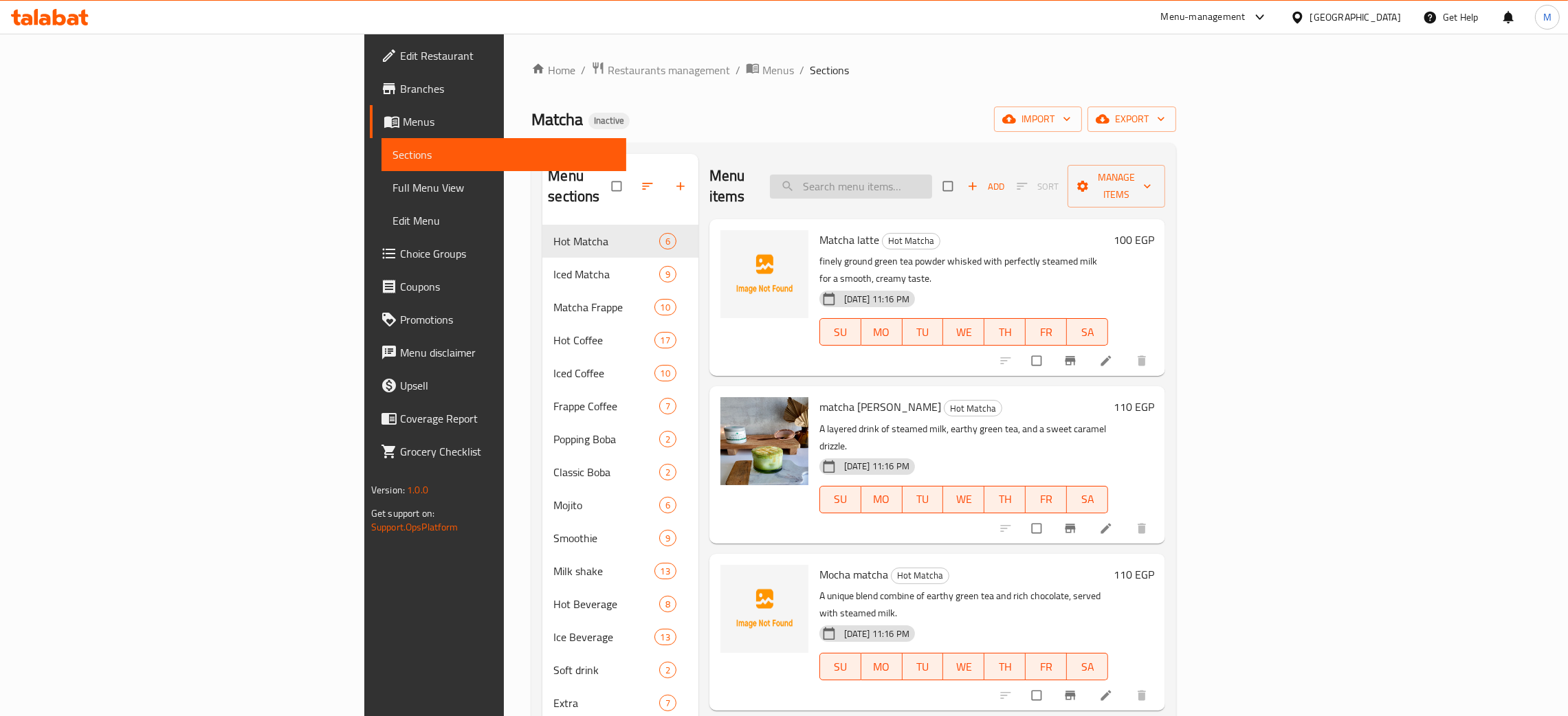
click at [932, 175] on input "search" at bounding box center [851, 186] width 162 height 24
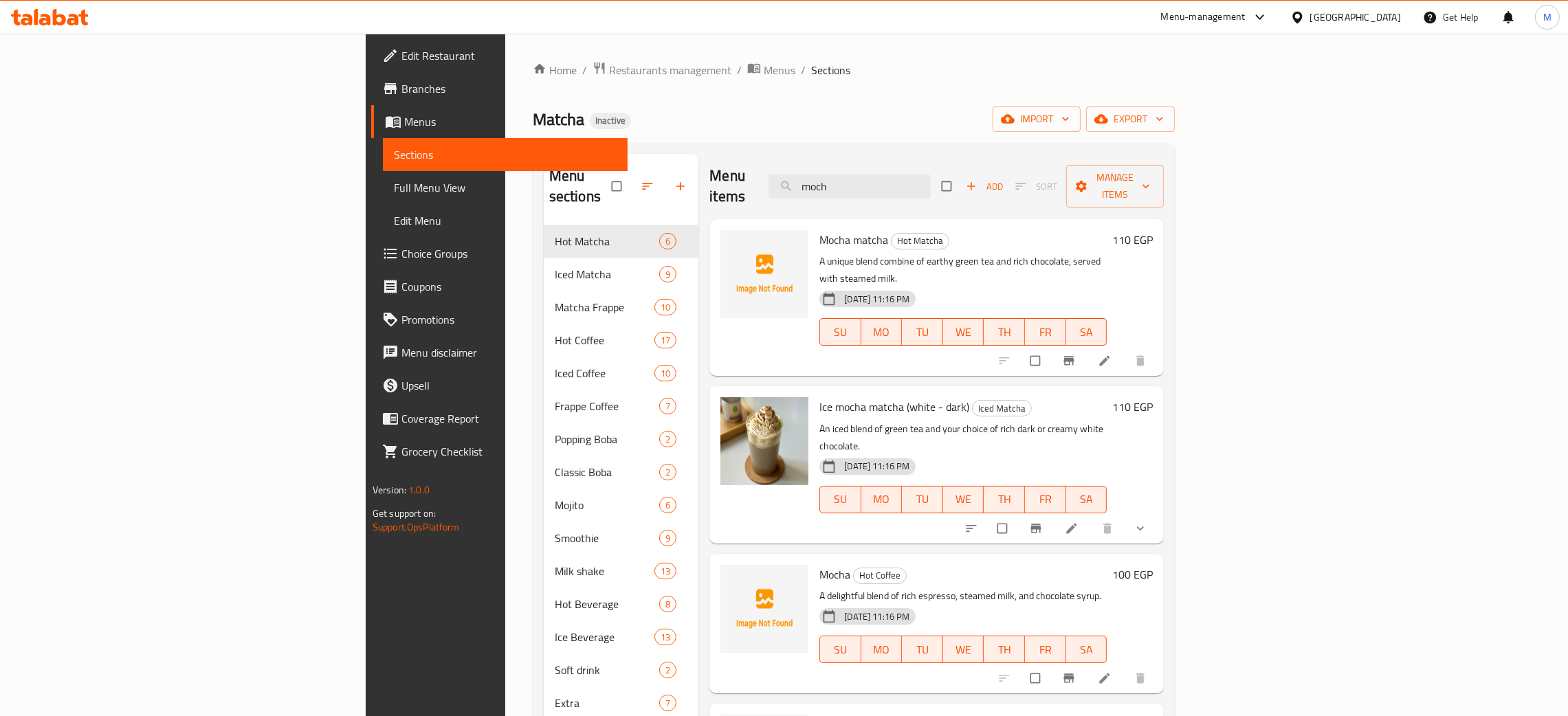
type input "moch"
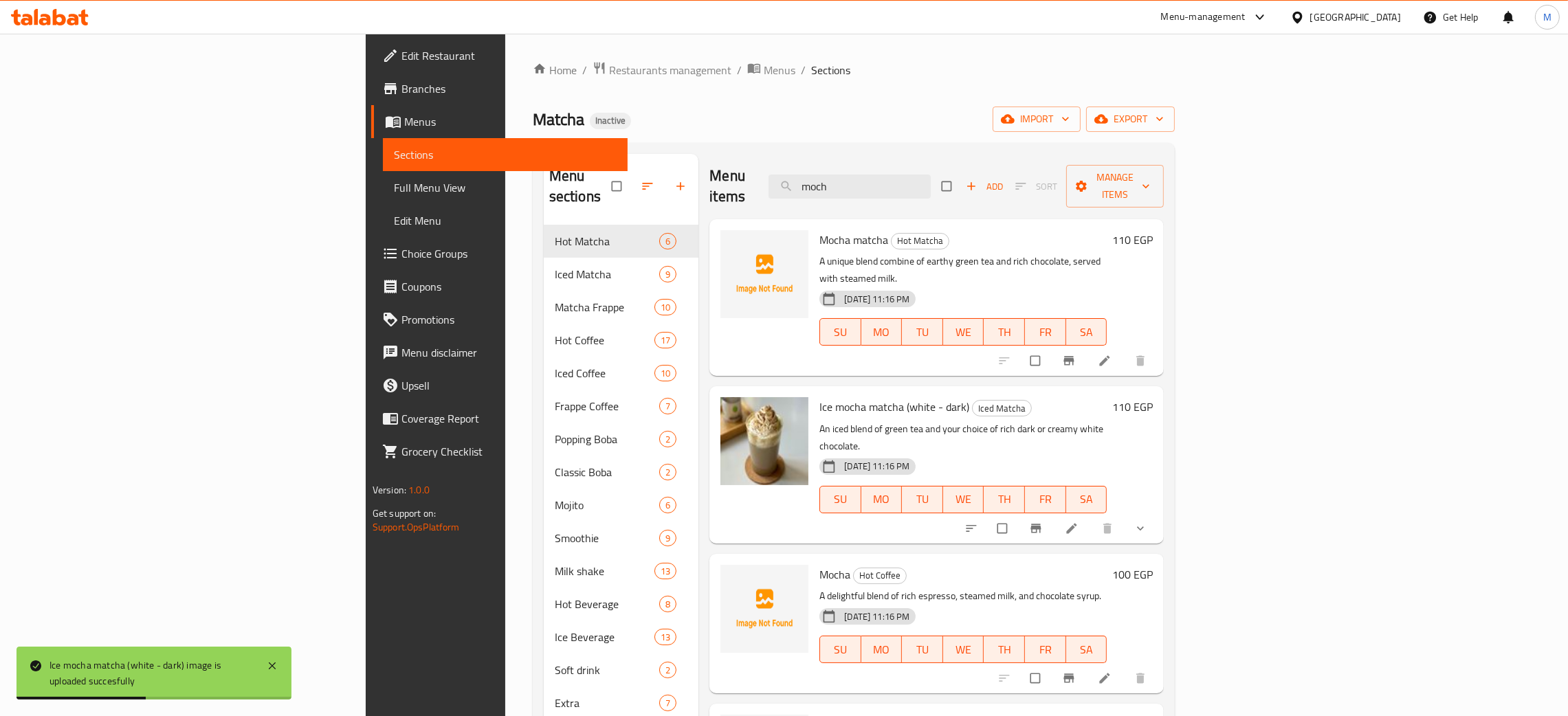
click at [801, 81] on div "Home / Restaurants management / Menus / Sections Matcha Inactive import export …" at bounding box center [854, 471] width 642 height 820
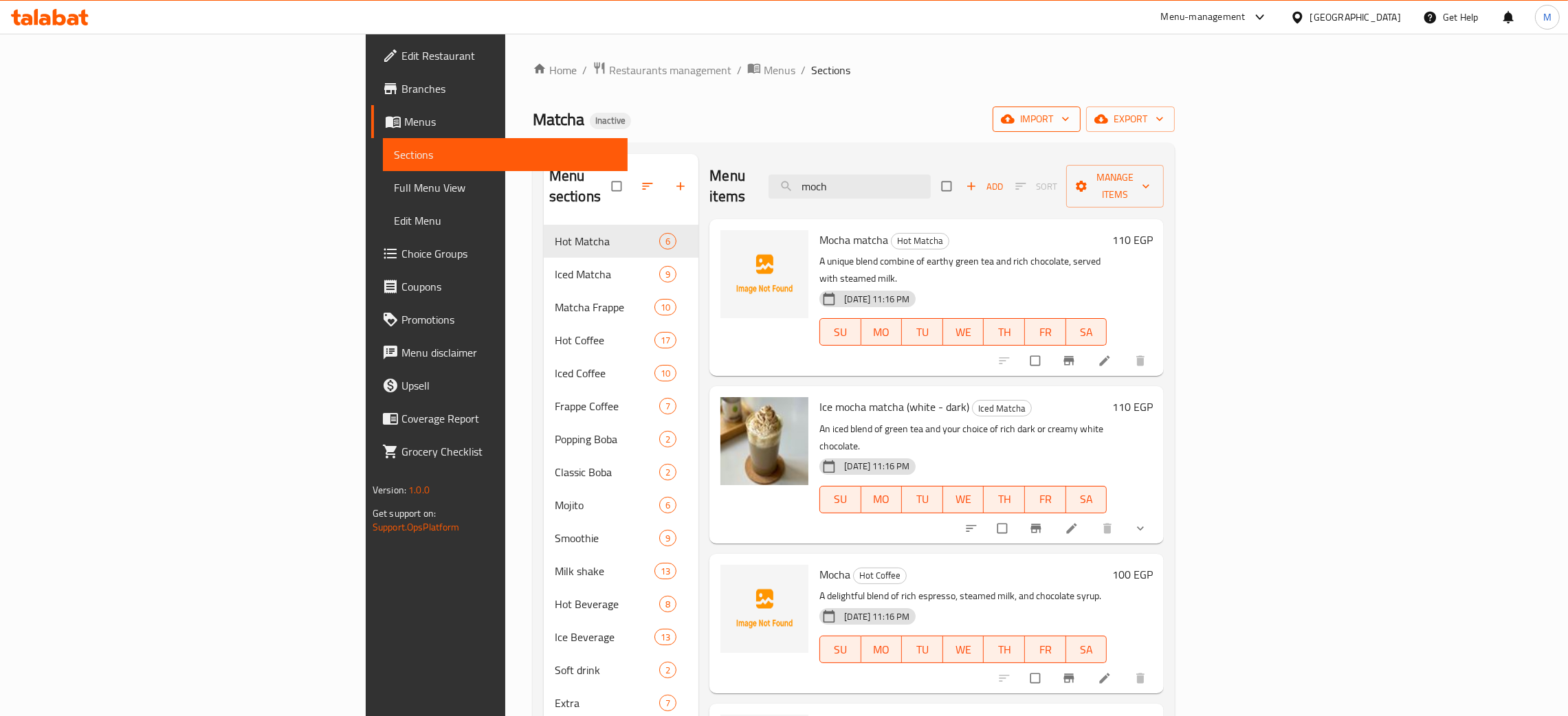
click at [1070, 117] on span "import" at bounding box center [1037, 119] width 66 height 17
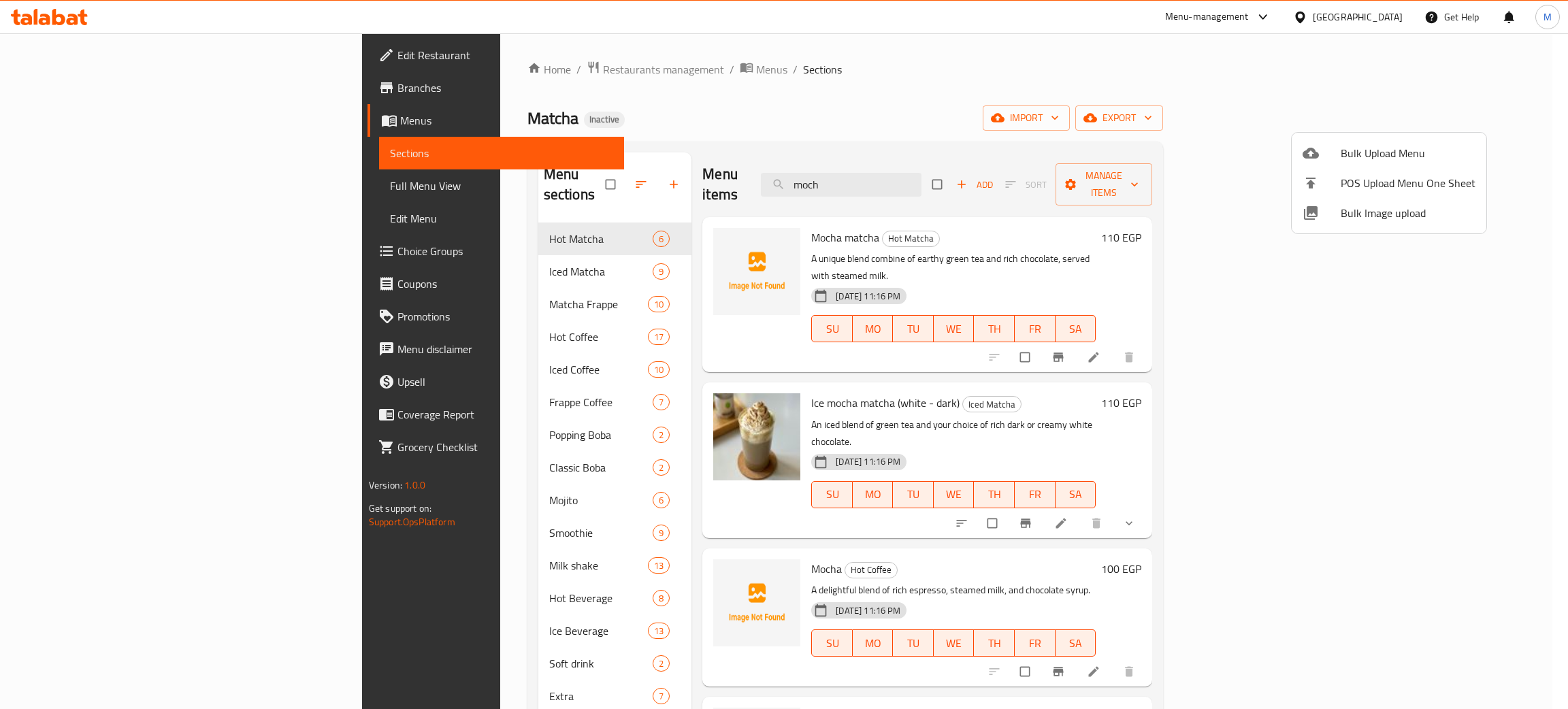
click at [1356, 209] on span "Bulk Image upload" at bounding box center [1407, 212] width 135 height 16
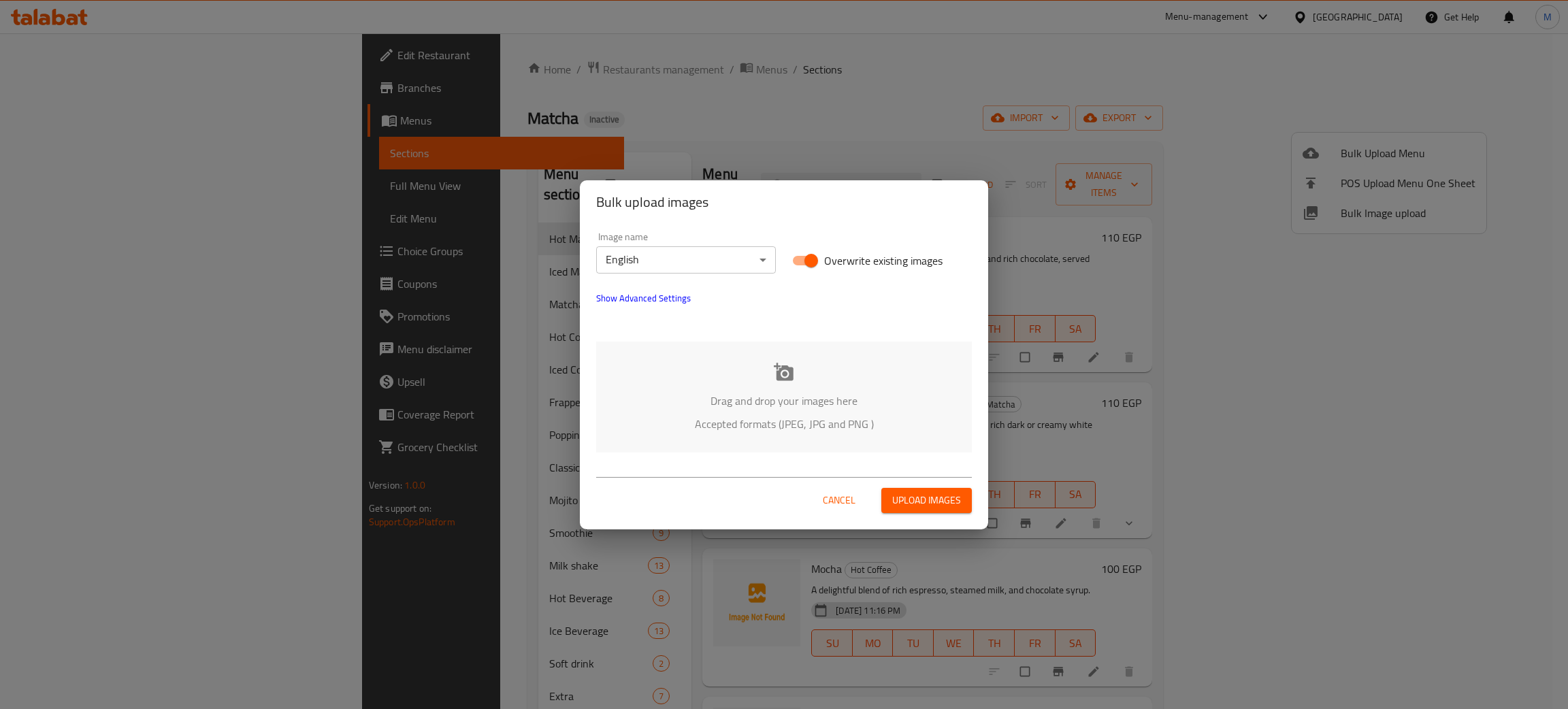
click at [847, 388] on div "Drag and drop your images here Accepted formats (JPEG, JPG and PNG )" at bounding box center [783, 398] width 375 height 111
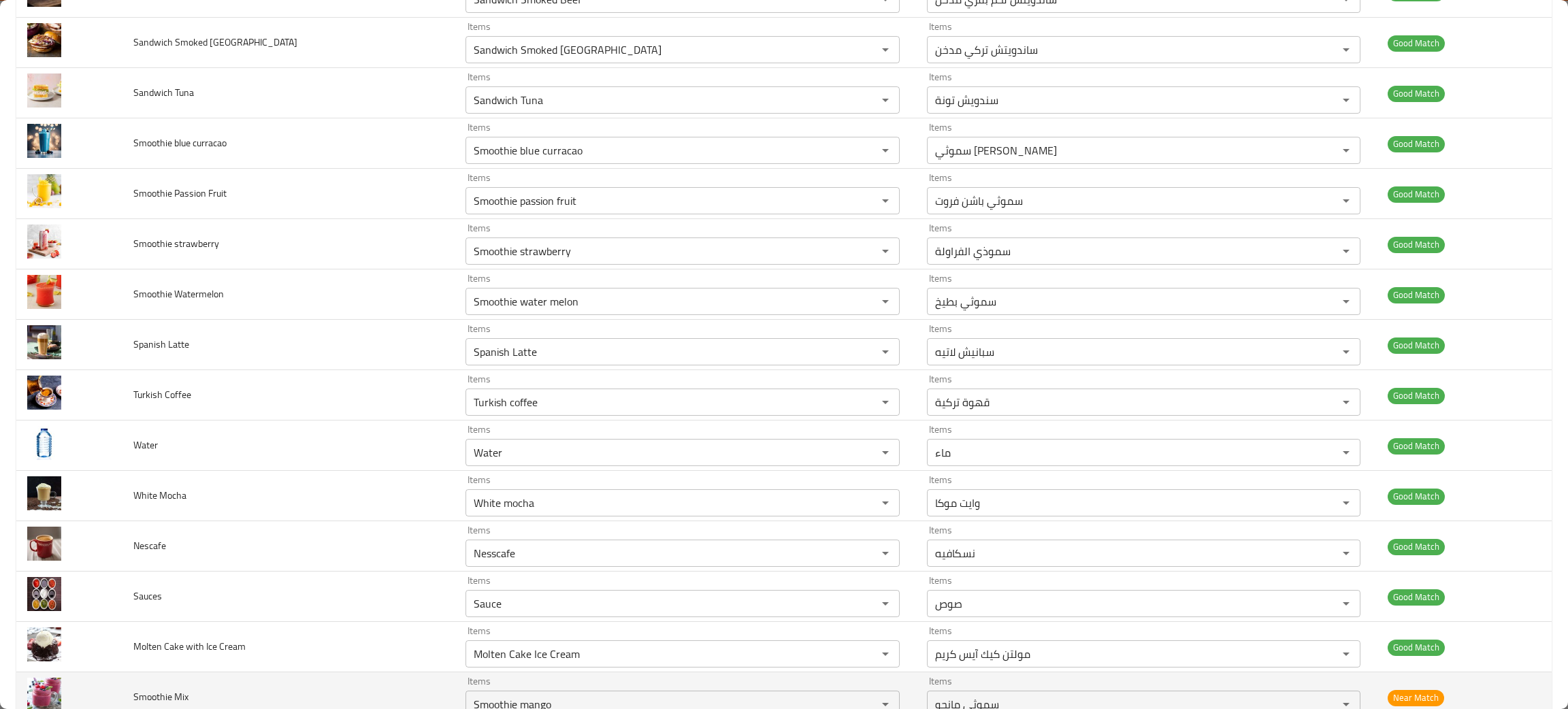
scroll to position [1020, 0]
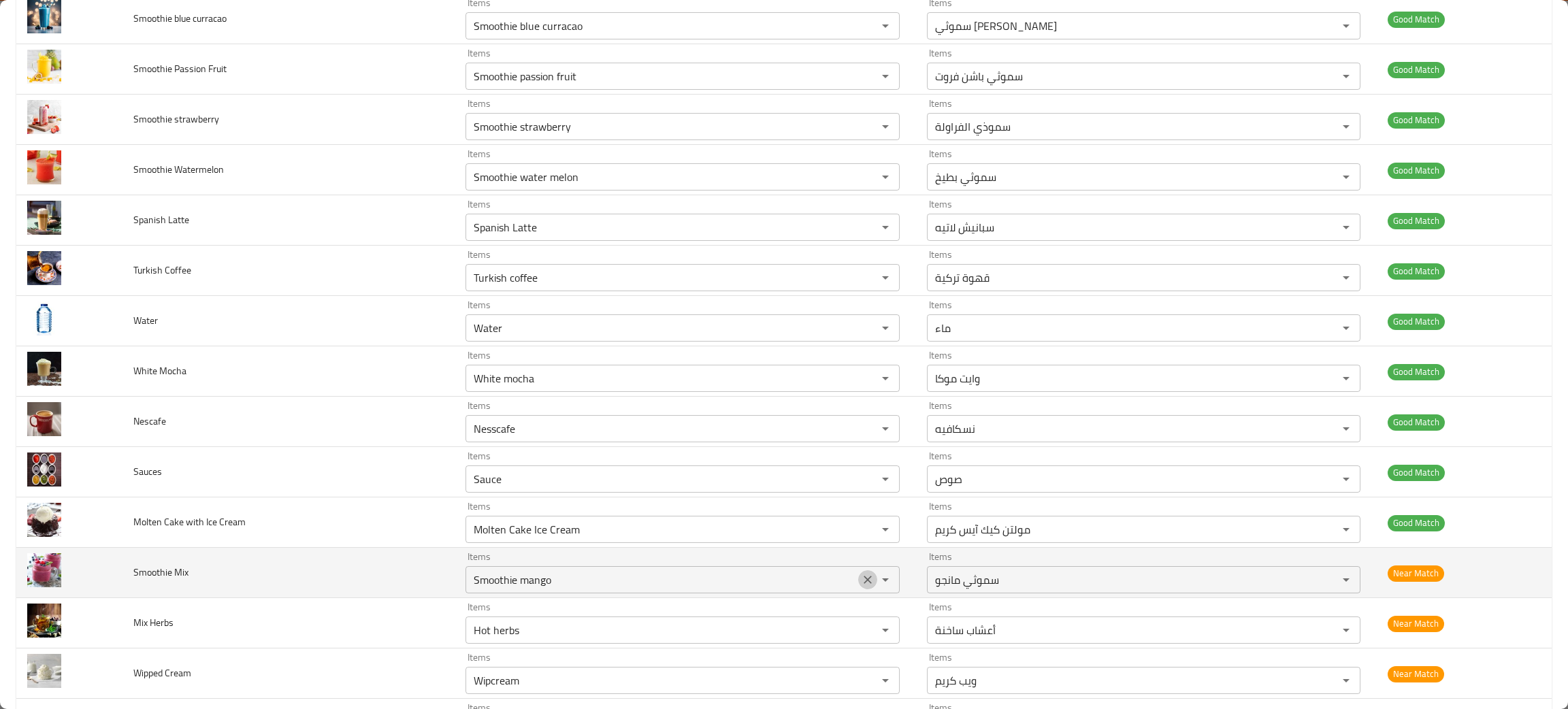
click at [861, 586] on icon "Clear" at bounding box center [868, 580] width 14 height 14
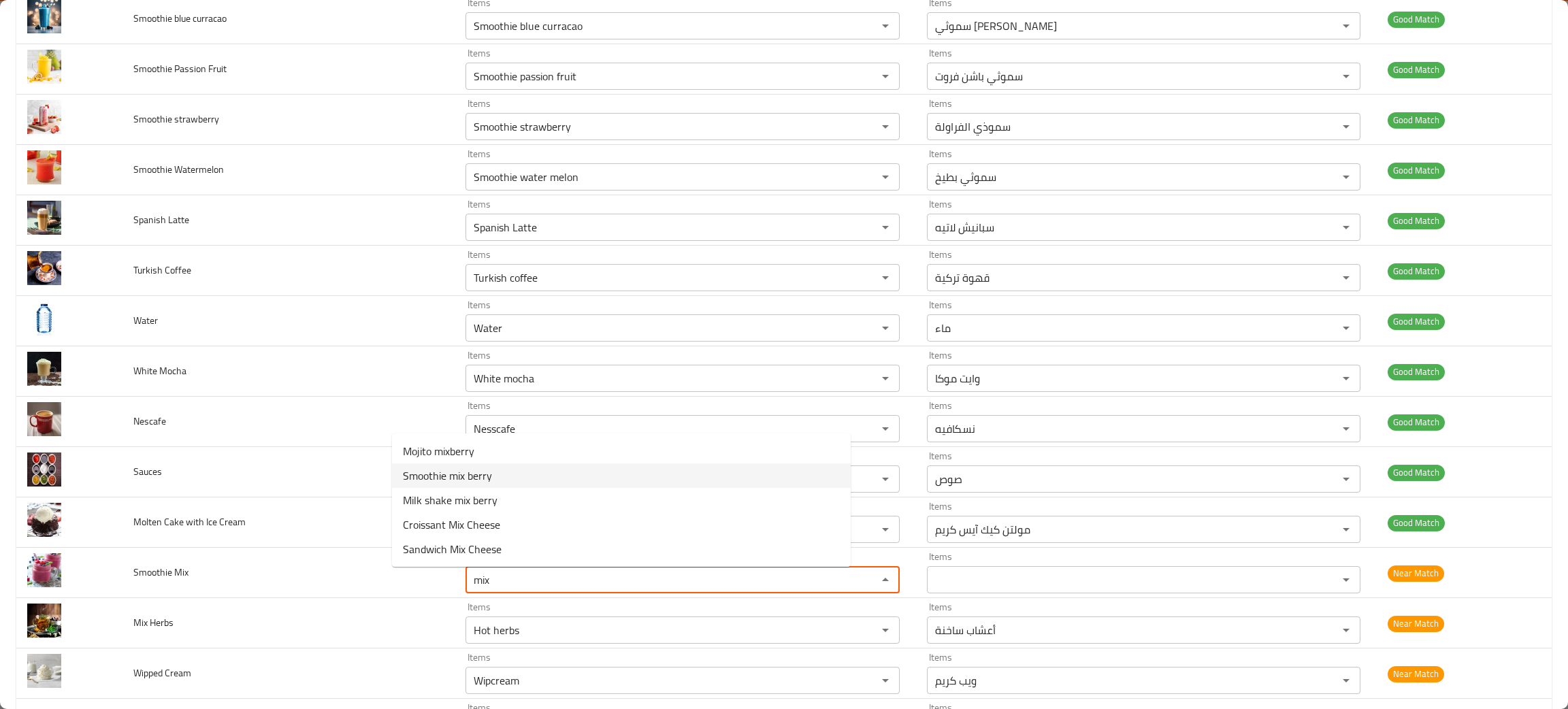
click at [429, 472] on span "Smoothie mix berry" at bounding box center [447, 475] width 89 height 16
type Mix "Smoothie mix berry"
type Mix-ar "سموثي مزيج التوت"
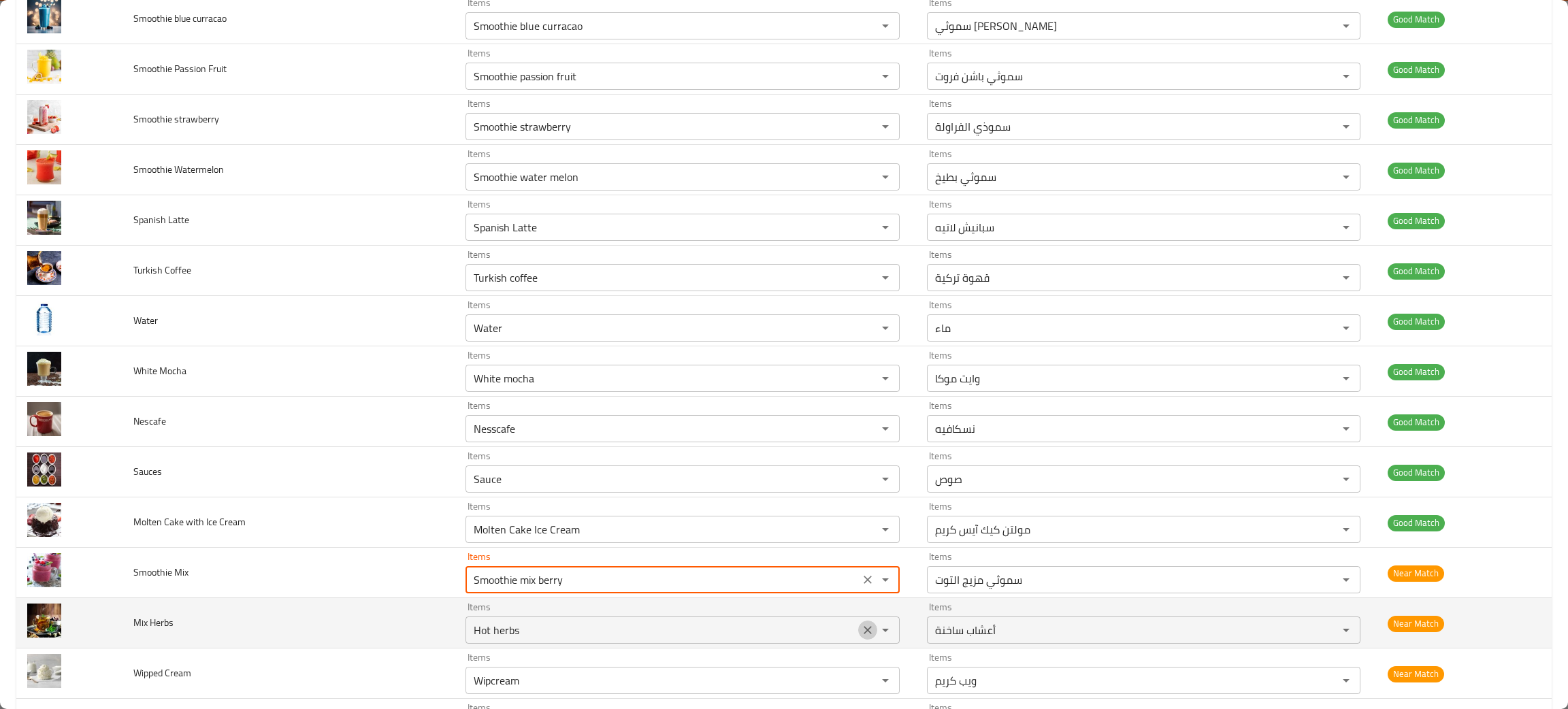
click at [863, 632] on icon "Clear" at bounding box center [867, 630] width 8 height 8
type Mix "Smoothie mix berry"
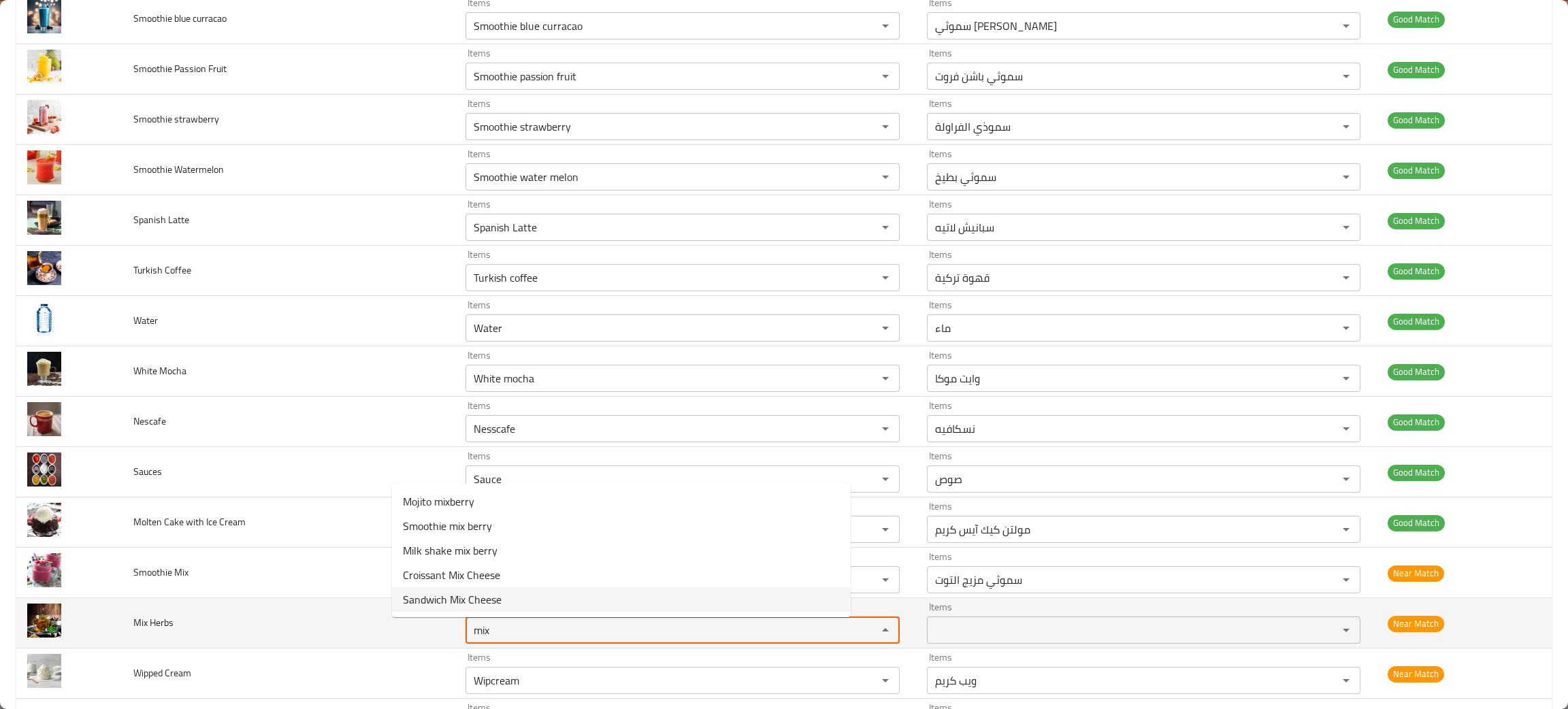
type Herbs "mix"
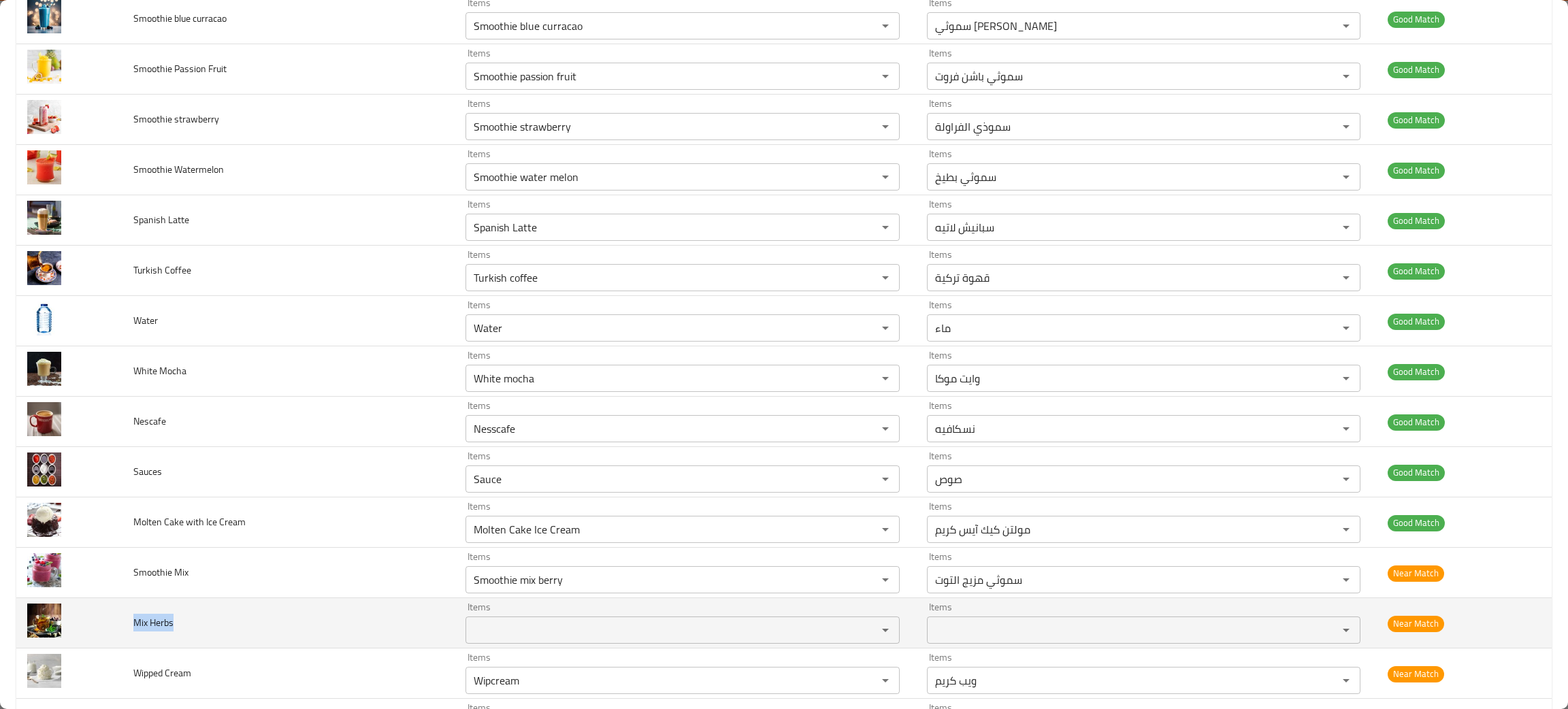
drag, startPoint x: 199, startPoint y: 624, endPoint x: 138, endPoint y: 631, distance: 61.4
click at [138, 631] on td "Mix Herbs" at bounding box center [288, 624] width 332 height 50
copy span "Mix Herbs"
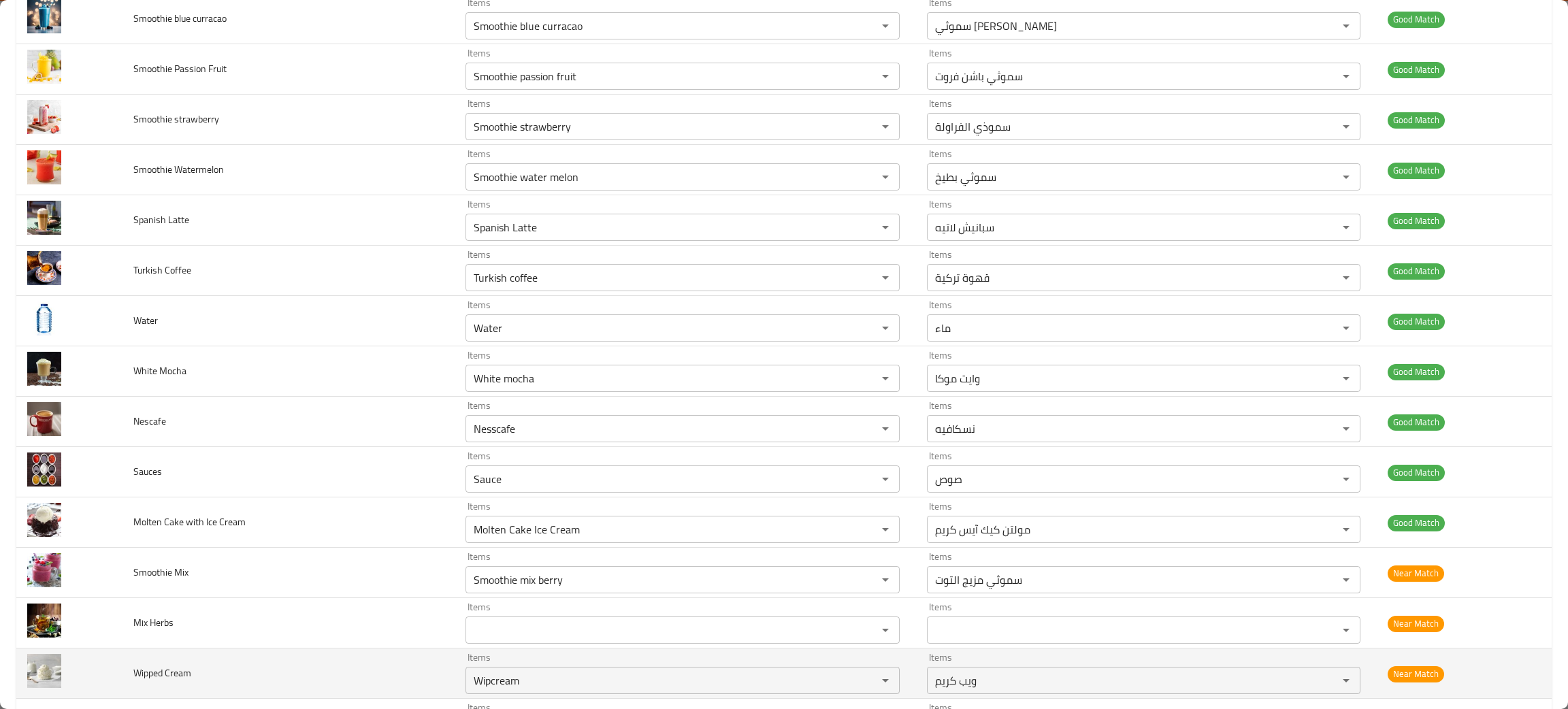
click at [215, 660] on td "Wipped Cream" at bounding box center [288, 674] width 332 height 50
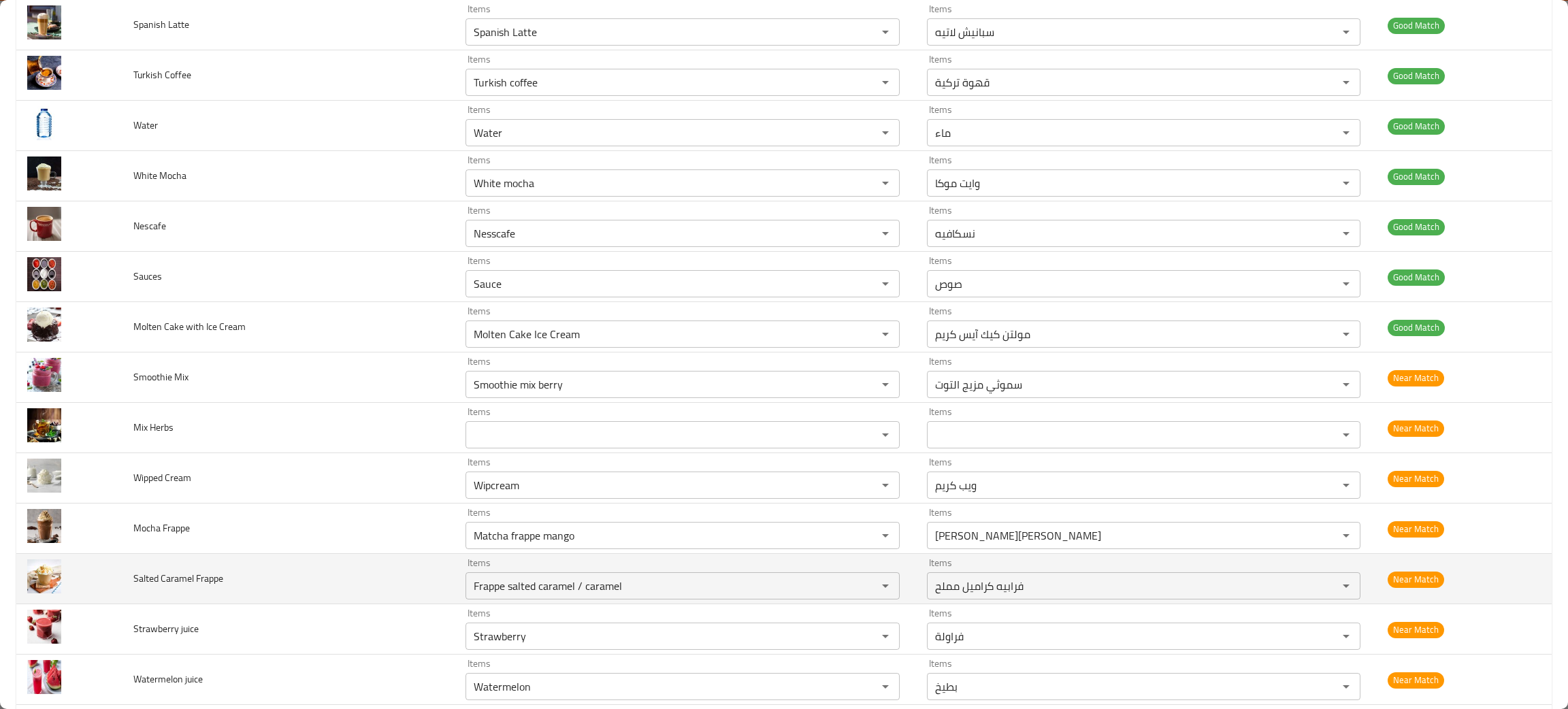
scroll to position [1225, 0]
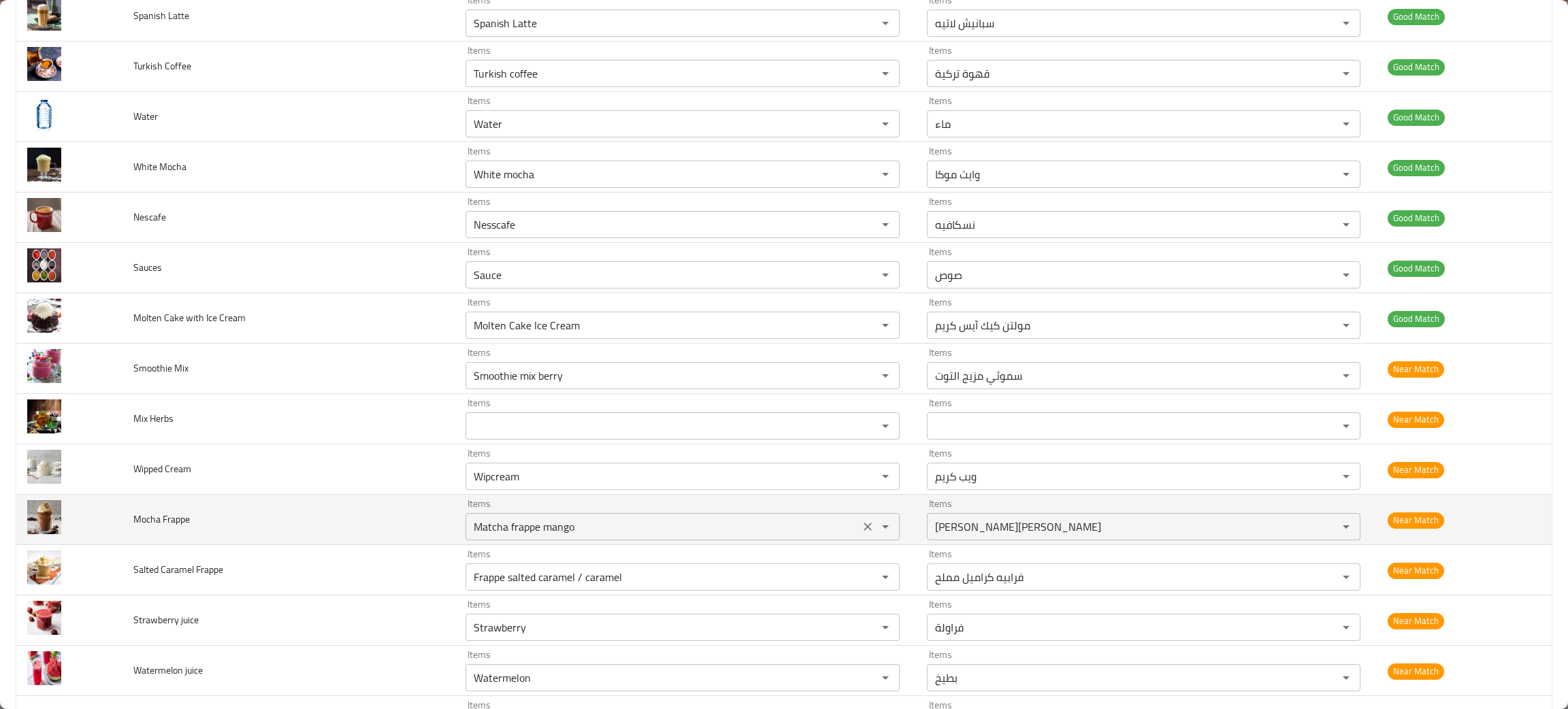
click at [861, 530] on icon "Clear" at bounding box center [868, 527] width 14 height 14
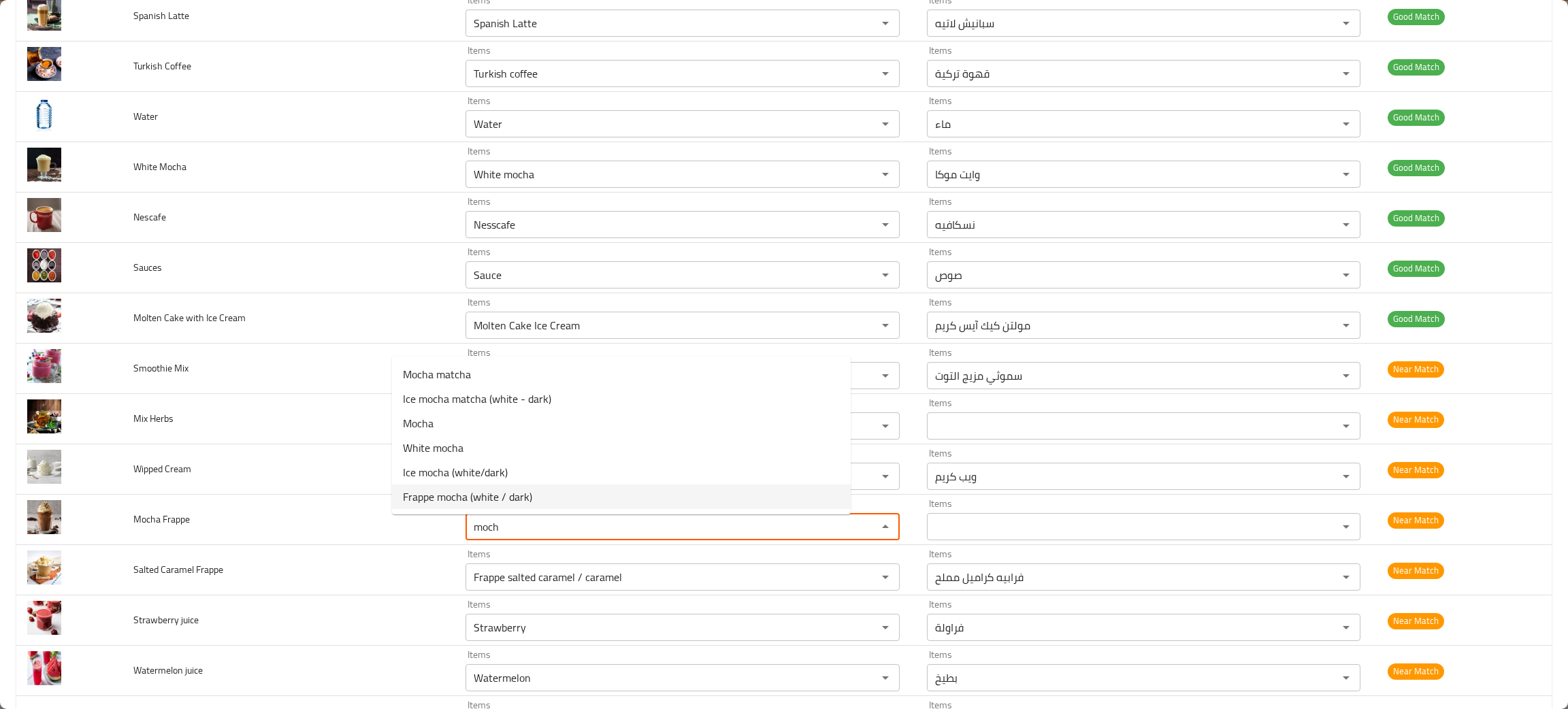
click at [433, 497] on span "Frappe mocha (white / dark)" at bounding box center [467, 497] width 129 height 16
type Frappe "Frappe mocha (white / dark)"
type Frappe-ar "فرابيه موكا (بيضاء / داكنة)"
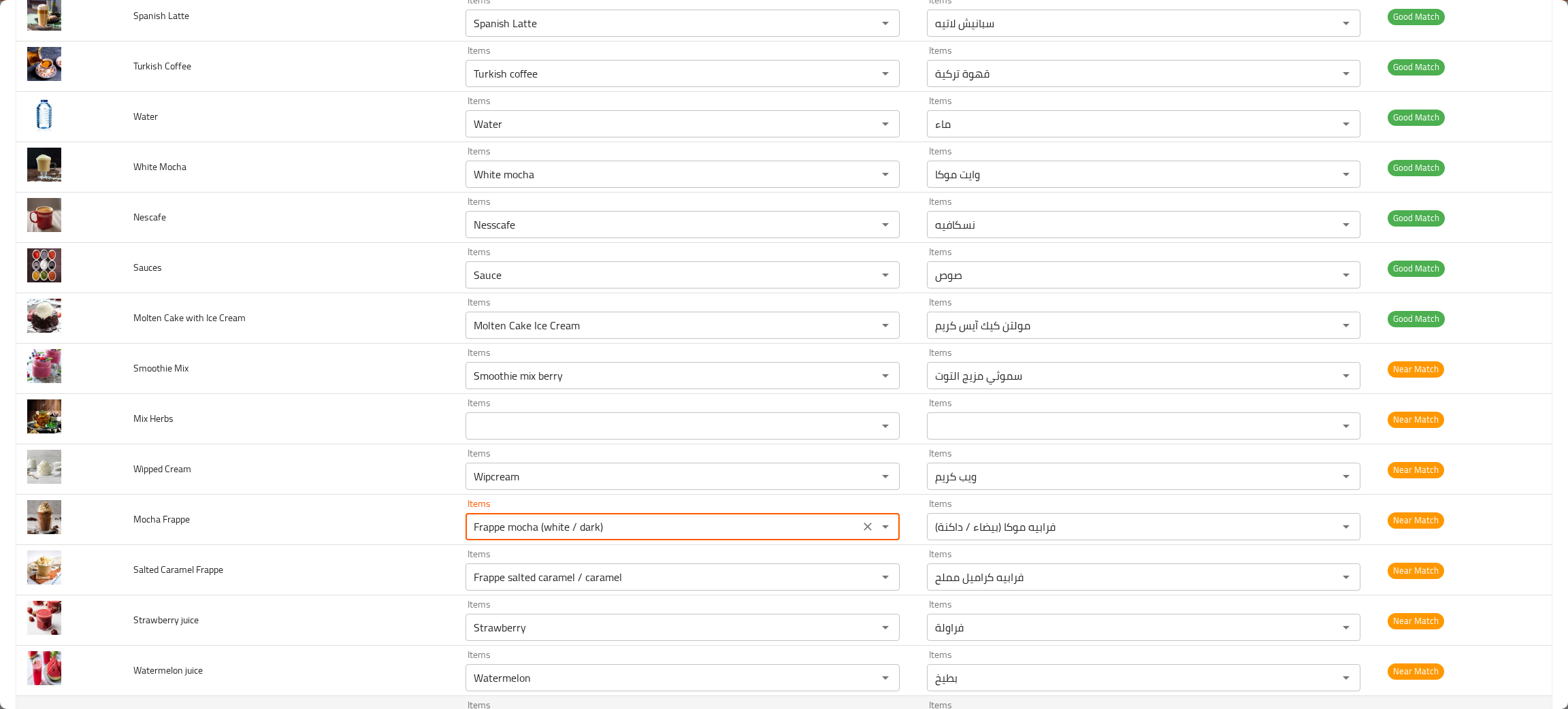
type Frappe "Frappe mocha (white / dark)"
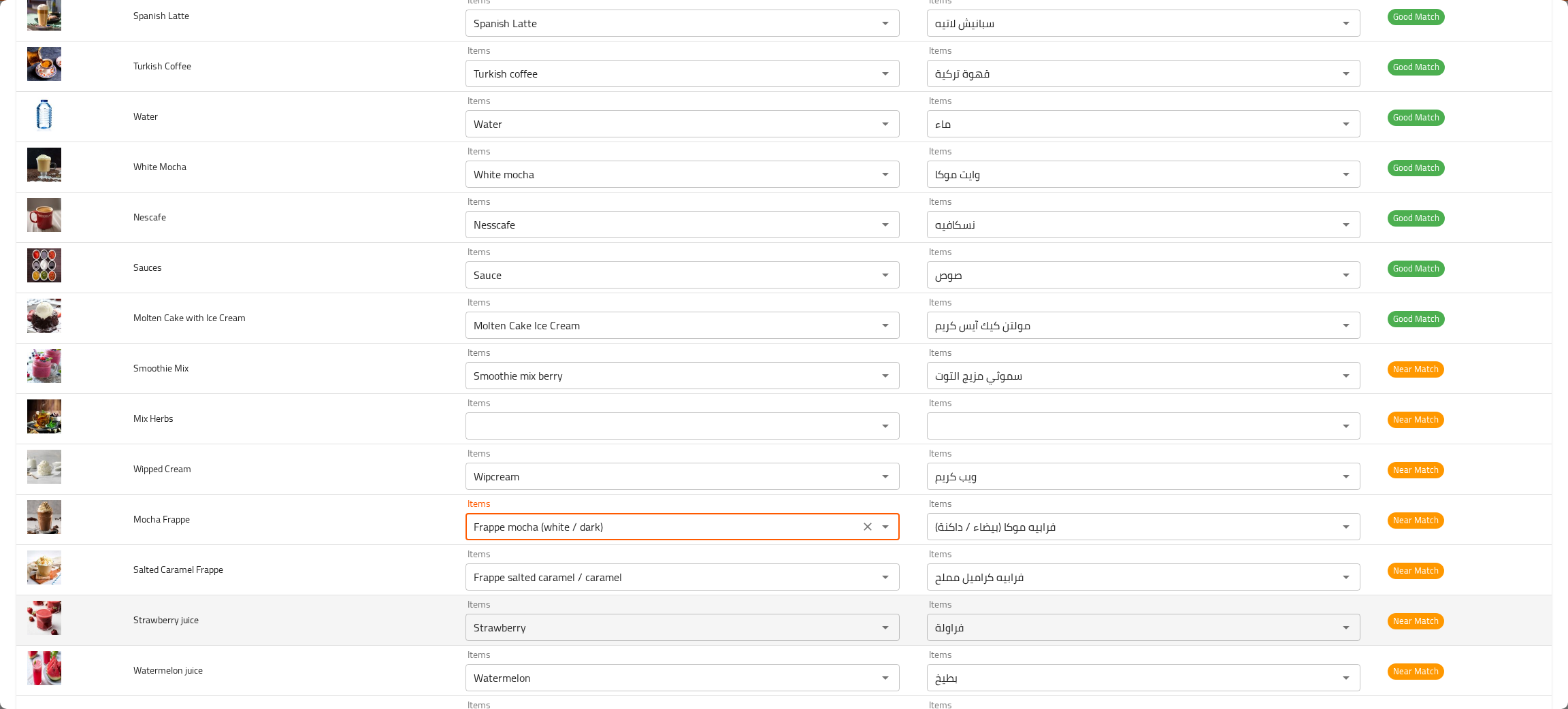
click at [263, 638] on td "Strawberry juice" at bounding box center [288, 621] width 332 height 50
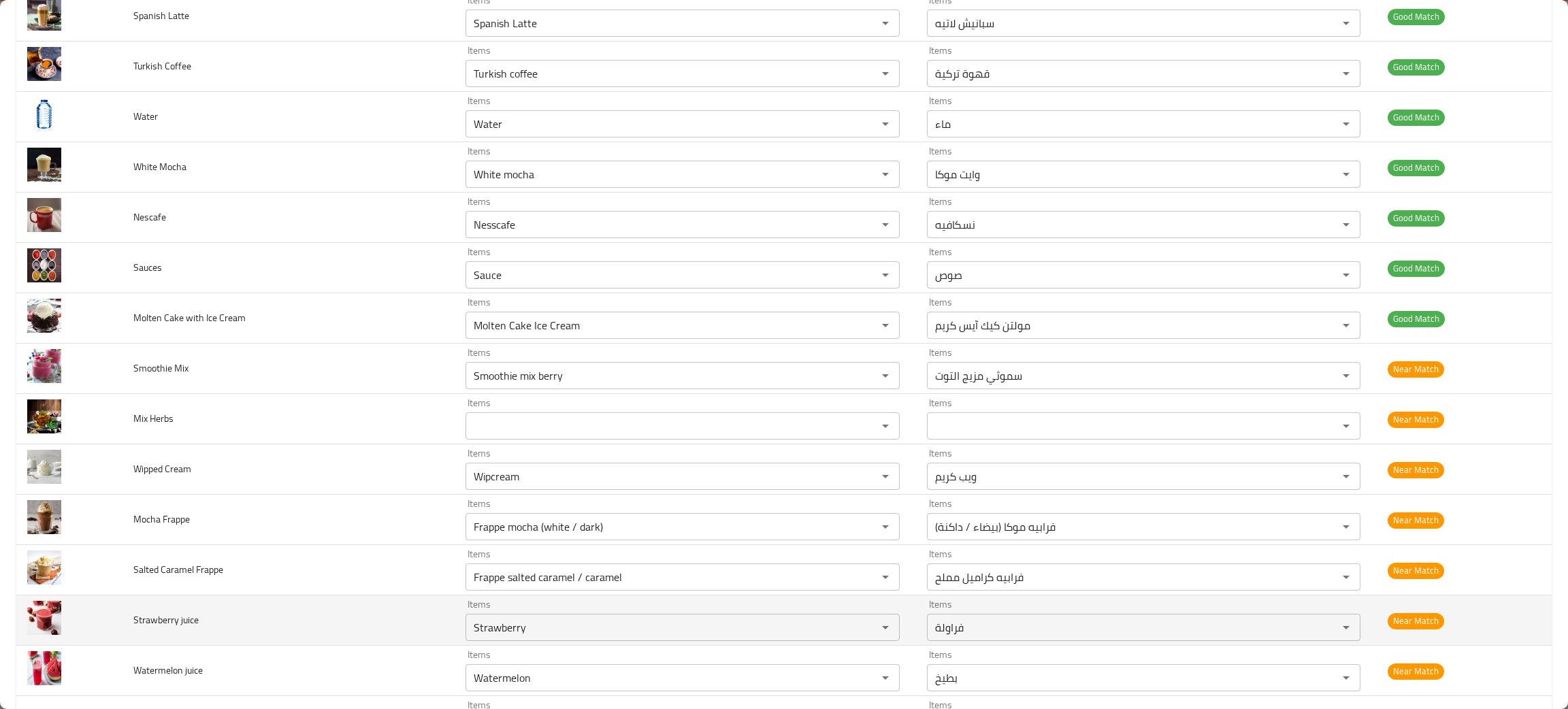
scroll to position [1327, 0]
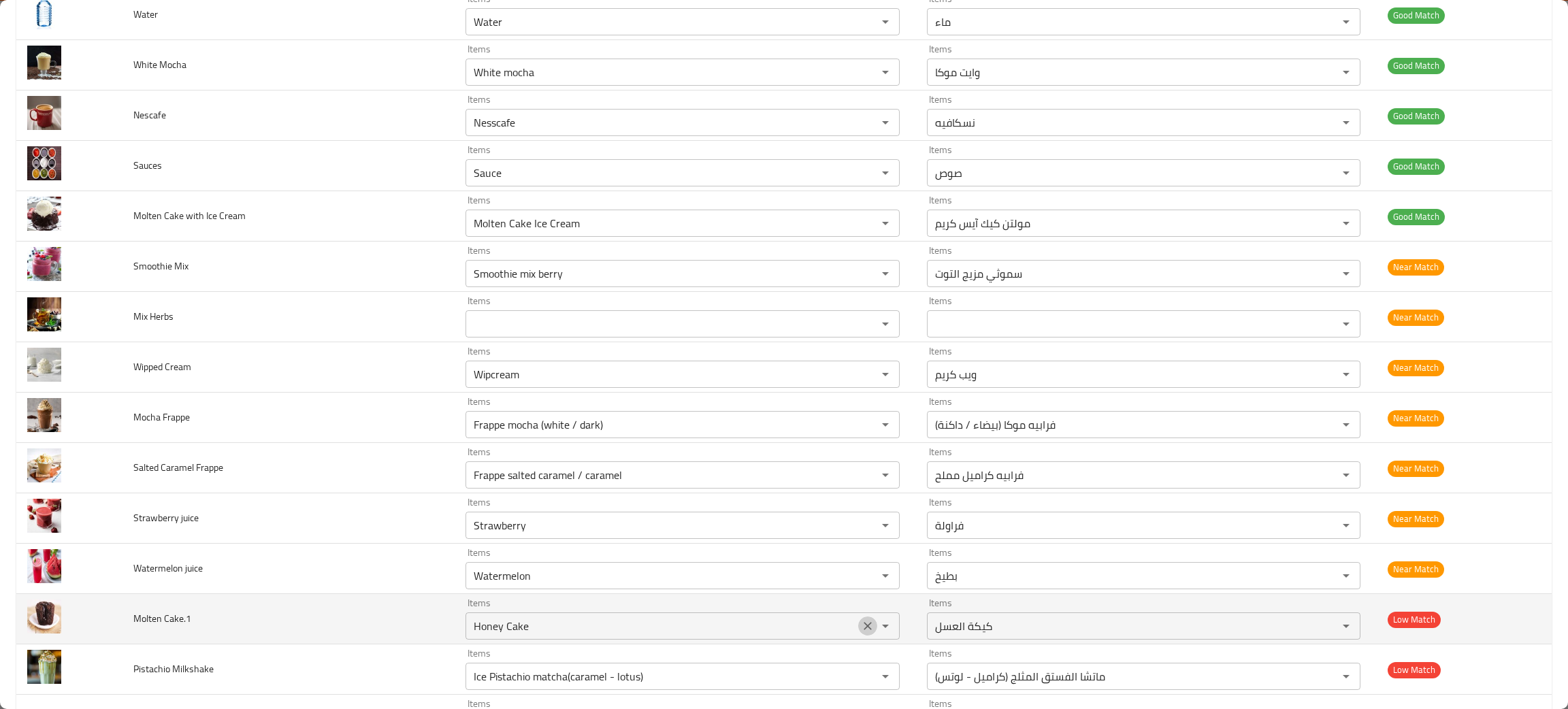
click at [861, 625] on icon "Clear" at bounding box center [868, 626] width 14 height 14
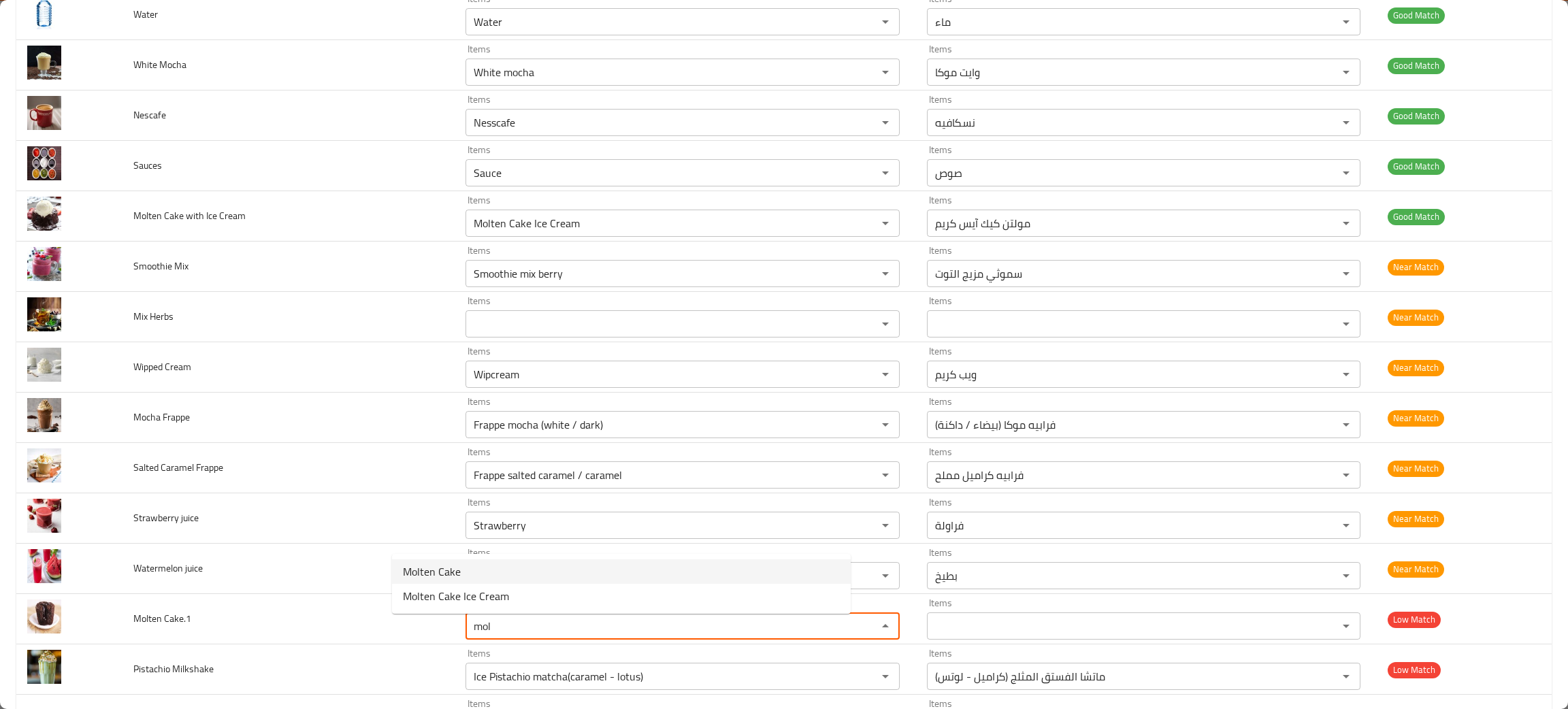
click at [413, 565] on span "Molten Cake" at bounding box center [432, 571] width 58 height 16
type Cake__1 "Molten Cake"
type Cake__1-ar "مولتن كيك"
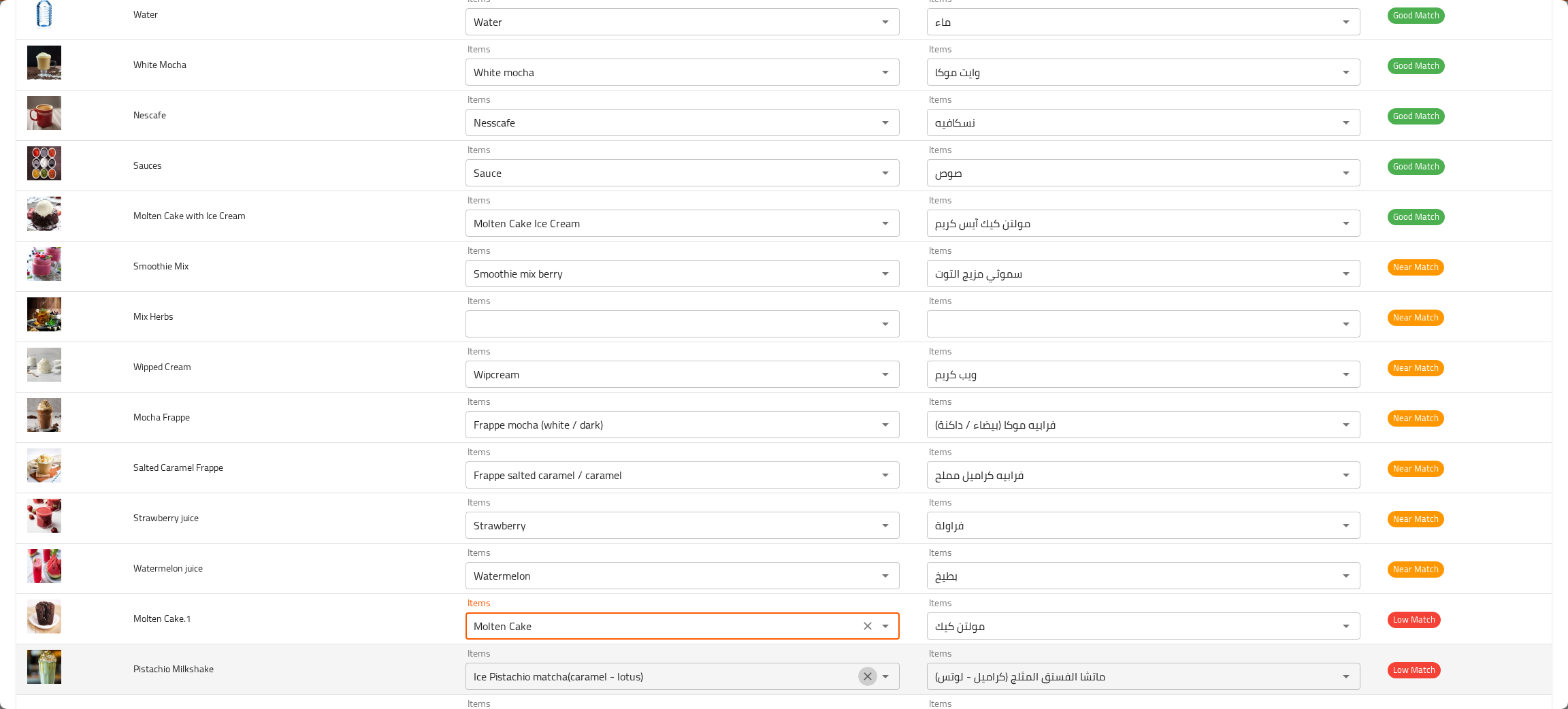
click at [863, 681] on icon "Clear" at bounding box center [867, 676] width 8 height 8
type Cake__1 "Molten Cake"
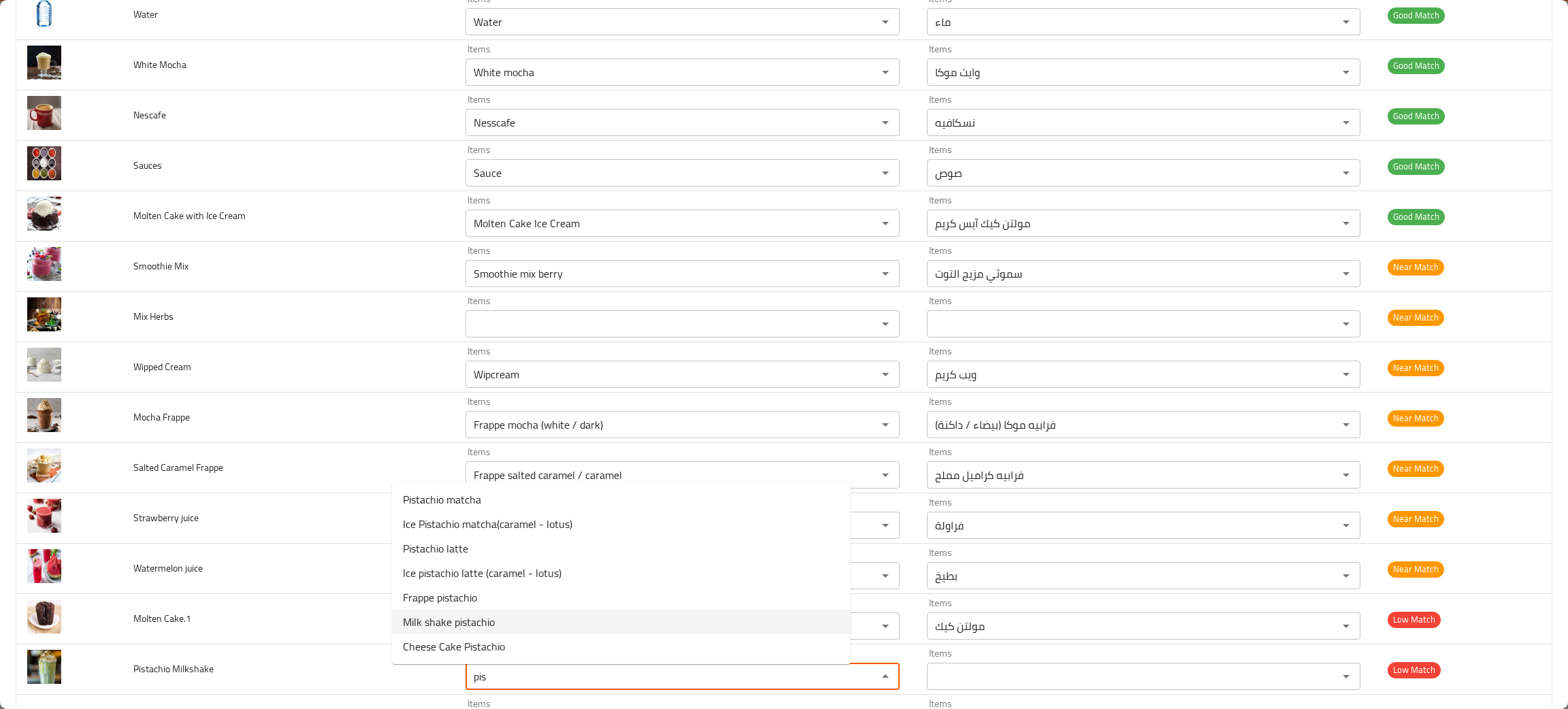
click at [454, 614] on span "Milk shake pistachio" at bounding box center [448, 621] width 92 height 16
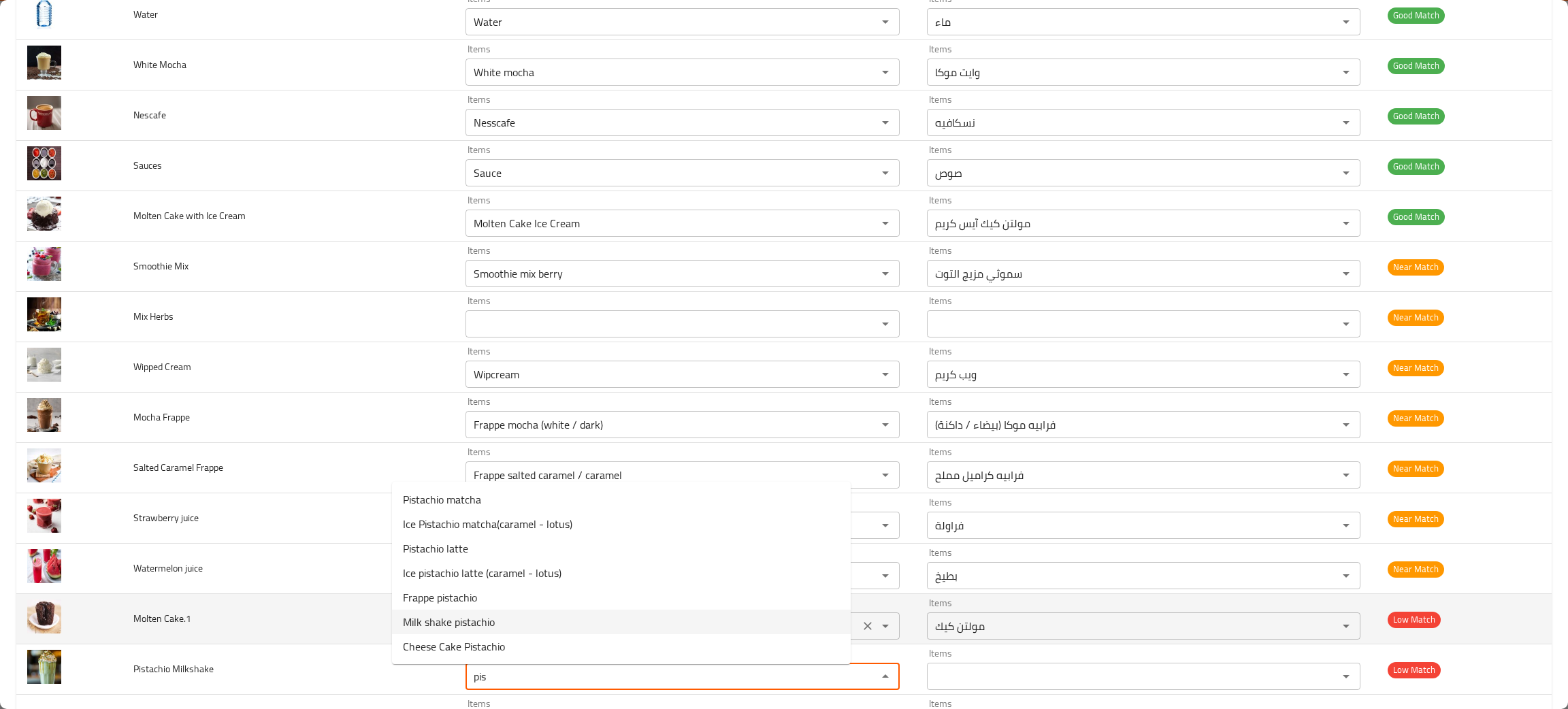
type Milkshake "Milk shake pistachio"
type Milkshake-ar "ميلك شيك فستق"
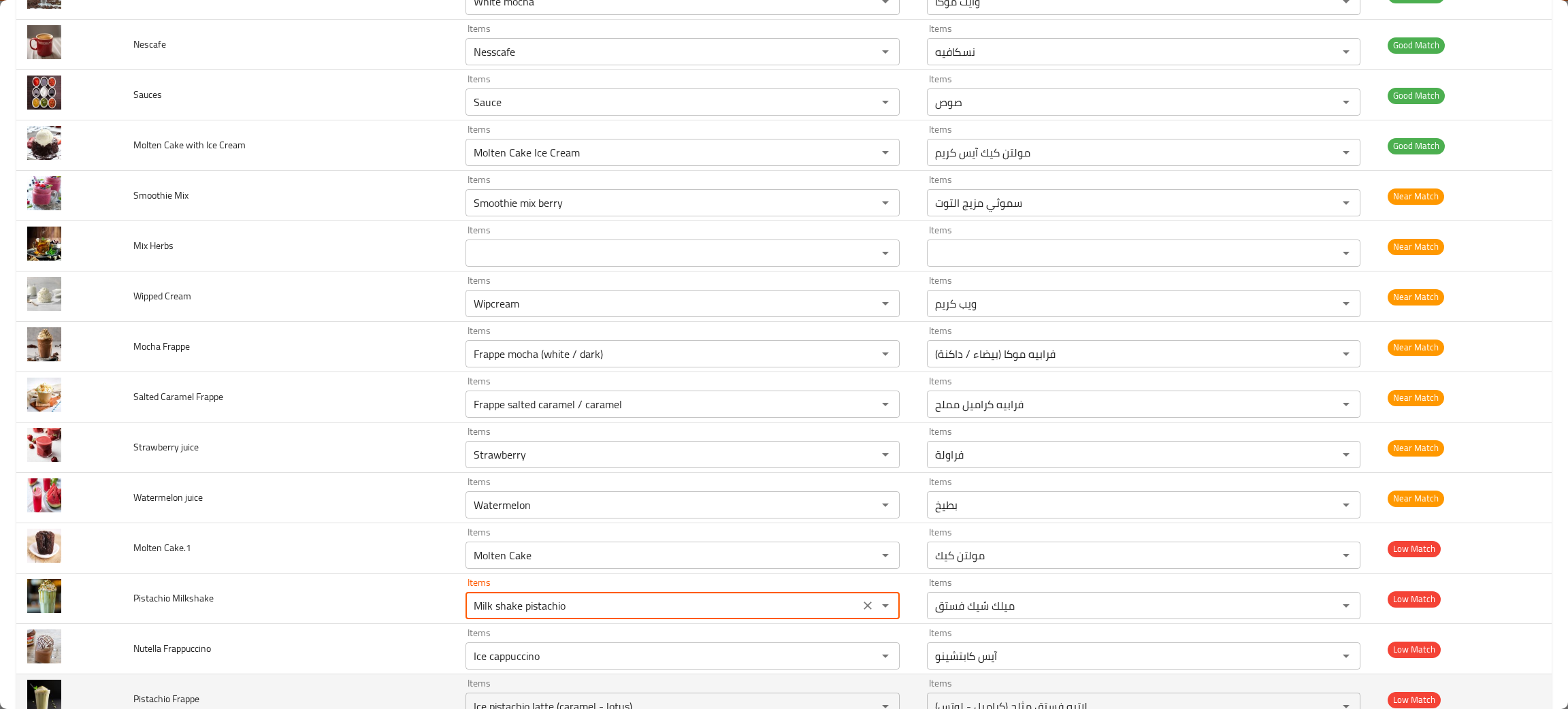
scroll to position [1429, 0]
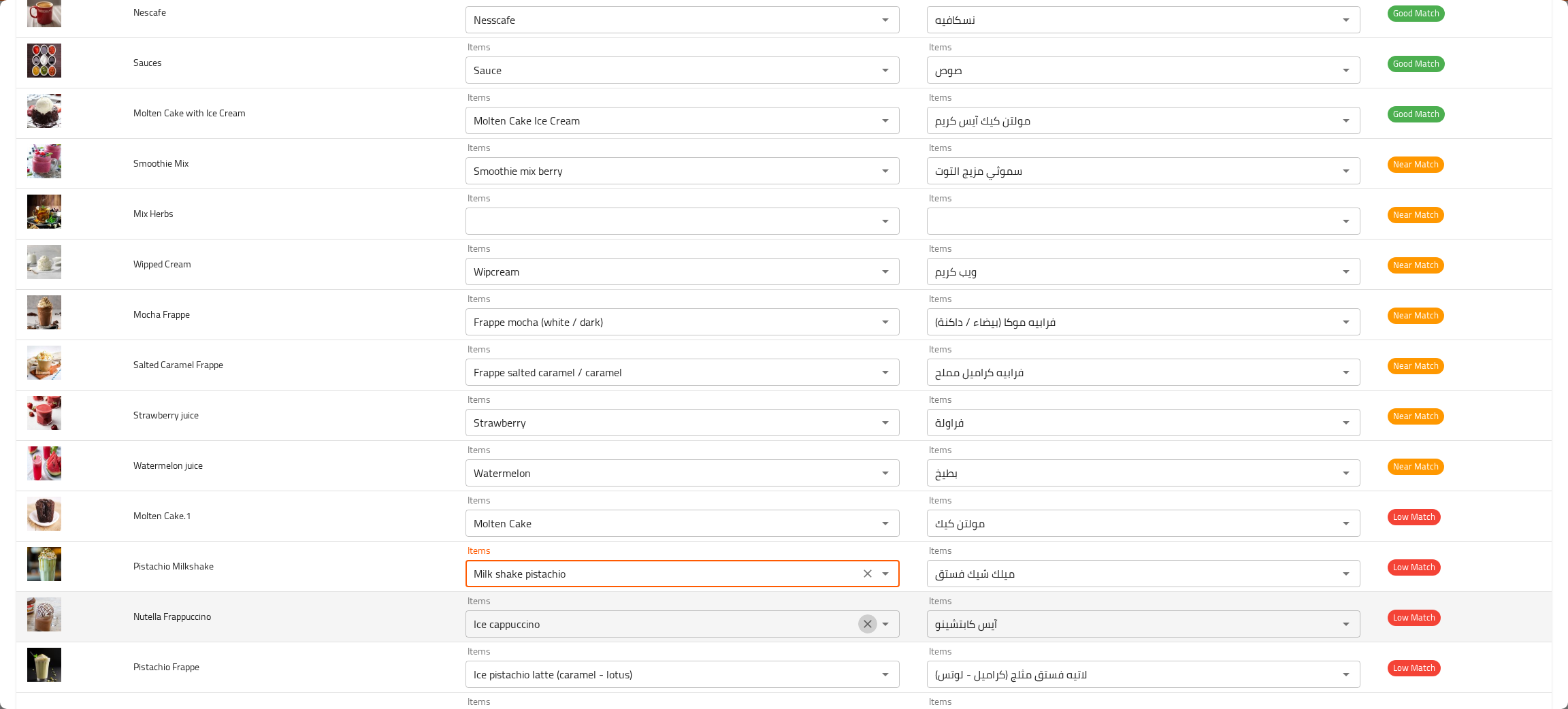
click at [861, 628] on icon "Clear" at bounding box center [868, 624] width 14 height 14
type Milkshake "Milk shake pistachio"
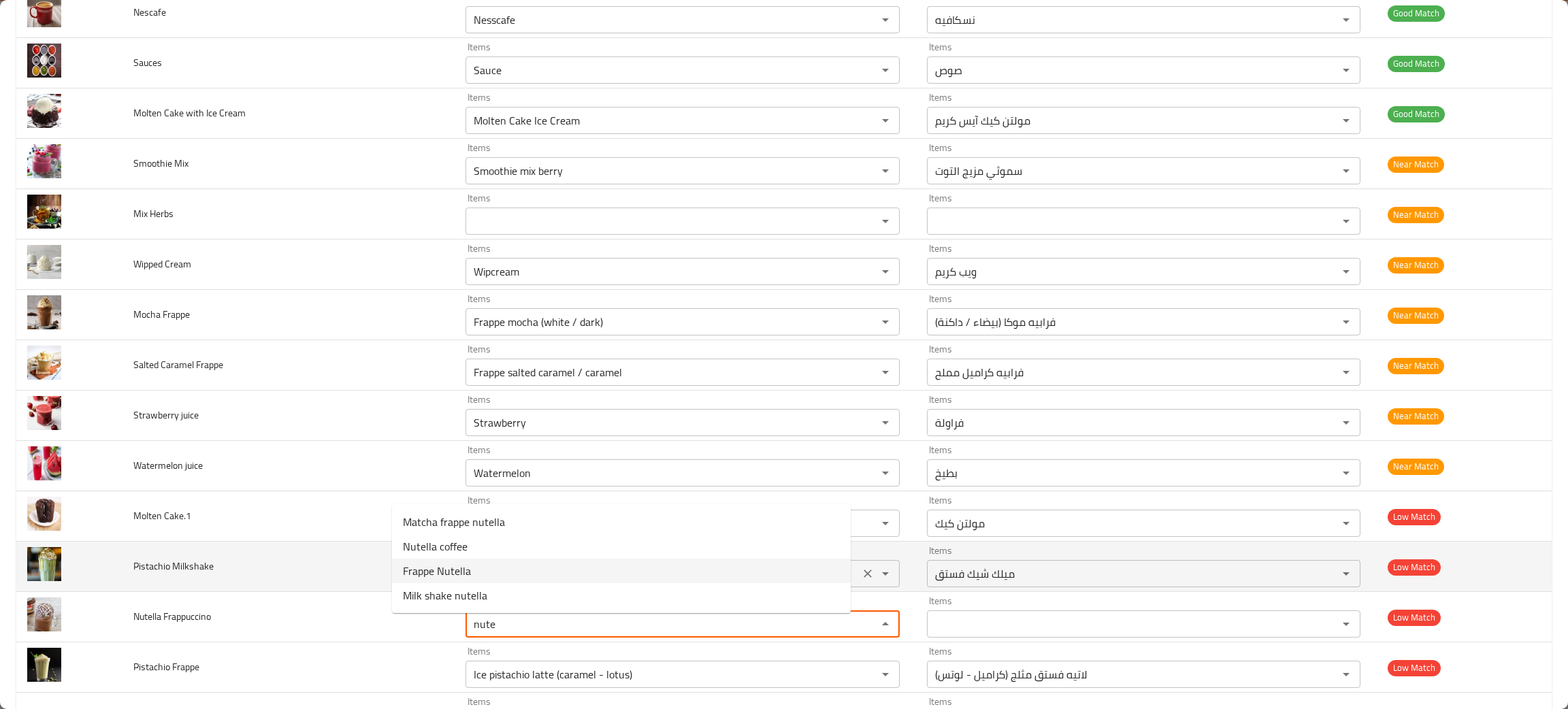
click at [460, 567] on span "Frappe Nutella" at bounding box center [436, 570] width 68 height 16
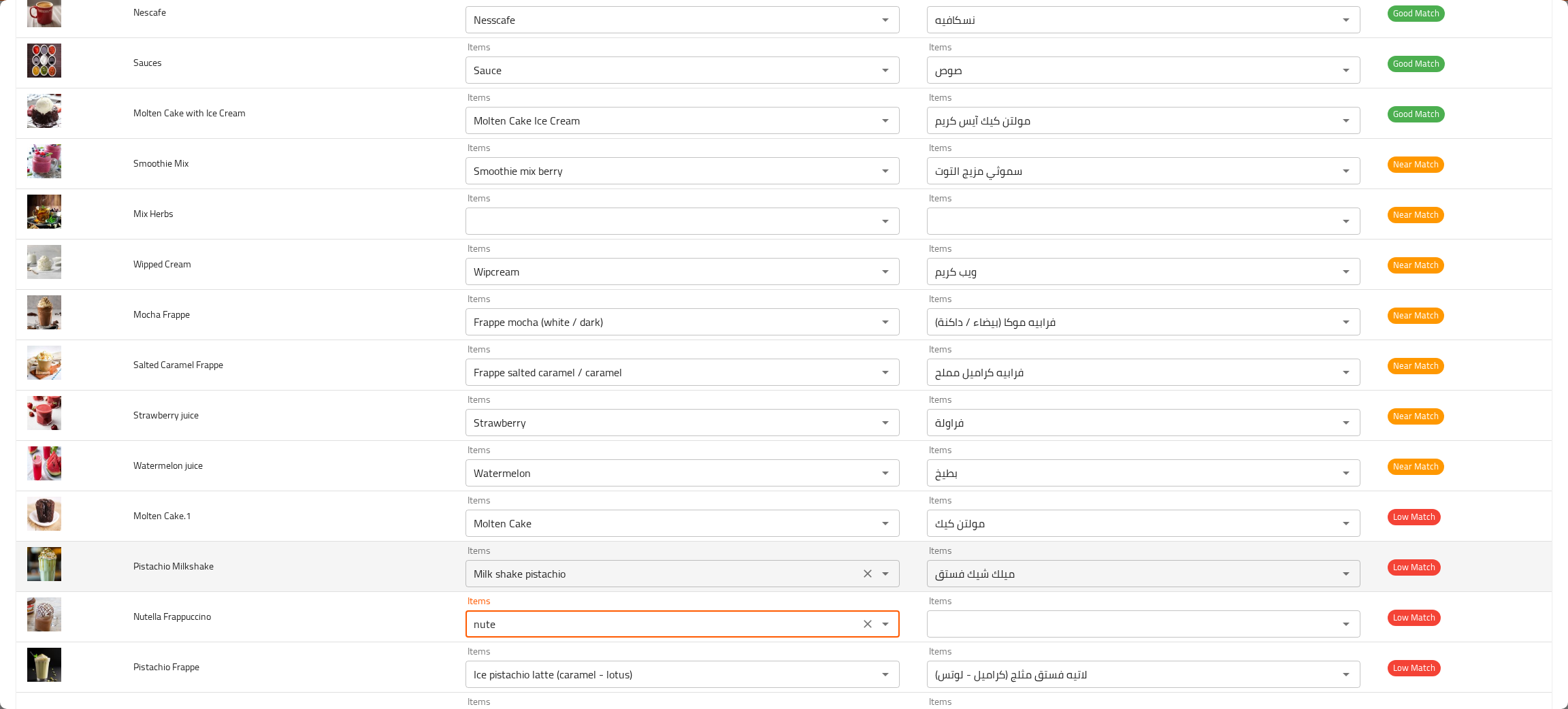
type Frappuccino "Frappe Nutella"
type Frappuccino-ar "فرابيه نوتيلا"
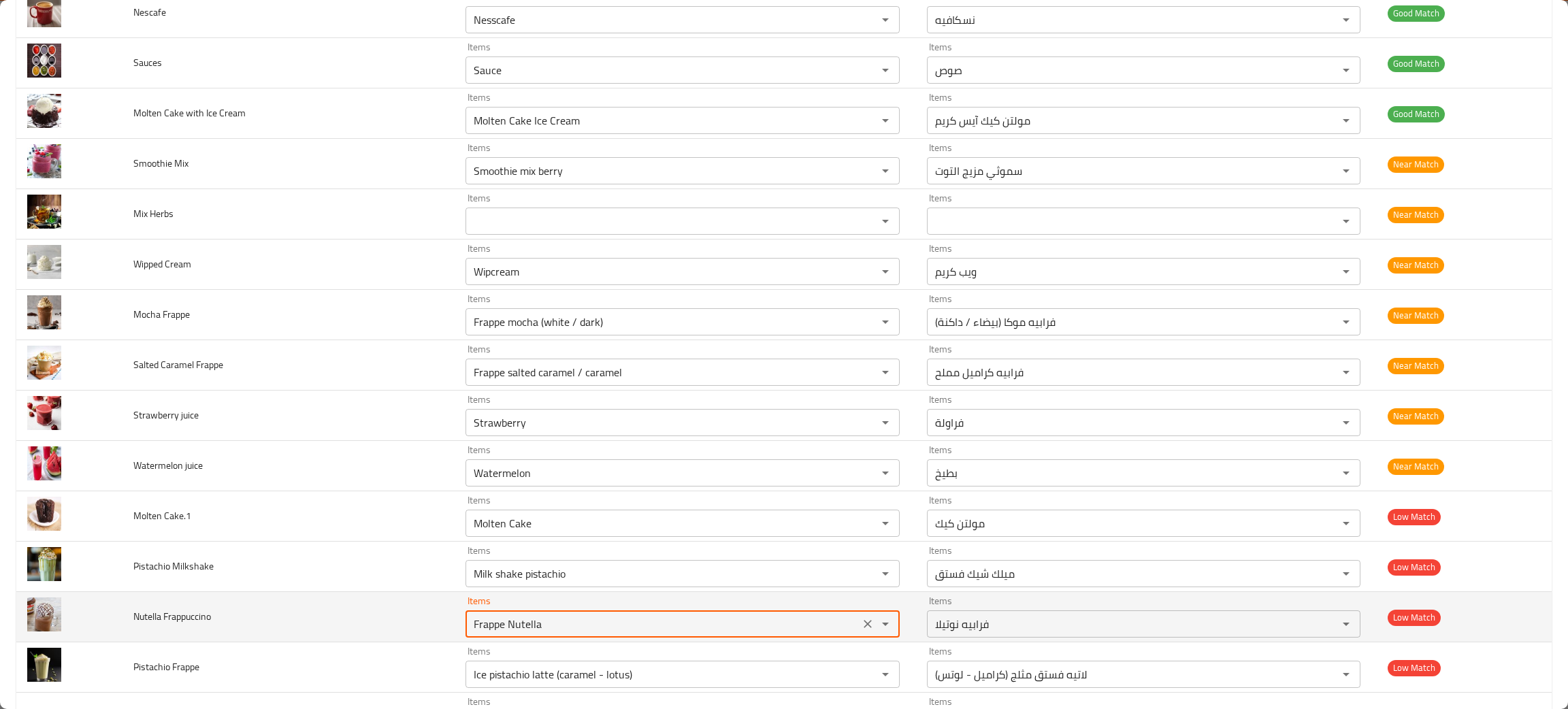
click at [858, 621] on button "Clear" at bounding box center [867, 624] width 19 height 19
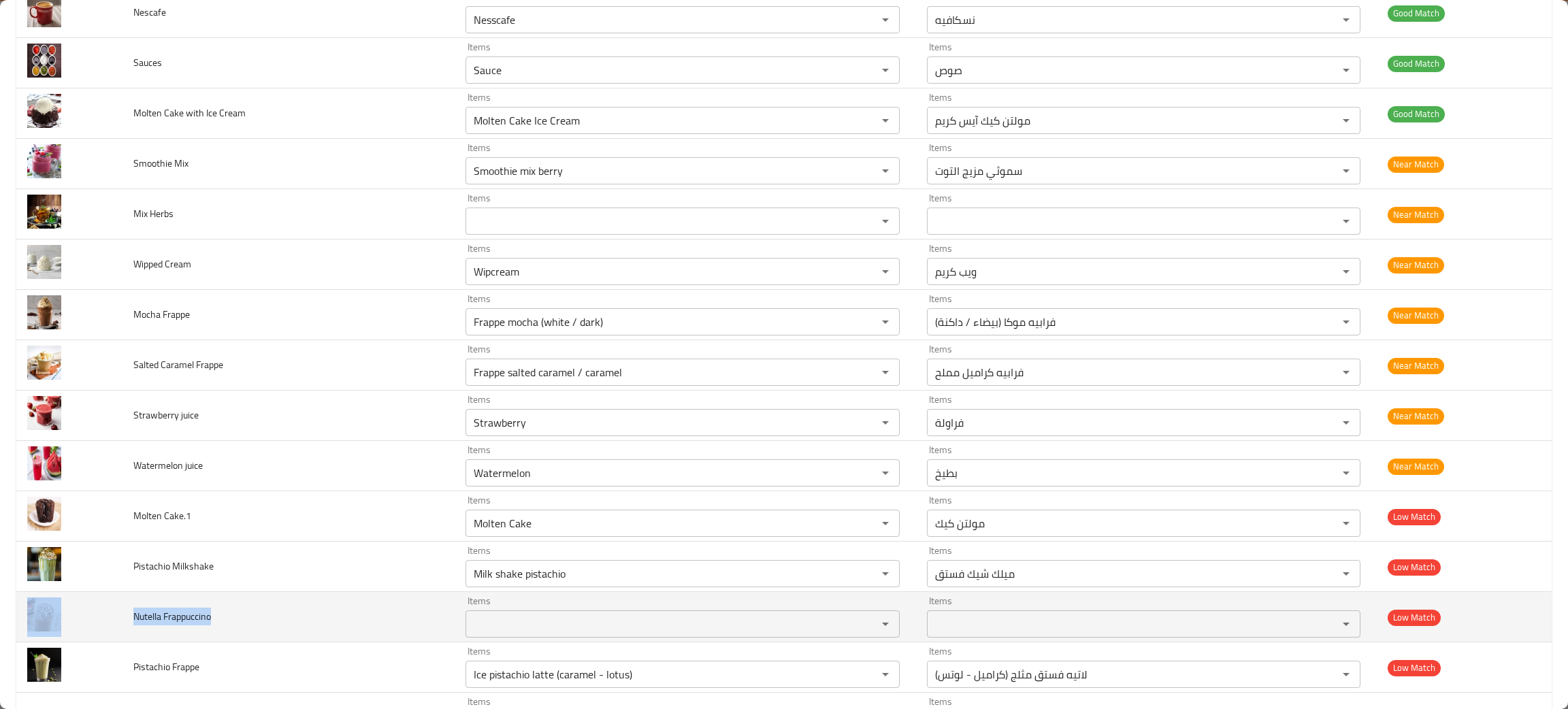
drag, startPoint x: 263, startPoint y: 619, endPoint x: 104, endPoint y: 624, distance: 159.1
click at [104, 624] on tr "Nutella Frappuccino Items Items Items Items Low Match" at bounding box center [783, 618] width 1535 height 50
copy tr "Nutella Frappuccino"
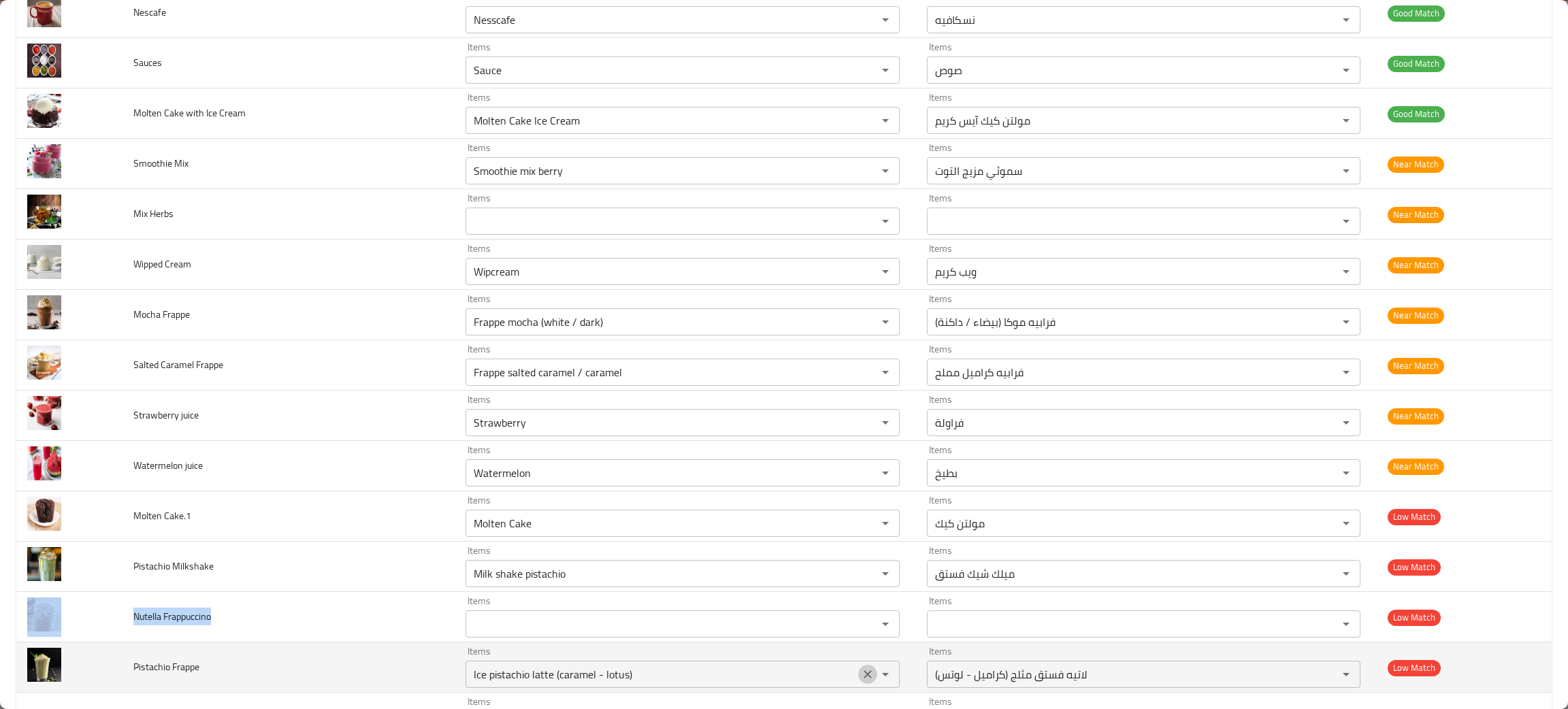
click at [861, 677] on icon "Clear" at bounding box center [868, 675] width 14 height 14
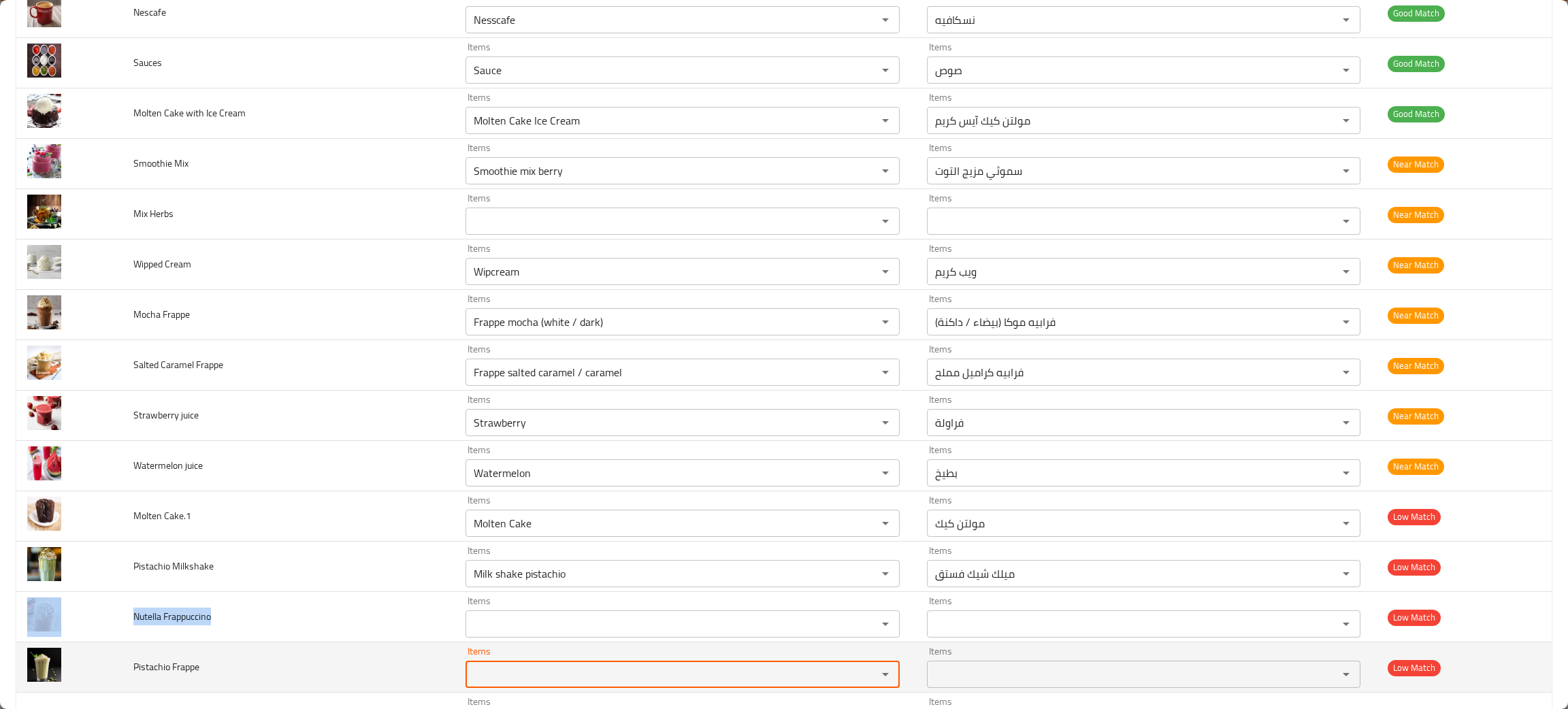
click at [858, 679] on div "enhanced table" at bounding box center [875, 674] width 35 height 19
click at [295, 688] on td "Pistachio Frappe" at bounding box center [288, 668] width 332 height 50
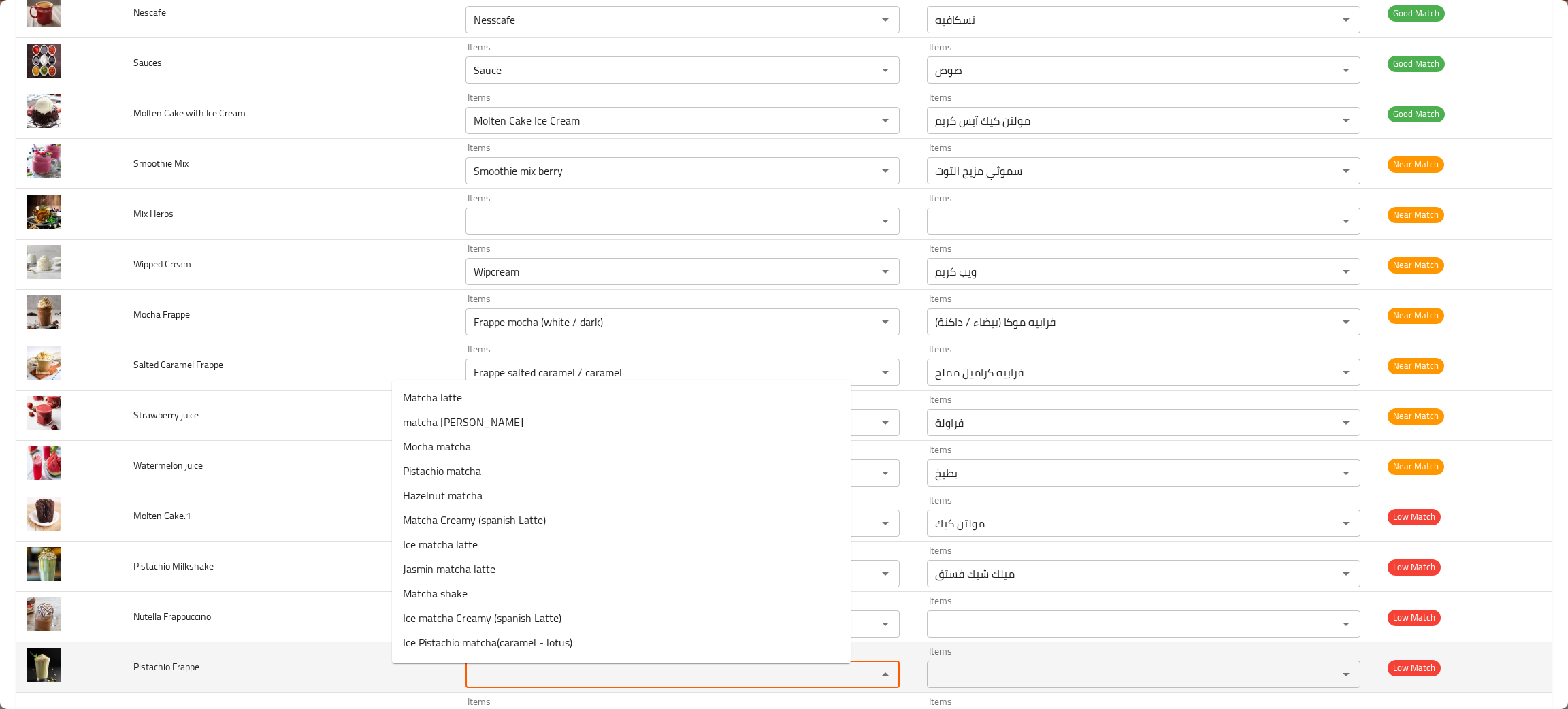
click at [470, 684] on Frappe "Items" at bounding box center [662, 674] width 385 height 19
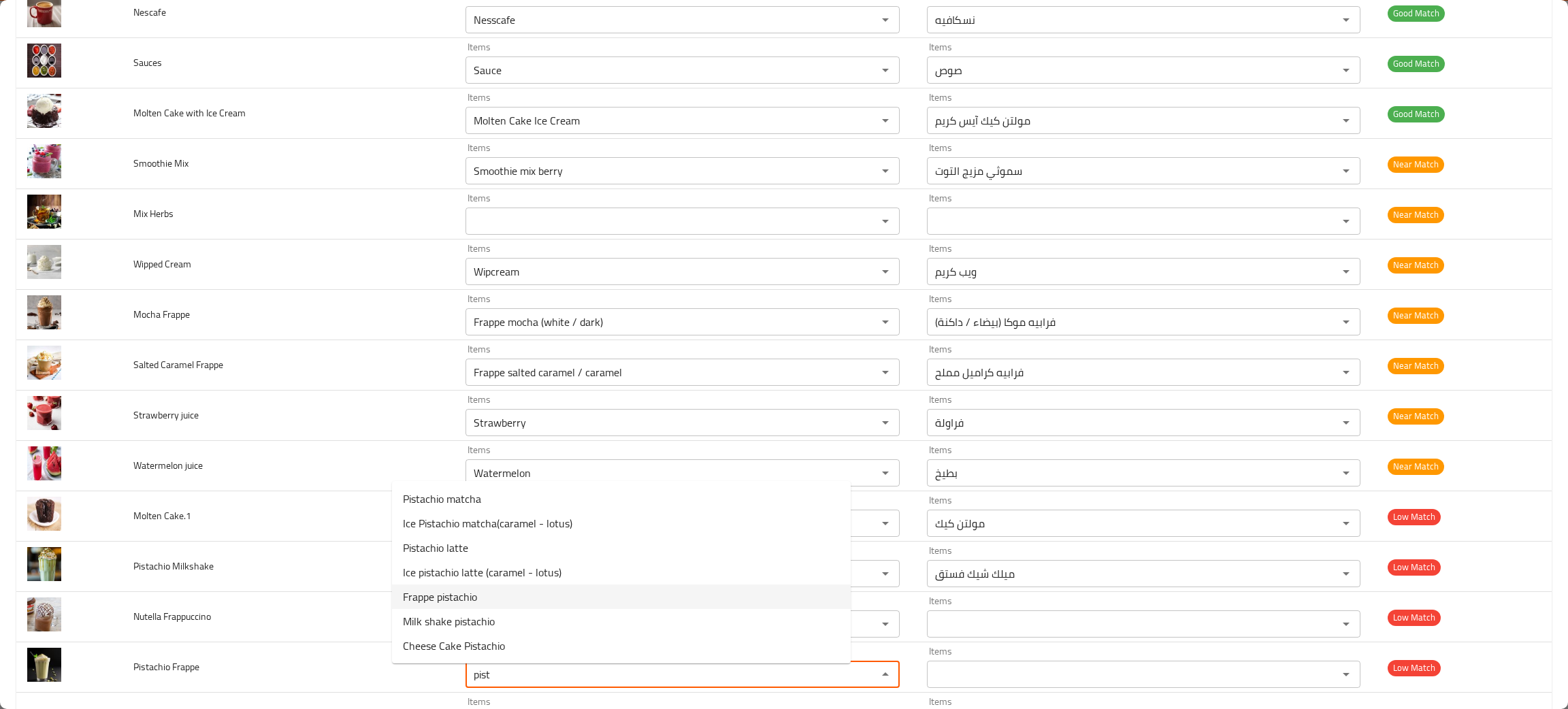
click at [444, 595] on span "Frappe pistachio" at bounding box center [439, 596] width 74 height 16
type Frappe "Frappe pistachio"
type Frappe-ar "فرابيه فستق"
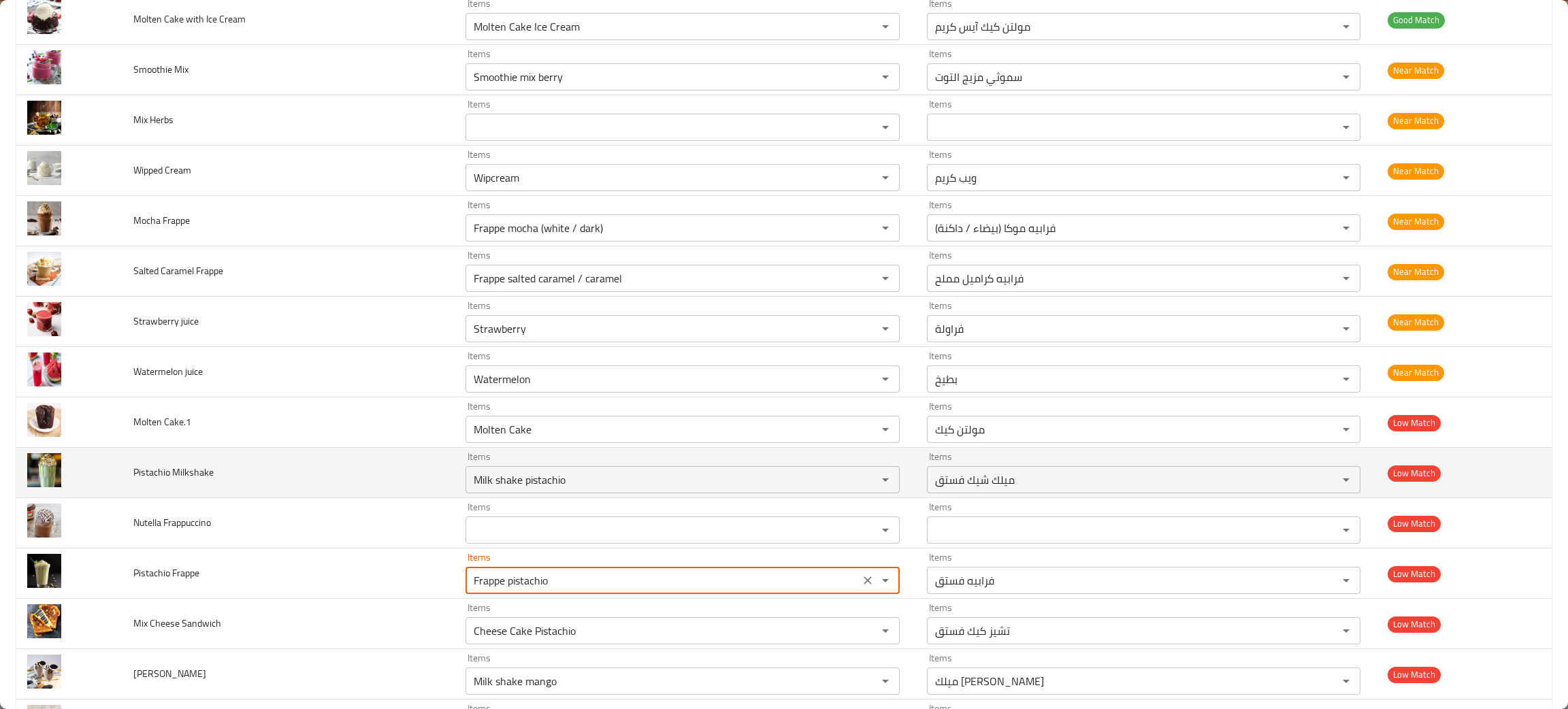
scroll to position [1634, 0]
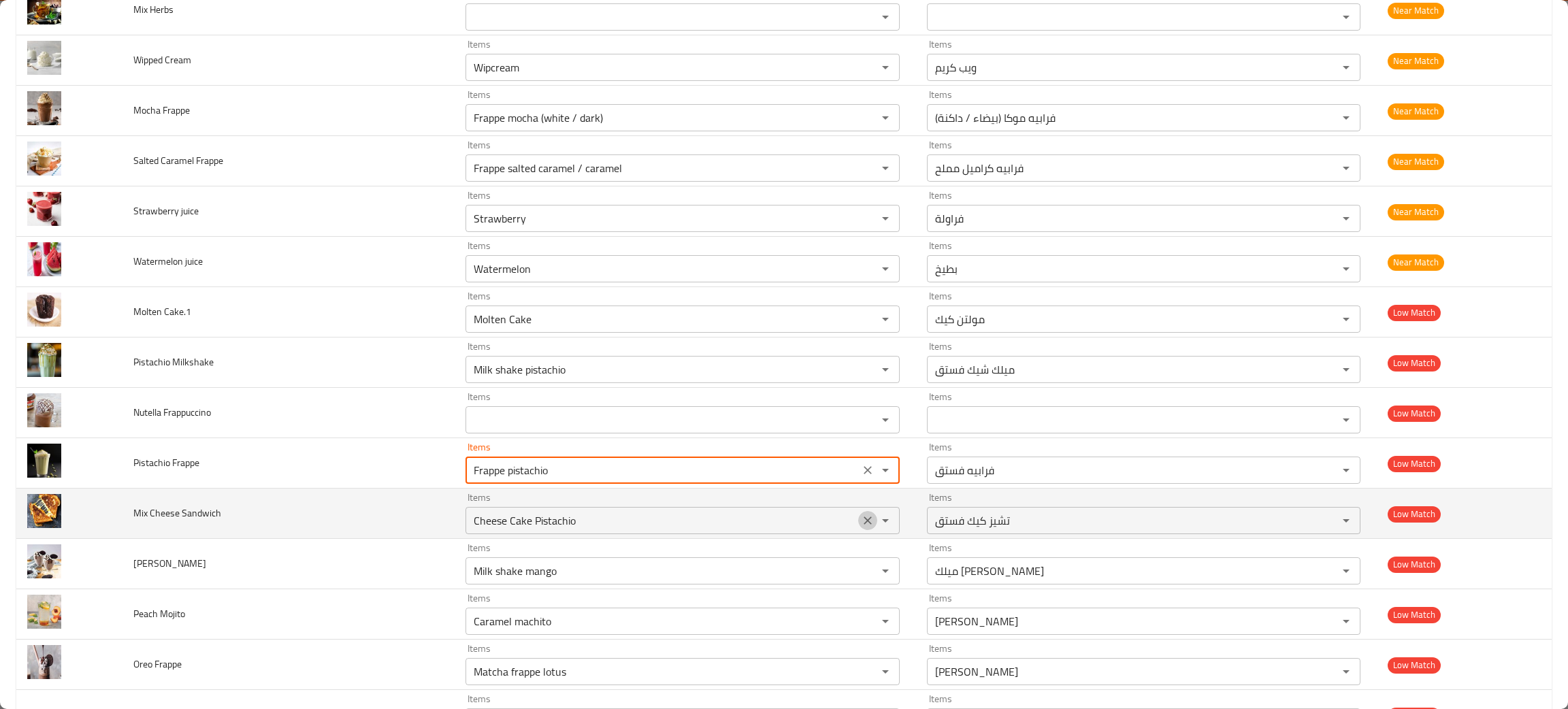
click at [861, 526] on icon "Clear" at bounding box center [868, 521] width 14 height 14
type Frappe "Frappe pistachio"
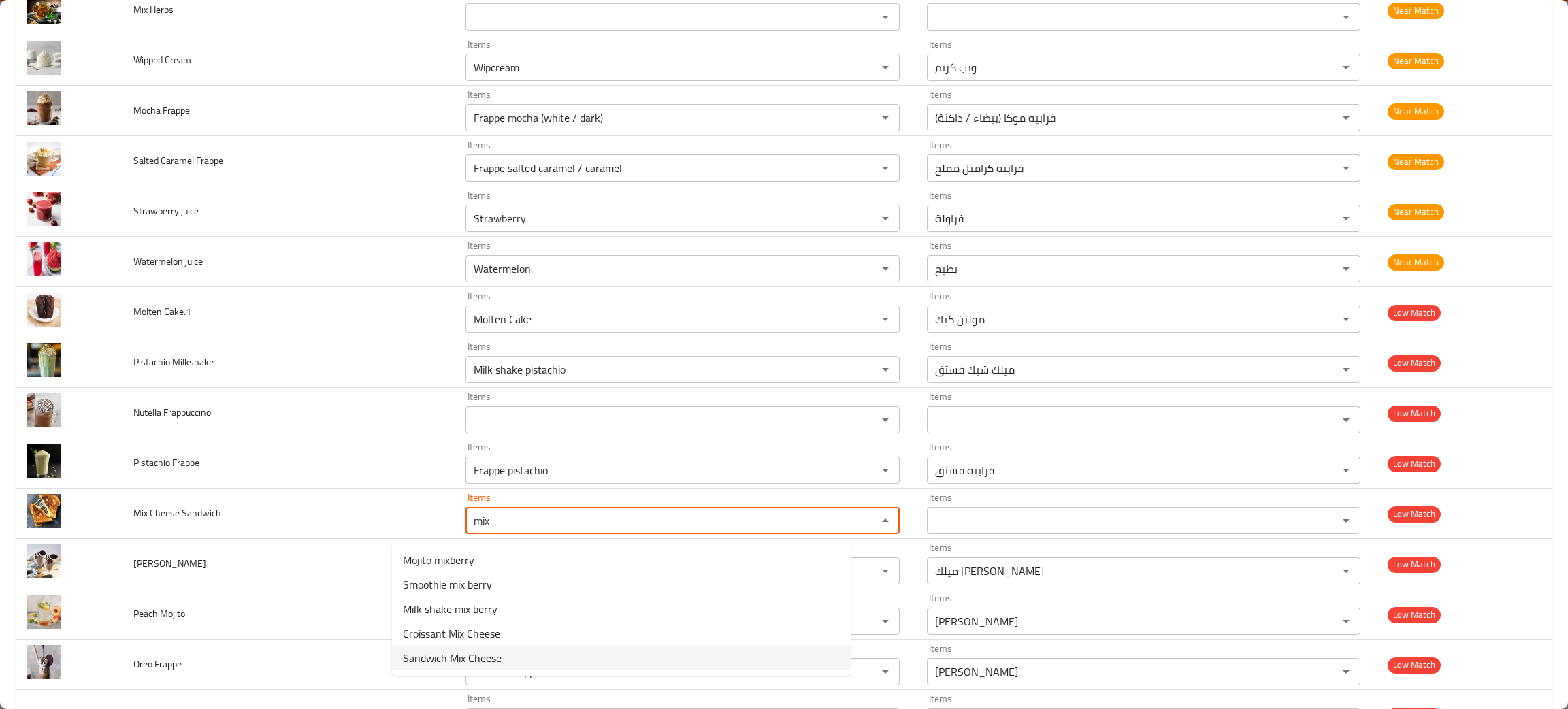
click at [440, 664] on span "Sandwich Mix Cheese" at bounding box center [452, 658] width 99 height 16
type Sandwich "Sandwich Mix Cheese"
type Sandwich-ar "ساندويتش مزيج جبن"
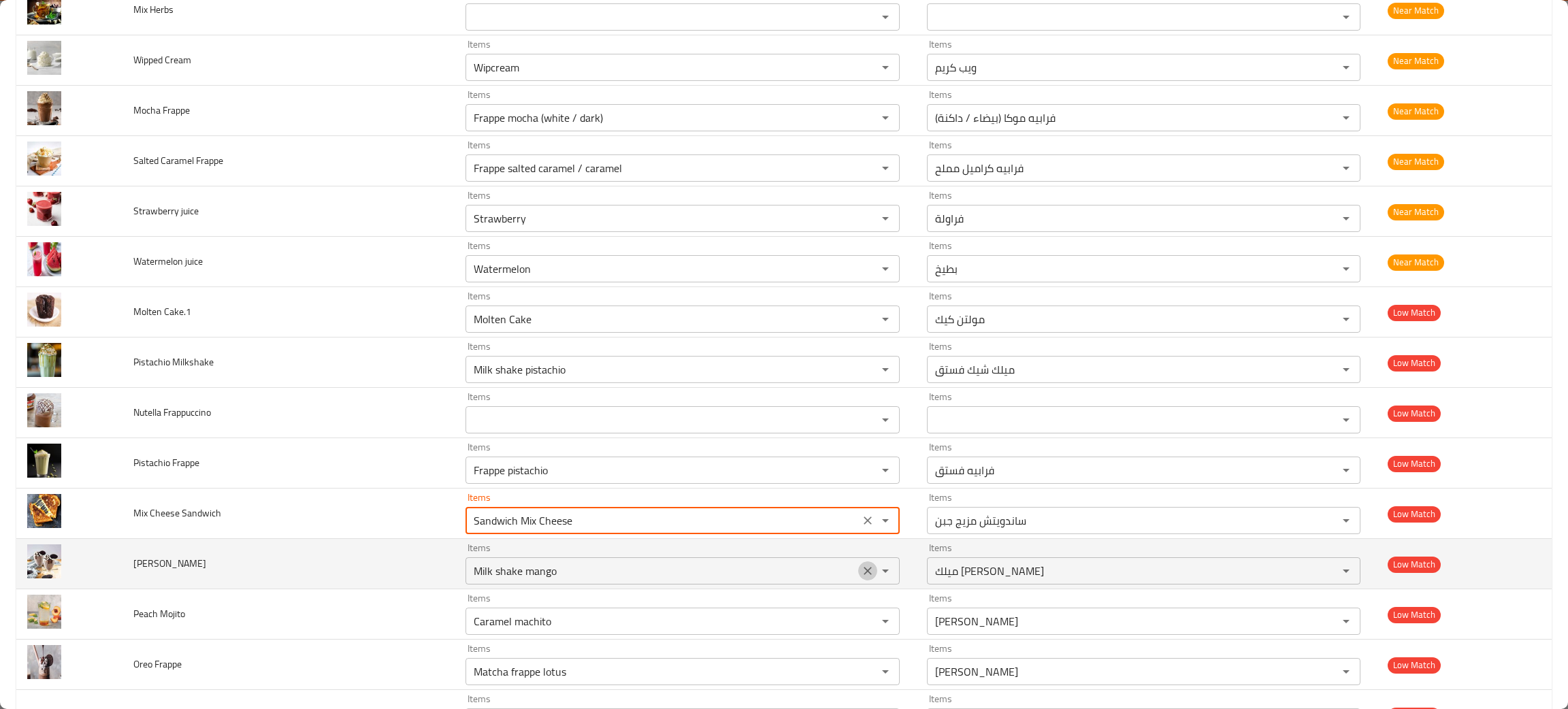
click at [861, 578] on icon "Clear" at bounding box center [868, 571] width 14 height 14
type Sandwich "Sandwich Mix Cheese"
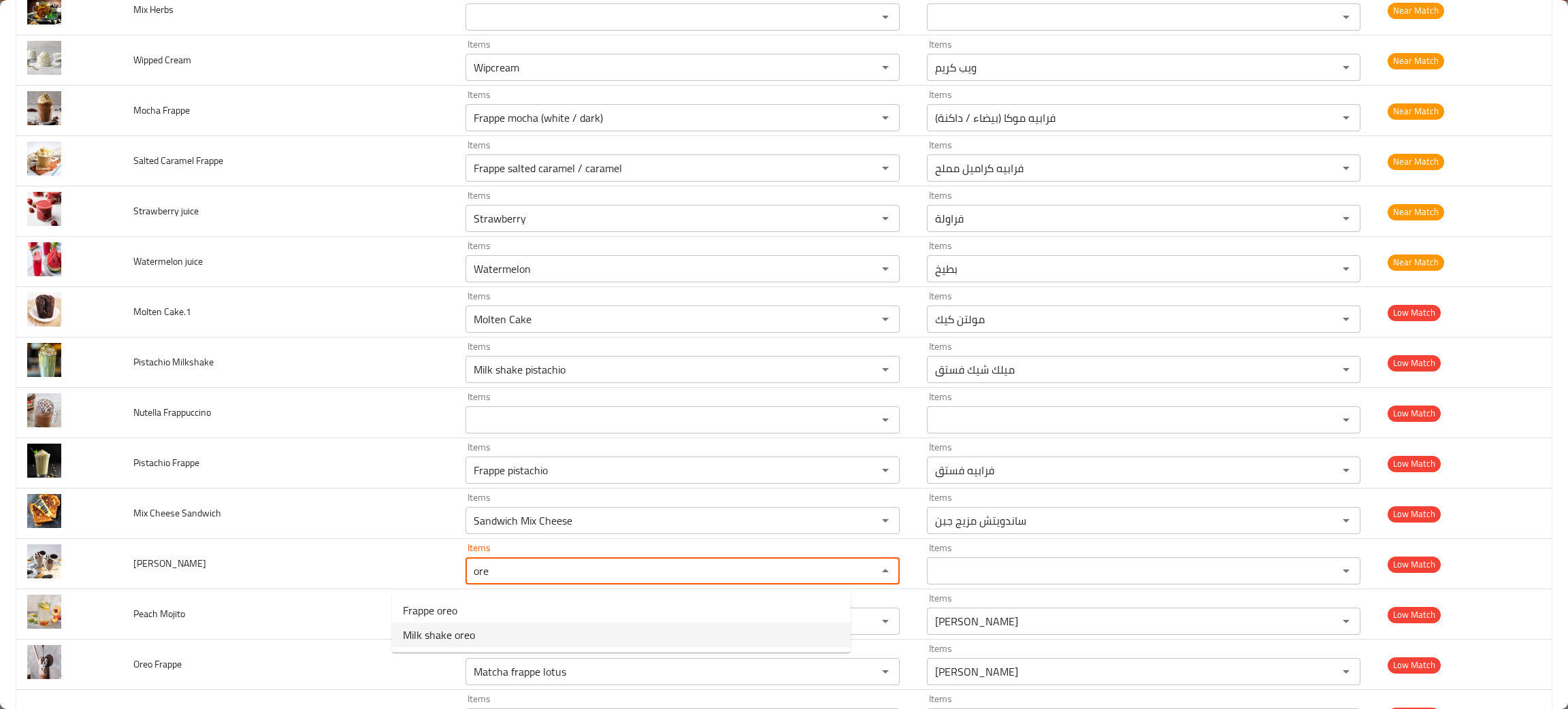
click at [433, 632] on span "Milk shake oreo" at bounding box center [438, 634] width 72 height 16
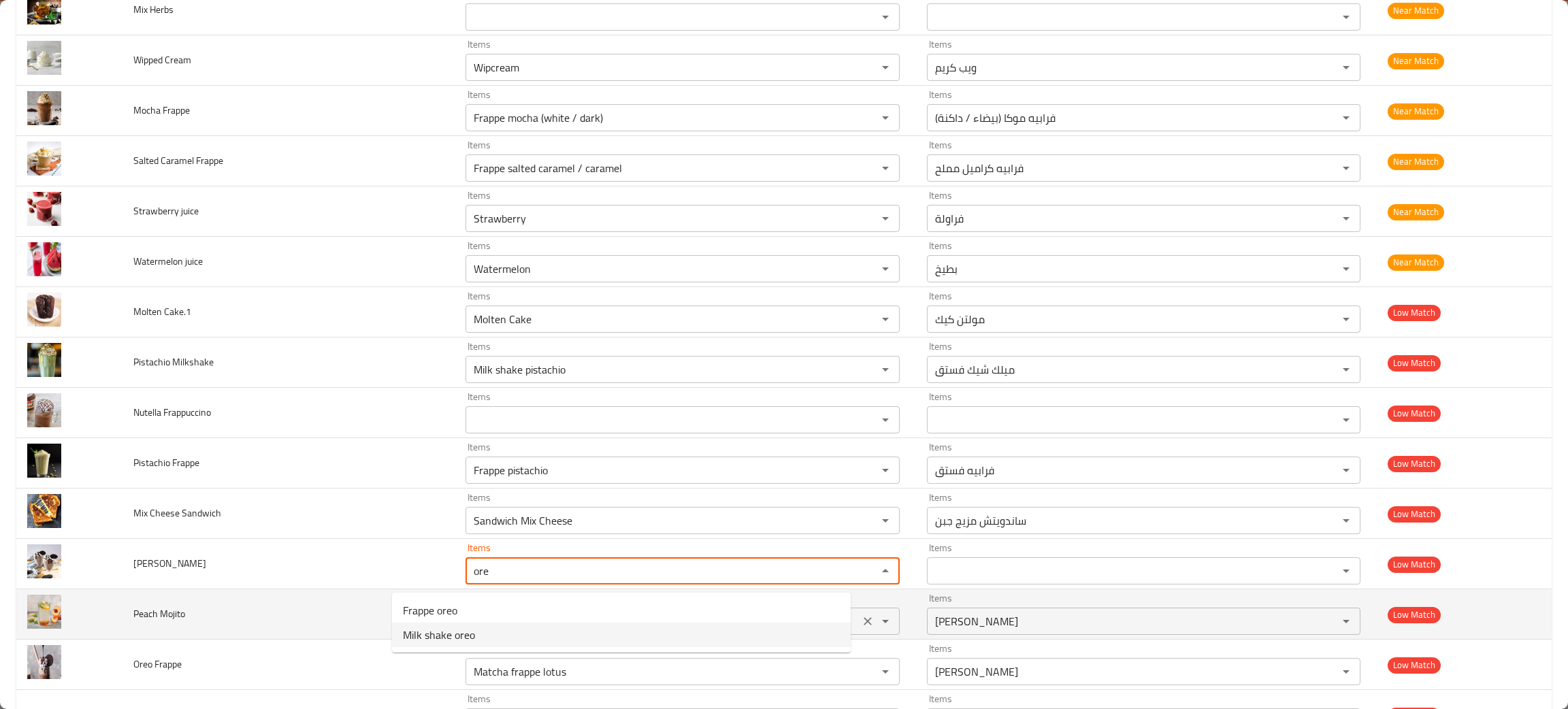
type MILKSHAKE "Milk shake oreo"
type MILKSHAKE-ar "ميلك شيك أوريو"
click at [861, 628] on icon "Clear" at bounding box center [868, 621] width 14 height 14
type MILKSHAKE "Milk shake oreo"
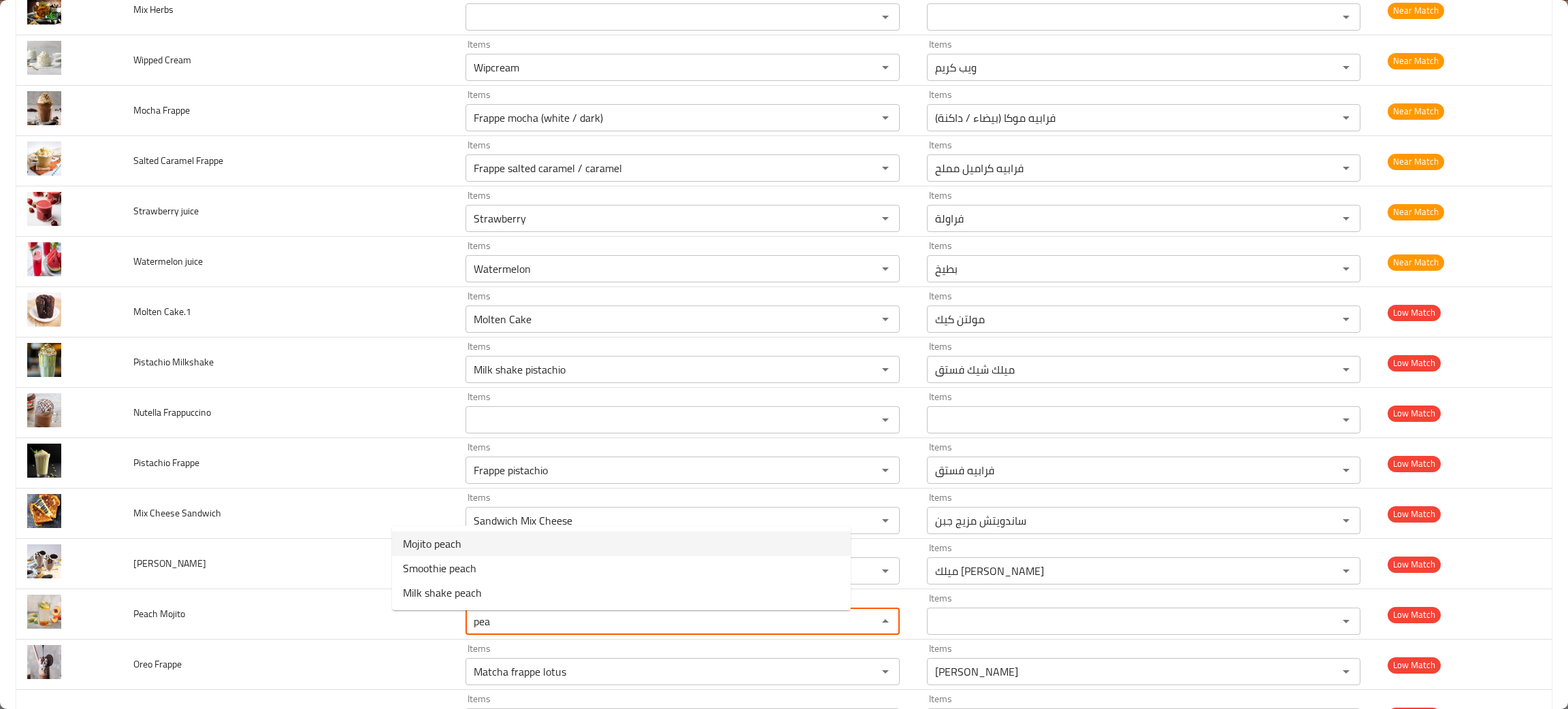
click at [426, 541] on span "Mojito peach" at bounding box center [432, 543] width 59 height 16
type Mojito "Mojito peach"
type Mojito-ar "موهيتو خوخ"
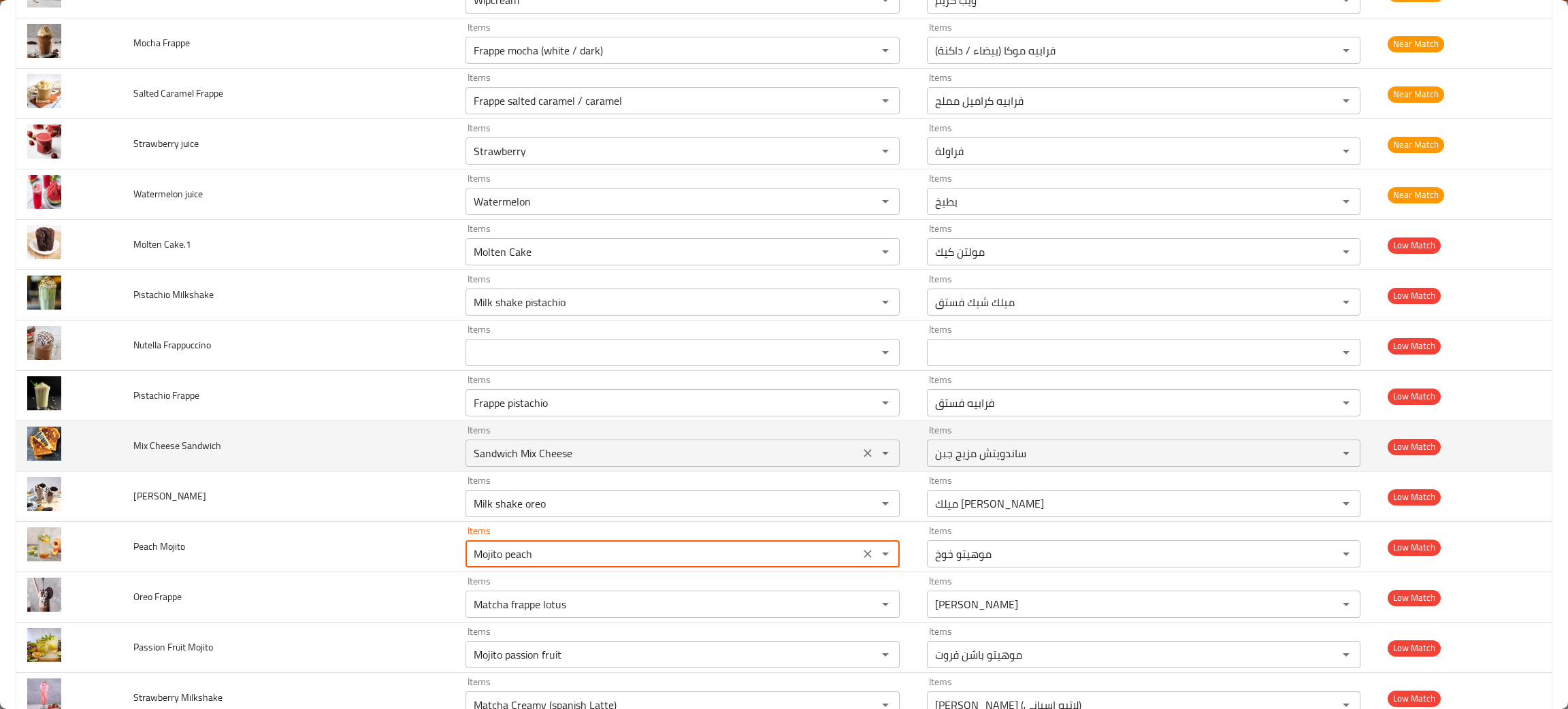
scroll to position [1736, 0]
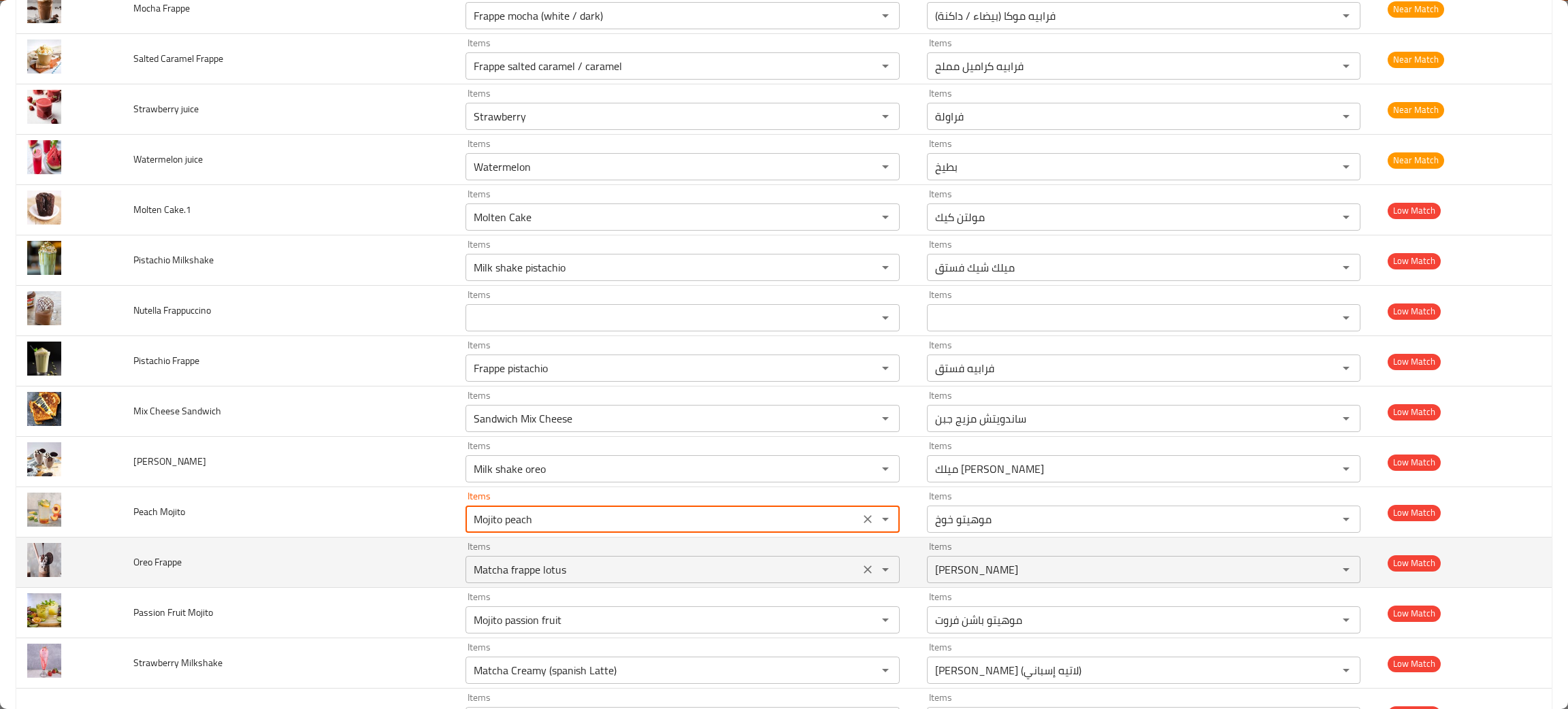
click at [858, 566] on button "Clear" at bounding box center [867, 570] width 19 height 19
type Mojito "Mojito peach"
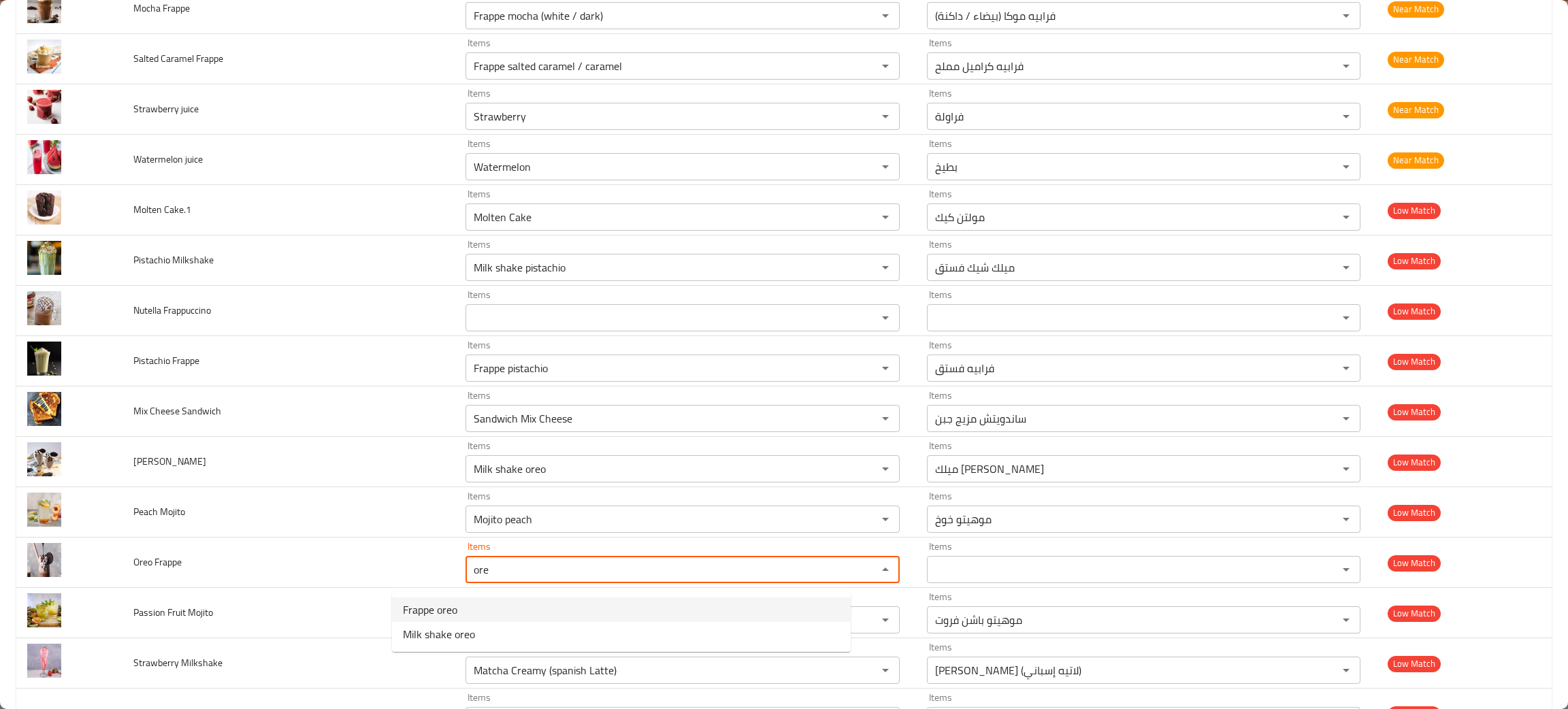
click at [418, 612] on span "Frappe oreo" at bounding box center [430, 609] width 55 height 16
type Frappe "Frappe oreo"
type Frappe-ar "فرابيه أوريو"
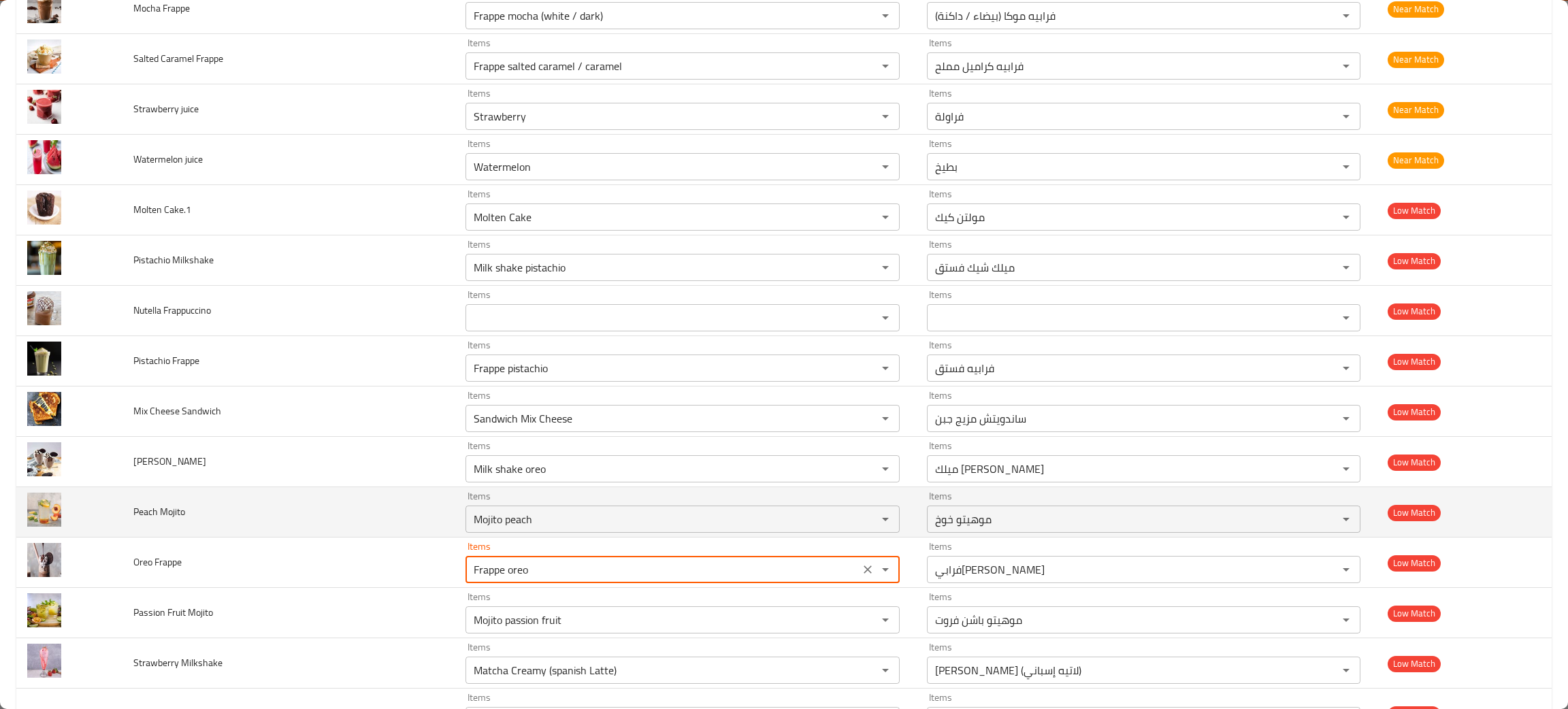
scroll to position [1838, 0]
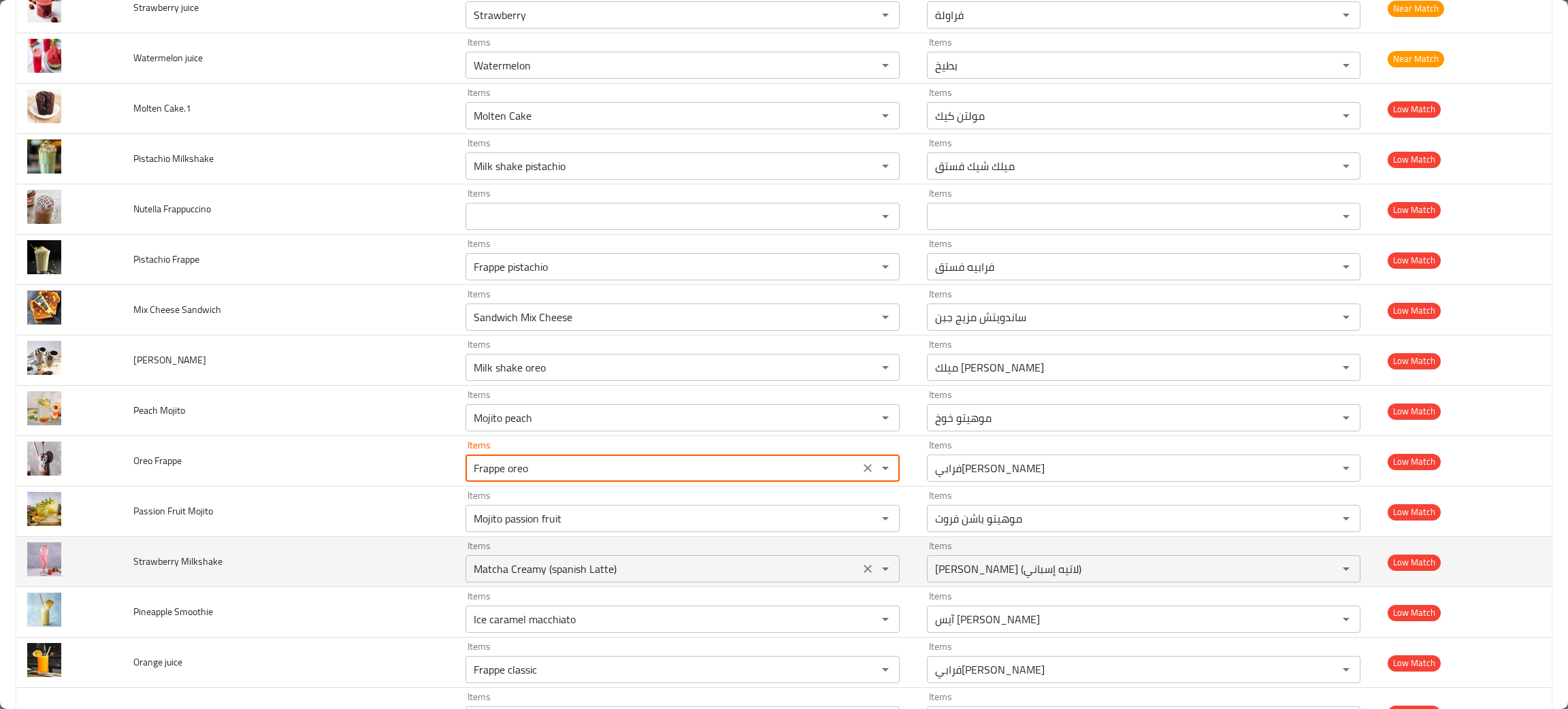
click at [861, 576] on icon "Clear" at bounding box center [868, 569] width 14 height 14
type Frappe "Frappe oreo"
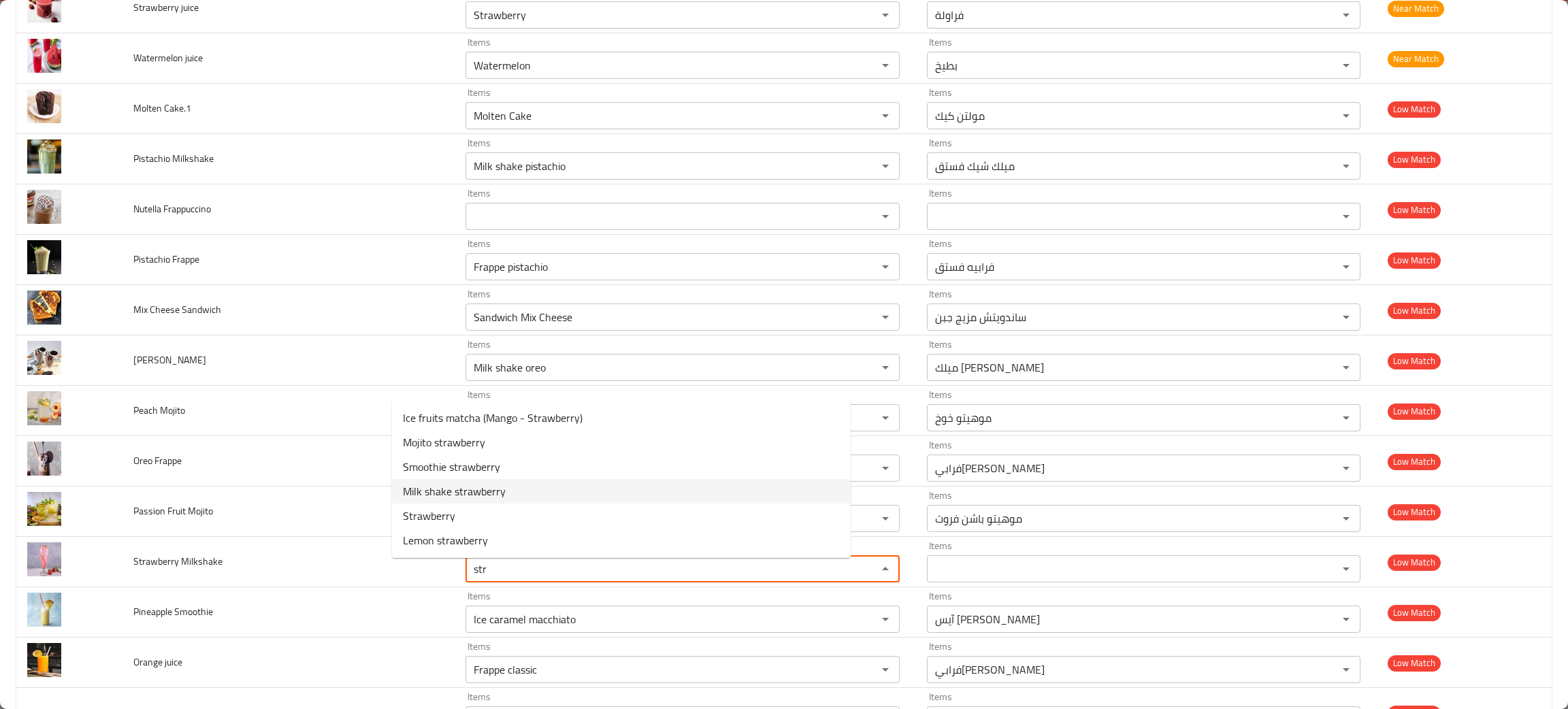
click at [444, 487] on span "Milk shake strawberry" at bounding box center [454, 491] width 103 height 16
type Milkshake "Milk shake strawberry"
type Milkshake-ar "ميلك شيك فراولة"
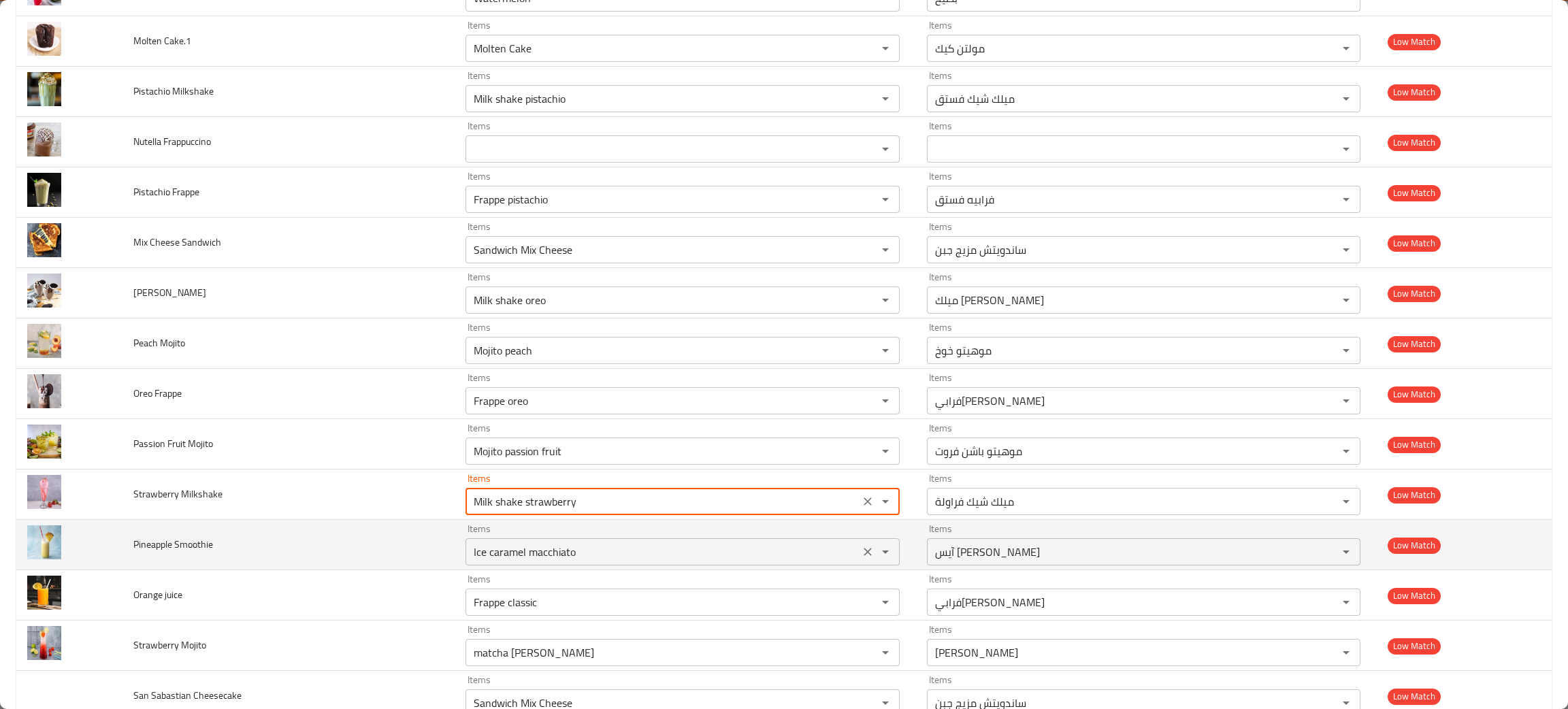
scroll to position [1940, 0]
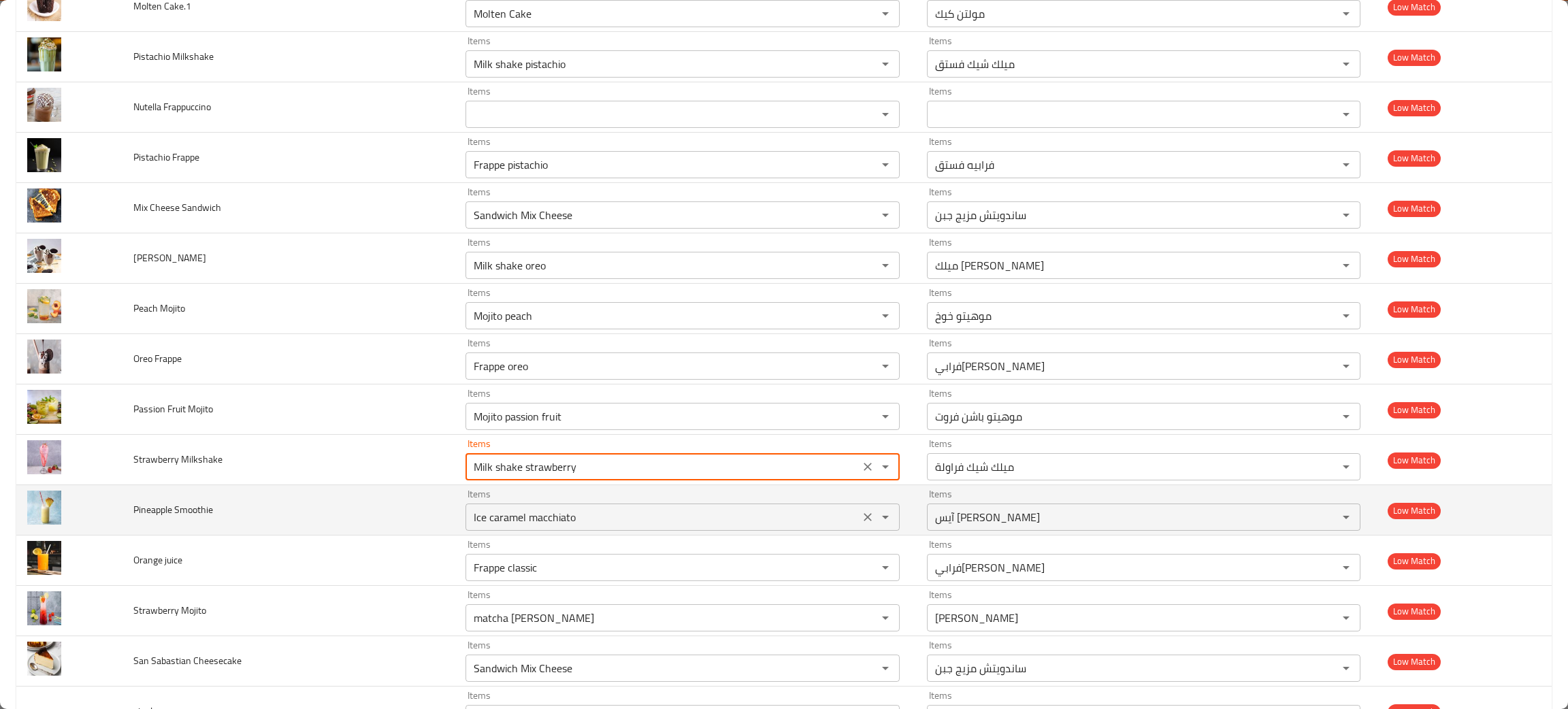
click at [861, 521] on icon "Clear" at bounding box center [868, 517] width 14 height 14
type Milkshake "Milk shake strawberry"
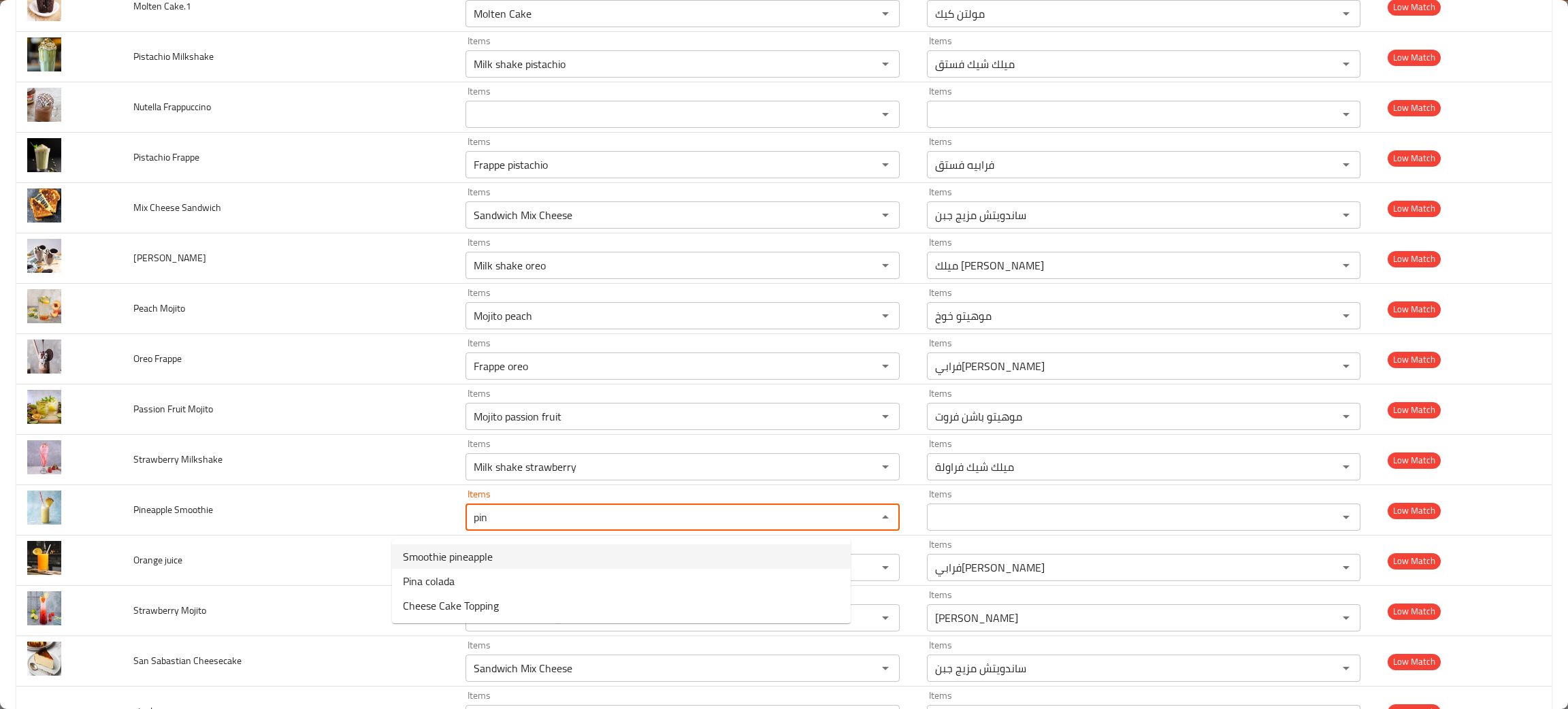
click at [421, 554] on span "Smoothie pineapple" at bounding box center [448, 556] width 90 height 16
type Smoothie "Smoothie pineapple"
type Smoothie-ar "سموثي أناناس"
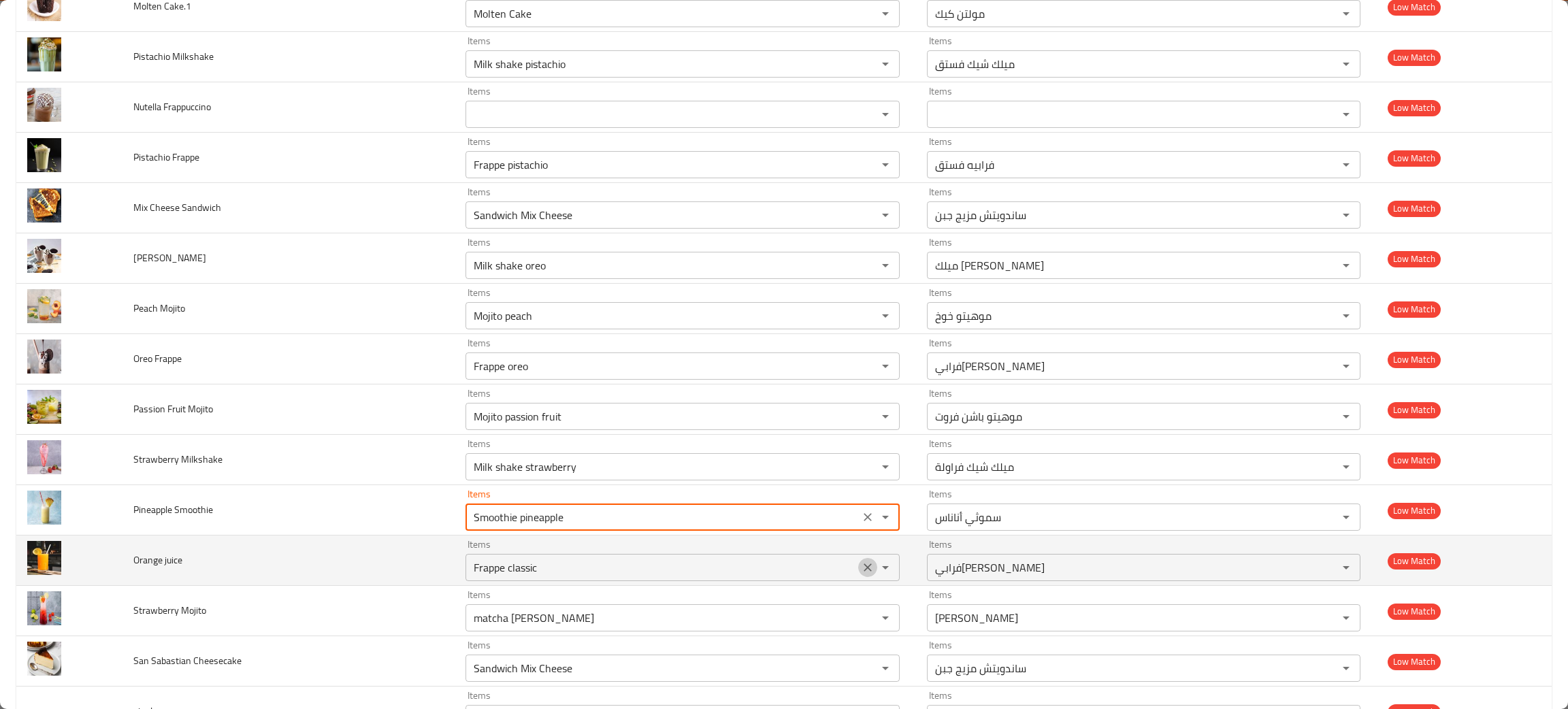
click at [858, 574] on button "Clear" at bounding box center [867, 567] width 19 height 19
type Smoothie "Smoothie pineapple"
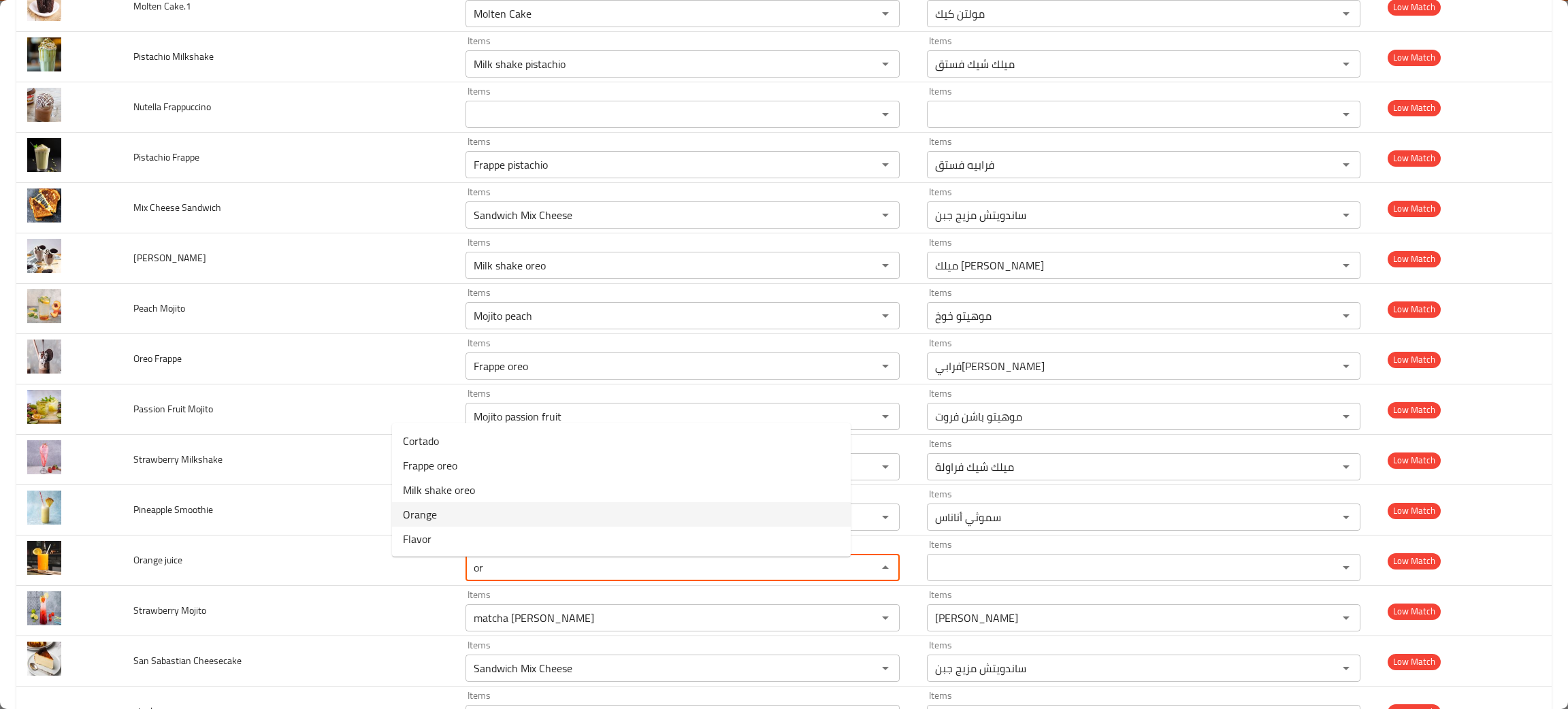
click at [407, 506] on span "Orange" at bounding box center [419, 514] width 34 height 16
type juice "Orange"
type juice-ar "برتقال"
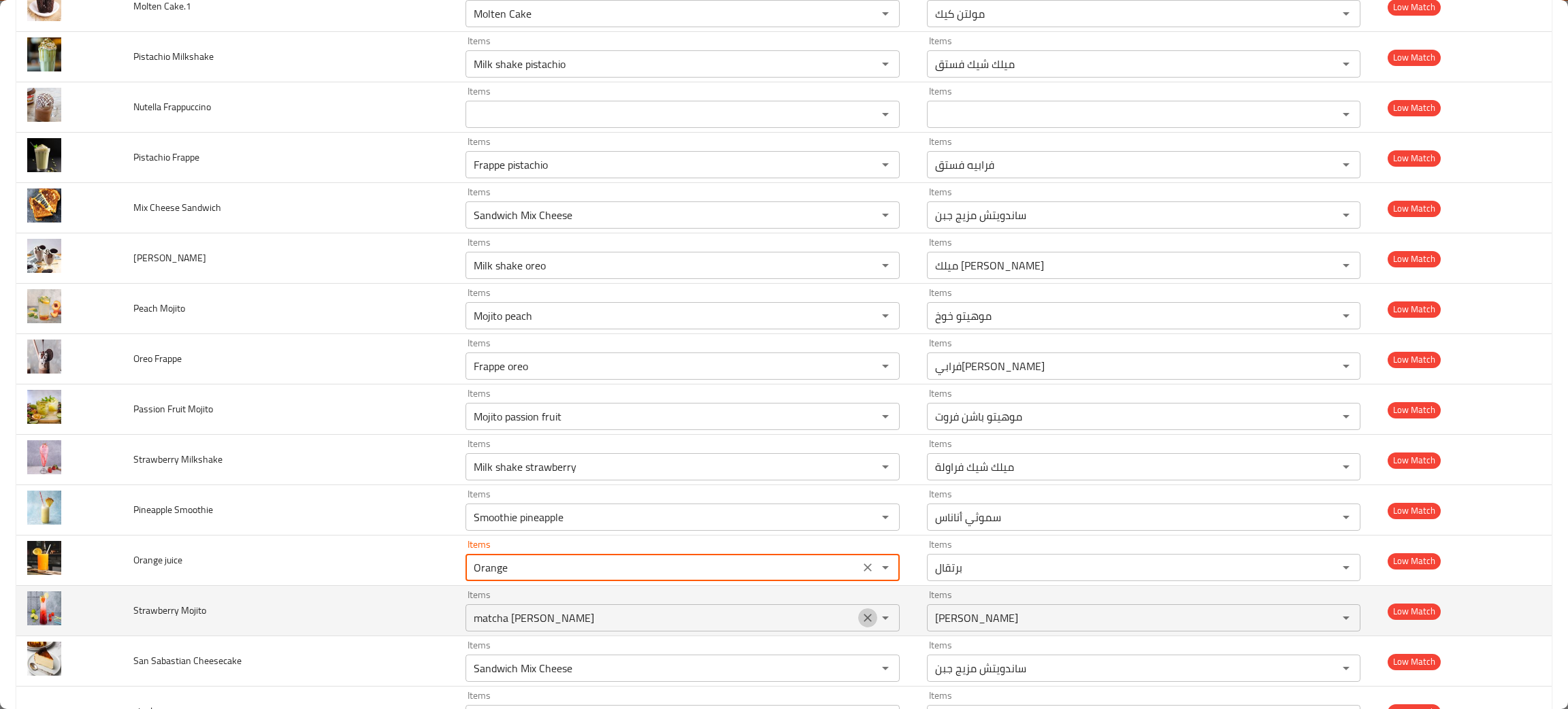
click at [861, 625] on icon "Clear" at bounding box center [868, 618] width 14 height 14
type juice "Orange"
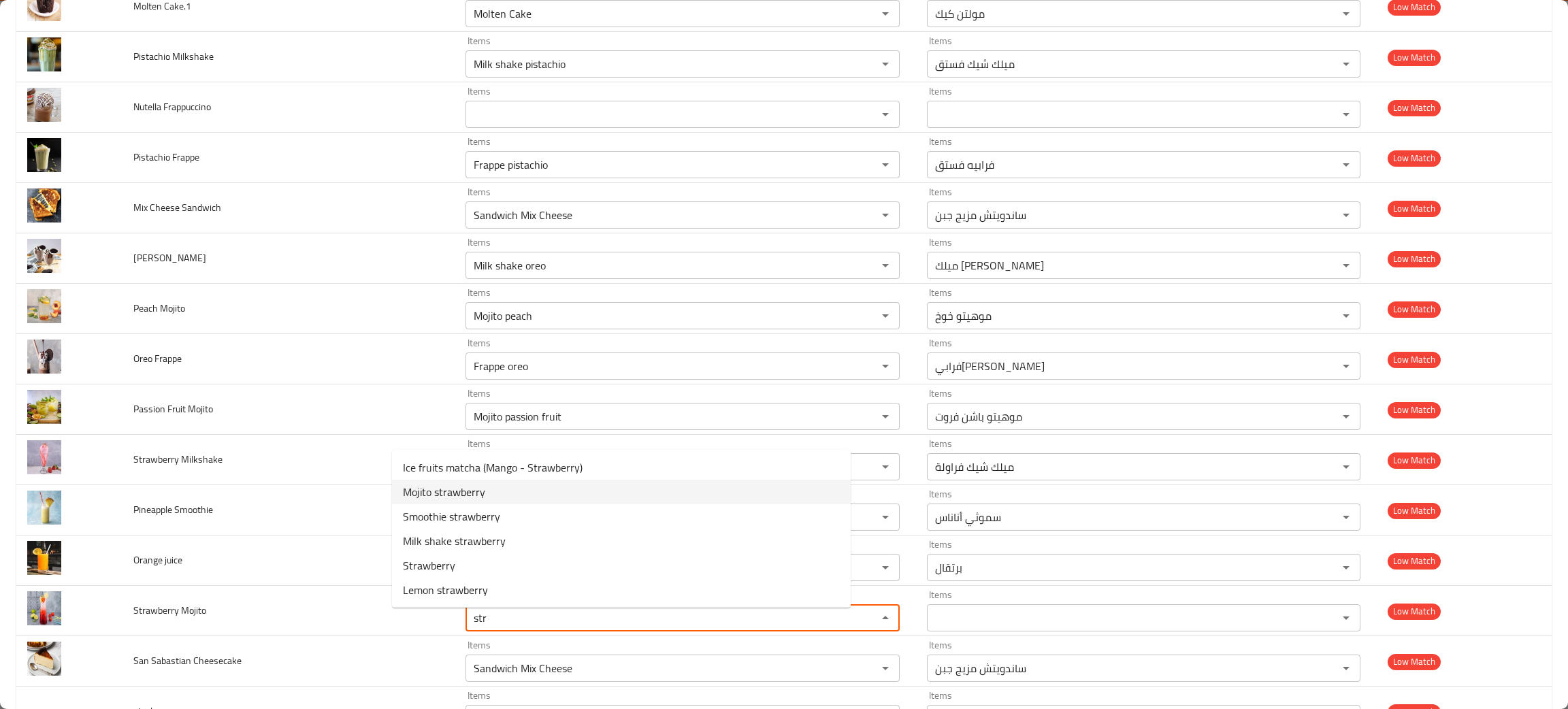
click at [439, 492] on span "Mojito strawberry" at bounding box center [444, 492] width 82 height 16
type Mojito "Mojito strawberry"
type Mojito-ar "موهيتو فراولة"
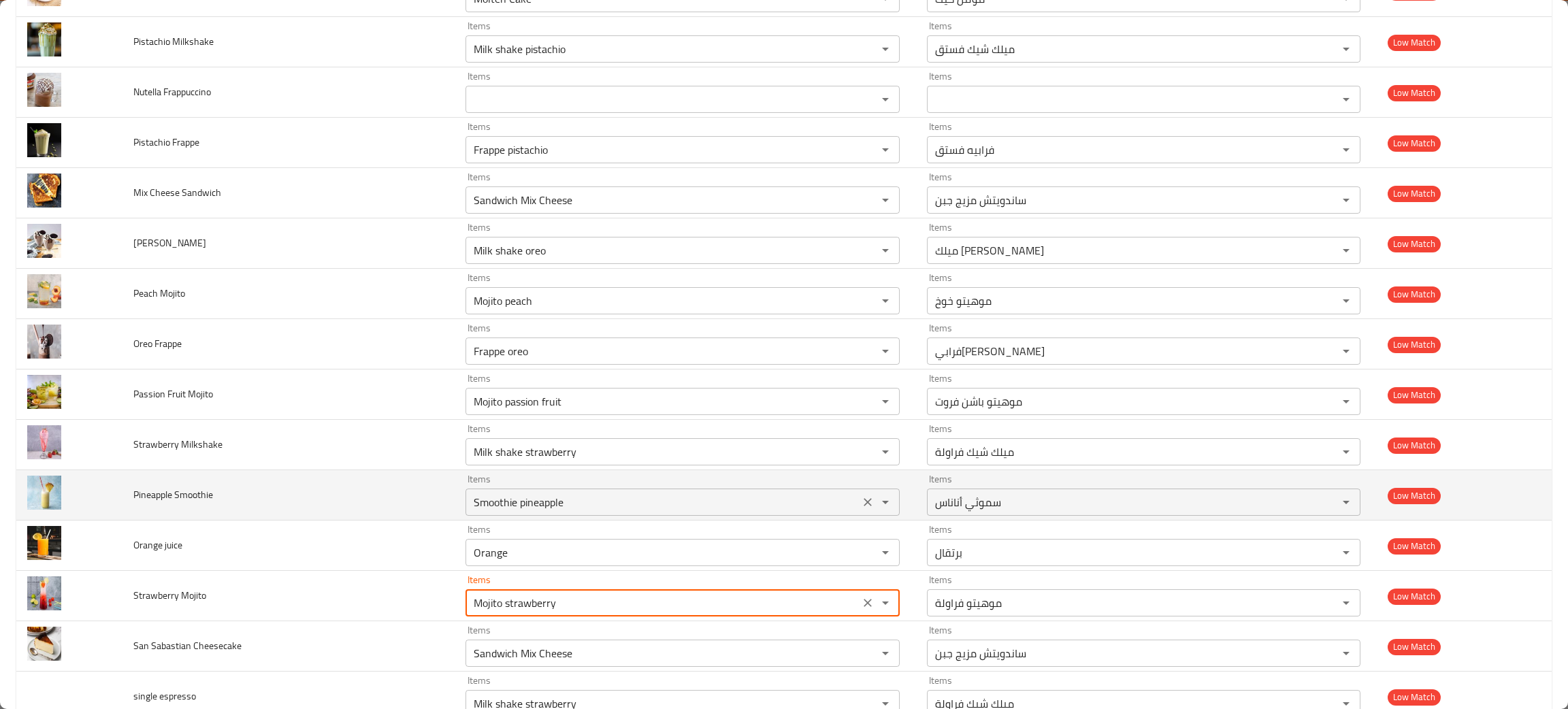
scroll to position [2000, 0]
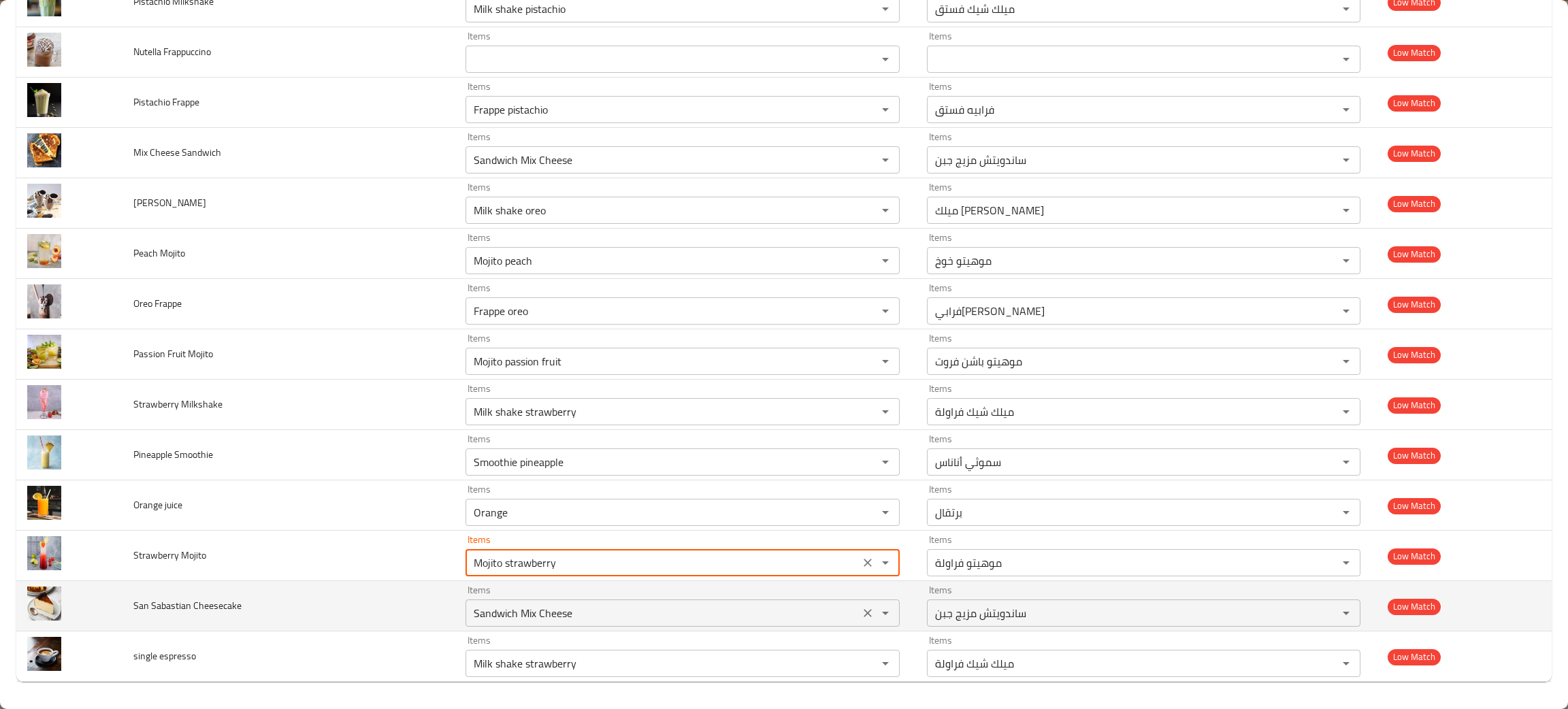
click at [861, 613] on icon "Clear" at bounding box center [868, 613] width 14 height 14
type Mojito "Mojito strawberry"
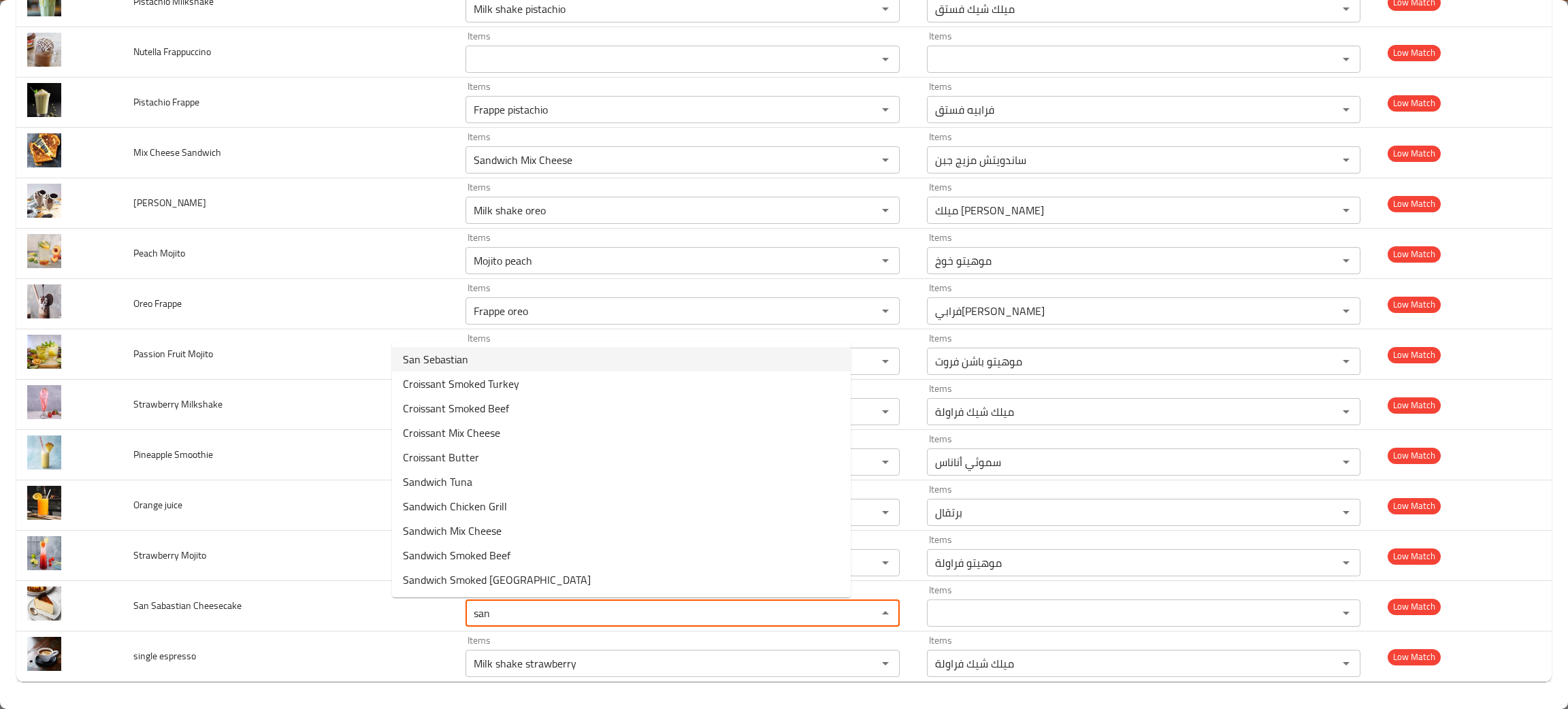
click at [430, 359] on span "San Sebastian" at bounding box center [435, 359] width 65 height 16
type Cheesecake "San Sebastian"
type Cheesecake-ar "سان سيباستيان"
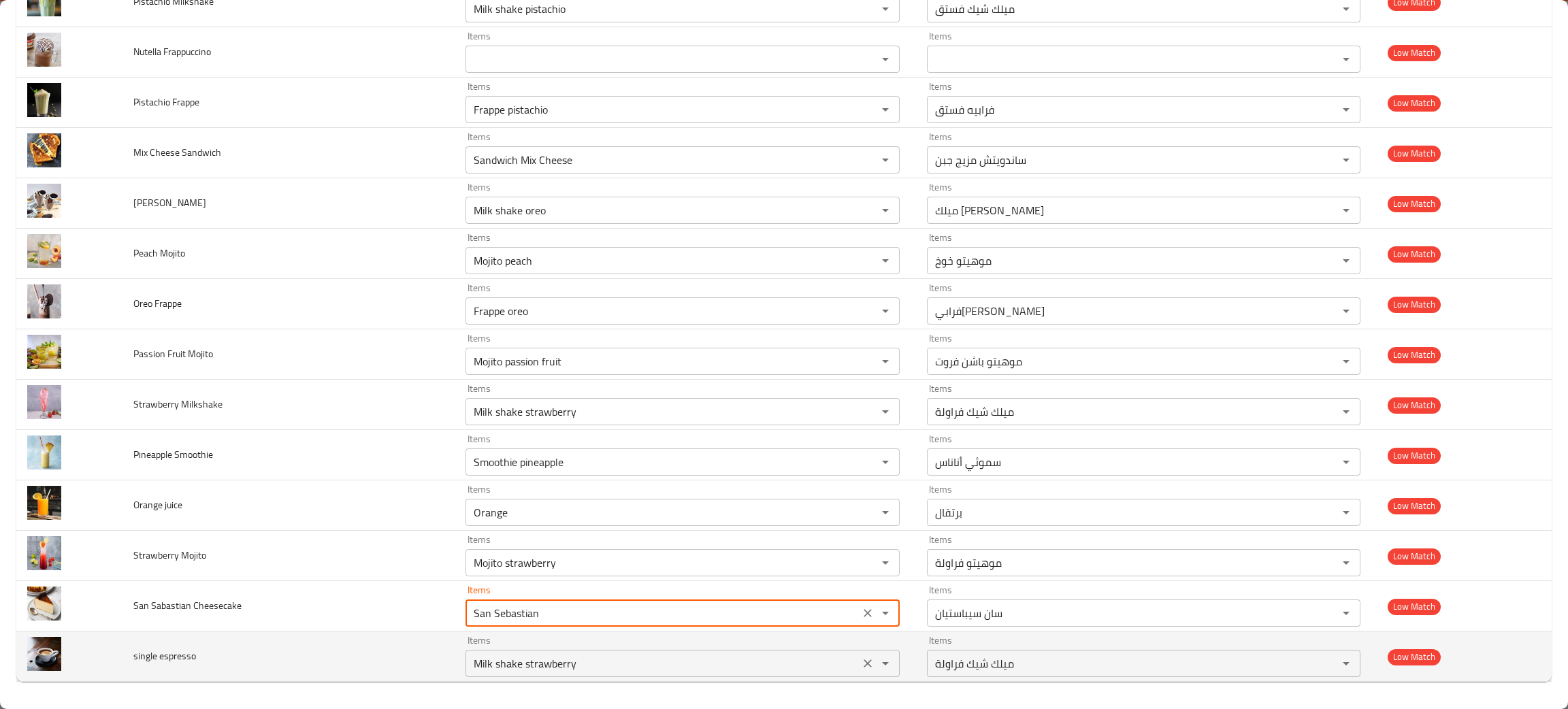
click at [861, 670] on icon "Clear" at bounding box center [868, 664] width 14 height 14
type Cheesecake "San Sebastian"
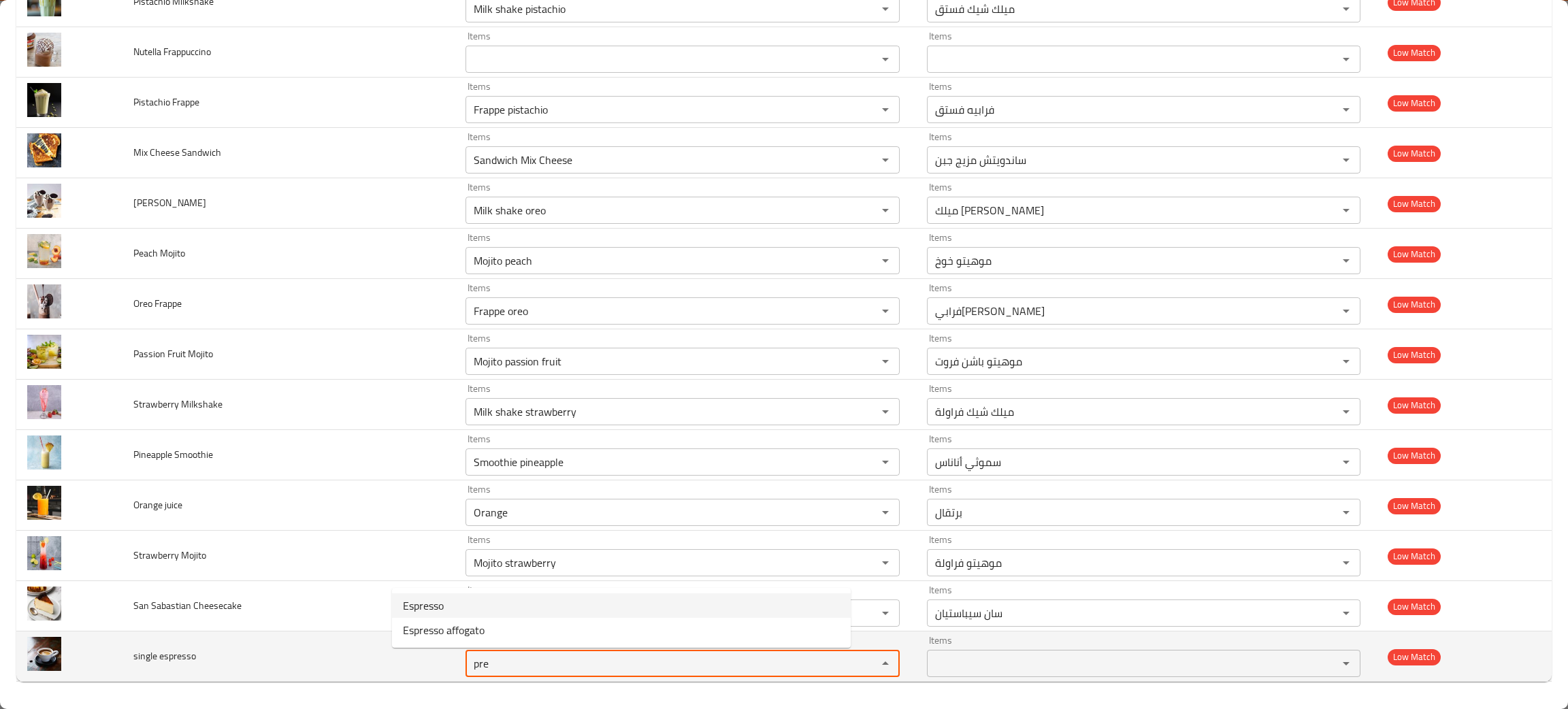
type espresso "pre"
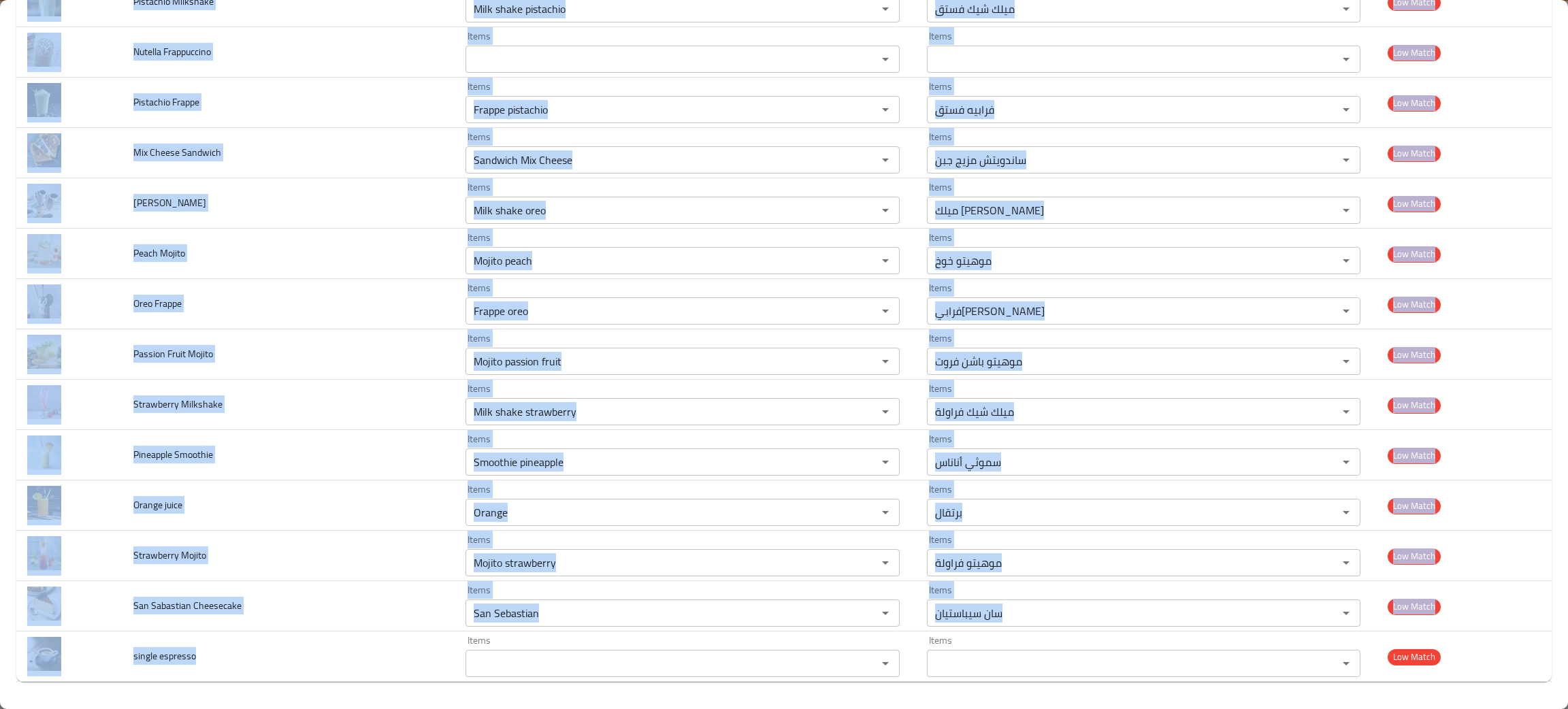
drag, startPoint x: 238, startPoint y: 672, endPoint x: 124, endPoint y: 685, distance: 114.7
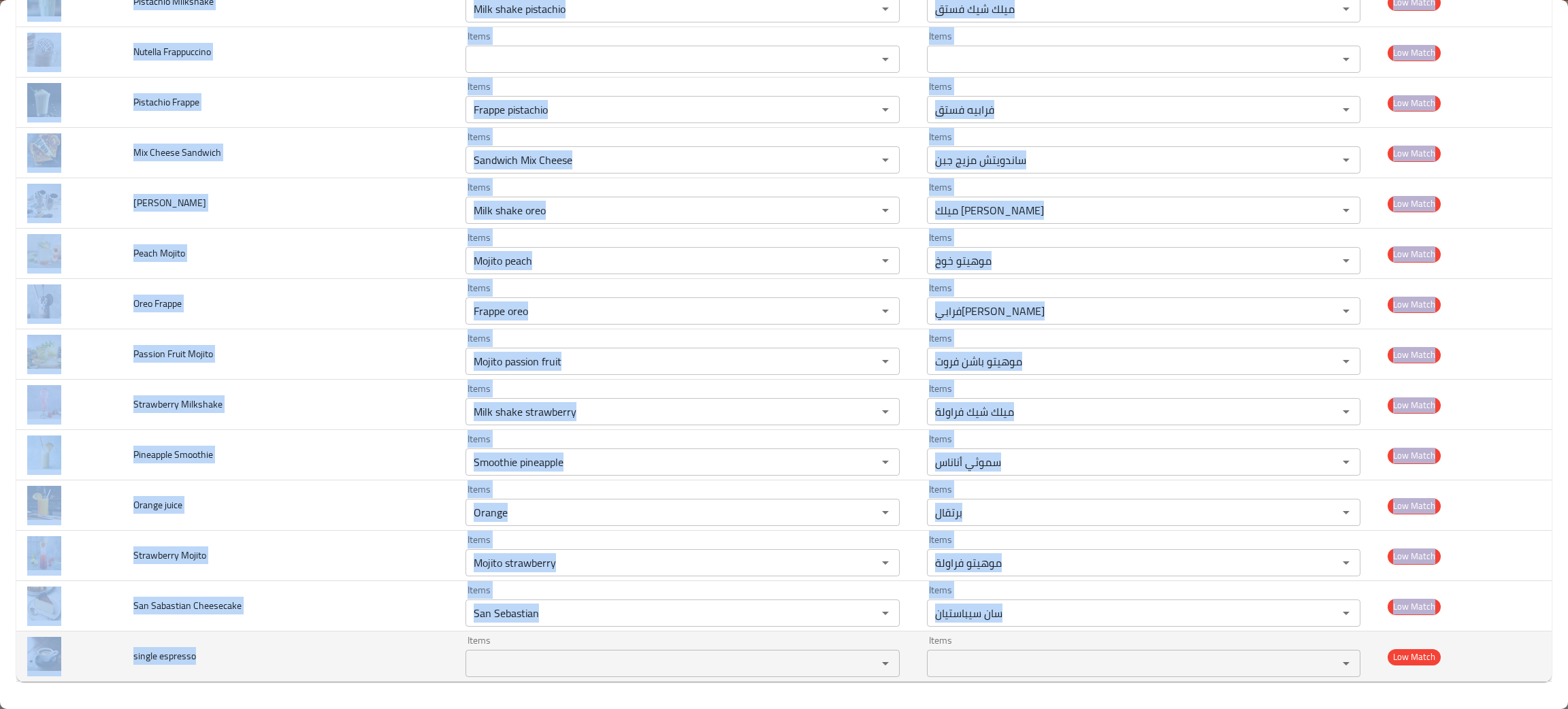
click at [238, 672] on td "single espresso" at bounding box center [288, 657] width 332 height 50
click at [218, 664] on td "single espresso" at bounding box center [288, 657] width 332 height 50
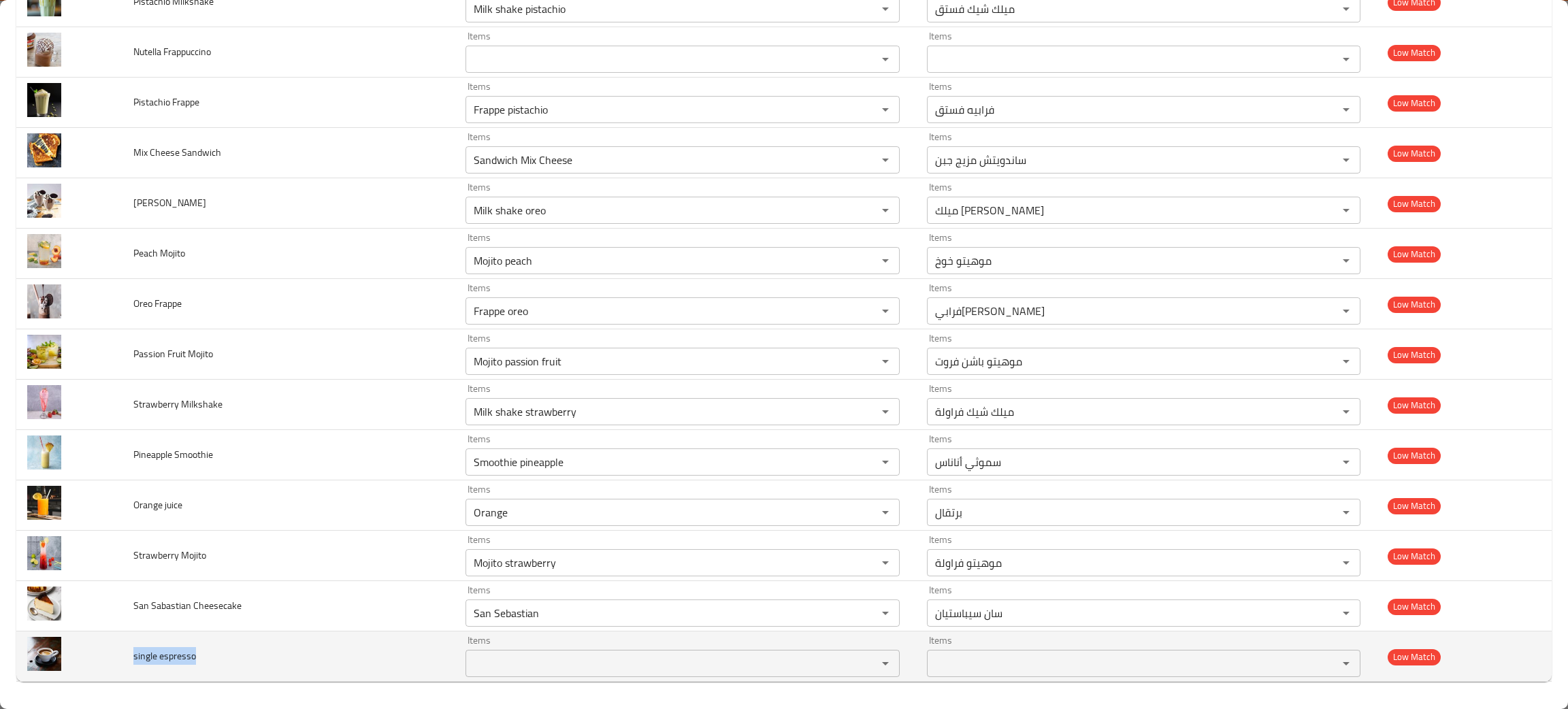
drag, startPoint x: 215, startPoint y: 662, endPoint x: 138, endPoint y: 664, distance: 77.0
click at [138, 664] on td "single espresso" at bounding box center [288, 657] width 332 height 50
copy span "single espresso"
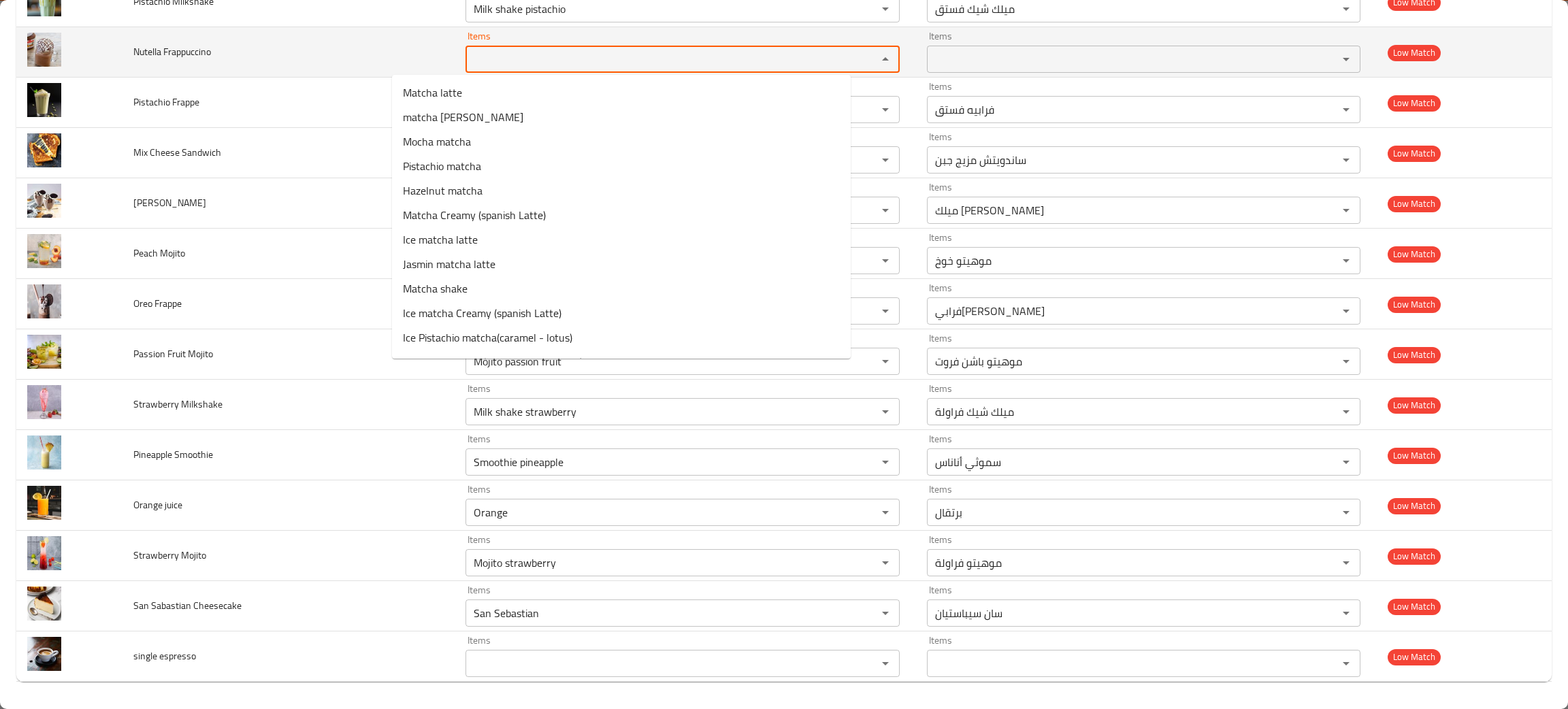
click at [470, 59] on Frappuccino "Items" at bounding box center [662, 59] width 385 height 19
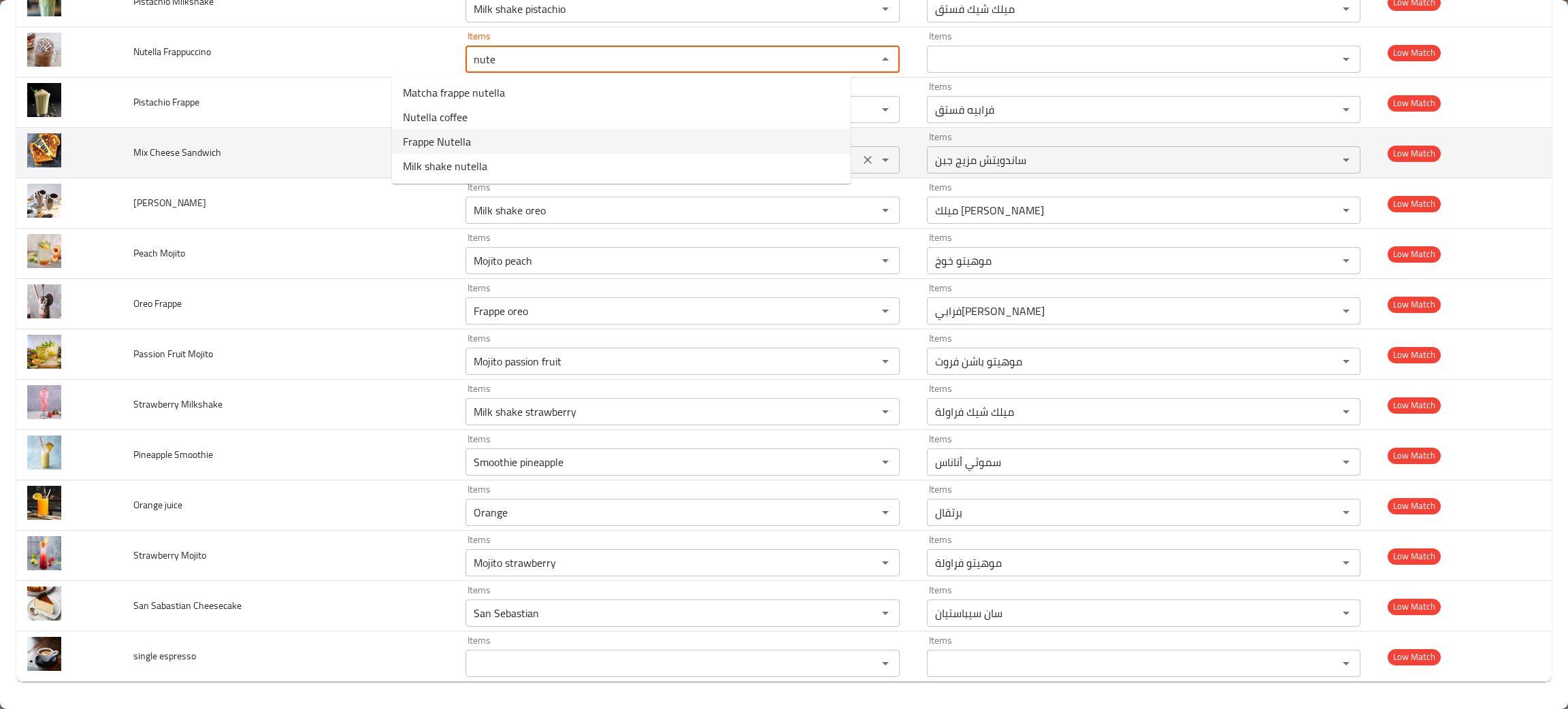
click at [430, 138] on span "Frappe Nutella" at bounding box center [436, 141] width 68 height 16
type Frappuccino "Frappe Nutella"
type Frappuccino-ar "فرابيه نوتيلا"
type Frappuccino "Frappe Nutella"
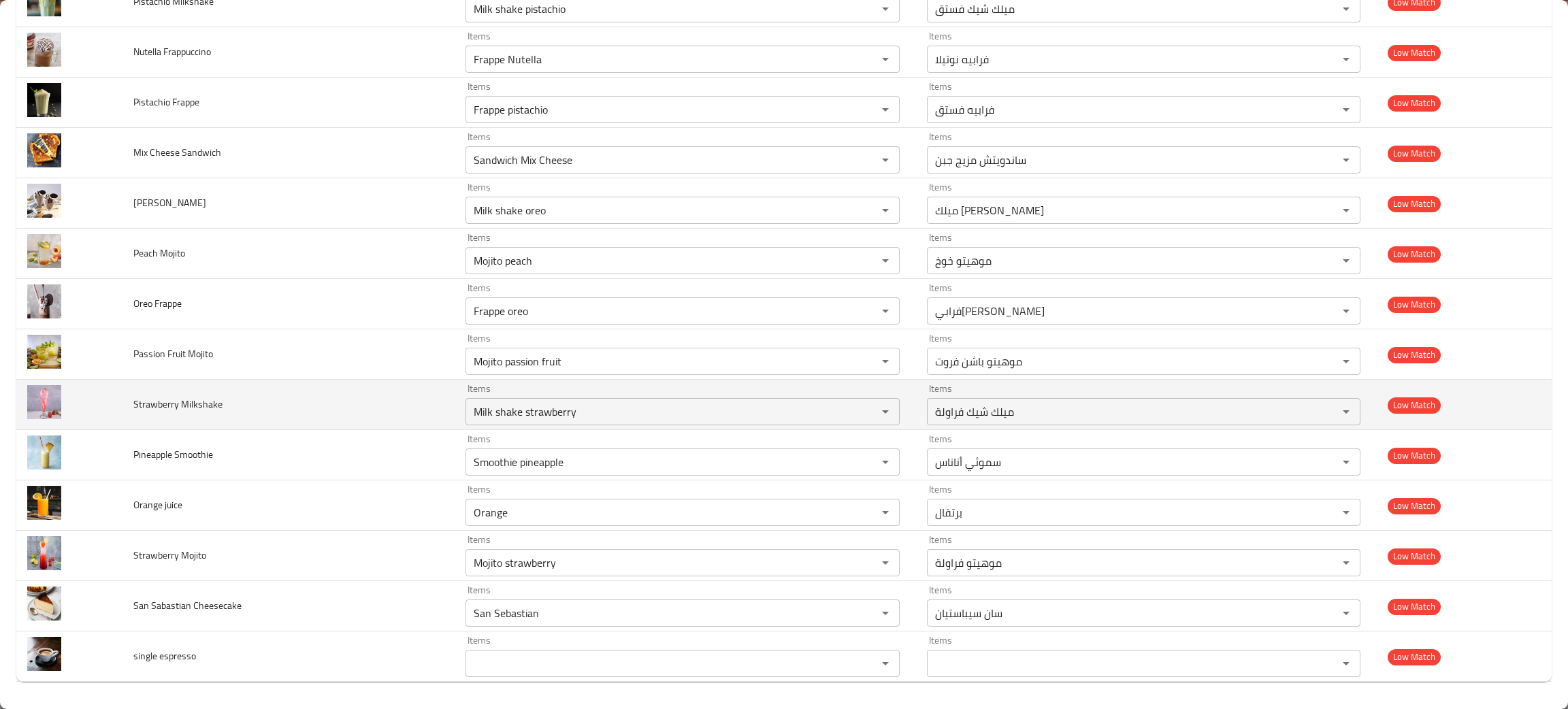
click at [240, 410] on td "Strawberry Milkshake" at bounding box center [288, 405] width 332 height 50
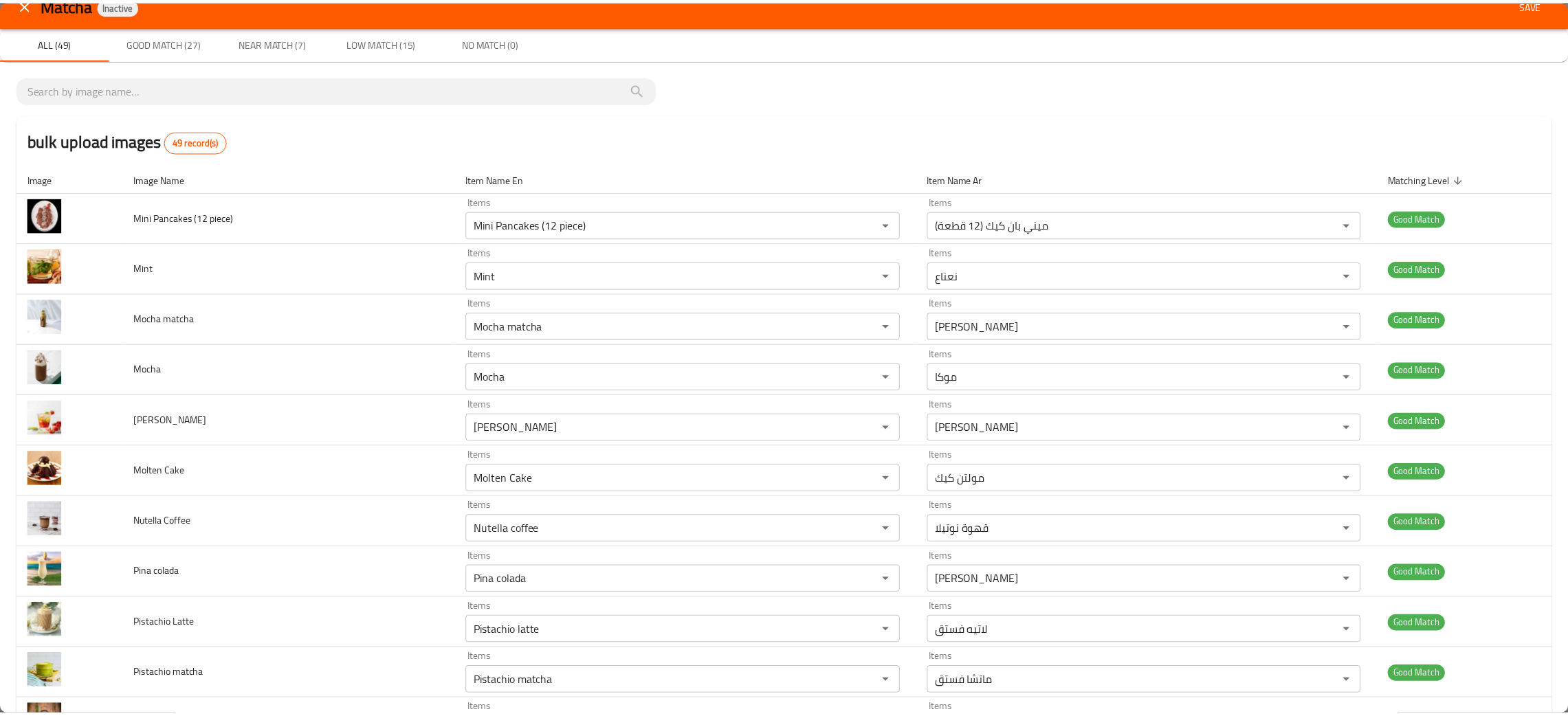
scroll to position [0, 0]
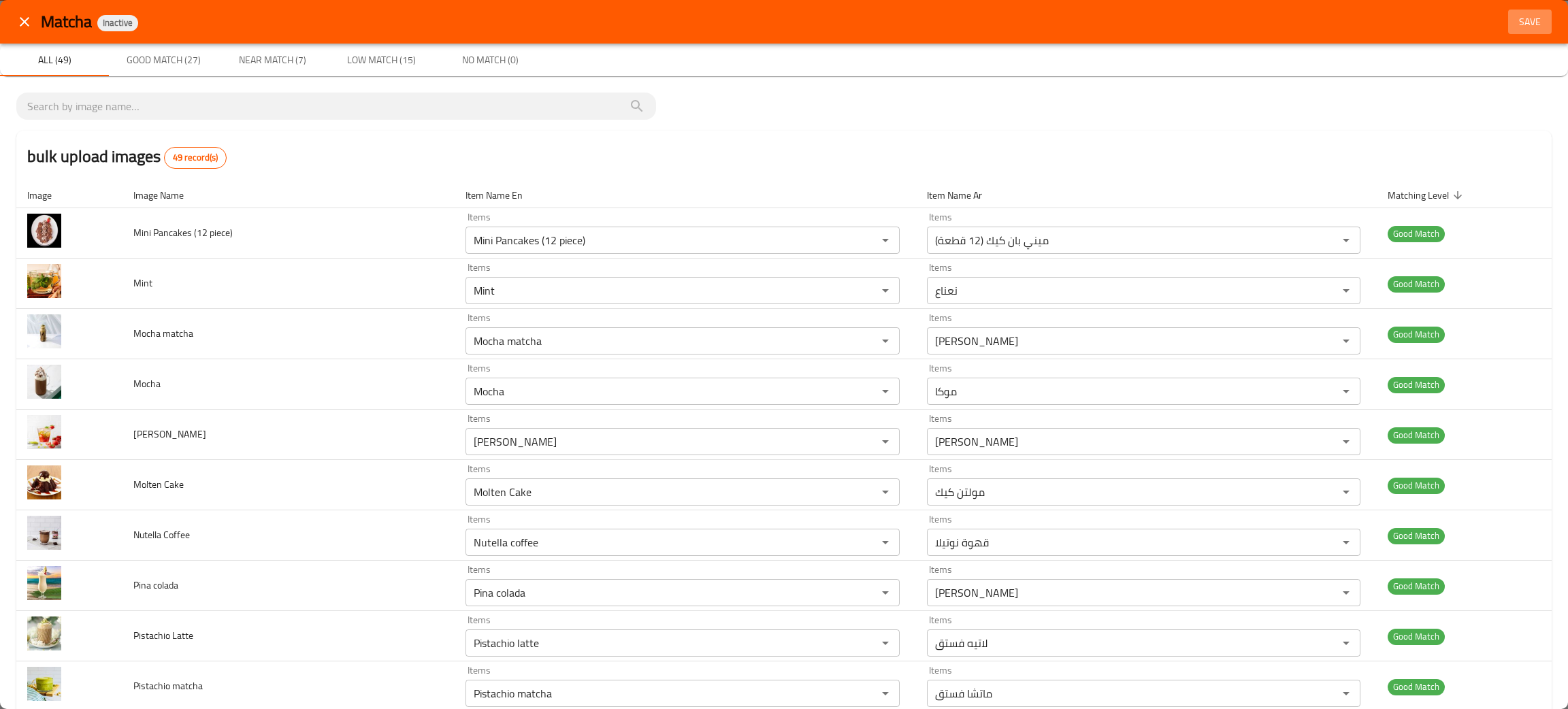
click at [1524, 22] on span "Save" at bounding box center [1529, 22] width 33 height 17
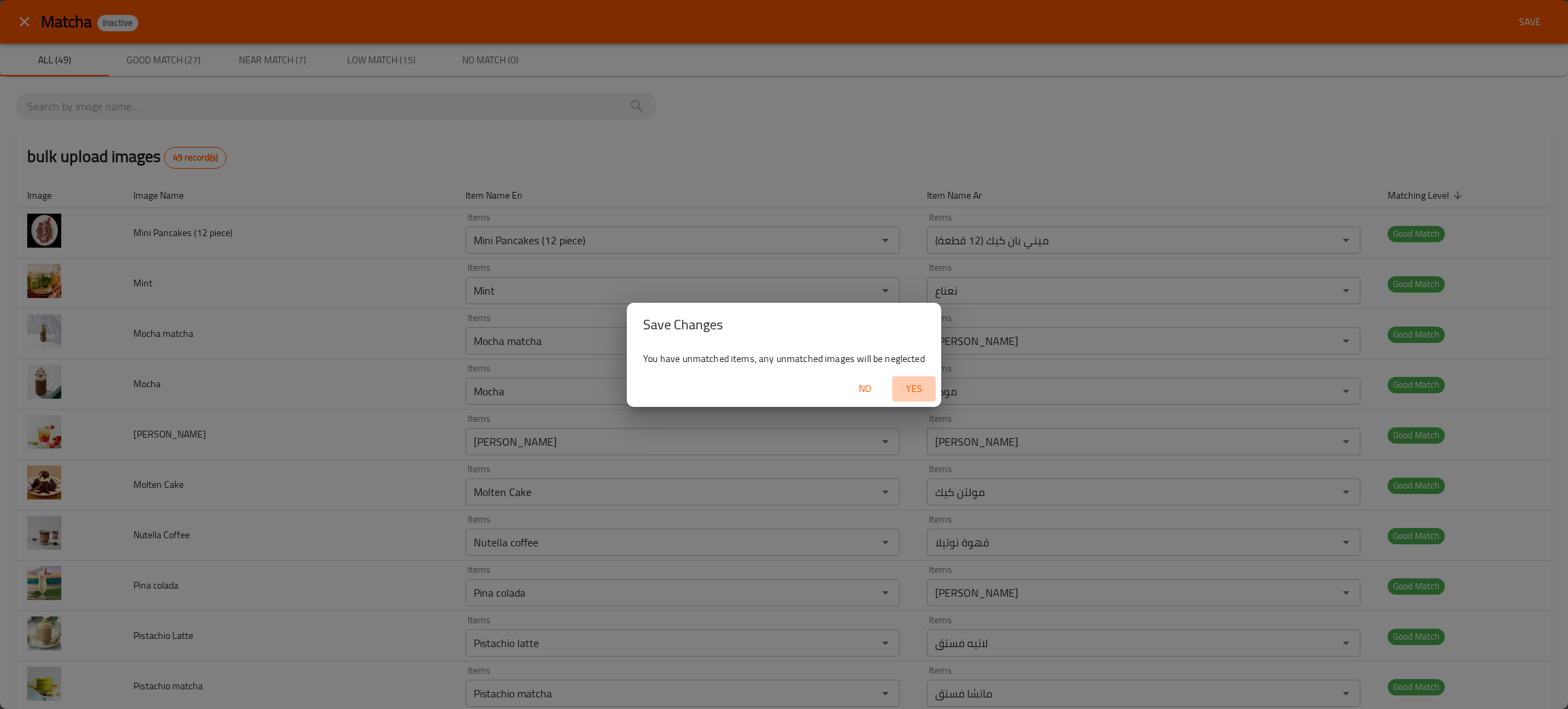
click at [927, 381] on span "Yes" at bounding box center [913, 389] width 33 height 17
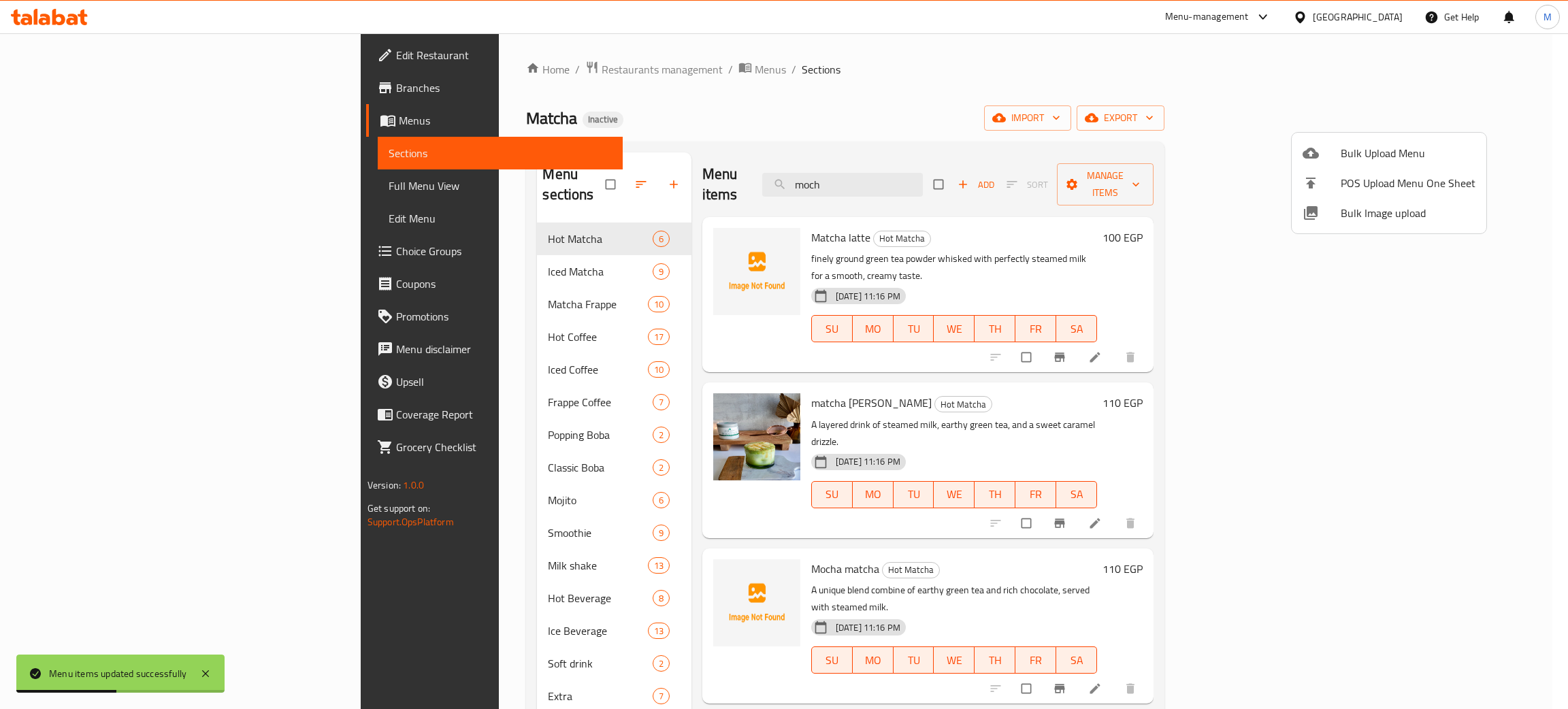
click at [956, 170] on div at bounding box center [784, 354] width 1568 height 709
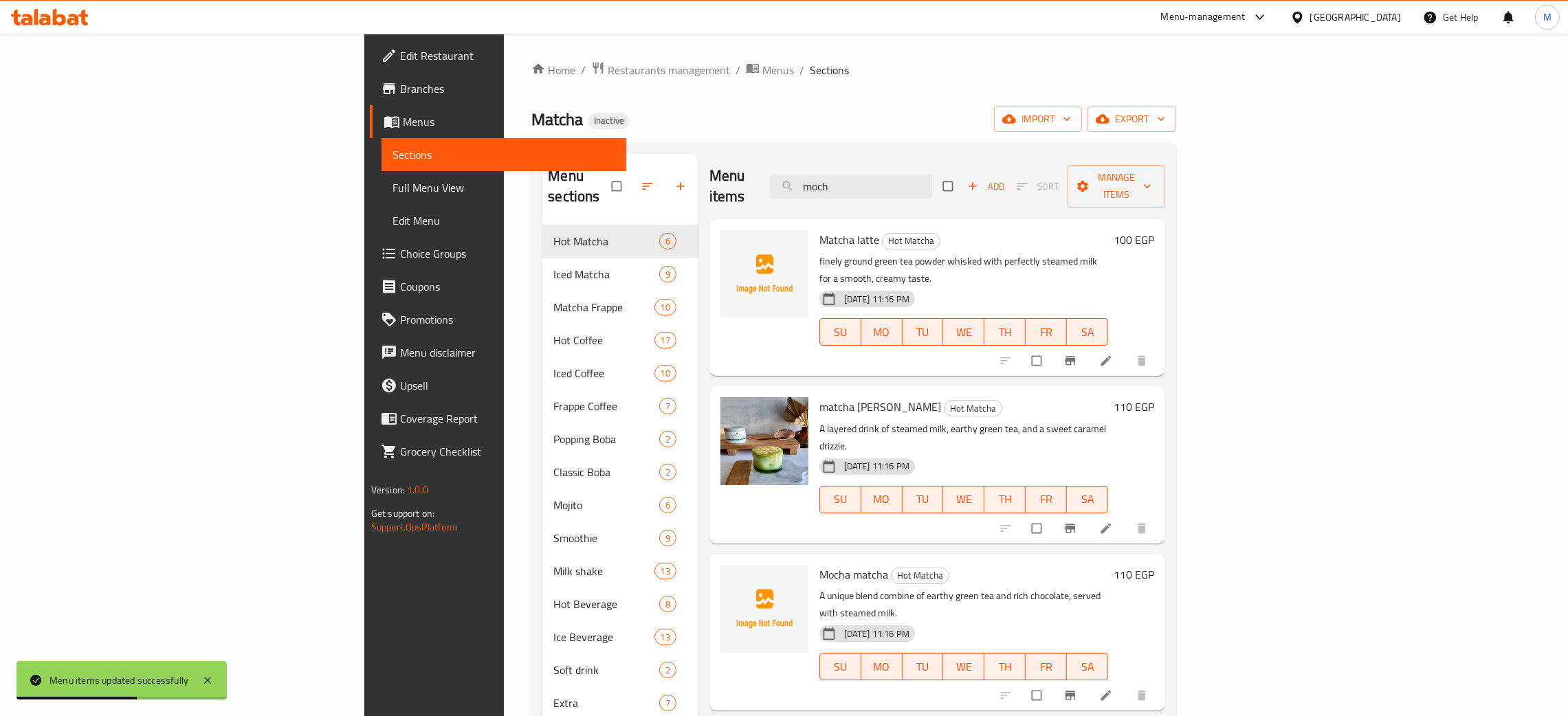
drag, startPoint x: 967, startPoint y: 172, endPoint x: 876, endPoint y: 159, distance: 91.9
click at [870, 165] on div "Menu items moch Add Sort Manage items" at bounding box center [937, 186] width 456 height 65
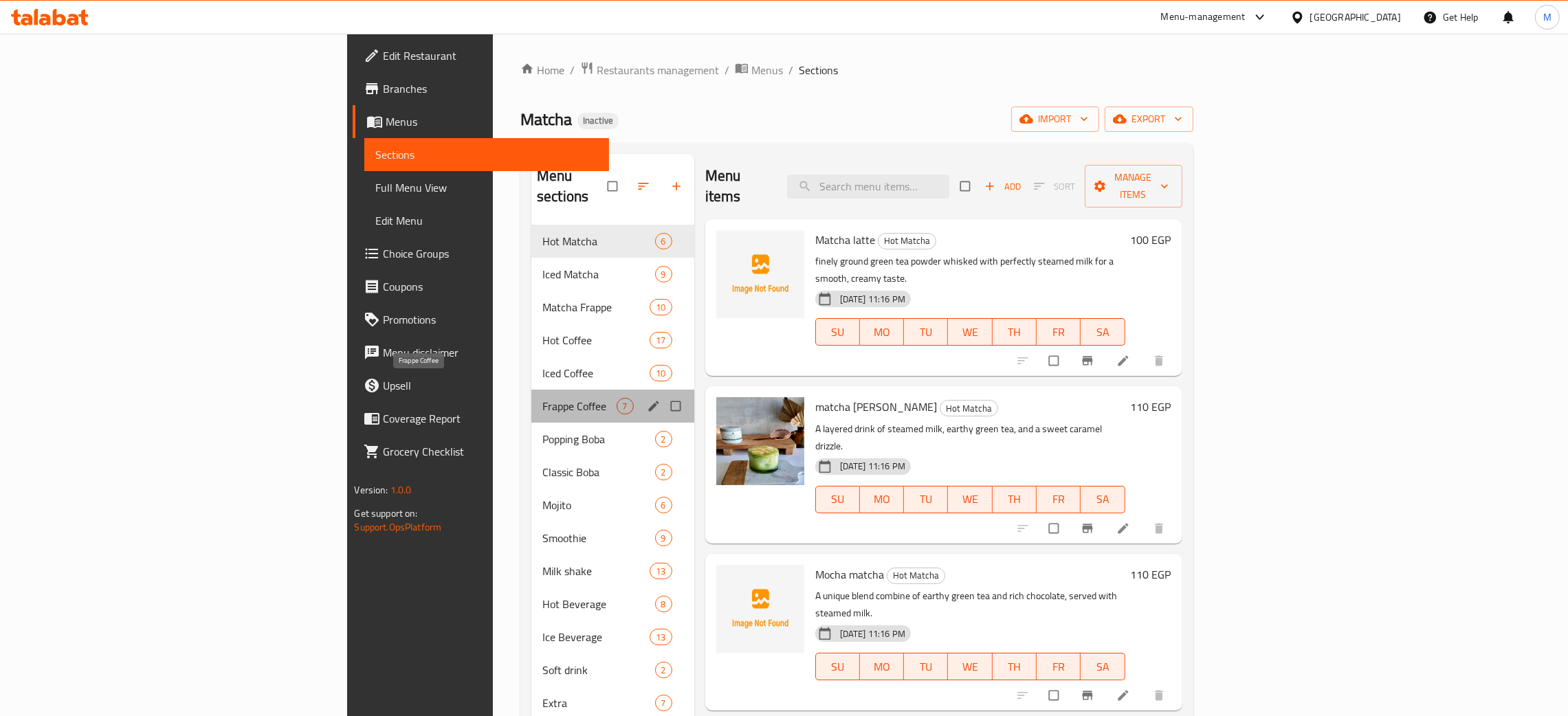
click at [542, 398] on span "Frappe Coffee" at bounding box center [579, 406] width 74 height 16
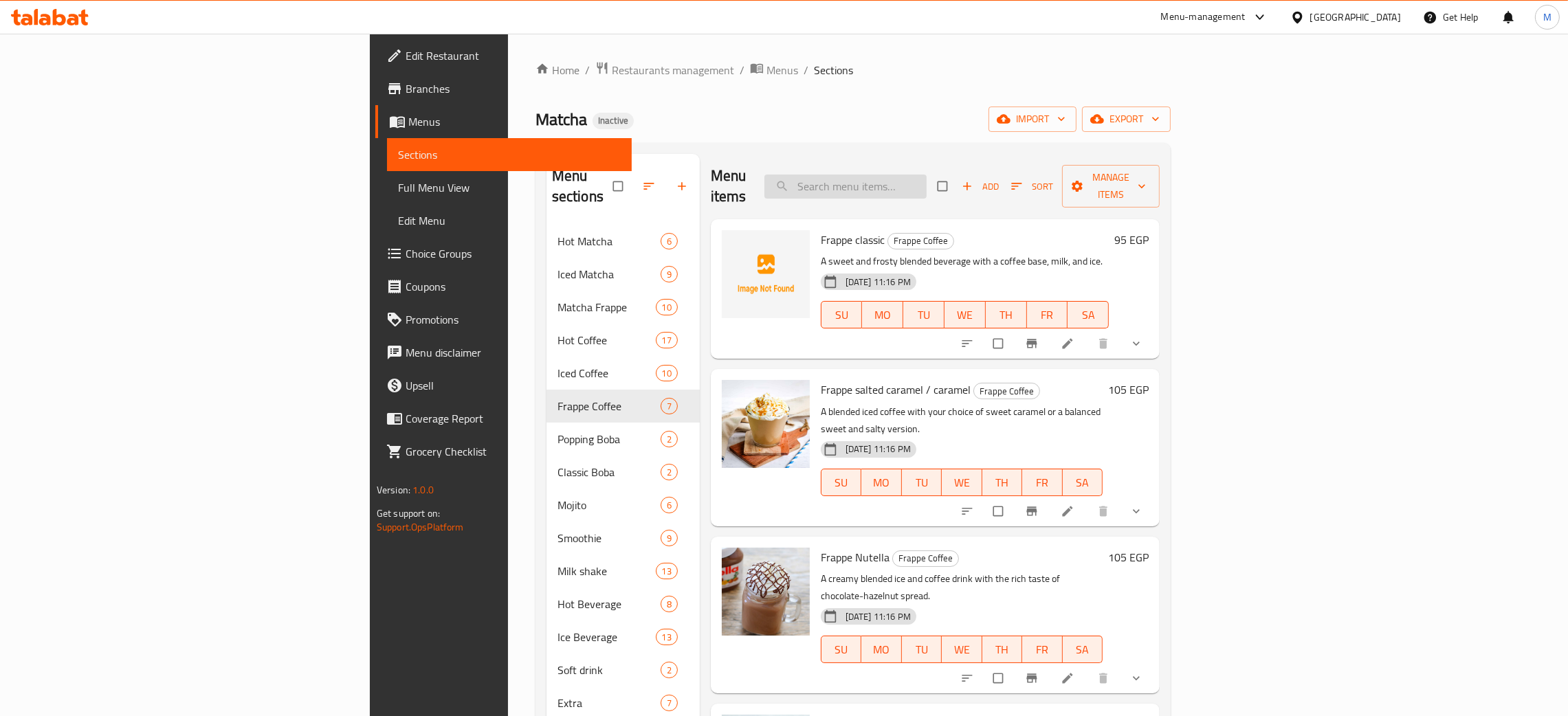
click at [927, 175] on input "search" at bounding box center [845, 186] width 162 height 24
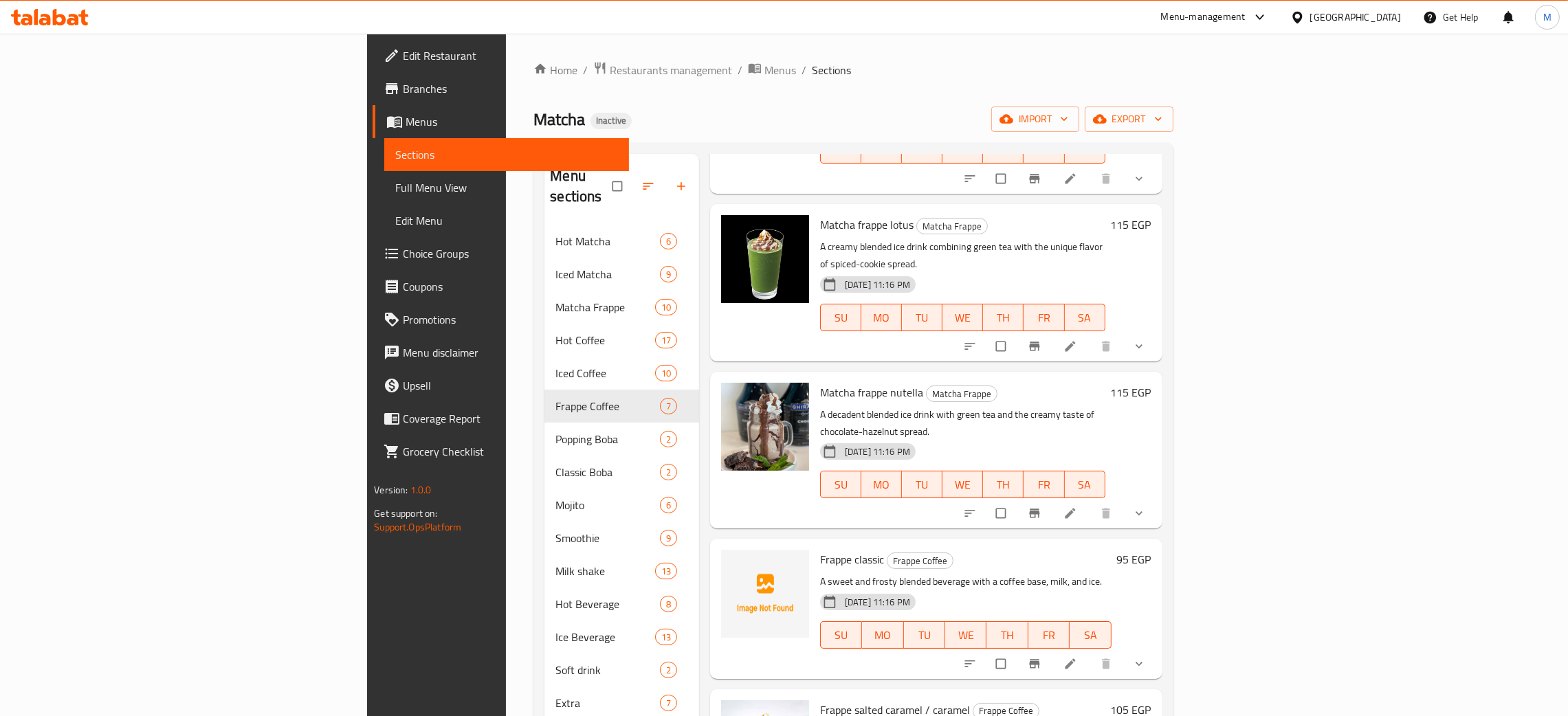
type input "frap"
click at [555, 233] on span "Hot Matcha" at bounding box center [607, 241] width 104 height 16
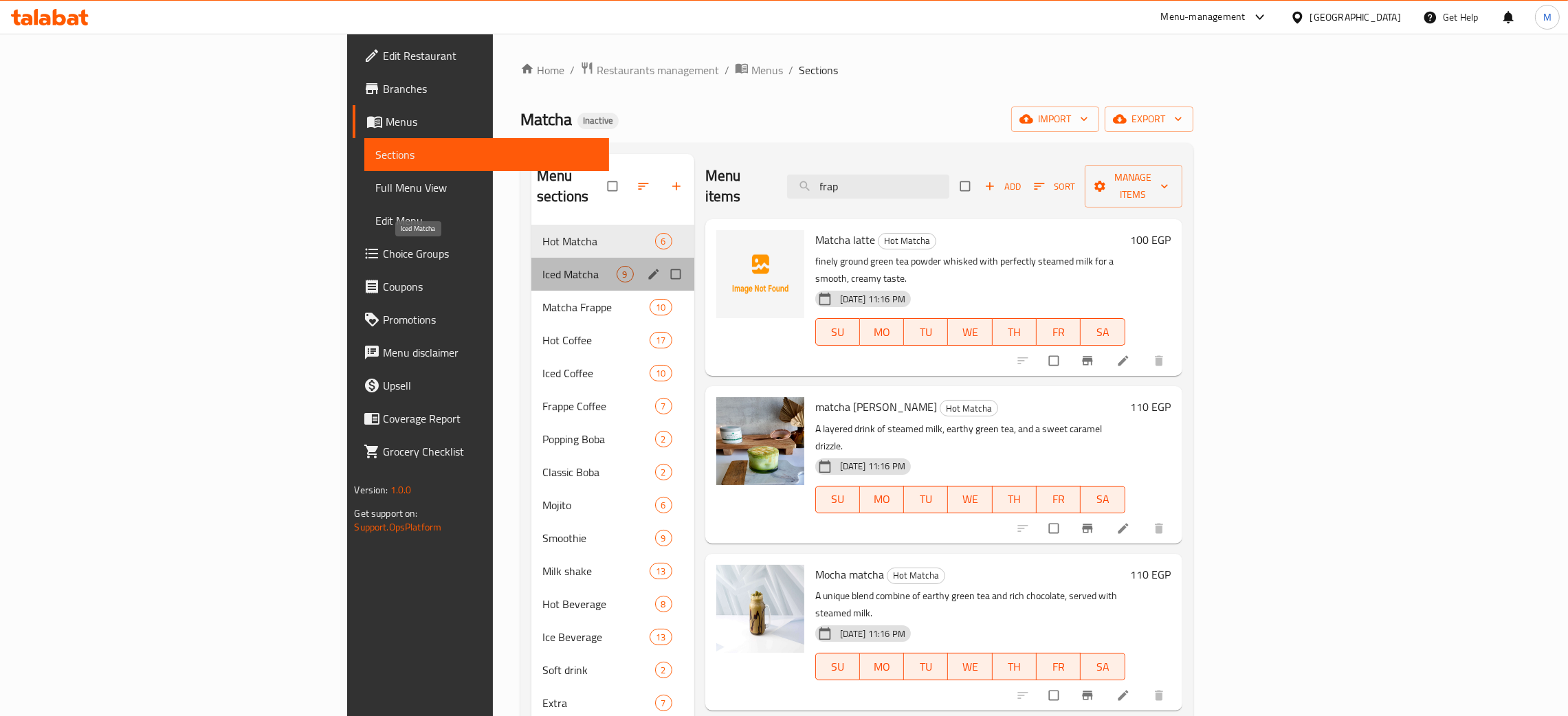
click at [542, 266] on span "Iced Matcha" at bounding box center [579, 274] width 74 height 16
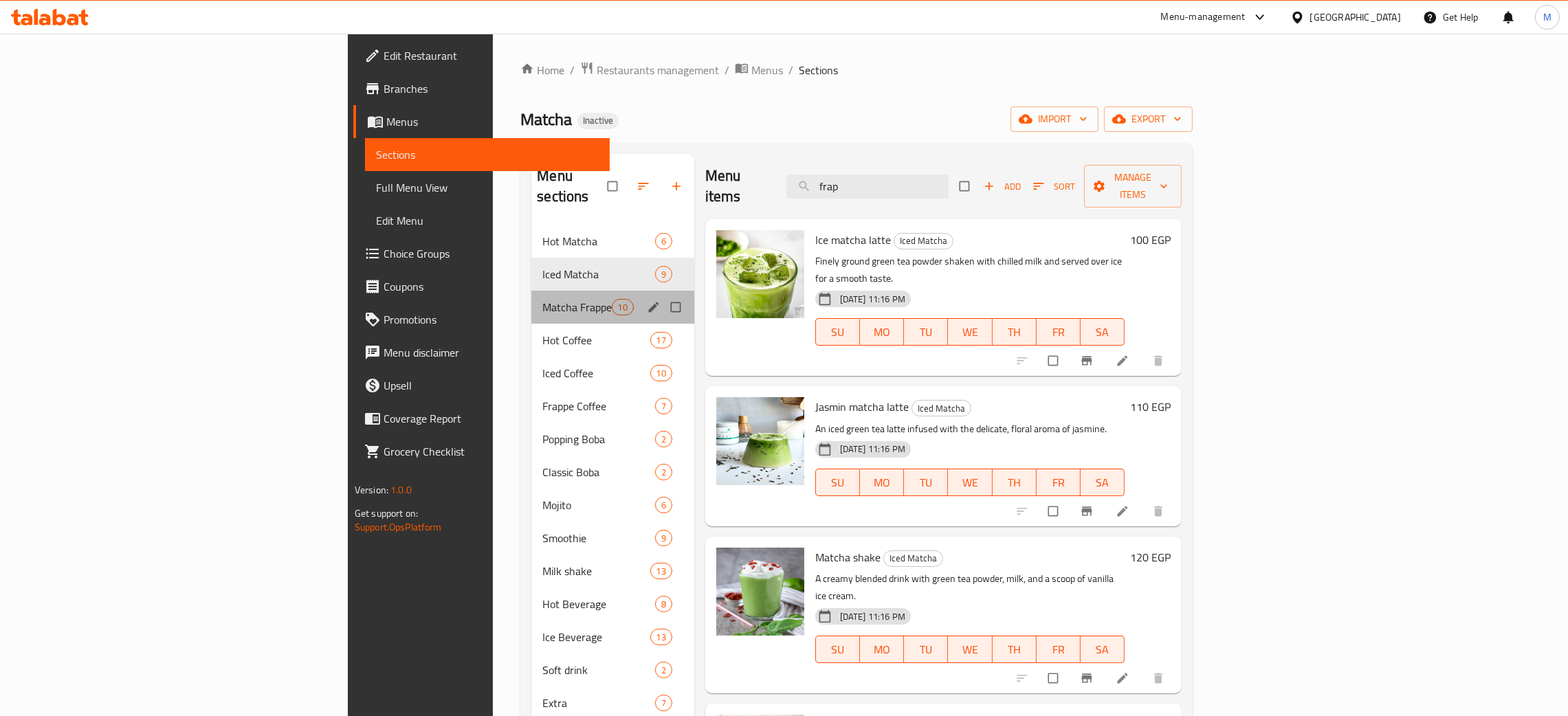
drag, startPoint x: 328, startPoint y: 278, endPoint x: 324, endPoint y: 286, distance: 8.9
click at [531, 291] on div "Matcha Frappe 10" at bounding box center [612, 307] width 162 height 33
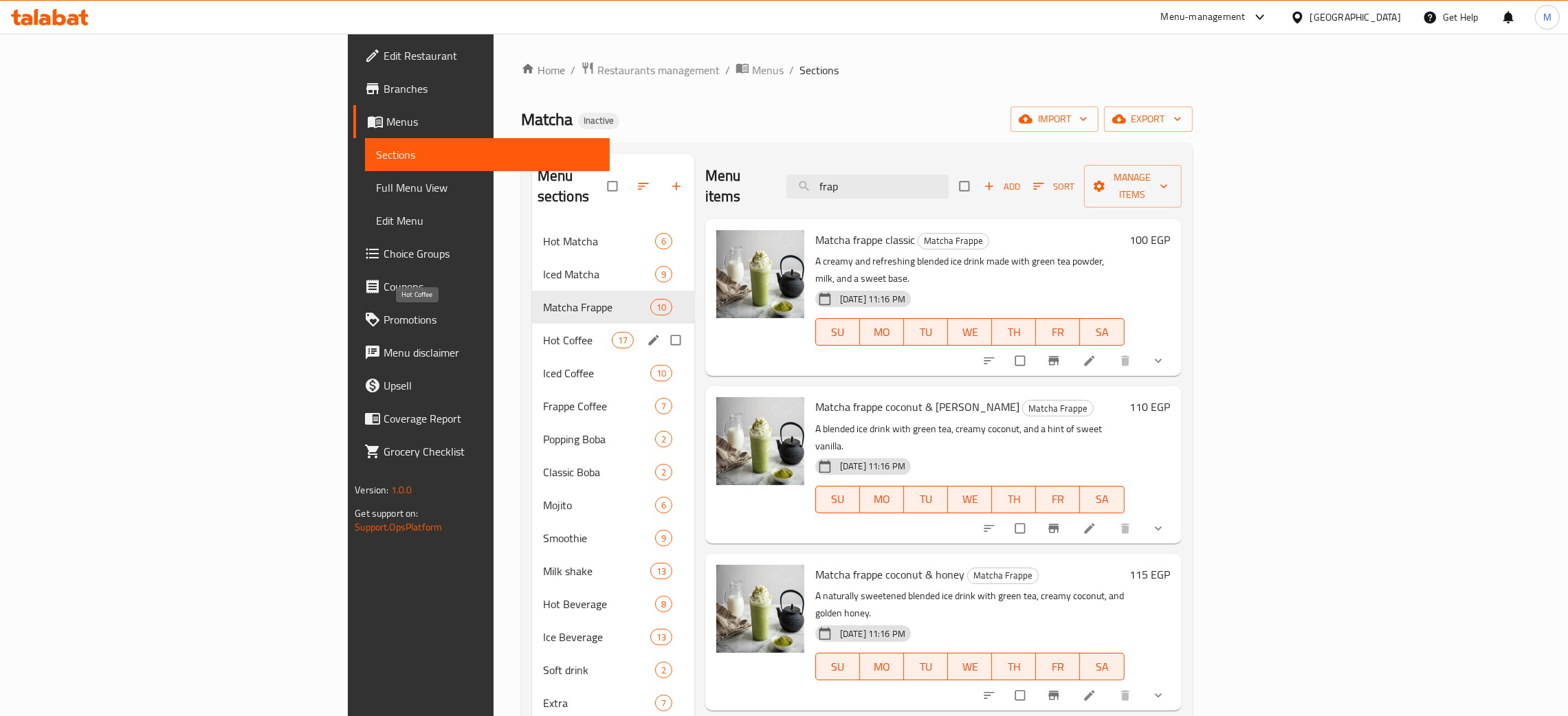
click at [543, 332] on span "Hot Coffee" at bounding box center [577, 340] width 68 height 16
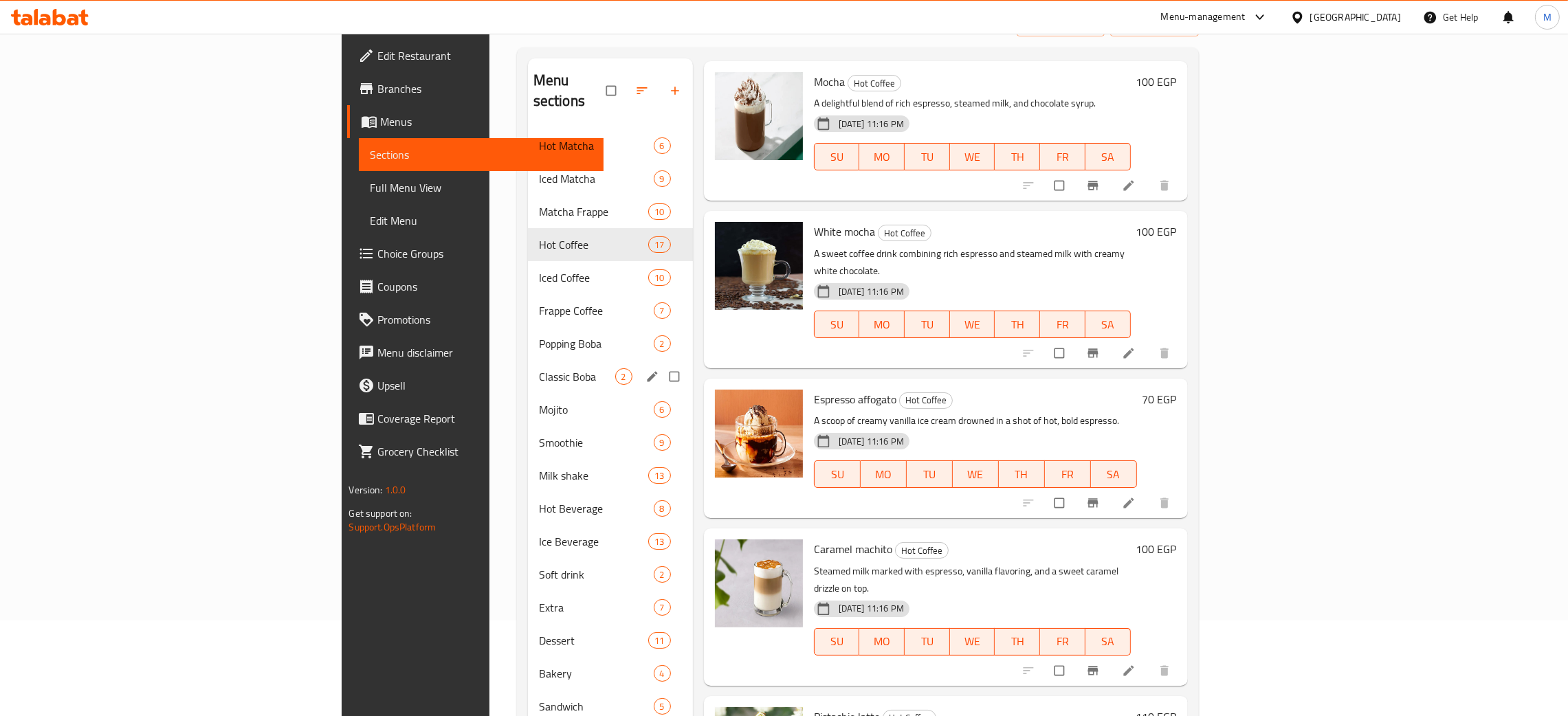
scroll to position [91, 0]
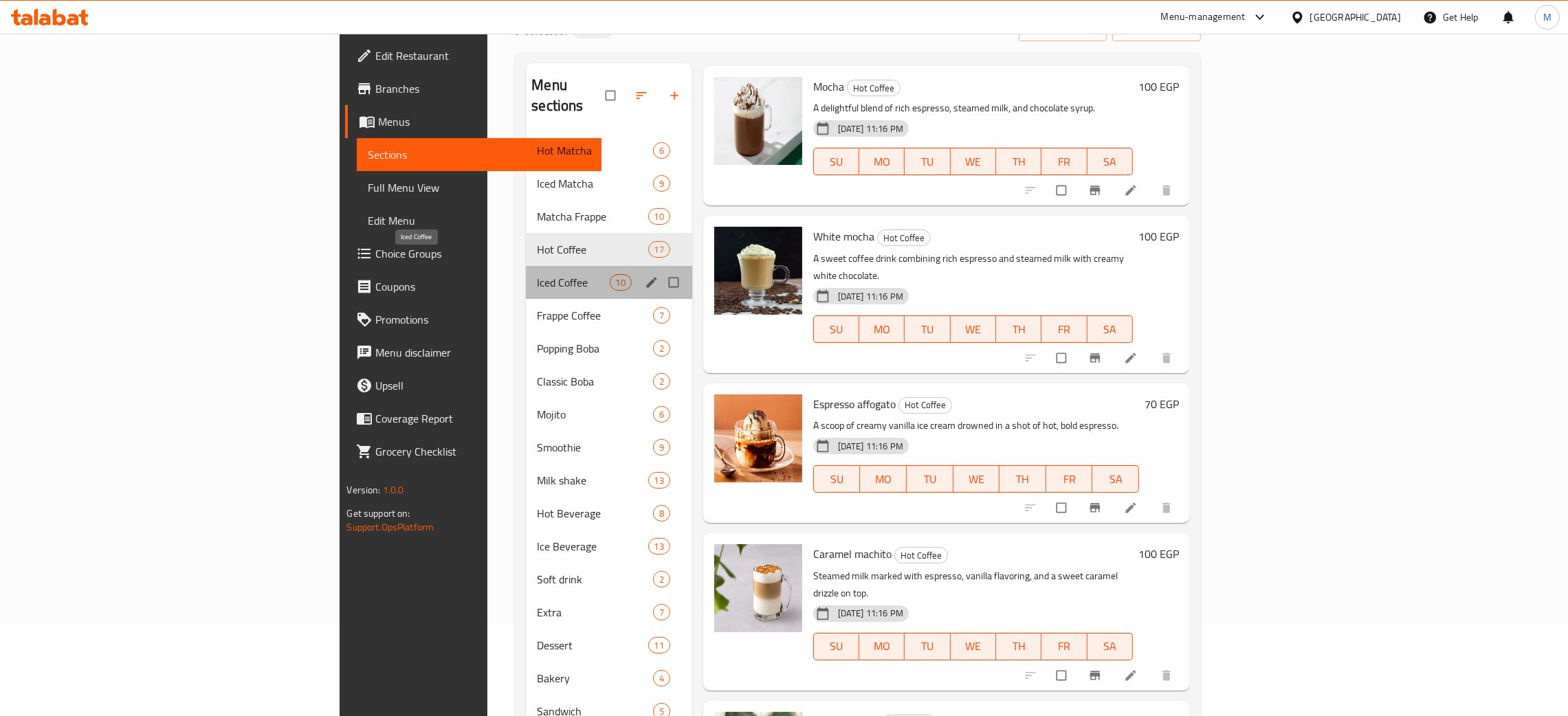
click at [537, 275] on span "Iced Coffee" at bounding box center [573, 282] width 72 height 16
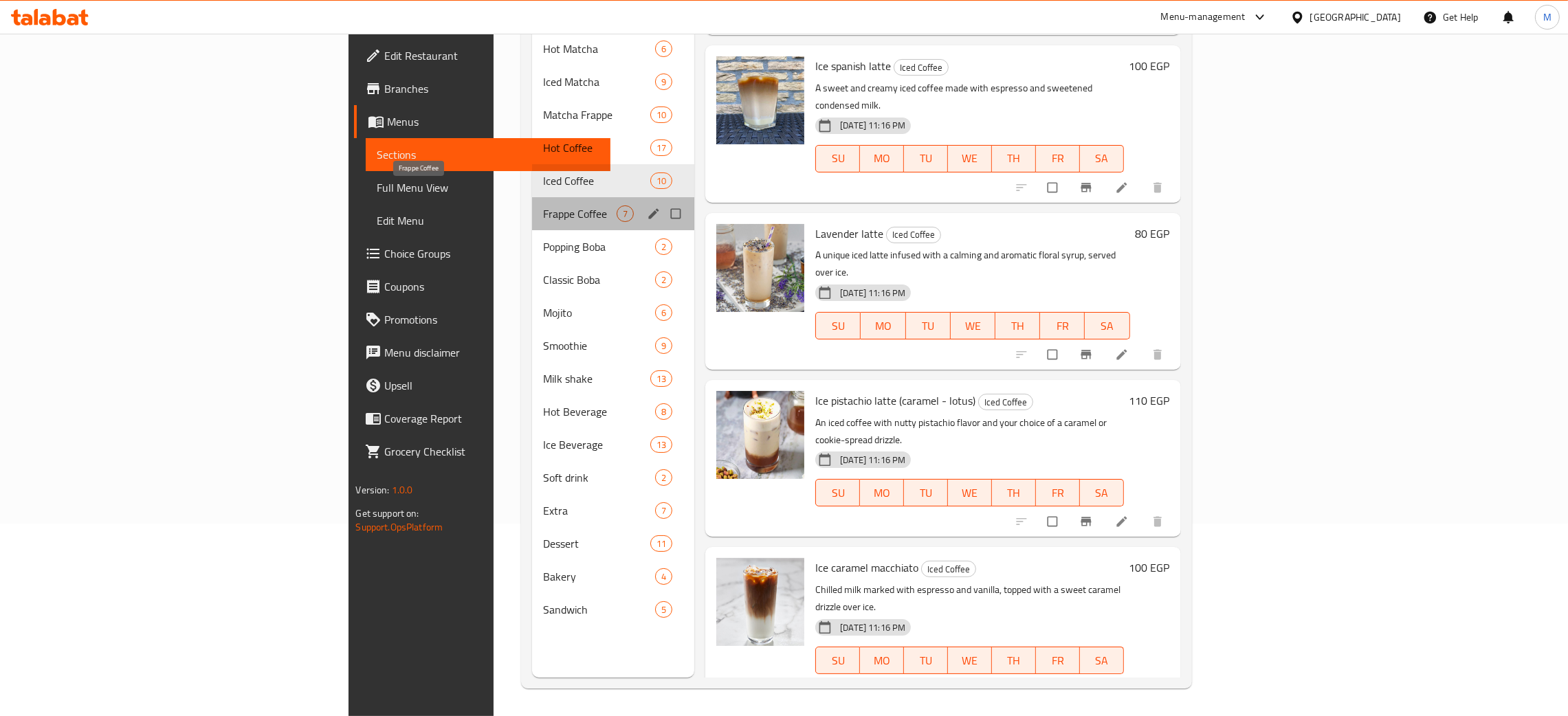
click at [543, 205] on span "Frappe Coffee" at bounding box center [580, 213] width 74 height 16
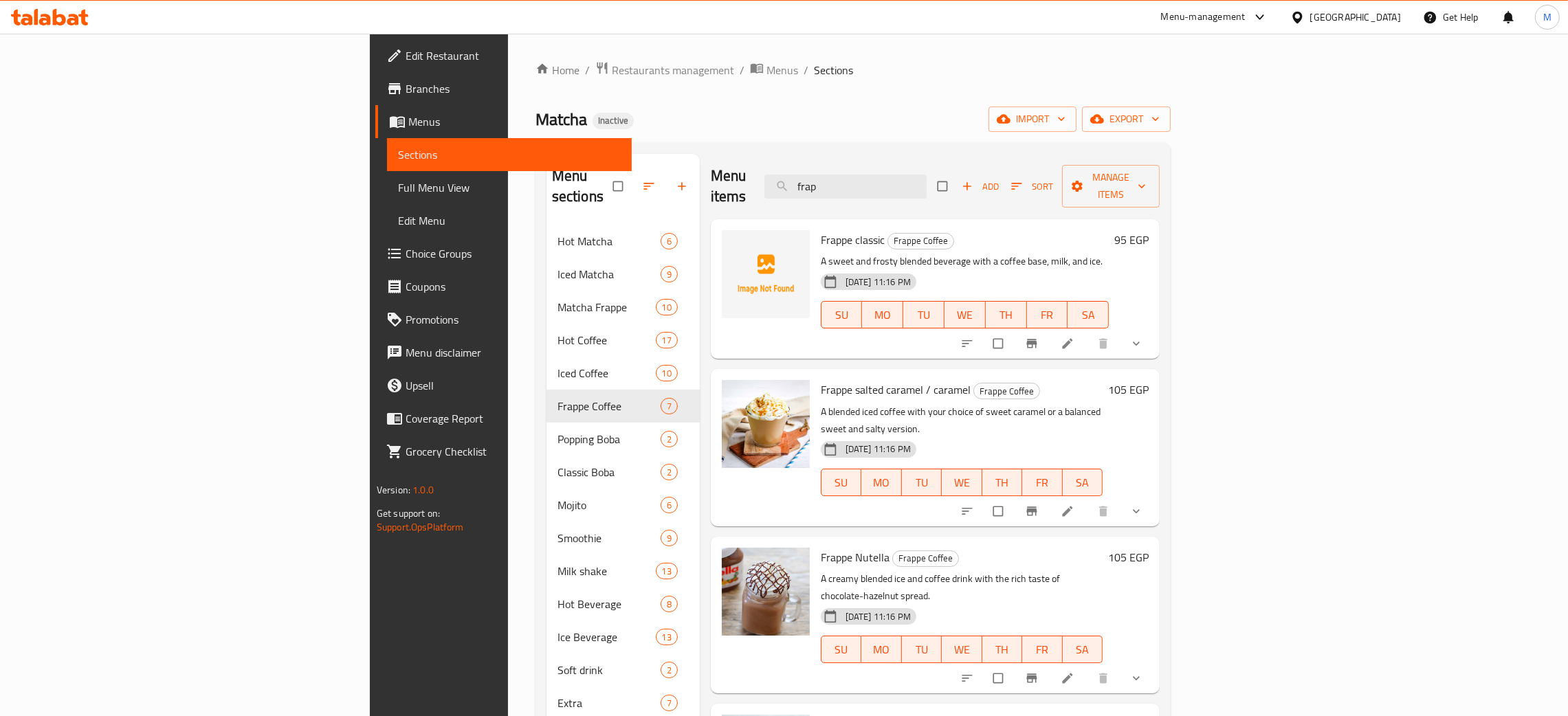
drag, startPoint x: 962, startPoint y: 175, endPoint x: 877, endPoint y: 143, distance: 90.8
click at [876, 167] on div "Menu items frap Add Sort Manage items" at bounding box center [935, 186] width 449 height 65
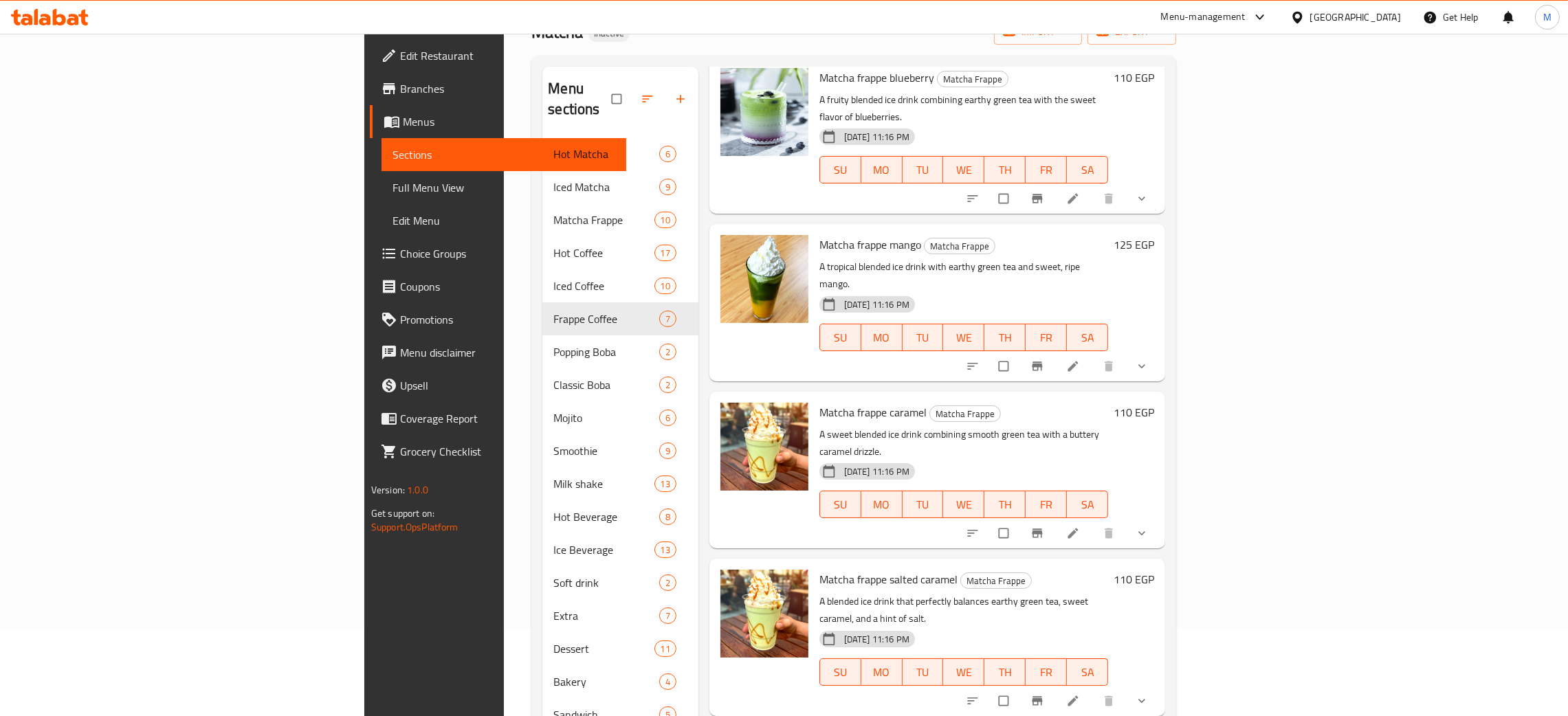
scroll to position [194, 0]
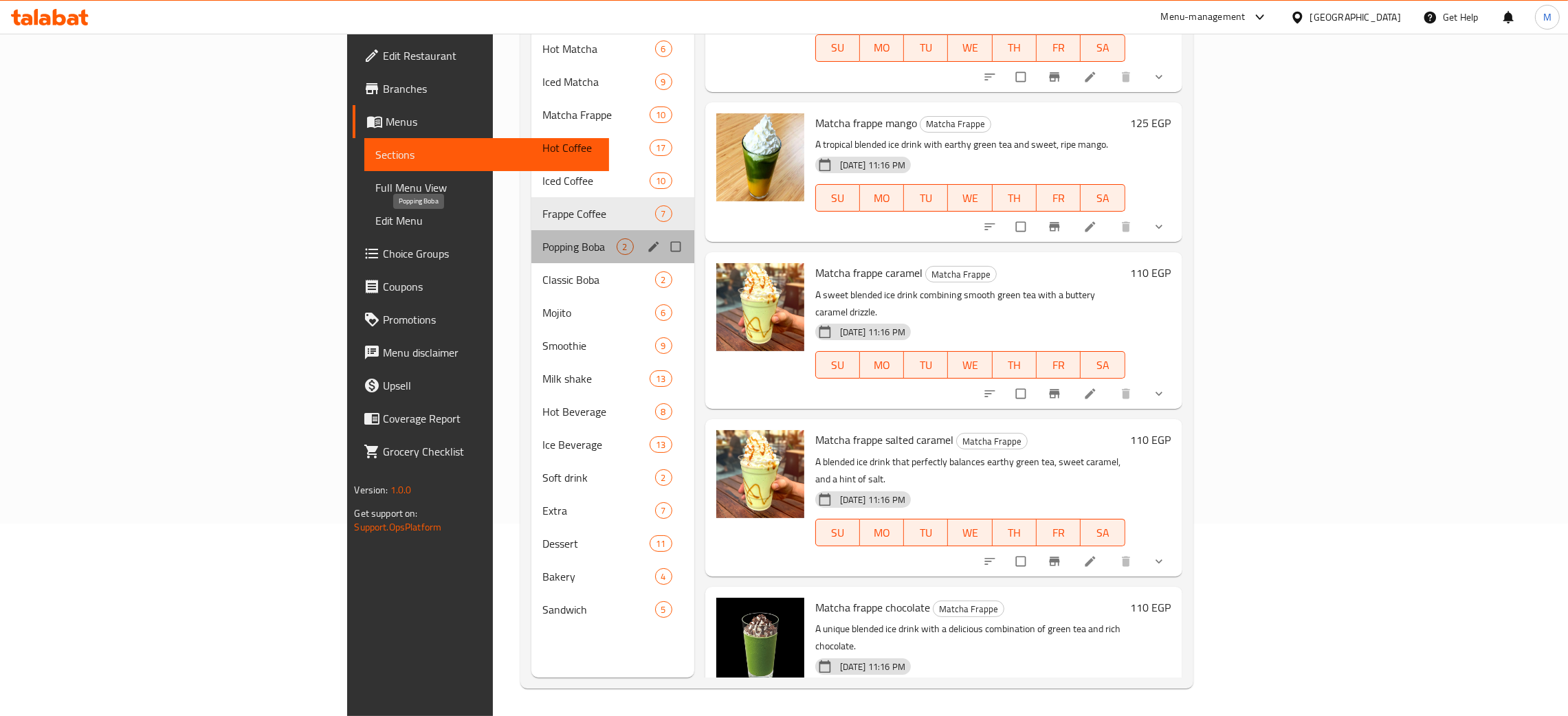
click at [542, 238] on span "Popping Boba" at bounding box center [579, 246] width 74 height 16
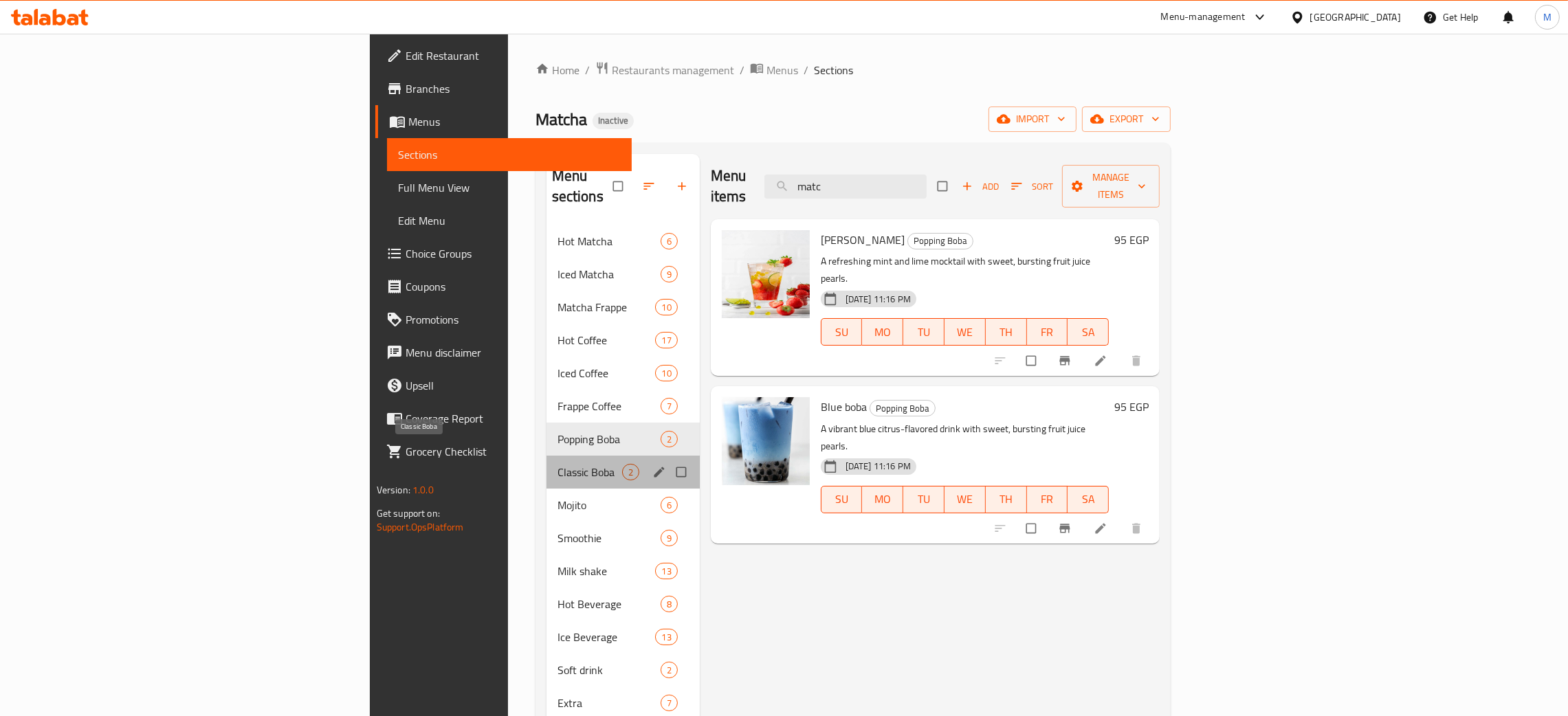
click at [558, 464] on span "Classic Boba" at bounding box center [590, 471] width 65 height 16
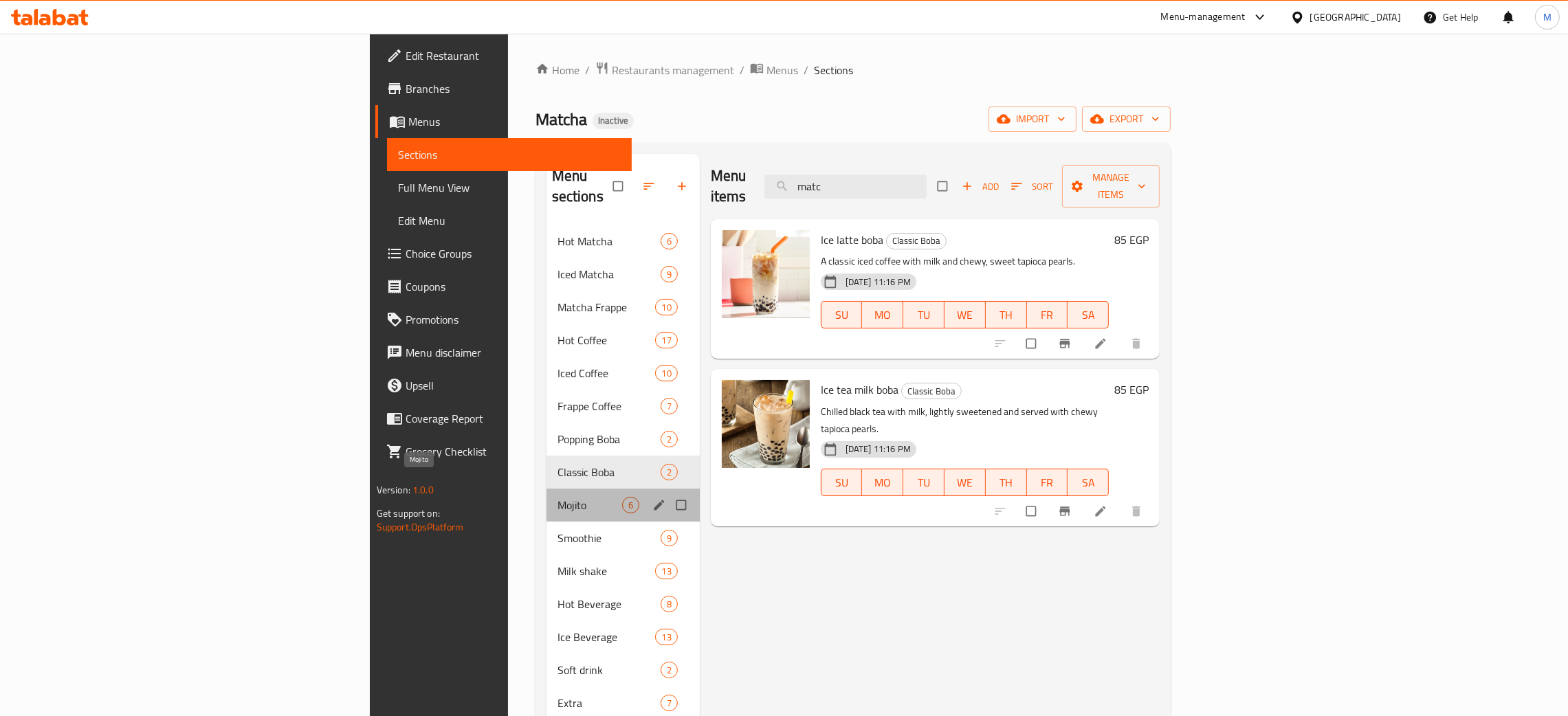
click at [558, 497] on span "Mojito" at bounding box center [590, 505] width 65 height 16
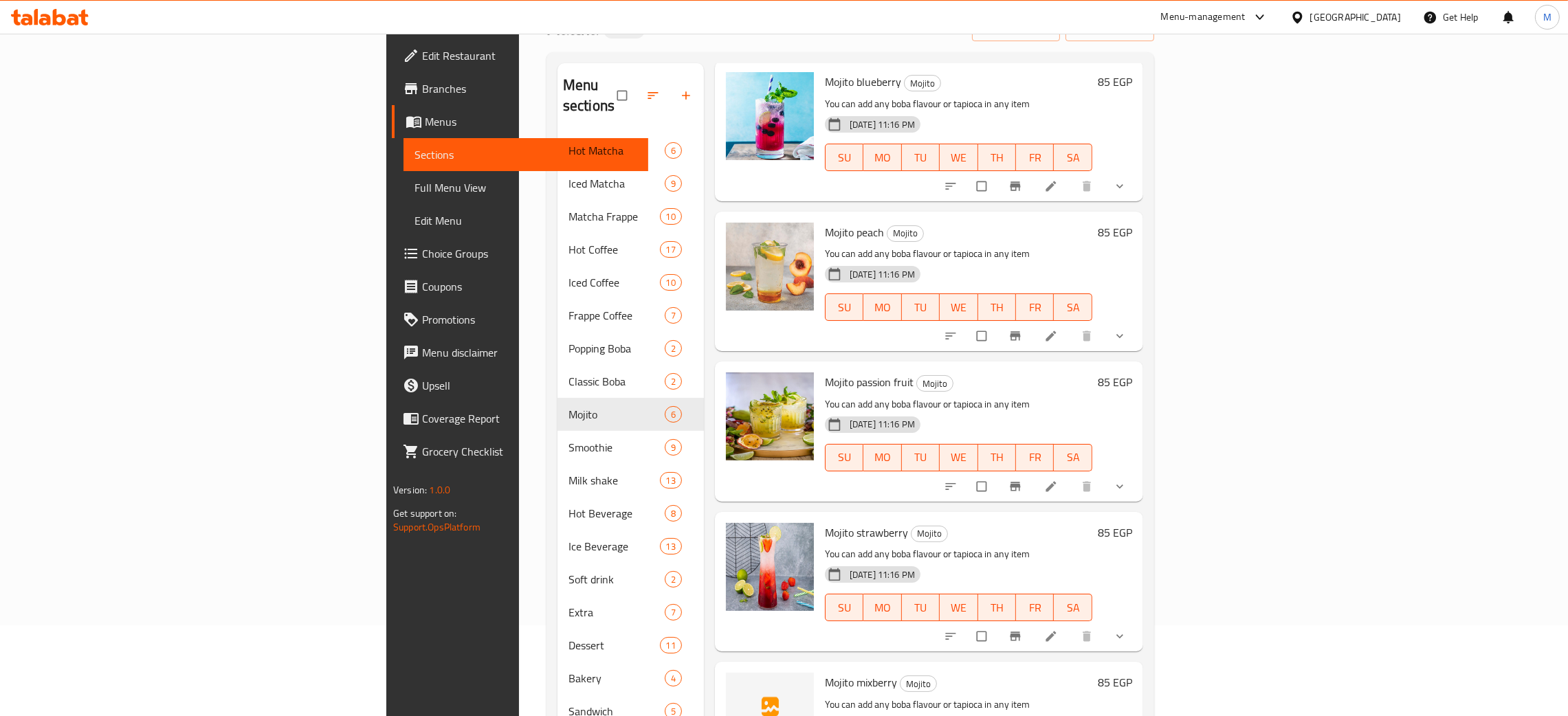
scroll to position [194, 0]
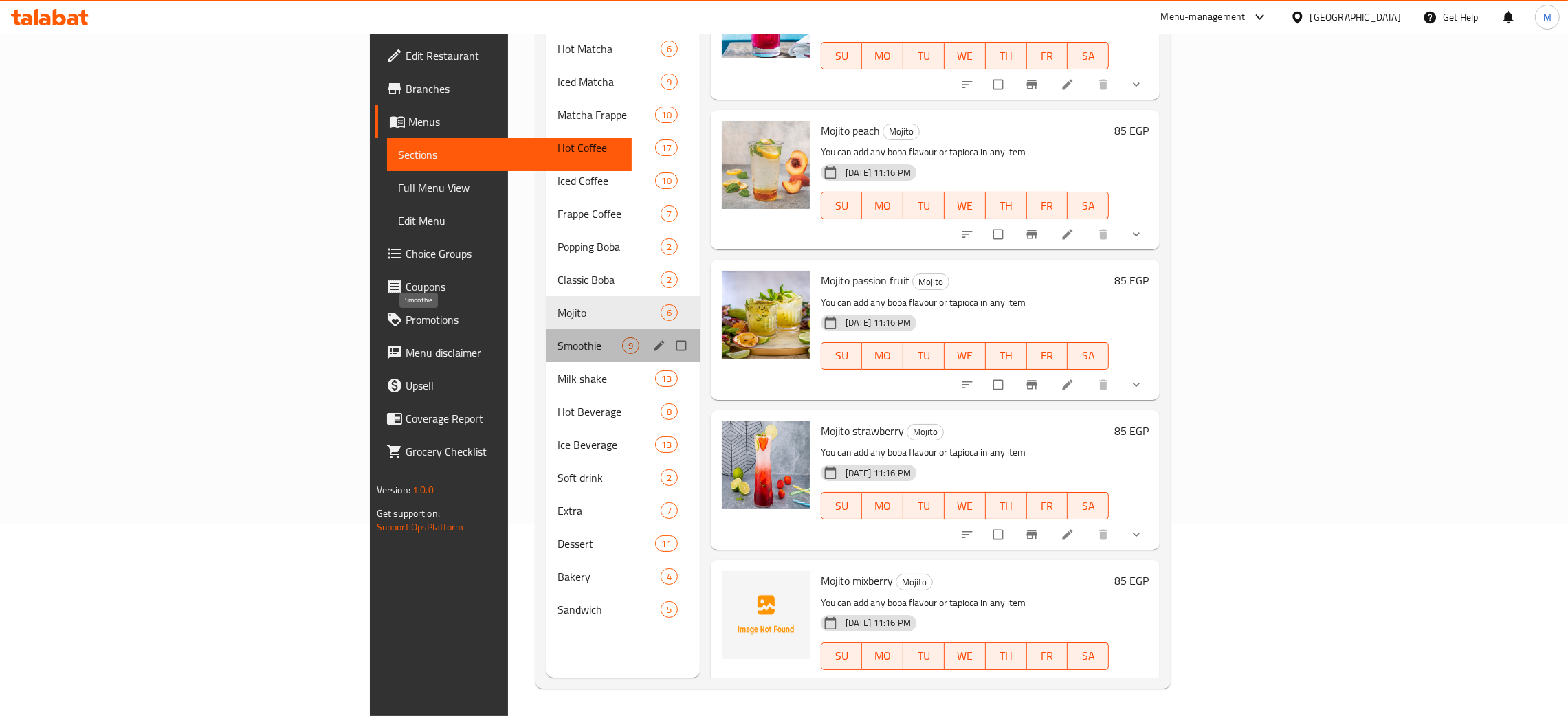
click at [558, 338] on span "Smoothie" at bounding box center [590, 345] width 65 height 16
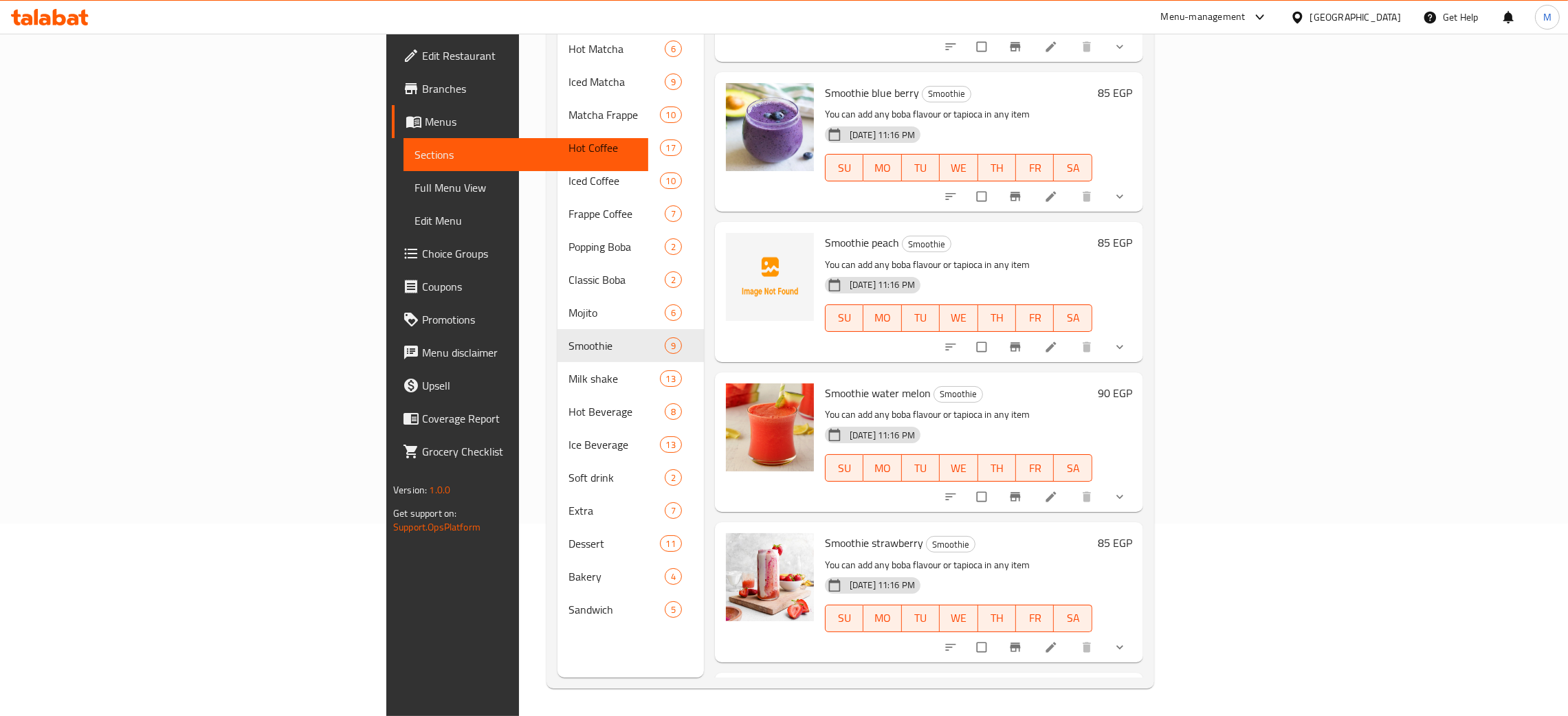
scroll to position [152, 0]
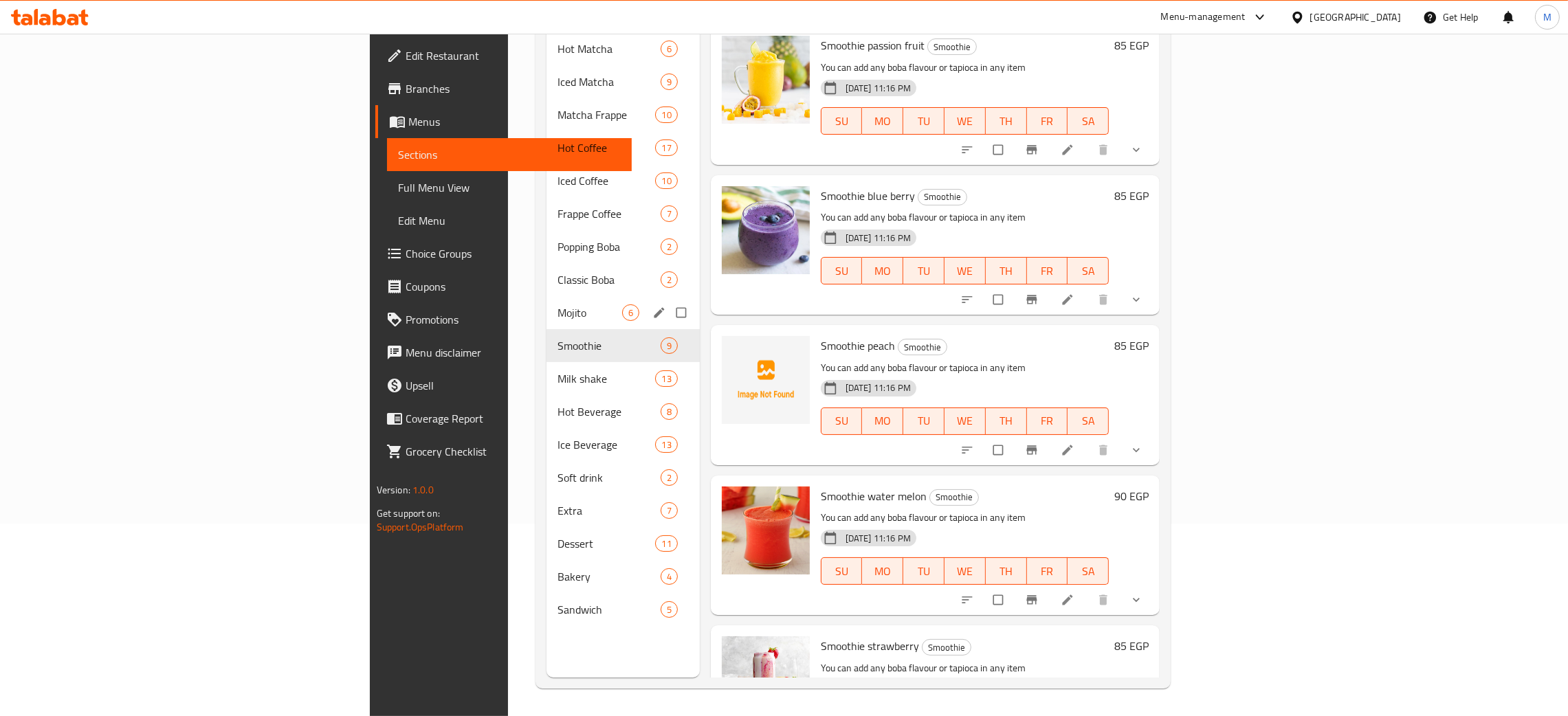
click at [547, 296] on div "Mojito 6" at bounding box center [623, 312] width 153 height 33
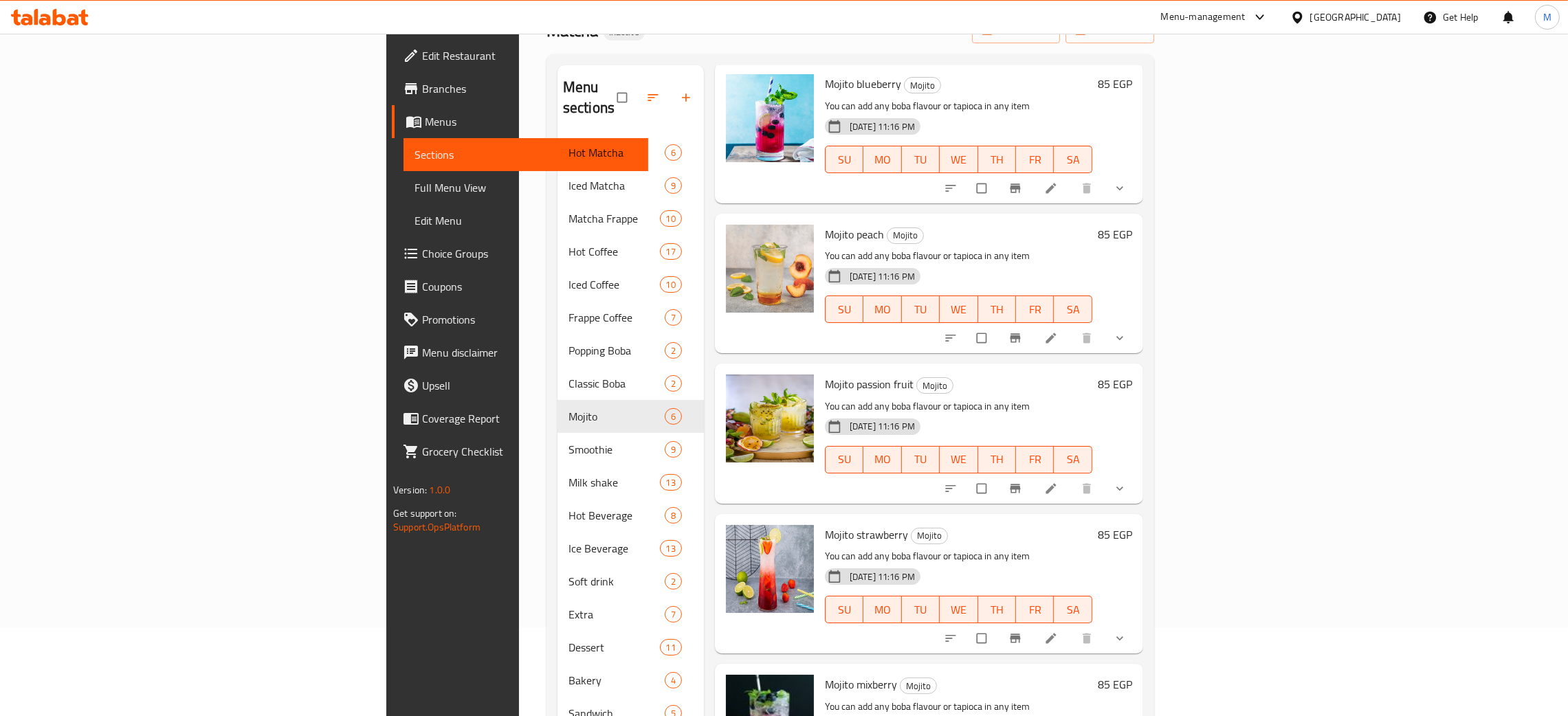
scroll to position [194, 0]
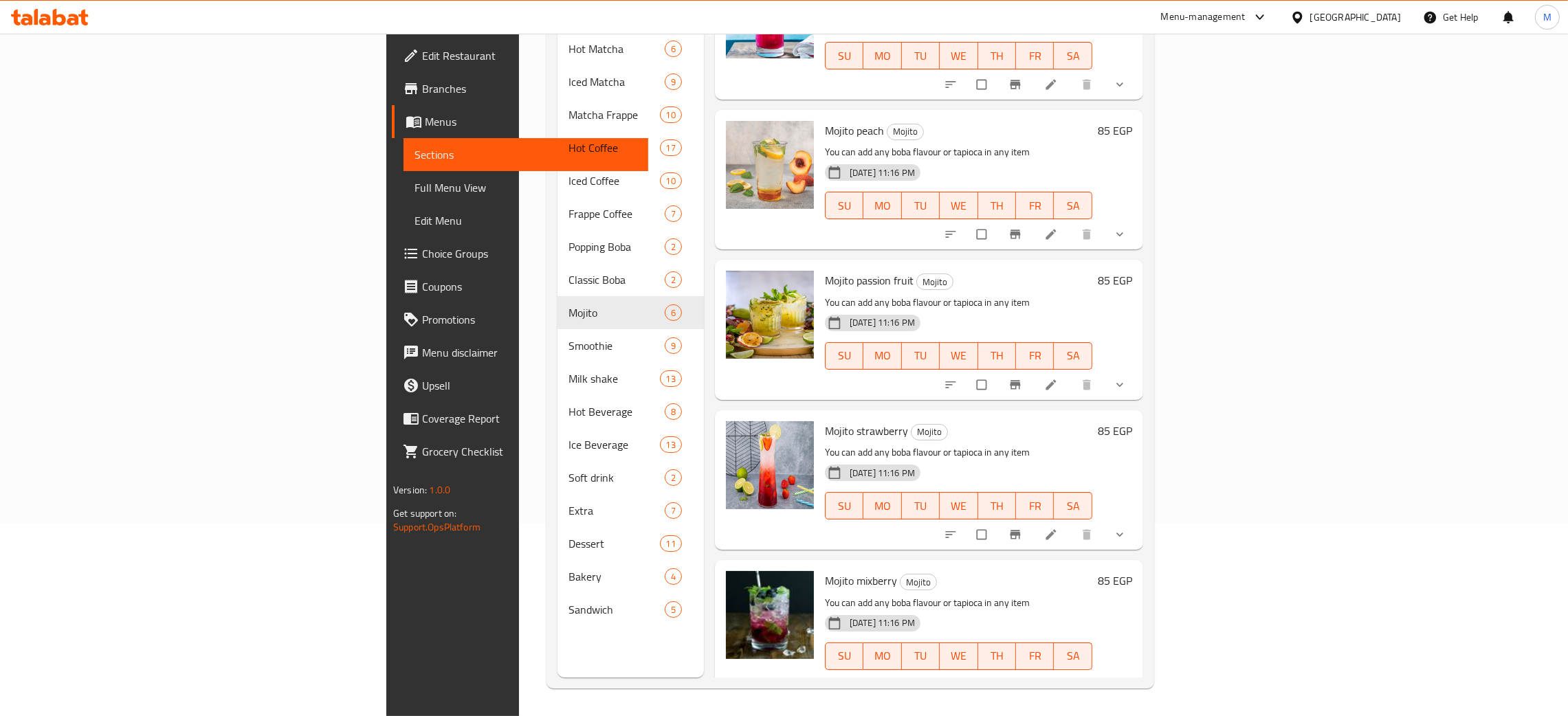
click at [721, 671] on div at bounding box center [770, 630] width 99 height 128
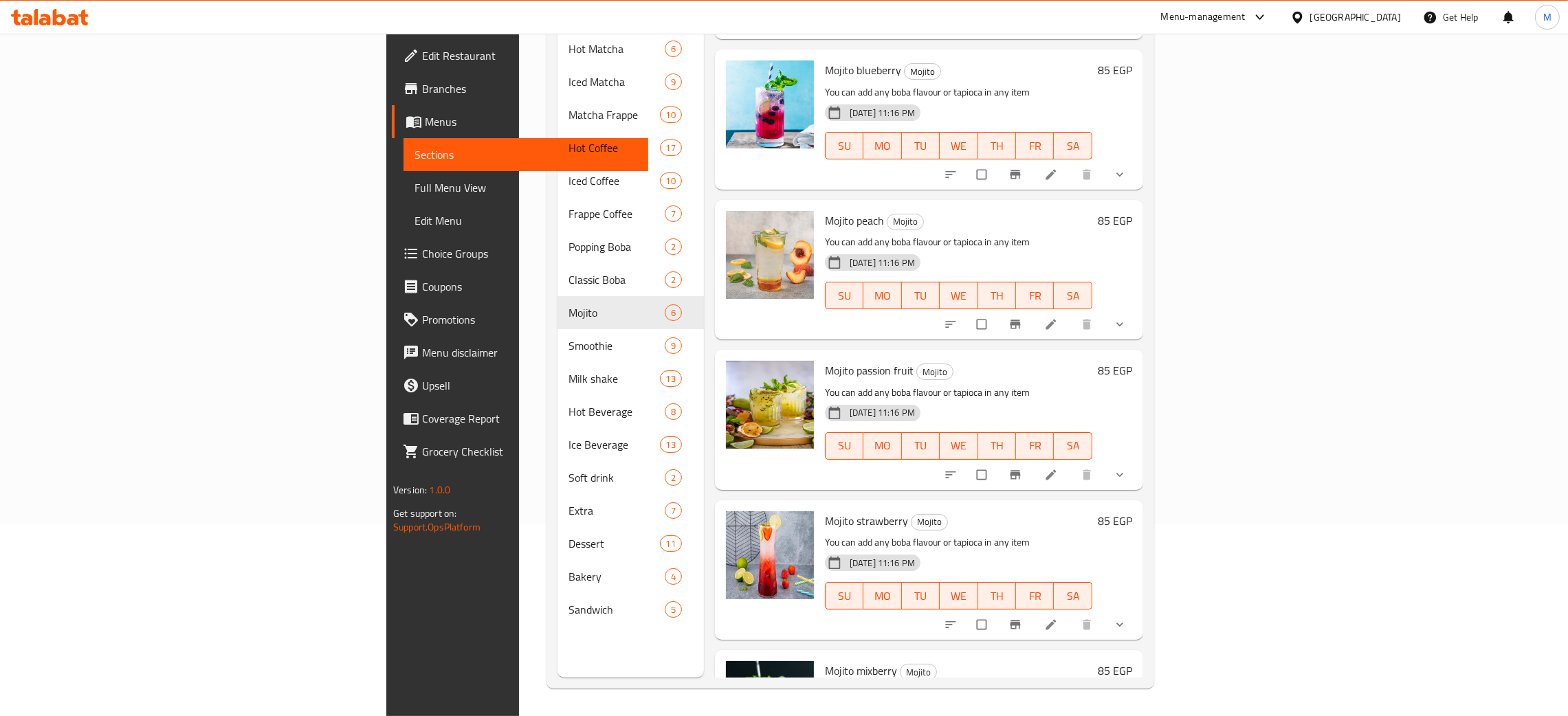
scroll to position [217, 0]
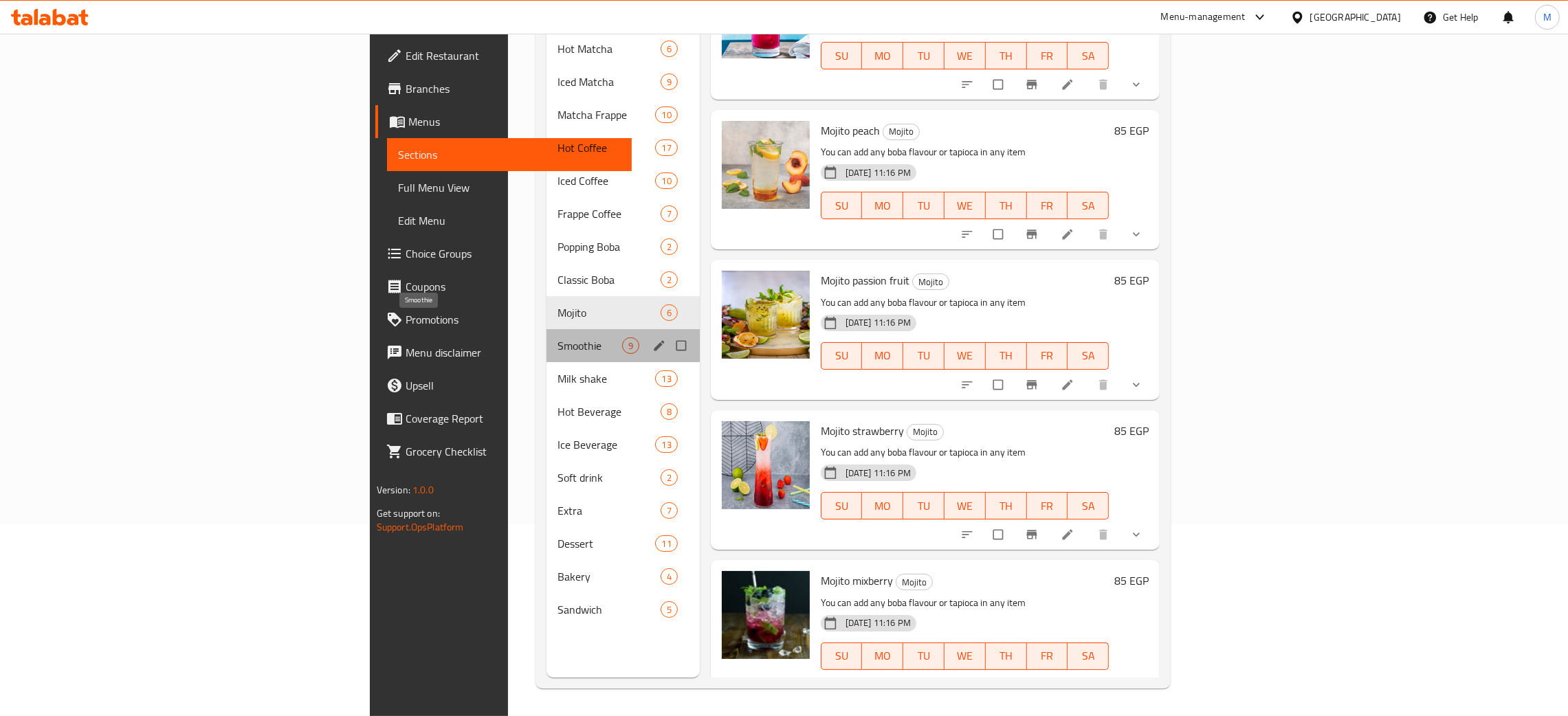
click at [558, 338] on span "Smoothie" at bounding box center [590, 345] width 65 height 16
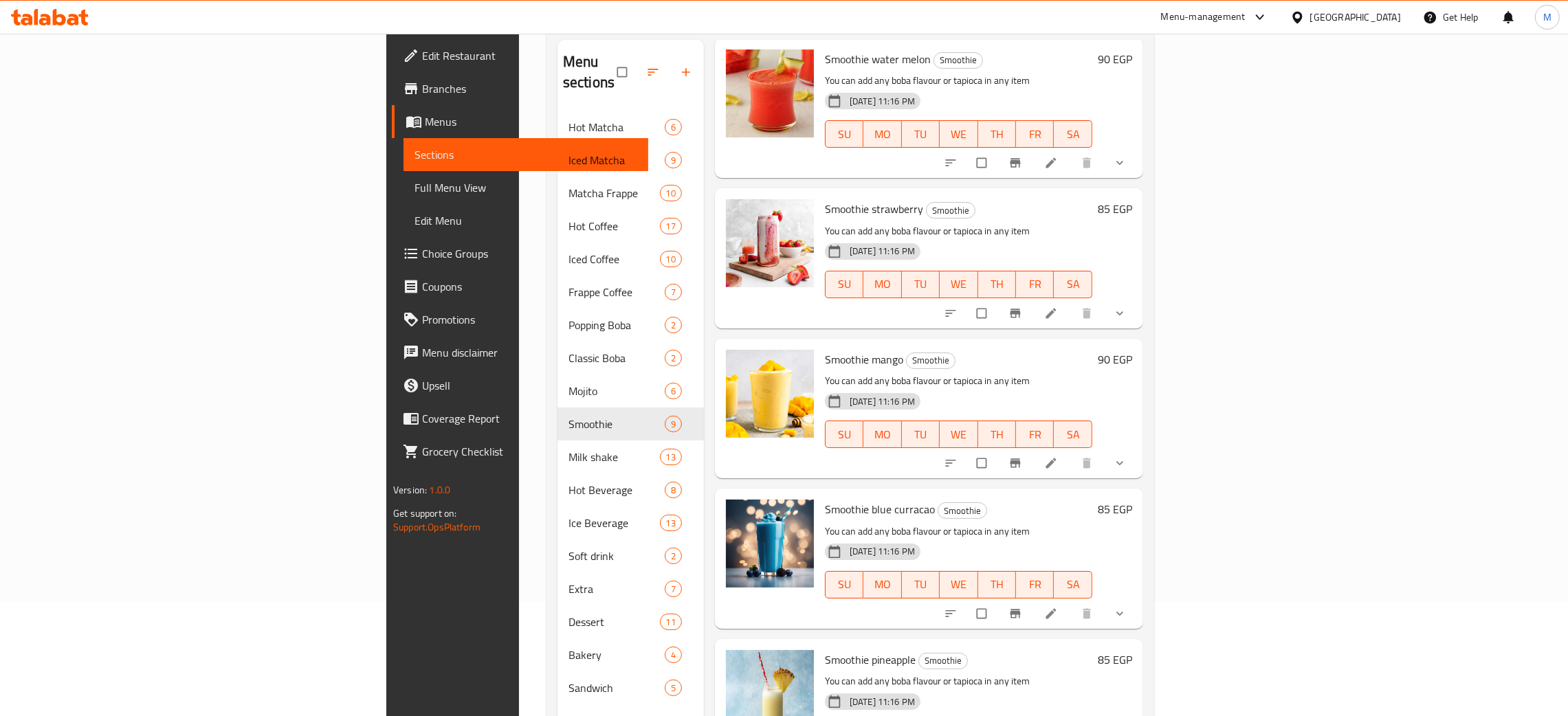
scroll to position [194, 0]
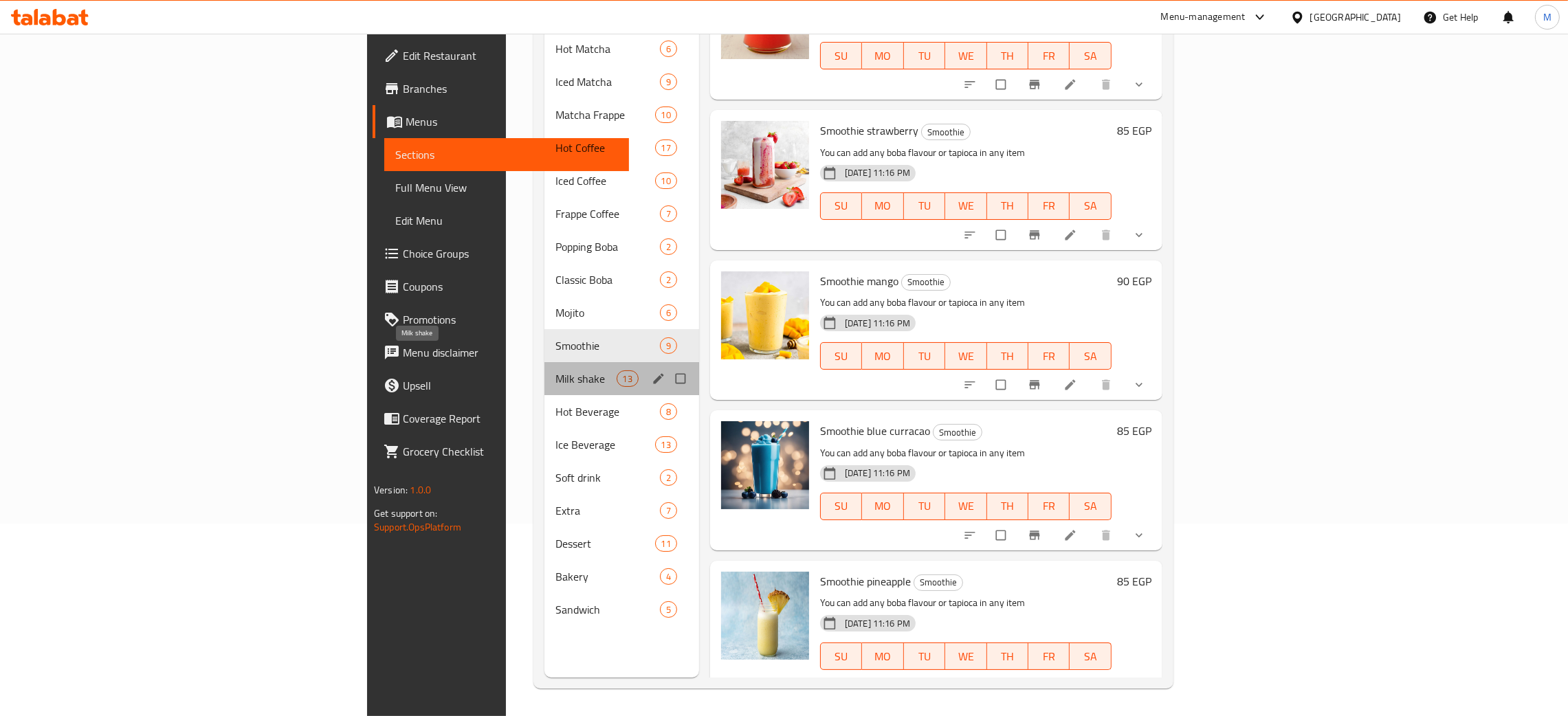
click at [555, 371] on span "Milk shake" at bounding box center [585, 378] width 61 height 16
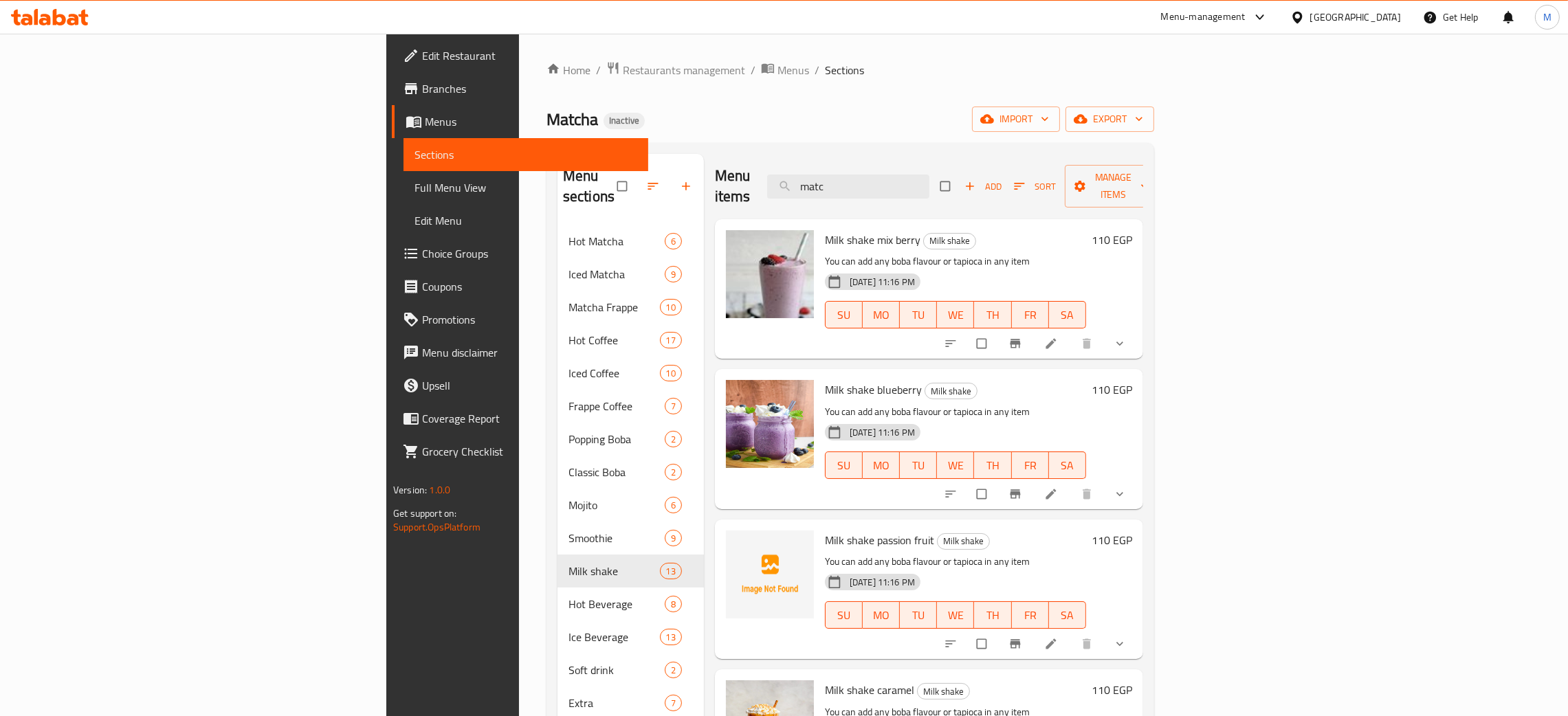
click at [836, 138] on div "Home / Restaurants management / Menus / Sections Matcha Inactive import export …" at bounding box center [851, 471] width 608 height 820
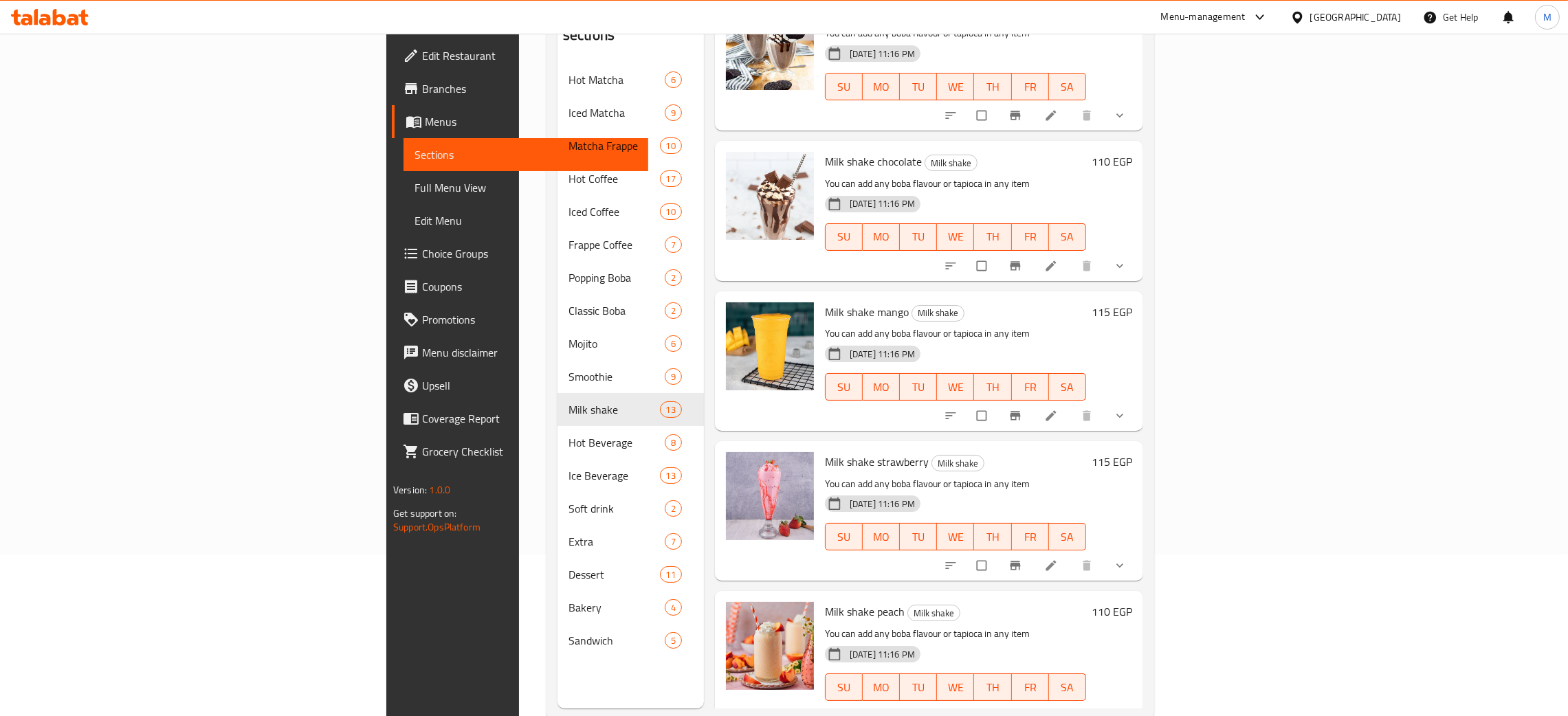
scroll to position [194, 0]
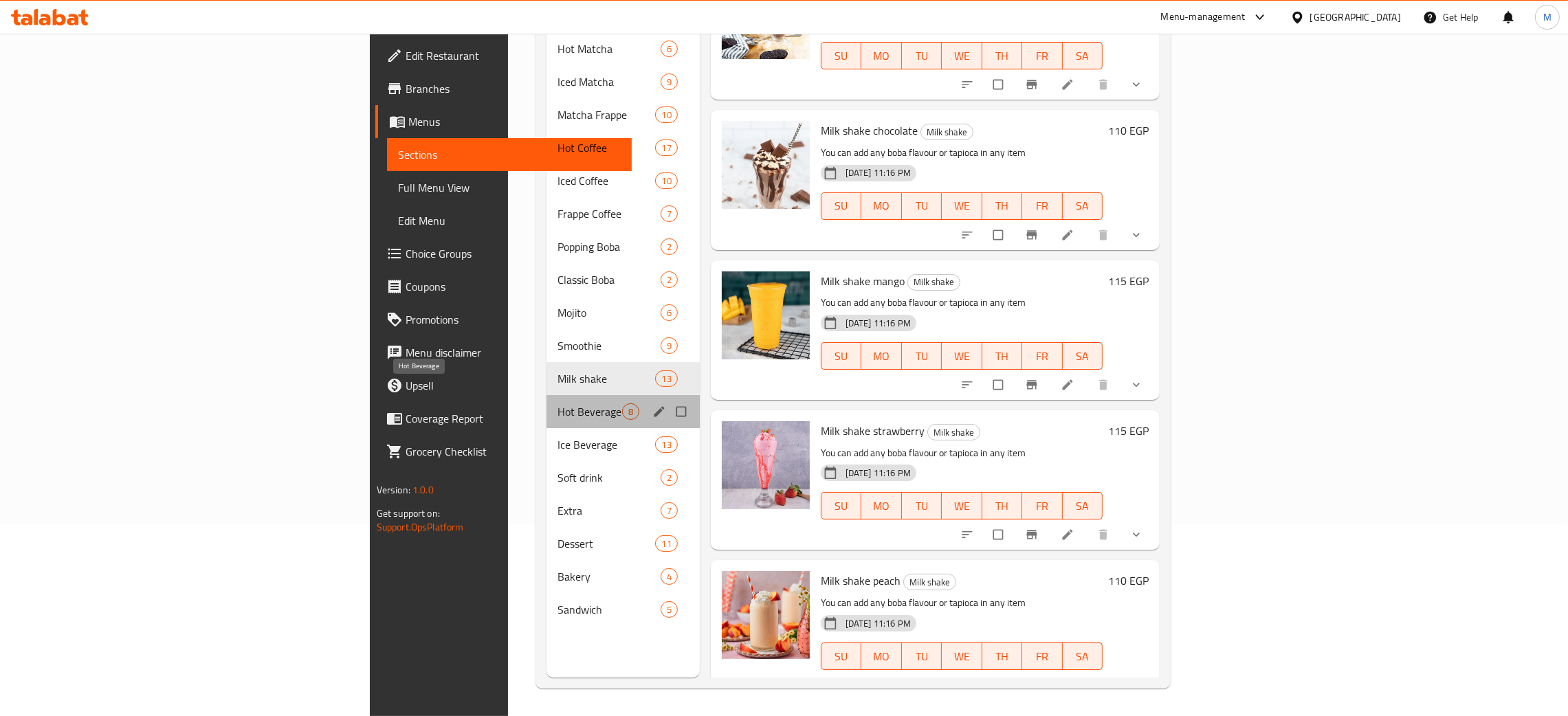
click at [558, 404] on span "Hot Beverage" at bounding box center [590, 411] width 65 height 16
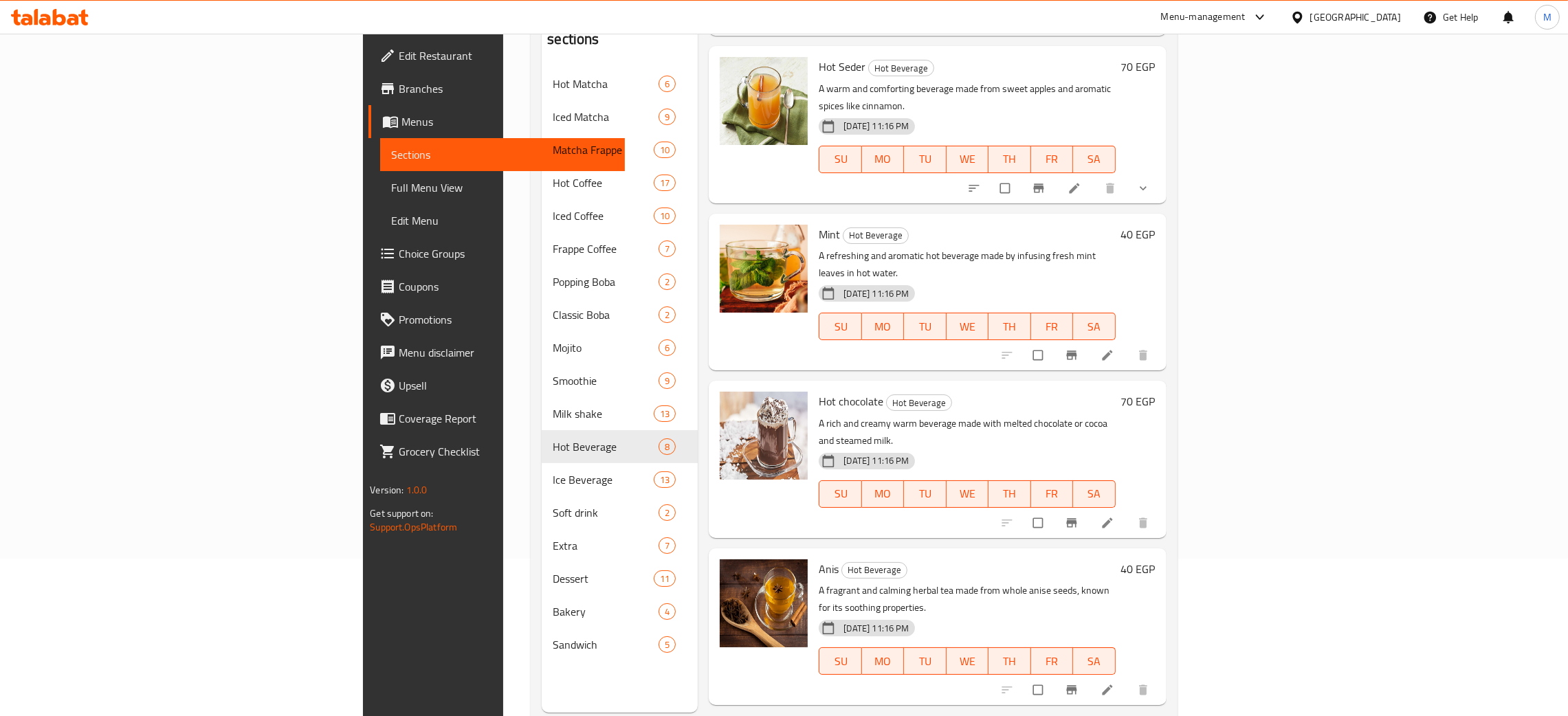
scroll to position [194, 0]
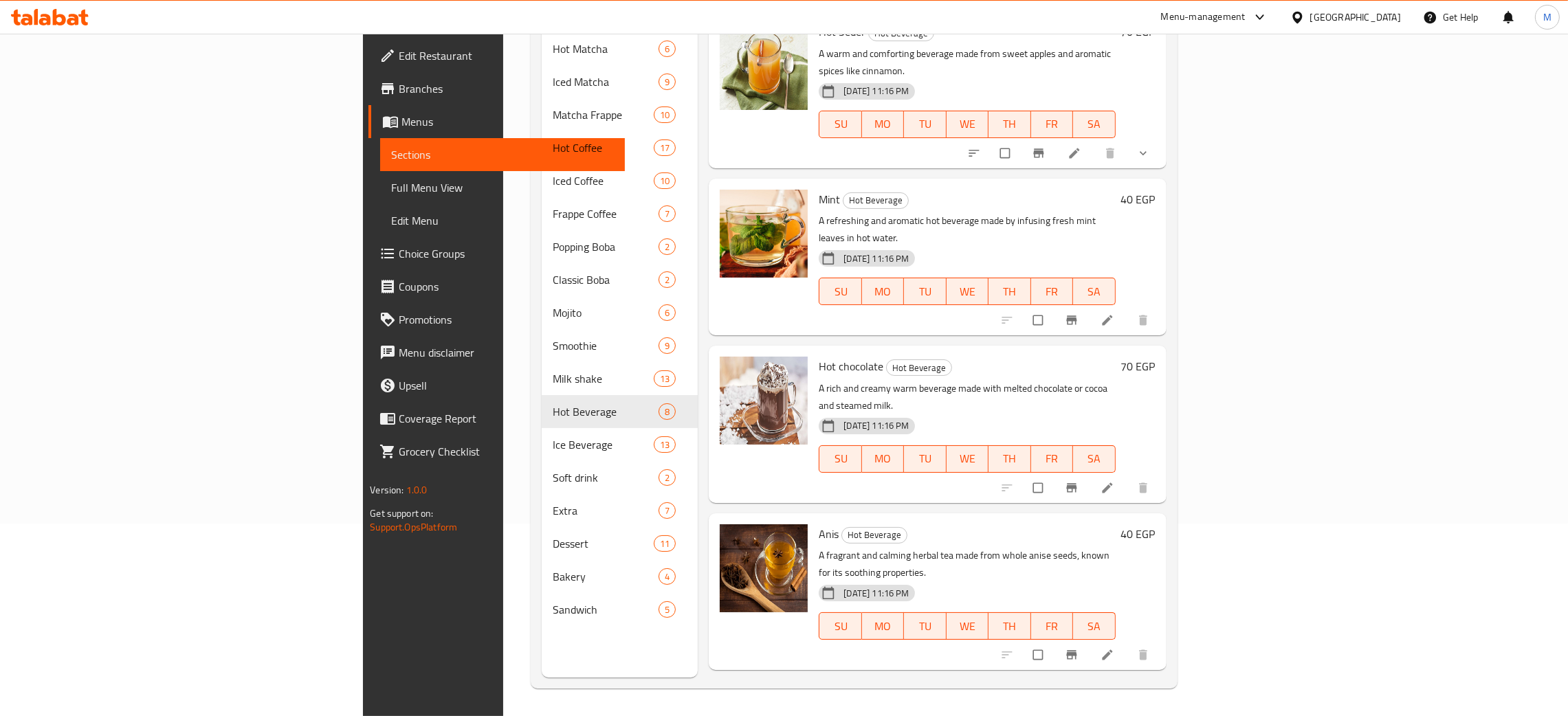
click at [541, 665] on div "Menu sections Hot Matcha 6 Iced Matcha 9 Matcha Frappe 10 Hot Coffee 17 Iced Co…" at bounding box center [619, 319] width 156 height 716
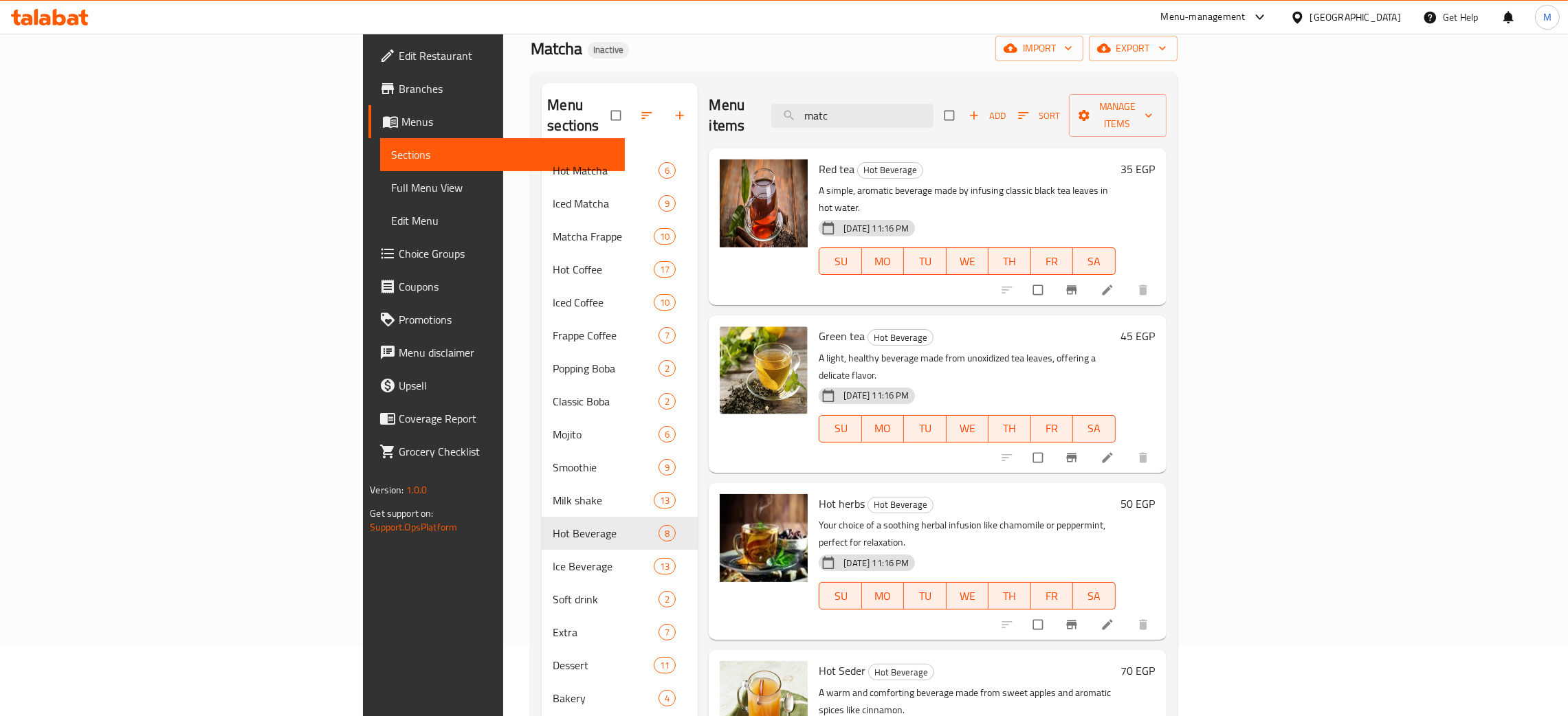
scroll to position [0, 0]
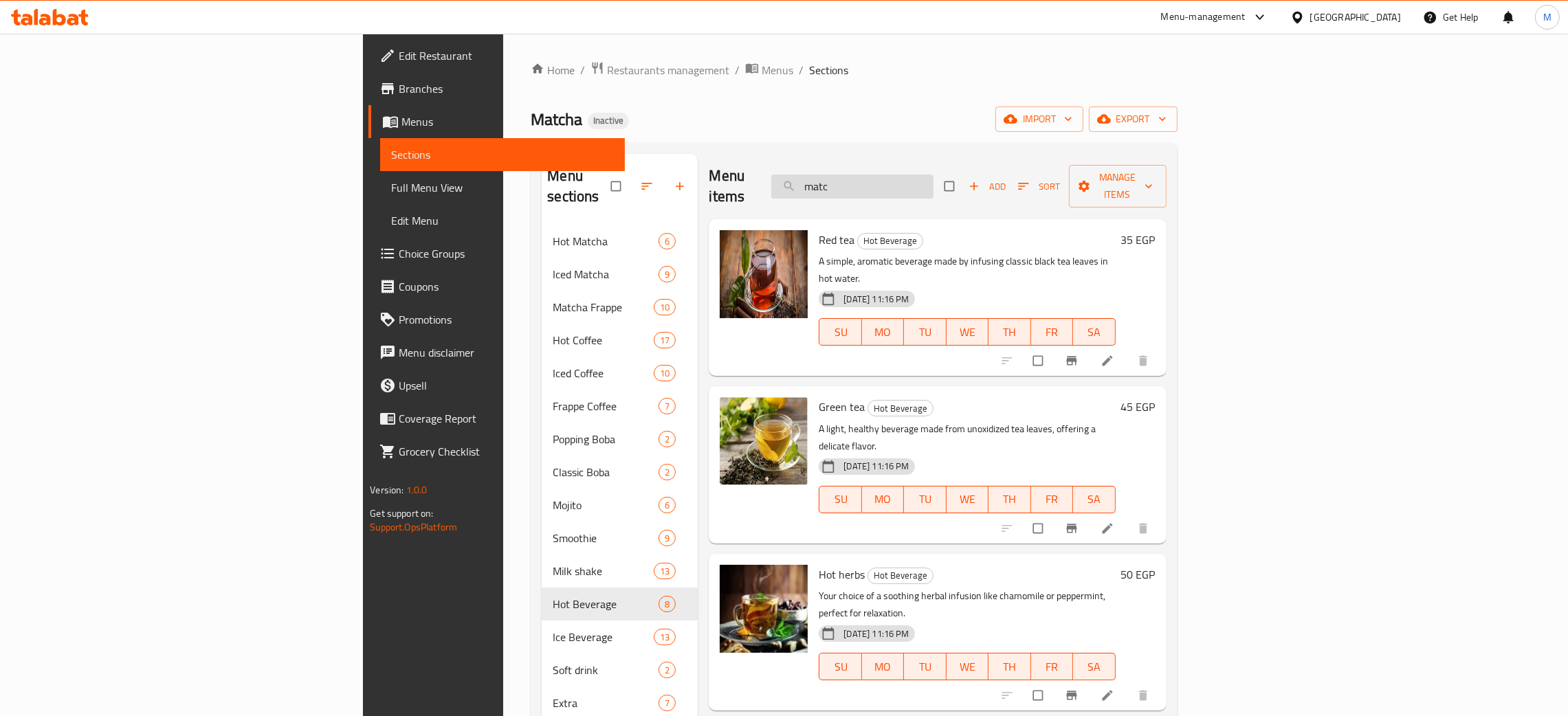
drag, startPoint x: 964, startPoint y: 172, endPoint x: 941, endPoint y: 179, distance: 24.0
click at [934, 179] on input "matc" at bounding box center [852, 186] width 162 height 24
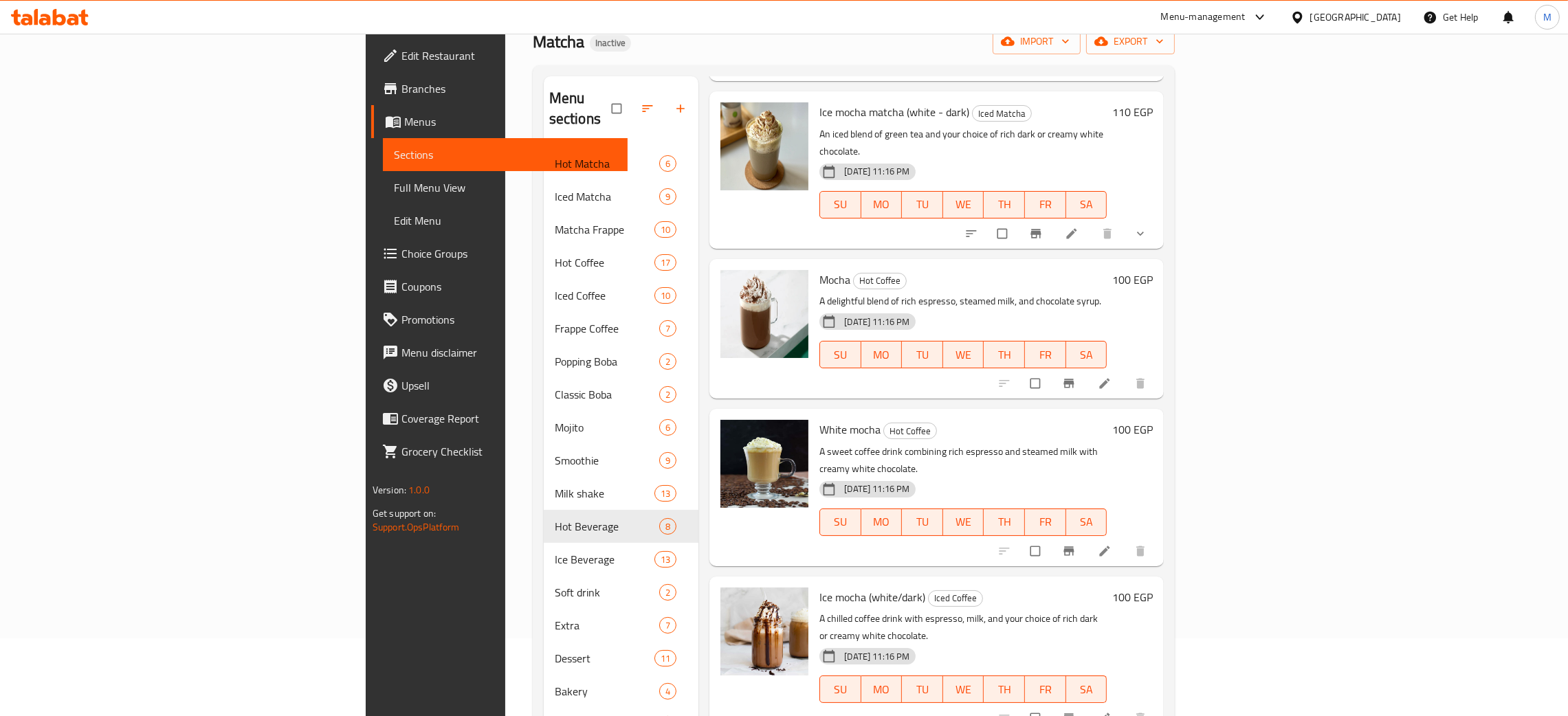
scroll to position [194, 0]
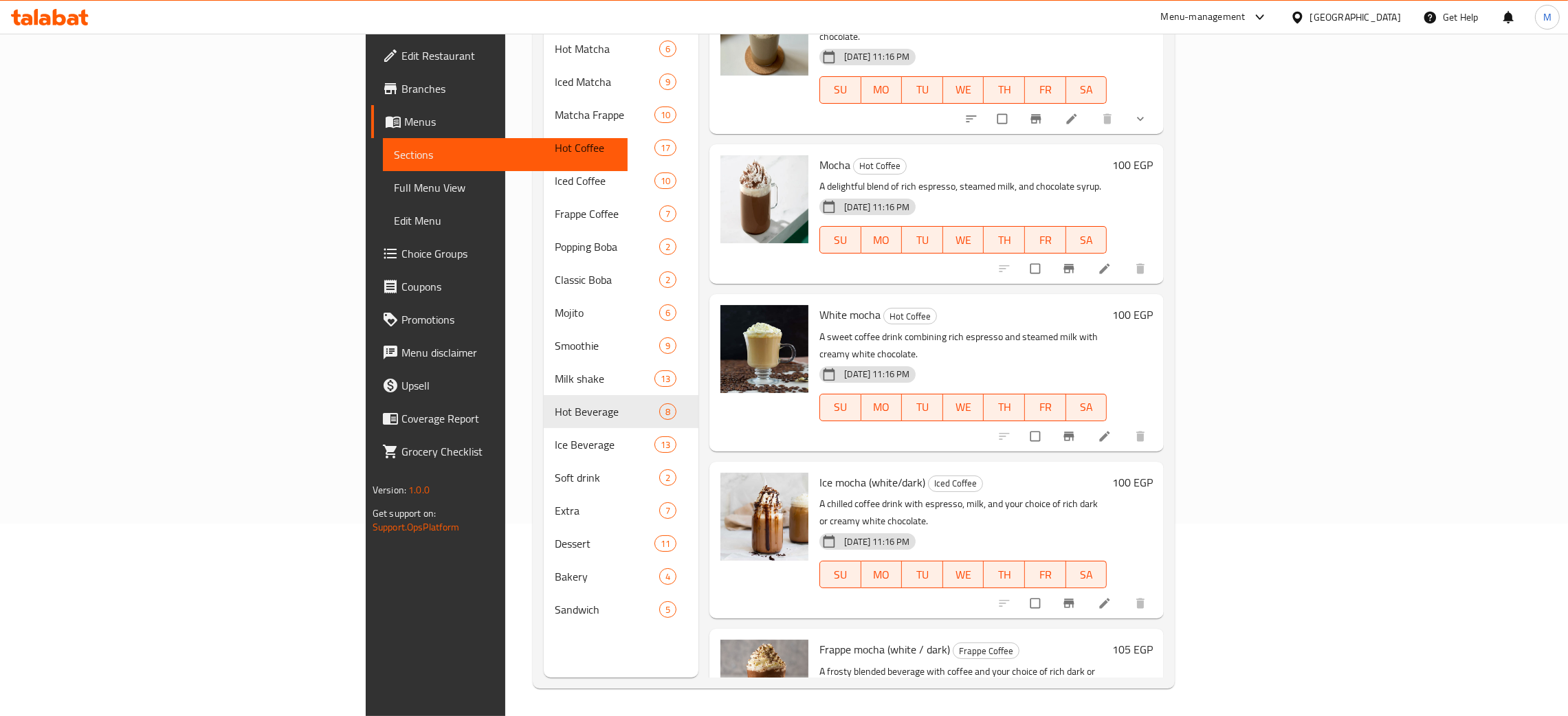
type input "moch"
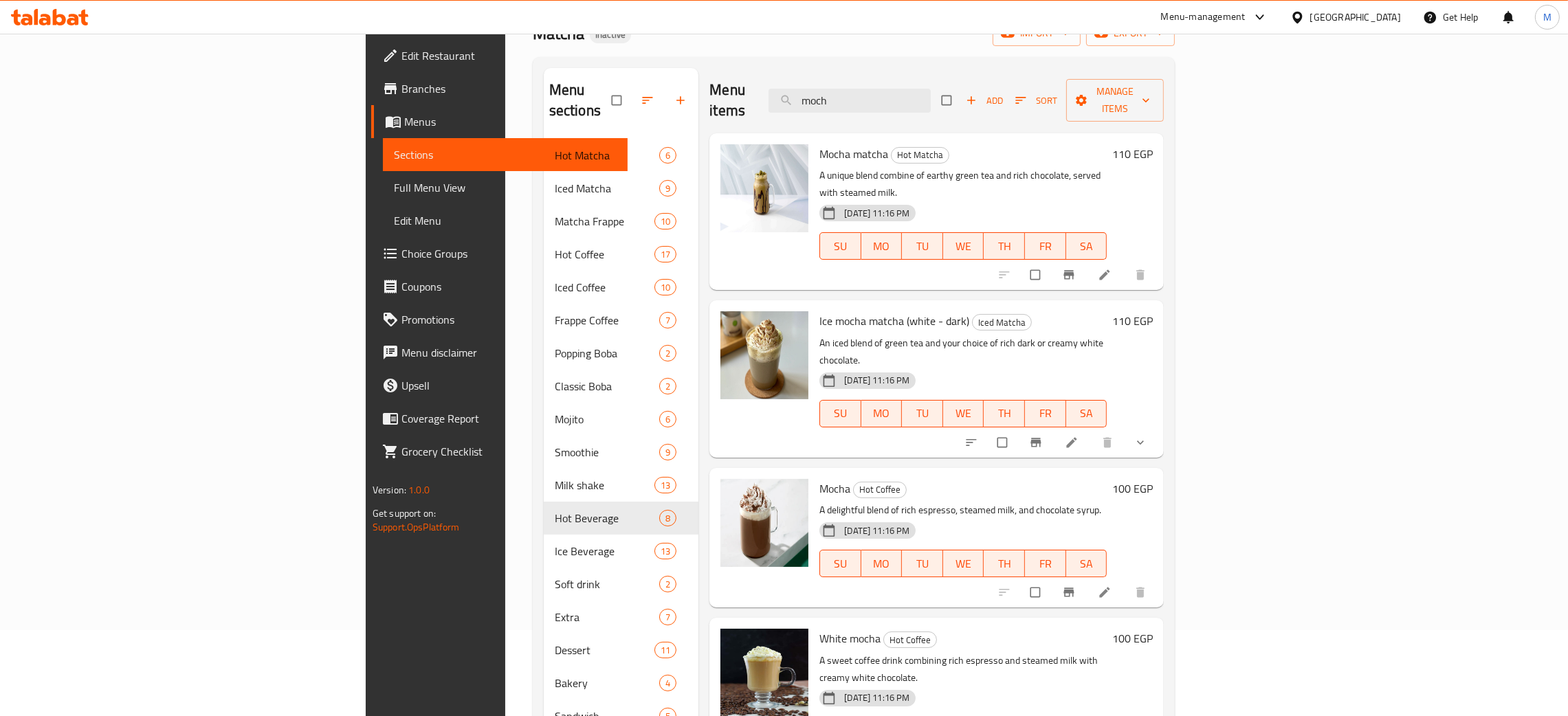
scroll to position [0, 0]
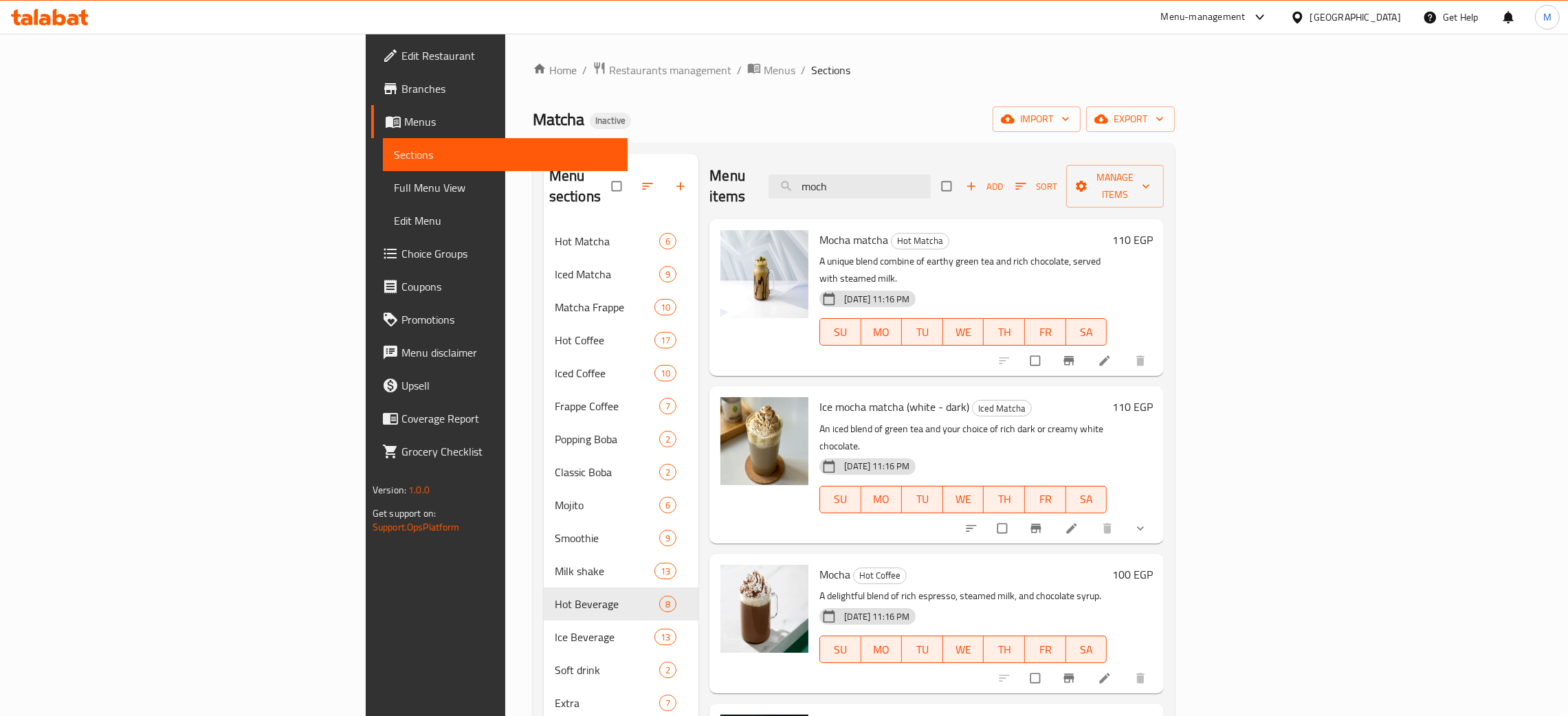
drag, startPoint x: 987, startPoint y: 178, endPoint x: 886, endPoint y: 152, distance: 104.3
click at [886, 152] on div "Menu sections Hot Matcha 6 Iced Matcha 9 Matcha Frappe 10 Hot Coffee 17 Iced Co…" at bounding box center [854, 512] width 642 height 738
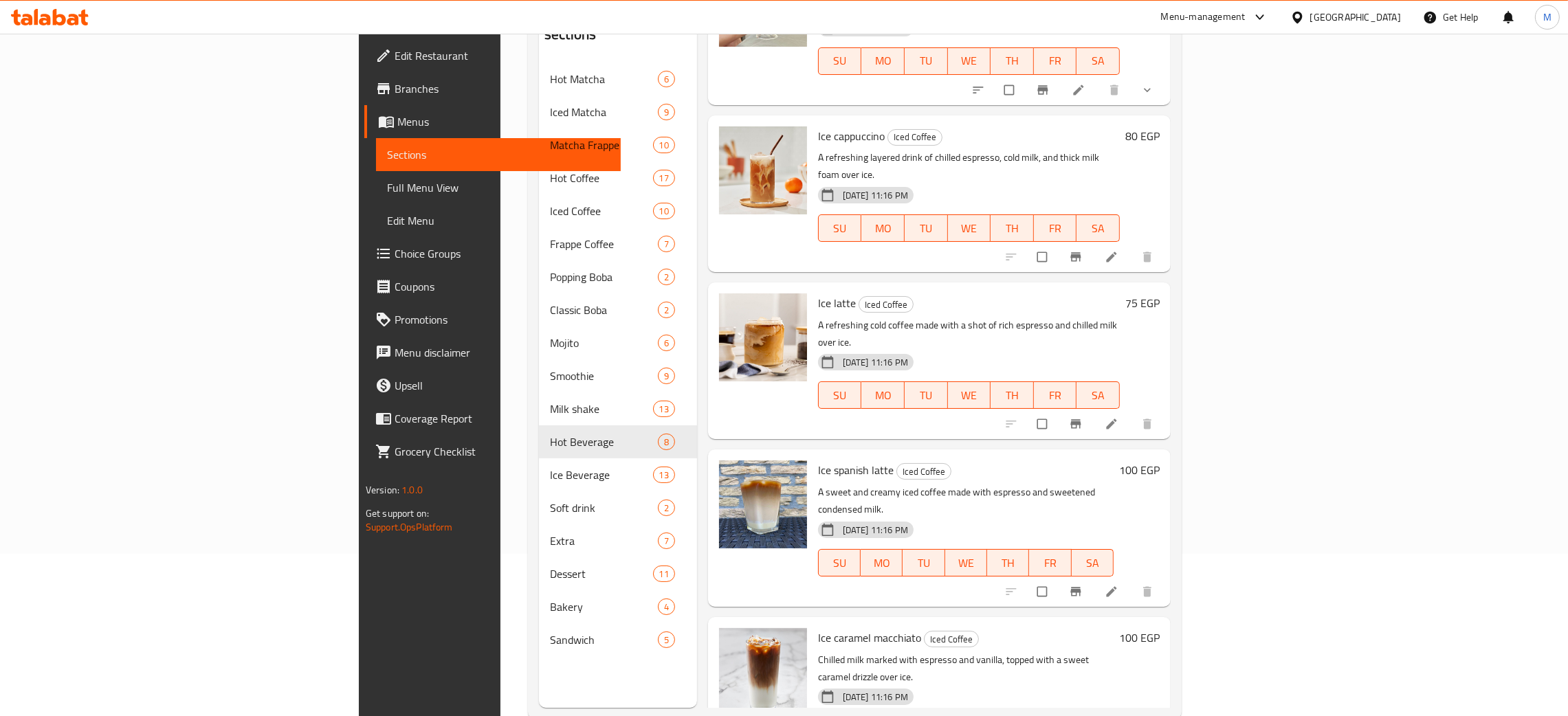
scroll to position [194, 0]
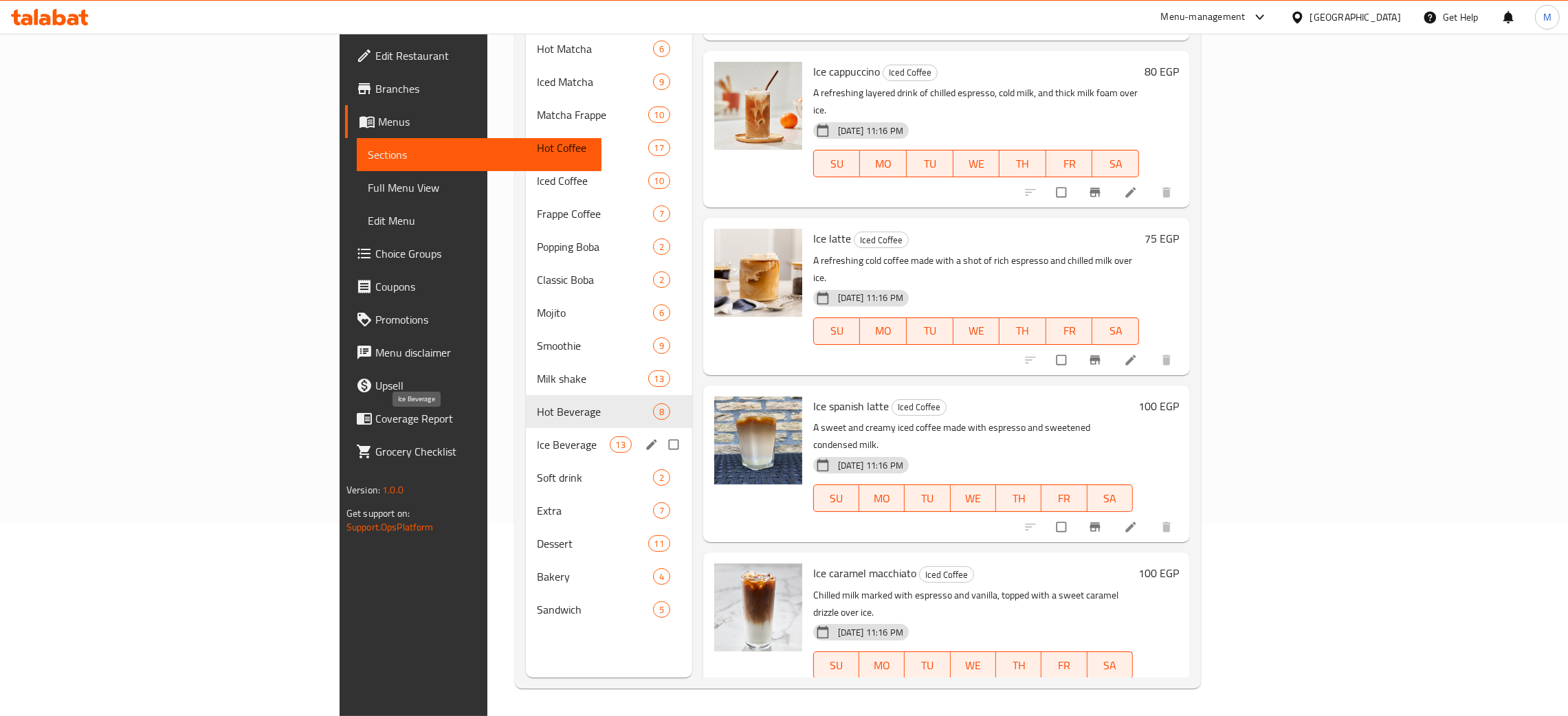
type input "press"
click at [537, 437] on span "Ice Beverage" at bounding box center [573, 445] width 72 height 16
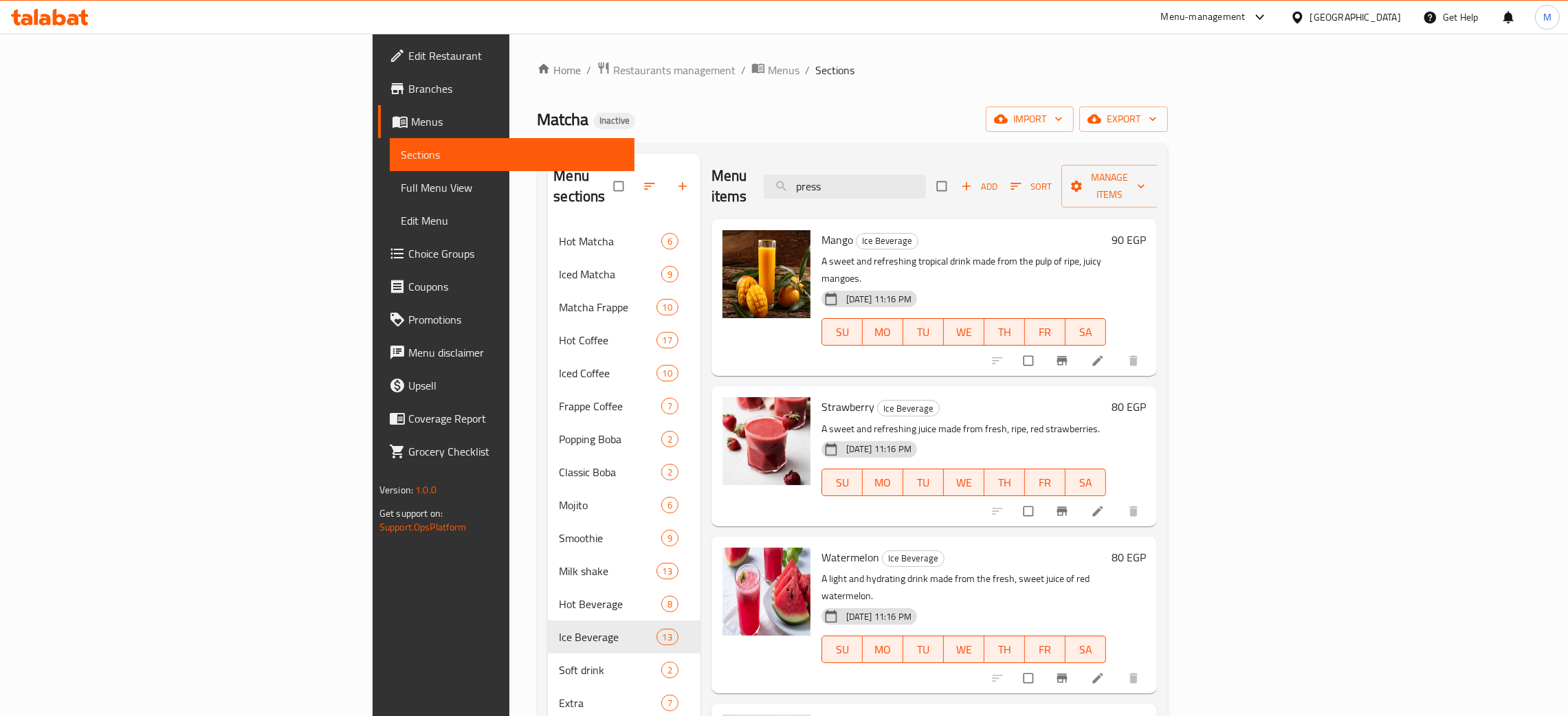
drag, startPoint x: 992, startPoint y: 178, endPoint x: 898, endPoint y: 139, distance: 101.8
click at [893, 146] on div "Menu sections Hot Matcha 6 Iced Matcha 9 Matcha Frappe 10 Hot Coffee 17 Iced Co…" at bounding box center [852, 512] width 631 height 738
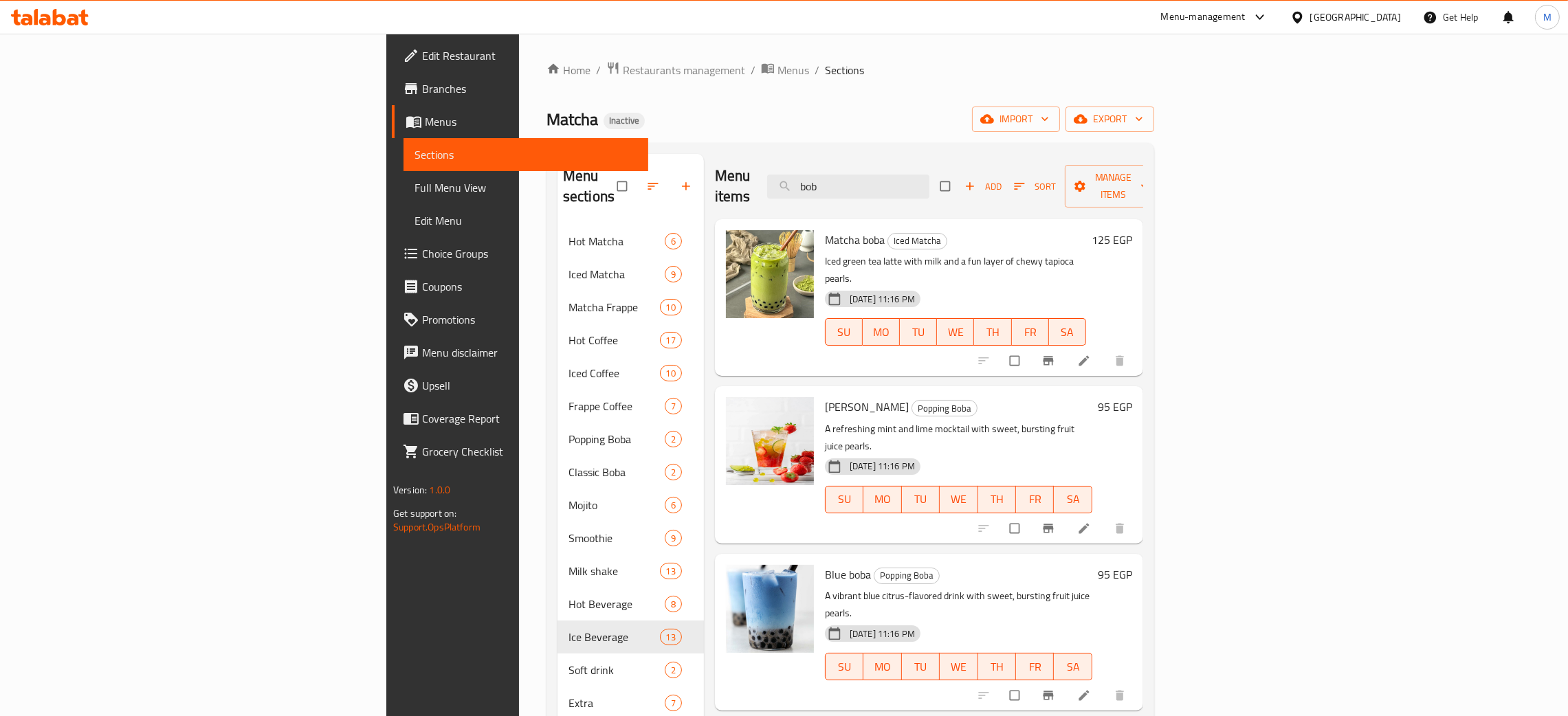
click at [752, 128] on div "Matcha Inactive import export" at bounding box center [851, 119] width 608 height 25
click at [930, 175] on input "bob" at bounding box center [848, 186] width 162 height 24
type input "boba"
drag, startPoint x: 974, startPoint y: 172, endPoint x: 831, endPoint y: 148, distance: 145.0
click at [828, 152] on div "Menu sections Hot Matcha 6 Iced Matcha 9 Matcha Frappe 10 Hot Coffee 17 Iced Co…" at bounding box center [851, 512] width 608 height 738
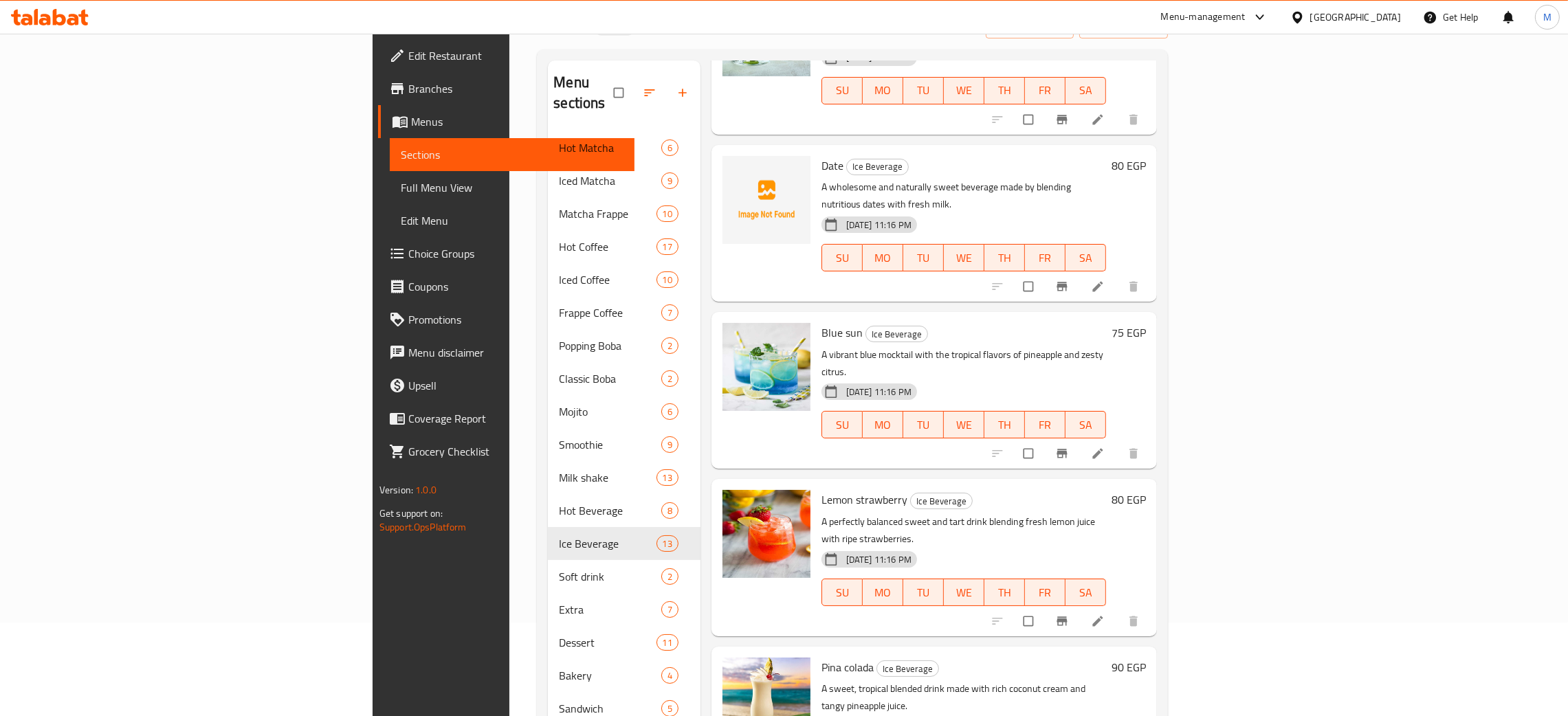
scroll to position [194, 0]
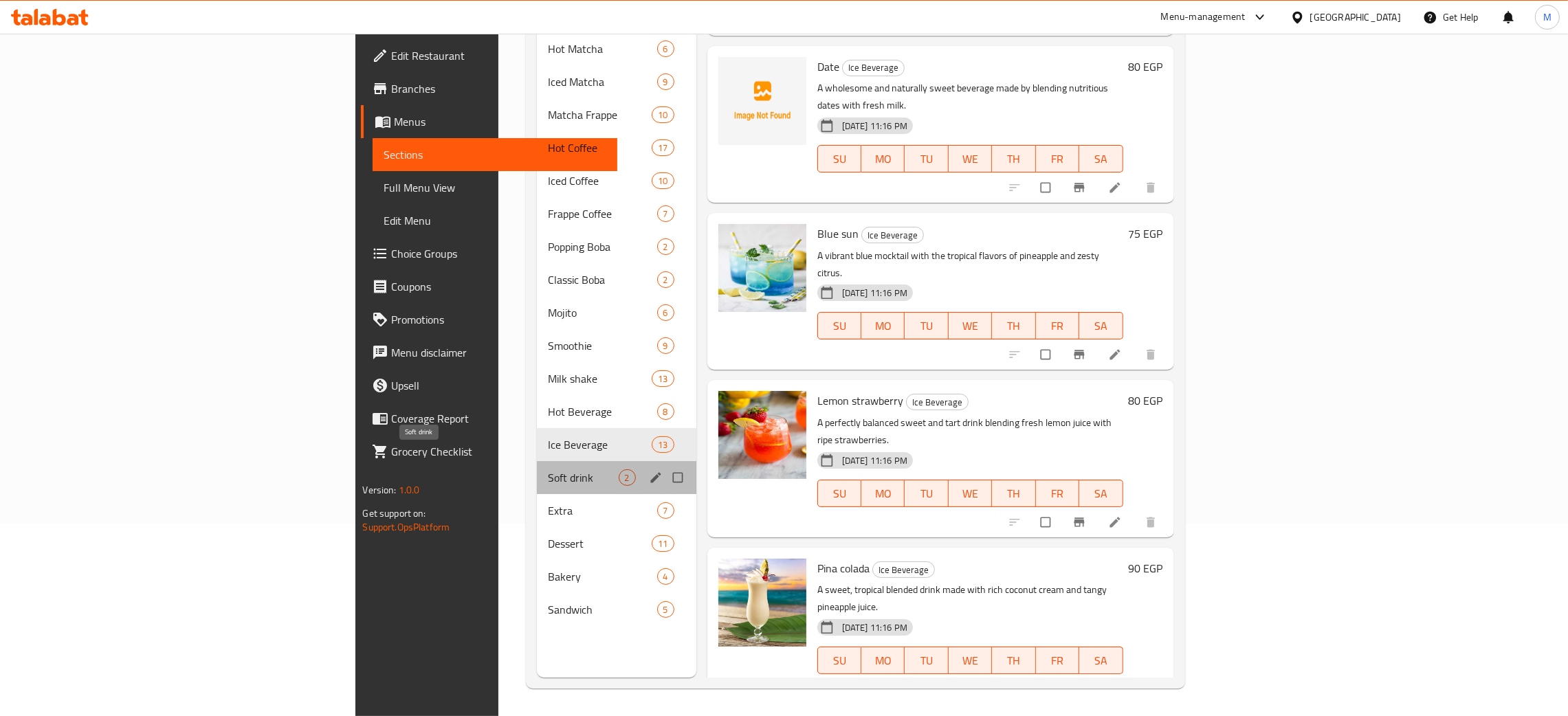
click at [548, 470] on span "Soft drink" at bounding box center [582, 478] width 70 height 16
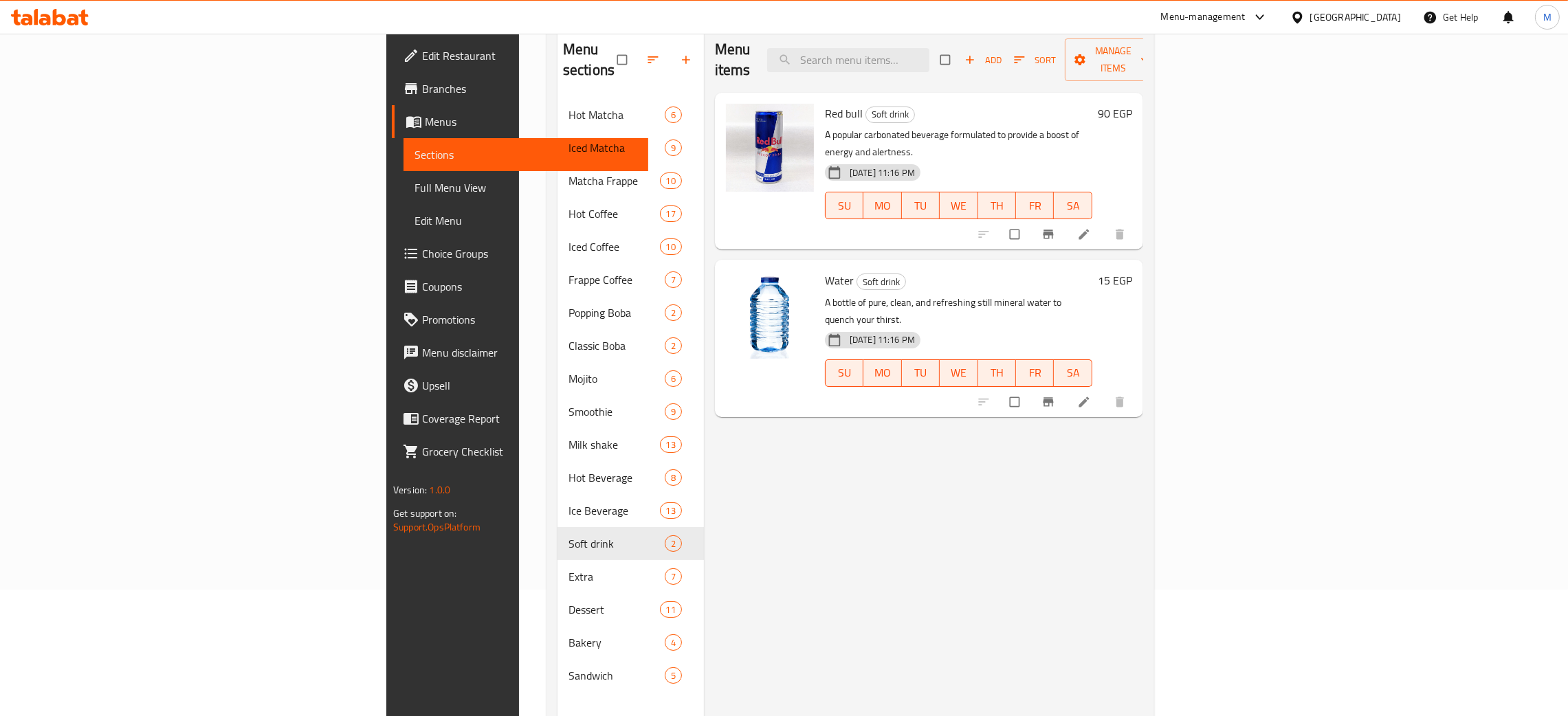
scroll to position [91, 0]
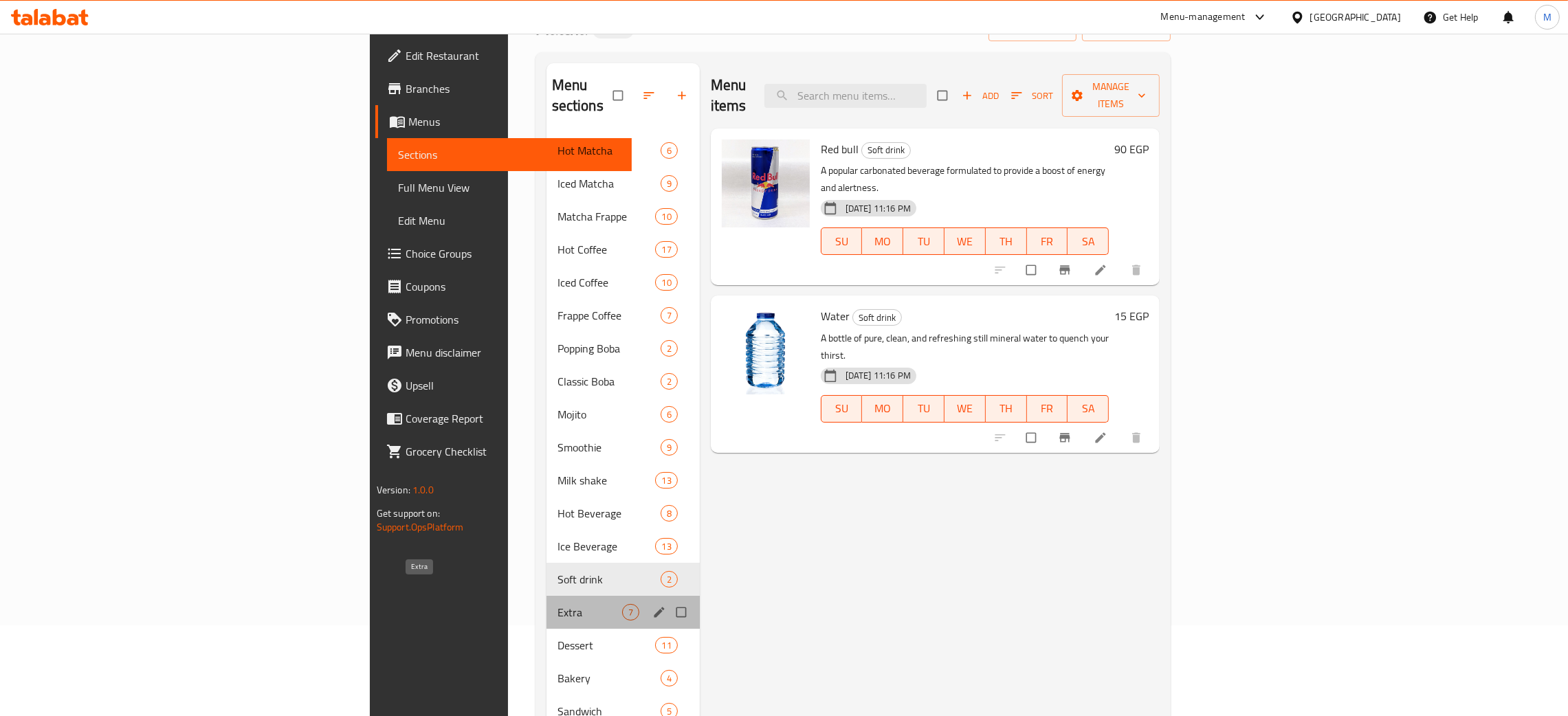
click at [558, 604] on span "Extra" at bounding box center [590, 612] width 65 height 16
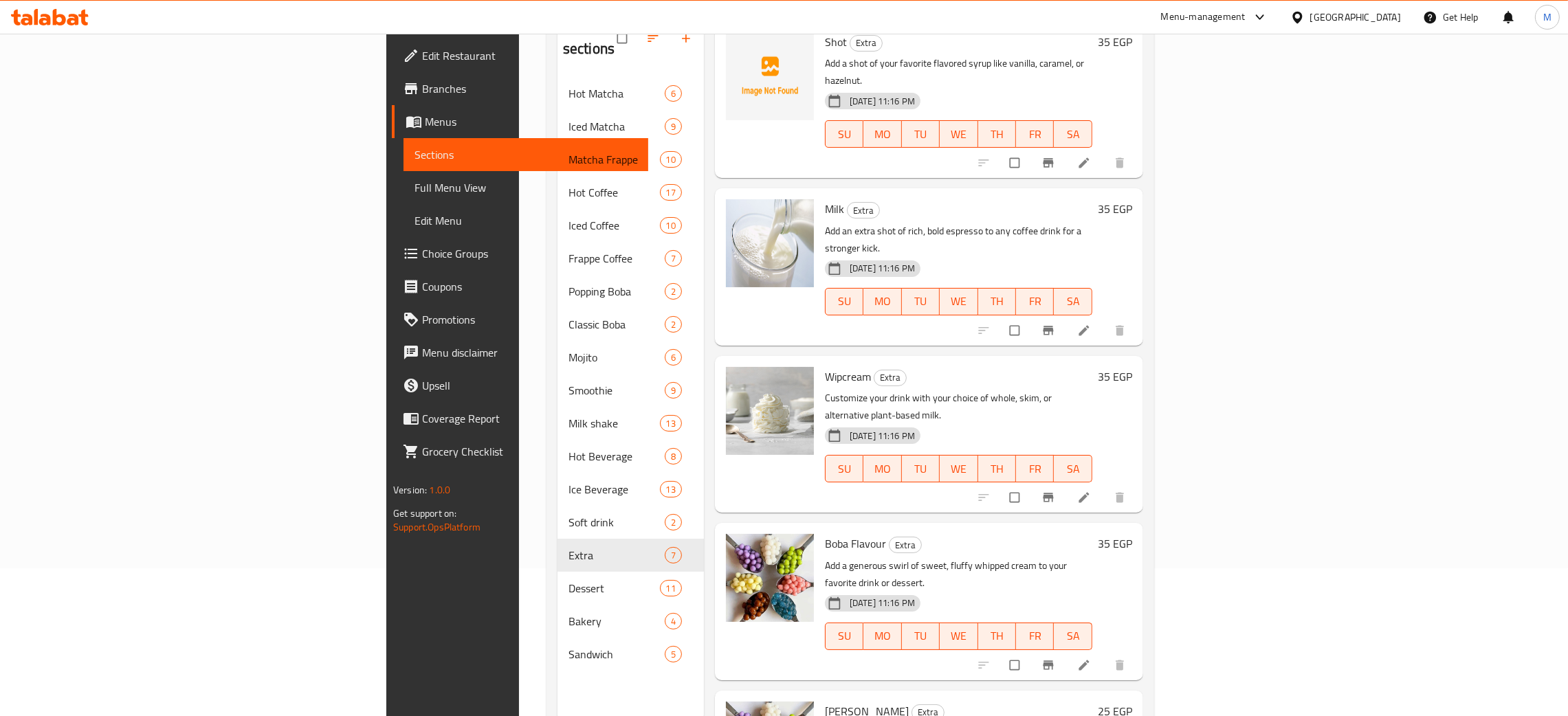
scroll to position [194, 0]
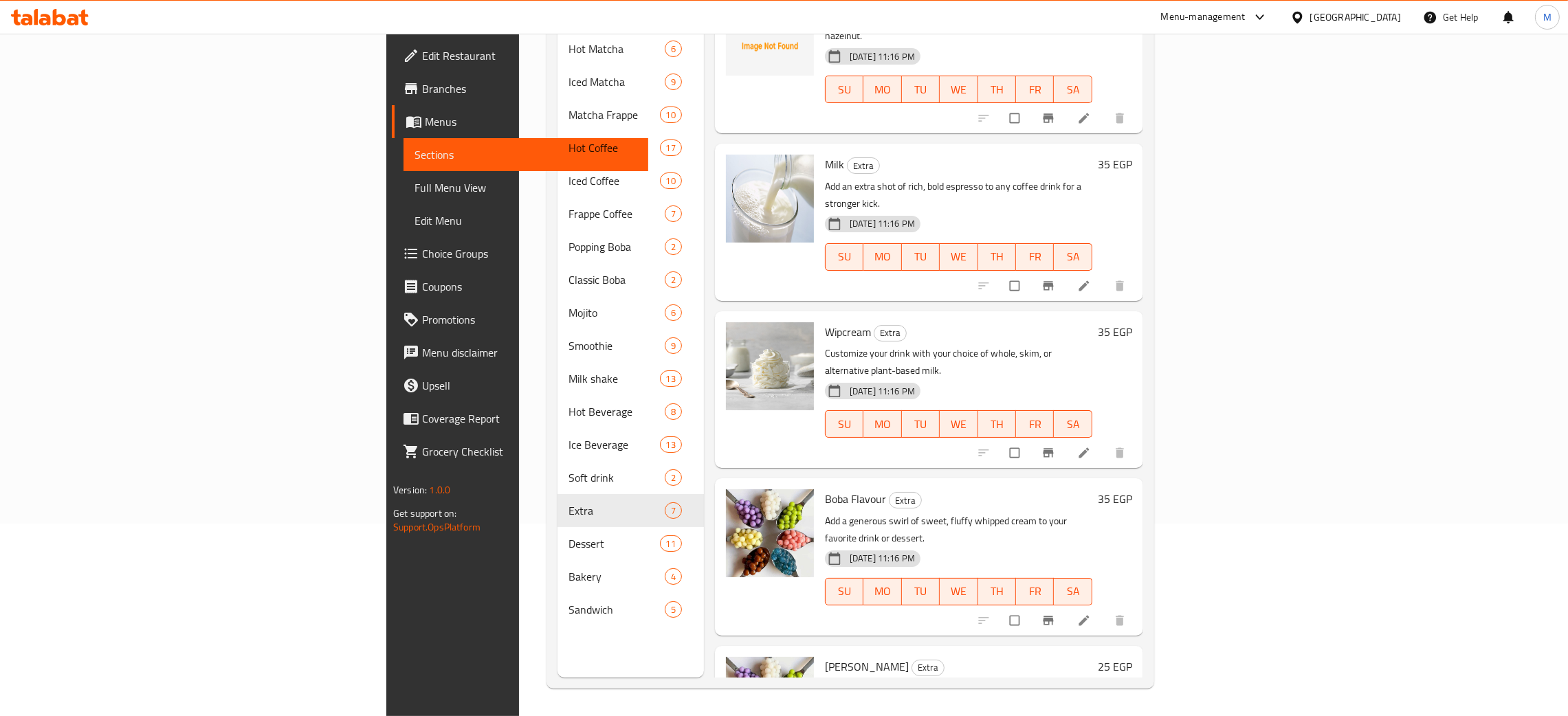
click at [568, 535] on span "Dessert" at bounding box center [614, 543] width 92 height 16
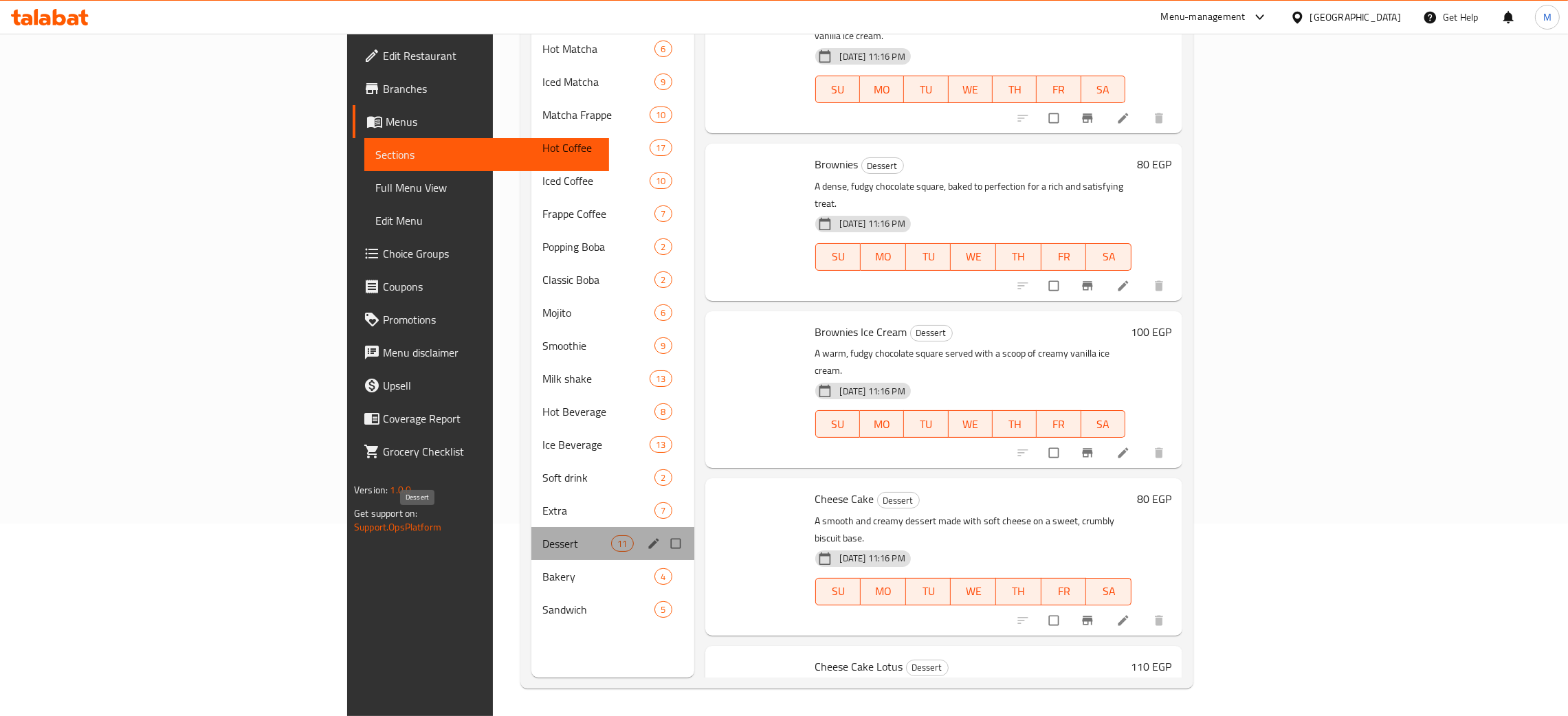
click at [542, 535] on span "Dessert" at bounding box center [577, 543] width 69 height 16
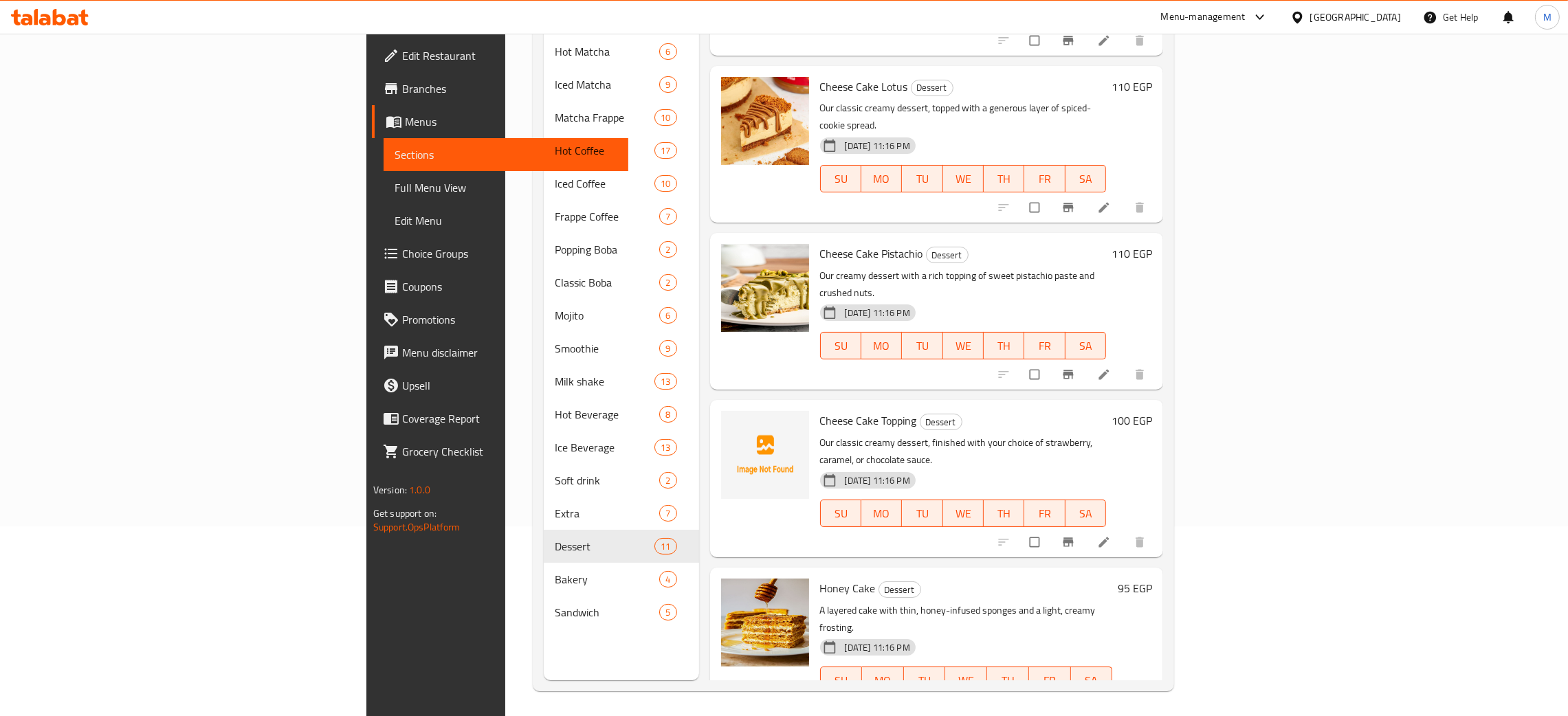
scroll to position [194, 0]
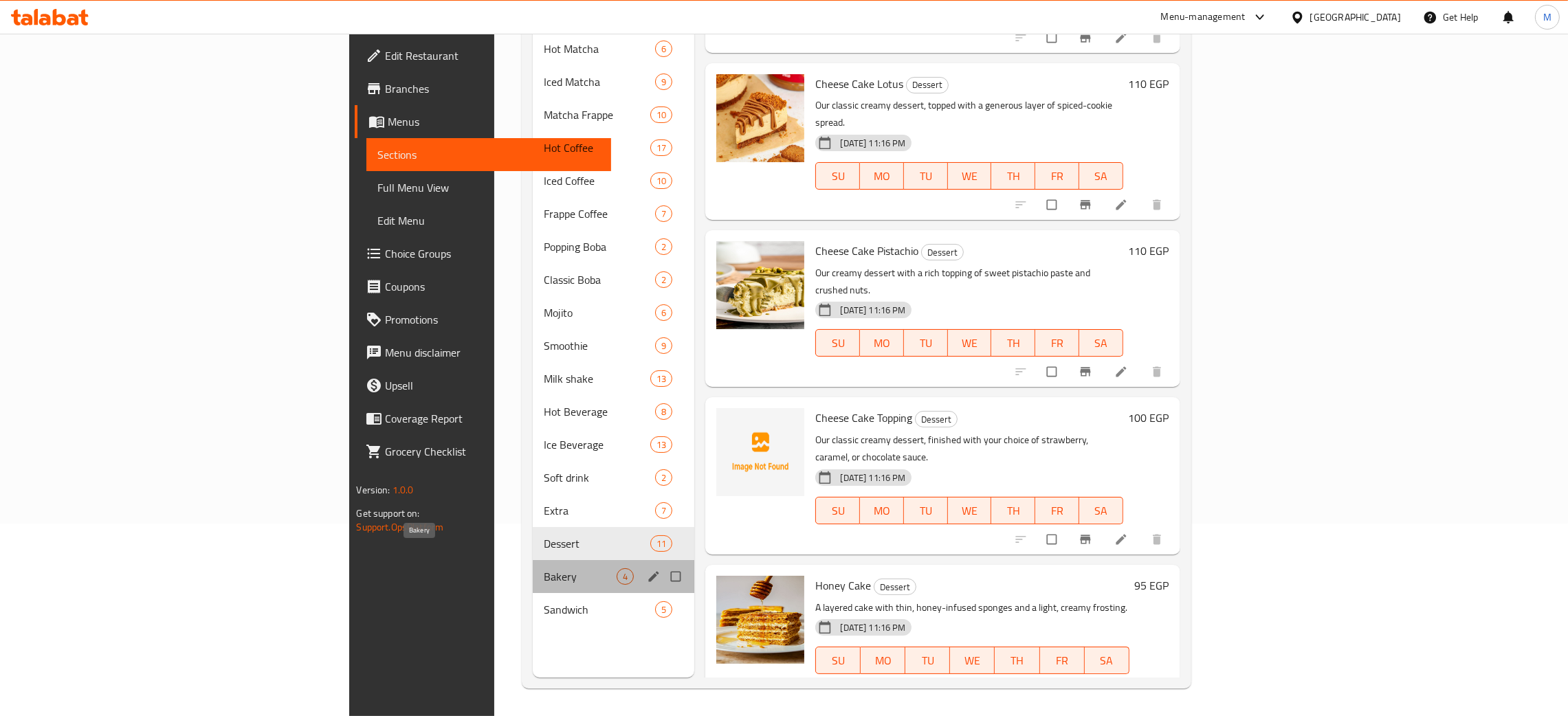
click at [544, 568] on span "Bakery" at bounding box center [580, 576] width 73 height 16
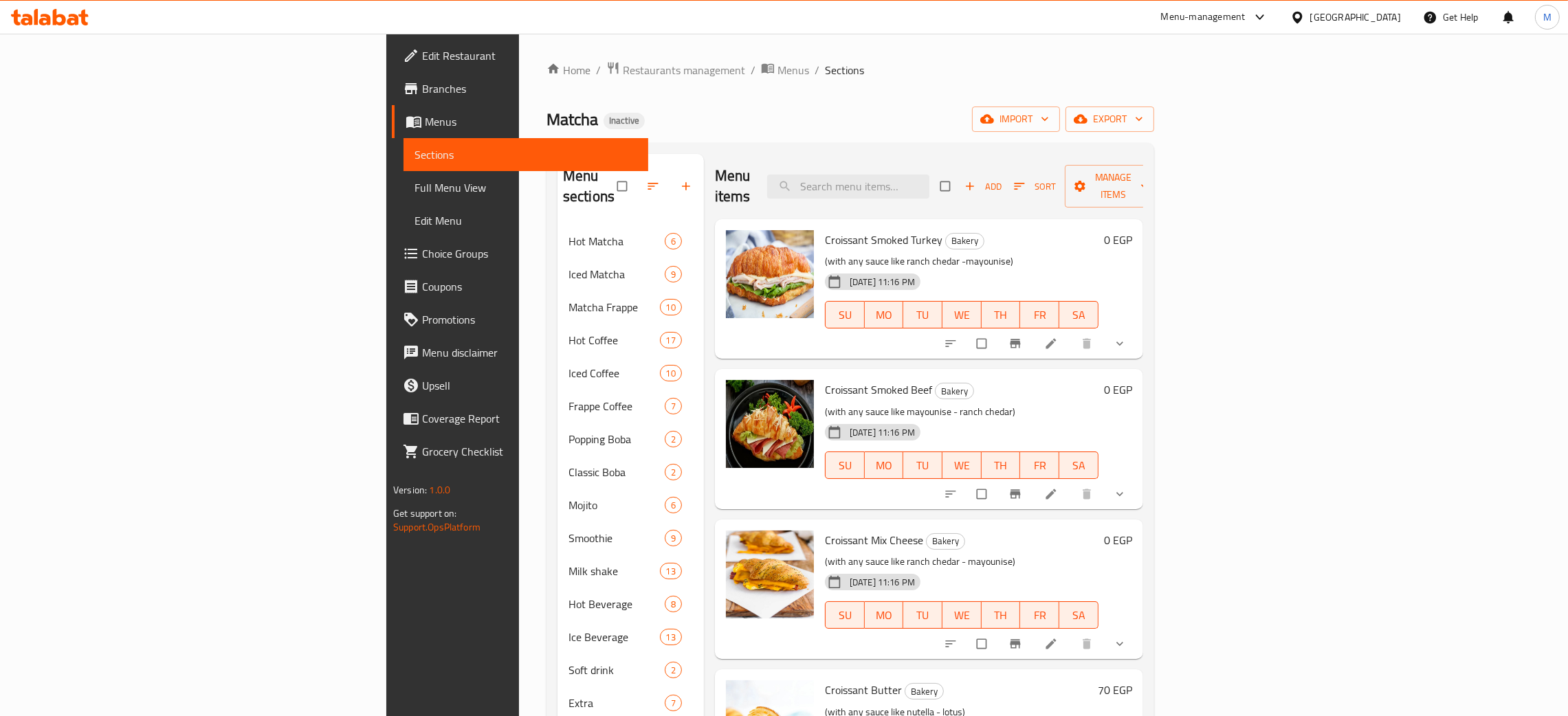
scroll to position [194, 0]
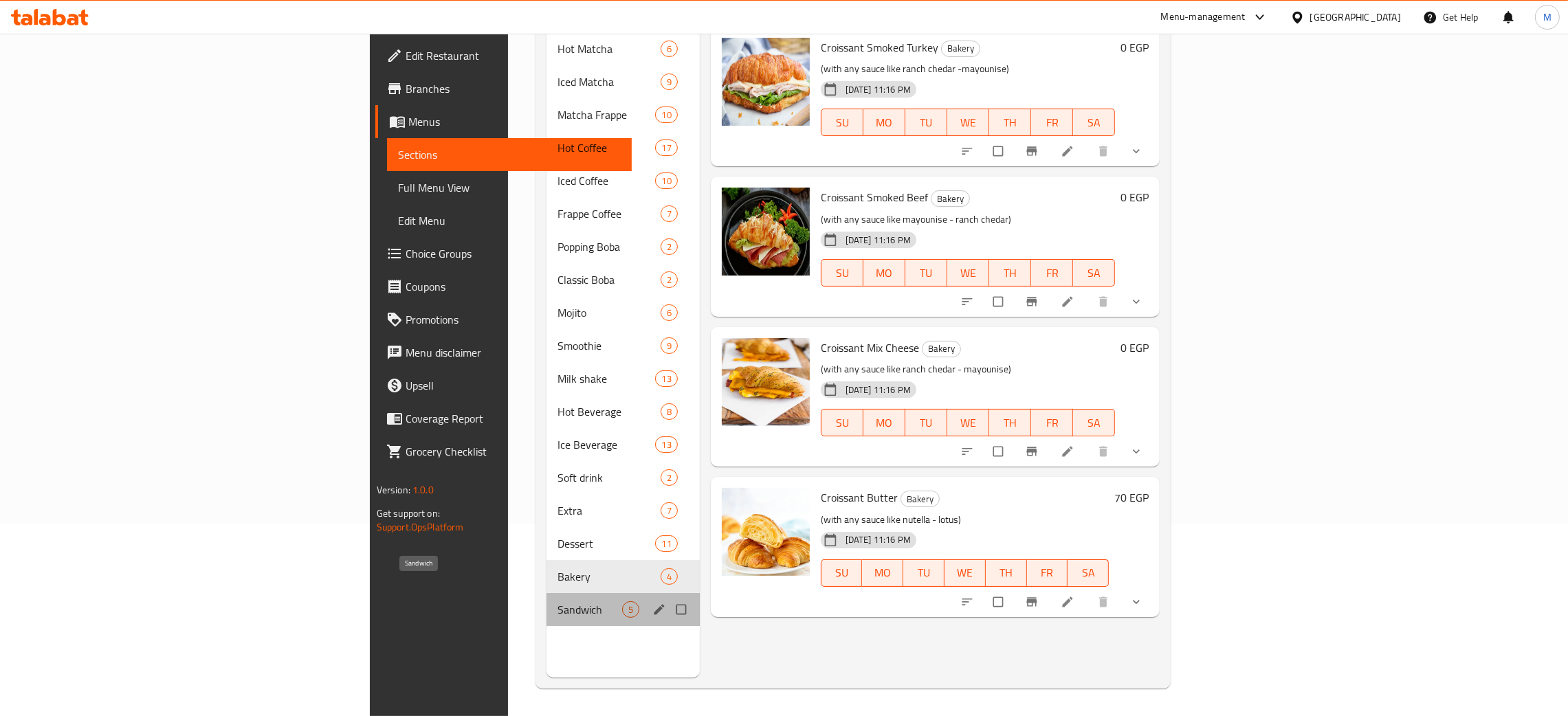
click at [558, 601] on span "Sandwich" at bounding box center [590, 609] width 65 height 16
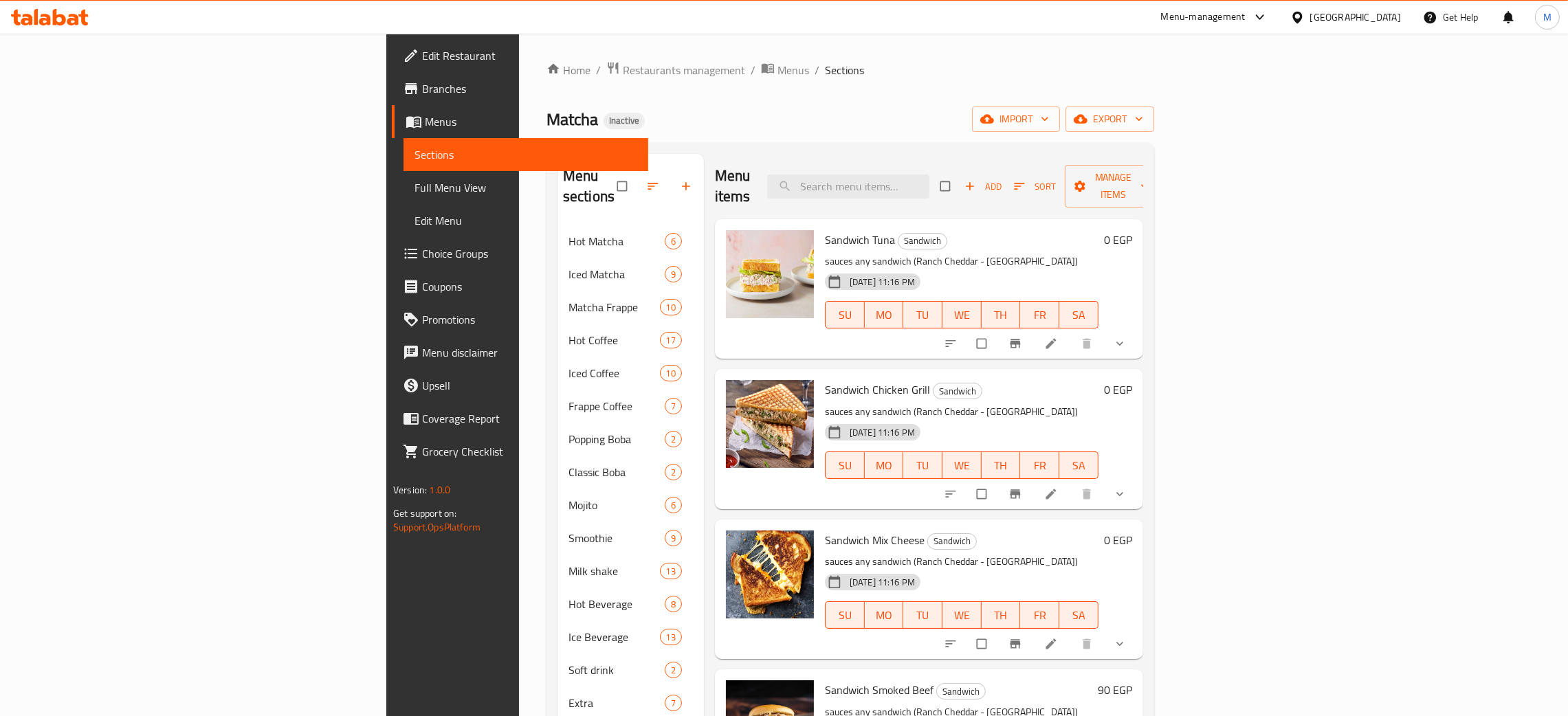
click at [414, 185] on span "Full Menu View" at bounding box center [526, 187] width 223 height 16
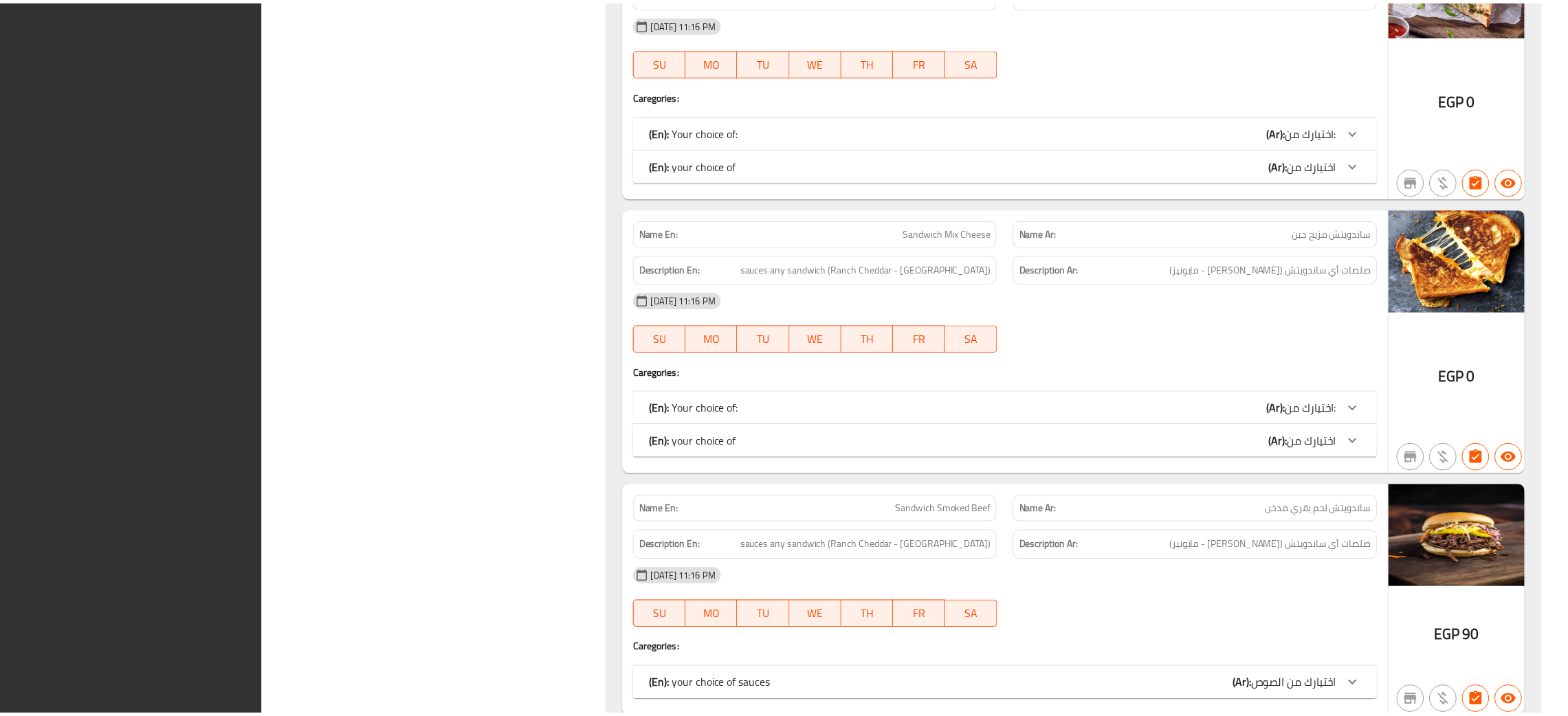
scroll to position [31540, 0]
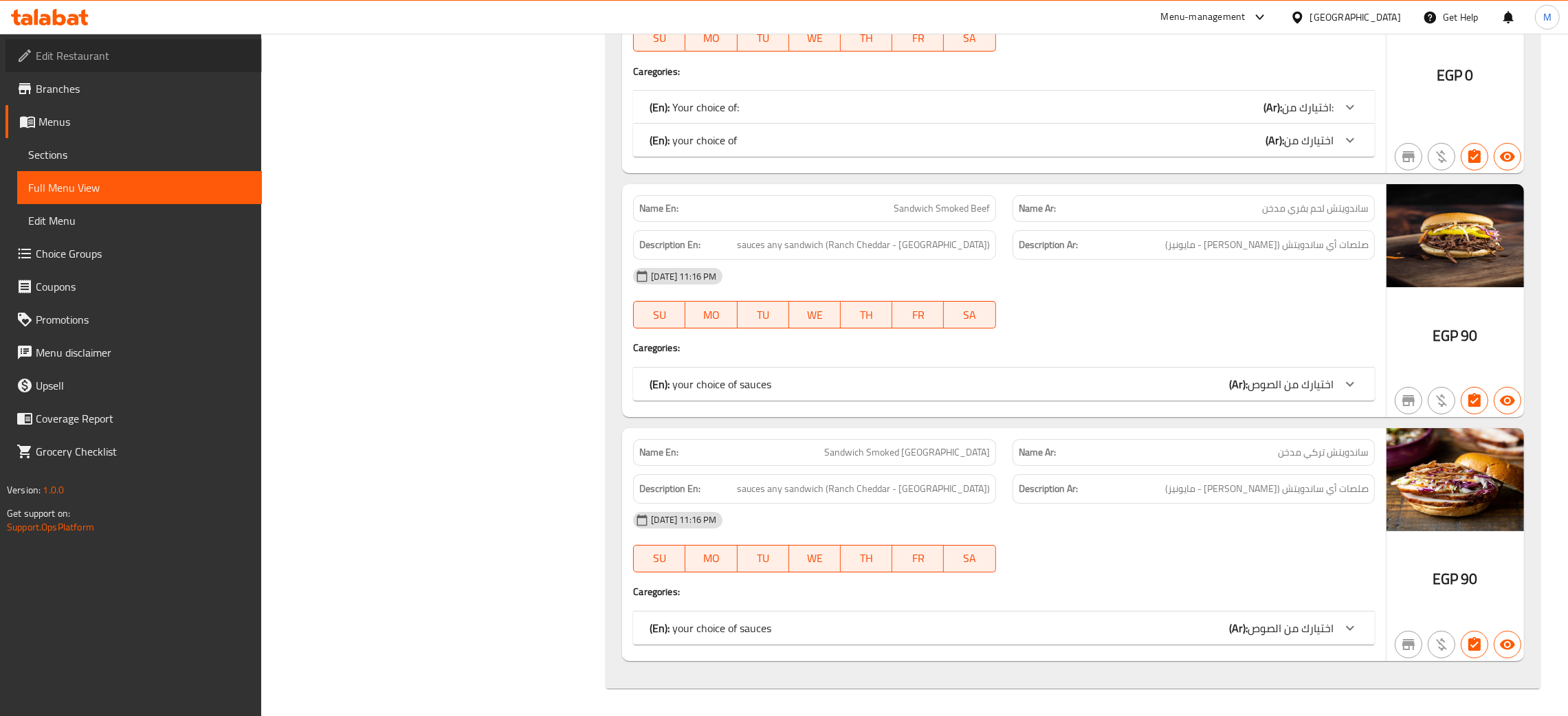
click at [85, 48] on span "Edit Restaurant" at bounding box center [143, 55] width 215 height 16
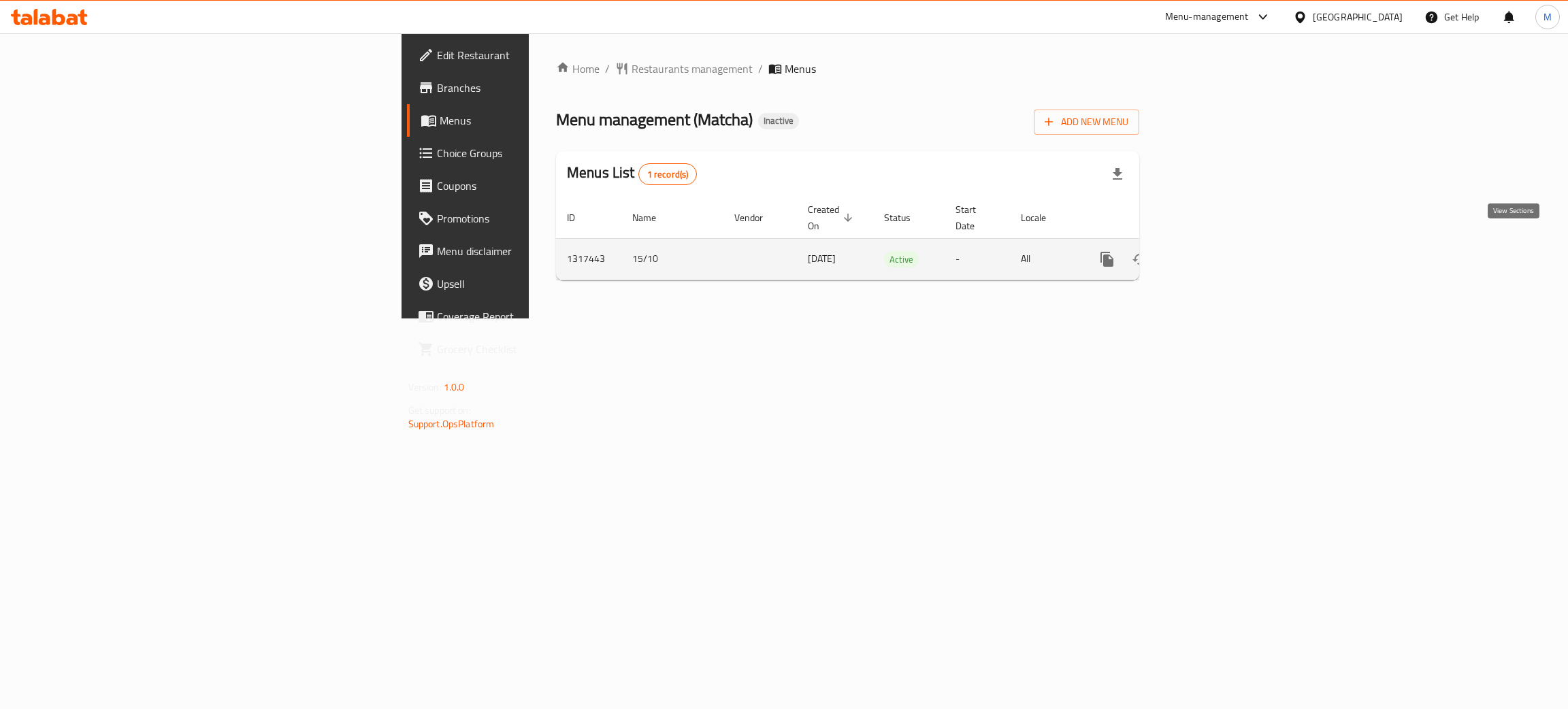
click at [1213, 251] on icon "enhanced table" at bounding box center [1204, 259] width 16 height 16
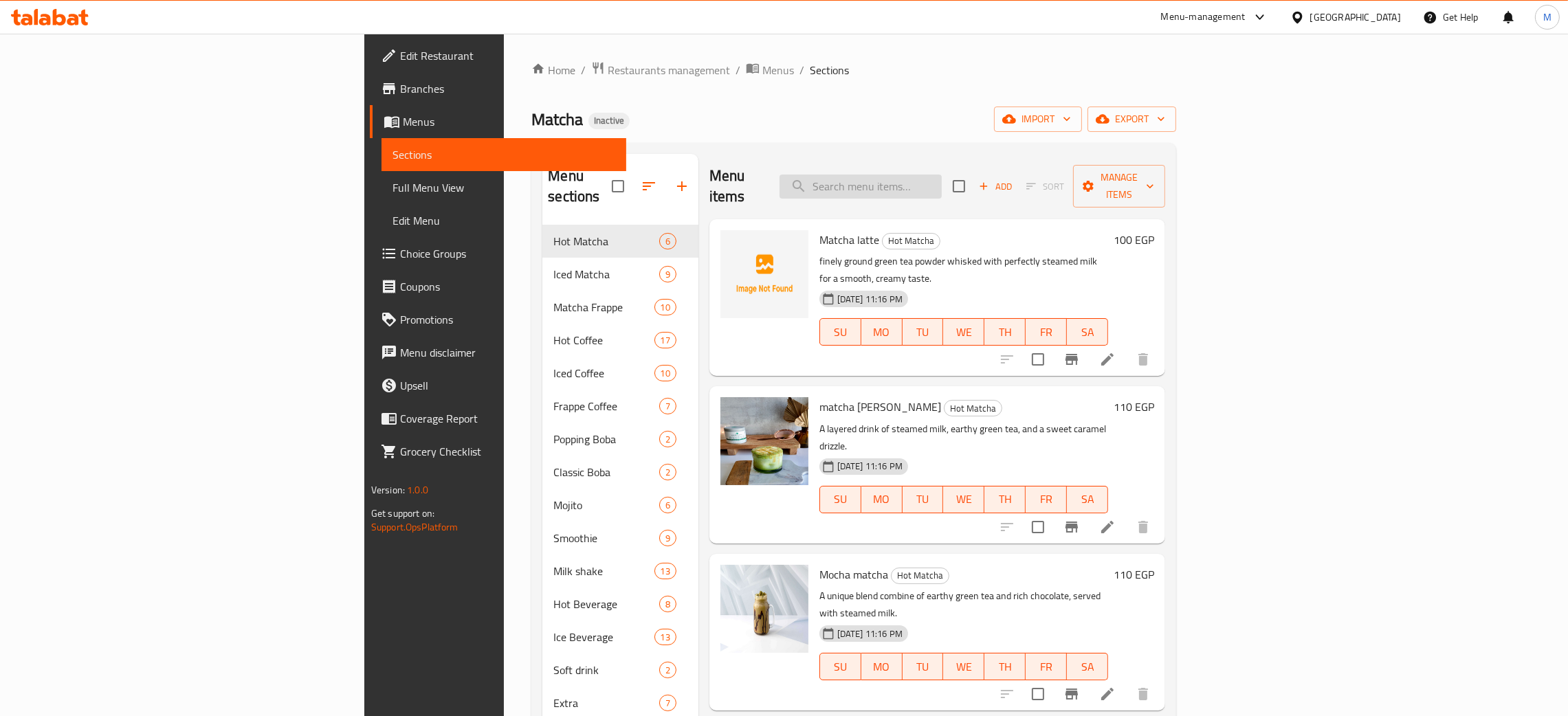
drag, startPoint x: 967, startPoint y: 178, endPoint x: 997, endPoint y: 180, distance: 30.1
click at [942, 180] on input "search" at bounding box center [861, 186] width 162 height 24
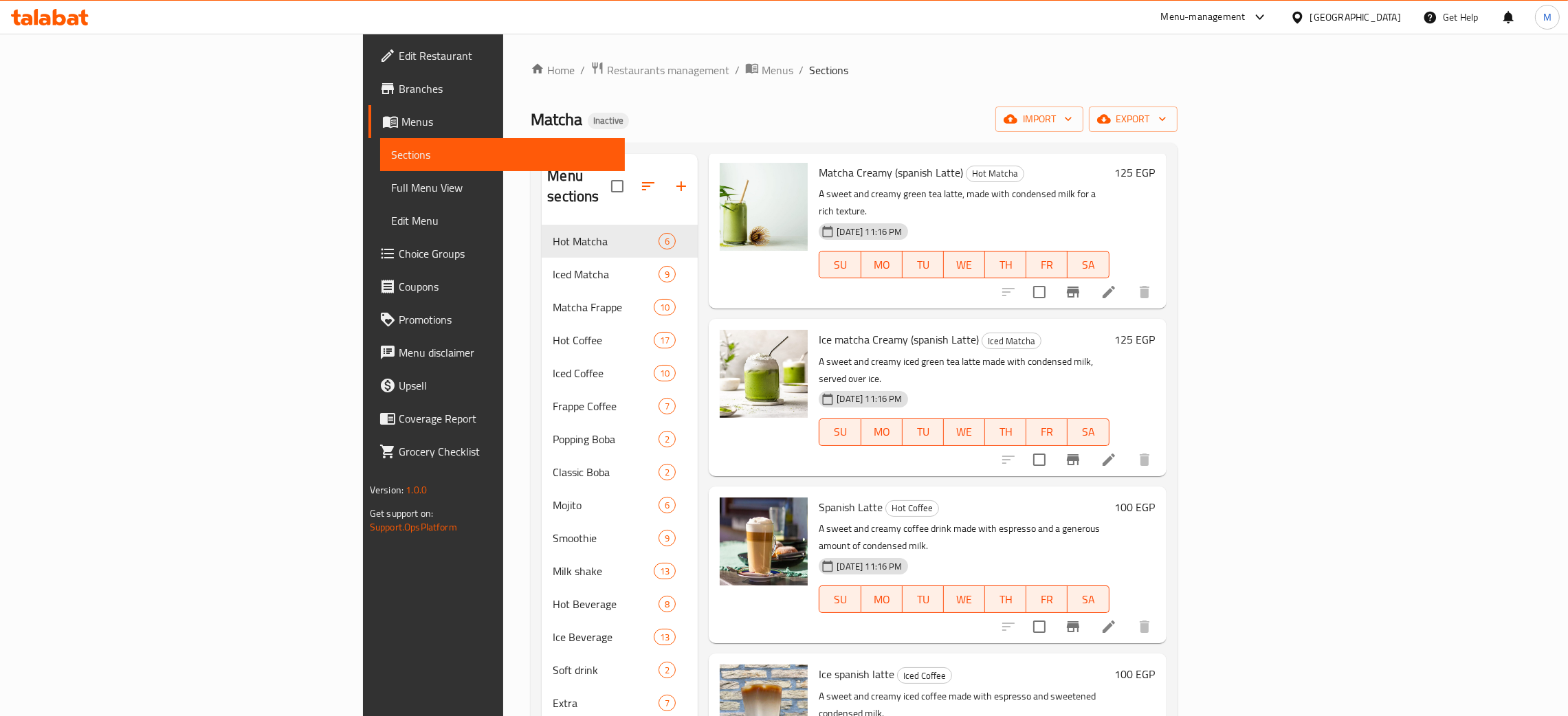
type input "anis"
click at [607, 70] on span "Restaurants management" at bounding box center [667, 69] width 122 height 16
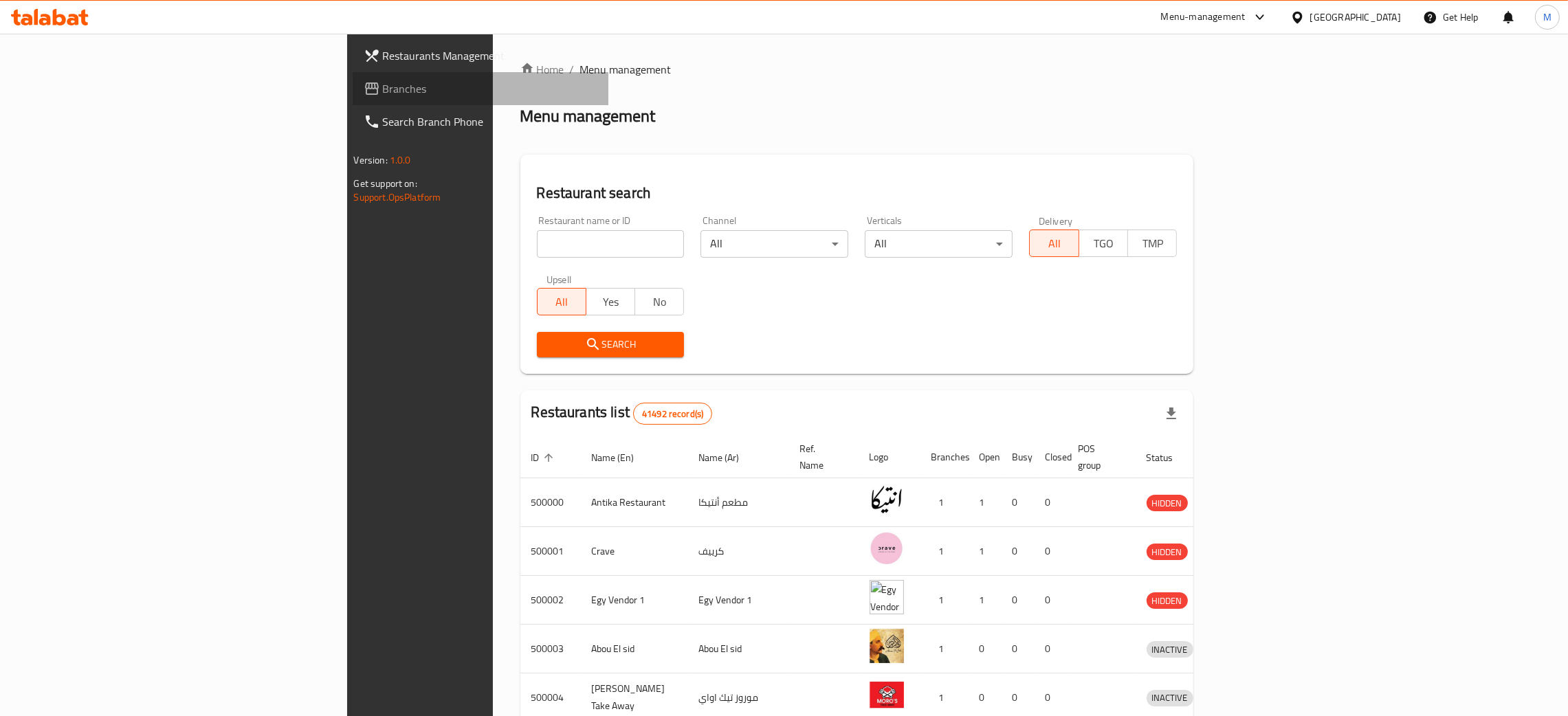
click at [383, 82] on span "Branches" at bounding box center [491, 88] width 215 height 16
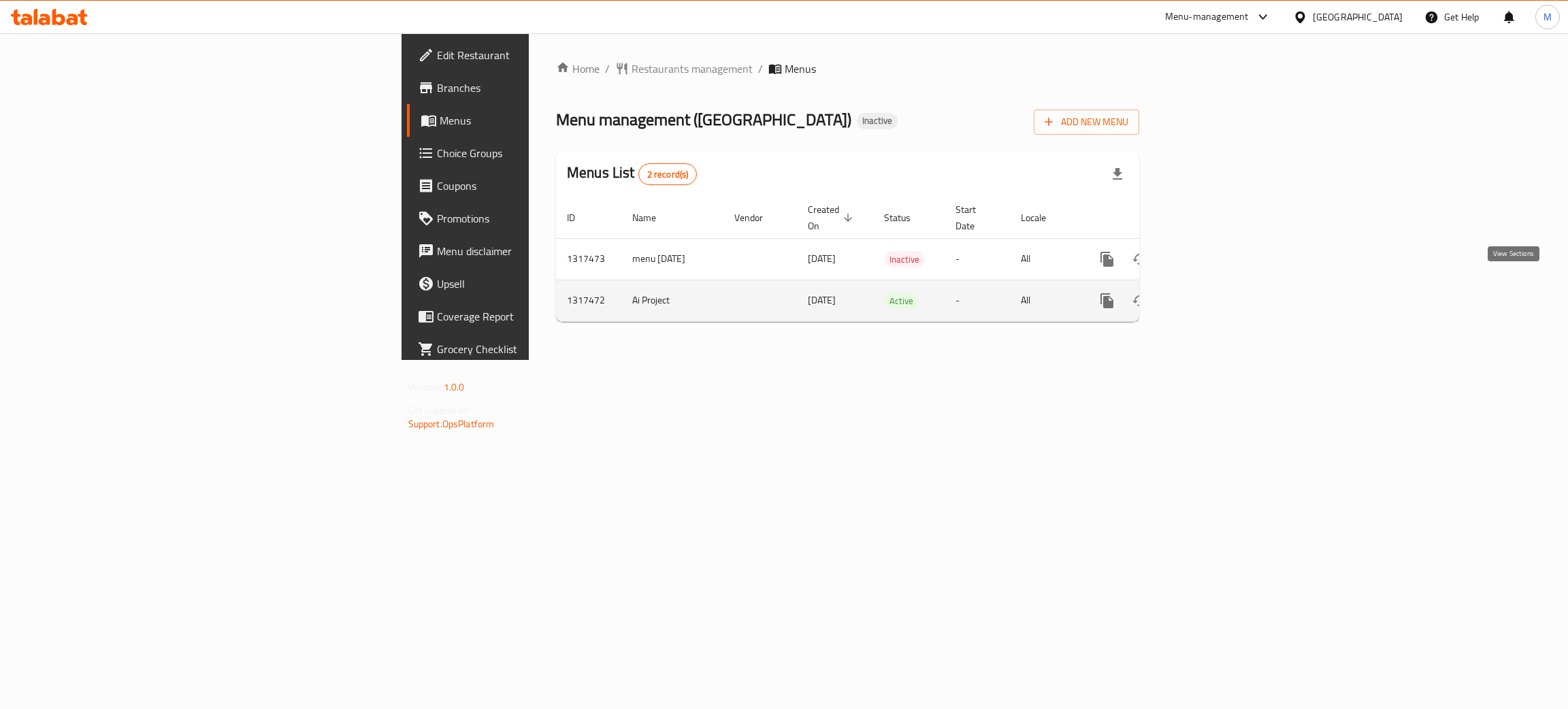
click at [1213, 292] on icon "enhanced table" at bounding box center [1204, 300] width 16 height 16
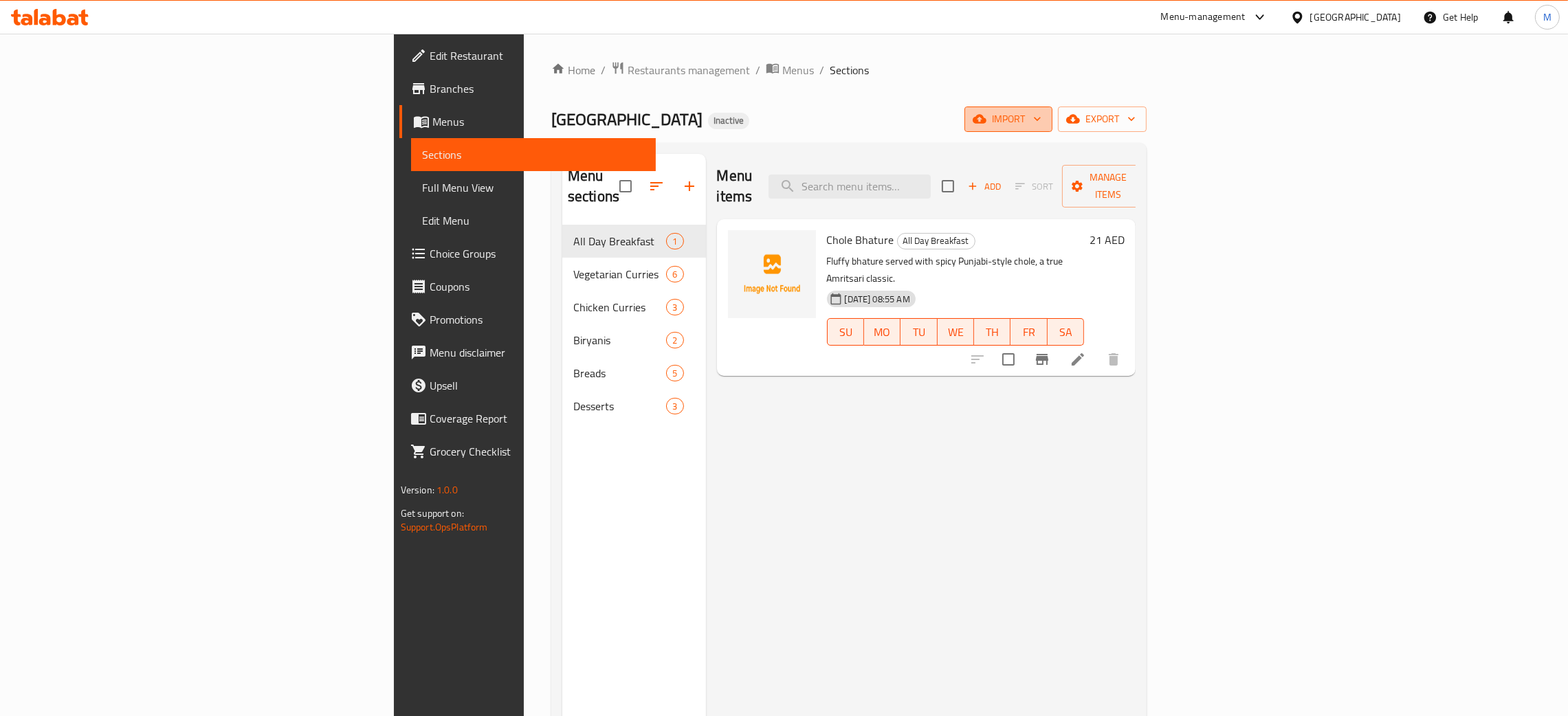
click at [1041, 112] on span "import" at bounding box center [1008, 119] width 66 height 17
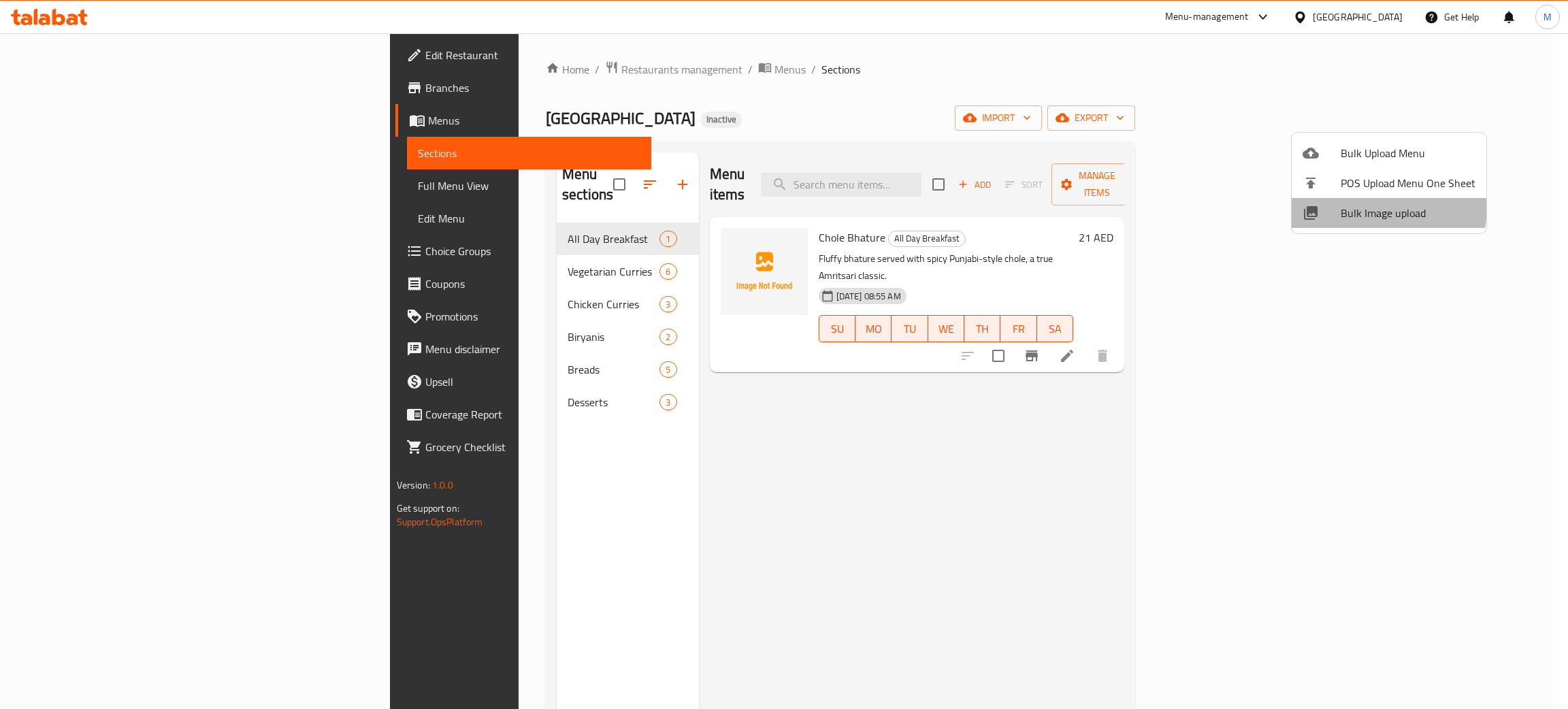
click at [1355, 207] on span "Bulk Image upload" at bounding box center [1407, 212] width 135 height 16
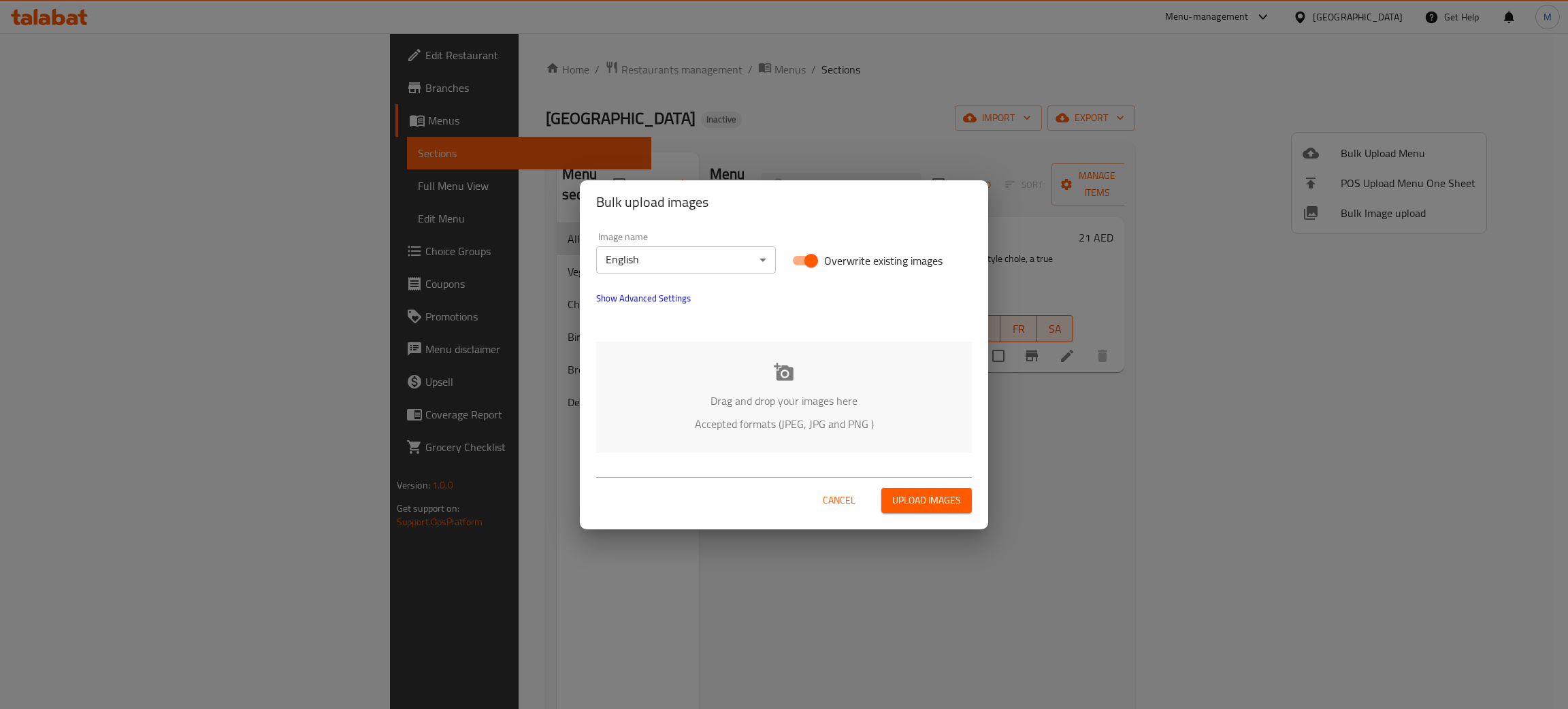
click at [811, 388] on div "Drag and drop your images here Accepted formats (JPEG, JPG and PNG )" at bounding box center [783, 398] width 375 height 111
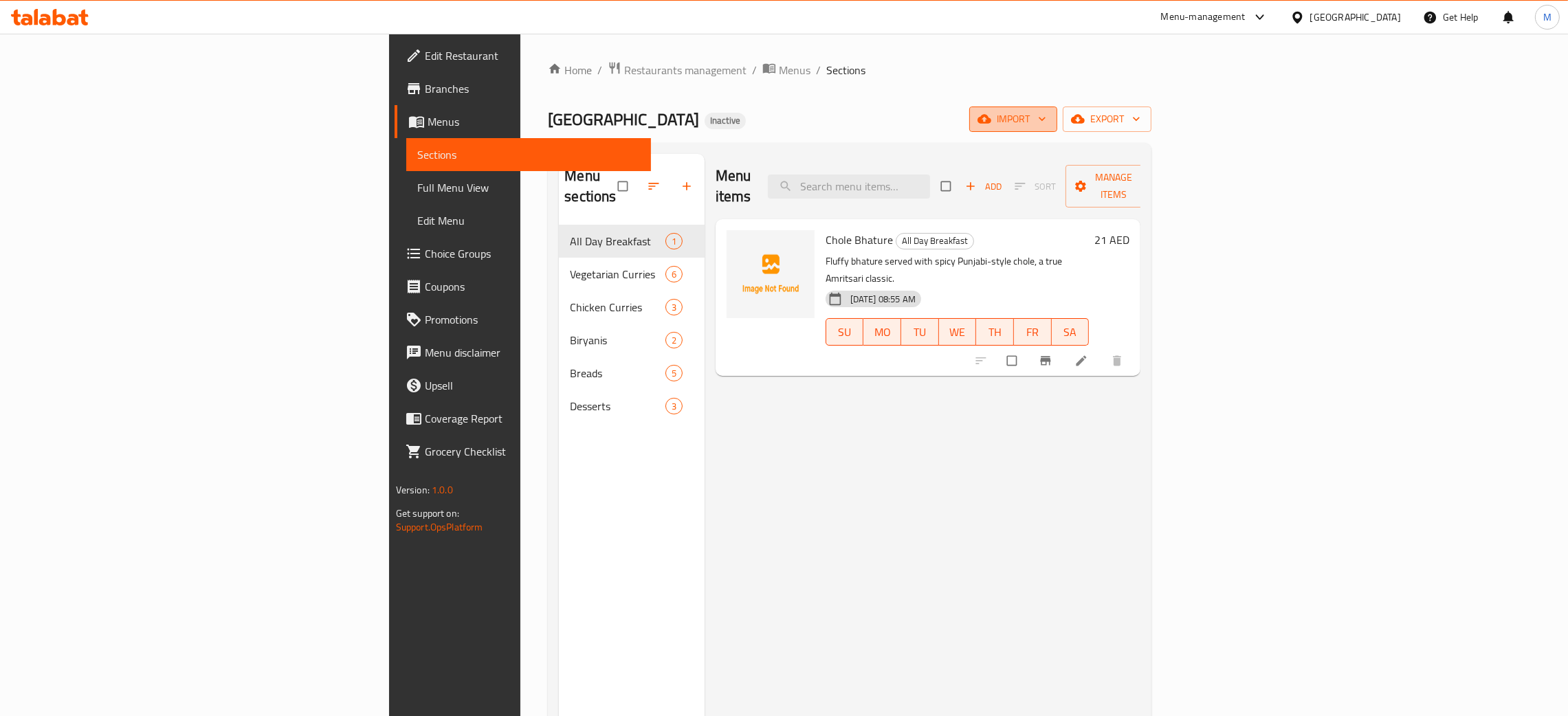
click at [1047, 119] on span "import" at bounding box center [1014, 119] width 66 height 17
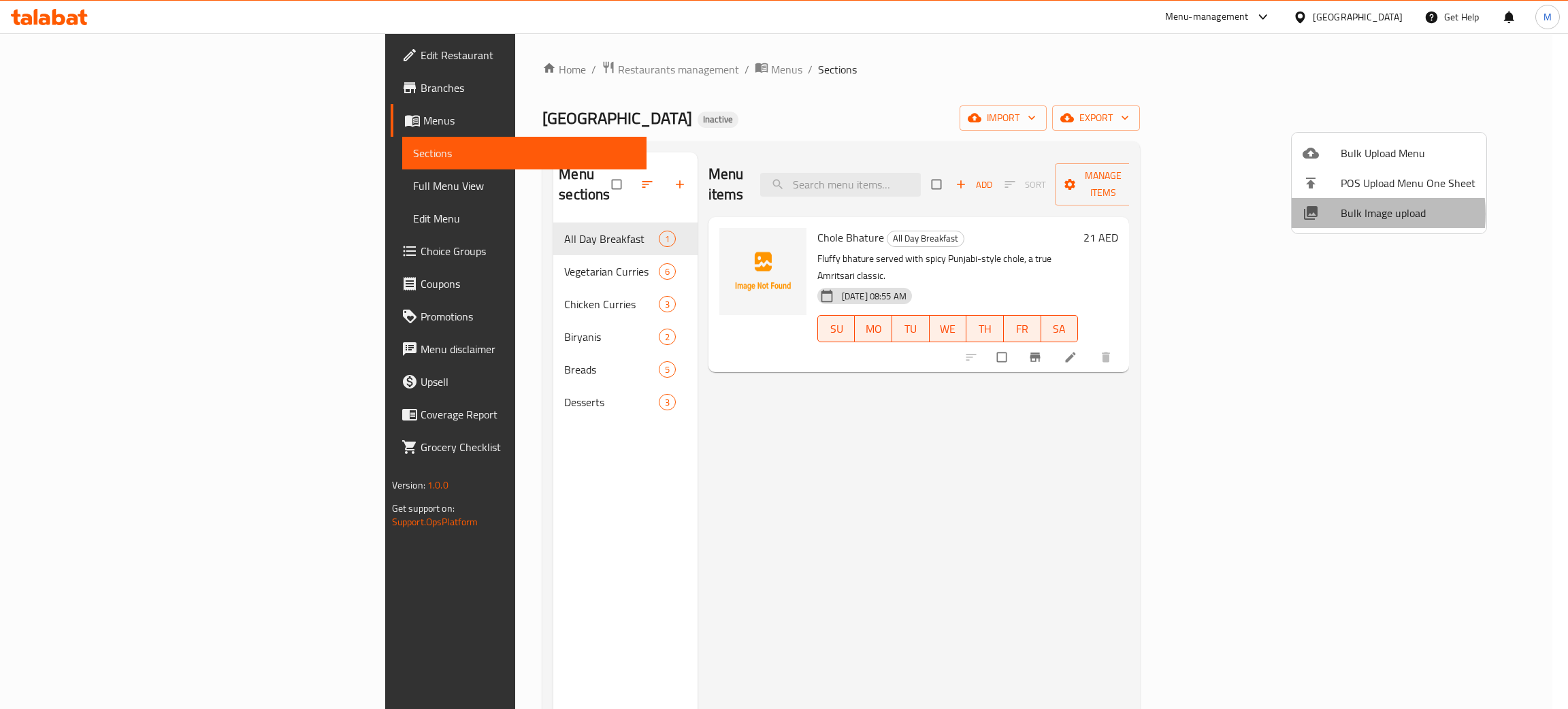
click at [1343, 214] on span "Bulk Image upload" at bounding box center [1407, 212] width 135 height 16
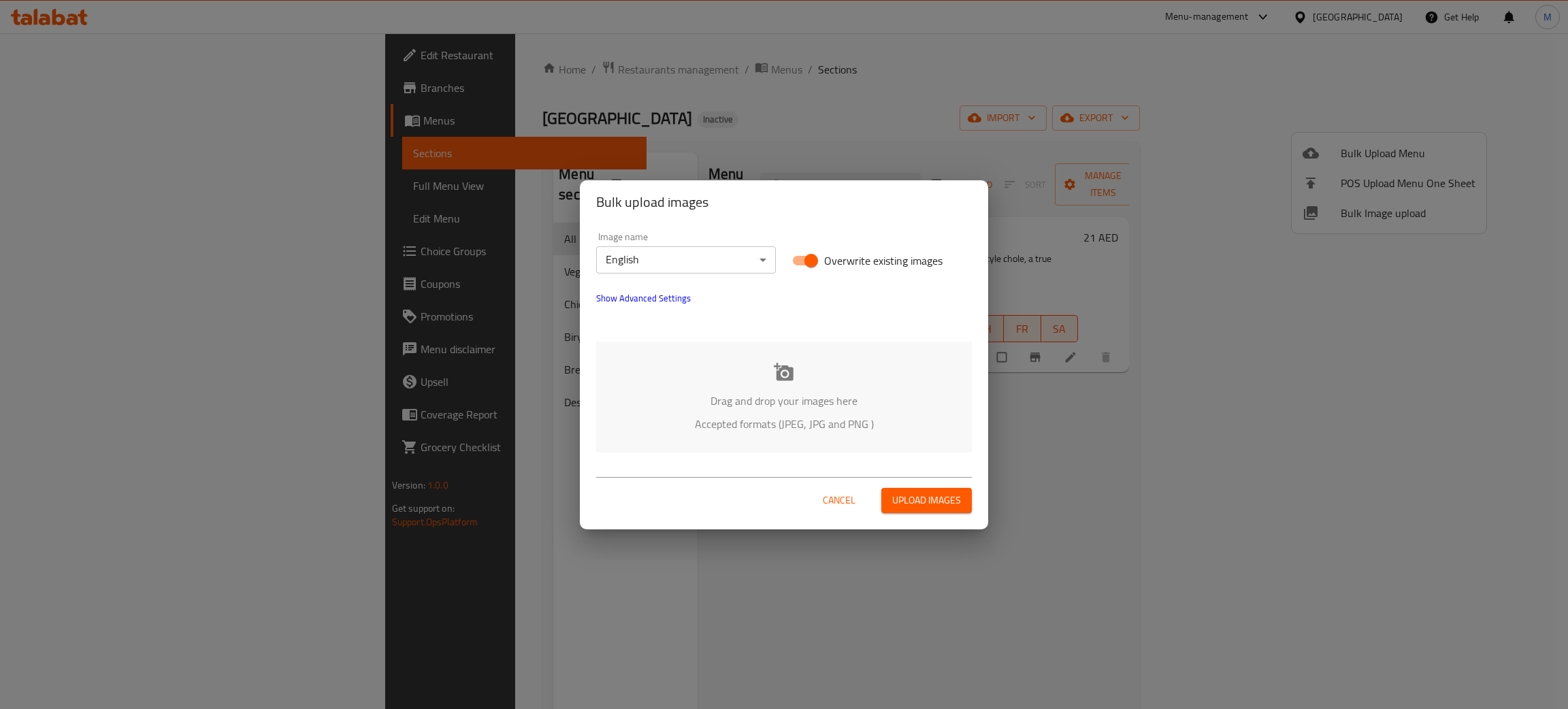
click at [778, 395] on p "Drag and drop your images here" at bounding box center [784, 401] width 335 height 16
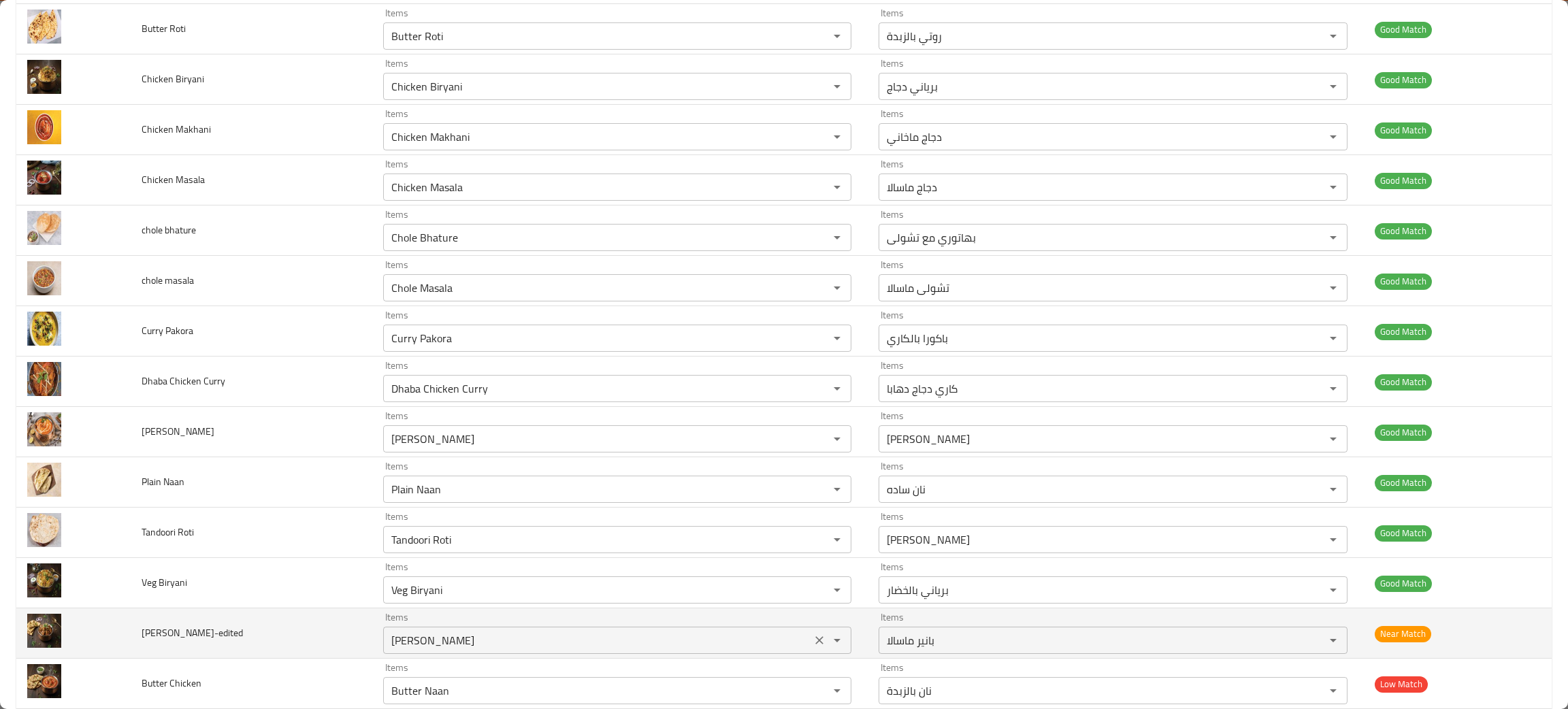
scroll to position [305, 0]
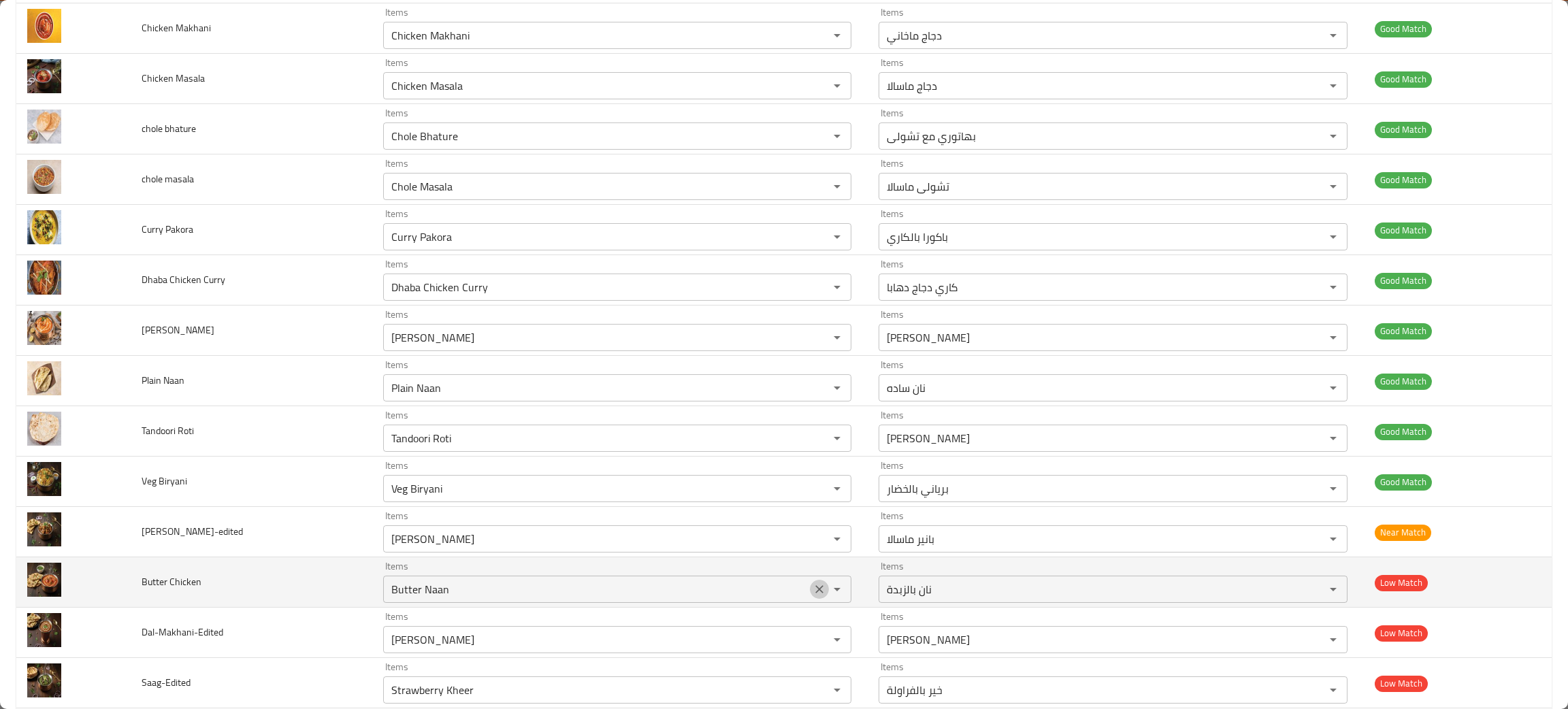
click at [815, 588] on icon "Clear" at bounding box center [819, 589] width 8 height 8
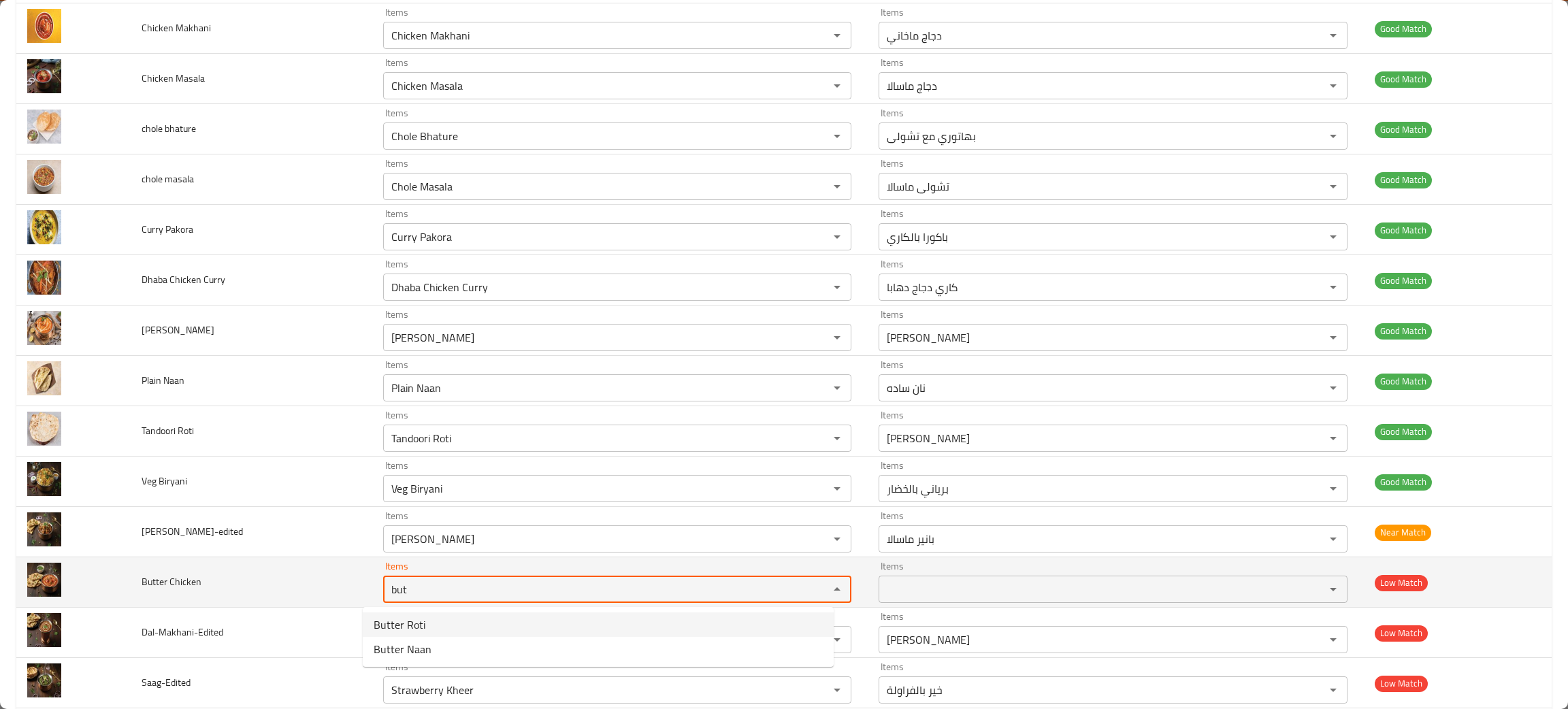
type Chicken "but"
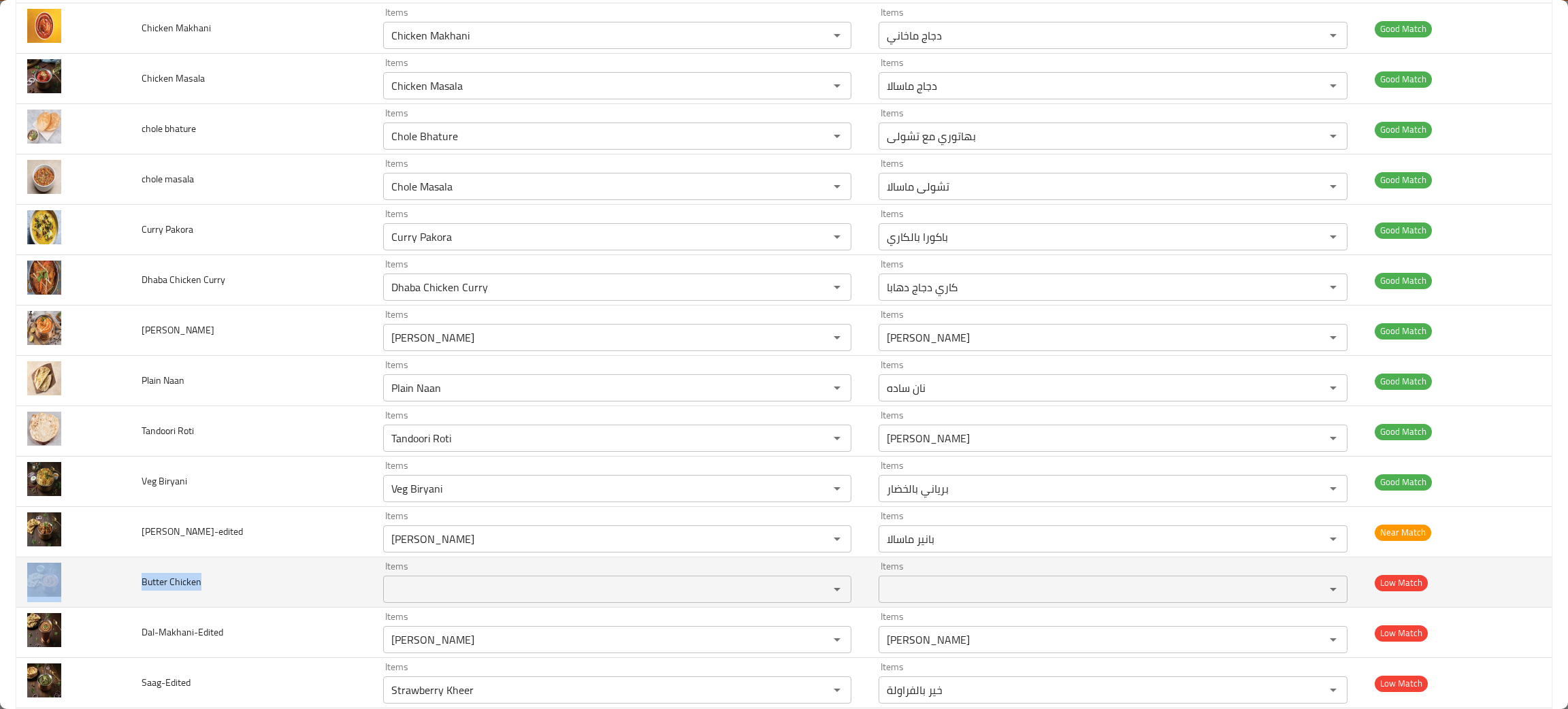
drag, startPoint x: 165, startPoint y: 586, endPoint x: 113, endPoint y: 583, distance: 52.1
click at [113, 583] on tr "Butter Chicken Items Items Items Items Low Match" at bounding box center [783, 583] width 1535 height 50
copy tr "Butter Chicken"
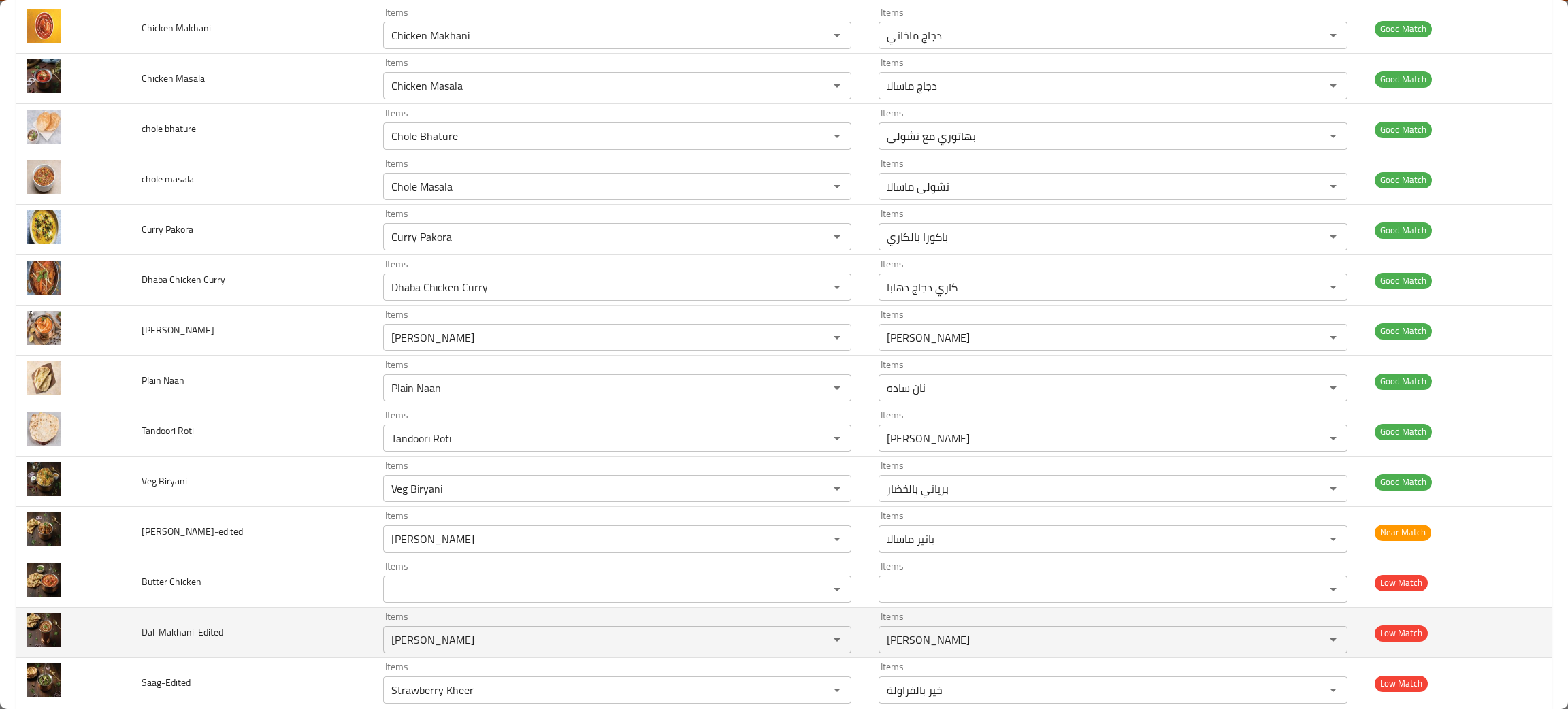
click at [262, 648] on td "Dal-Makhani-Edited" at bounding box center [251, 633] width 241 height 50
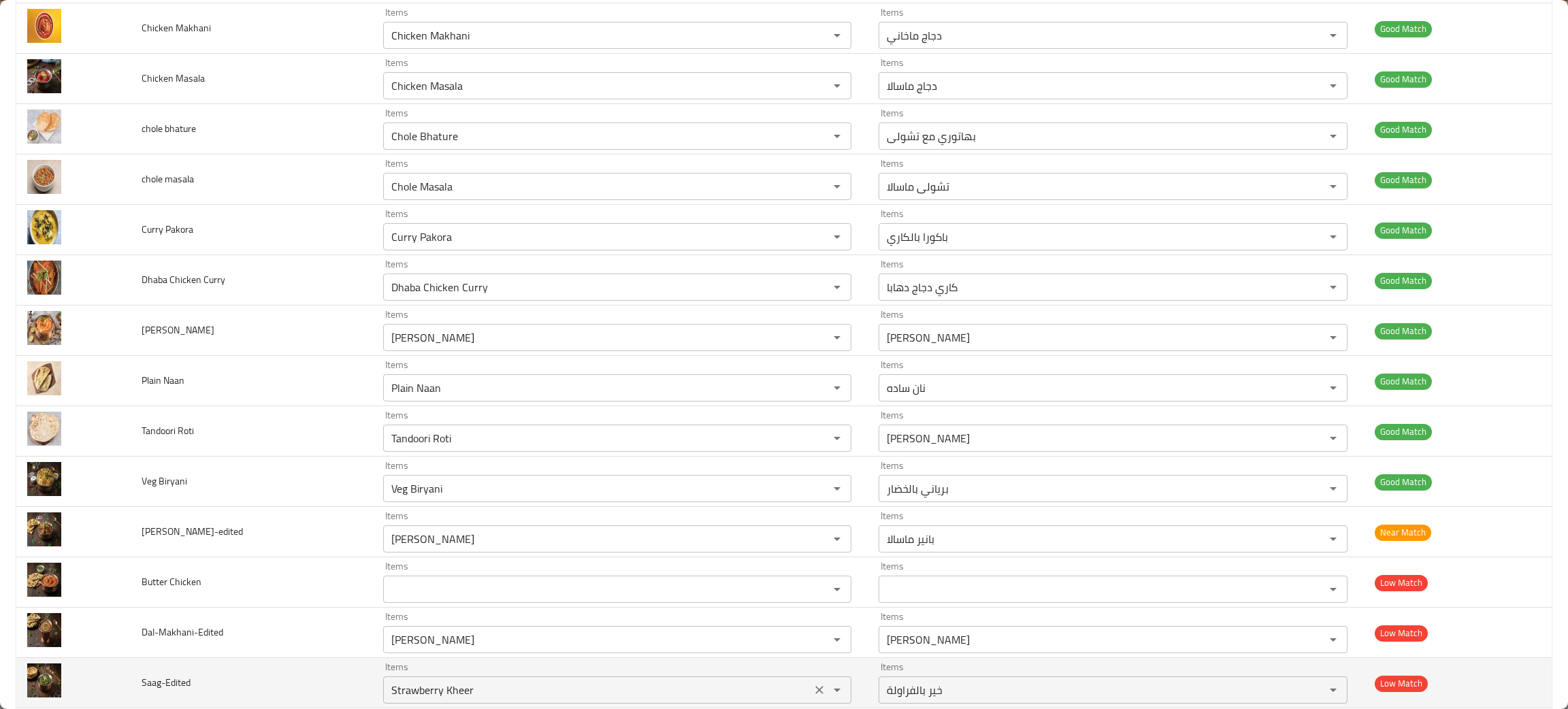
click at [812, 694] on icon "Clear" at bounding box center [819, 690] width 14 height 14
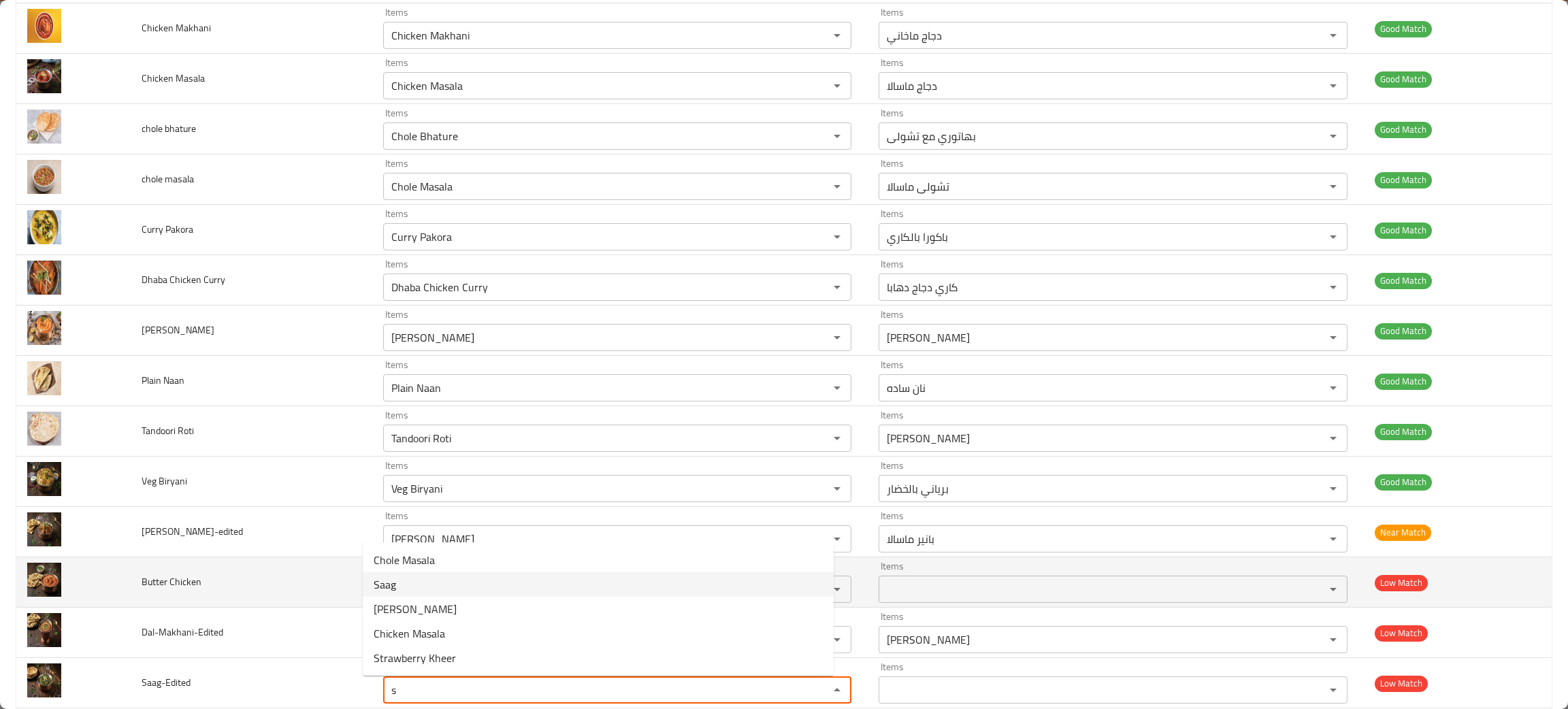
click at [387, 579] on span "Saag" at bounding box center [384, 584] width 22 height 16
type input "Saag"
type input "ساج"
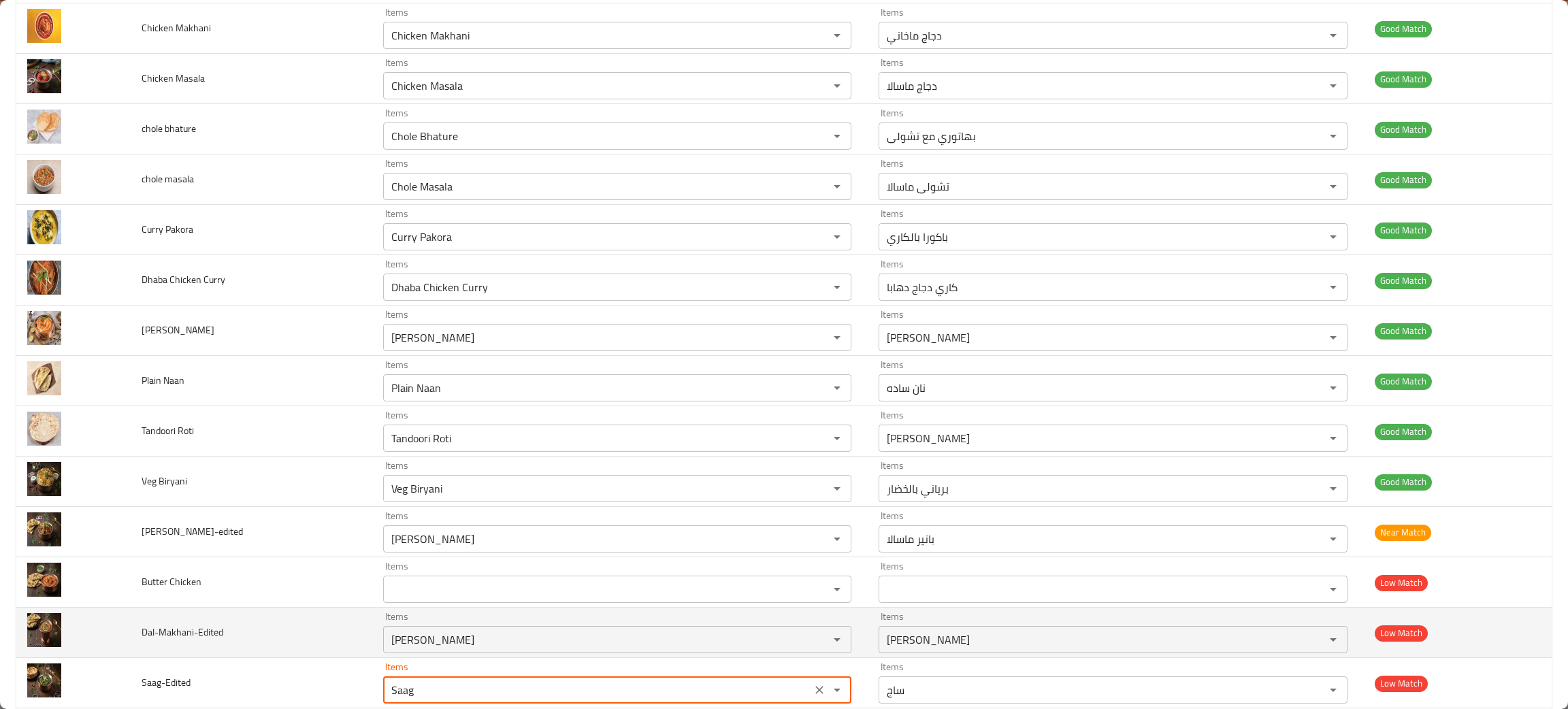
scroll to position [385, 0]
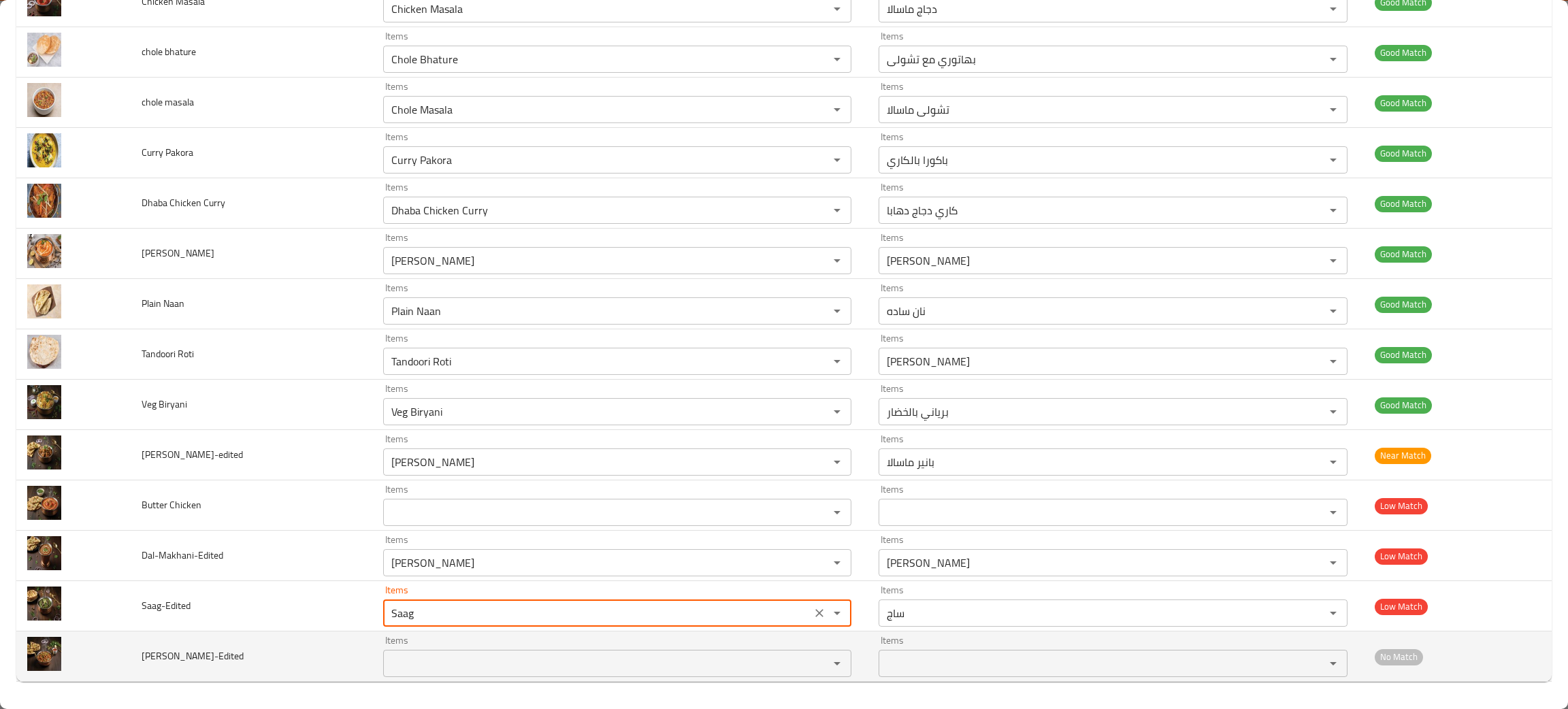
type input "Saag"
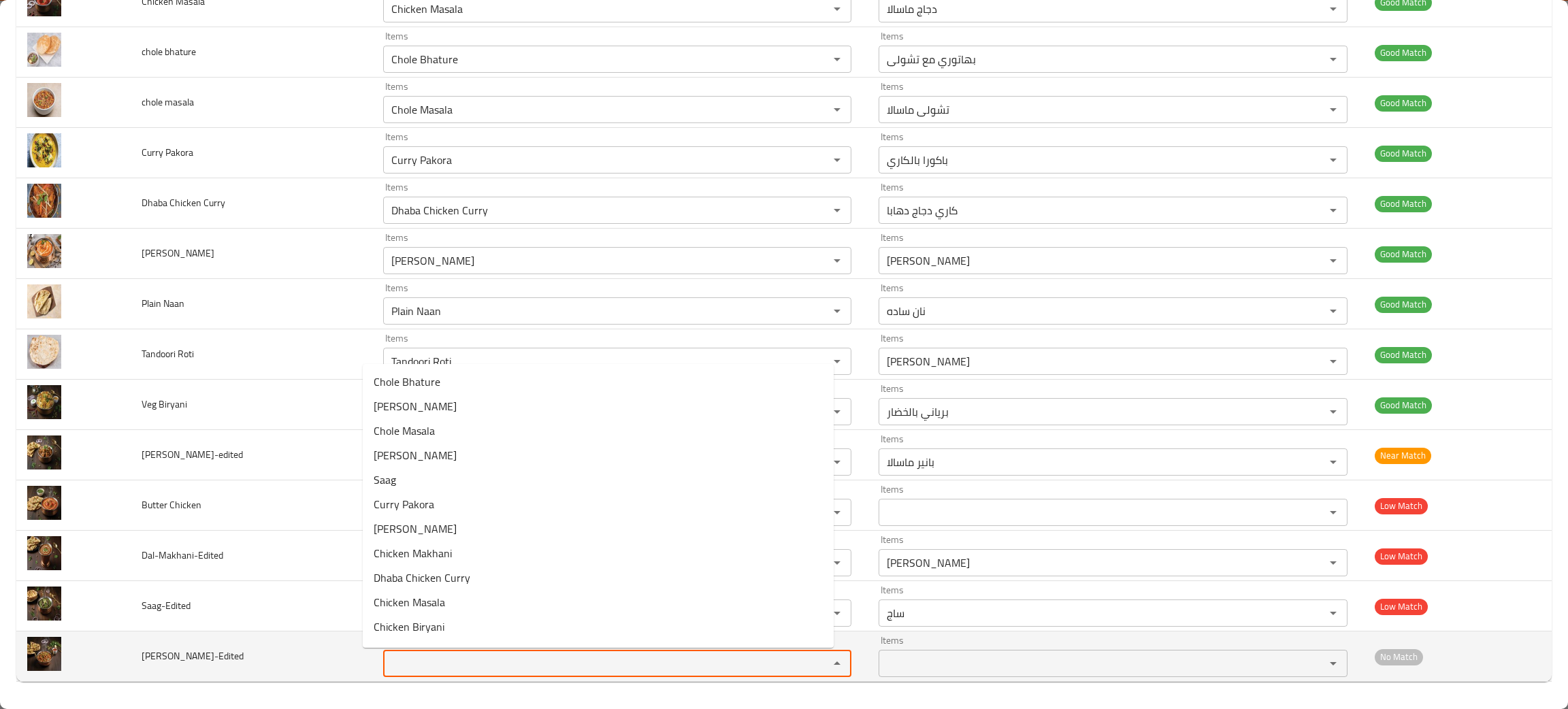
click at [405, 664] on input "Items" at bounding box center [598, 663] width 420 height 19
type input "c"
type input "mas"
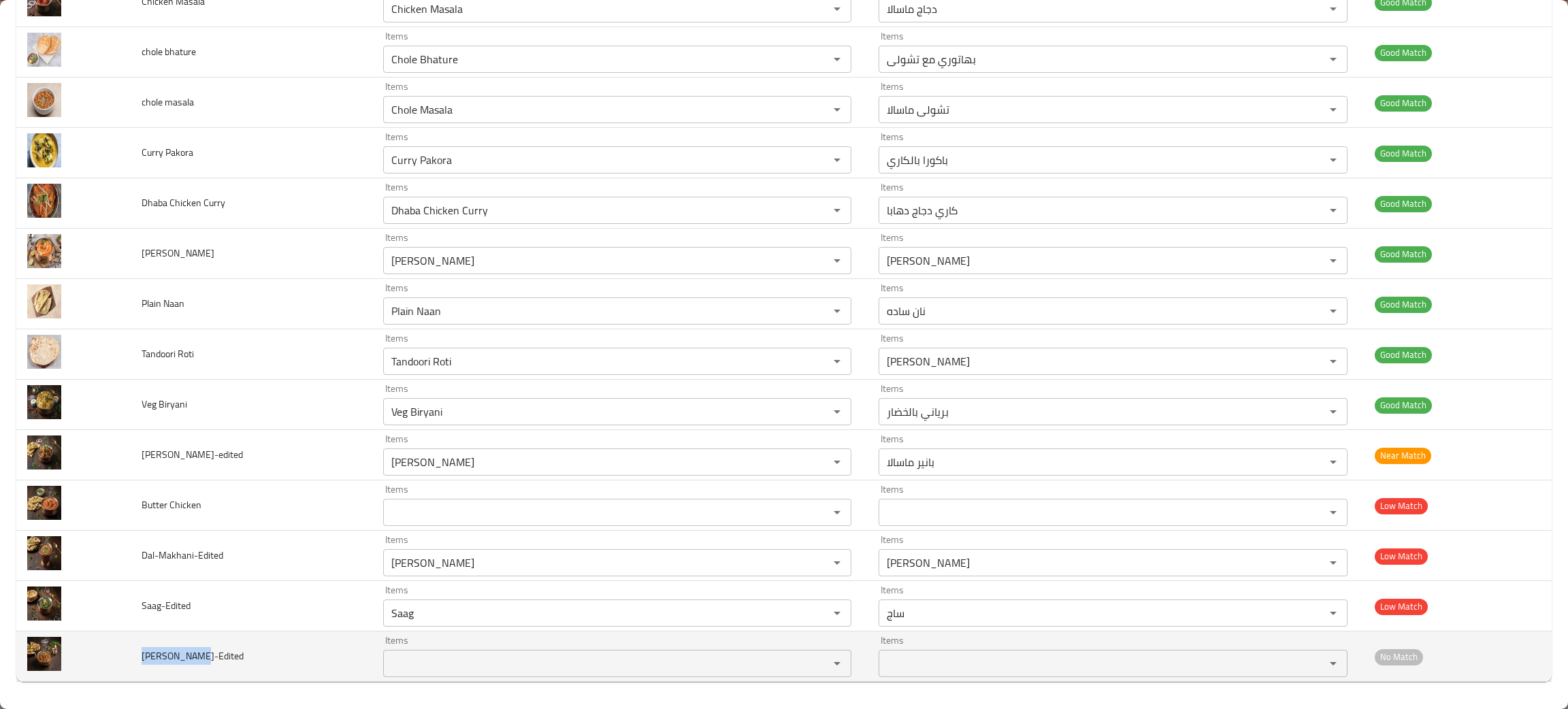
drag, startPoint x: 199, startPoint y: 658, endPoint x: 133, endPoint y: 651, distance: 66.4
click at [133, 651] on td "[PERSON_NAME]-Edited" at bounding box center [251, 657] width 241 height 50
copy span "Chana-Masala"
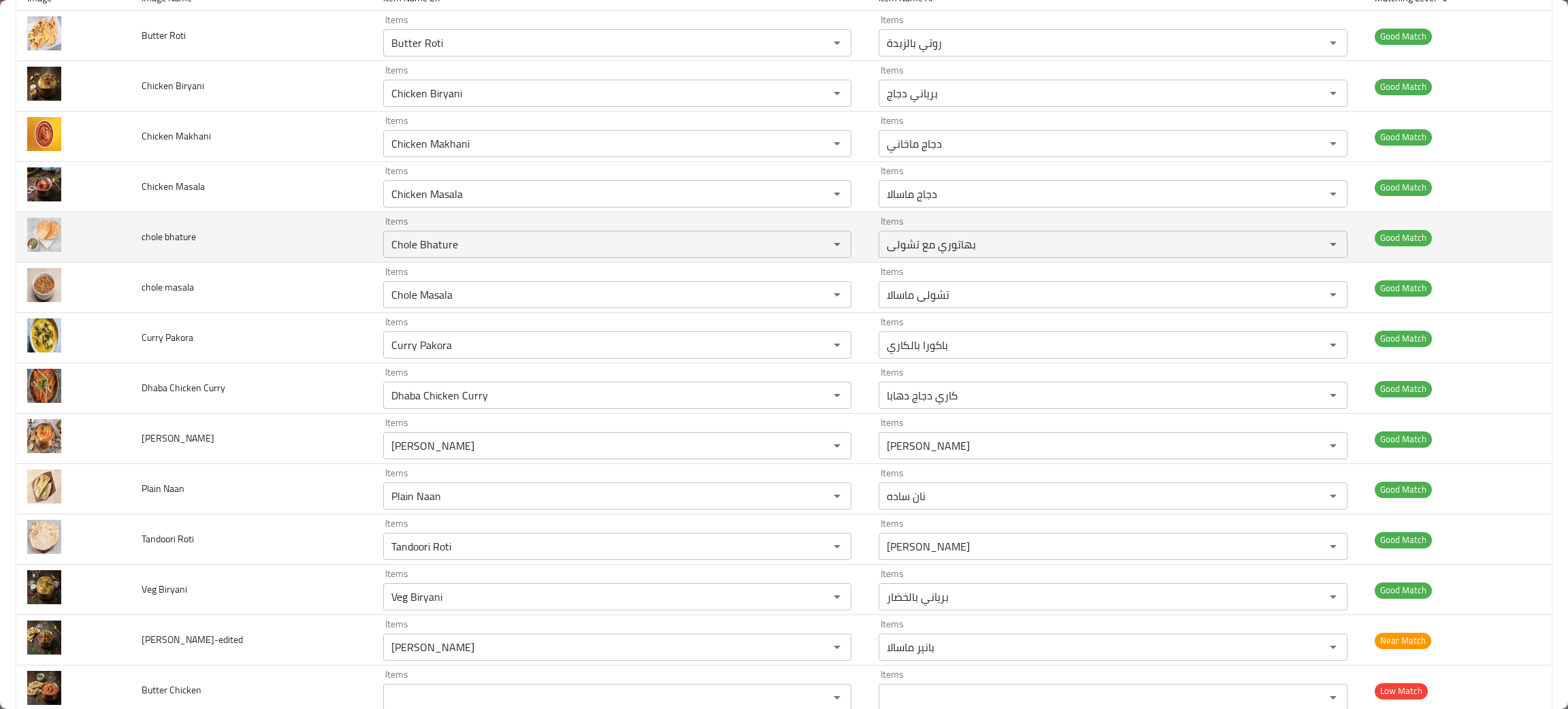
scroll to position [0, 0]
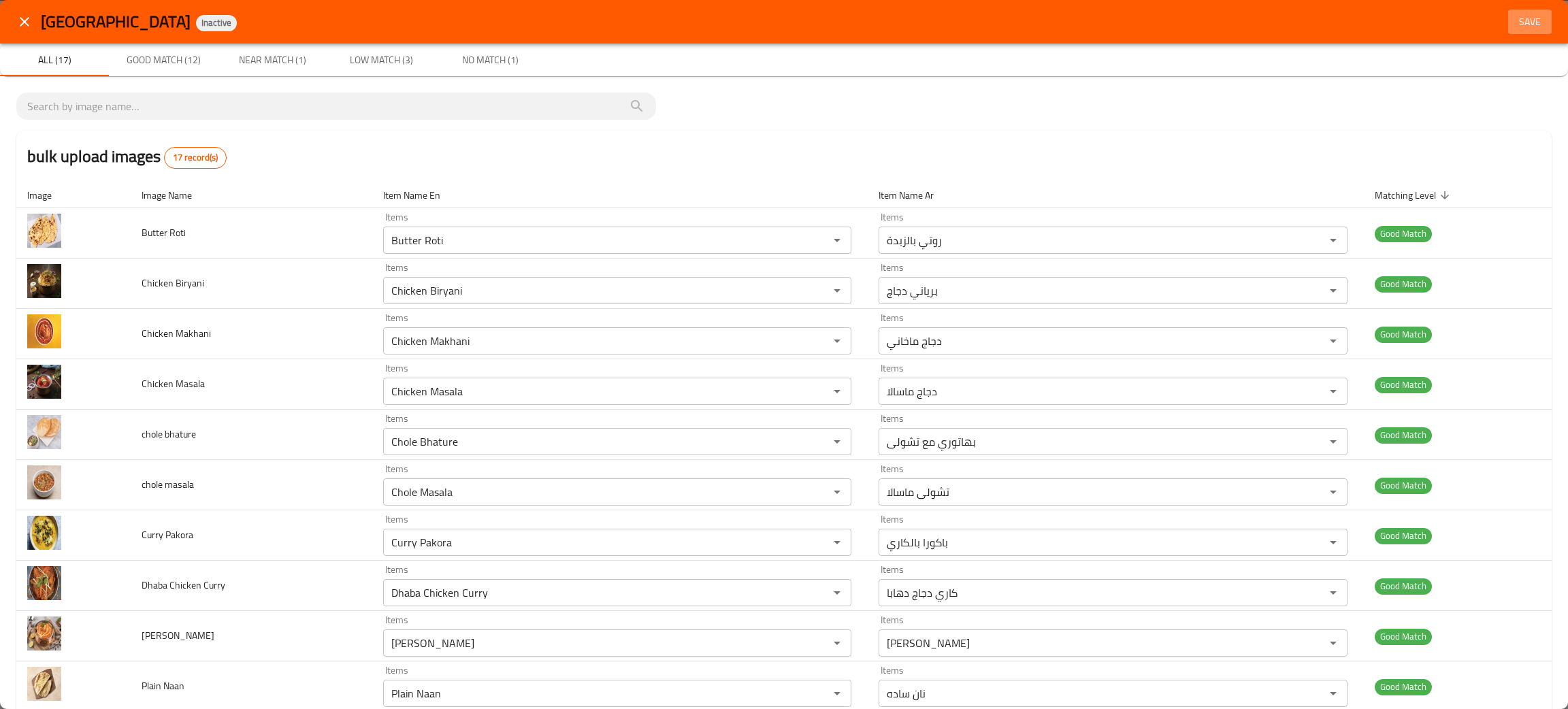
click at [1513, 23] on span "Save" at bounding box center [1529, 22] width 33 height 17
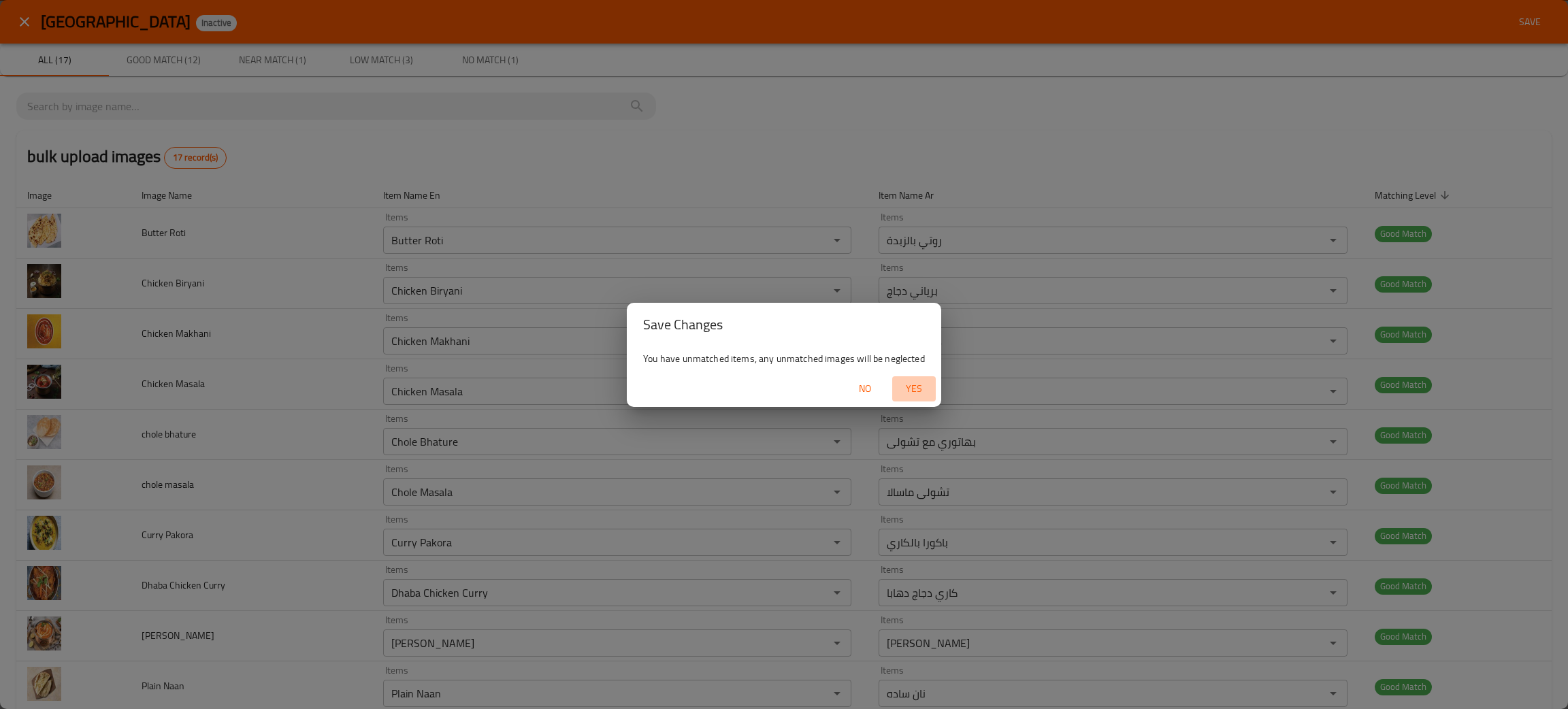
click at [908, 387] on span "Yes" at bounding box center [913, 389] width 33 height 17
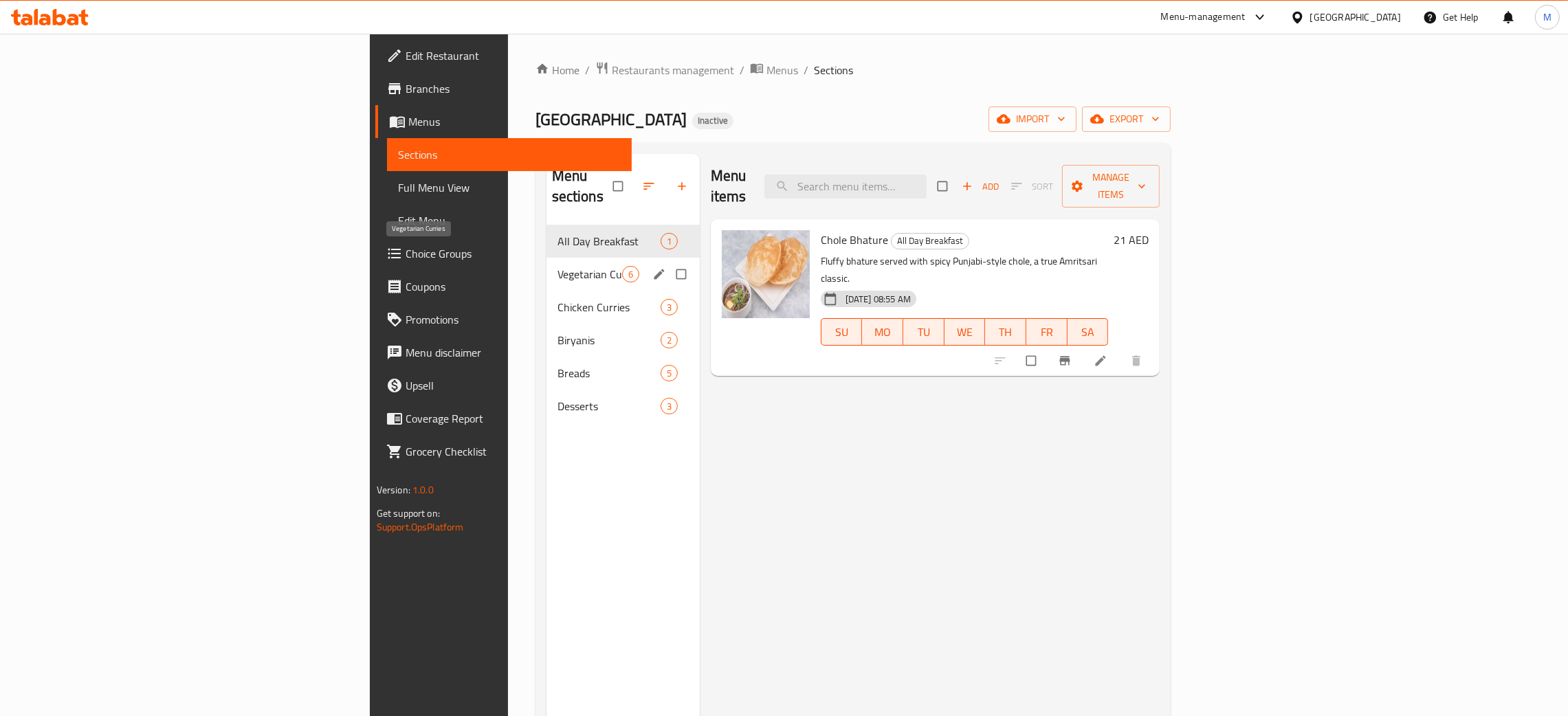
click at [558, 266] on span "Vegetarian Curries" at bounding box center [590, 274] width 65 height 16
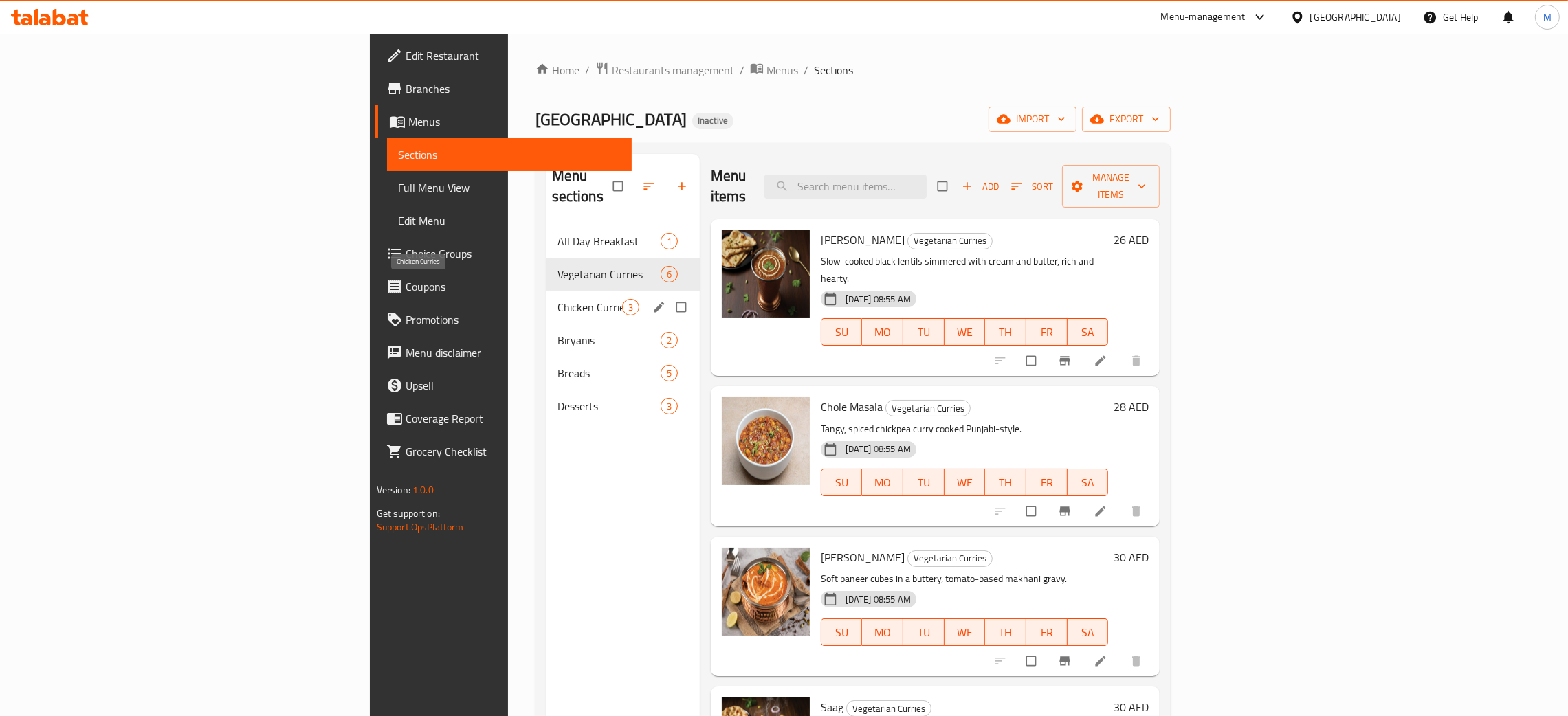
click at [558, 299] on span "Chicken Curries" at bounding box center [590, 307] width 65 height 16
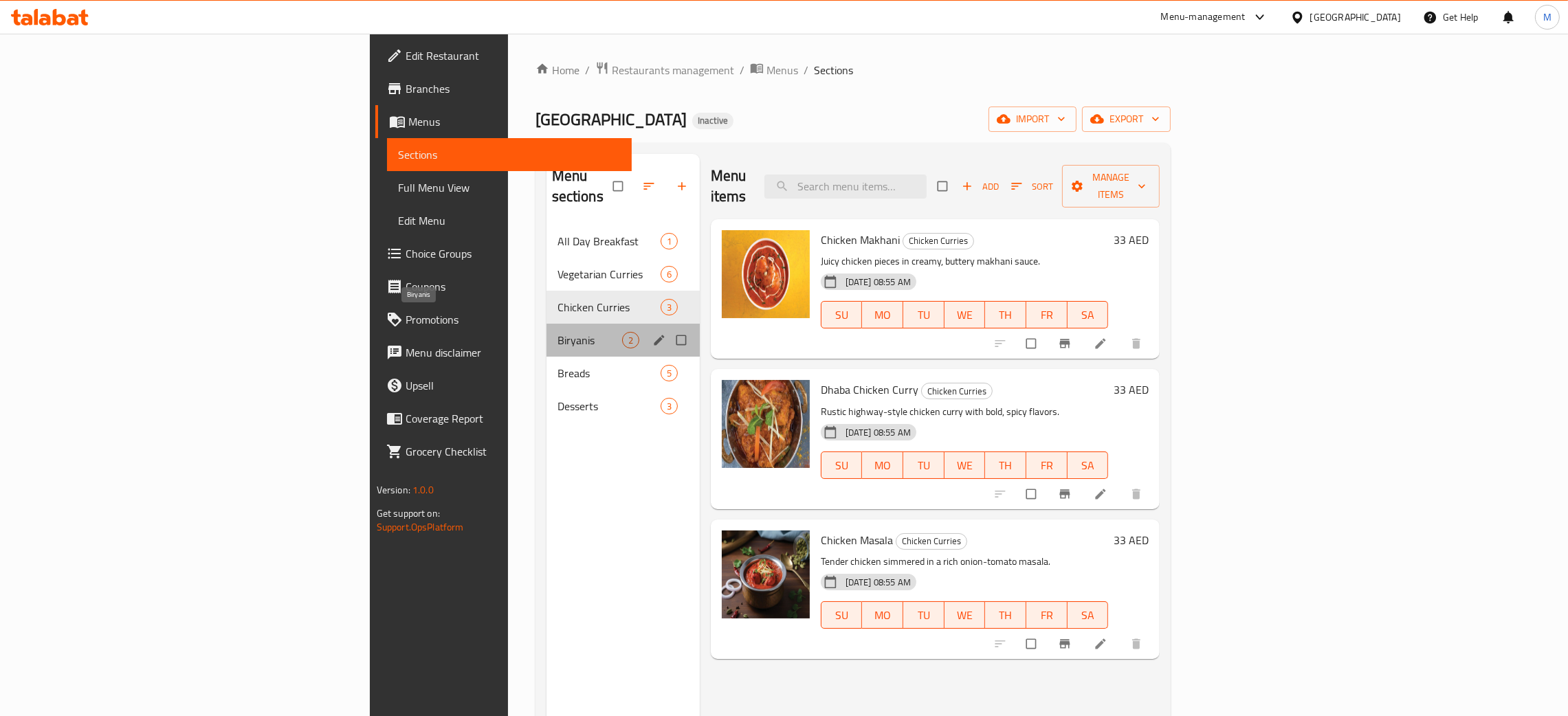
click at [558, 332] on span "Biryanis" at bounding box center [590, 340] width 65 height 16
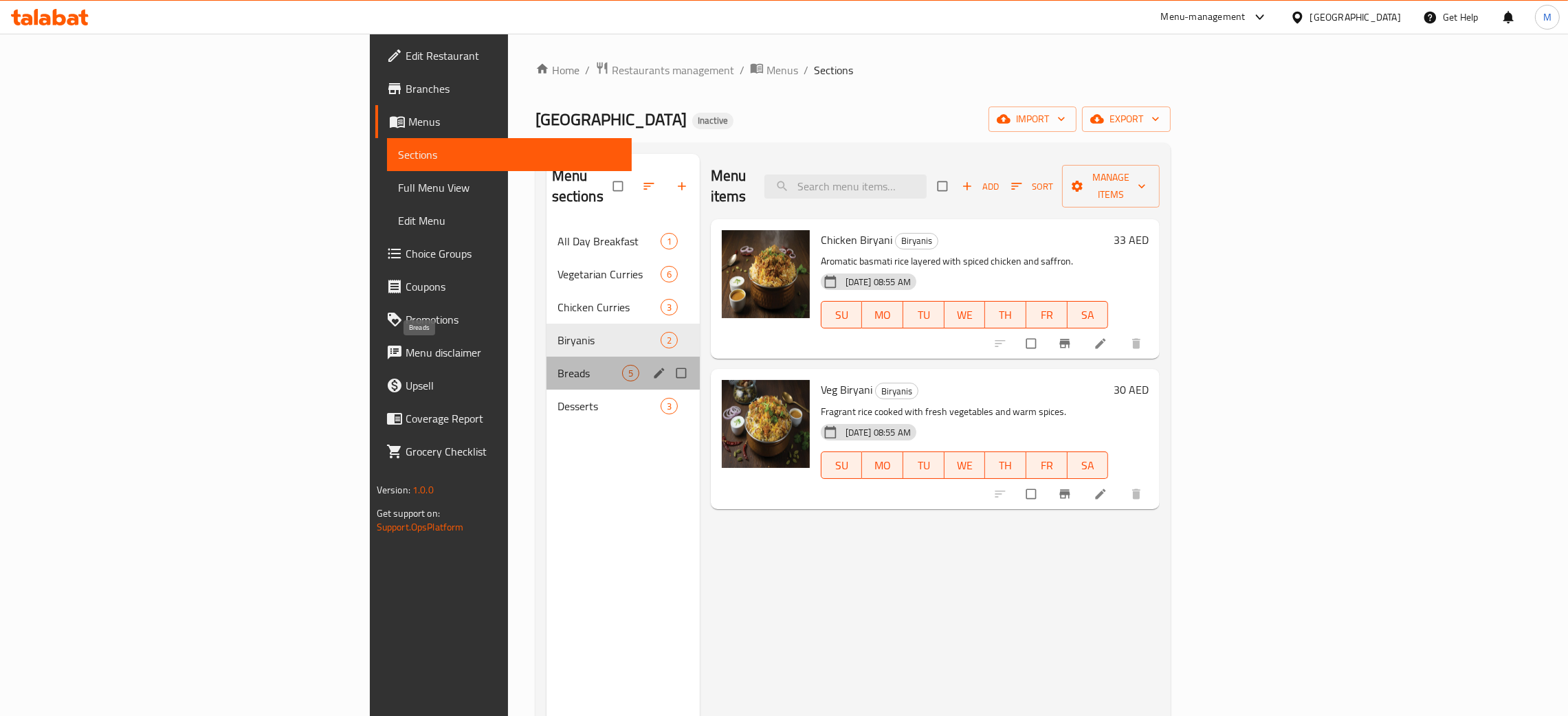
click at [558, 365] on span "Breads" at bounding box center [590, 373] width 65 height 16
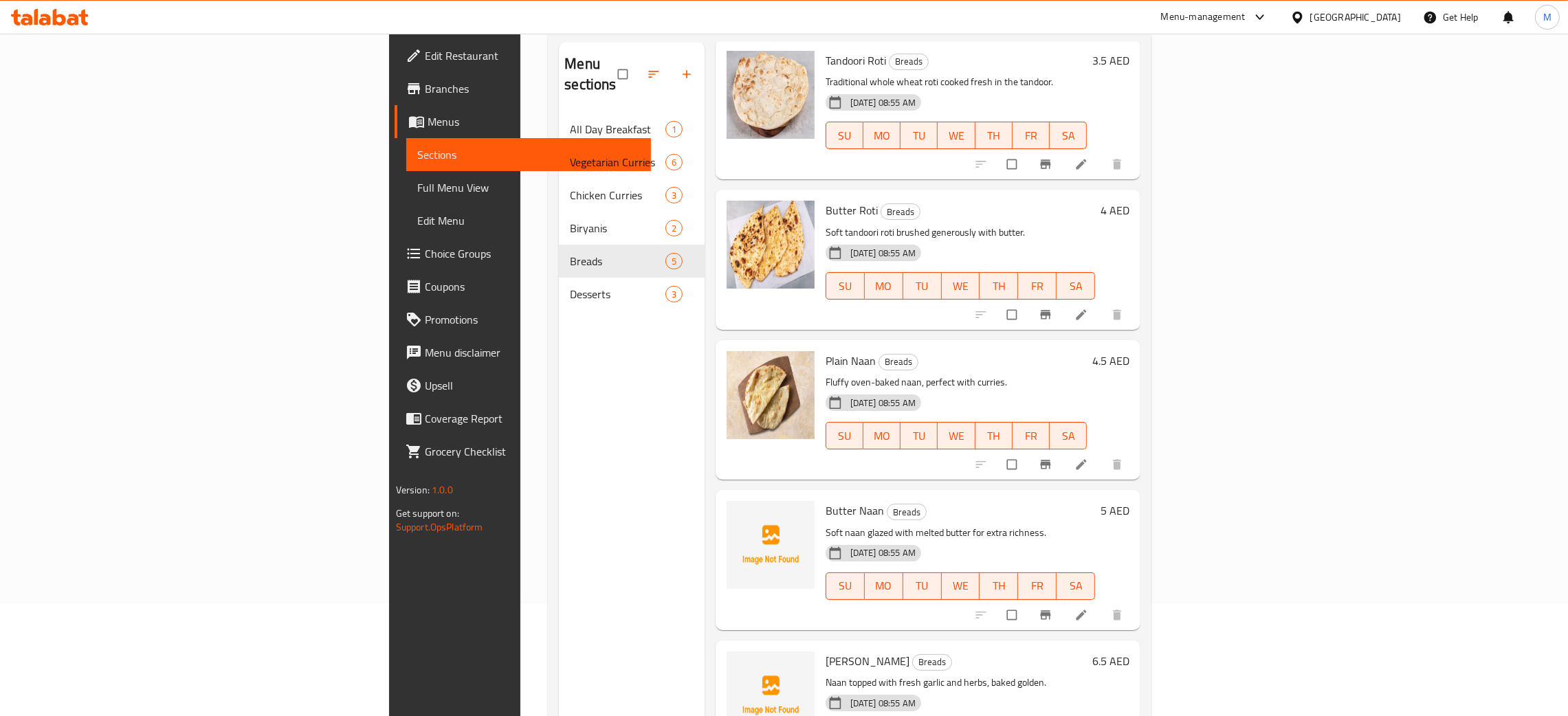
scroll to position [194, 0]
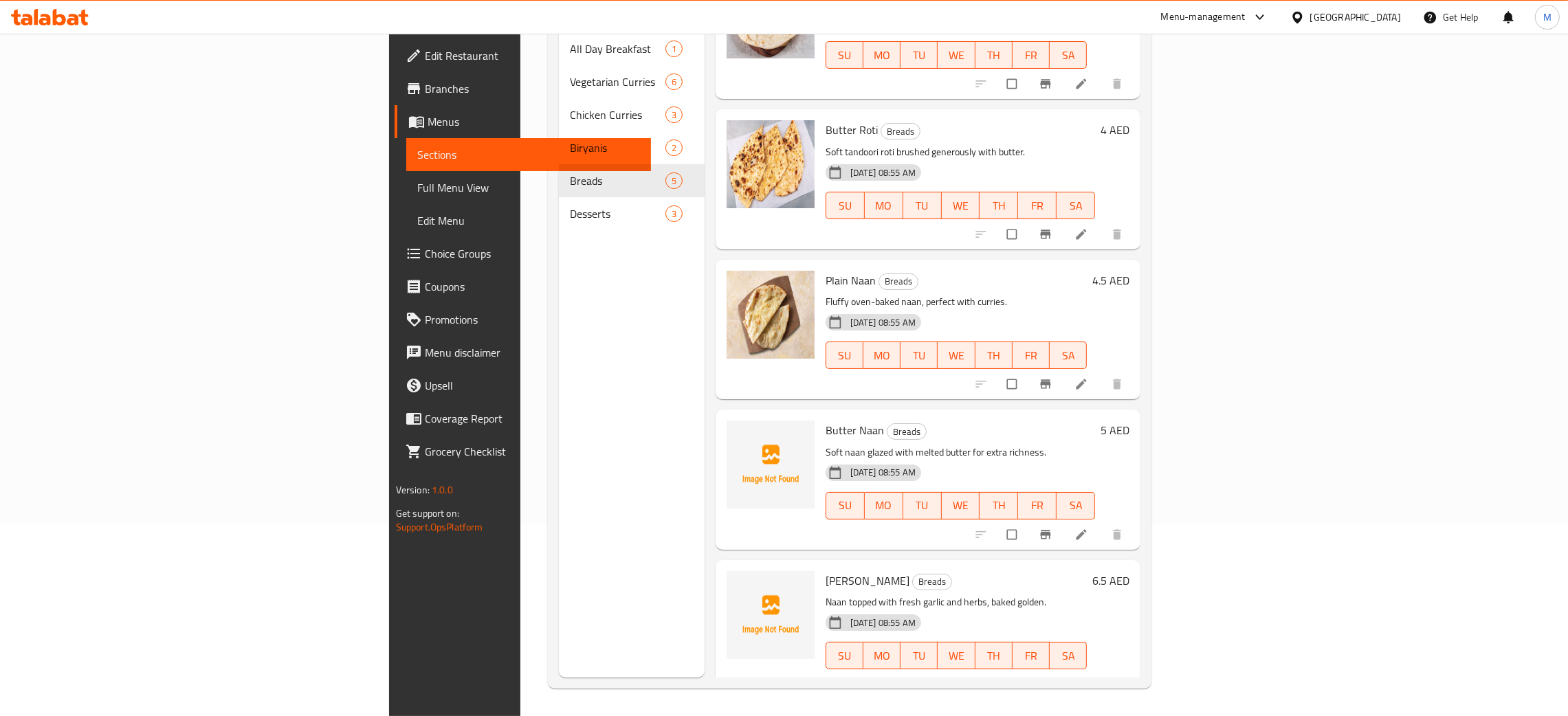
click at [559, 406] on div "Menu sections All Day Breakfast 1 Vegetarian Curries 6 Chicken Curries 3 Biryan…" at bounding box center [632, 319] width 146 height 716
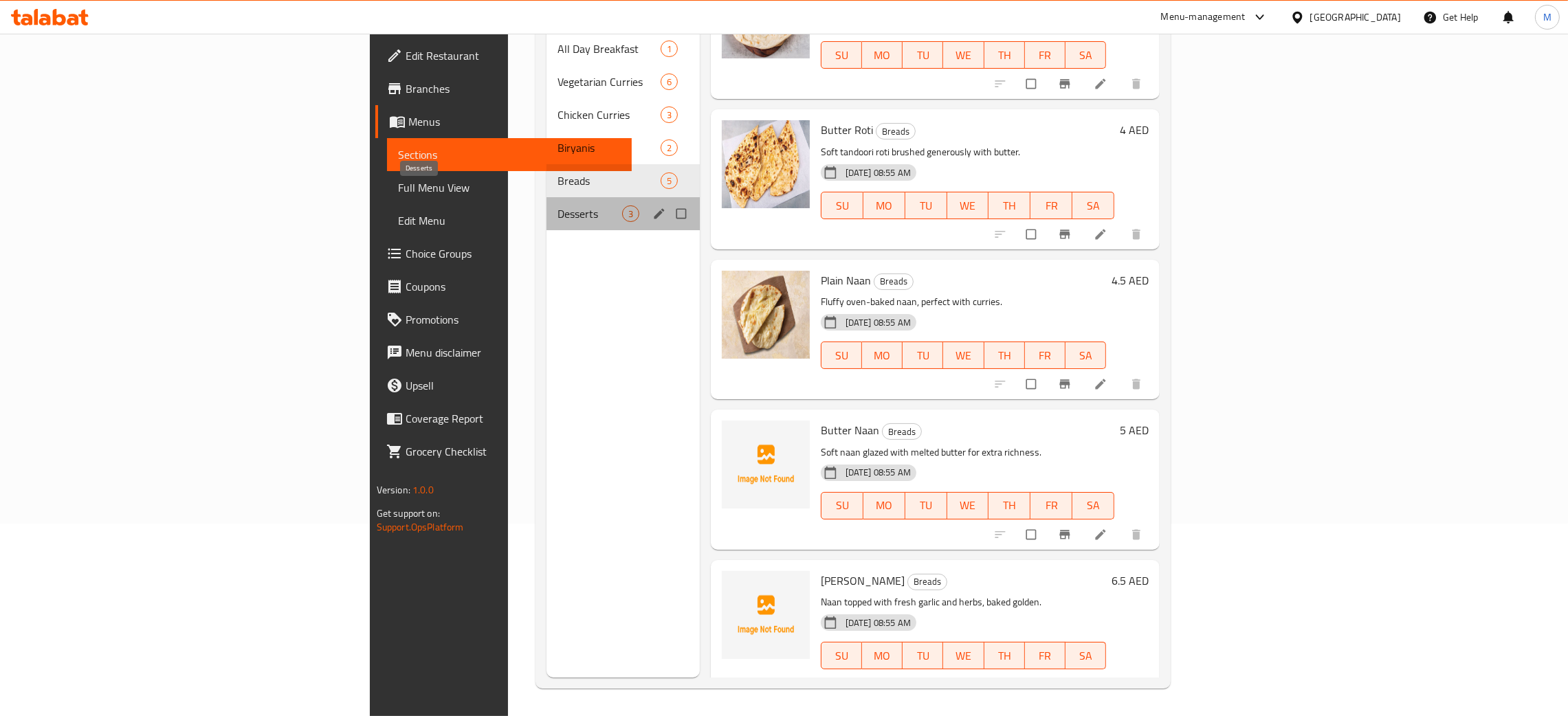
click at [558, 205] on span "Desserts" at bounding box center [590, 213] width 65 height 16
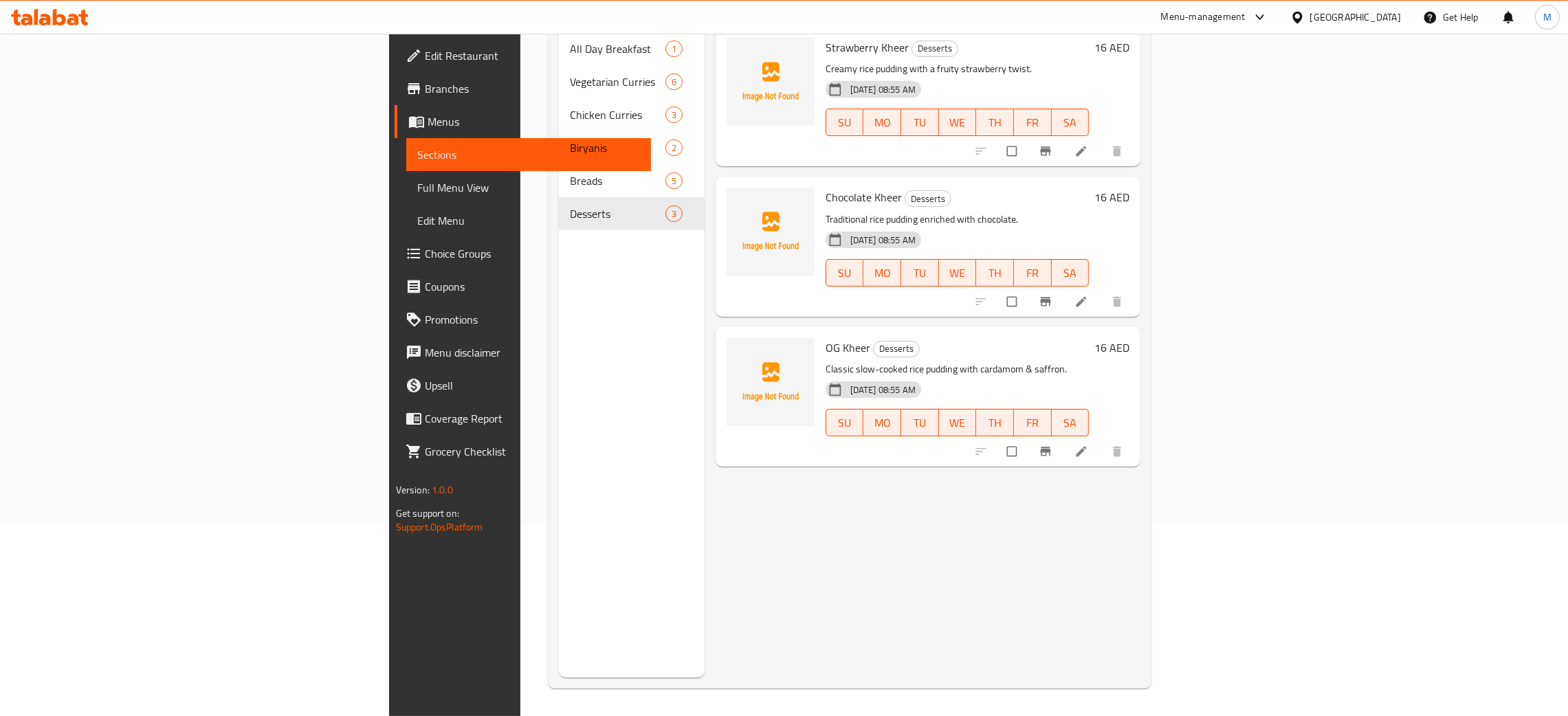
scroll to position [91, 0]
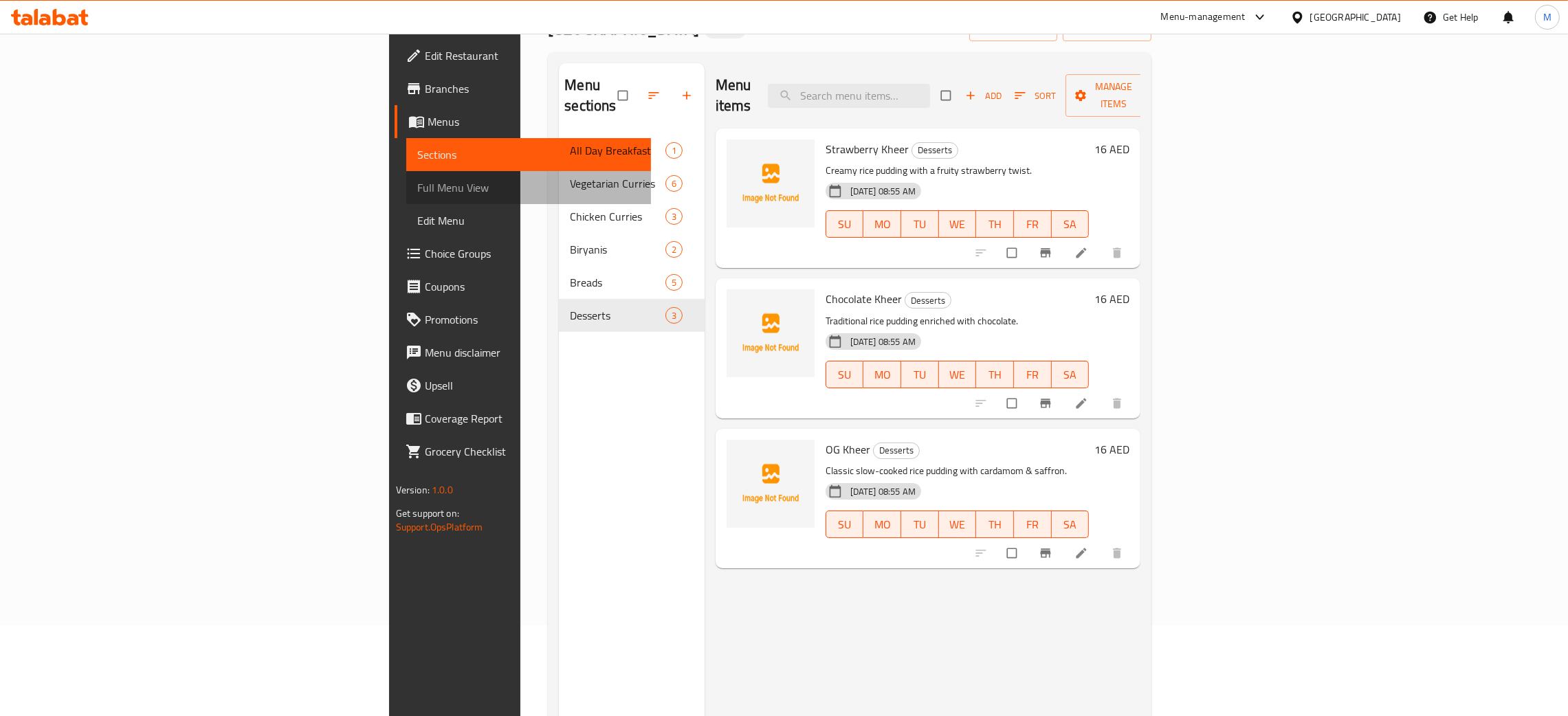
click at [418, 191] on span "Full Menu View" at bounding box center [529, 187] width 223 height 16
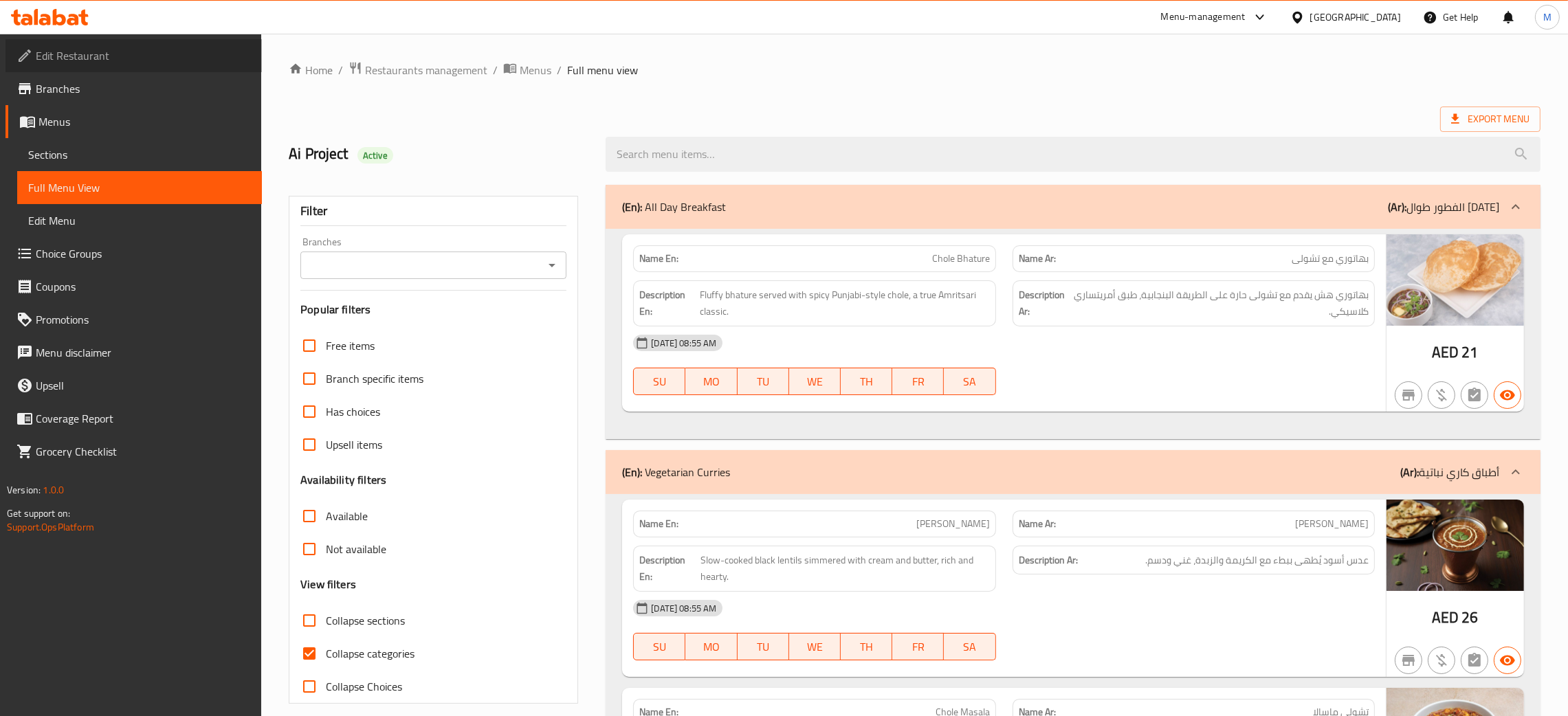
click at [57, 62] on span "Edit Restaurant" at bounding box center [143, 55] width 215 height 16
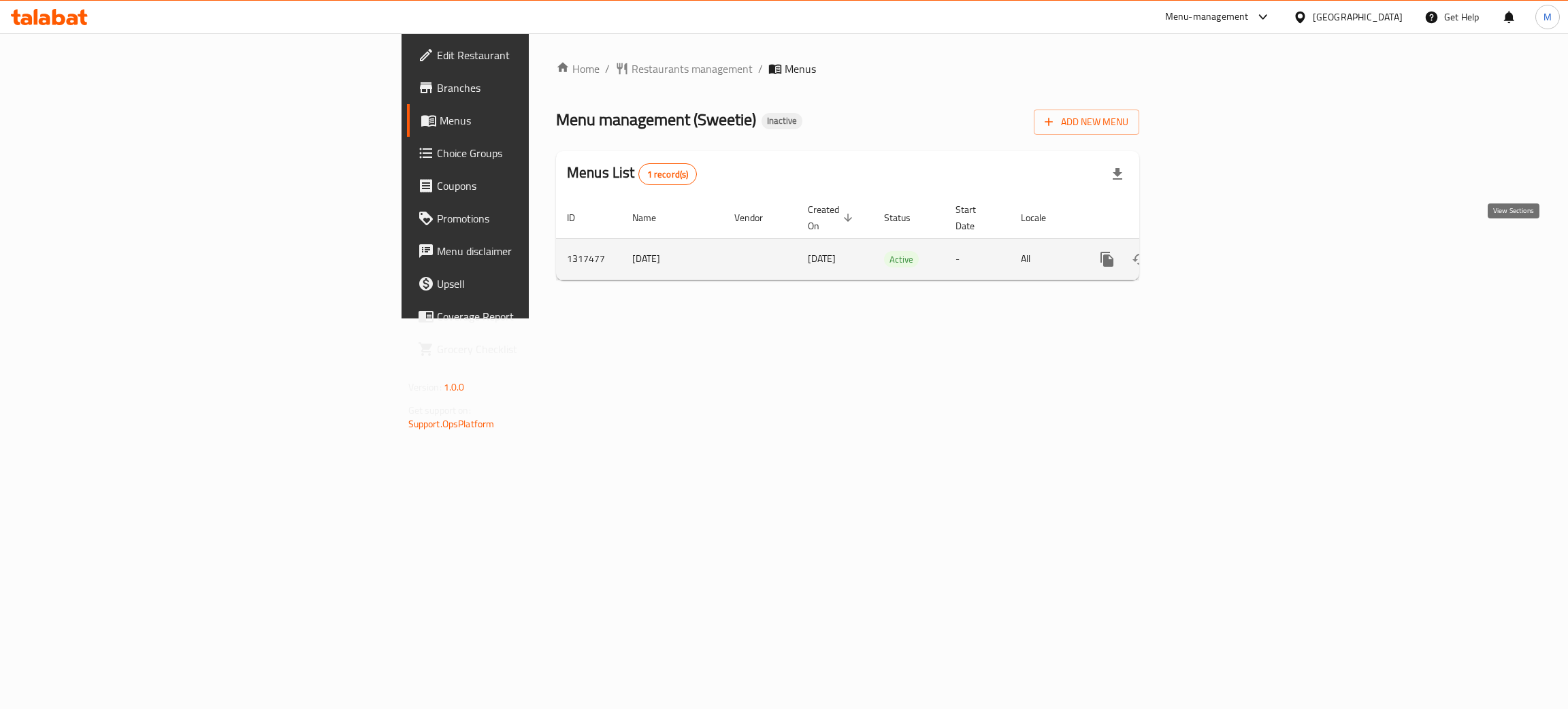
click at [1213, 251] on icon "enhanced table" at bounding box center [1204, 259] width 16 height 16
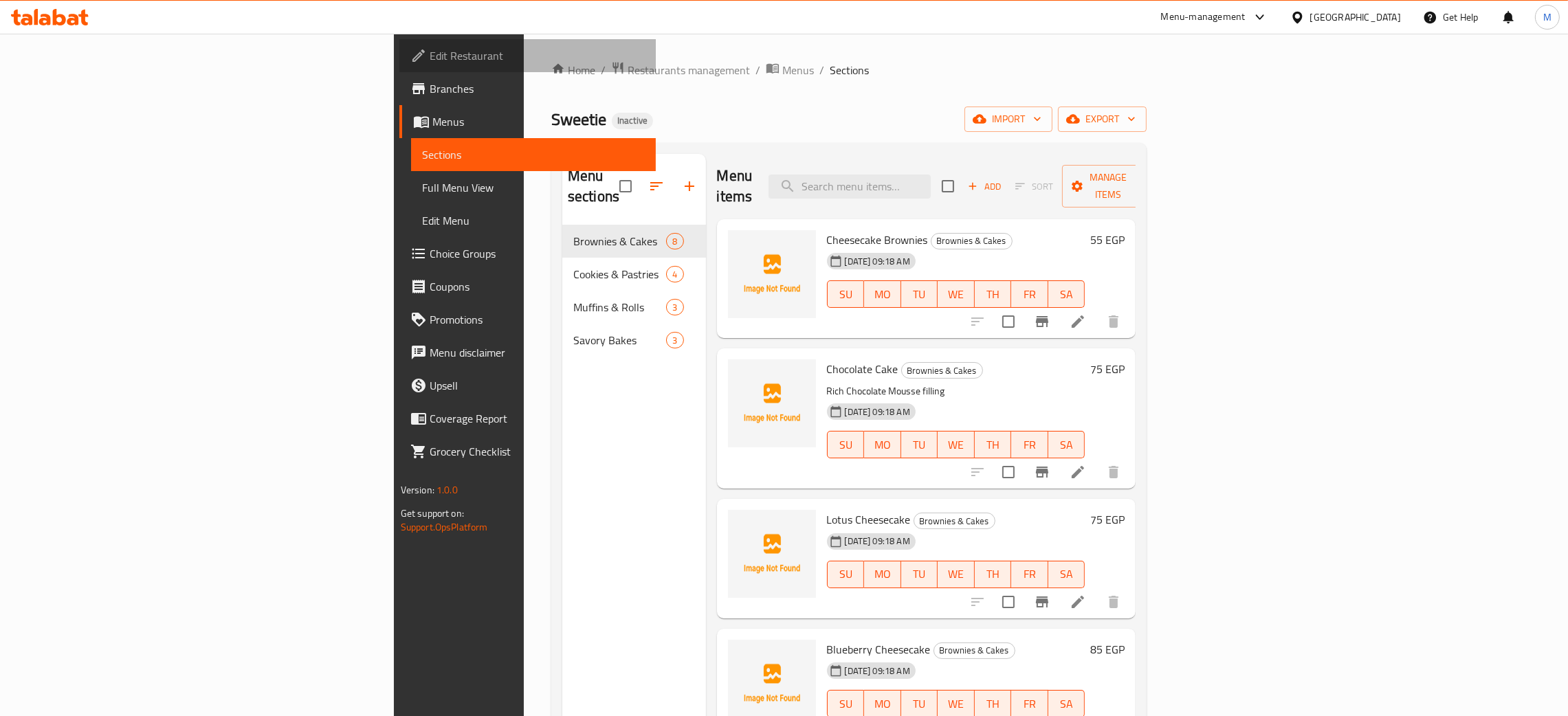
click at [430, 55] on span "Edit Restaurant" at bounding box center [538, 55] width 215 height 16
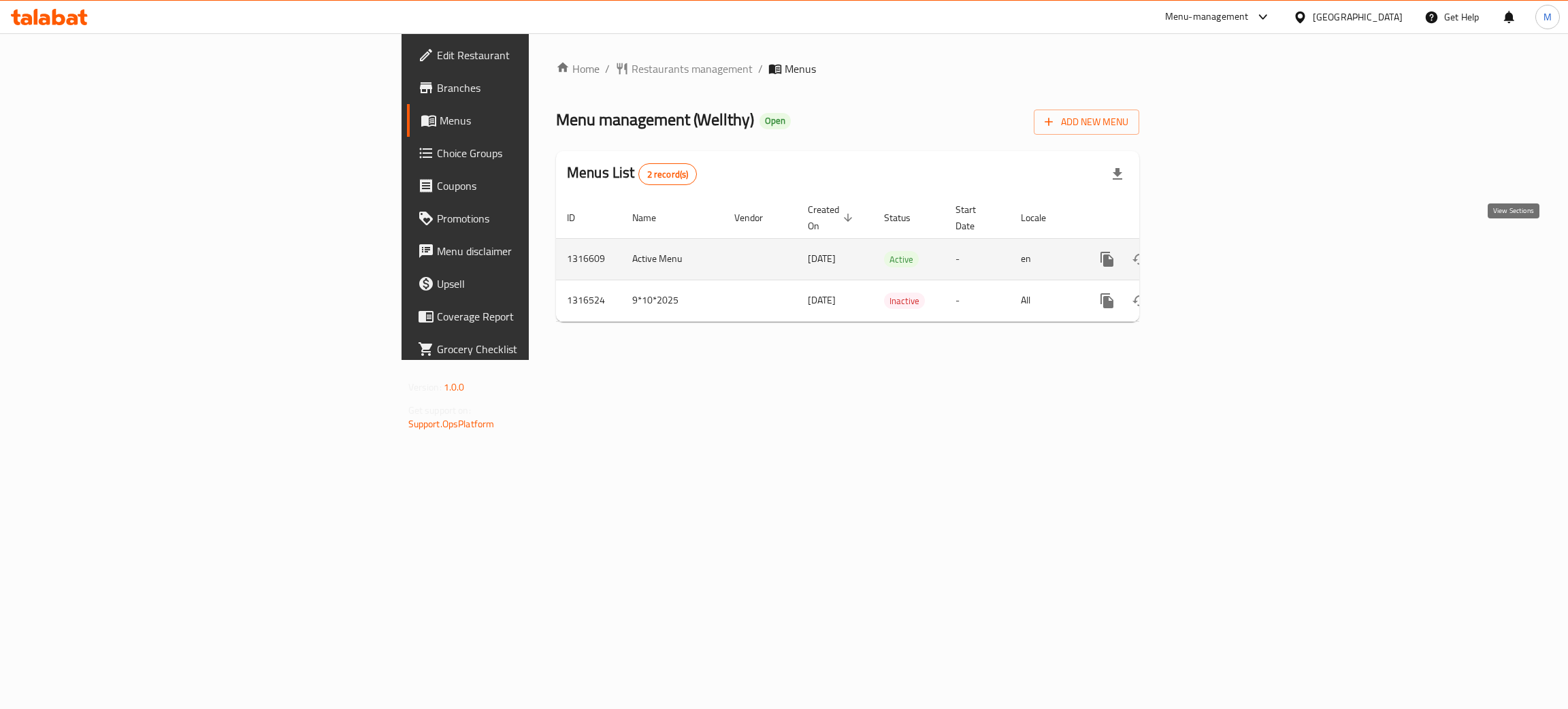
click at [1211, 254] on icon "enhanced table" at bounding box center [1205, 260] width 12 height 12
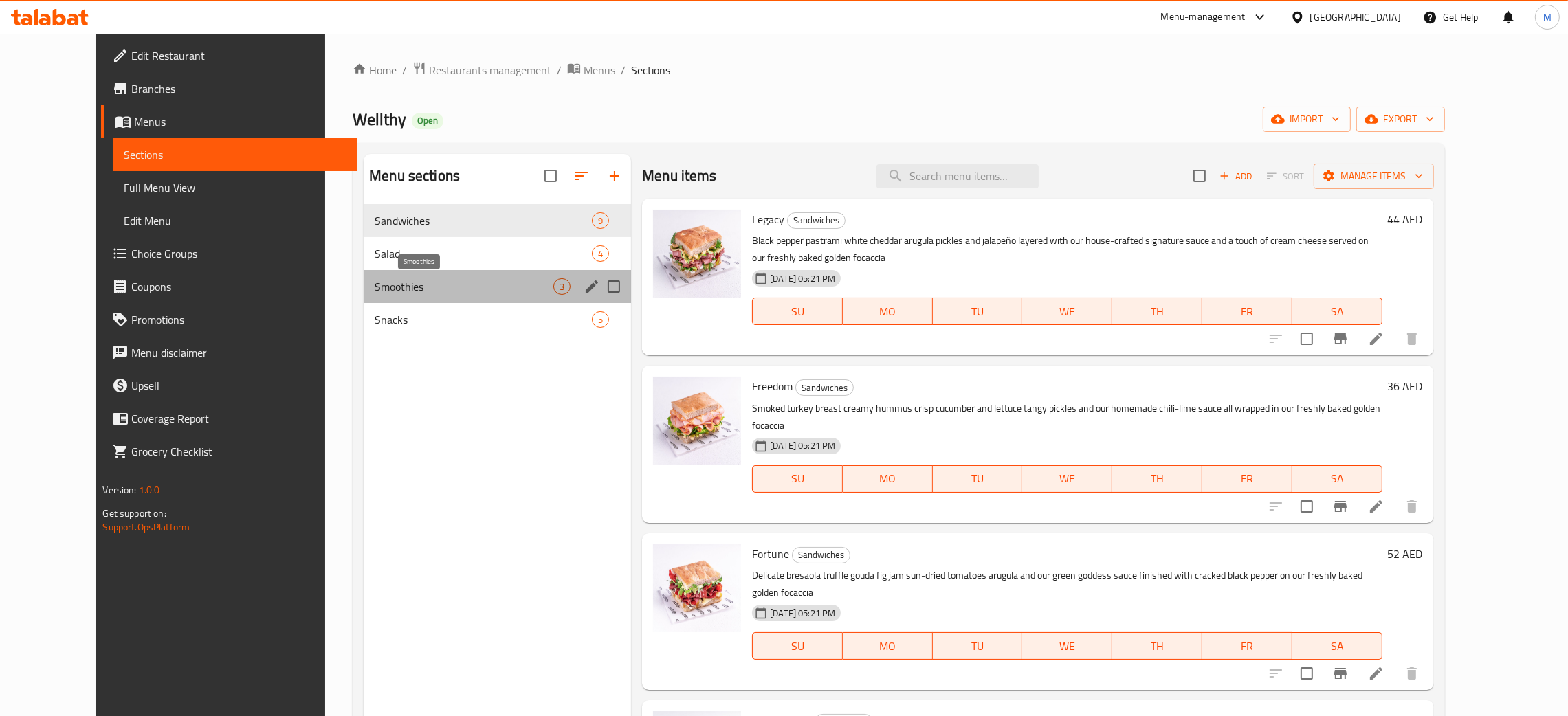
click at [375, 288] on span "Smoothies" at bounding box center [464, 286] width 178 height 16
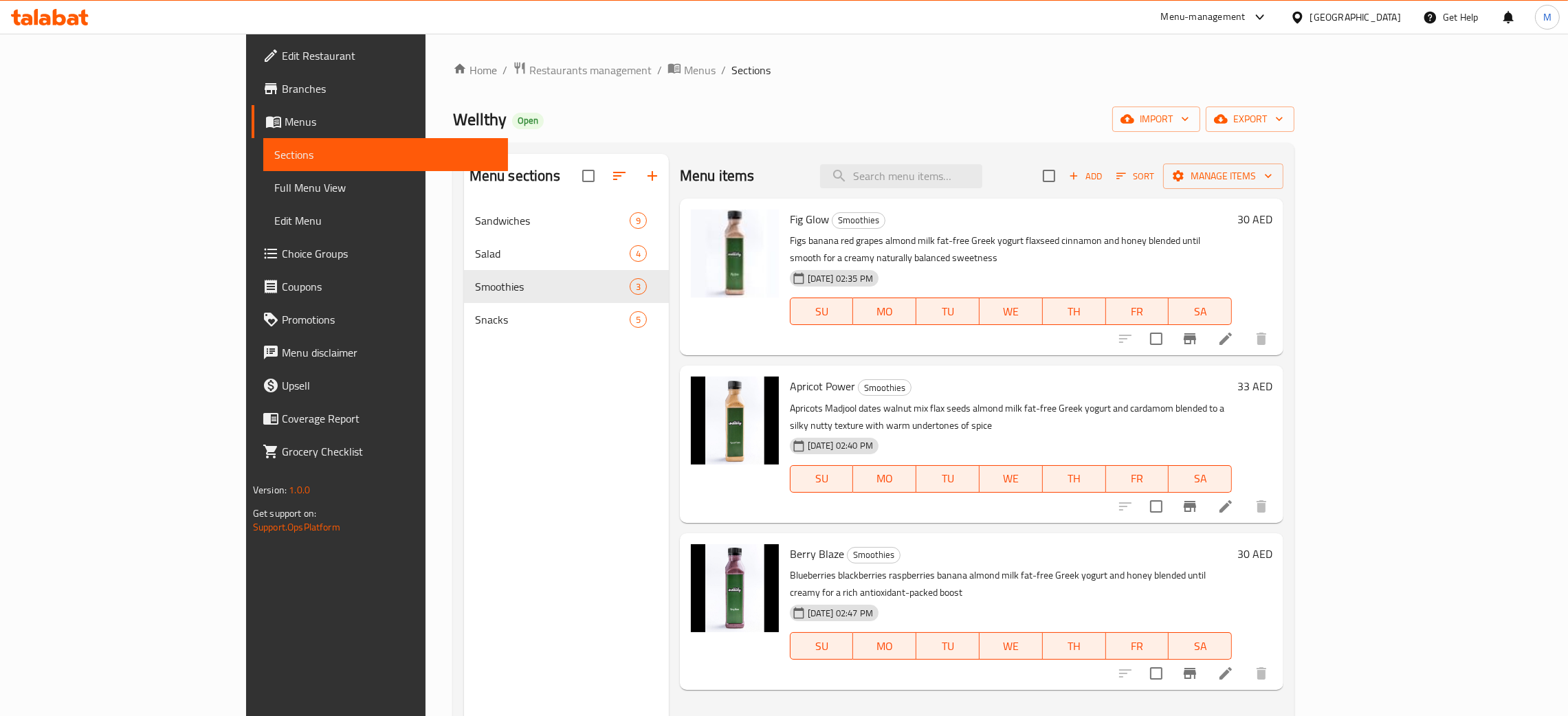
click at [832, 105] on div "Home / Restaurants management / Menus / Sections Wellthy Open import export Men…" at bounding box center [874, 471] width 841 height 820
click at [982, 176] on input "search" at bounding box center [901, 176] width 162 height 24
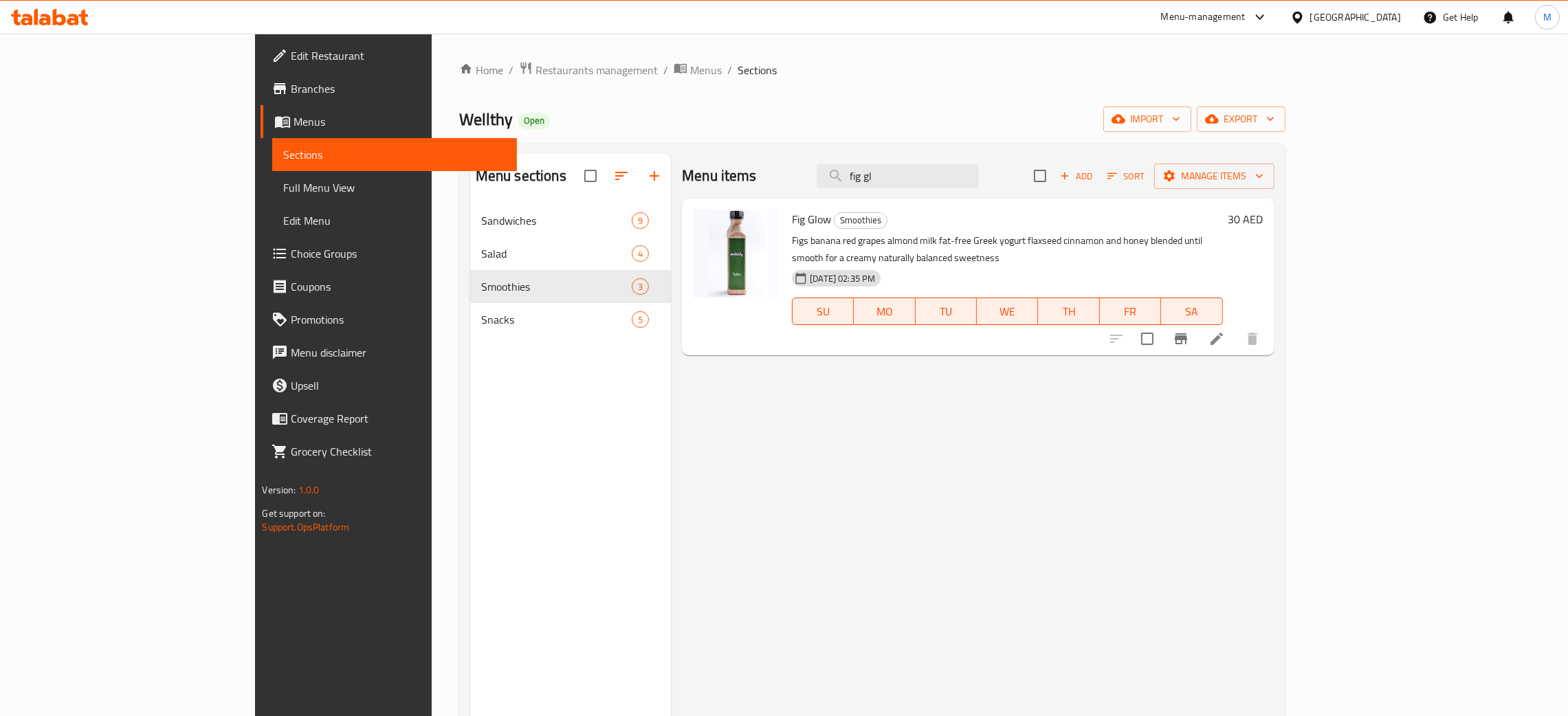
type input "fig gl"
drag, startPoint x: 338, startPoint y: 123, endPoint x: 289, endPoint y: 126, distance: 49.1
click at [459, 126] on span "Wellthy" at bounding box center [486, 119] width 54 height 31
copy span "Wellthy"
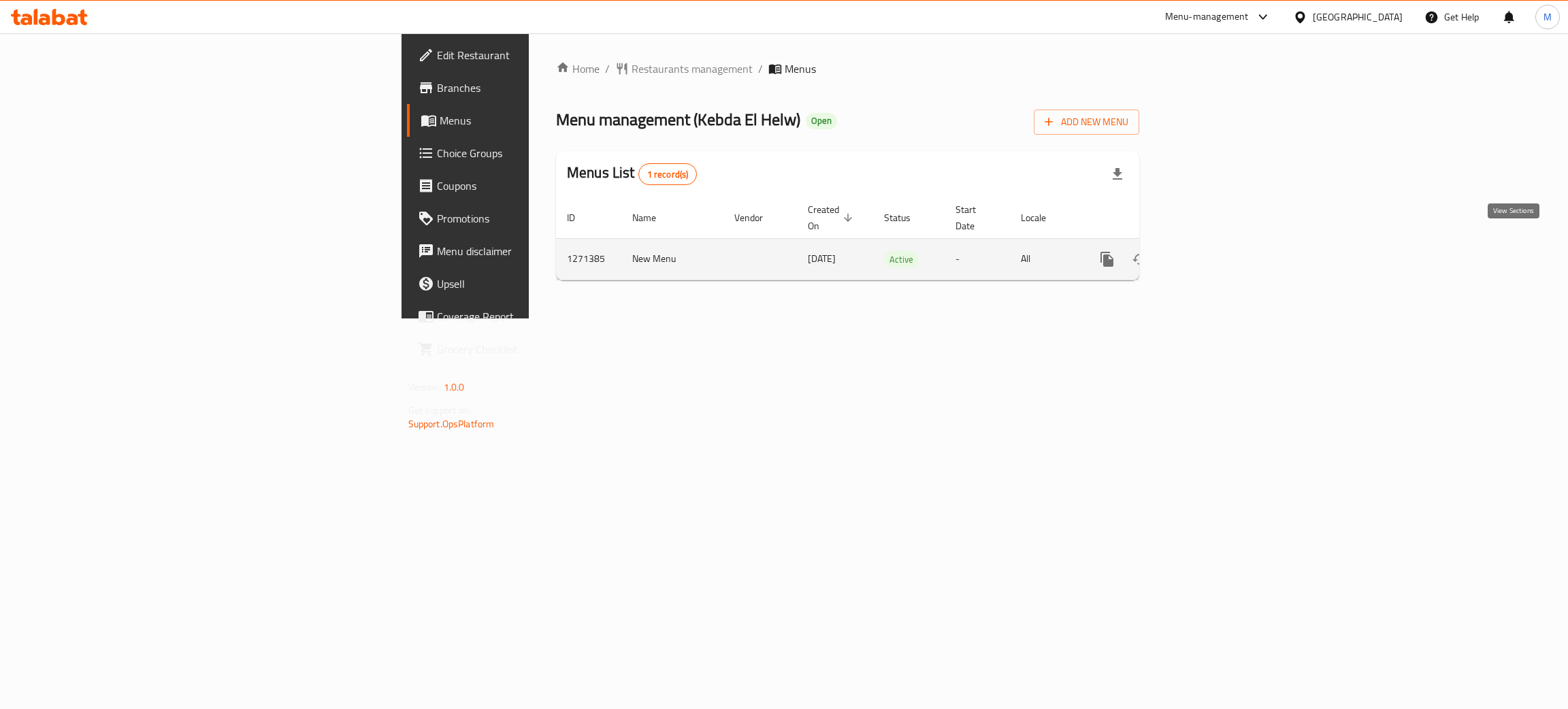
click at [1211, 254] on icon "enhanced table" at bounding box center [1205, 260] width 12 height 12
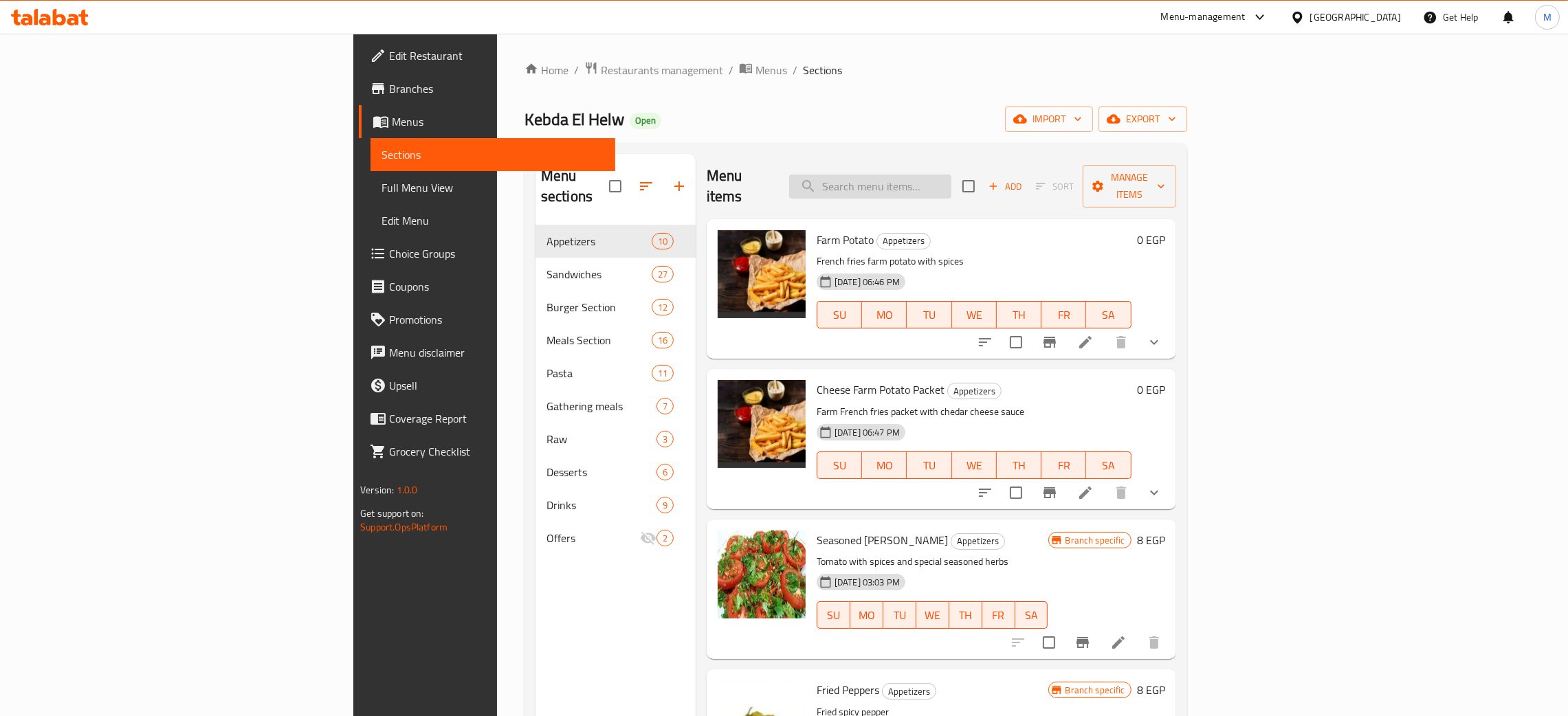
click at [951, 184] on input "search" at bounding box center [870, 186] width 162 height 24
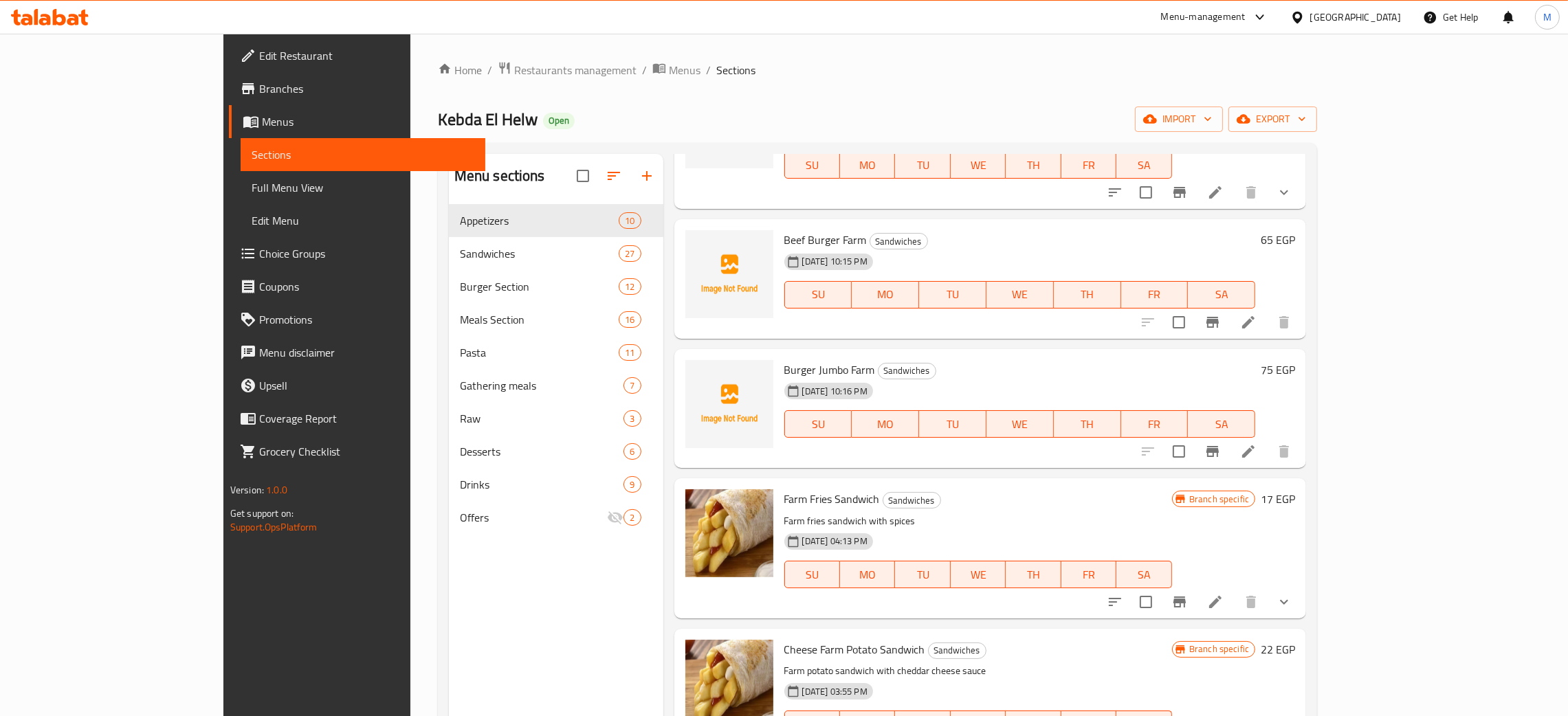
scroll to position [1134, 0]
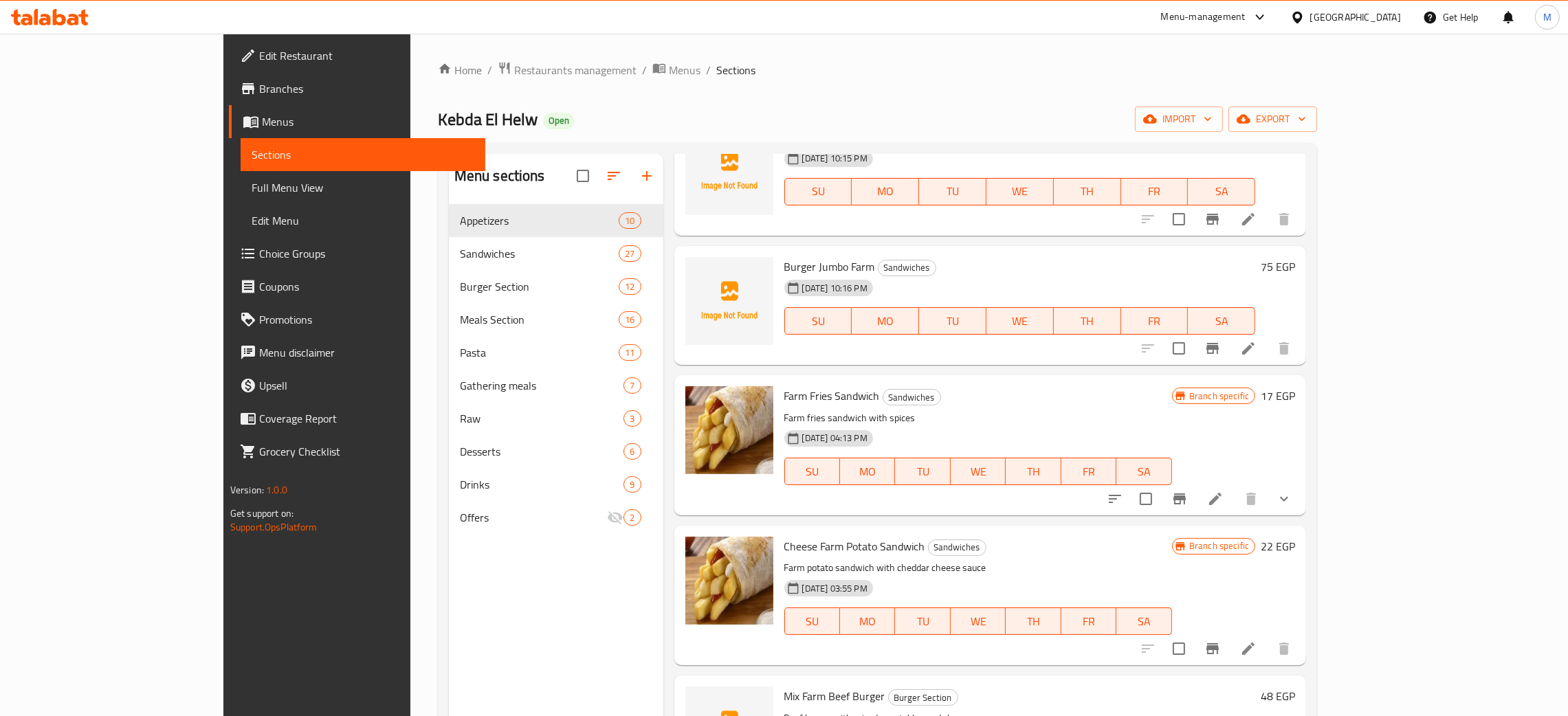
type input "farm"
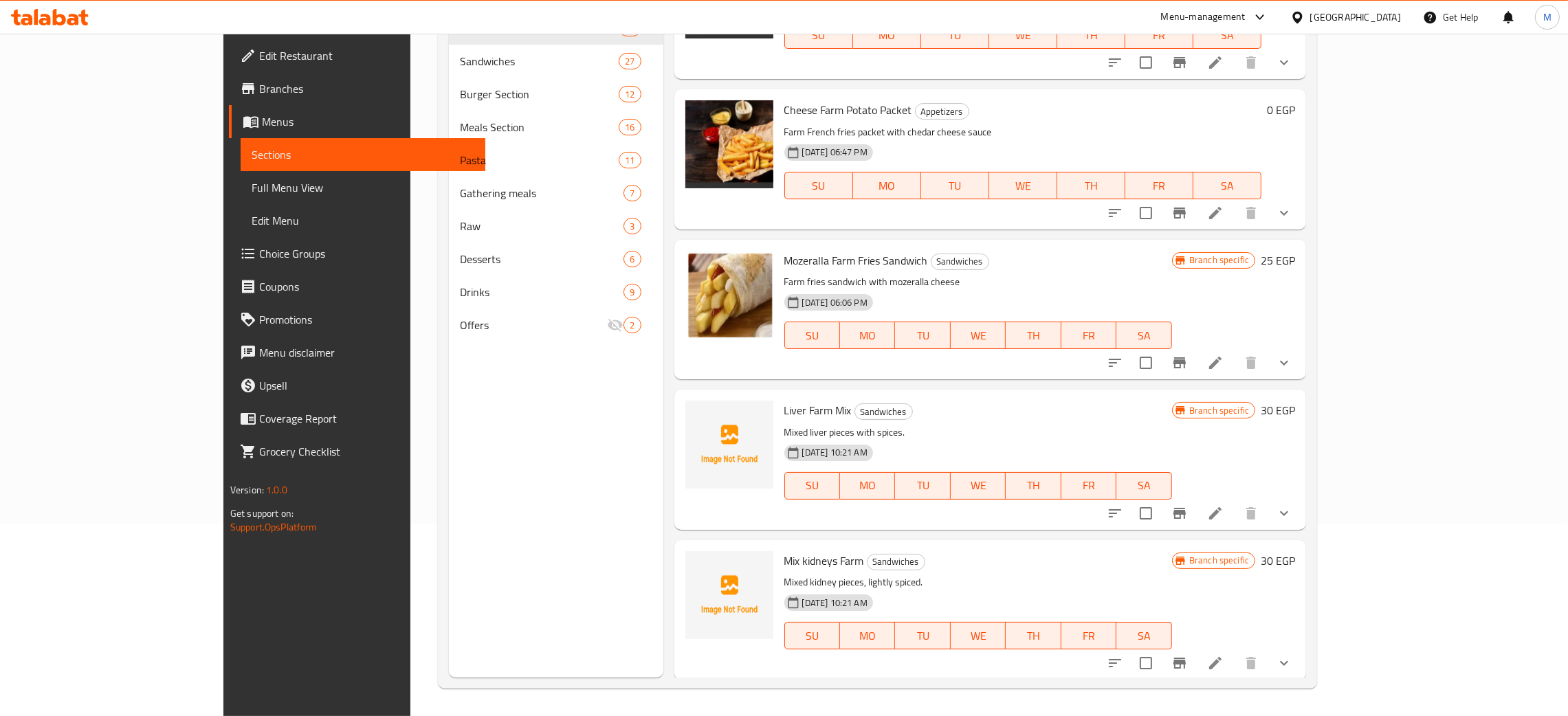
scroll to position [56, 0]
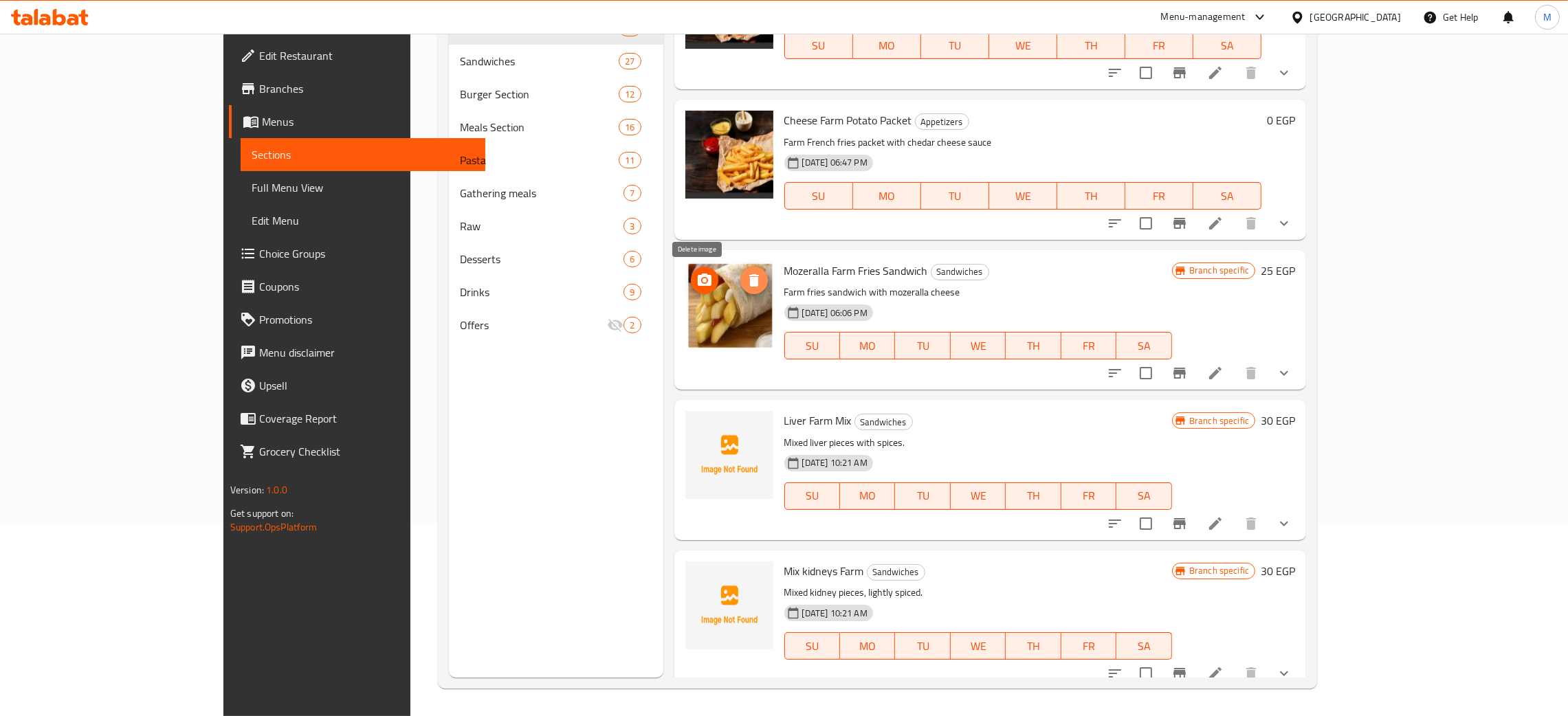
click at [749, 278] on icon "delete image" at bounding box center [754, 281] width 10 height 12
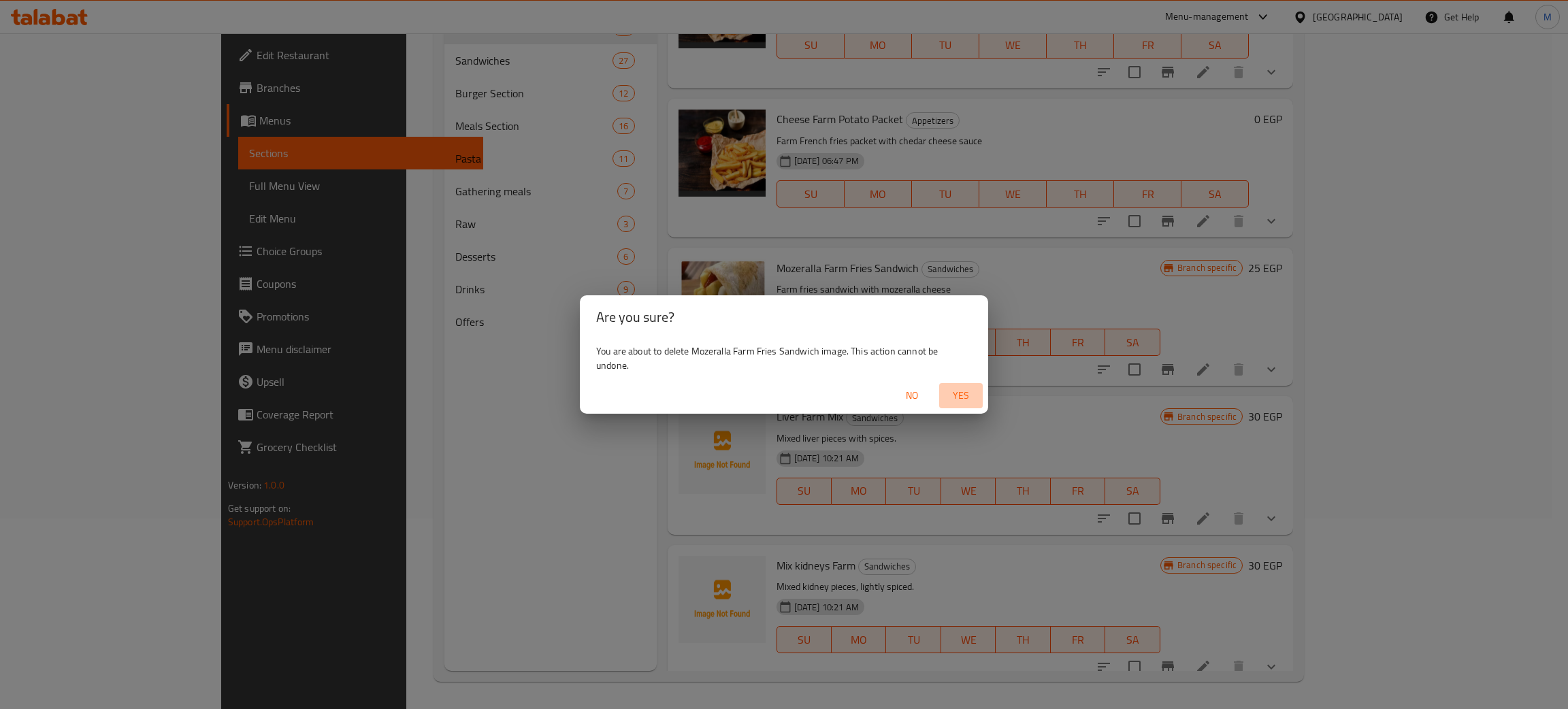
click at [959, 391] on span "Yes" at bounding box center [961, 396] width 33 height 17
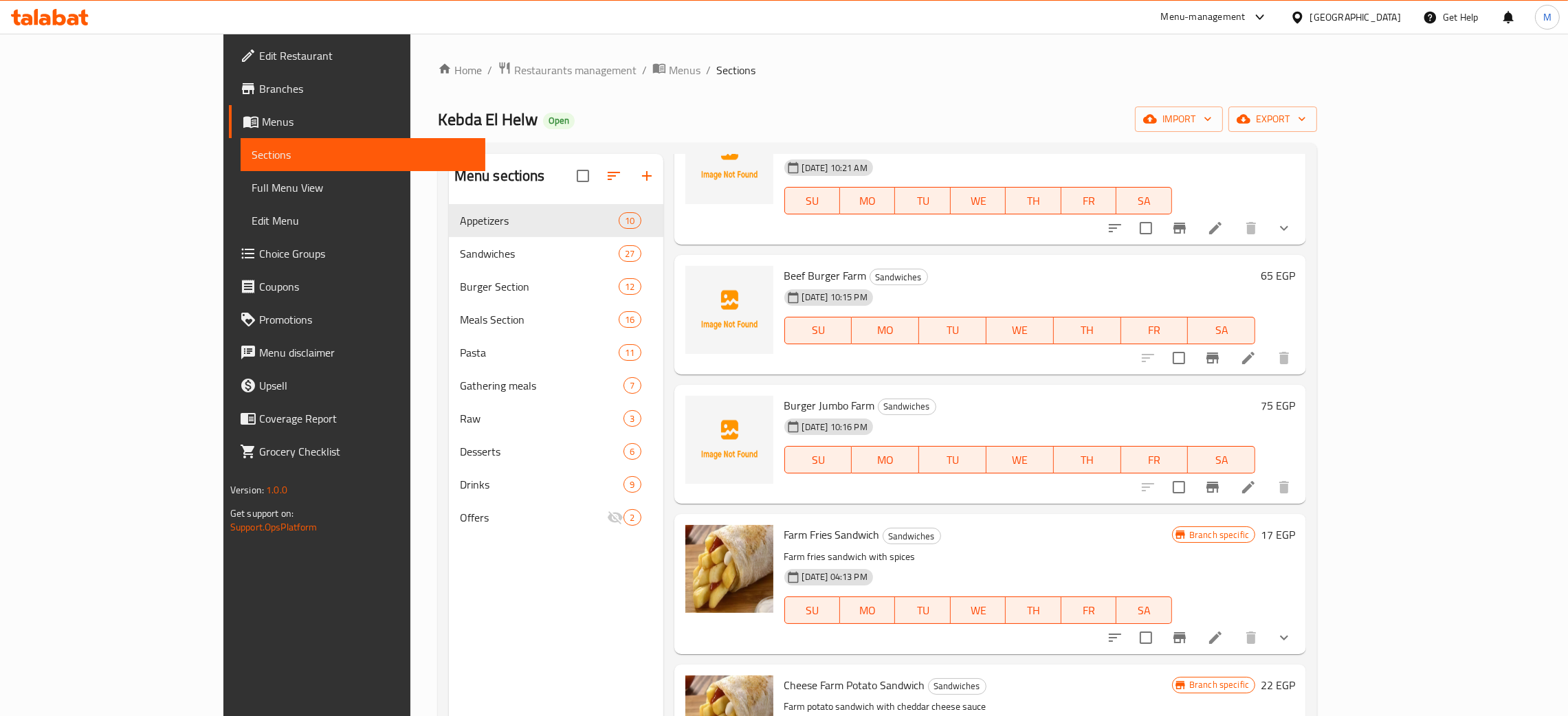
scroll to position [1031, 0]
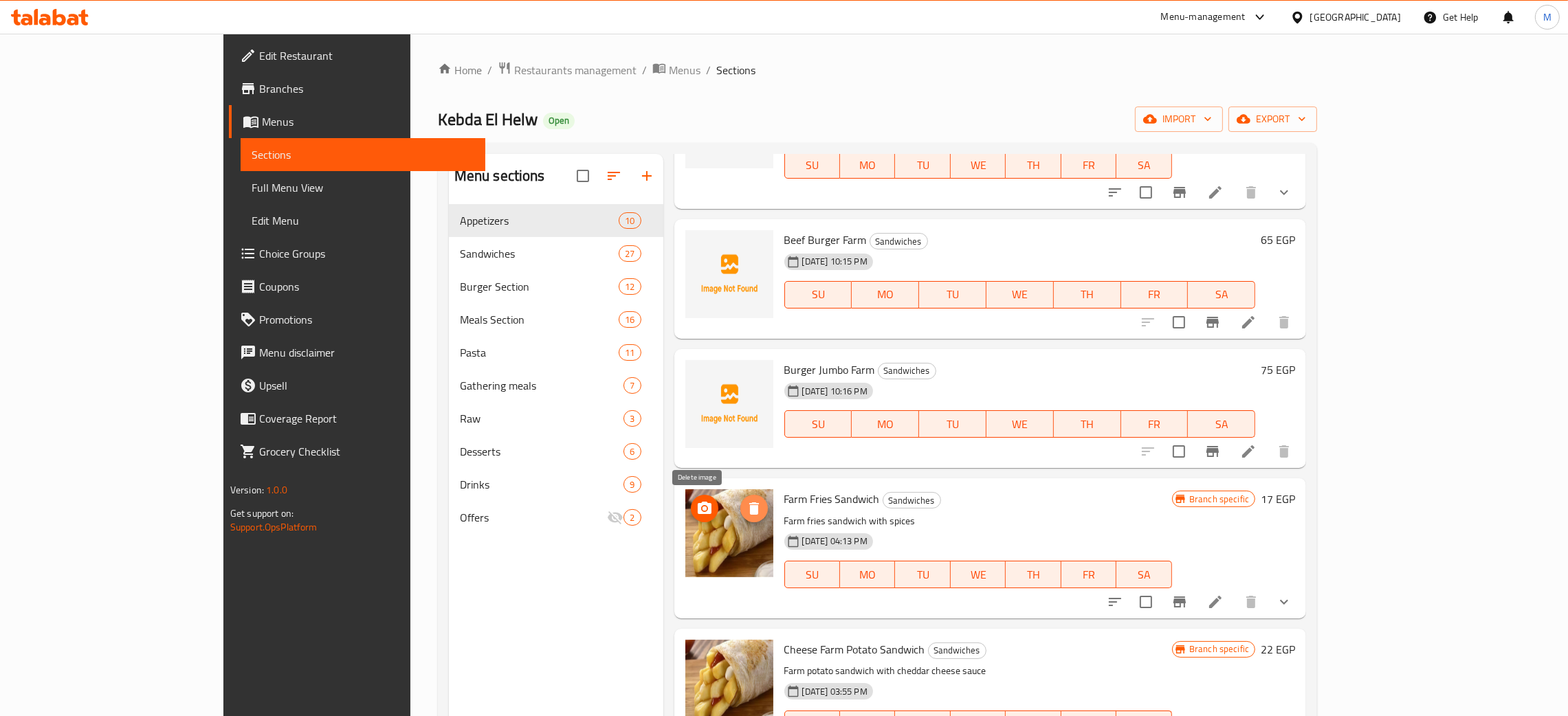
click at [741, 496] on button "delete image" at bounding box center [754, 509] width 28 height 28
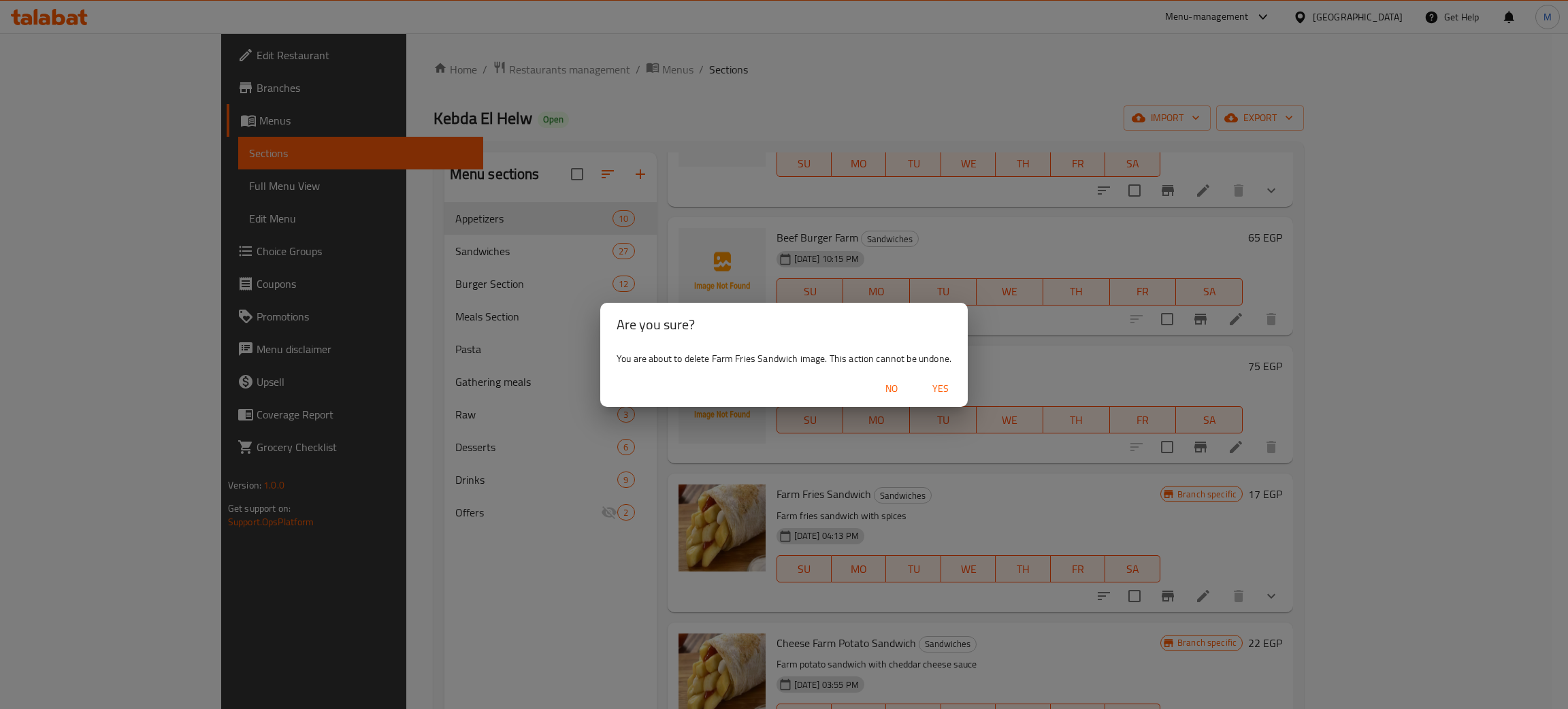
click at [940, 386] on span "Yes" at bounding box center [940, 389] width 33 height 17
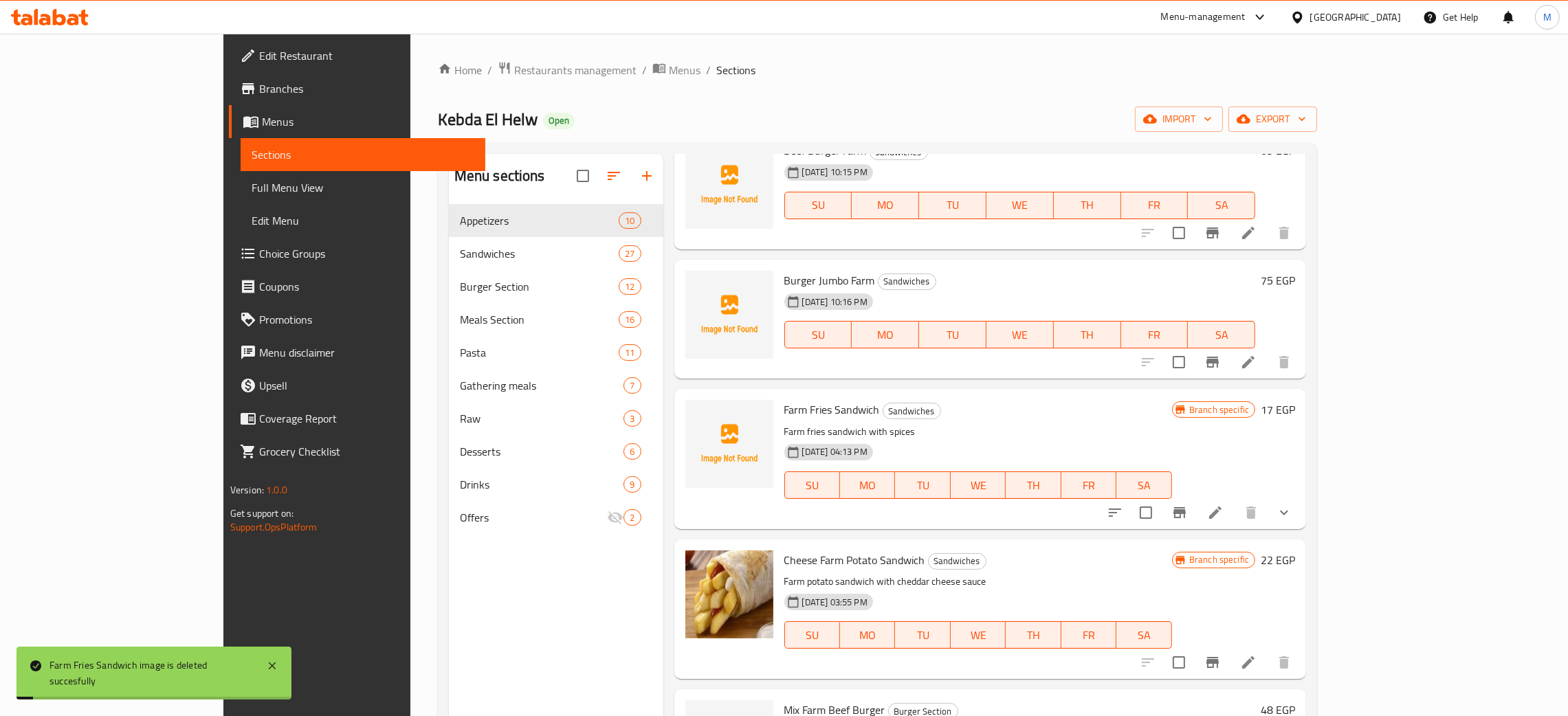
scroll to position [1237, 0]
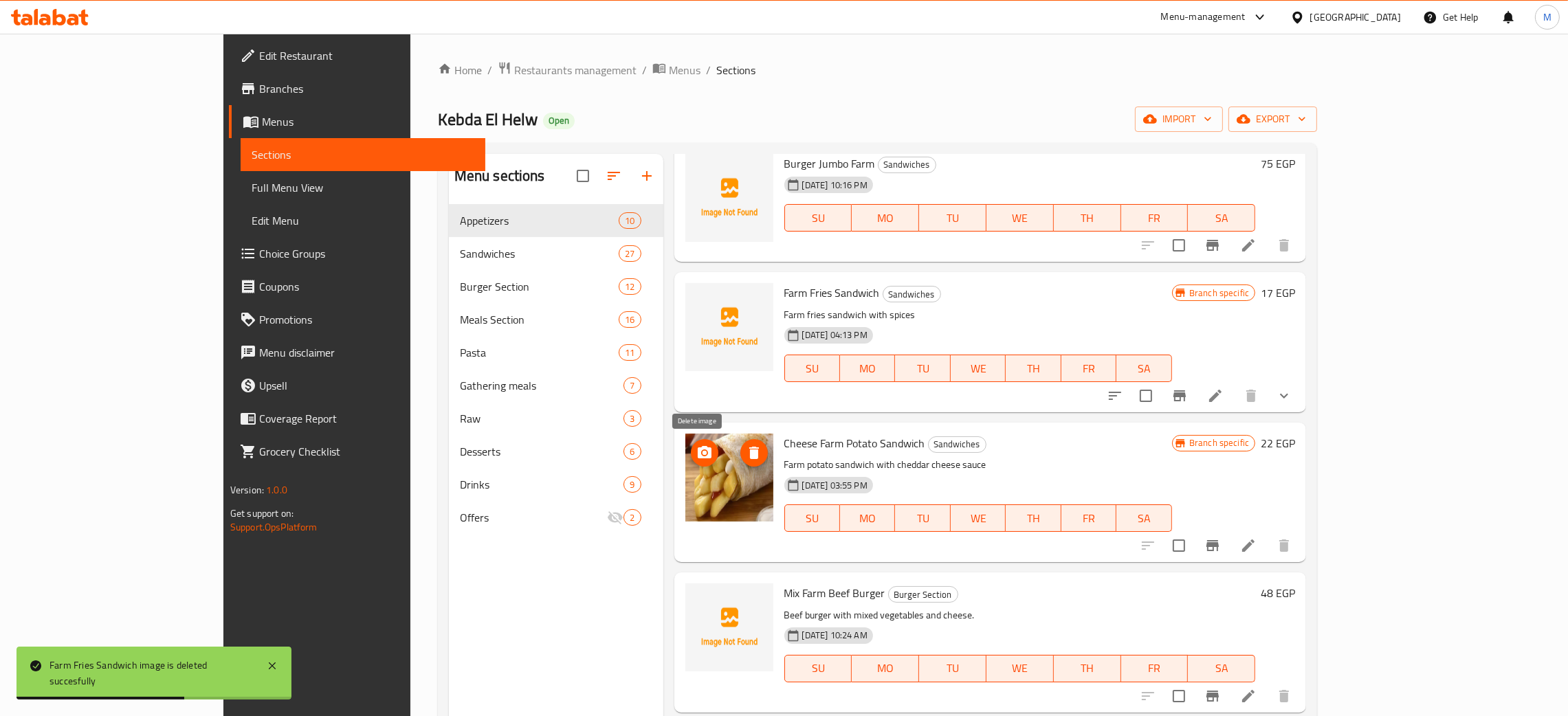
click at [746, 447] on icon "delete image" at bounding box center [754, 452] width 16 height 16
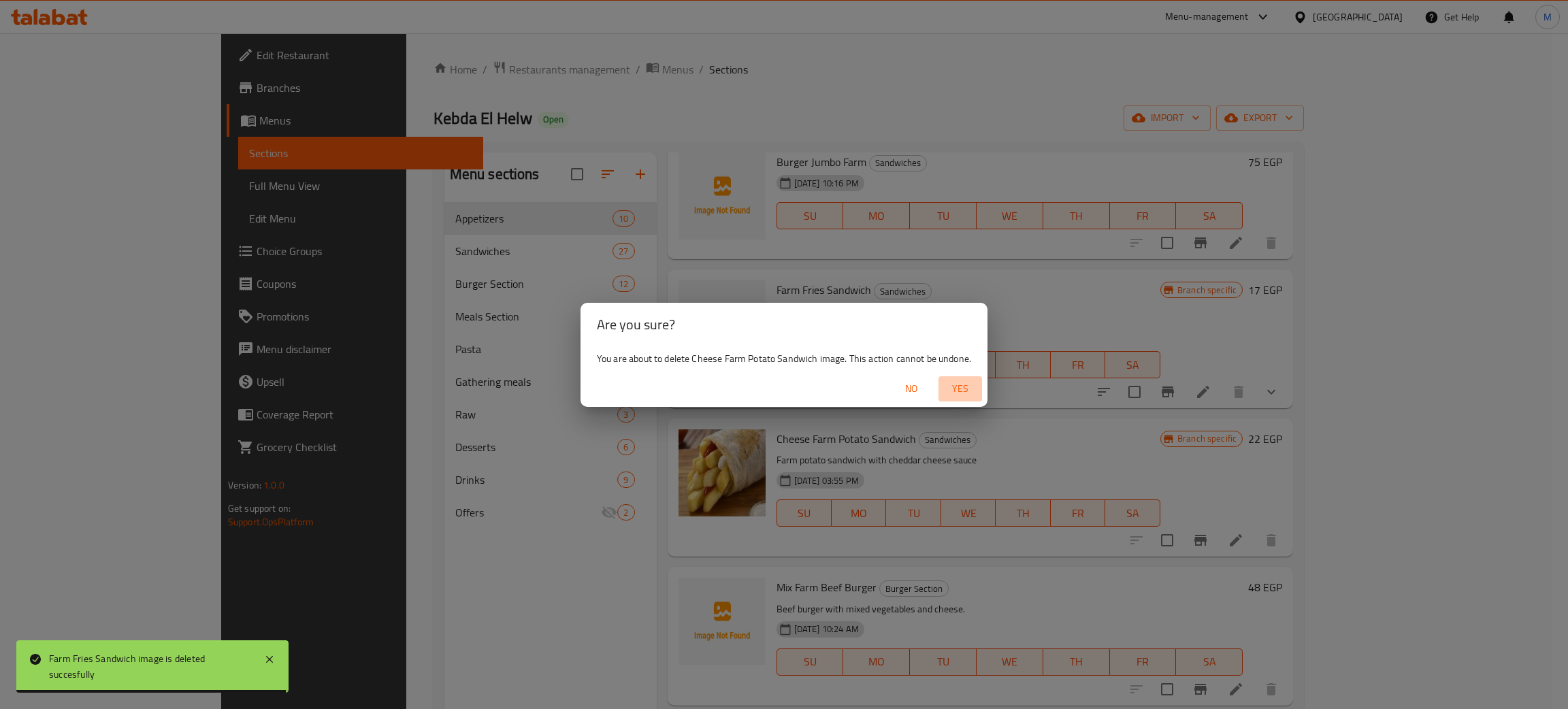
click at [957, 388] on span "Yes" at bounding box center [960, 389] width 33 height 17
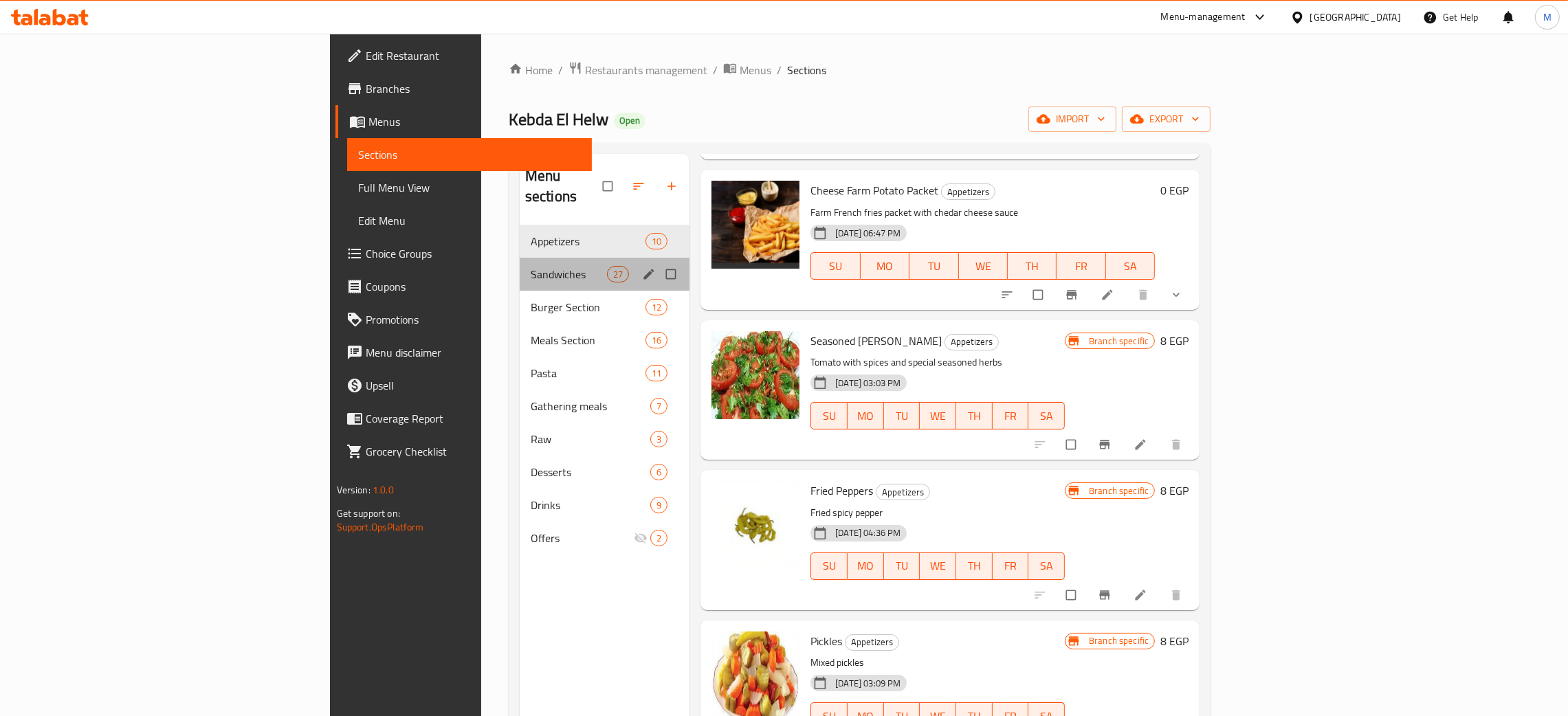
click at [520, 258] on div "Sandwiches 27" at bounding box center [604, 274] width 170 height 33
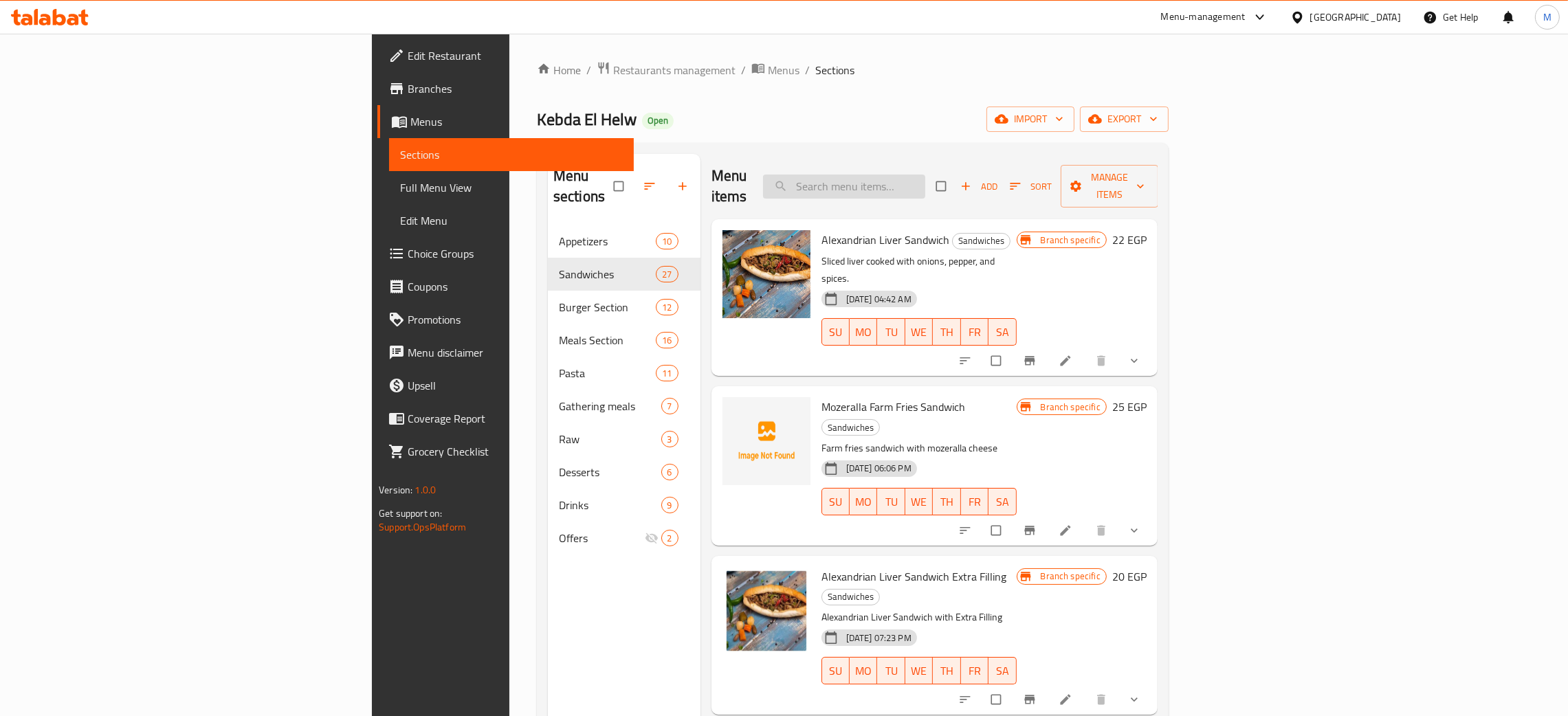
click at [925, 177] on input "search" at bounding box center [844, 186] width 162 height 24
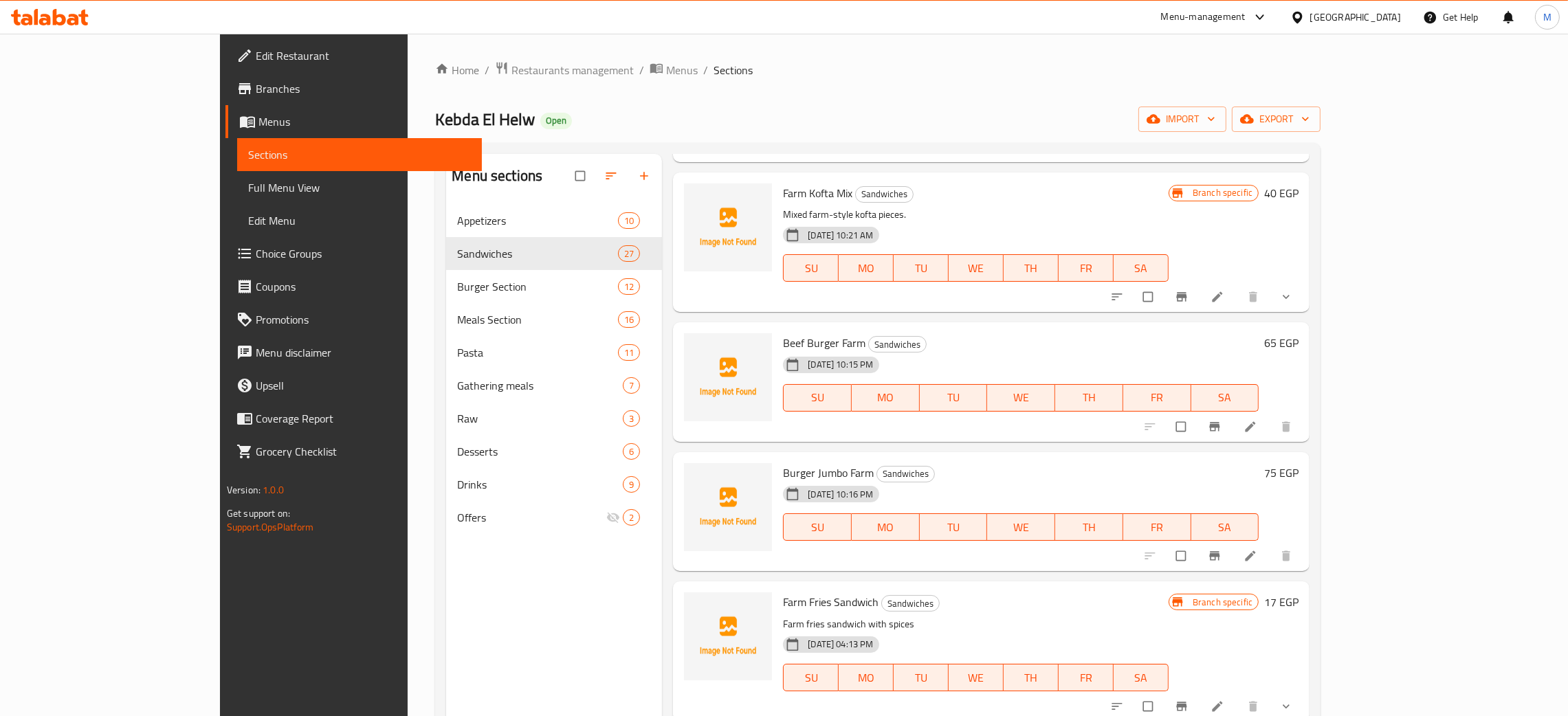
scroll to position [1031, 0]
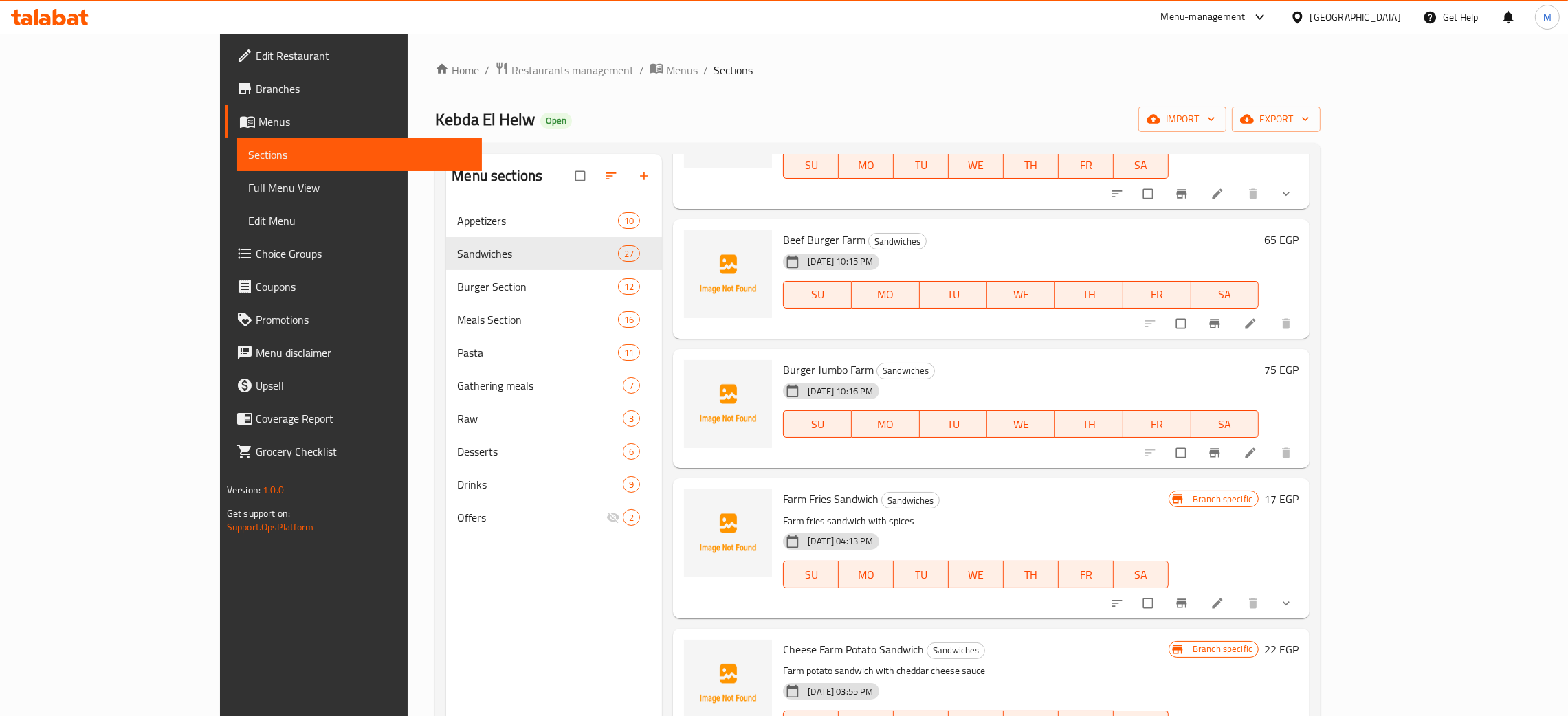
type input "farm"
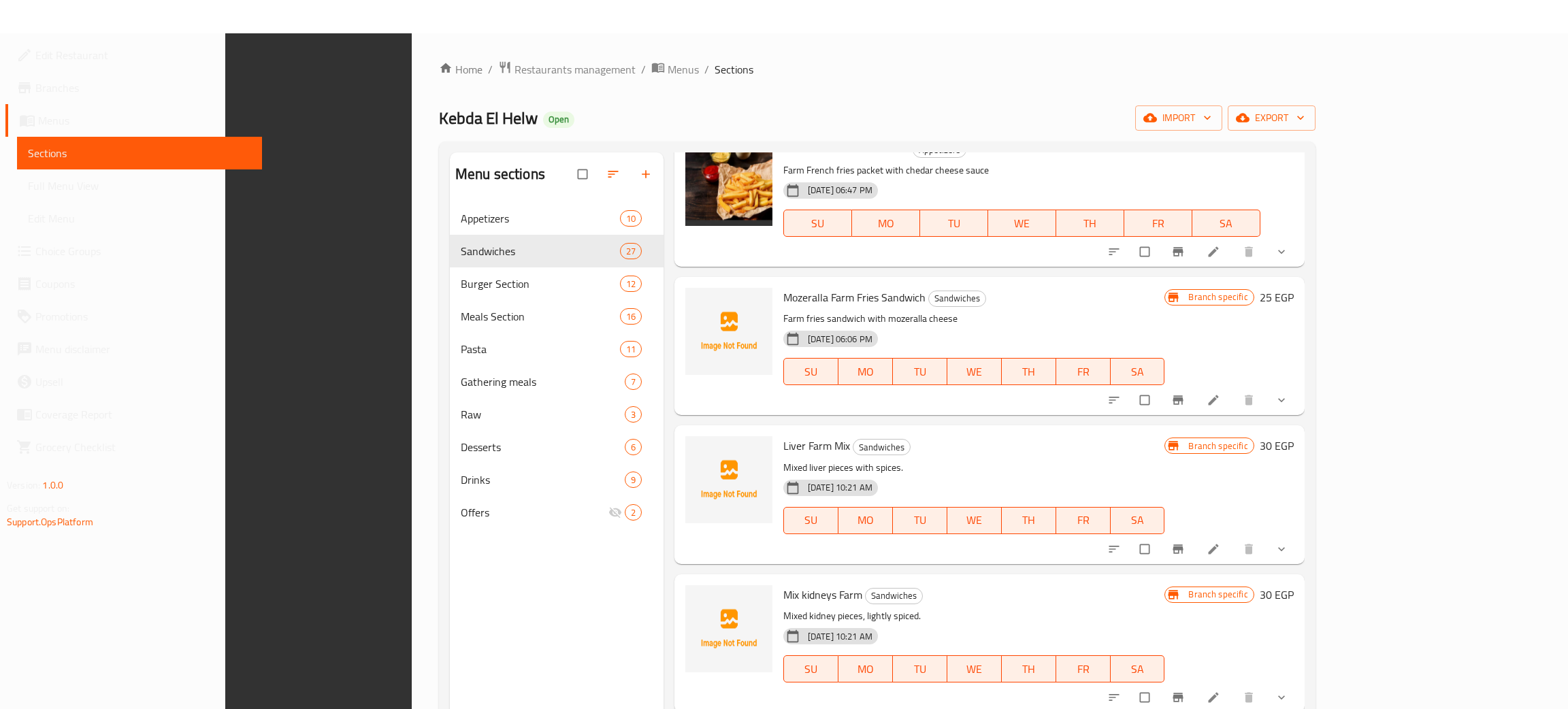
scroll to position [192, 0]
